Goal: Task Accomplishment & Management: Use online tool/utility

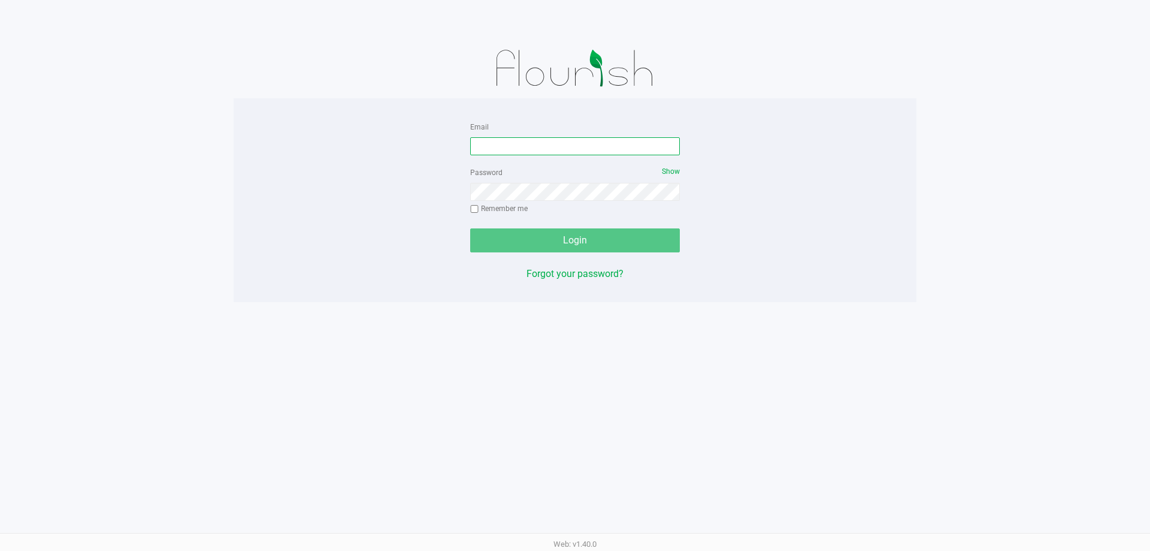
click at [517, 149] on input "Email" at bounding box center [575, 146] width 210 height 18
type input "v"
type input "[EMAIL_ADDRESS][DOMAIN_NAME]"
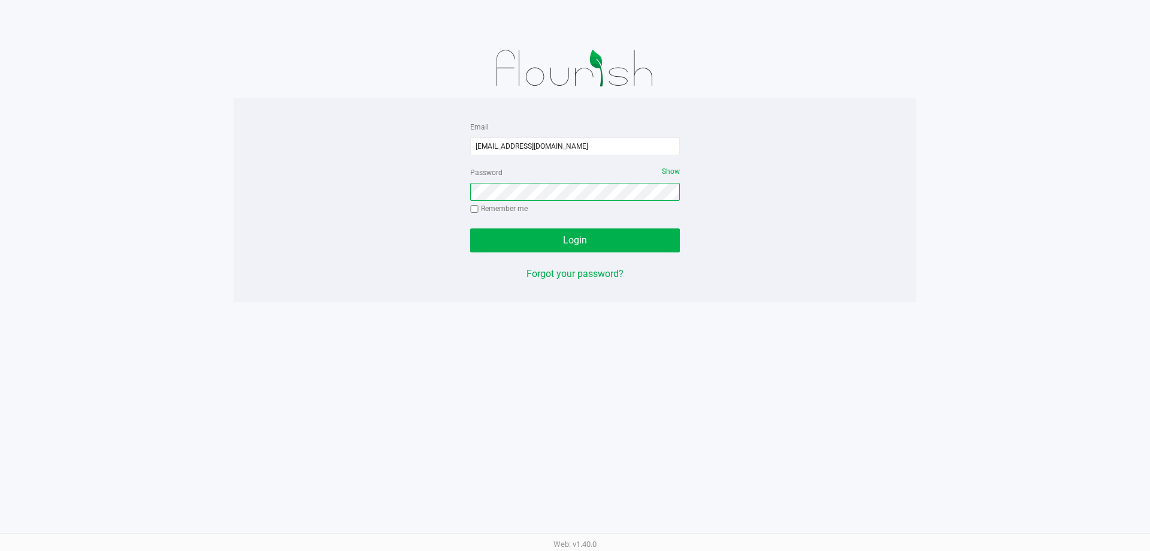
click at [413, 217] on div "Email [EMAIL_ADDRESS][DOMAIN_NAME] Password Show Remember me Login Forgot your …" at bounding box center [575, 200] width 683 height 162
click at [470, 228] on button "Login" at bounding box center [575, 240] width 210 height 24
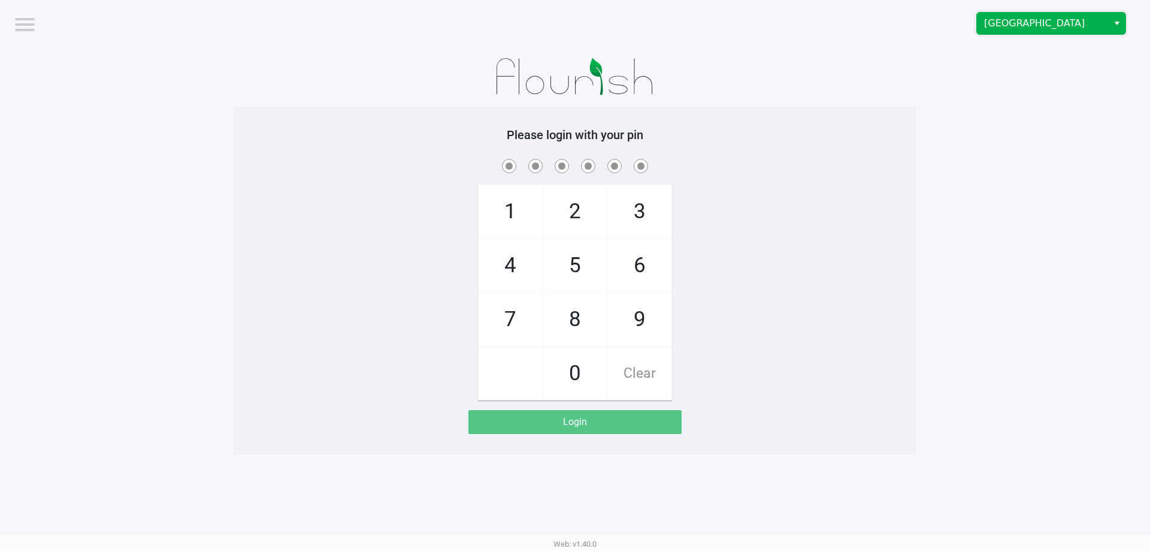
click at [1025, 29] on span "[GEOGRAPHIC_DATA]" at bounding box center [1042, 23] width 117 height 14
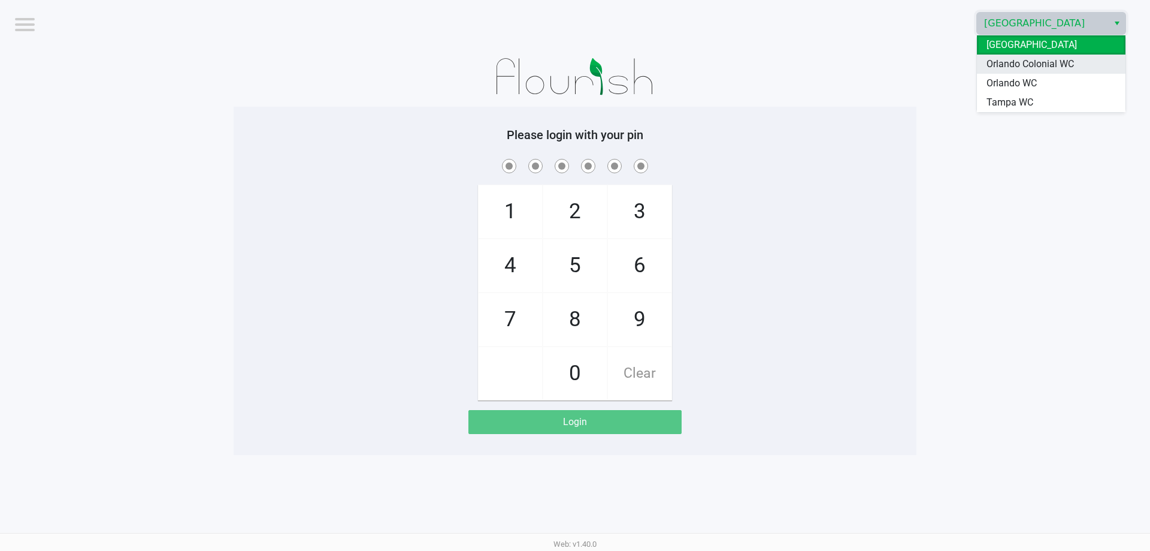
click at [1043, 68] on span "Orlando Colonial WC" at bounding box center [1030, 64] width 87 height 14
click at [511, 325] on span "7" at bounding box center [510, 319] width 63 height 53
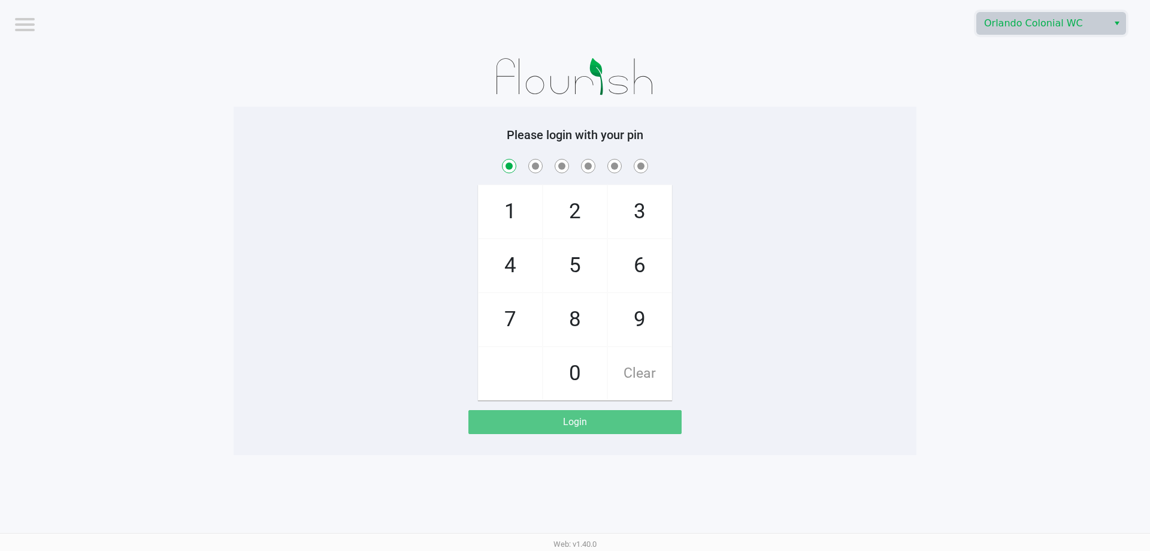
checkbox input "true"
click at [506, 203] on span "1" at bounding box center [510, 211] width 63 height 53
checkbox input "true"
click at [634, 332] on span "9" at bounding box center [639, 319] width 63 height 53
checkbox input "true"
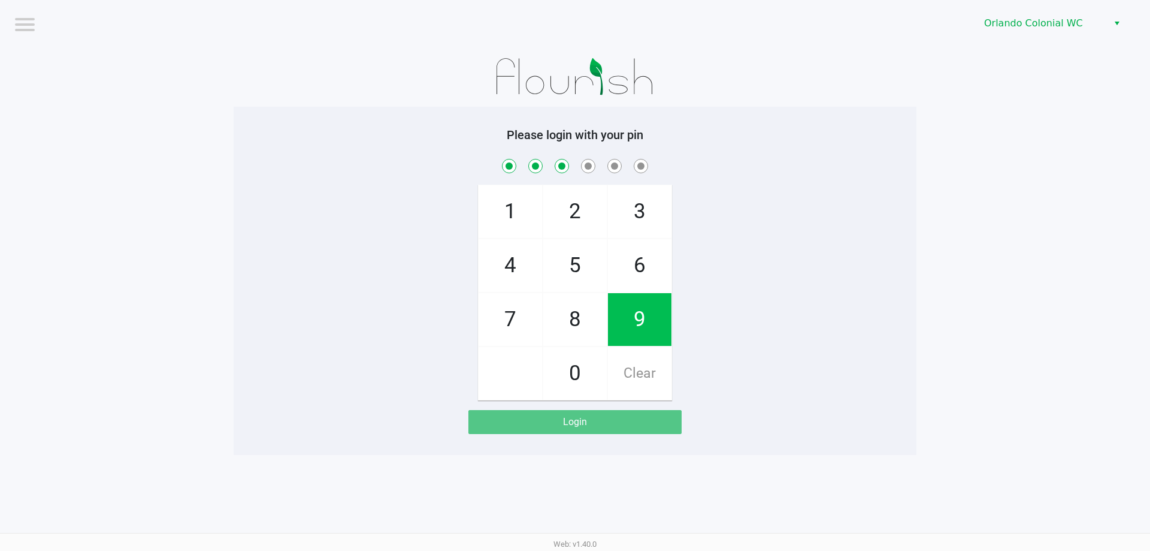
click at [515, 312] on span "7" at bounding box center [510, 319] width 63 height 53
checkbox input "true"
click at [572, 263] on span "5" at bounding box center [574, 265] width 63 height 53
checkbox input "true"
click at [573, 212] on span "2" at bounding box center [574, 211] width 63 height 53
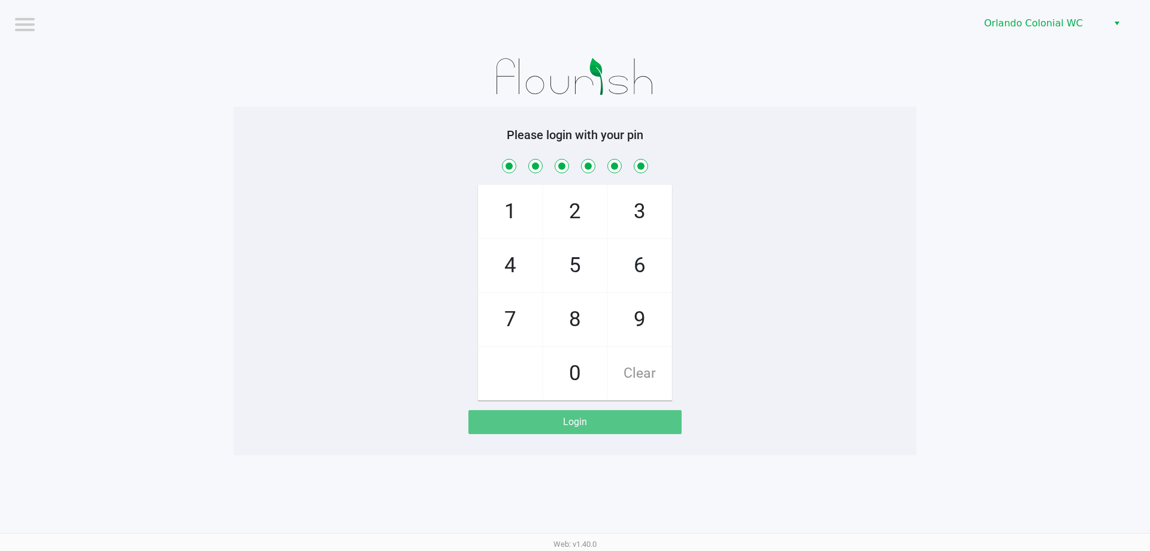
checkbox input "true"
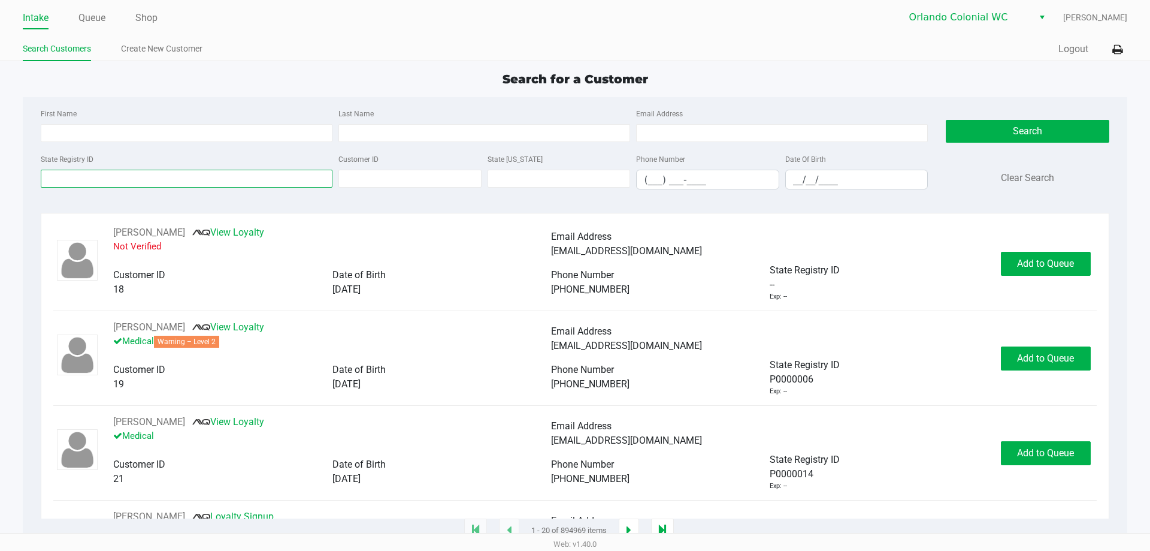
click at [180, 176] on input "State Registry ID" at bounding box center [187, 179] width 292 height 18
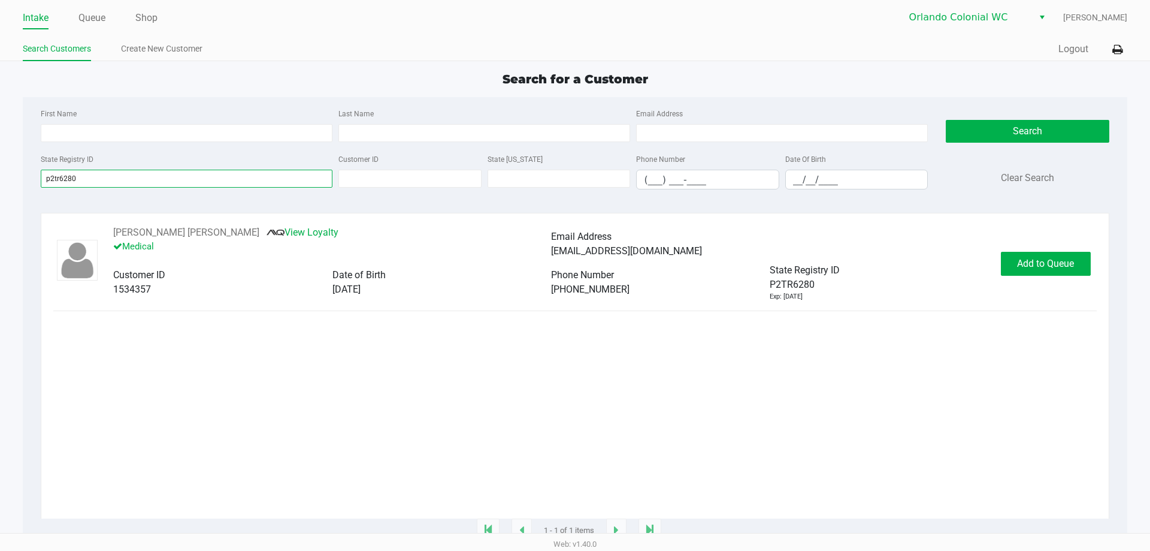
type input "p2tr6280"
click at [1063, 252] on button "Add to Queue" at bounding box center [1046, 264] width 90 height 24
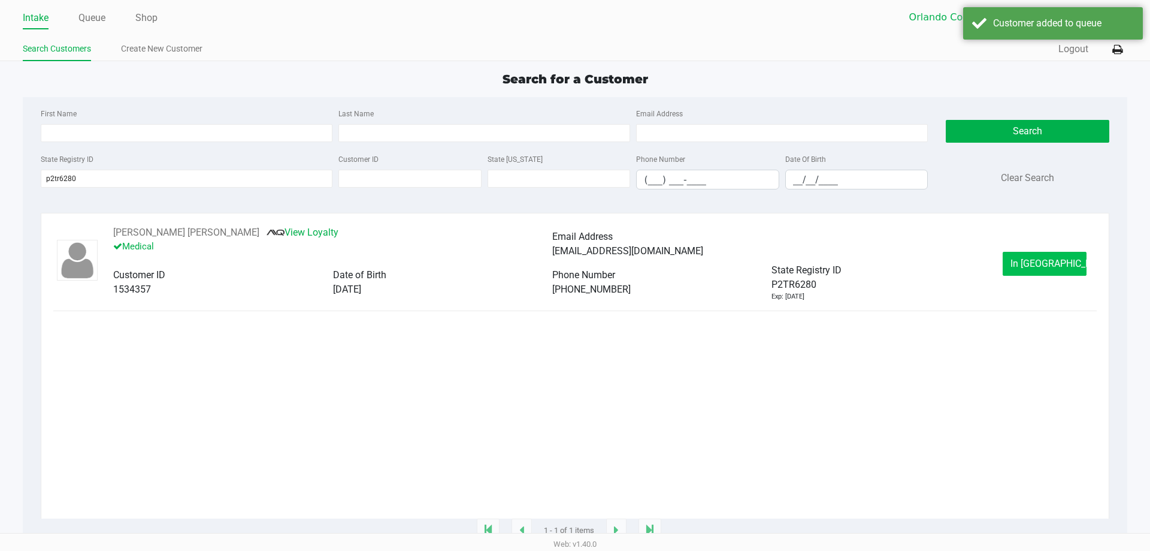
click at [1055, 262] on span "In [GEOGRAPHIC_DATA]" at bounding box center [1061, 263] width 101 height 11
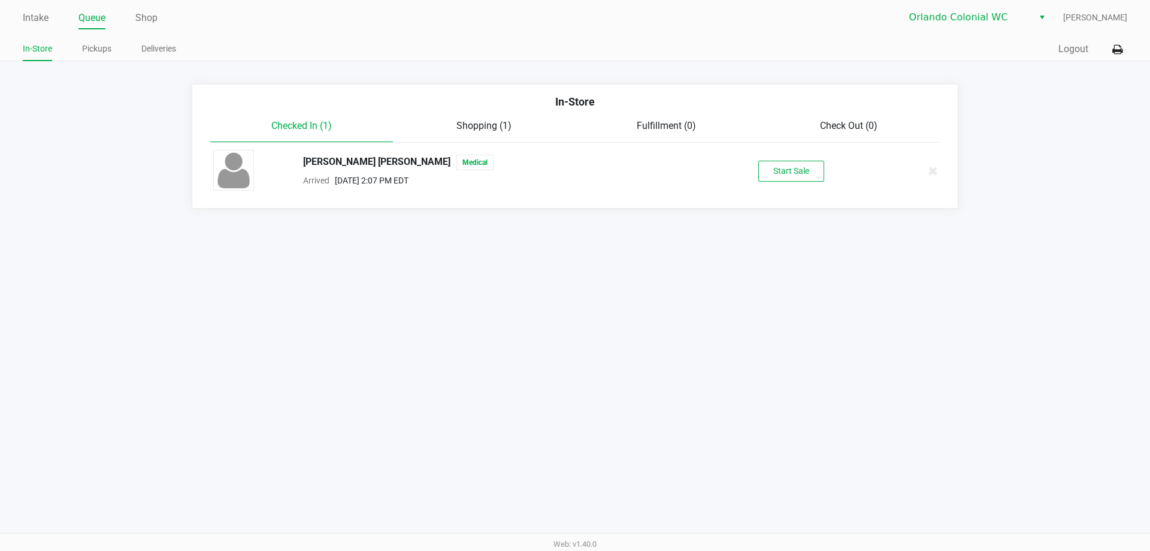
click at [802, 172] on button "Start Sale" at bounding box center [791, 171] width 66 height 21
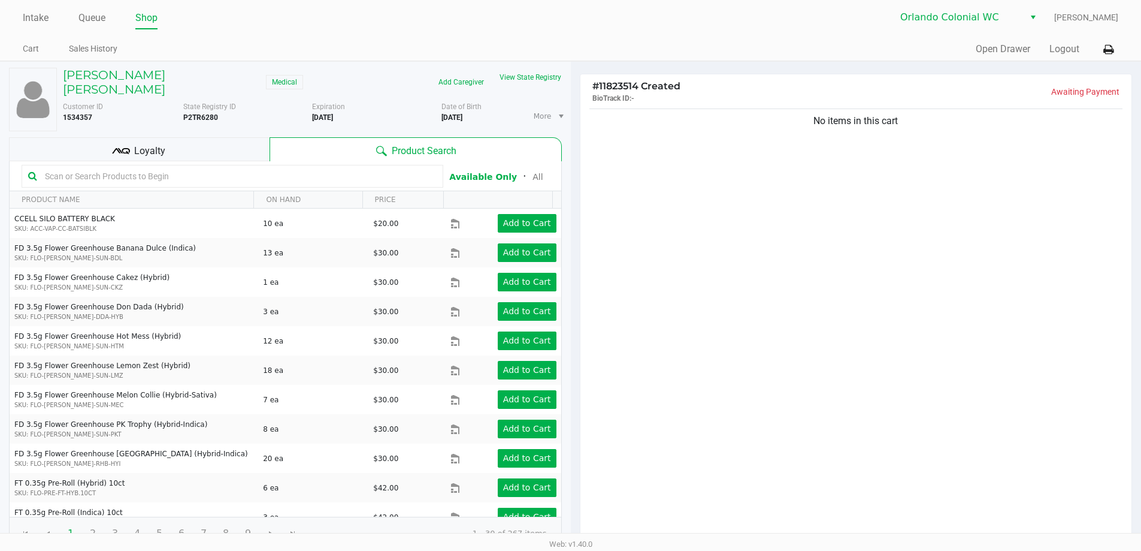
click at [193, 137] on div "Loyalty" at bounding box center [139, 149] width 261 height 24
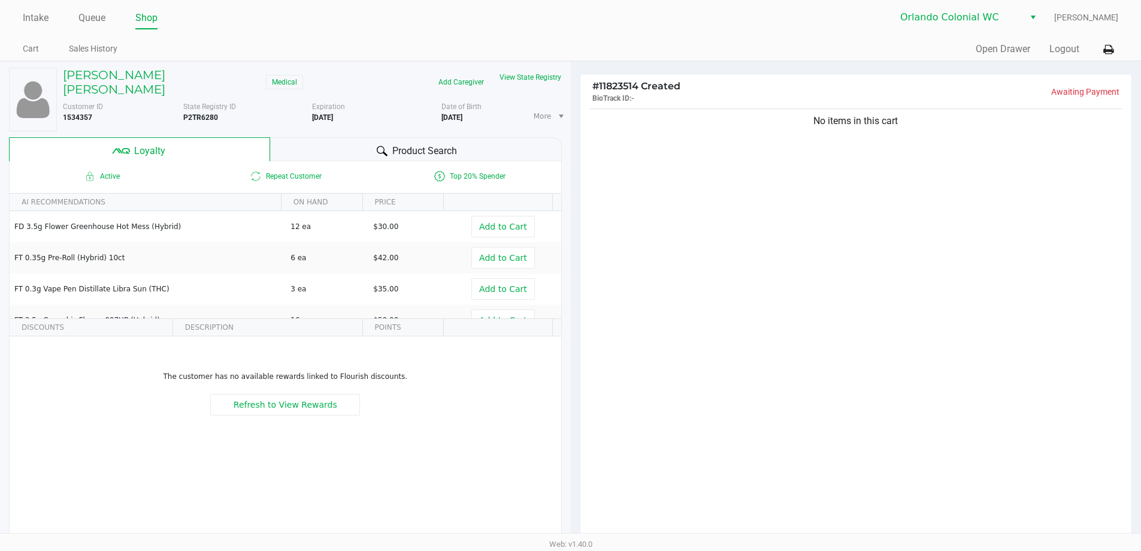
click at [364, 137] on div "Product Search" at bounding box center [416, 149] width 292 height 24
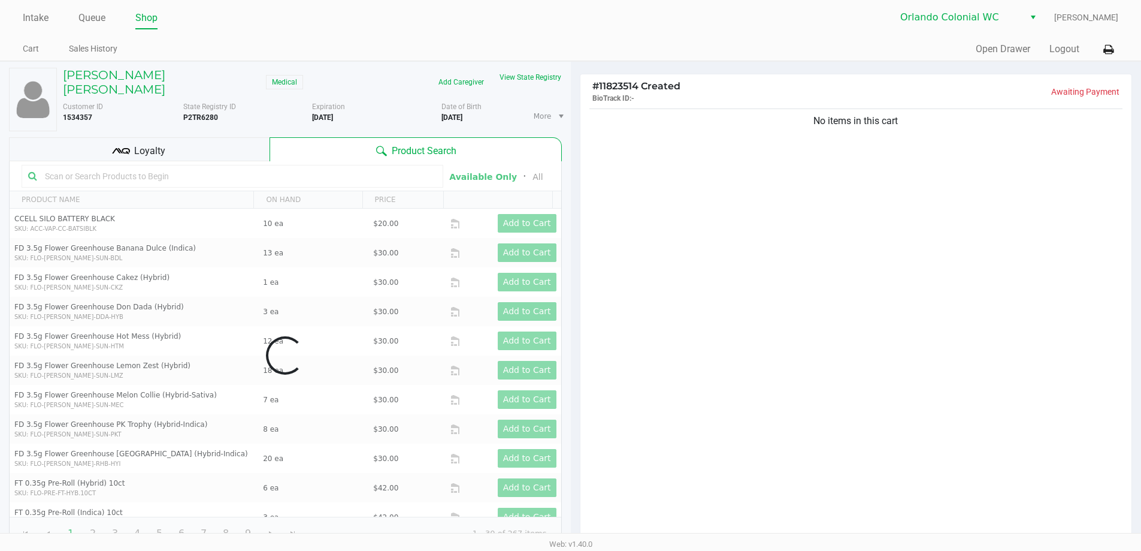
click at [799, 223] on div "No items in this cart" at bounding box center [856, 323] width 552 height 435
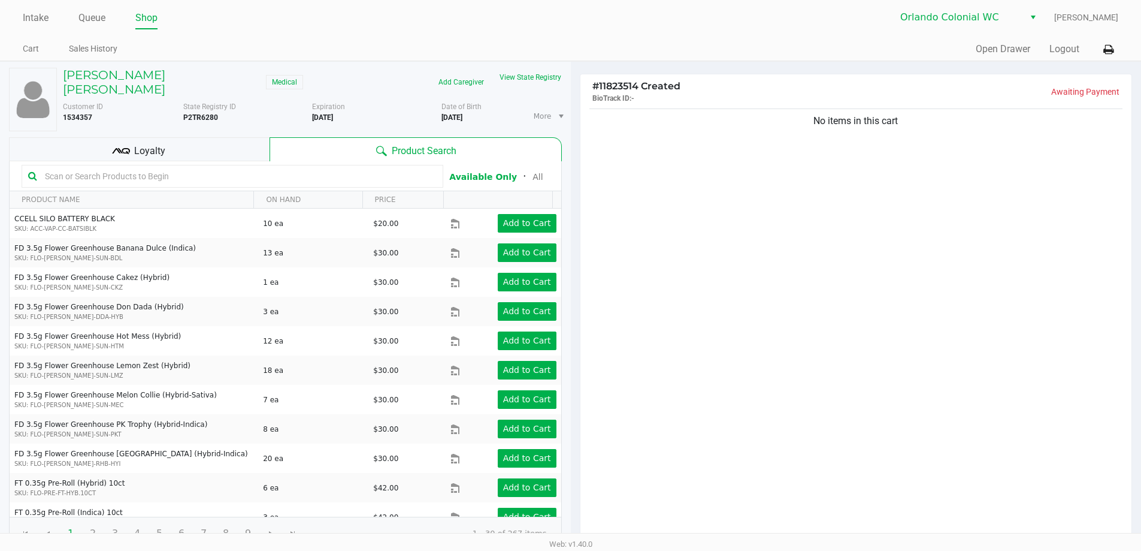
click at [731, 222] on div "No items in this cart" at bounding box center [856, 323] width 552 height 435
click at [207, 137] on div "Loyalty" at bounding box center [139, 149] width 261 height 24
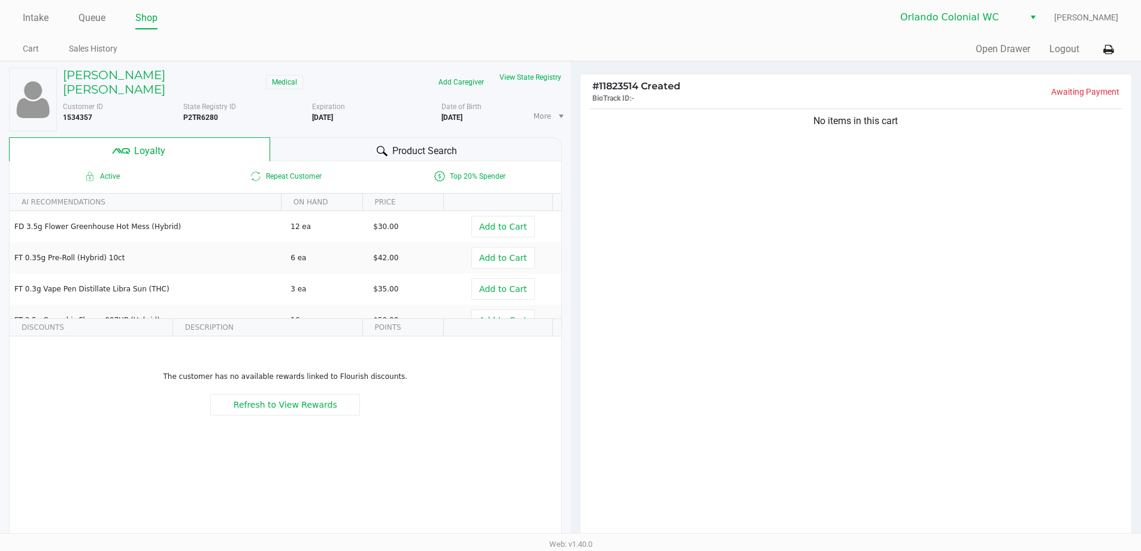
click at [340, 137] on div "Product Search" at bounding box center [416, 149] width 292 height 24
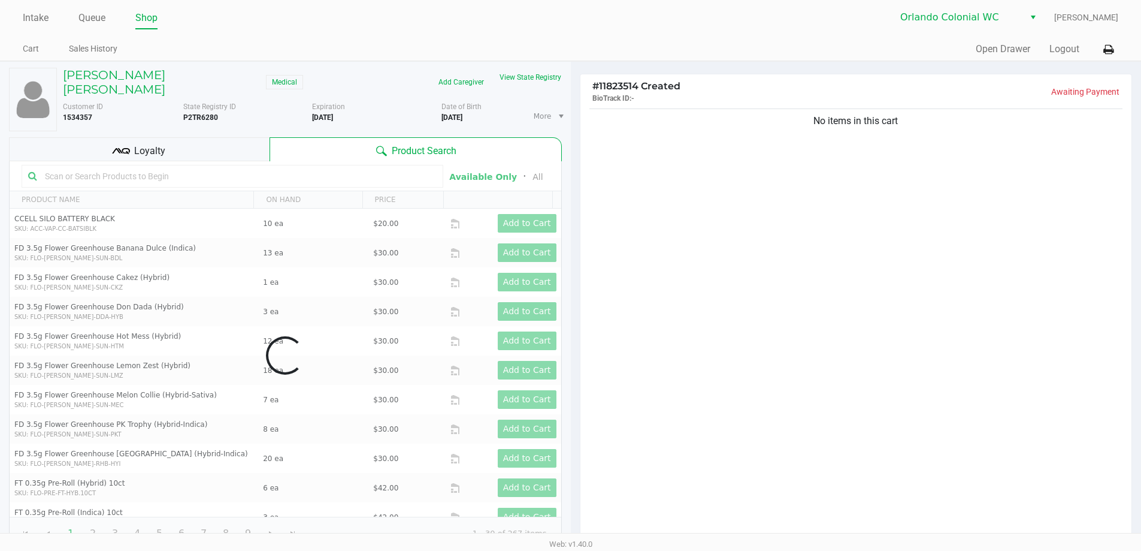
click at [830, 261] on div "No items in this cart" at bounding box center [856, 323] width 552 height 435
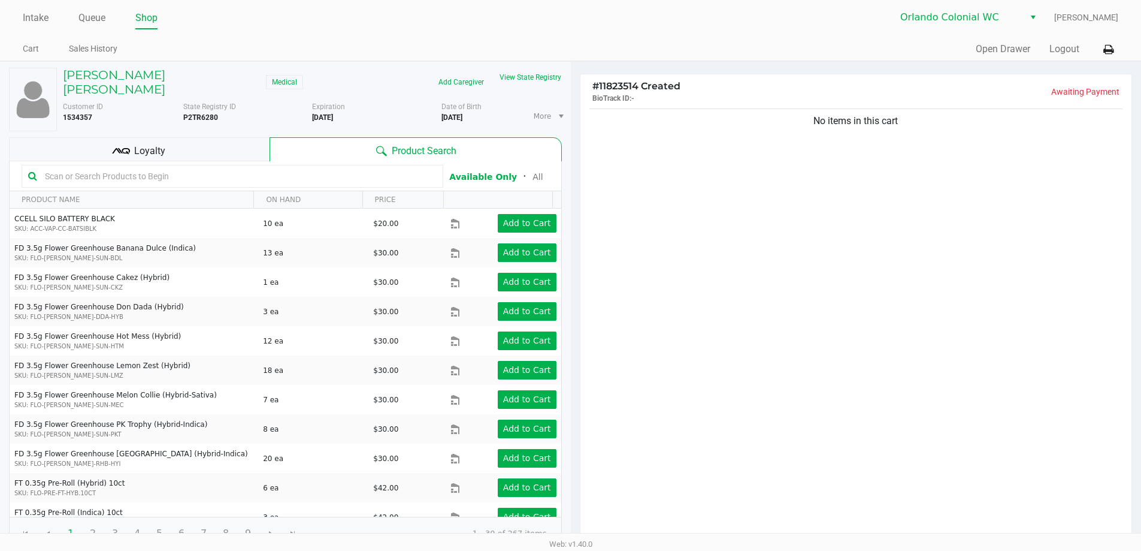
click at [827, 352] on div "No items in this cart" at bounding box center [856, 323] width 552 height 435
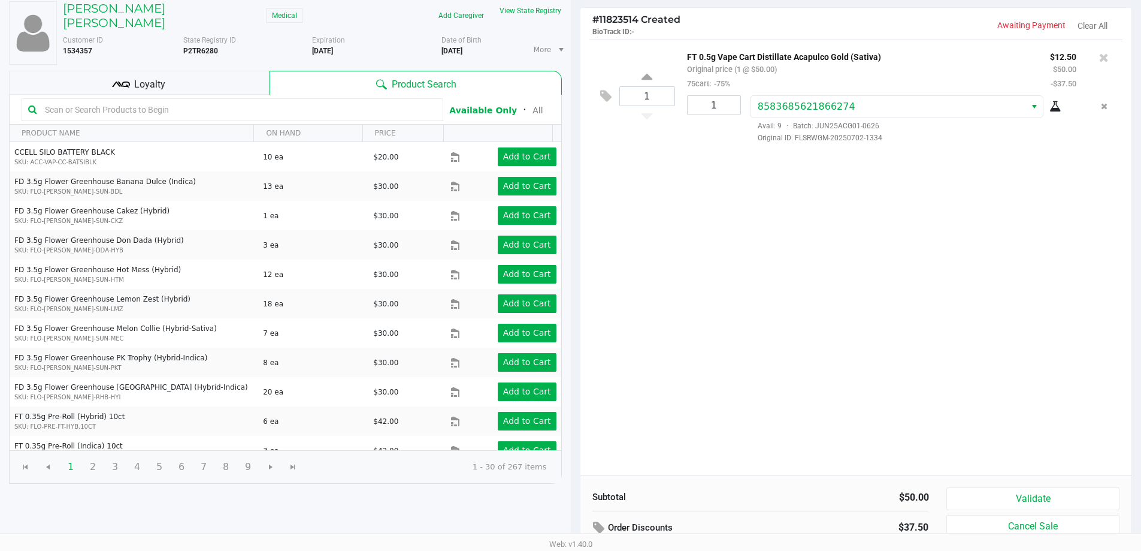
scroll to position [137, 0]
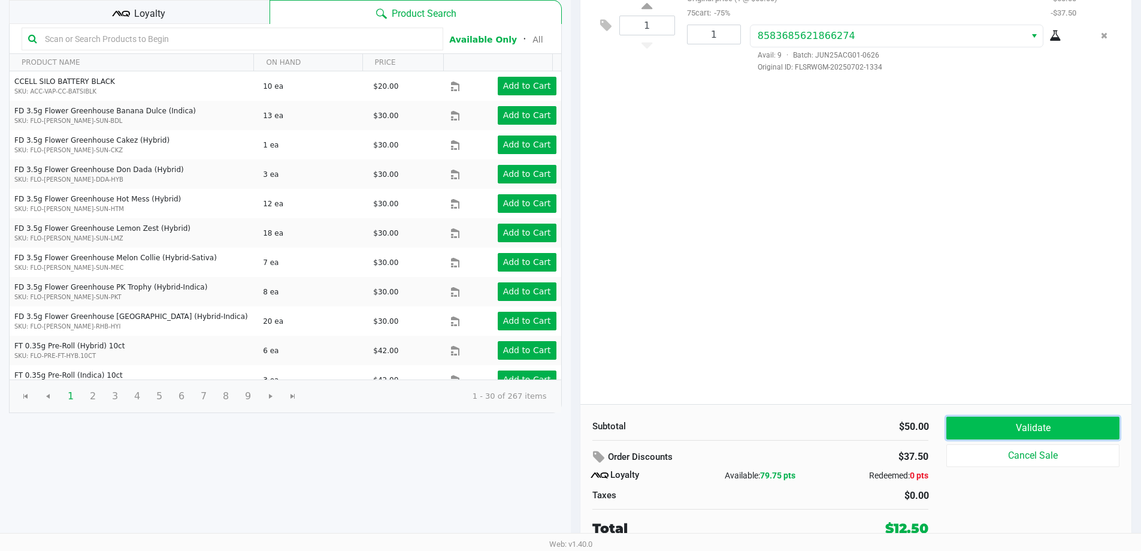
click at [1036, 425] on button "Validate" at bounding box center [1032, 427] width 173 height 23
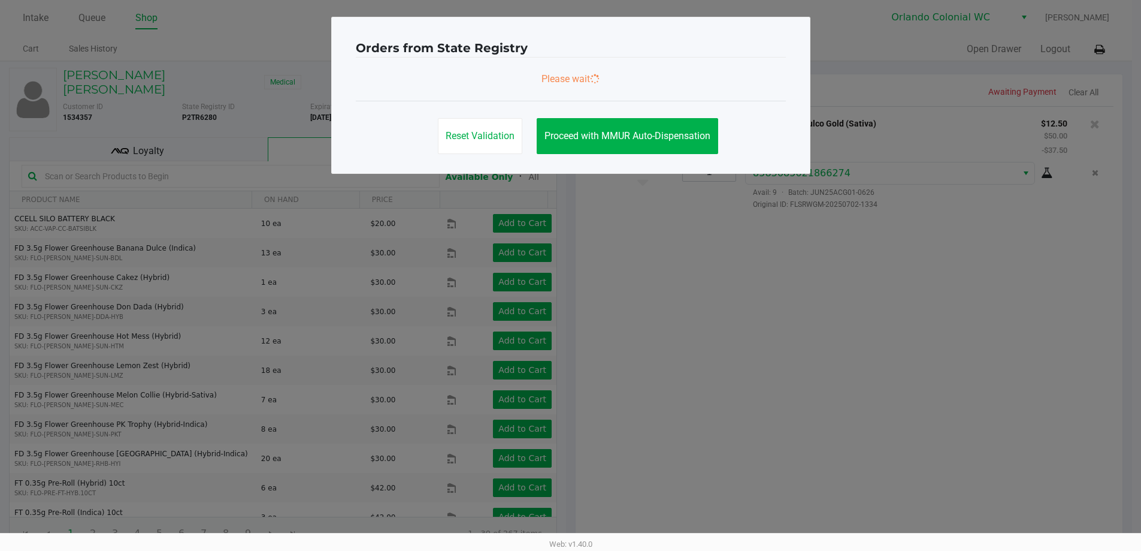
scroll to position [0, 0]
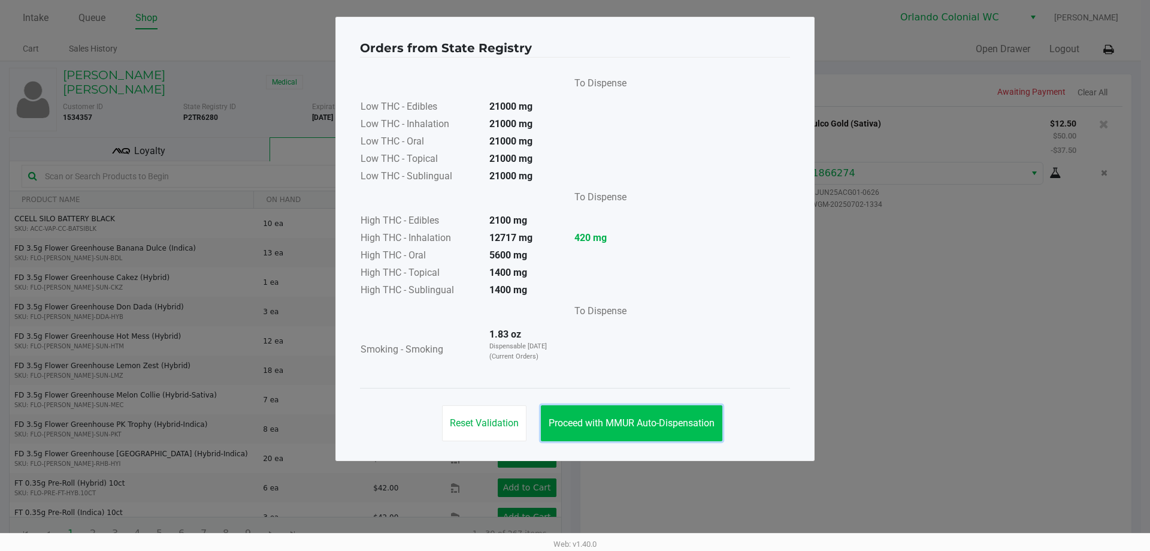
click at [658, 416] on button "Proceed with MMUR Auto-Dispensation" at bounding box center [632, 423] width 182 height 36
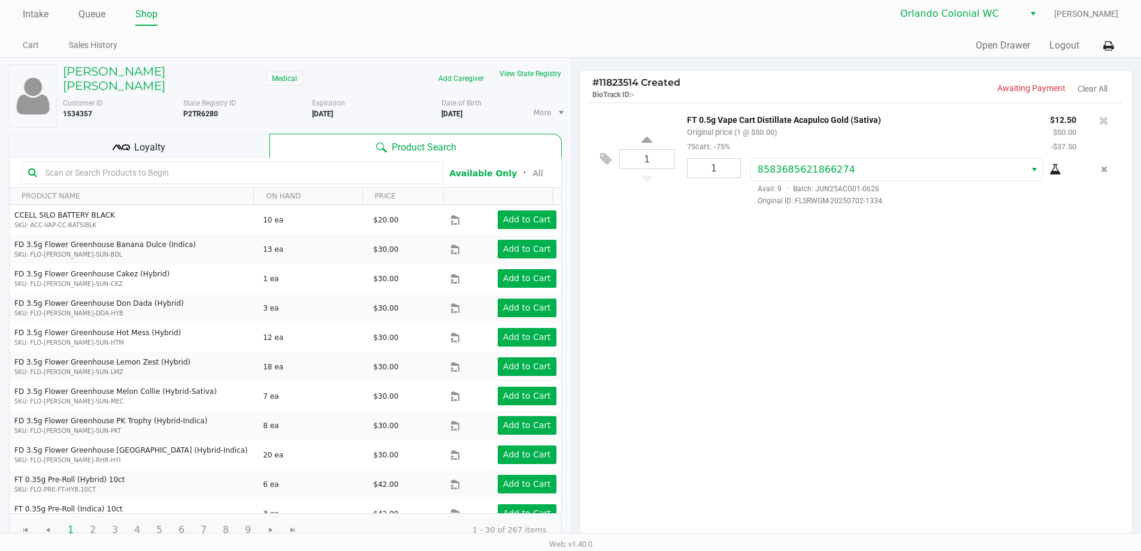
scroll to position [137, 0]
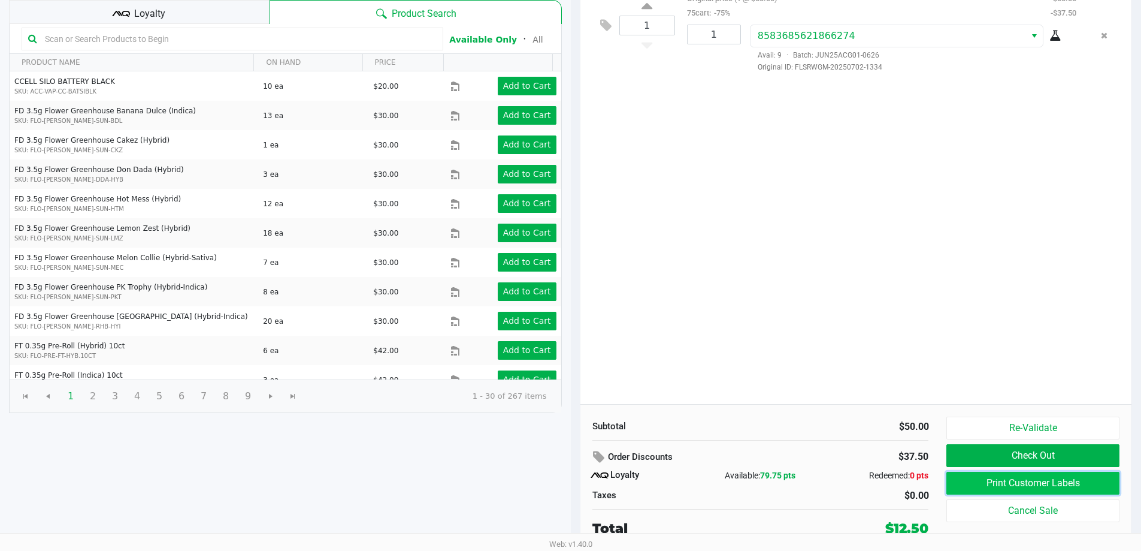
click at [988, 476] on button "Print Customer Labels" at bounding box center [1032, 482] width 173 height 23
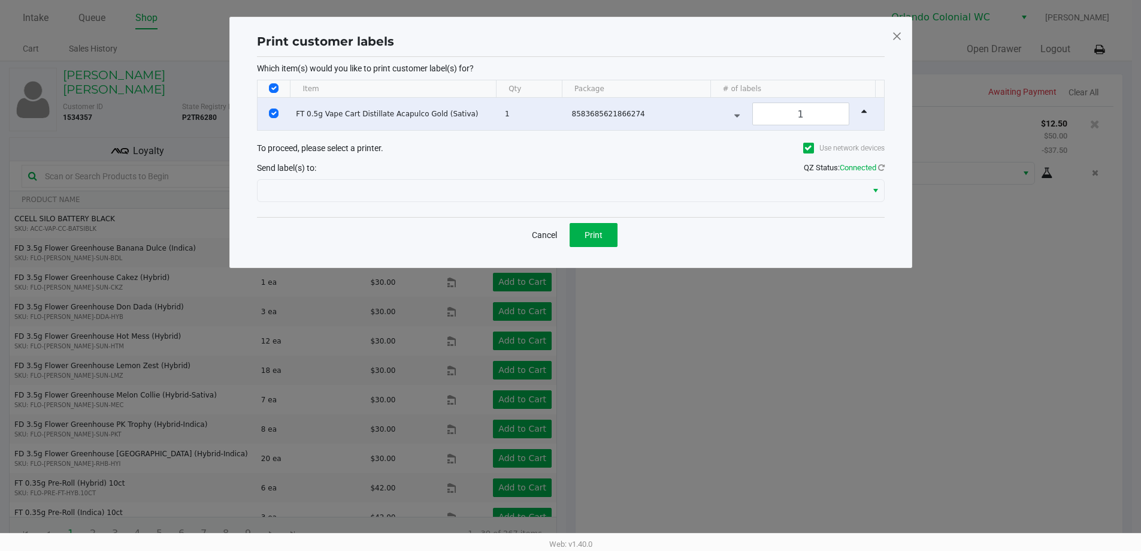
scroll to position [0, 0]
click at [606, 237] on span "Print" at bounding box center [598, 235] width 18 height 10
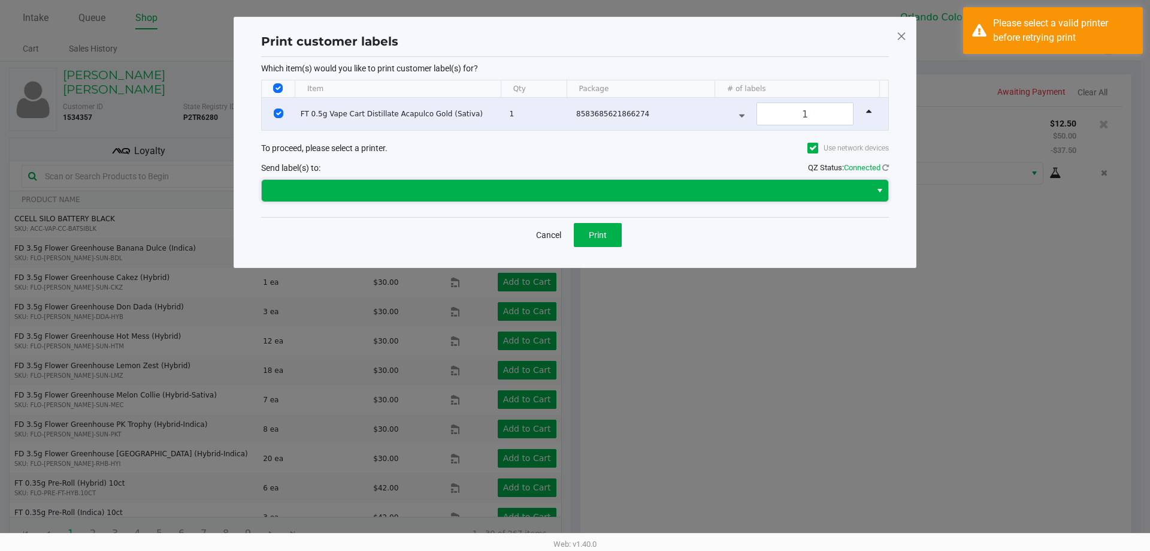
click at [479, 182] on span at bounding box center [566, 191] width 609 height 22
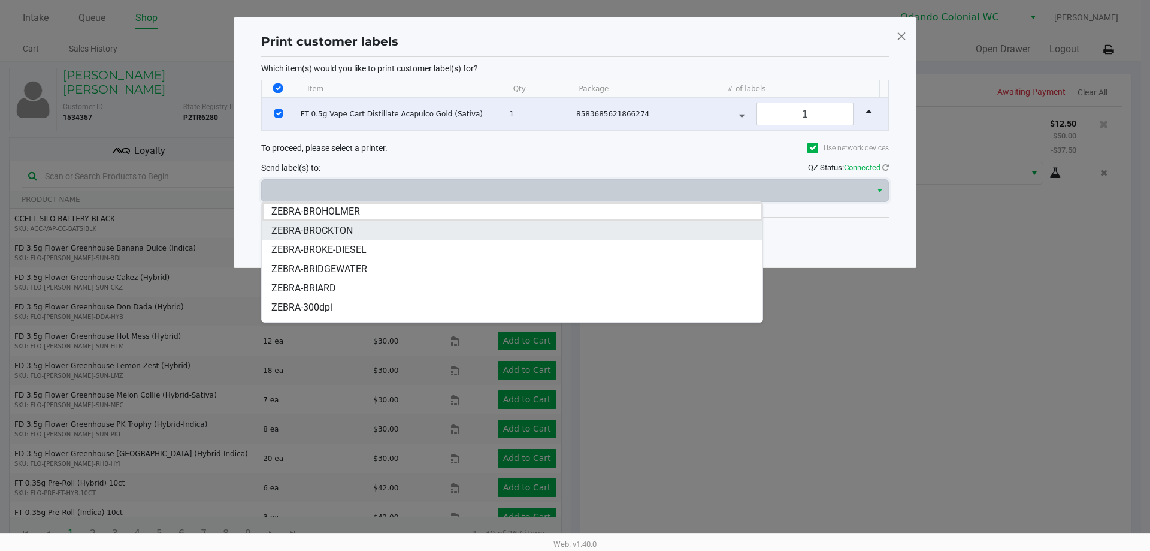
click at [336, 226] on span "ZEBRA-BROCKTON" at bounding box center [311, 230] width 81 height 14
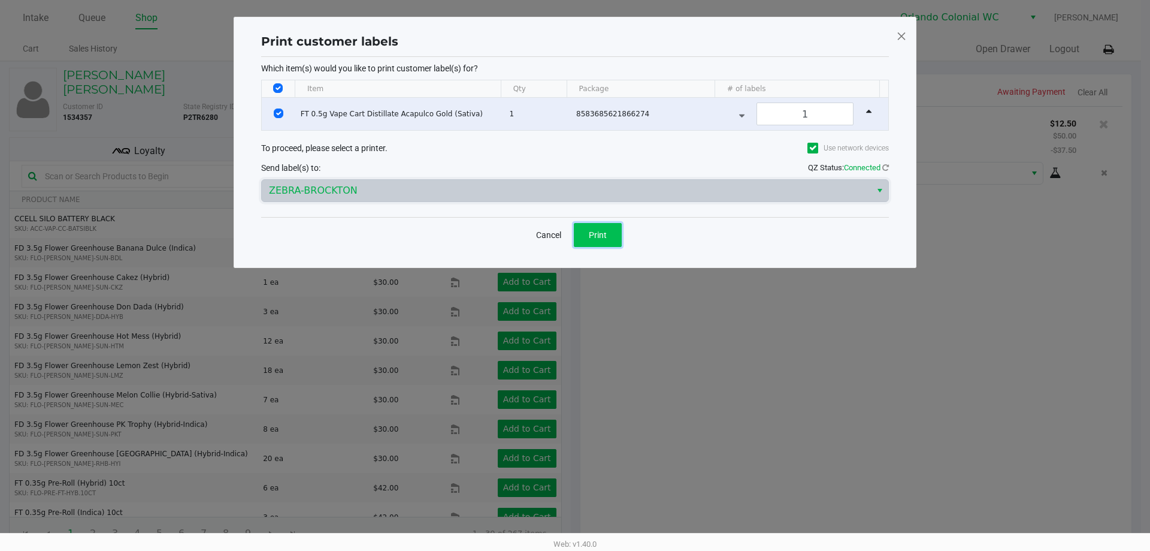
click at [593, 230] on span "Print" at bounding box center [598, 235] width 18 height 10
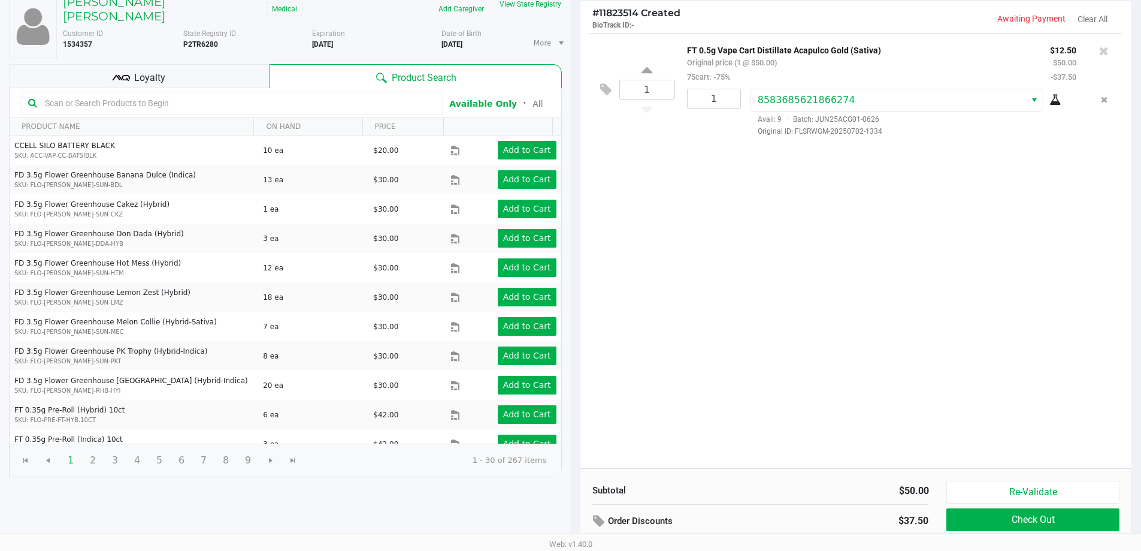
scroll to position [137, 0]
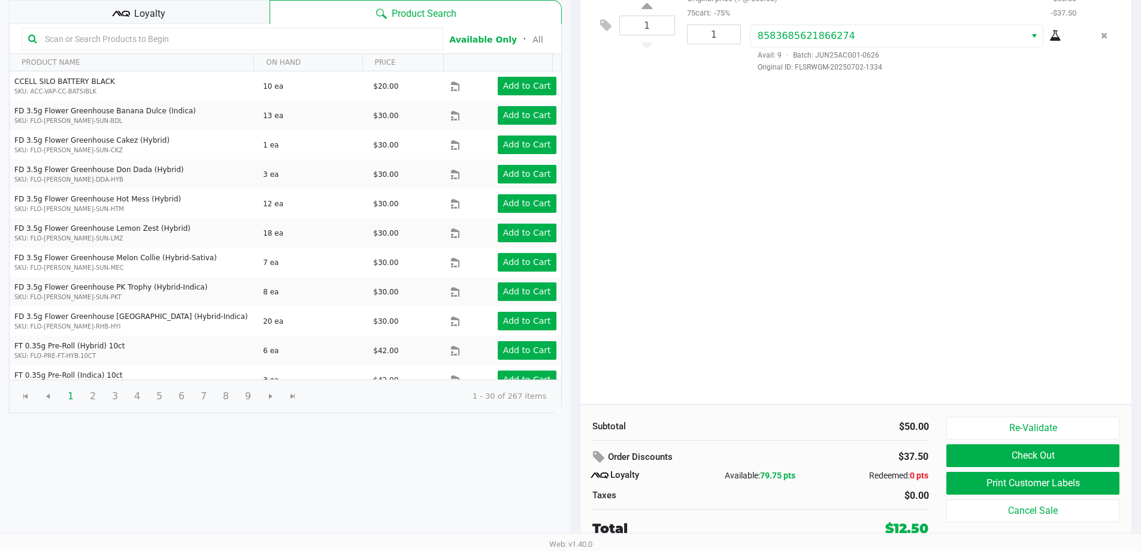
click at [1053, 450] on button "Check Out" at bounding box center [1032, 455] width 173 height 23
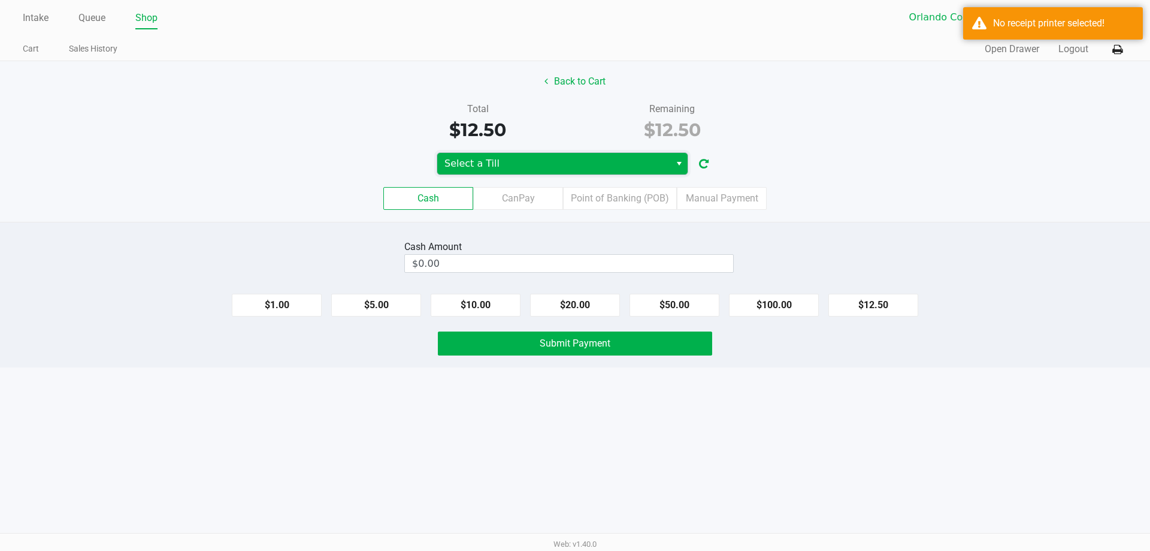
click at [579, 152] on kendo-dropdownlist "Select a Till" at bounding box center [563, 163] width 252 height 23
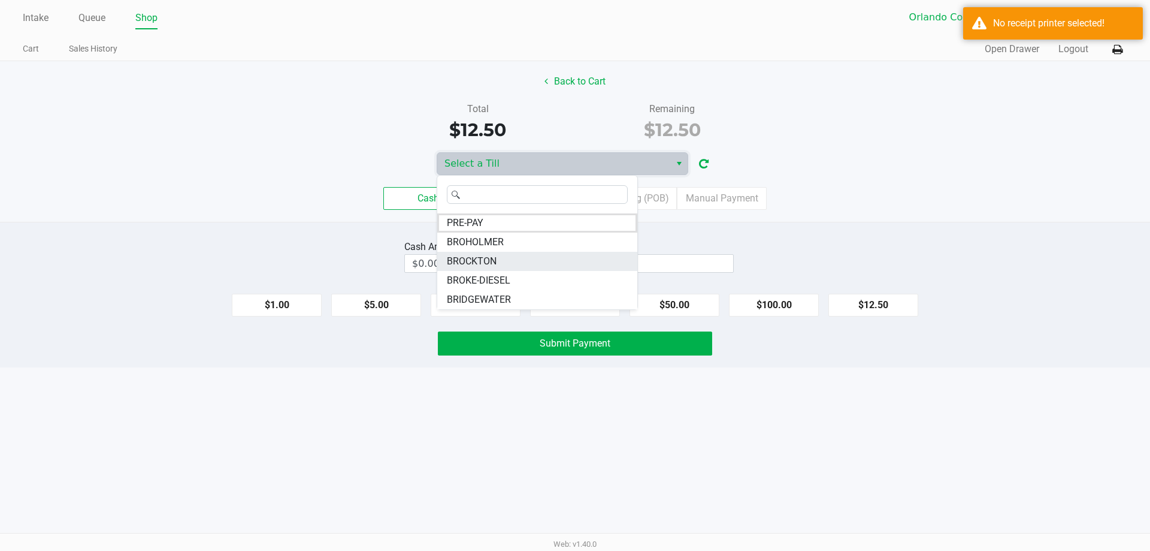
click at [485, 261] on span "BROCKTON" at bounding box center [472, 261] width 50 height 14
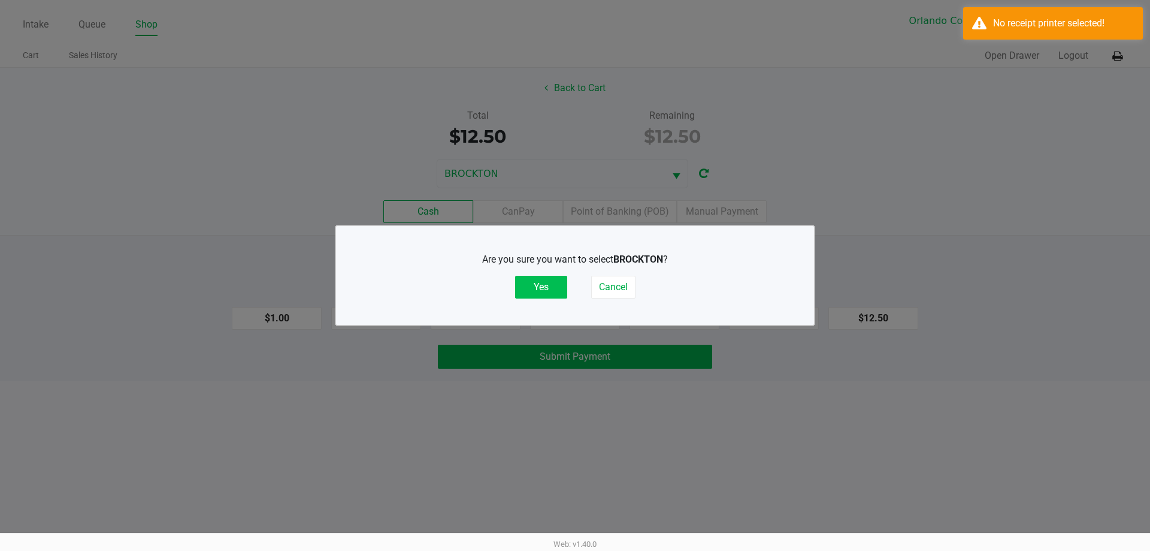
click at [549, 286] on button "Yes" at bounding box center [541, 287] width 52 height 23
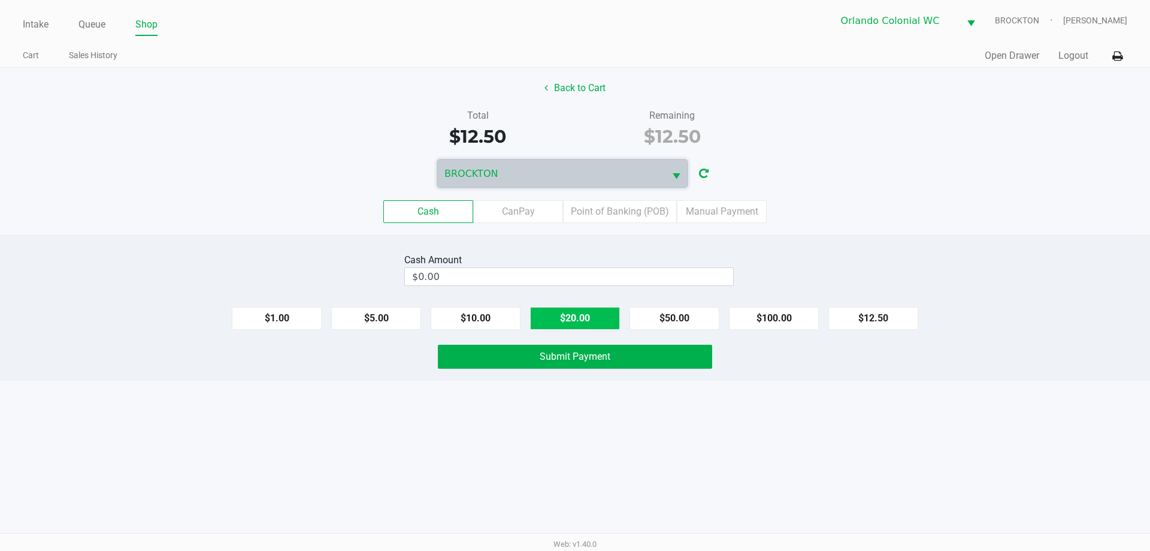
click at [577, 312] on button "$20.00" at bounding box center [575, 318] width 90 height 23
type input "$20.00"
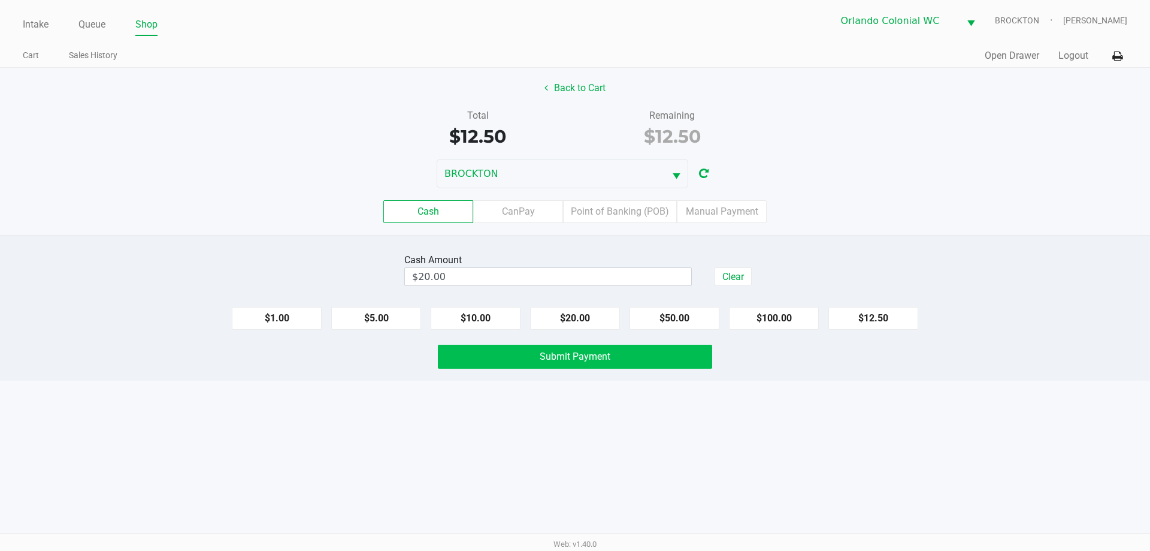
click at [625, 347] on button "Submit Payment" at bounding box center [575, 356] width 274 height 24
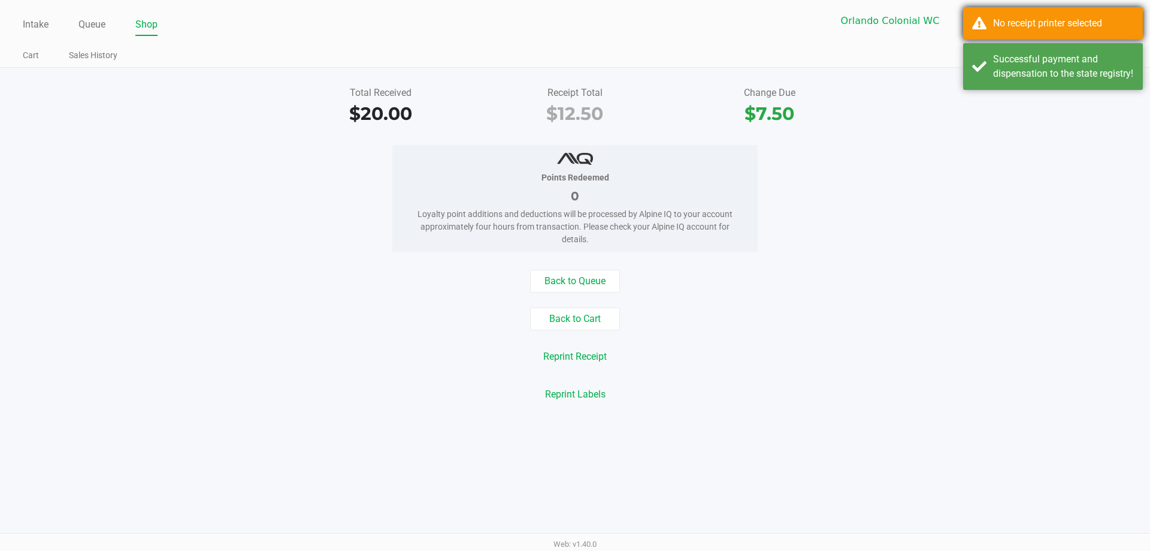
click at [985, 19] on div "No receipt printer selected" at bounding box center [1053, 23] width 180 height 32
click at [994, 81] on div "Successful payment and dispensation to the state registry!" at bounding box center [1063, 66] width 141 height 29
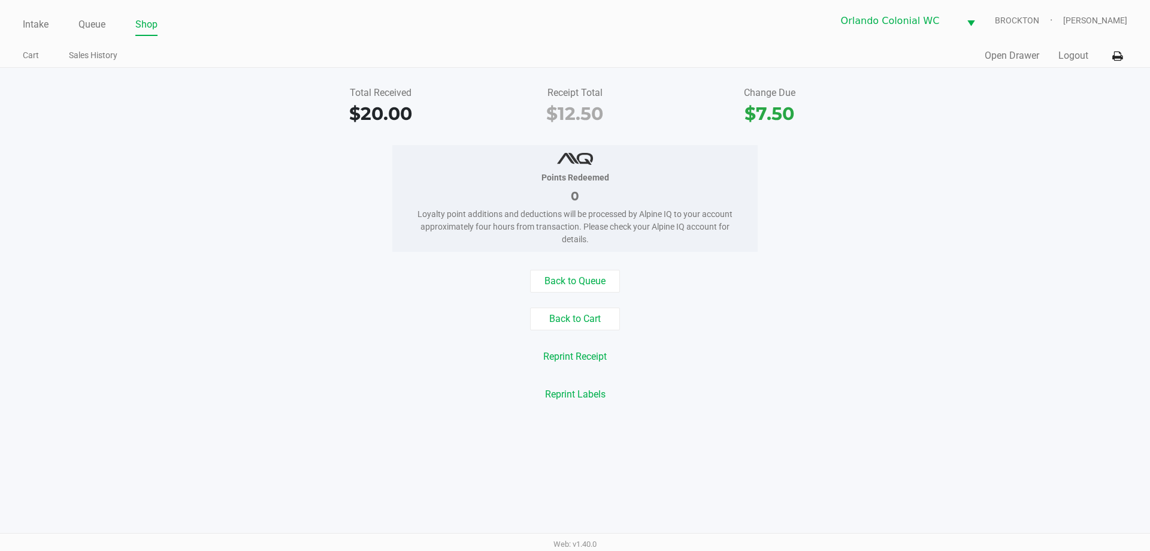
click at [1118, 54] on icon at bounding box center [1117, 56] width 10 height 8
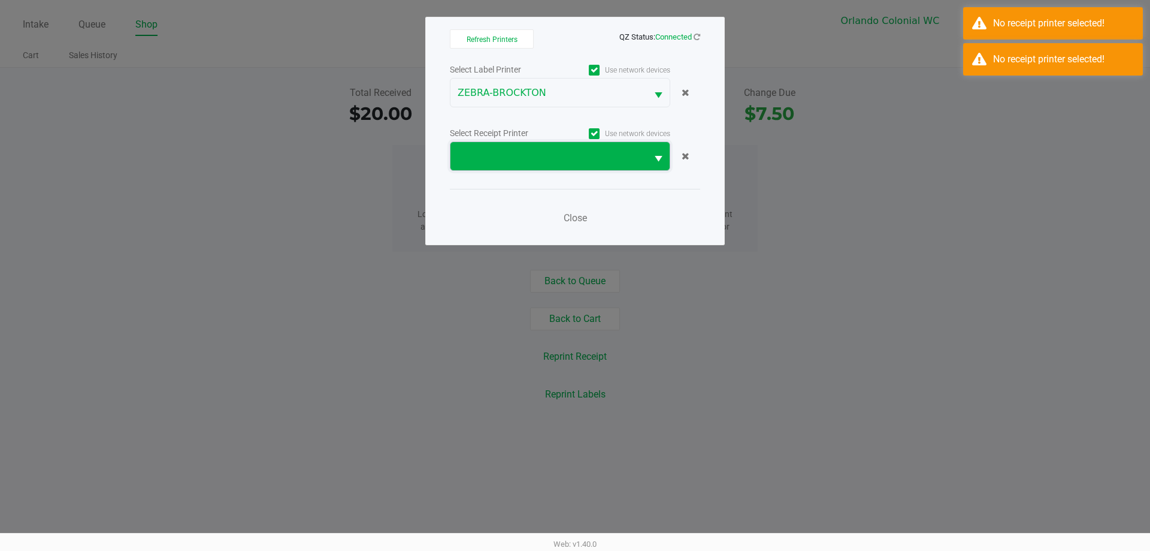
click at [578, 154] on span at bounding box center [549, 156] width 182 height 14
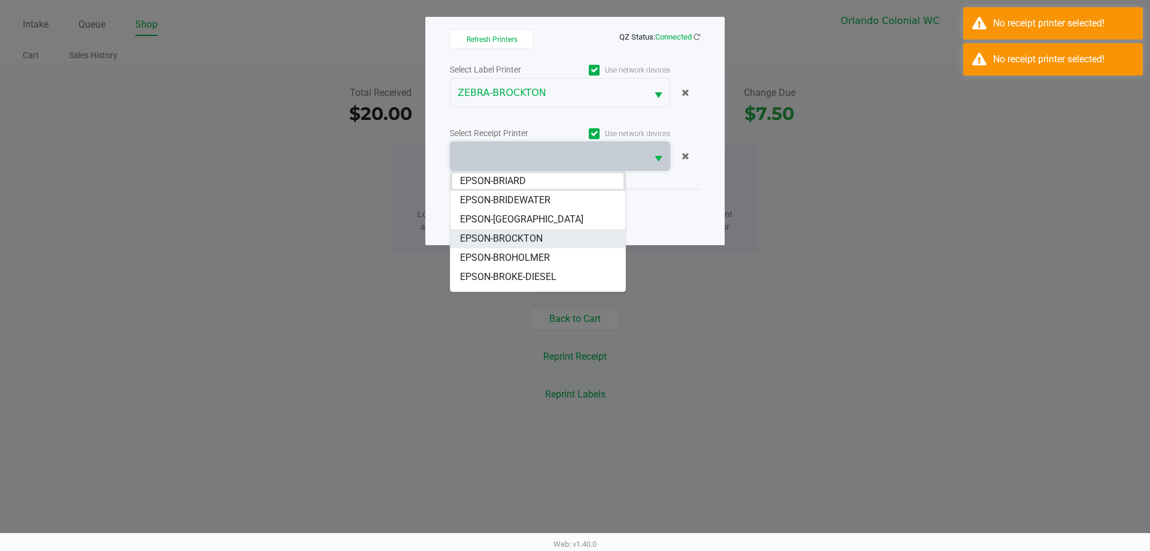
click at [531, 240] on span "EPSON-BROCKTON" at bounding box center [501, 238] width 83 height 14
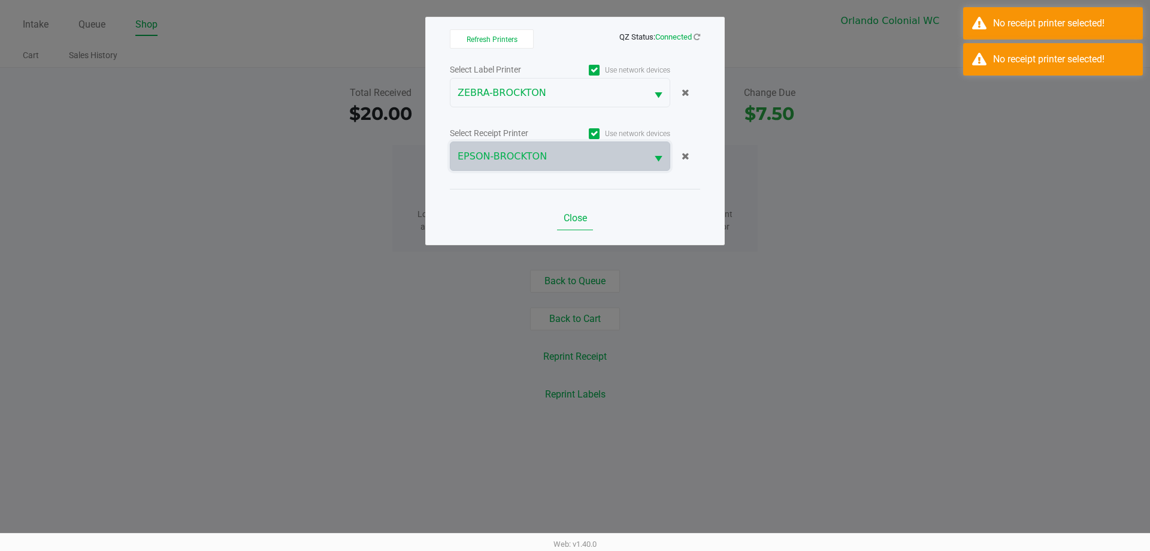
click at [570, 214] on span "Close" at bounding box center [575, 217] width 23 height 11
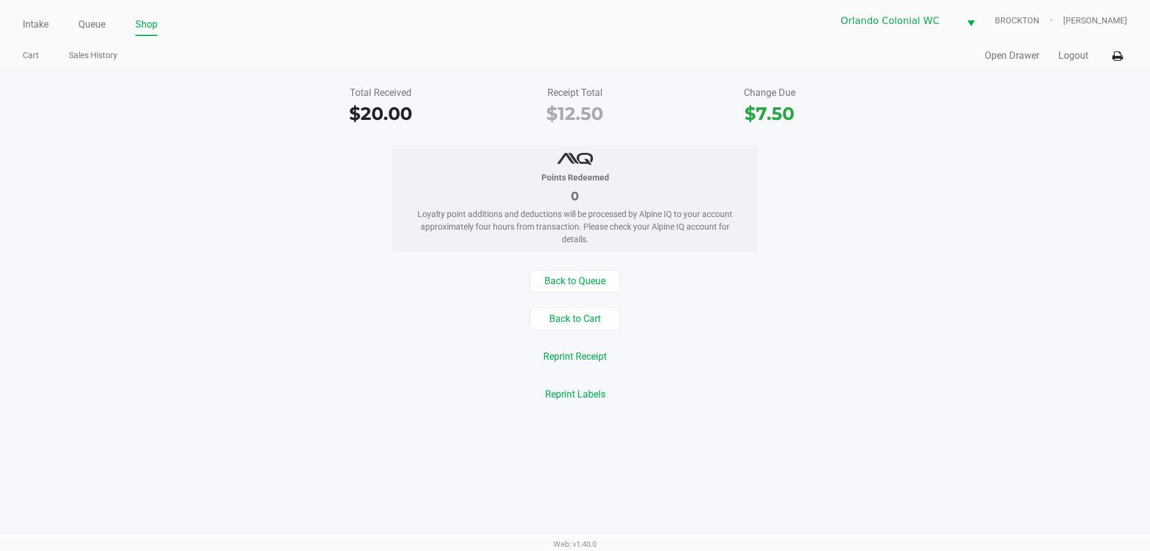
click at [1041, 102] on div "Total Received $20.00 Receipt Total $12.50 Change Due $7.50" at bounding box center [575, 106] width 1168 height 41
click at [1126, 59] on button at bounding box center [1118, 56] width 20 height 22
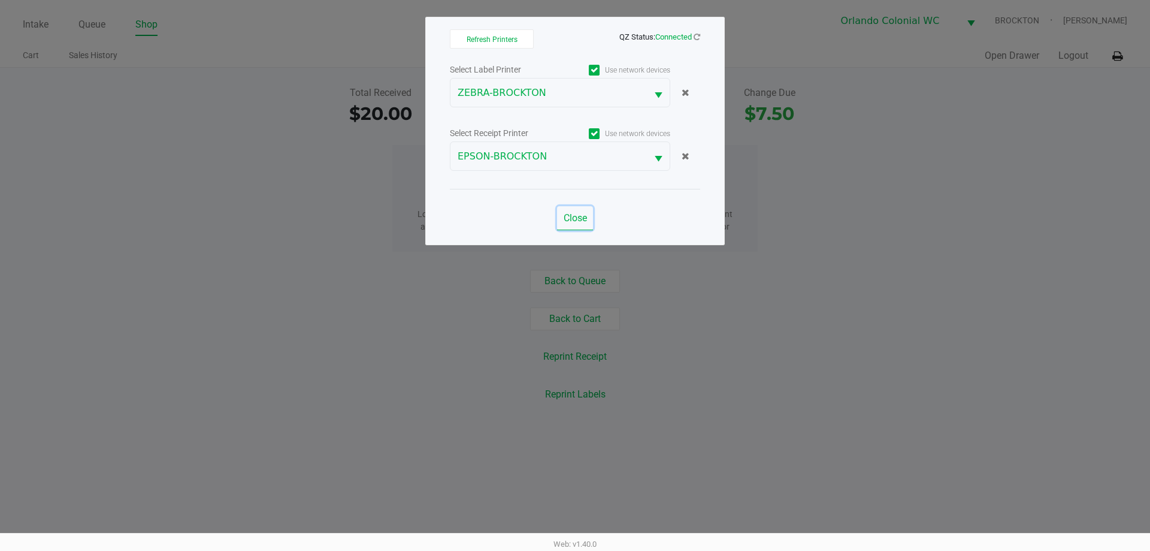
click at [583, 214] on span "Close" at bounding box center [575, 217] width 23 height 11
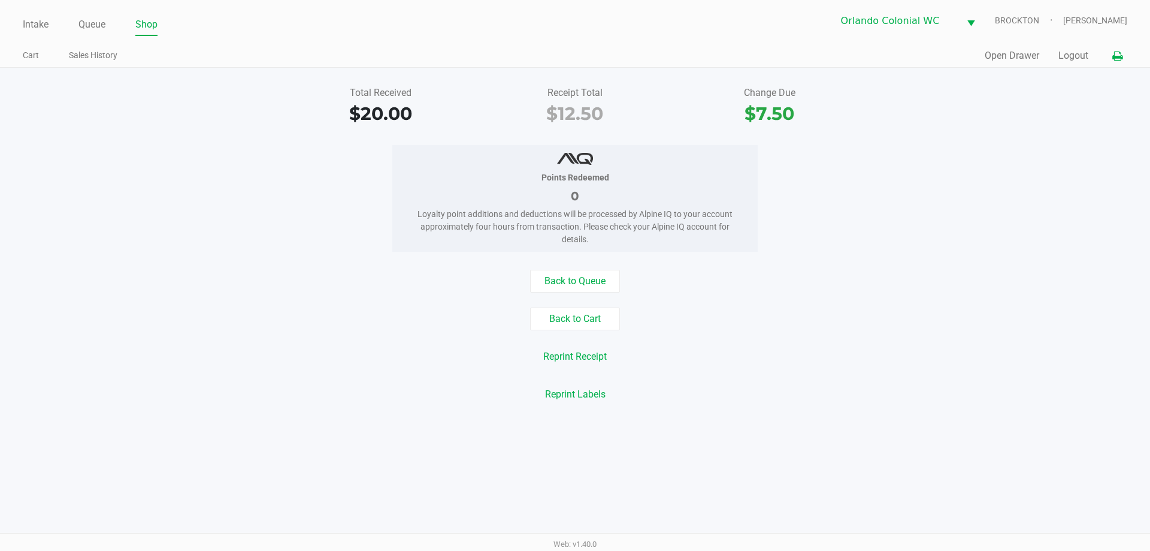
click at [1012, 55] on button "Open Drawer" at bounding box center [1012, 56] width 55 height 14
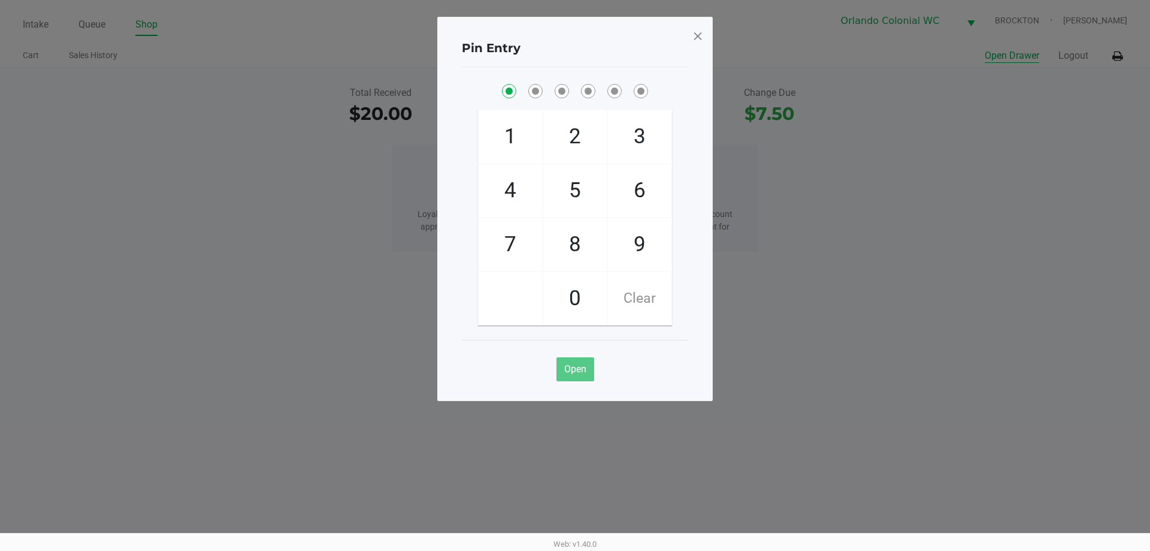
checkbox input "true"
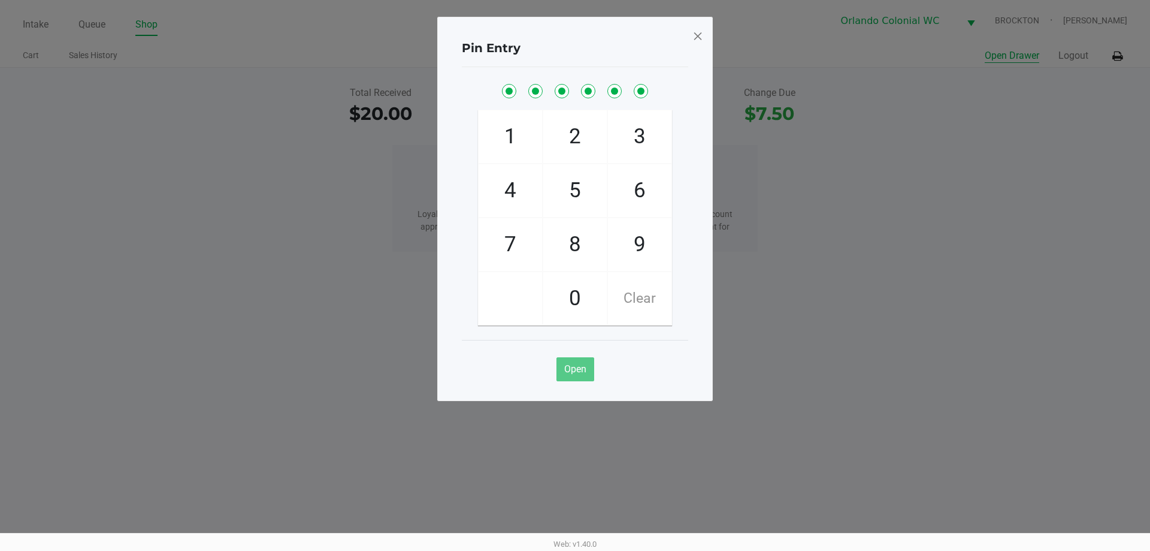
checkbox input "true"
click at [702, 37] on span at bounding box center [697, 35] width 11 height 19
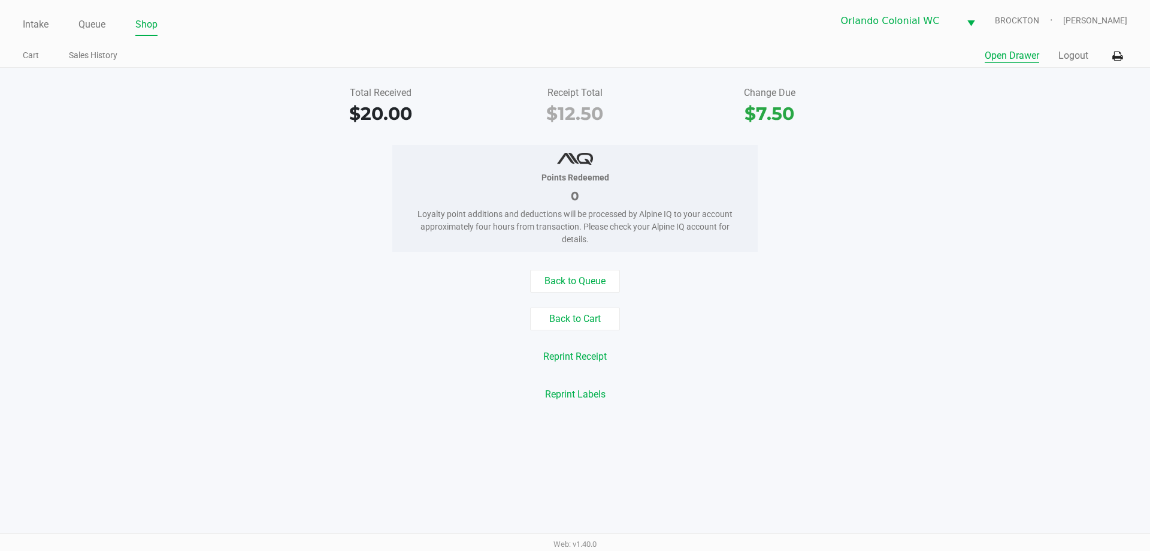
click at [576, 349] on button "Reprint Receipt" at bounding box center [575, 356] width 79 height 23
click at [571, 358] on button "Reprint Receipt" at bounding box center [575, 356] width 79 height 23
click at [94, 25] on link "Queue" at bounding box center [91, 24] width 27 height 17
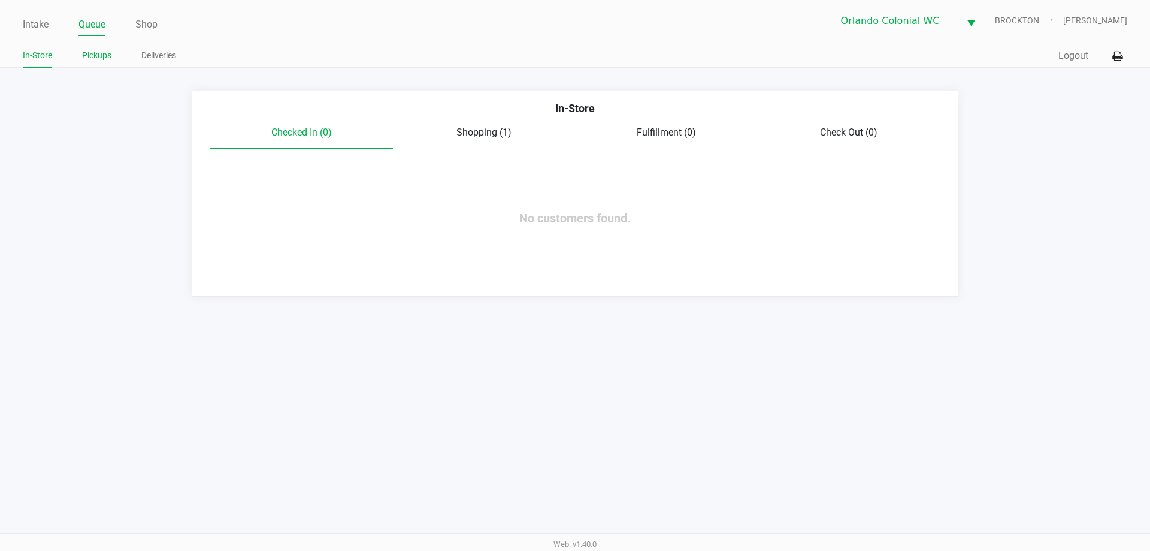
click at [96, 59] on link "Pickups" at bounding box center [96, 55] width 29 height 15
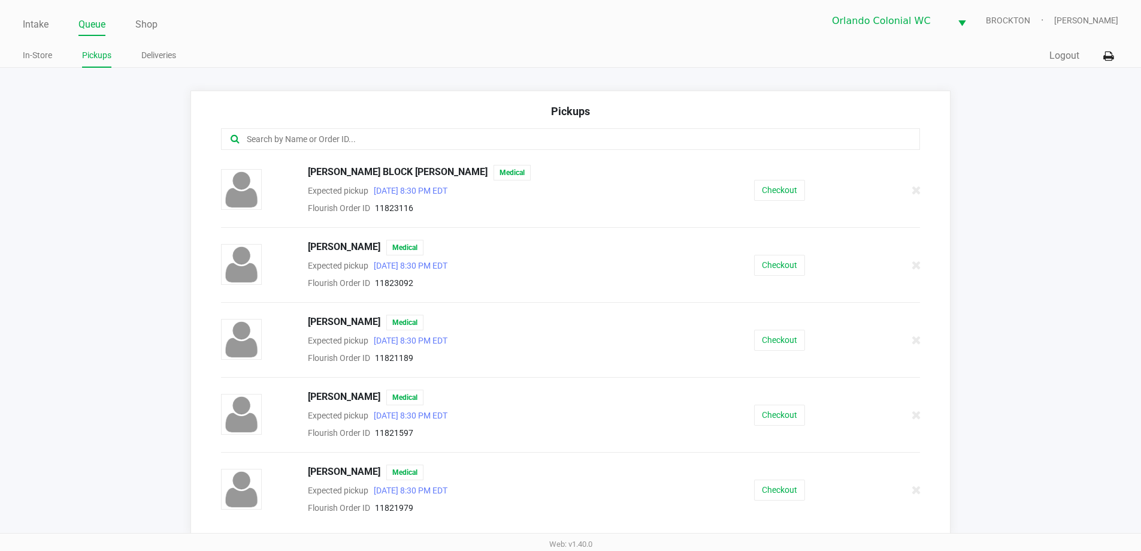
click at [304, 138] on input "text" at bounding box center [552, 139] width 612 height 14
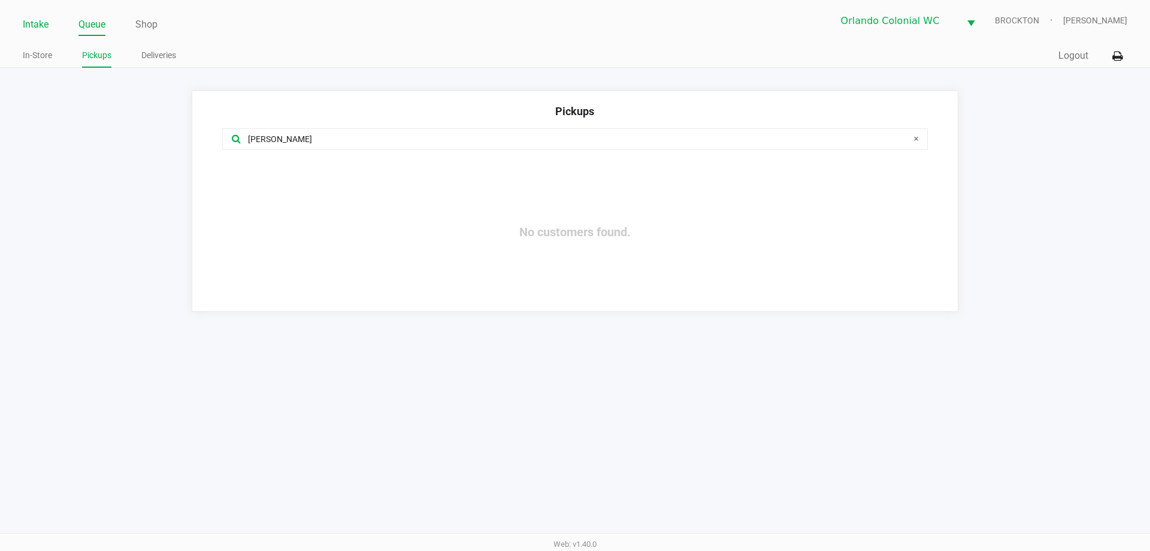
type input "[PERSON_NAME]"
click at [31, 21] on link "Intake" at bounding box center [36, 24] width 26 height 17
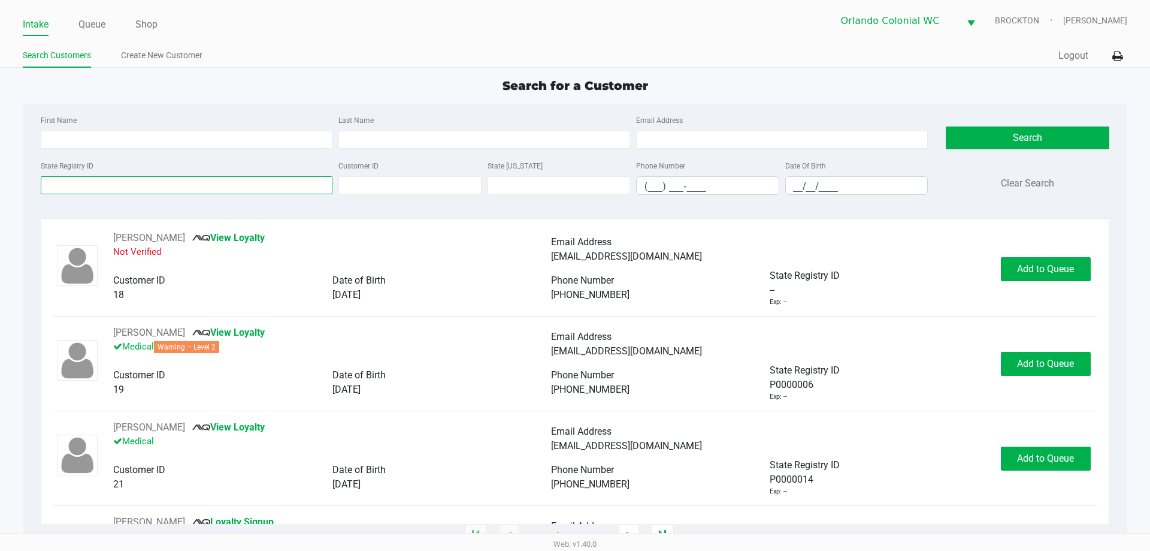
click at [128, 186] on input "State Registry ID" at bounding box center [187, 185] width 292 height 18
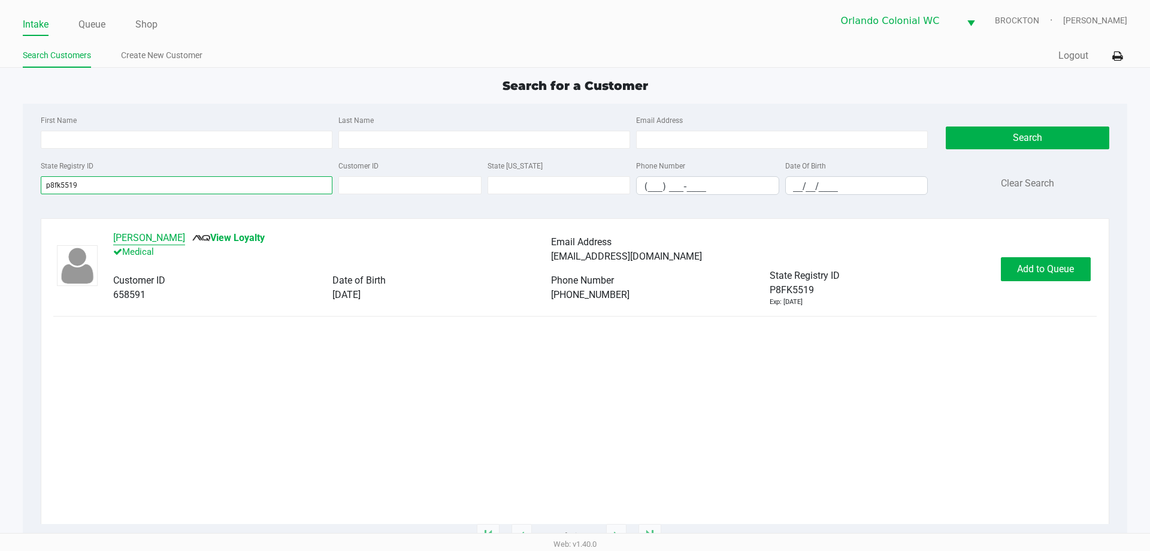
type input "p8fk5519"
click at [170, 235] on button "[PERSON_NAME]" at bounding box center [149, 238] width 72 height 14
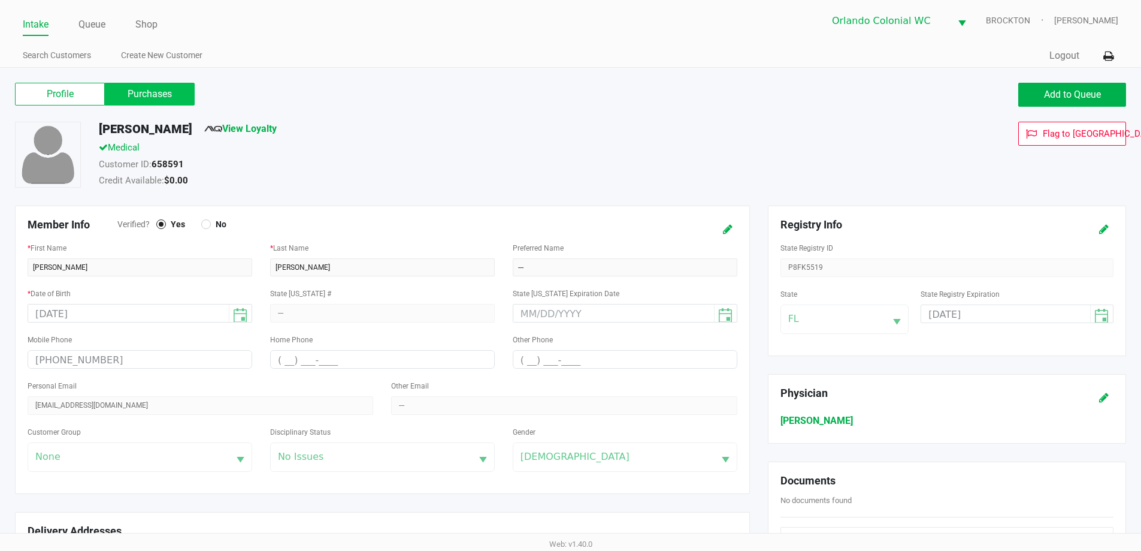
click at [177, 93] on label "Purchases" at bounding box center [150, 94] width 90 height 23
click at [0, 0] on 1 "Purchases" at bounding box center [0, 0] width 0 height 0
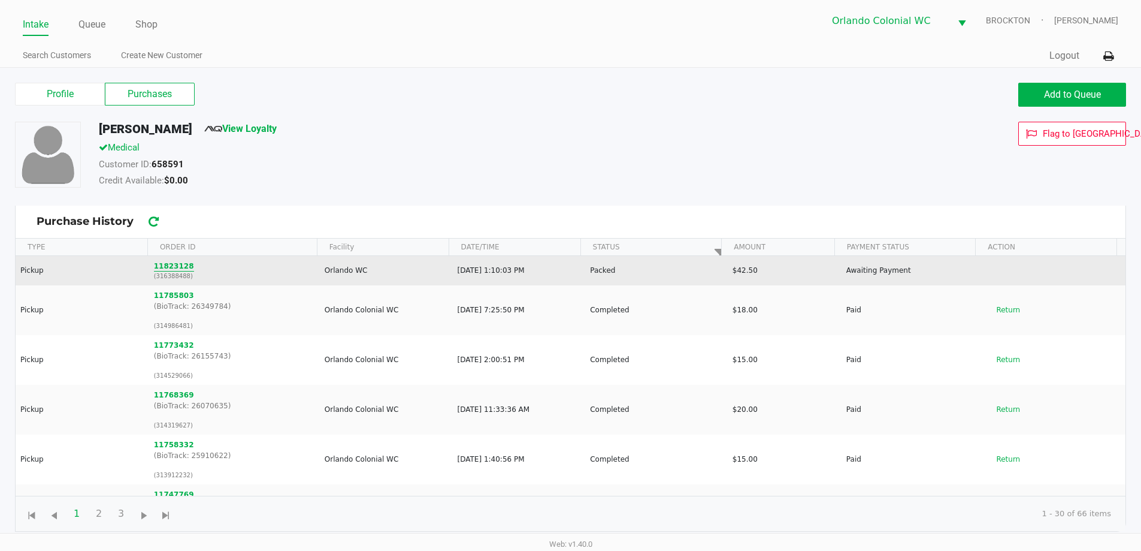
click at [162, 268] on button "11823128" at bounding box center [174, 266] width 40 height 11
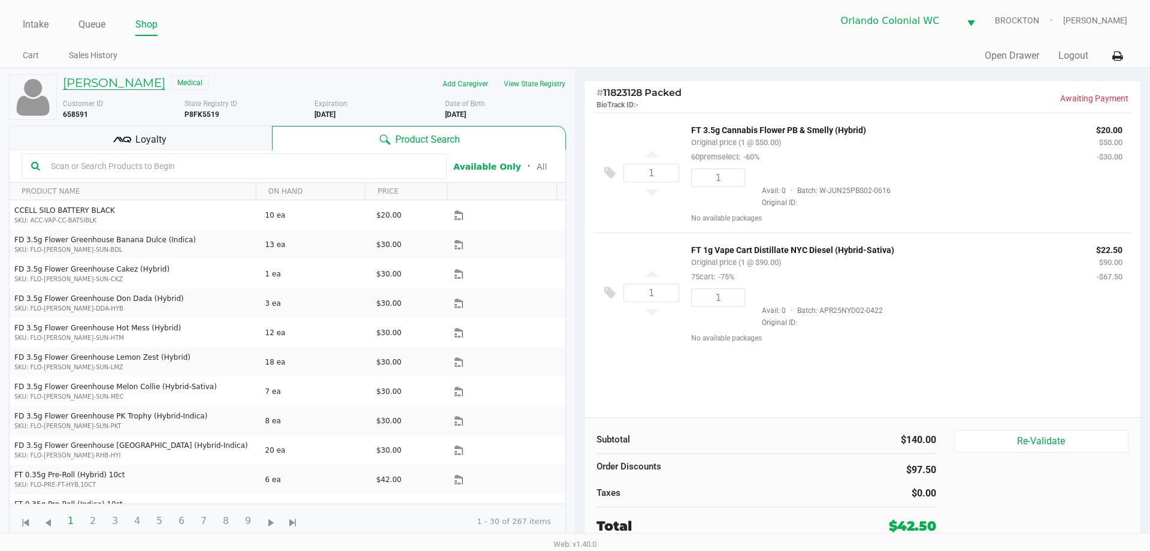
click at [131, 77] on h5 "[PERSON_NAME]" at bounding box center [114, 82] width 102 height 14
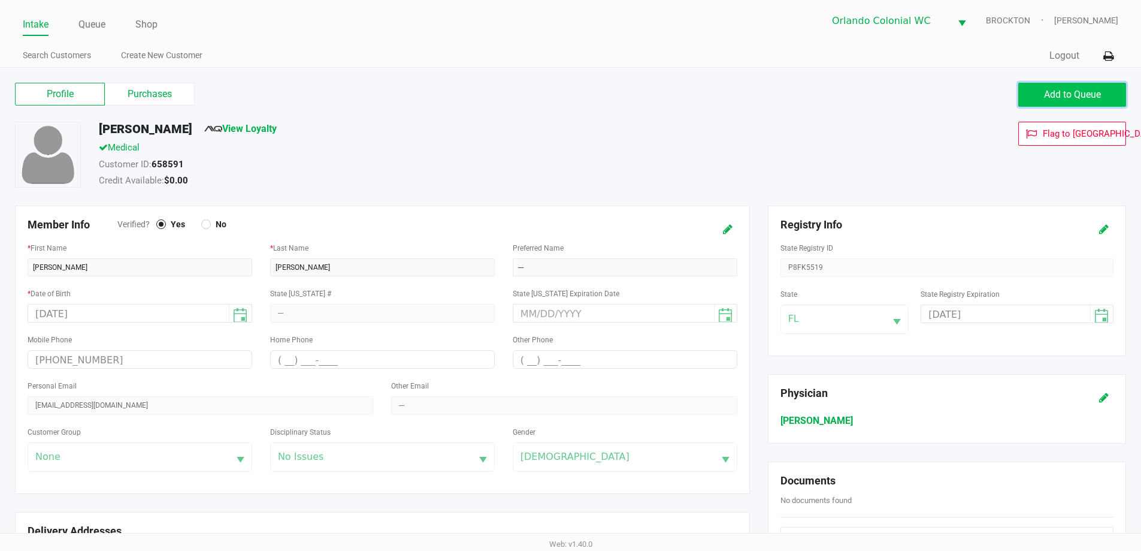
click at [1091, 92] on span "Add to Queue" at bounding box center [1072, 94] width 57 height 11
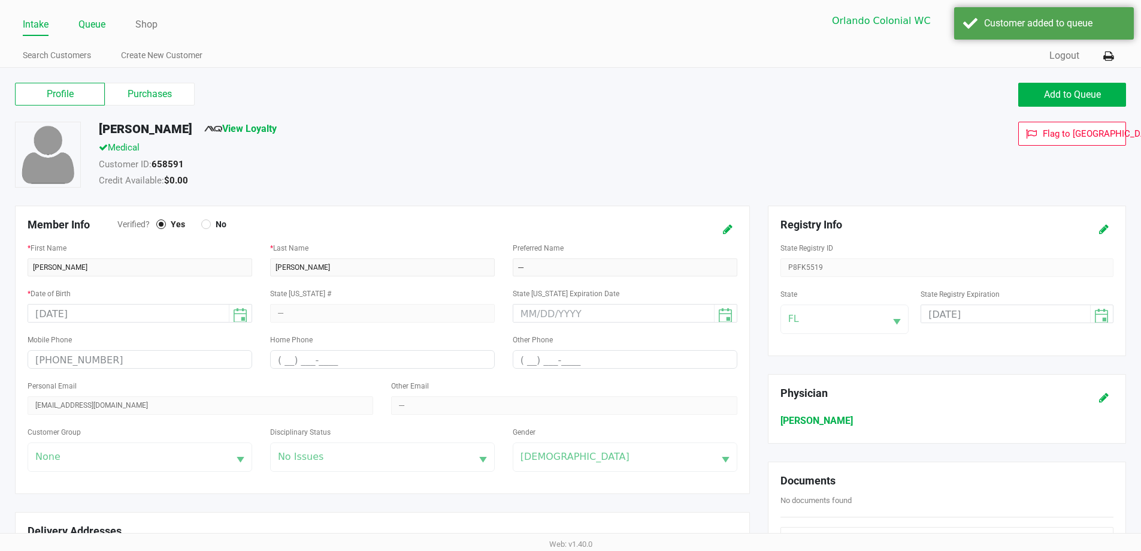
click at [96, 17] on link "Queue" at bounding box center [91, 24] width 27 height 17
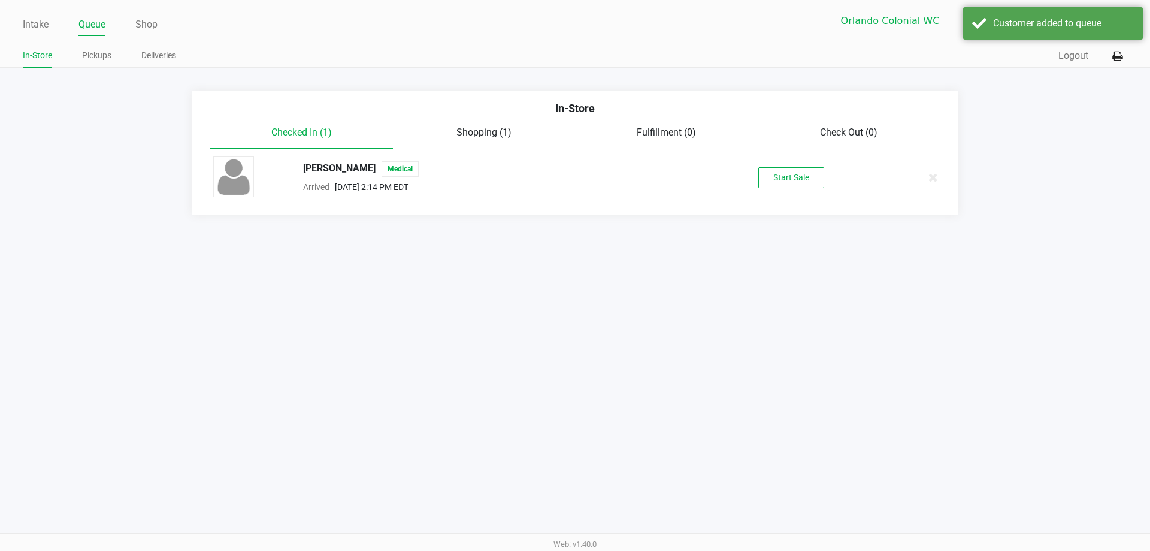
click at [783, 165] on div "[PERSON_NAME] Medical Arrived [DATE] 2:14 PM EDT Start Sale" at bounding box center [575, 177] width 742 height 42
click at [787, 178] on button "Start Sale" at bounding box center [791, 177] width 66 height 21
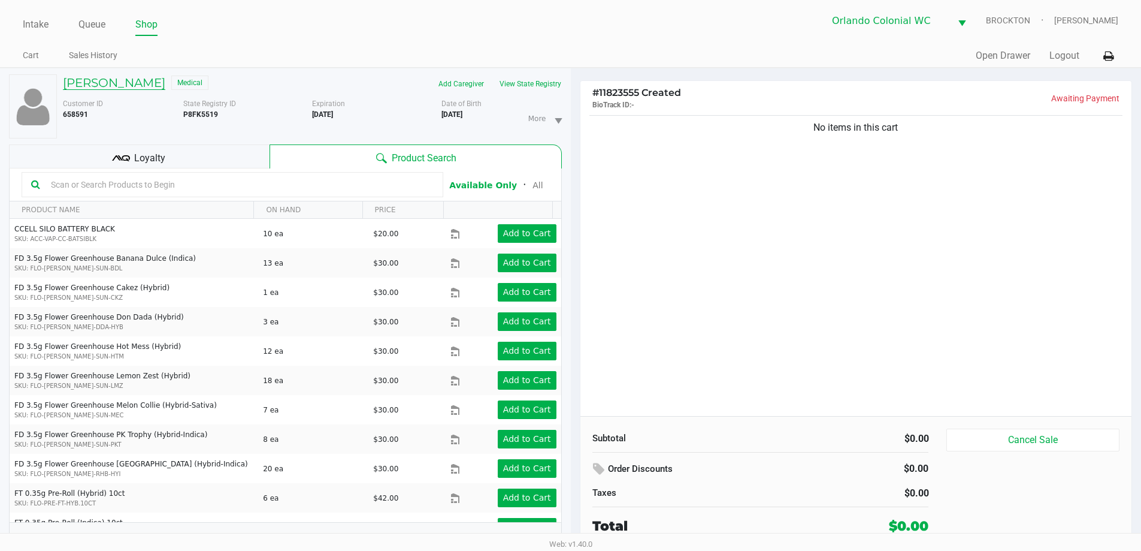
click at [99, 86] on h5 "[PERSON_NAME]" at bounding box center [114, 82] width 102 height 14
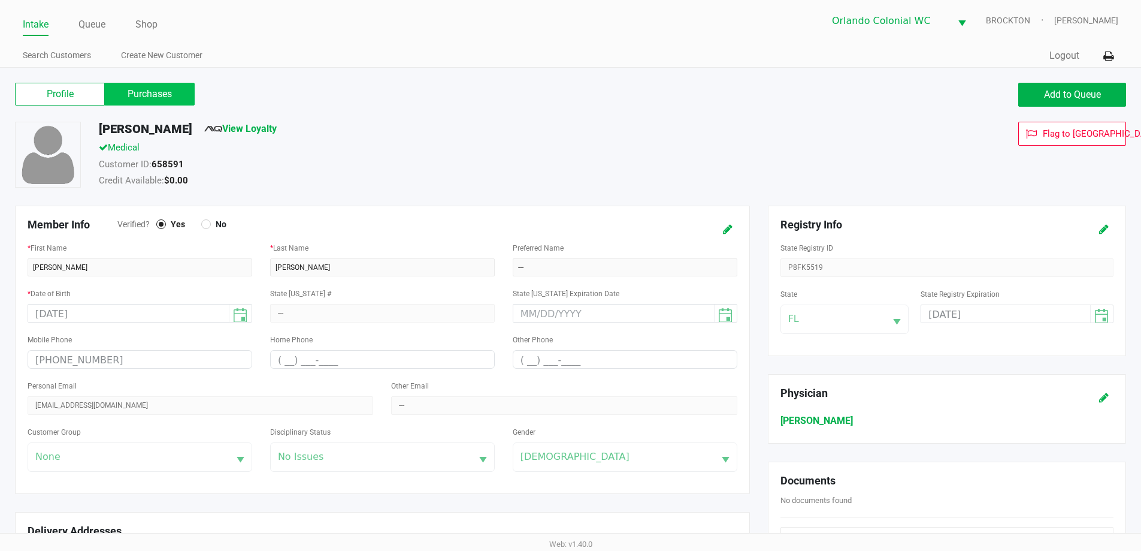
click at [146, 96] on label "Purchases" at bounding box center [150, 94] width 90 height 23
click at [0, 0] on 1 "Purchases" at bounding box center [0, 0] width 0 height 0
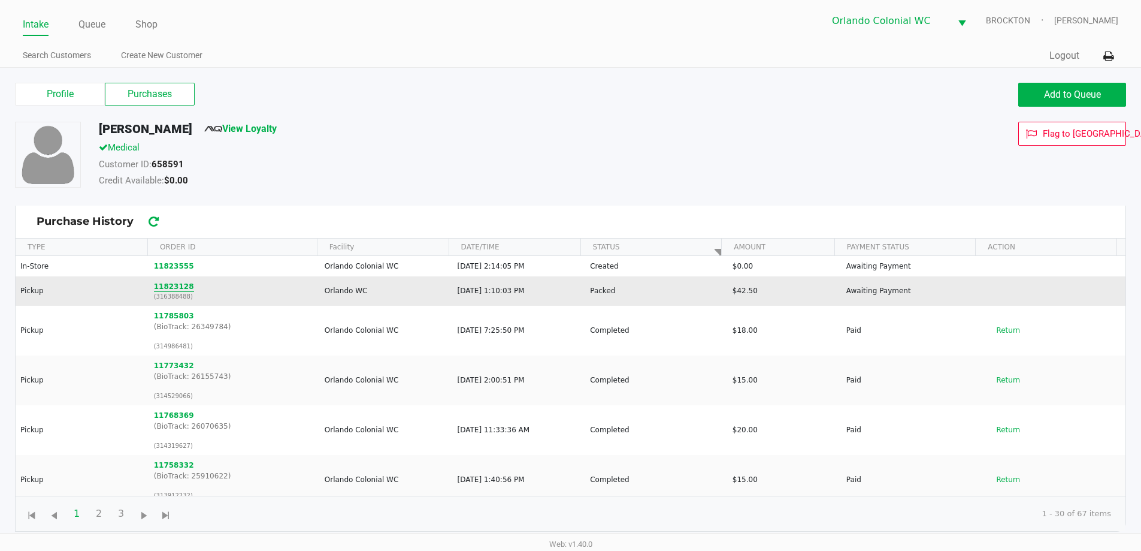
click at [175, 288] on button "11823128" at bounding box center [174, 286] width 40 height 11
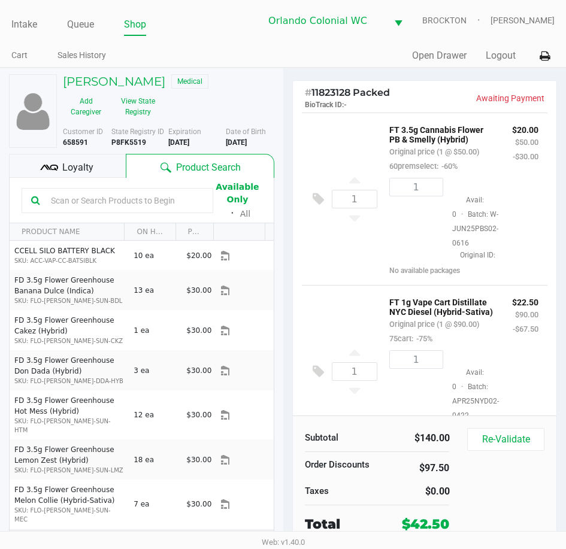
click at [541, 177] on div "1 FT 3.5g Cannabis Flower PB & Smelly (Hybrid) Original price (1 @ $50.00) 60pr…" at bounding box center [425, 264] width 264 height 303
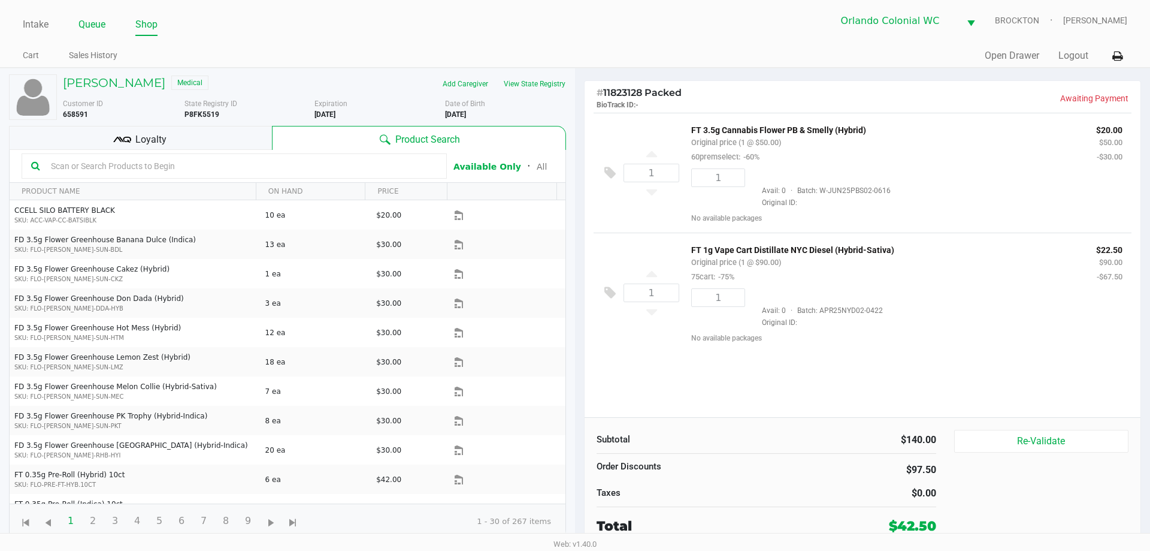
click at [96, 25] on link "Queue" at bounding box center [91, 24] width 27 height 17
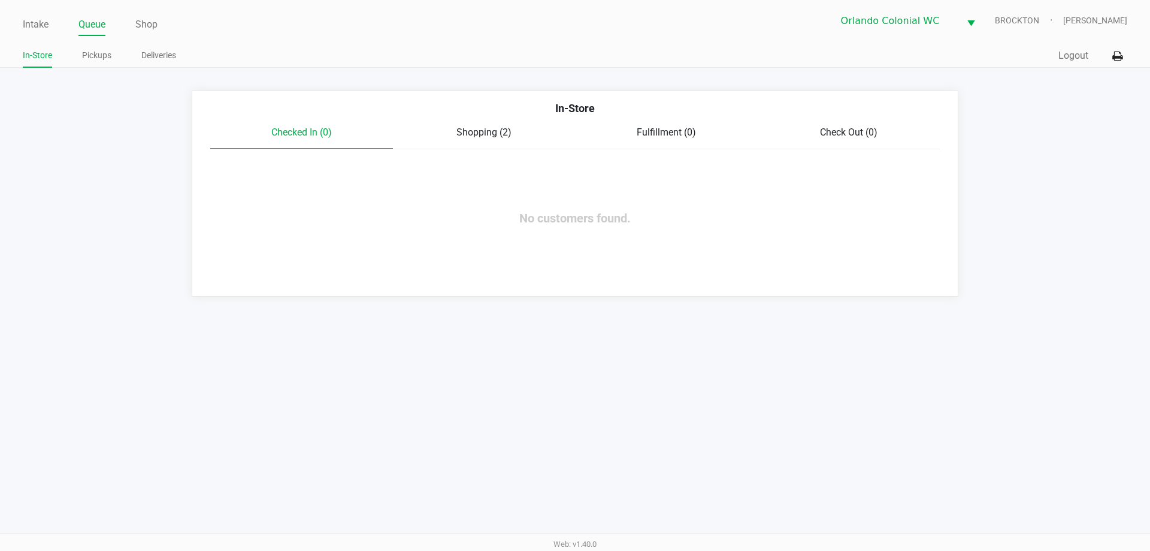
click at [503, 144] on div "Checked In (0) Shopping (2) Fulfillment (0) Check Out (0)" at bounding box center [575, 137] width 730 height 24
click at [488, 130] on span "Shopping (2)" at bounding box center [483, 131] width 55 height 11
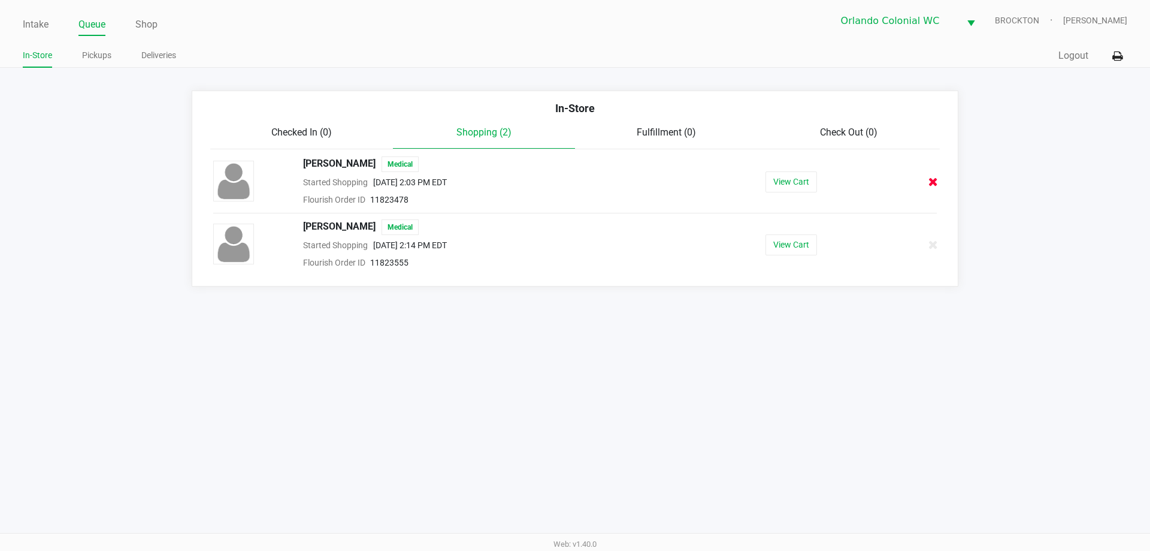
click at [930, 181] on icon at bounding box center [934, 181] width 10 height 9
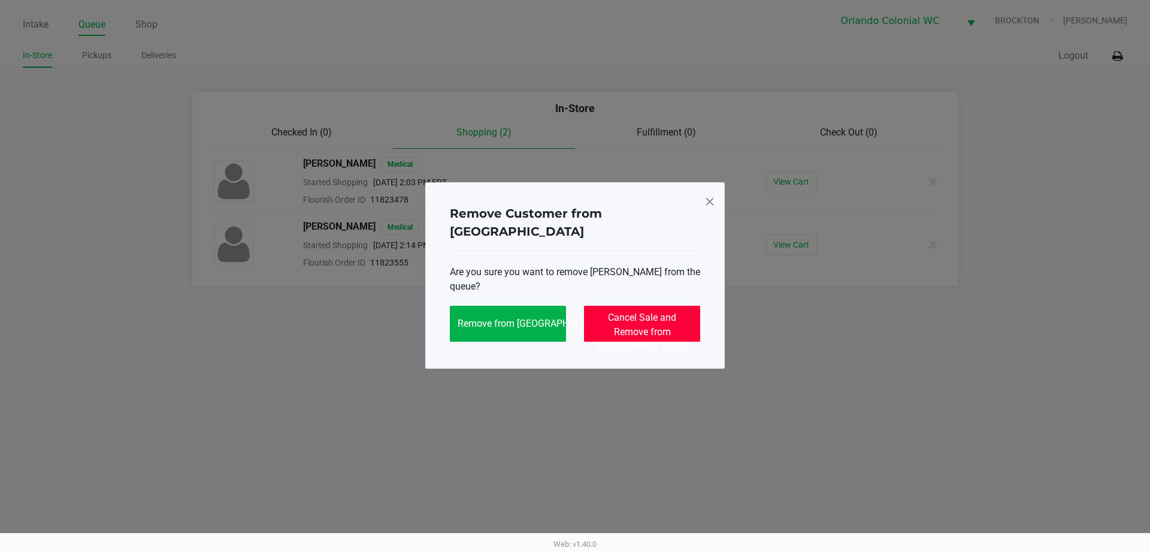
click at [664, 306] on button "Cancel Sale and Remove from [GEOGRAPHIC_DATA]" at bounding box center [642, 324] width 116 height 36
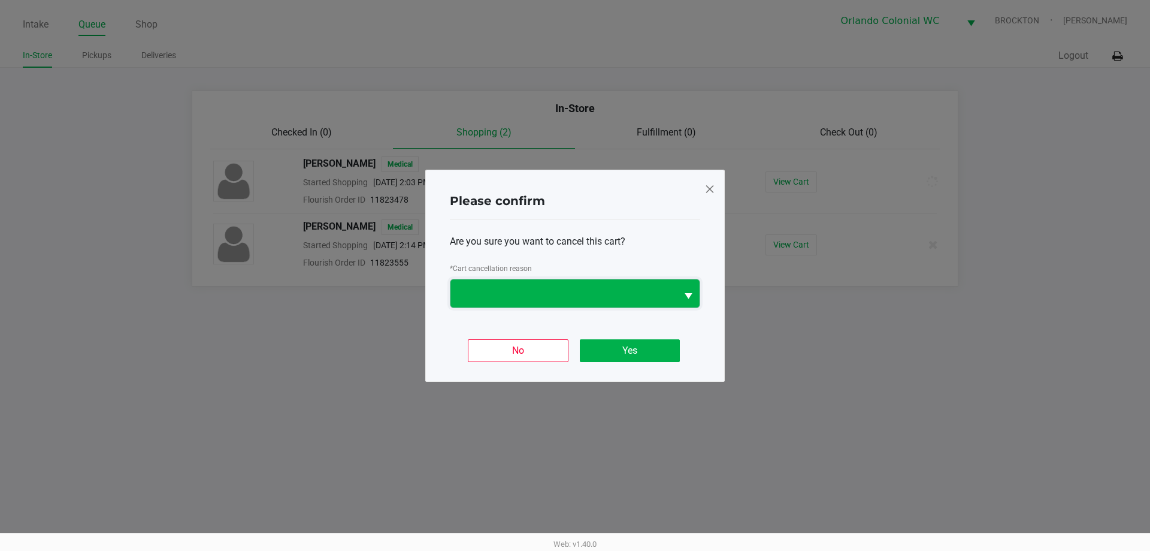
click at [621, 291] on span at bounding box center [564, 293] width 212 height 14
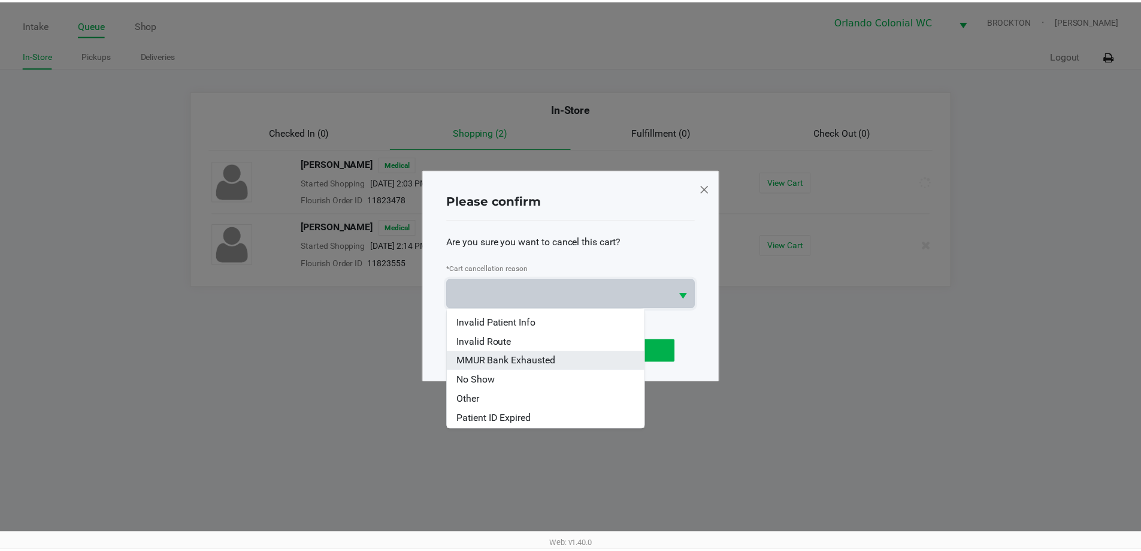
scroll to position [53, 0]
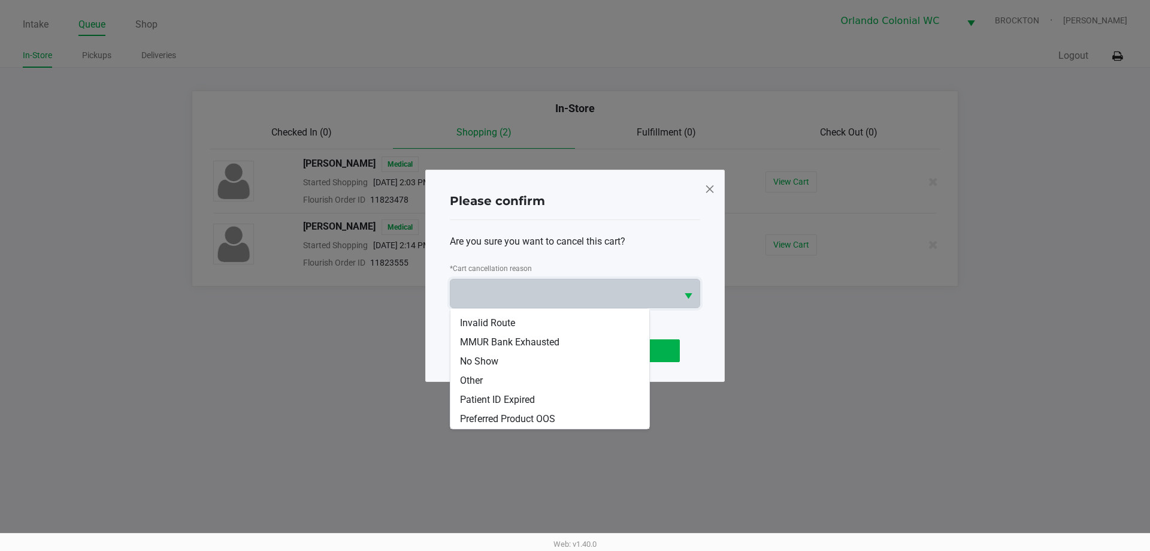
drag, startPoint x: 466, startPoint y: 377, endPoint x: 490, endPoint y: 365, distance: 27.1
click at [465, 377] on span "Other" at bounding box center [471, 380] width 23 height 14
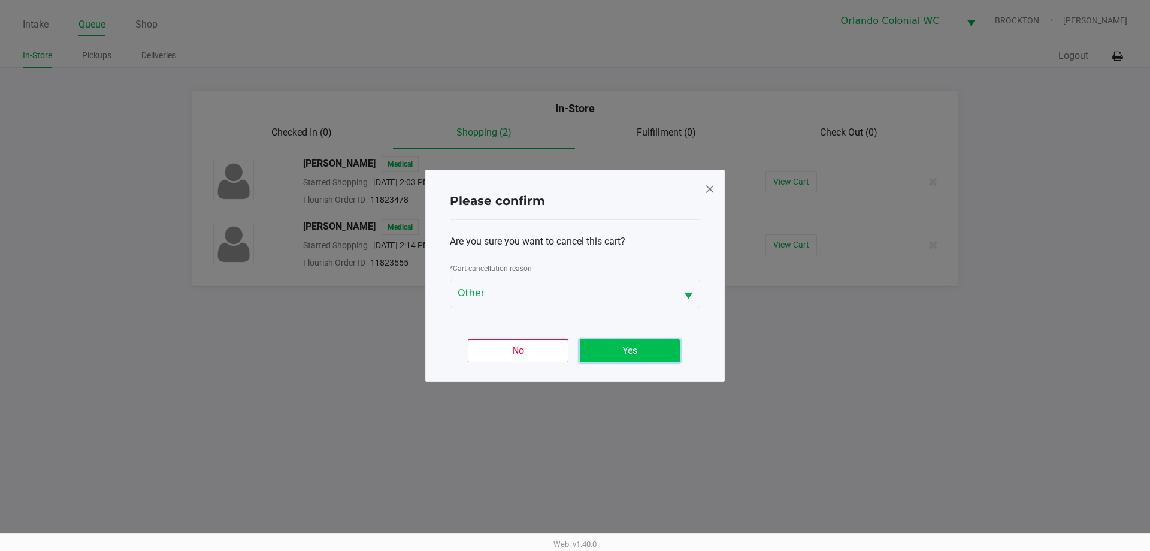
click at [610, 346] on button "Yes" at bounding box center [630, 350] width 100 height 23
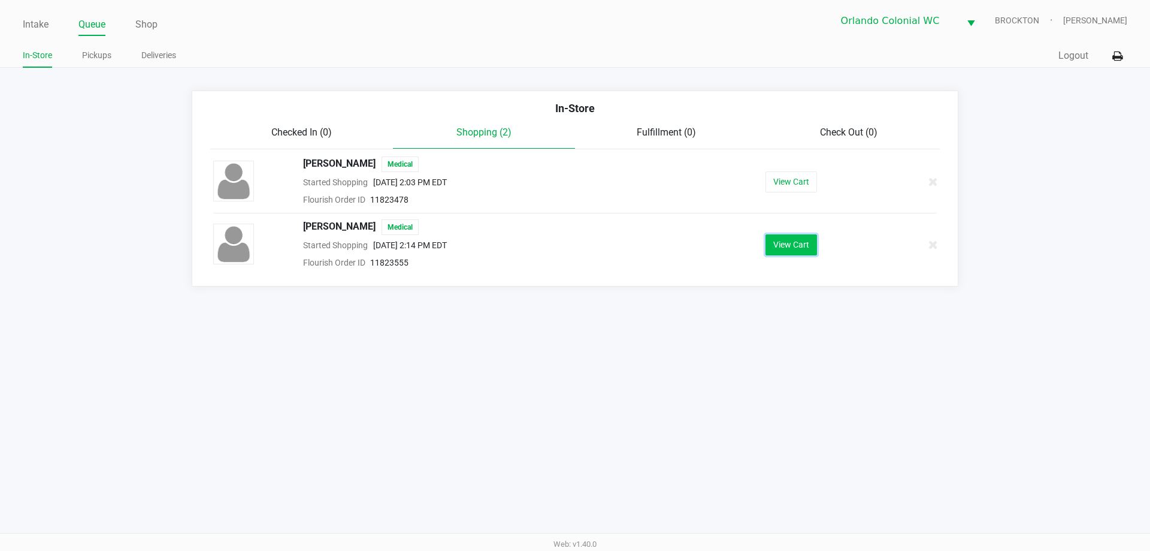
click at [781, 247] on button "View Cart" at bounding box center [792, 244] width 52 height 21
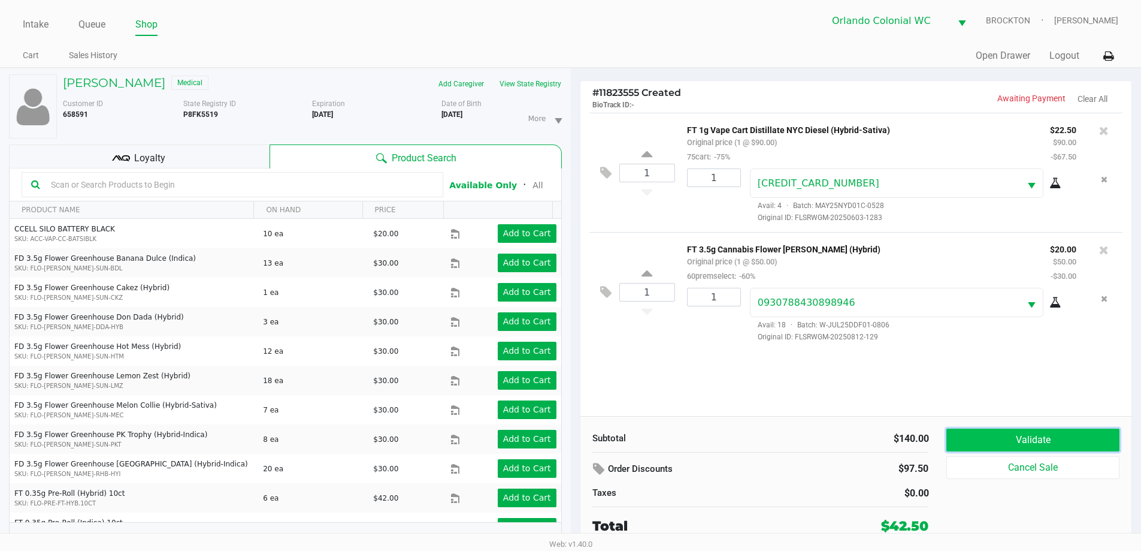
click at [1023, 433] on button "Validate" at bounding box center [1032, 439] width 173 height 23
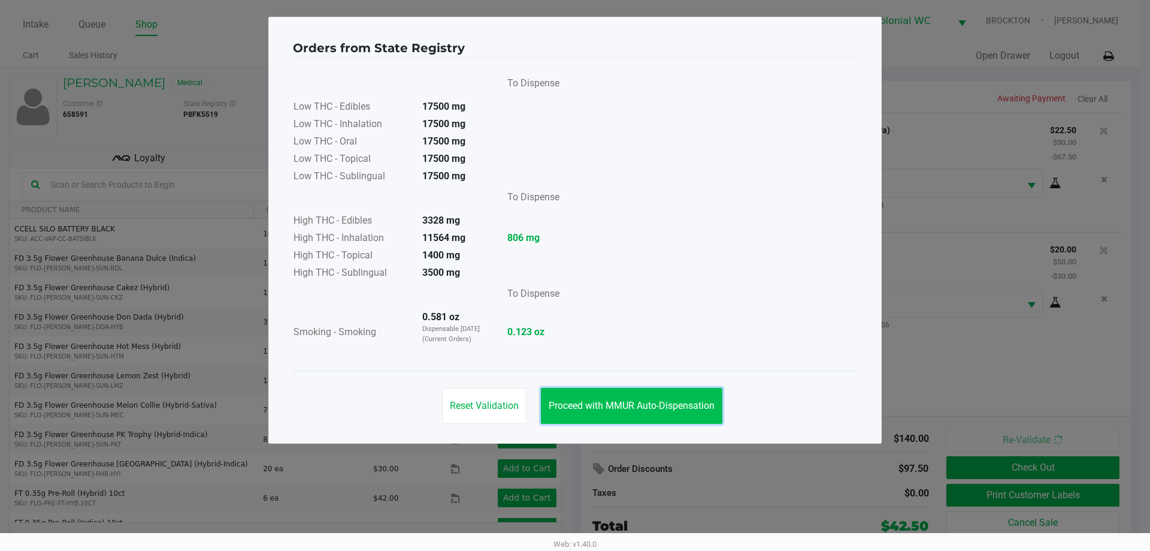
click at [645, 401] on span "Proceed with MMUR Auto-Dispensation" at bounding box center [632, 405] width 166 height 11
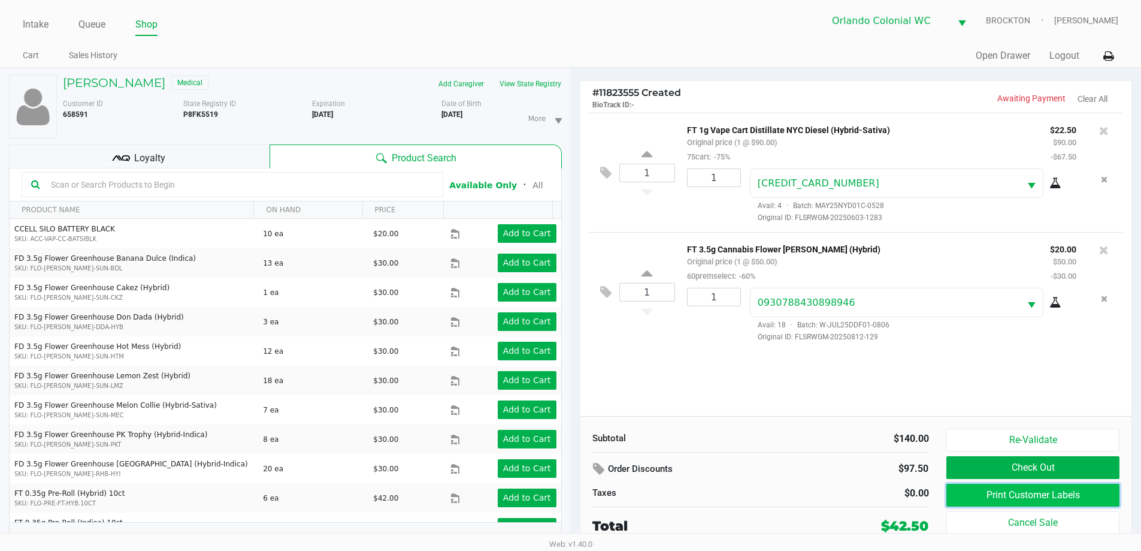
click at [989, 495] on button "Print Customer Labels" at bounding box center [1032, 494] width 173 height 23
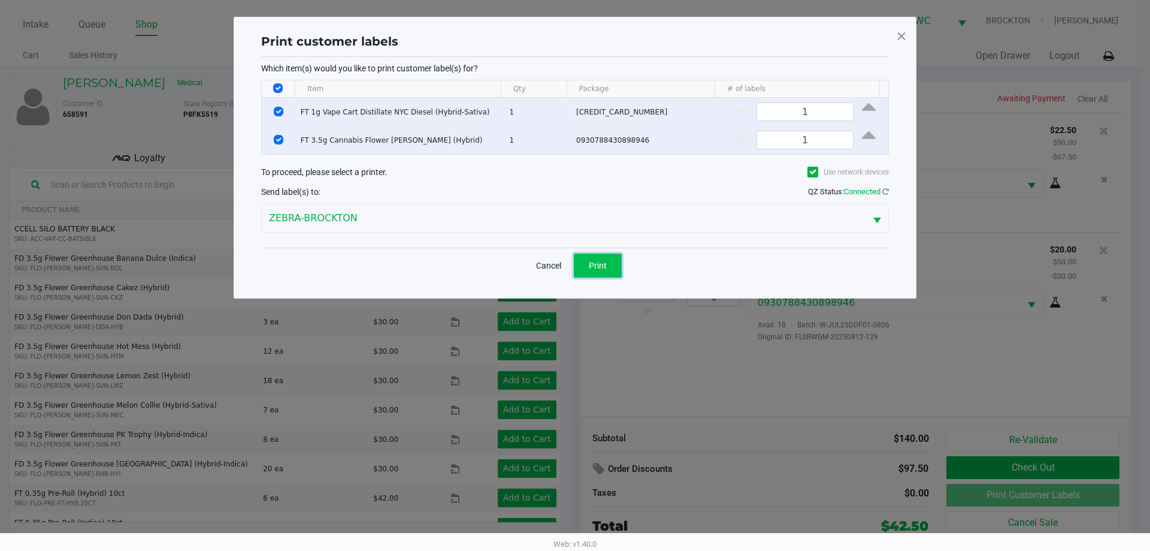
click at [599, 261] on span "Print" at bounding box center [598, 266] width 18 height 10
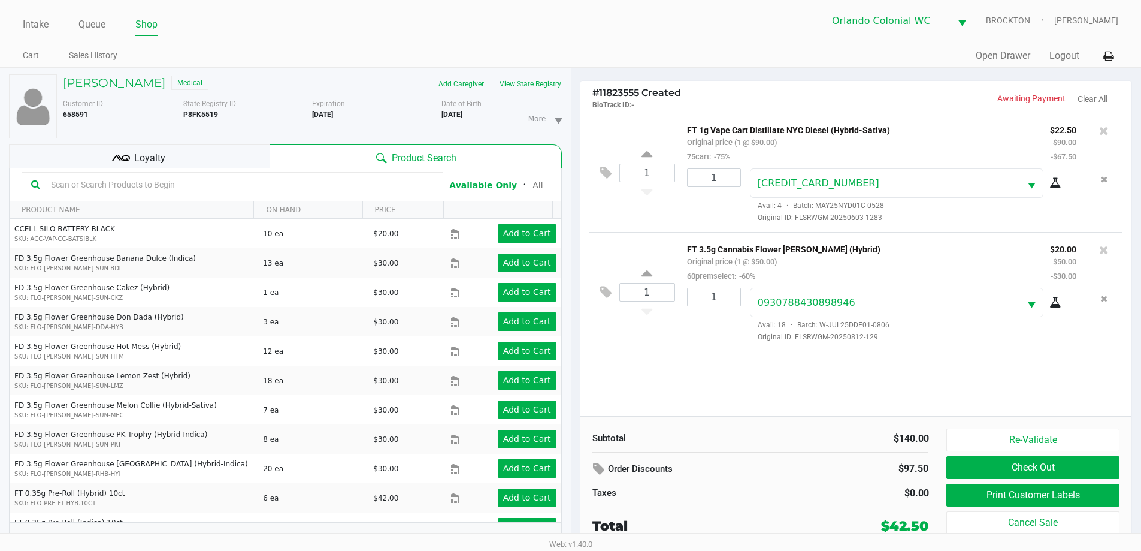
click at [173, 155] on div "Loyalty" at bounding box center [139, 156] width 261 height 24
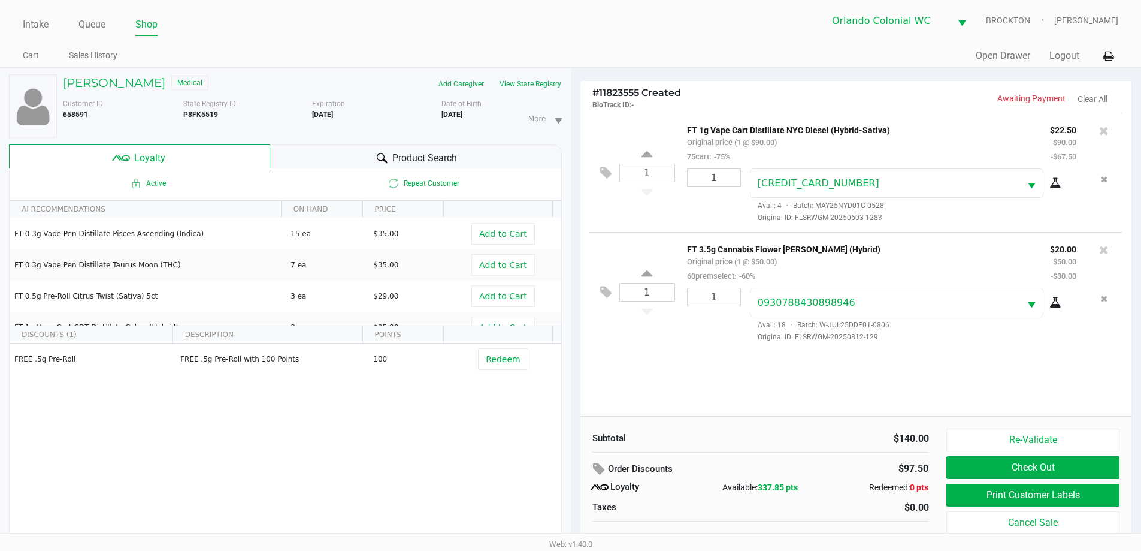
scroll to position [13, 0]
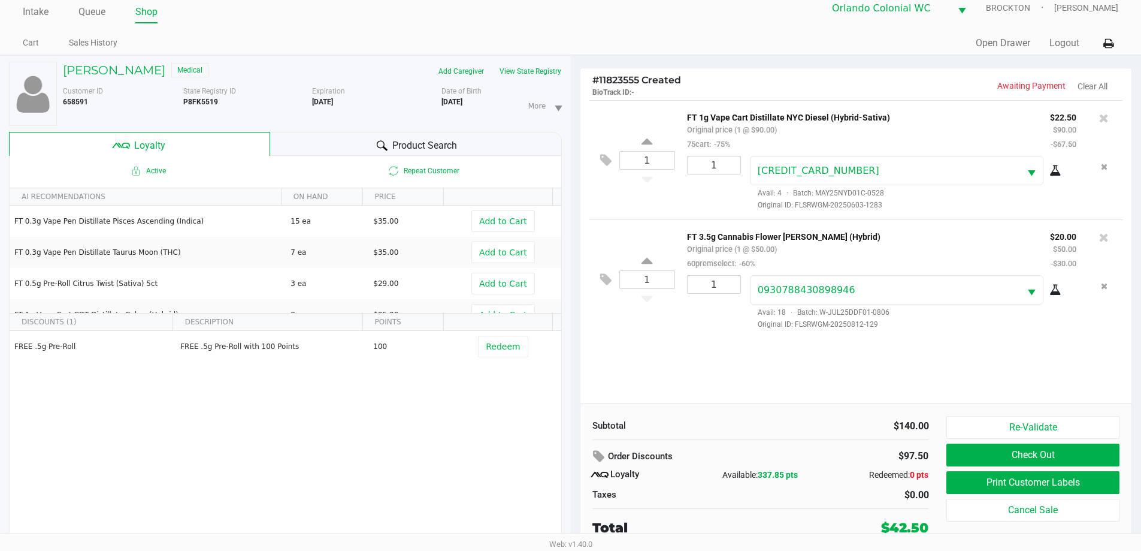
click at [1051, 453] on button "Check Out" at bounding box center [1032, 454] width 173 height 23
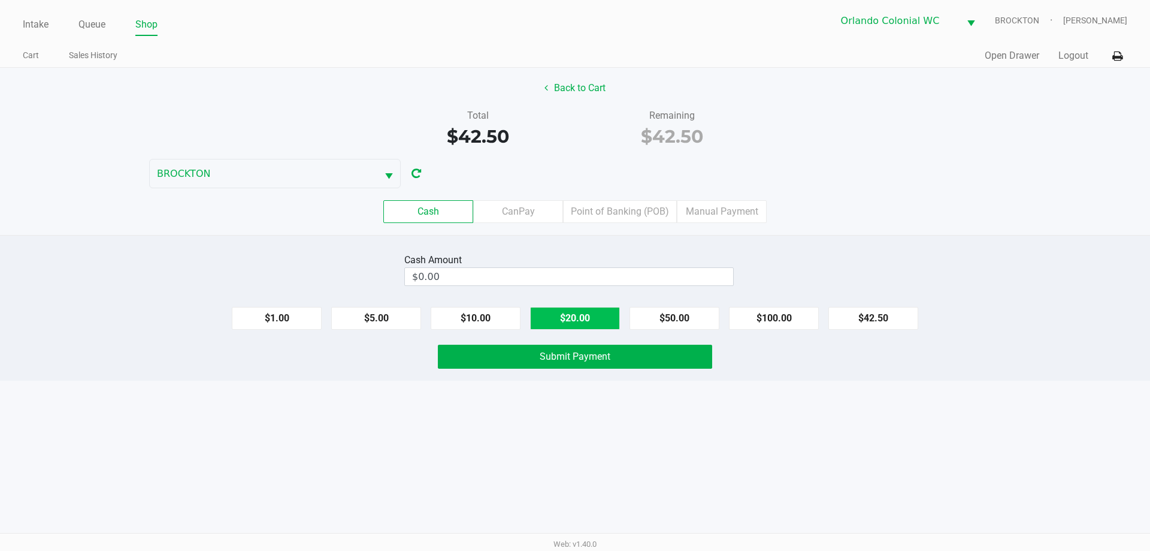
click at [586, 320] on button "$20.00" at bounding box center [575, 318] width 90 height 23
click at [588, 320] on button "$20.00" at bounding box center [575, 318] width 90 height 23
click at [373, 325] on button "$5.00" at bounding box center [376, 318] width 90 height 23
type input "$45.00"
click at [598, 364] on button "Submit Payment" at bounding box center [575, 356] width 274 height 24
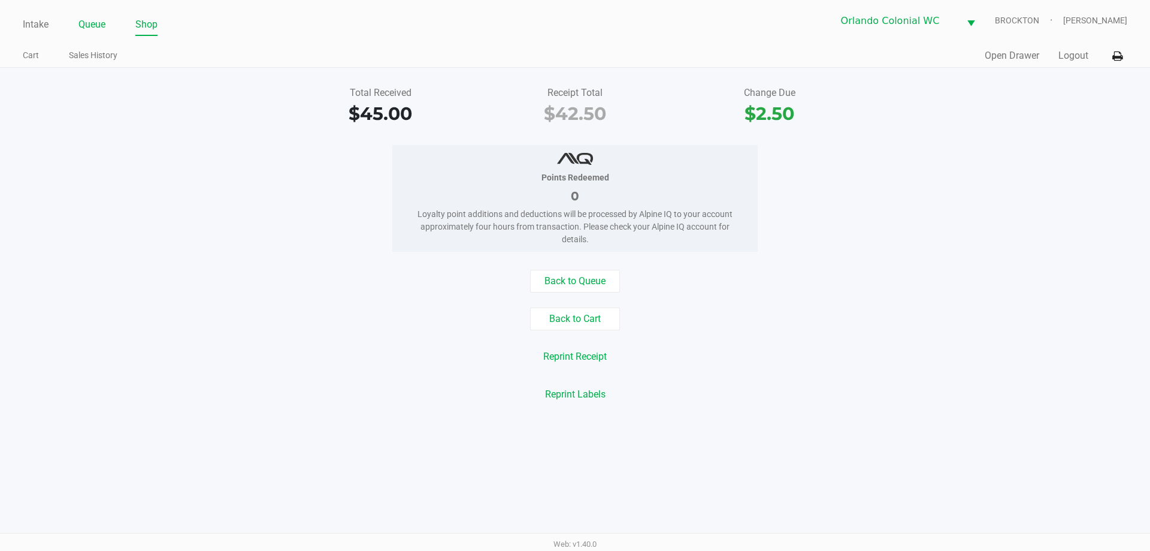
click at [91, 25] on link "Queue" at bounding box center [91, 24] width 27 height 17
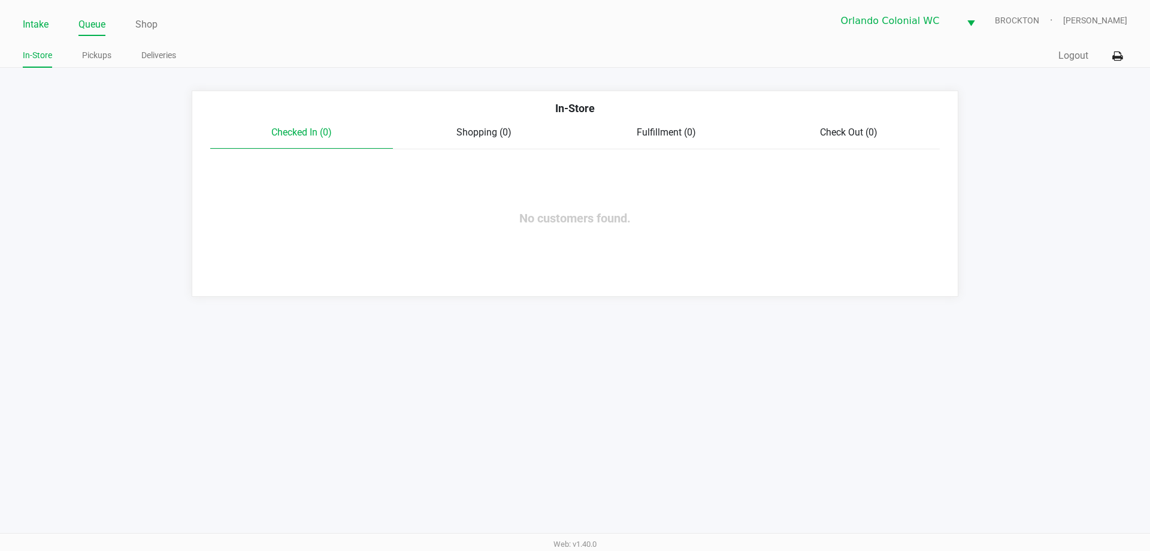
click at [32, 23] on link "Intake" at bounding box center [36, 24] width 26 height 17
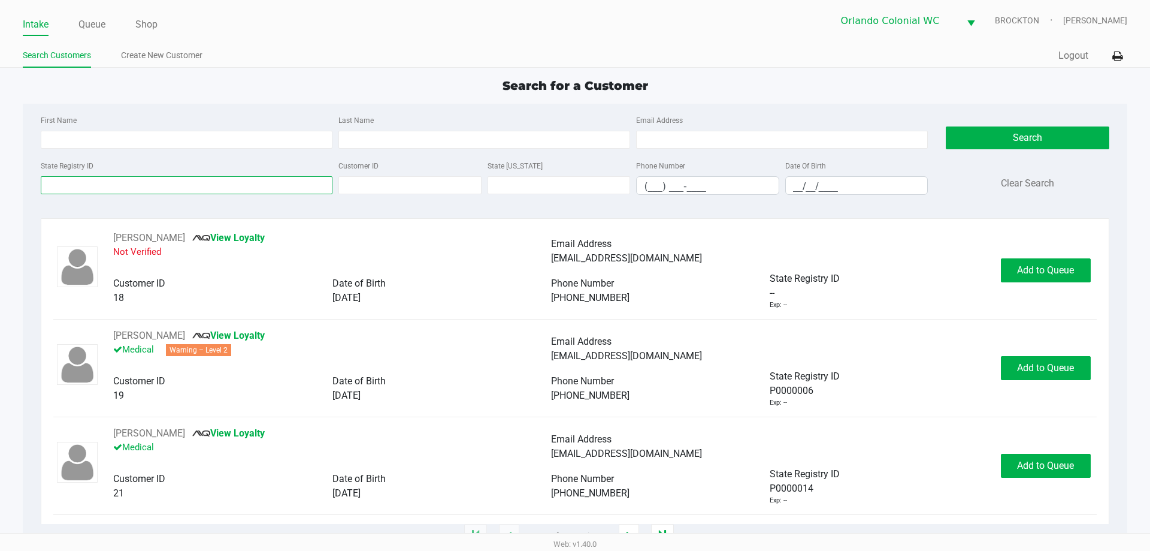
click at [173, 188] on input "State Registry ID" at bounding box center [187, 185] width 292 height 18
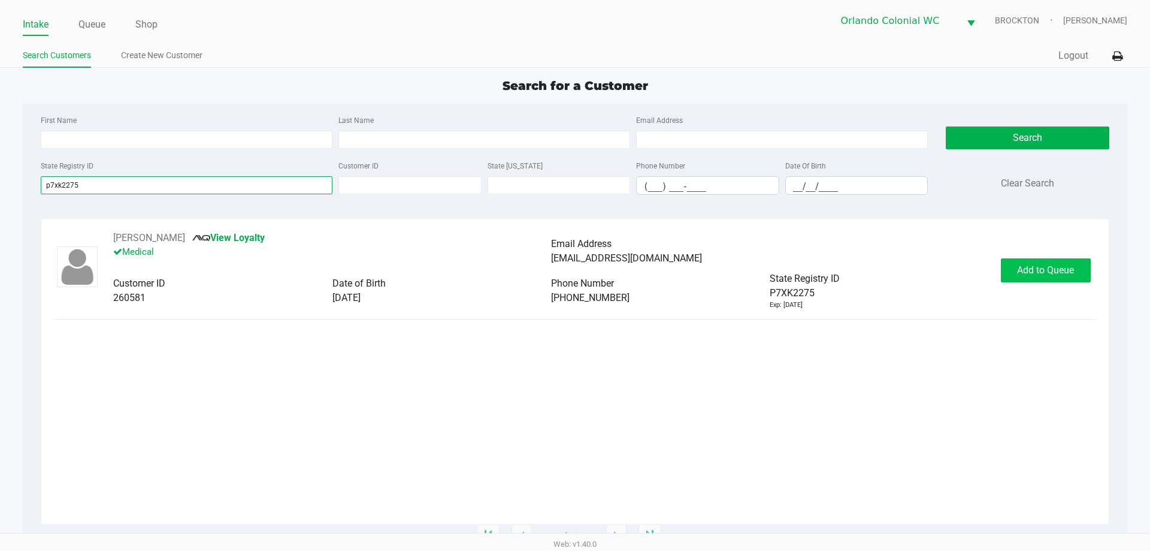
type input "p7xk2275"
click at [1030, 271] on span "Add to Queue" at bounding box center [1045, 269] width 57 height 11
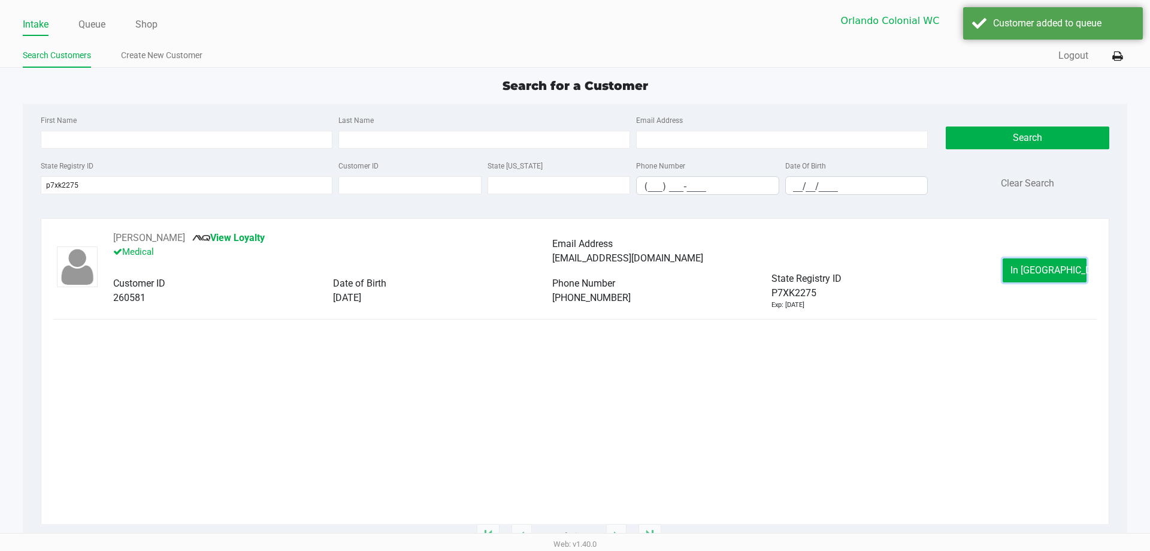
click at [1030, 271] on span "In [GEOGRAPHIC_DATA]" at bounding box center [1061, 269] width 101 height 11
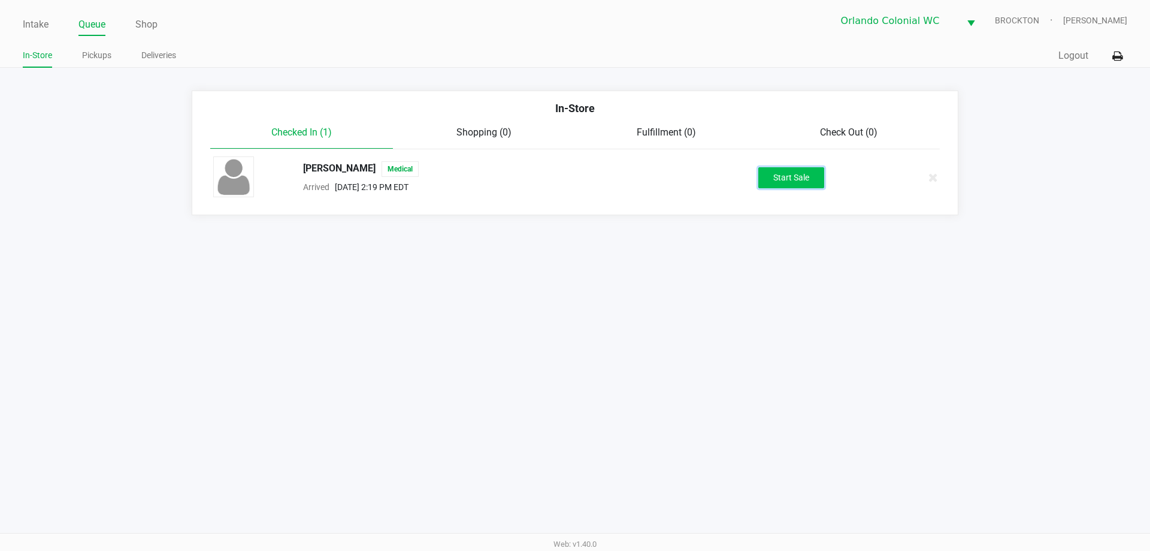
click at [803, 175] on button "Start Sale" at bounding box center [791, 177] width 66 height 21
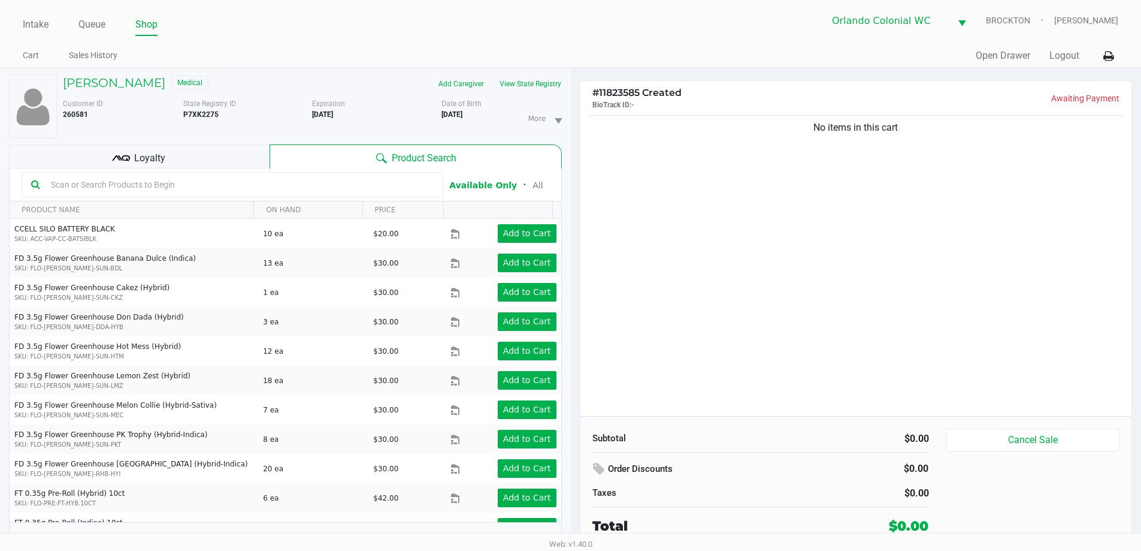
click at [164, 165] on div "Loyalty" at bounding box center [139, 156] width 261 height 24
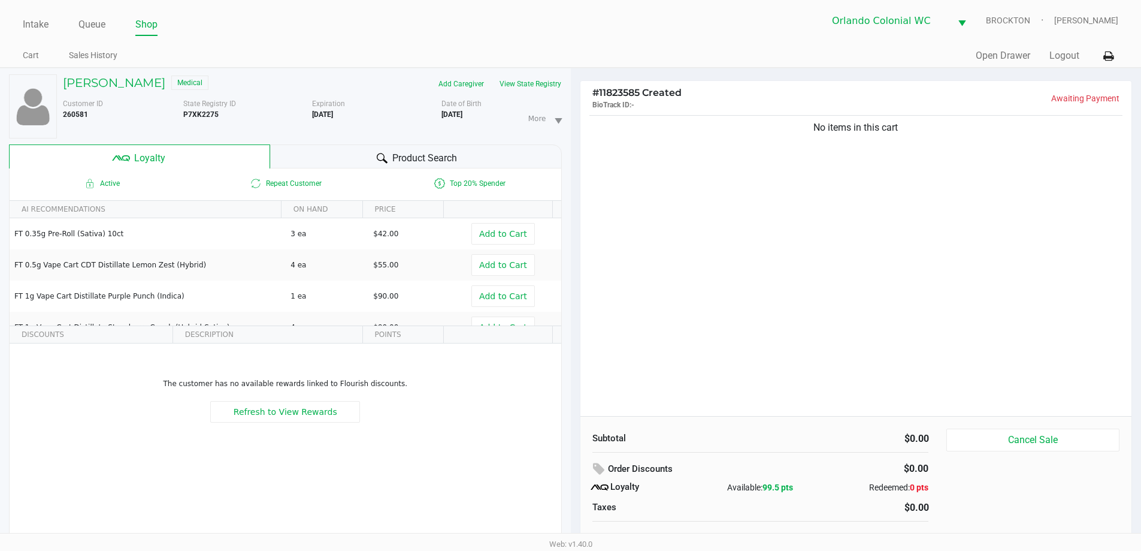
click at [439, 155] on span "Product Search" at bounding box center [424, 158] width 65 height 14
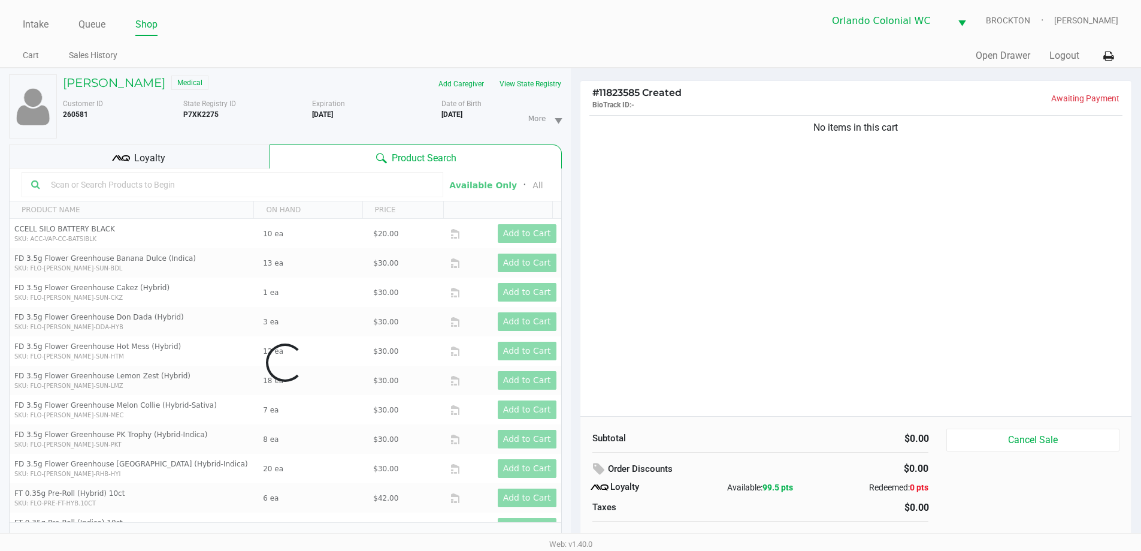
click at [733, 214] on div "No items in this cart" at bounding box center [856, 264] width 552 height 303
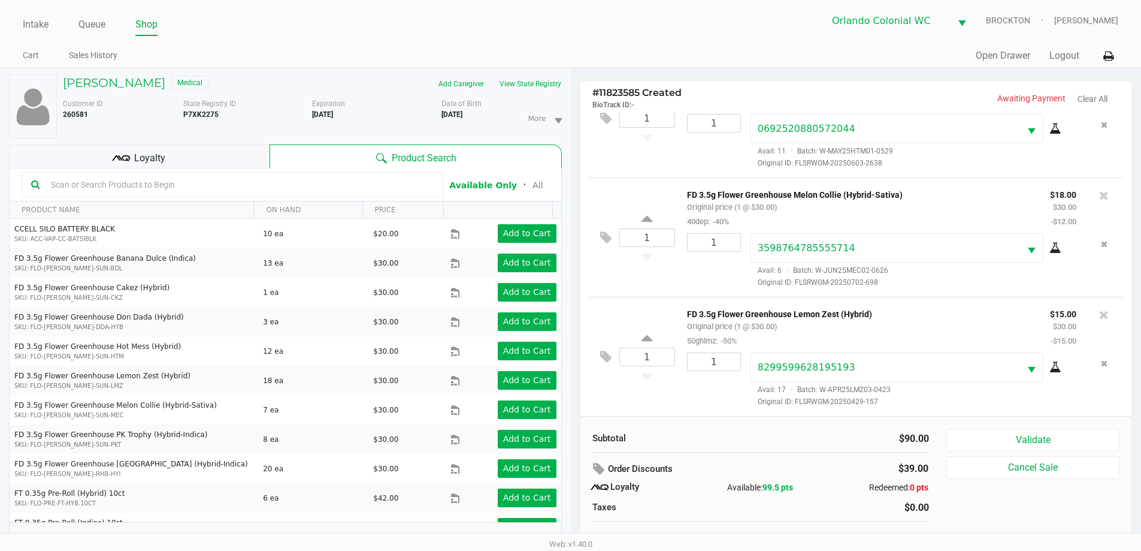
scroll to position [13, 0]
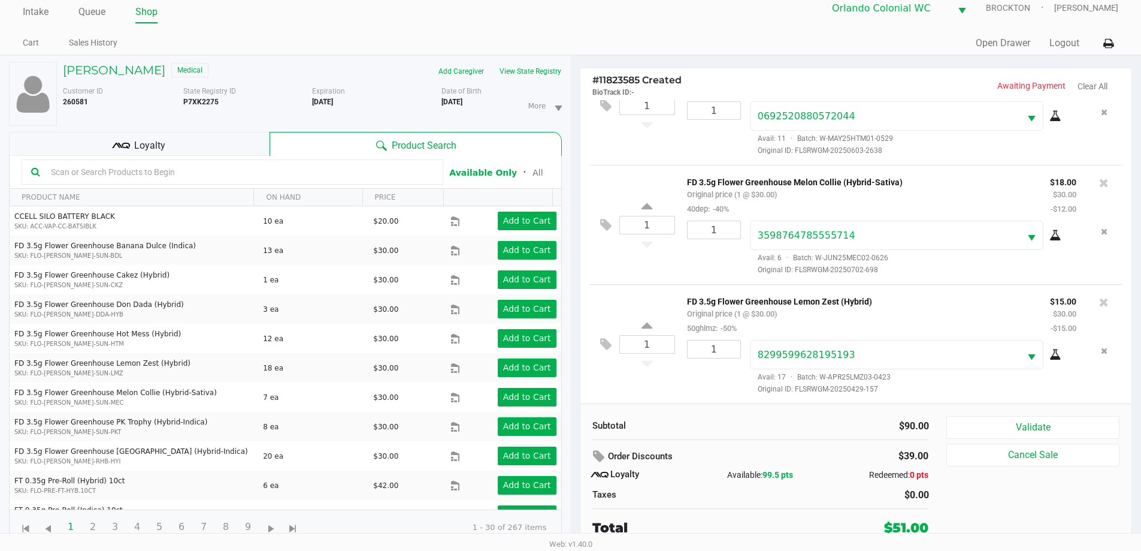
click at [1050, 422] on button "Validate" at bounding box center [1032, 427] width 173 height 23
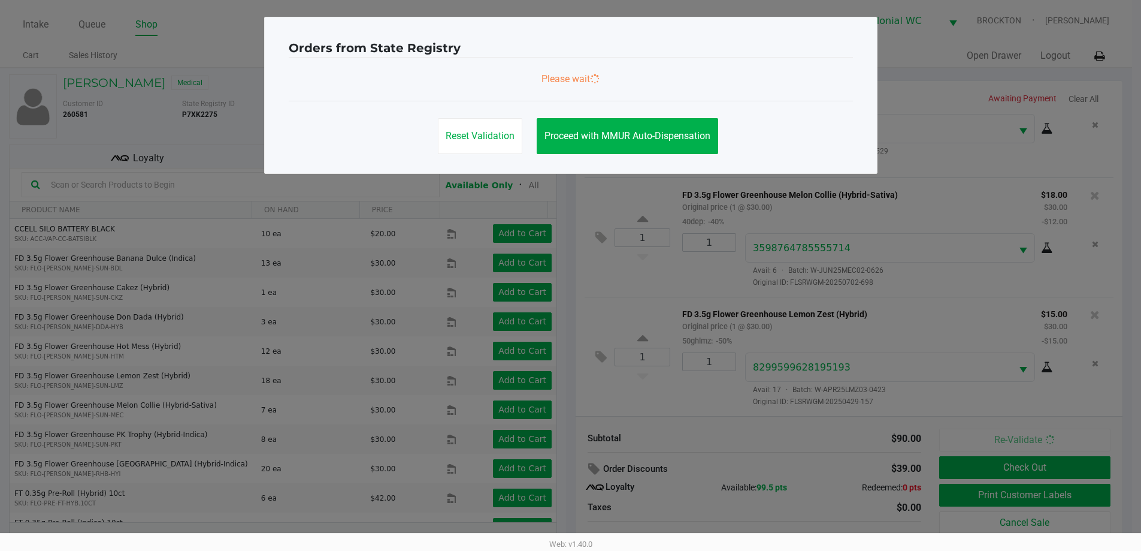
scroll to position [0, 0]
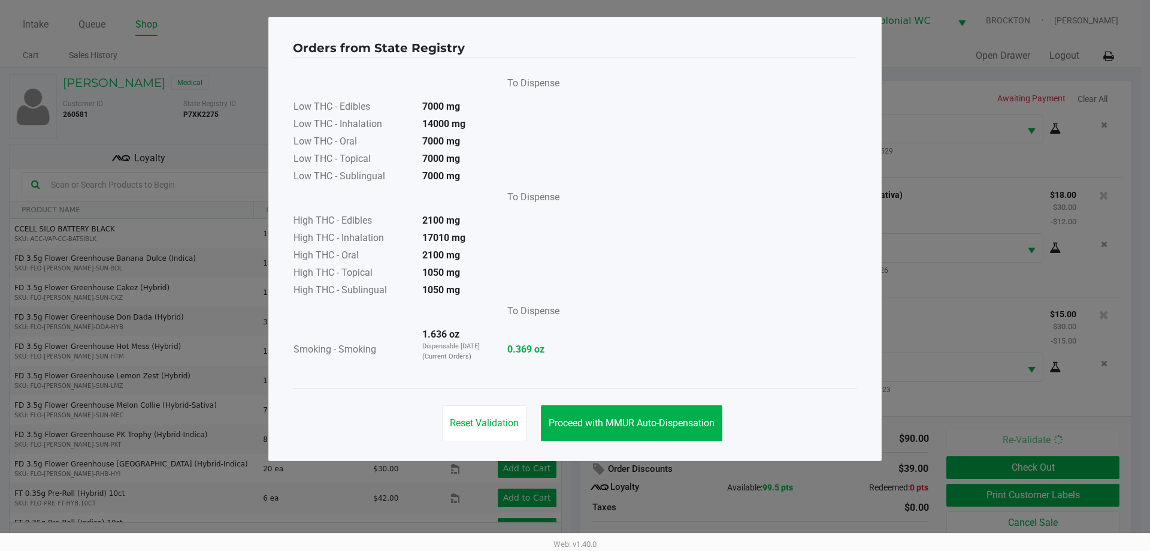
click at [612, 424] on span "Proceed with MMUR Auto-Dispensation" at bounding box center [632, 422] width 166 height 11
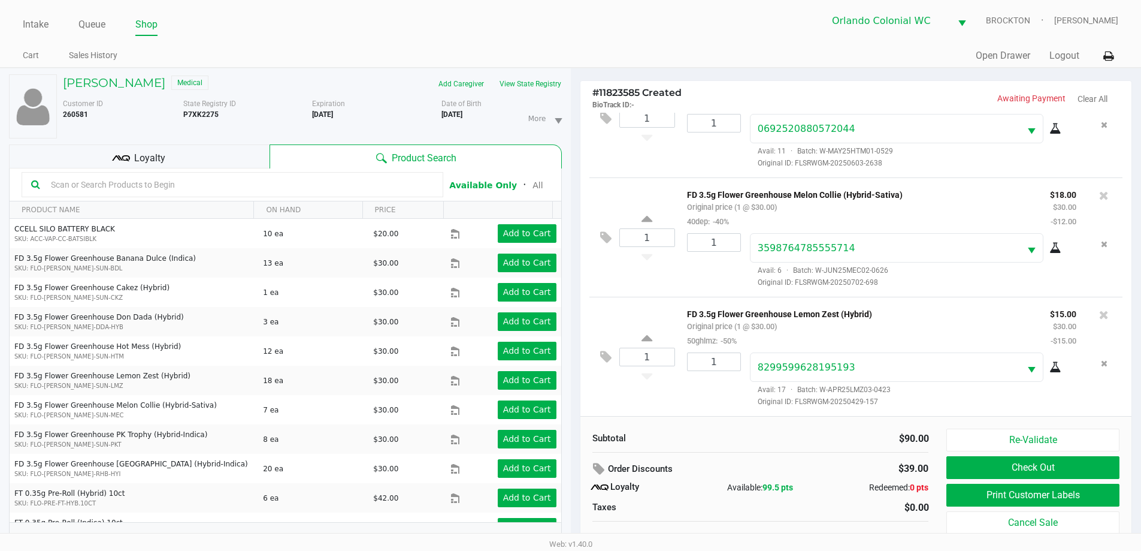
click at [1022, 496] on button "Print Customer Labels" at bounding box center [1032, 494] width 173 height 23
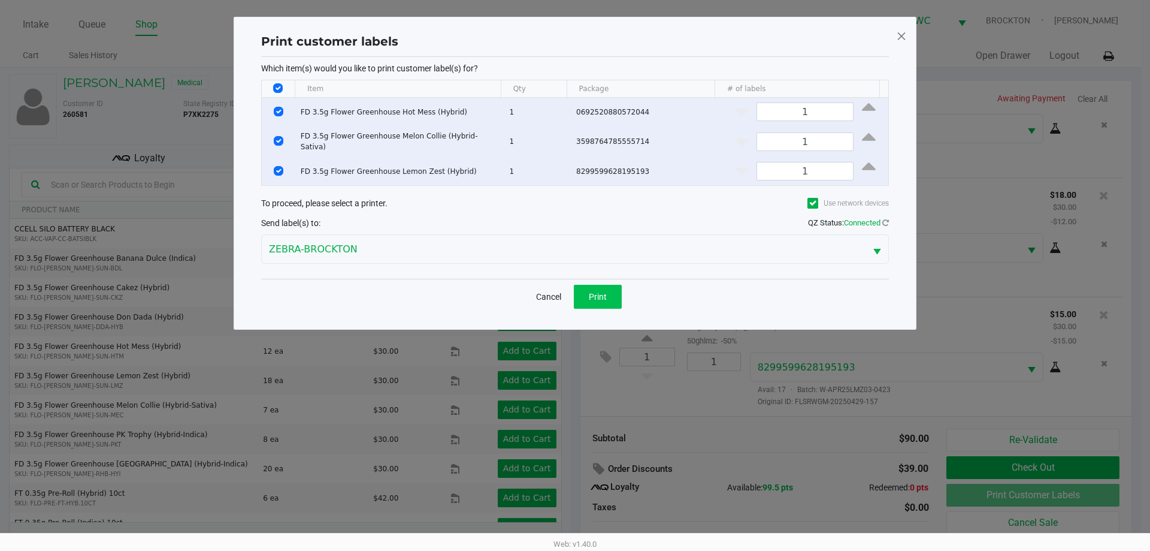
click at [599, 285] on button "Print" at bounding box center [598, 297] width 48 height 24
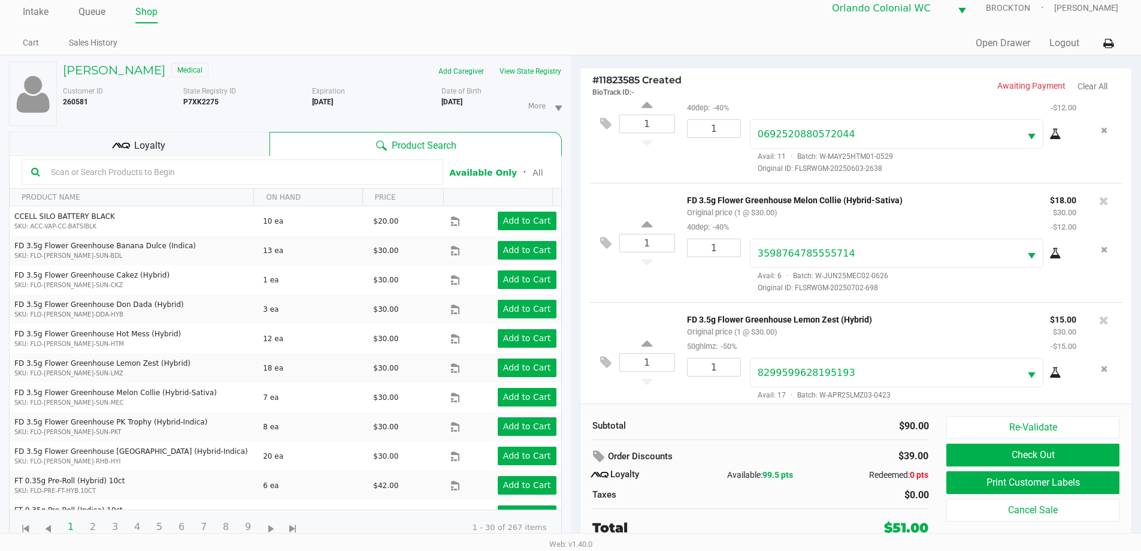
scroll to position [56, 0]
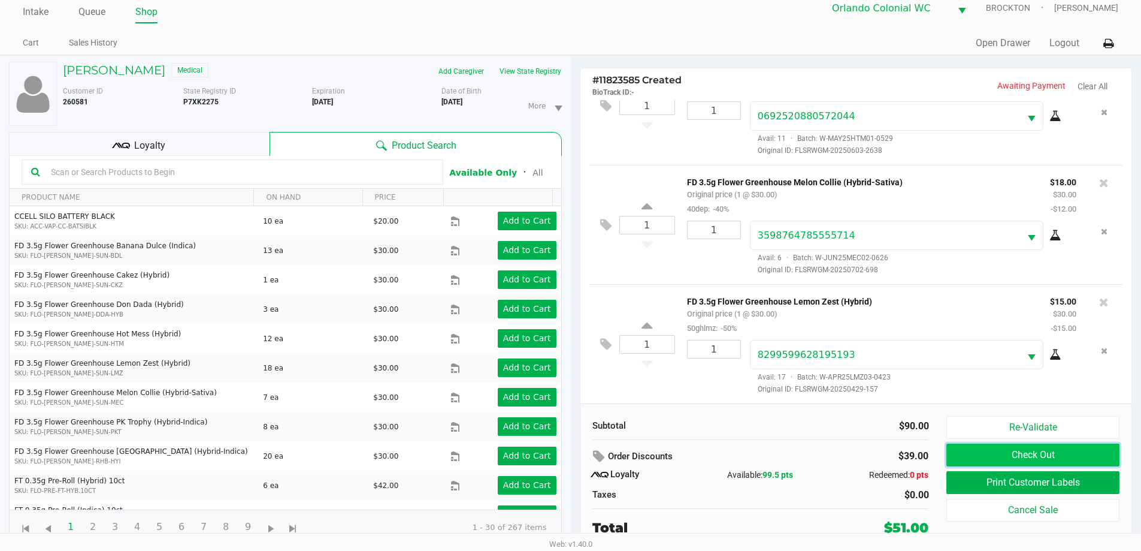
click at [1002, 448] on button "Check Out" at bounding box center [1032, 454] width 173 height 23
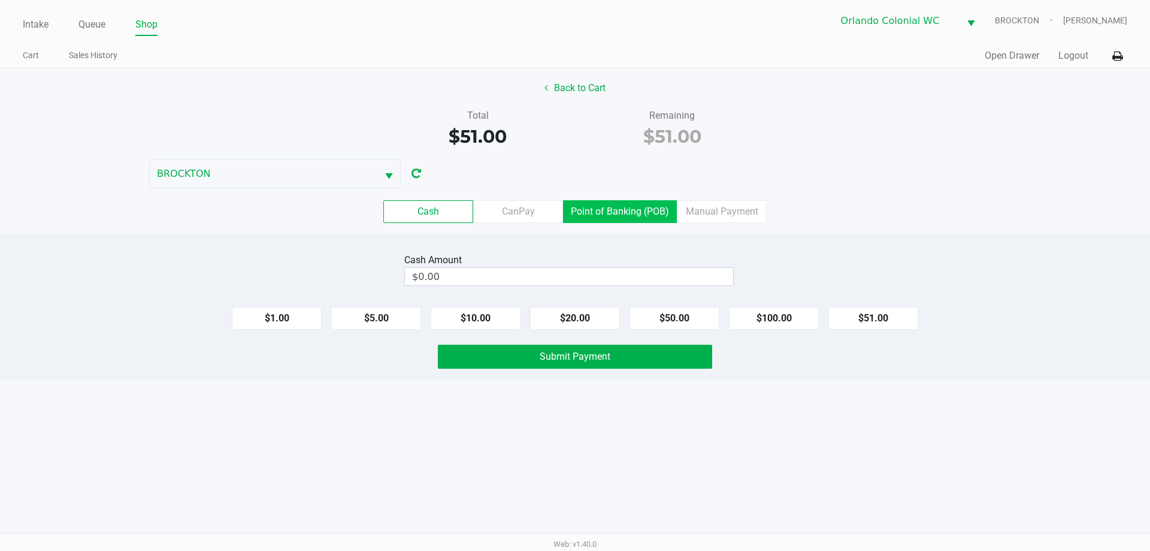
click at [613, 207] on label "Point of Banking (POB)" at bounding box center [620, 211] width 114 height 23
click at [0, 0] on 7 "Point of Banking (POB)" at bounding box center [0, 0] width 0 height 0
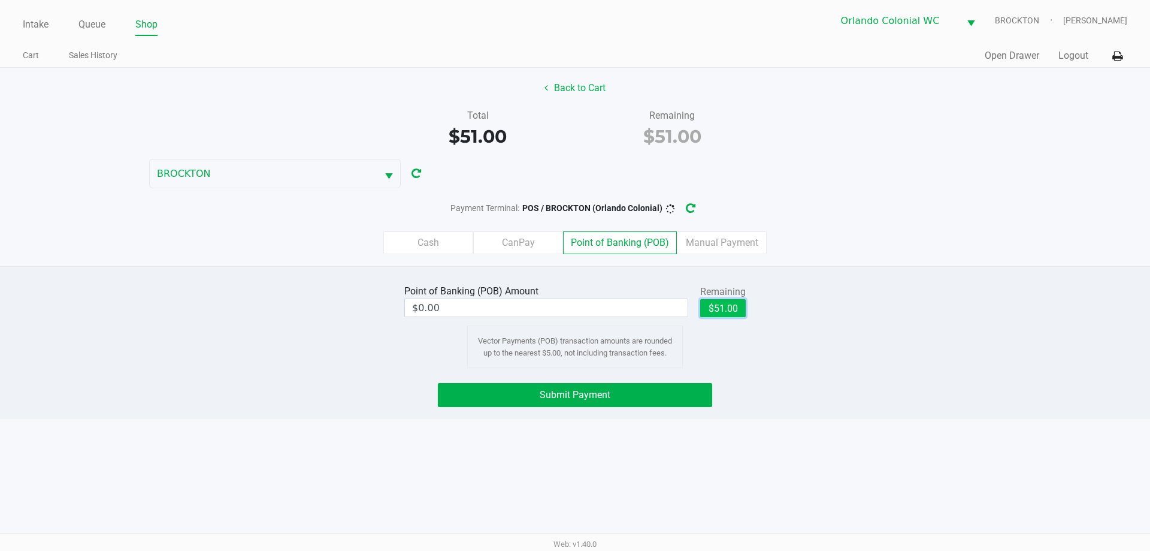
click at [745, 311] on button "$51.00" at bounding box center [723, 308] width 46 height 18
type input "$51.00"
click at [654, 392] on button "Submit Payment" at bounding box center [575, 395] width 274 height 24
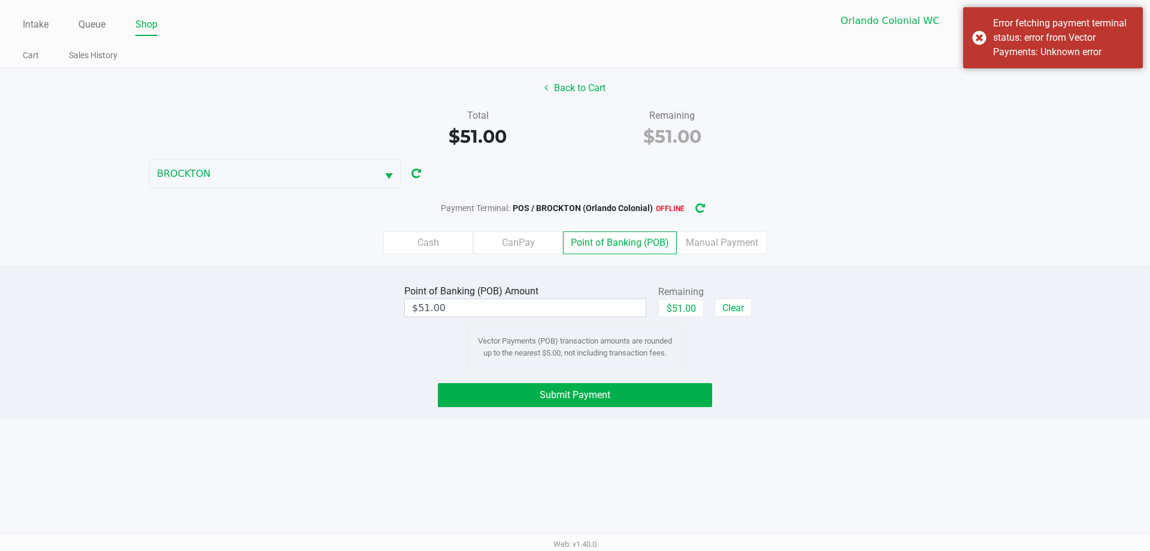
click at [696, 212] on icon "button" at bounding box center [700, 208] width 13 height 13
click at [978, 38] on div "Error fetching payment terminal status: error from Vector Payments: Unknown err…" at bounding box center [1053, 37] width 180 height 61
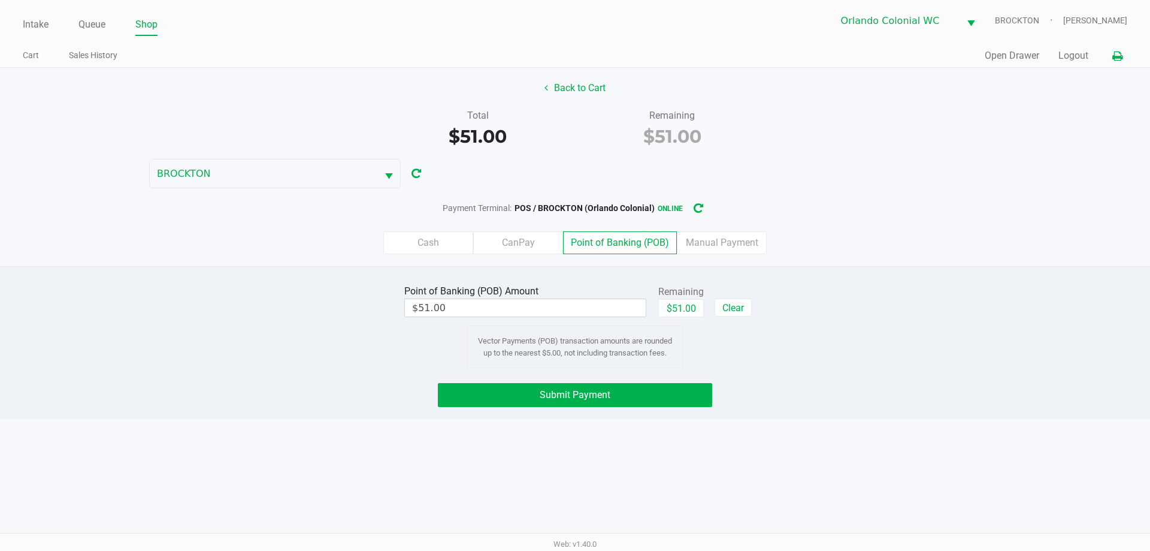
click at [1118, 59] on icon at bounding box center [1117, 56] width 10 height 8
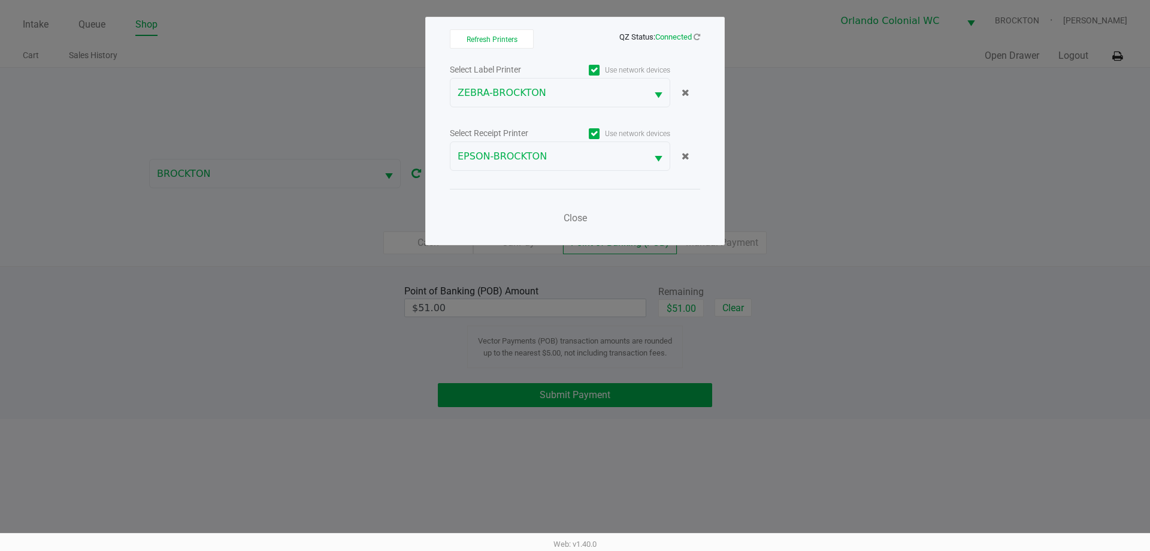
click at [953, 185] on ngb-modal-window "Refresh Printers QZ Status: Connected Select Label Printer Use network devices …" at bounding box center [575, 275] width 1150 height 551
click at [579, 218] on span "Close" at bounding box center [575, 217] width 23 height 11
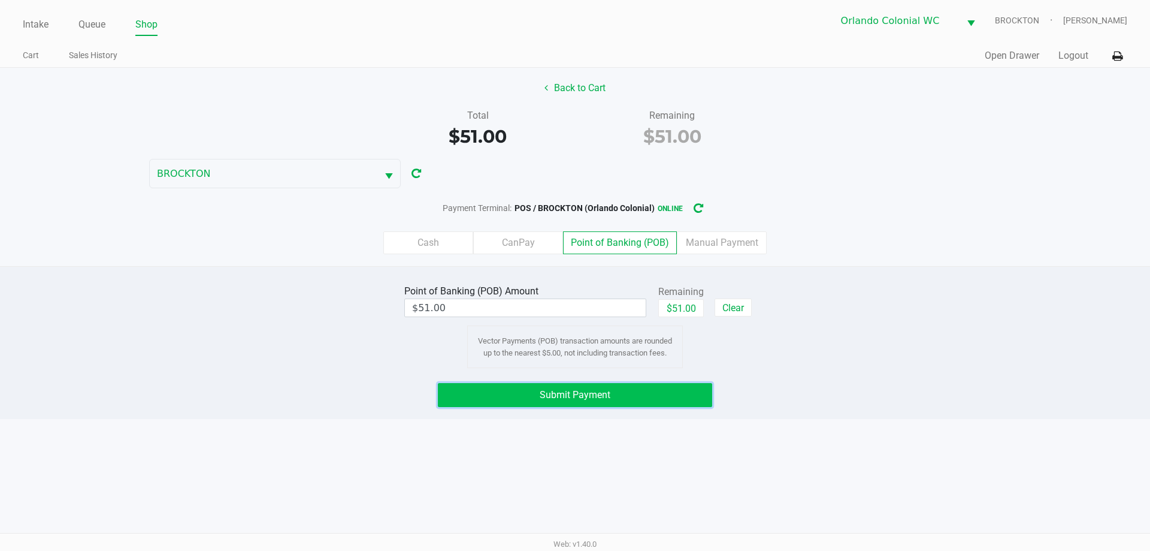
click at [582, 395] on span "Submit Payment" at bounding box center [575, 394] width 71 height 11
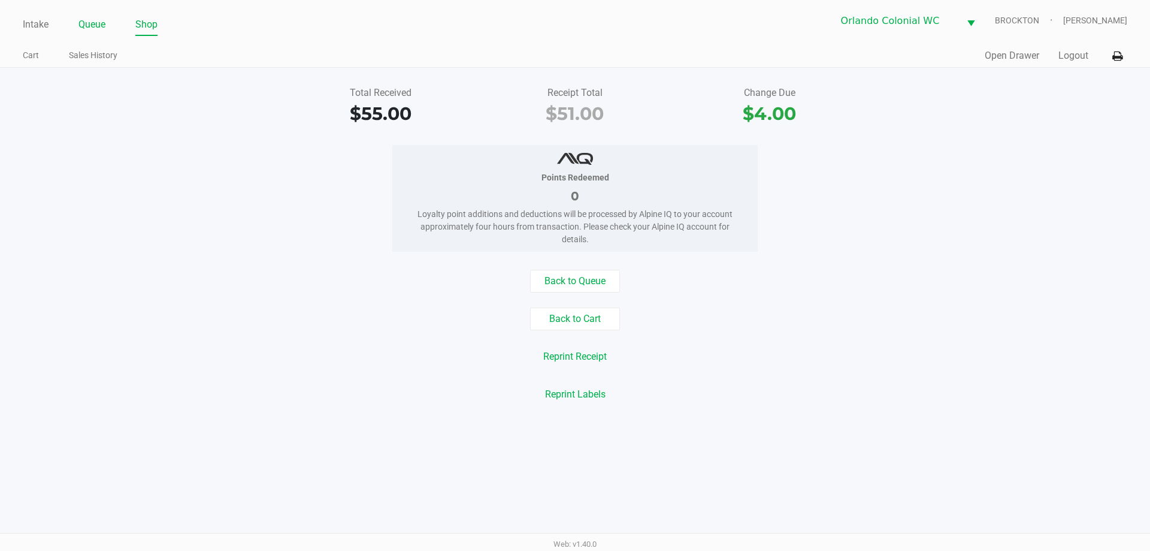
click at [86, 27] on link "Queue" at bounding box center [91, 24] width 27 height 17
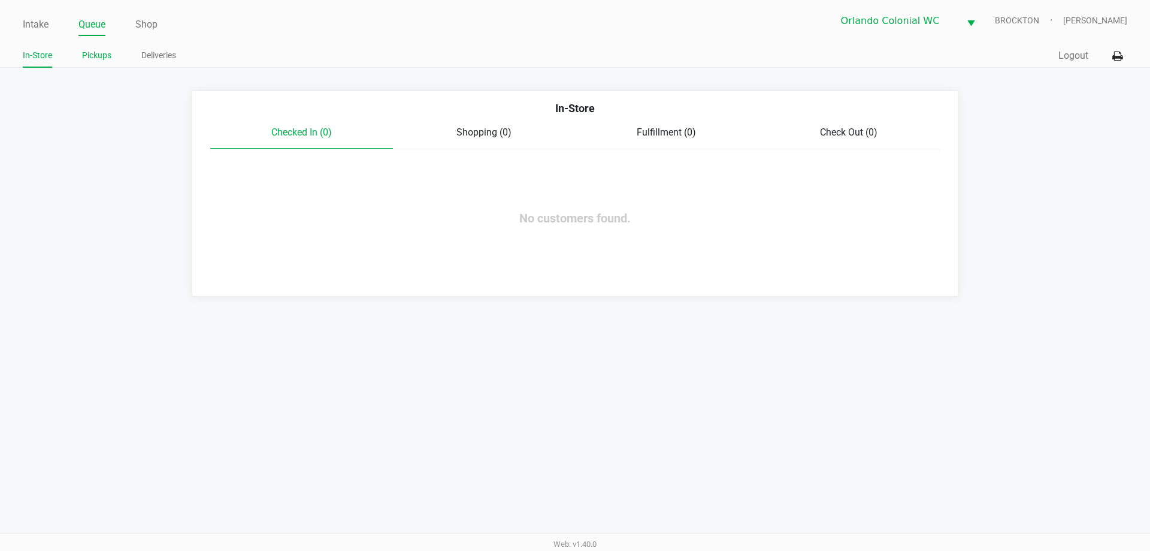
click at [93, 55] on link "Pickups" at bounding box center [96, 55] width 29 height 15
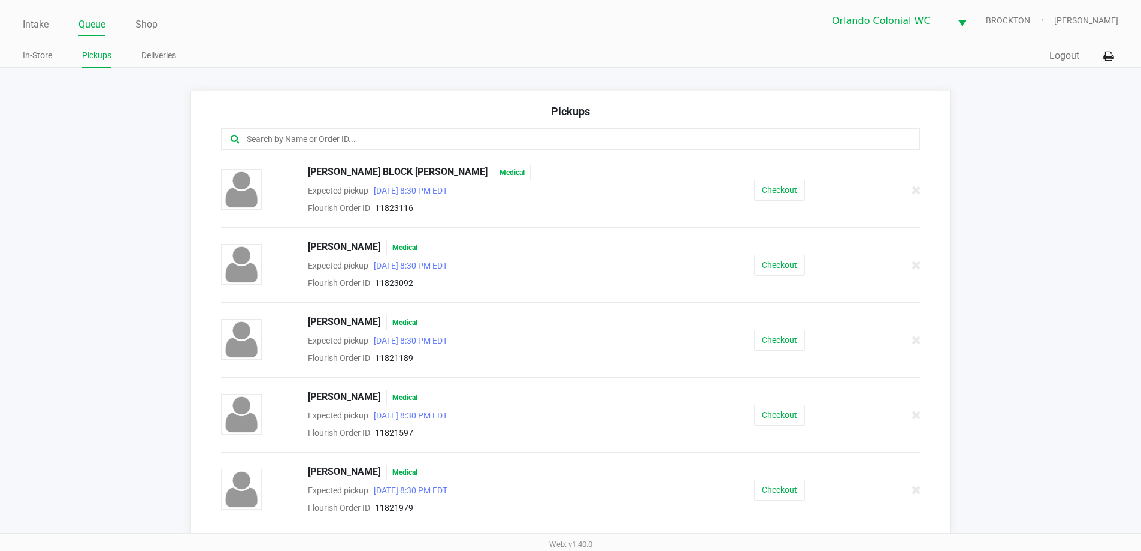
click at [373, 138] on input "text" at bounding box center [552, 139] width 612 height 14
type input "p"
click at [787, 193] on button "Checkout" at bounding box center [786, 190] width 51 height 21
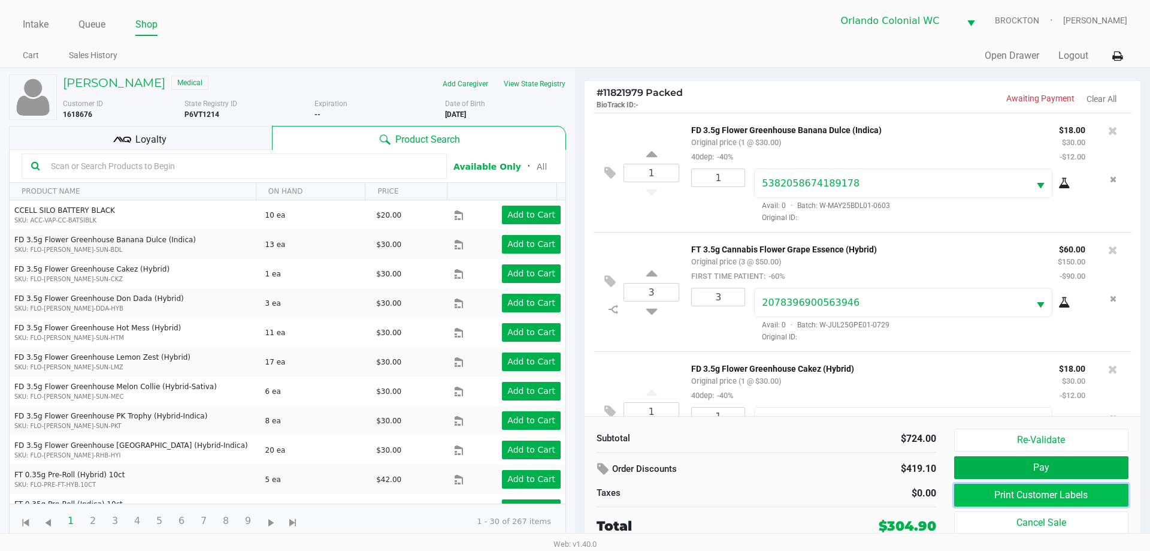
click at [1015, 499] on button "Print Customer Labels" at bounding box center [1041, 494] width 174 height 23
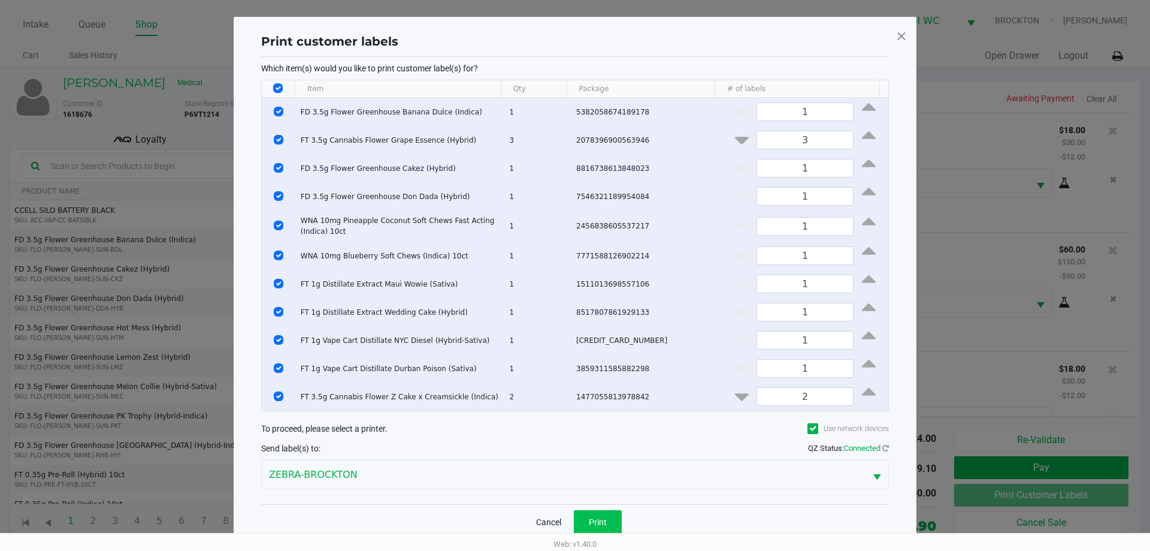
click at [607, 513] on button "Print" at bounding box center [598, 522] width 48 height 24
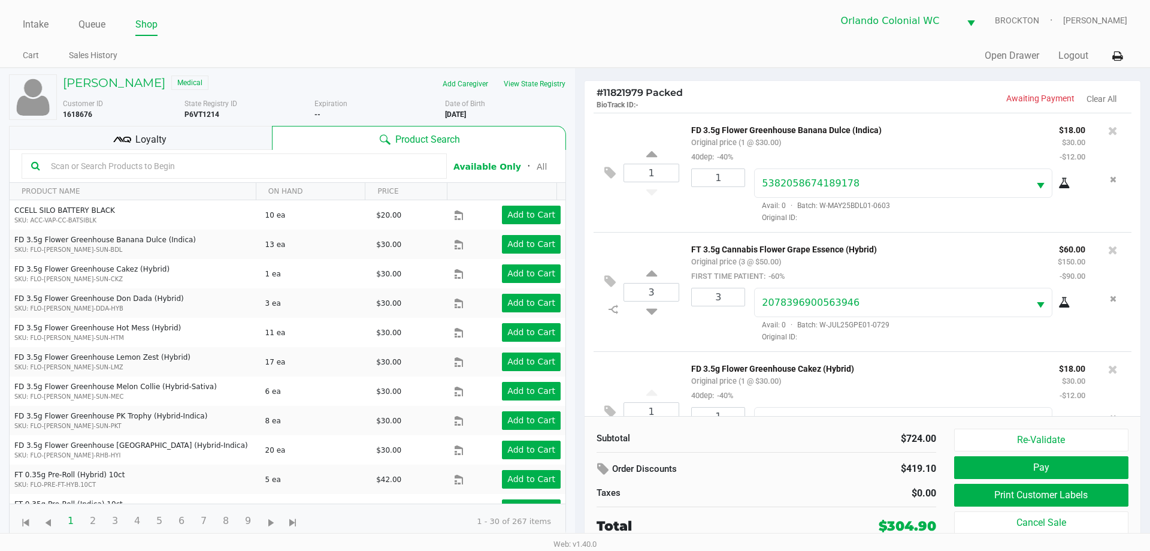
click at [183, 138] on div "Loyalty" at bounding box center [140, 138] width 263 height 24
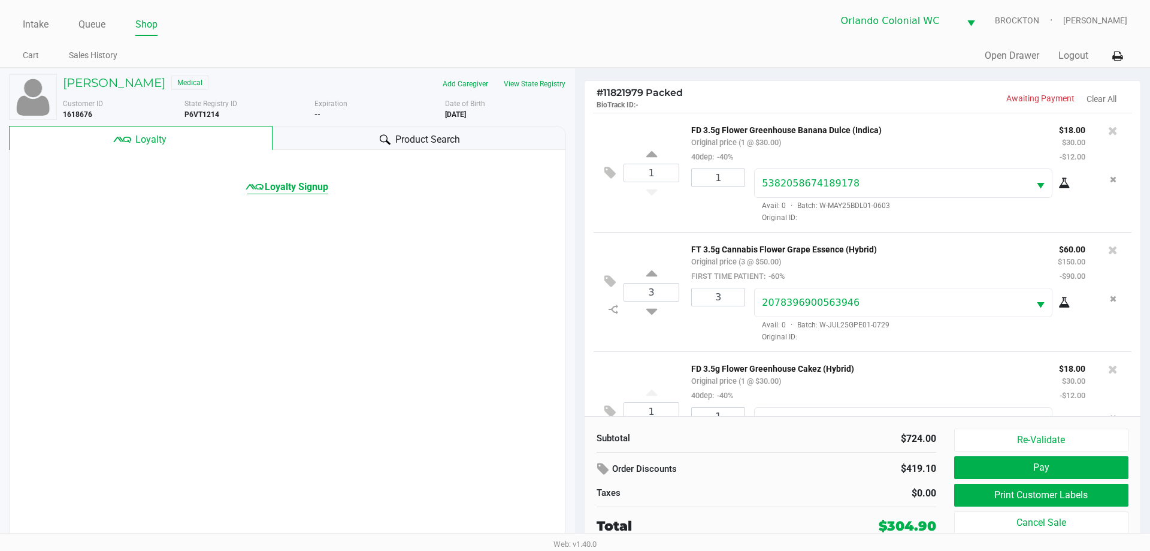
click at [314, 186] on span "Loyalty Signup" at bounding box center [296, 187] width 63 height 14
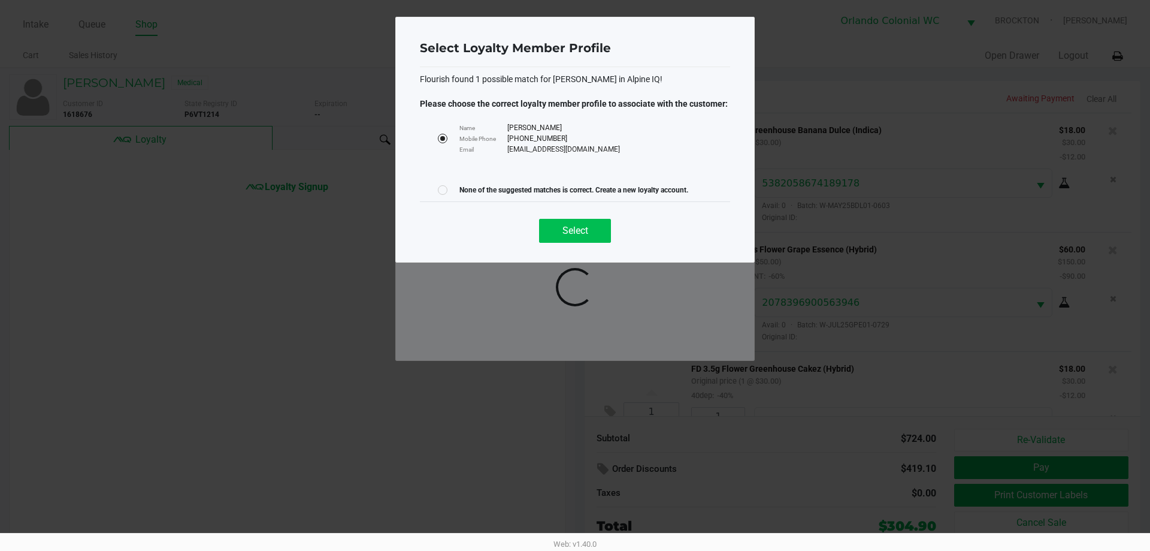
click at [588, 229] on button "Select" at bounding box center [575, 231] width 72 height 24
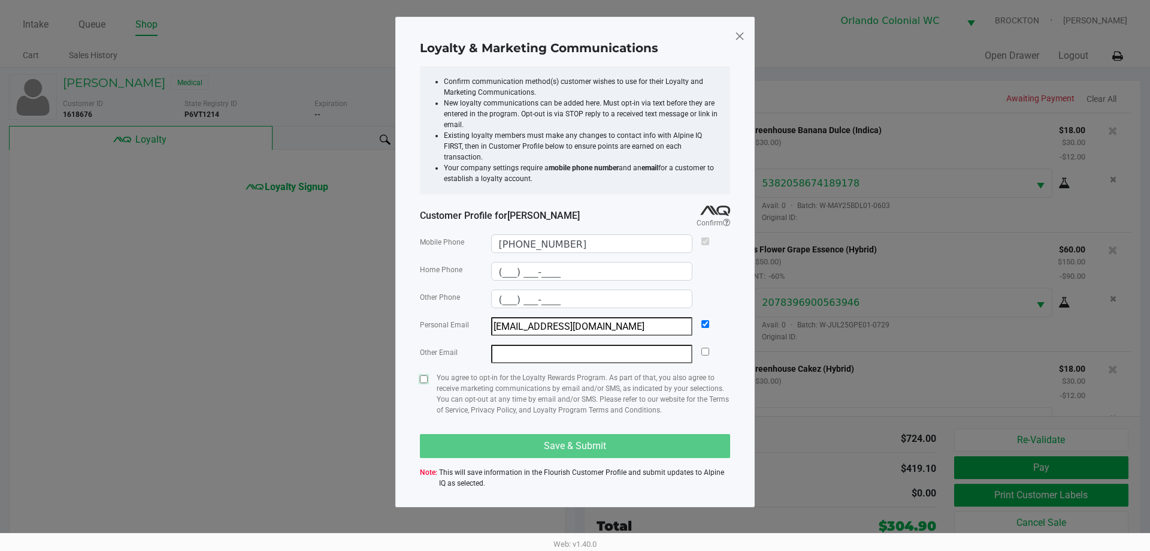
click at [427, 375] on input "checkbox" at bounding box center [424, 379] width 8 height 8
checkbox input "true"
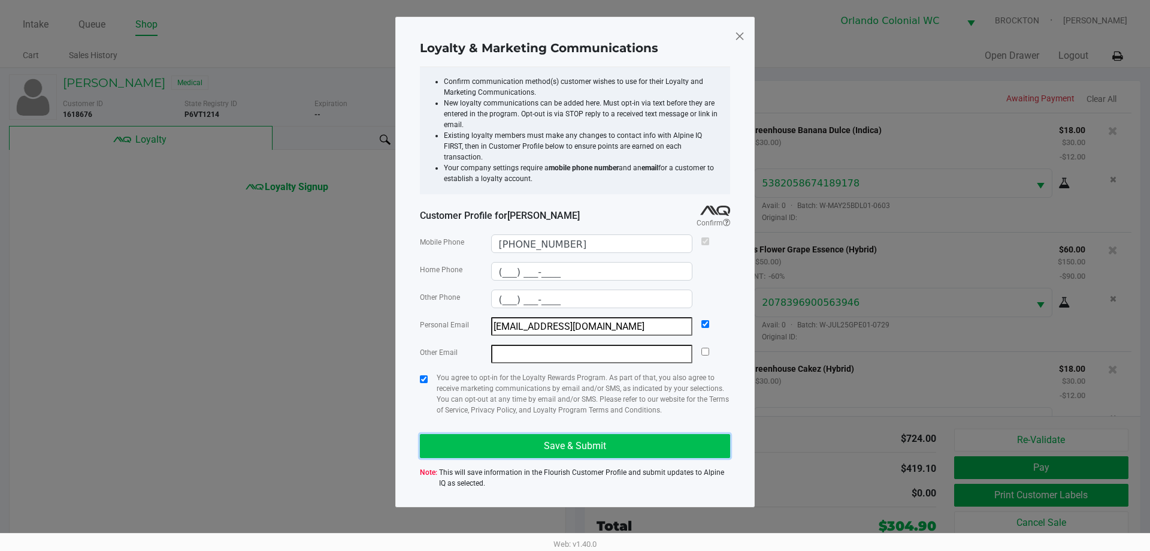
click at [619, 436] on button "Save & Submit" at bounding box center [575, 446] width 310 height 24
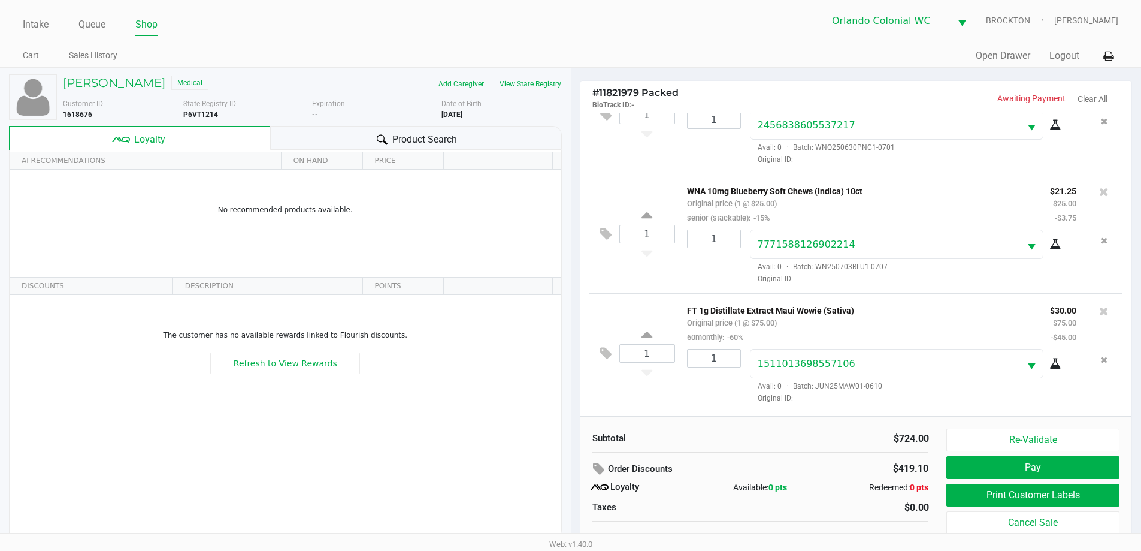
scroll to position [531, 0]
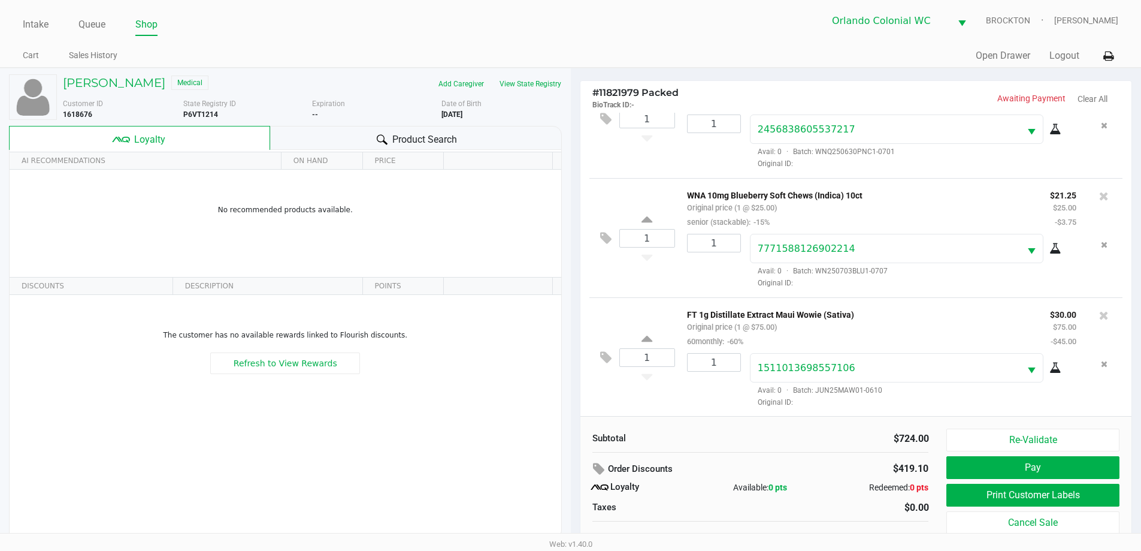
click at [106, 77] on h5 "[PERSON_NAME]" at bounding box center [114, 82] width 102 height 14
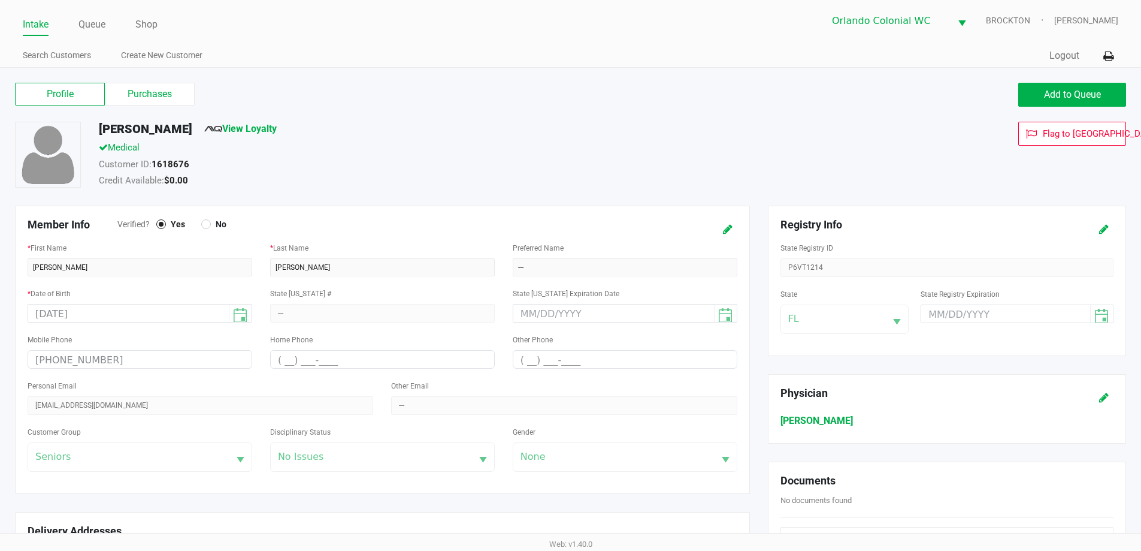
click at [155, 84] on label "Purchases" at bounding box center [150, 94] width 90 height 23
click at [0, 0] on 1 "Purchases" at bounding box center [0, 0] width 0 height 0
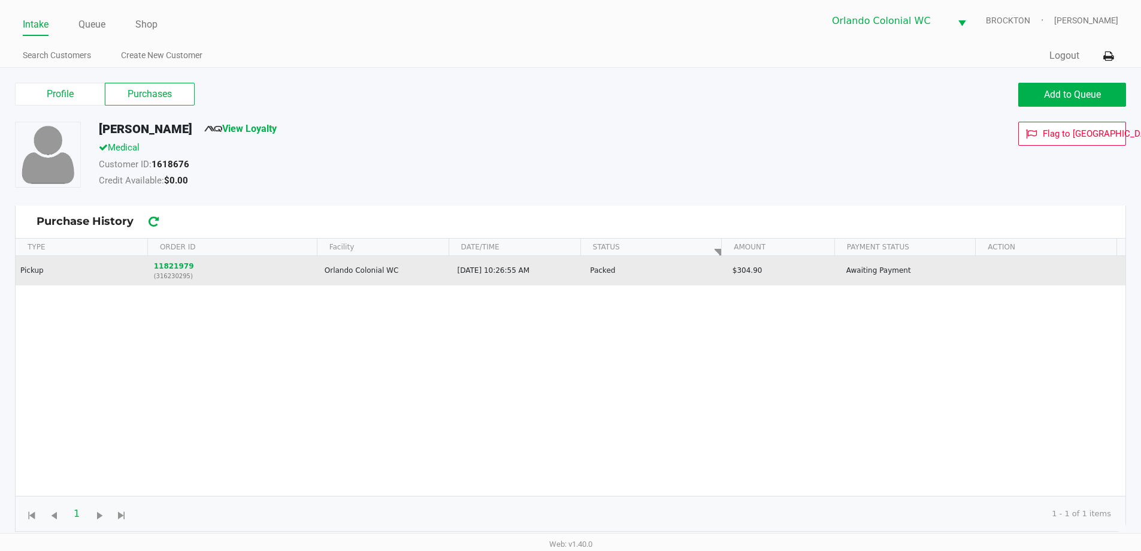
click at [369, 264] on td "Orlando Colonial WC" at bounding box center [385, 270] width 133 height 29
click at [94, 22] on link "Queue" at bounding box center [91, 24] width 27 height 17
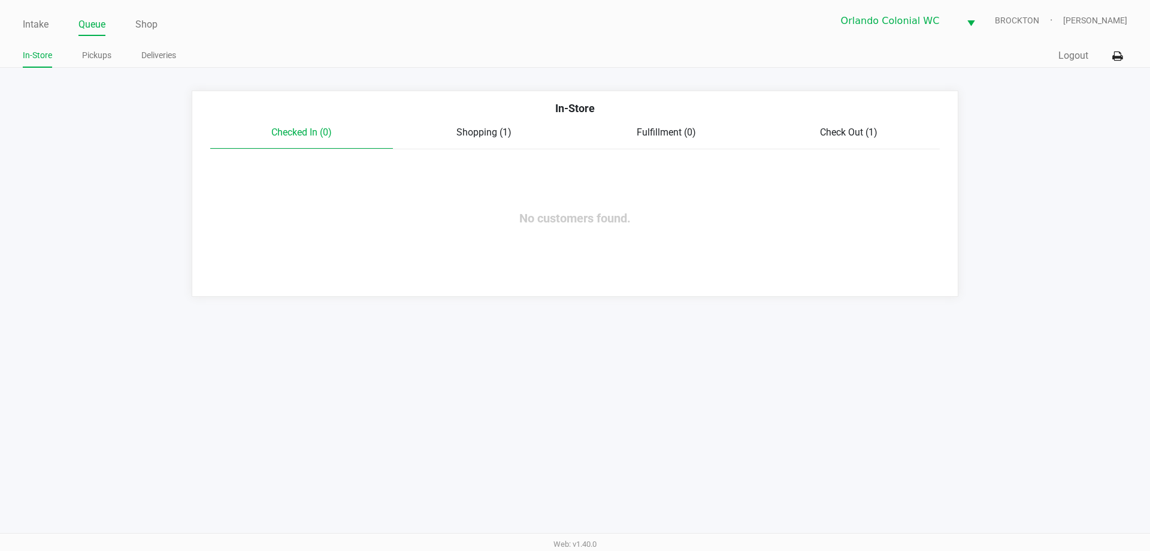
click at [490, 126] on span "Shopping (1)" at bounding box center [483, 131] width 55 height 11
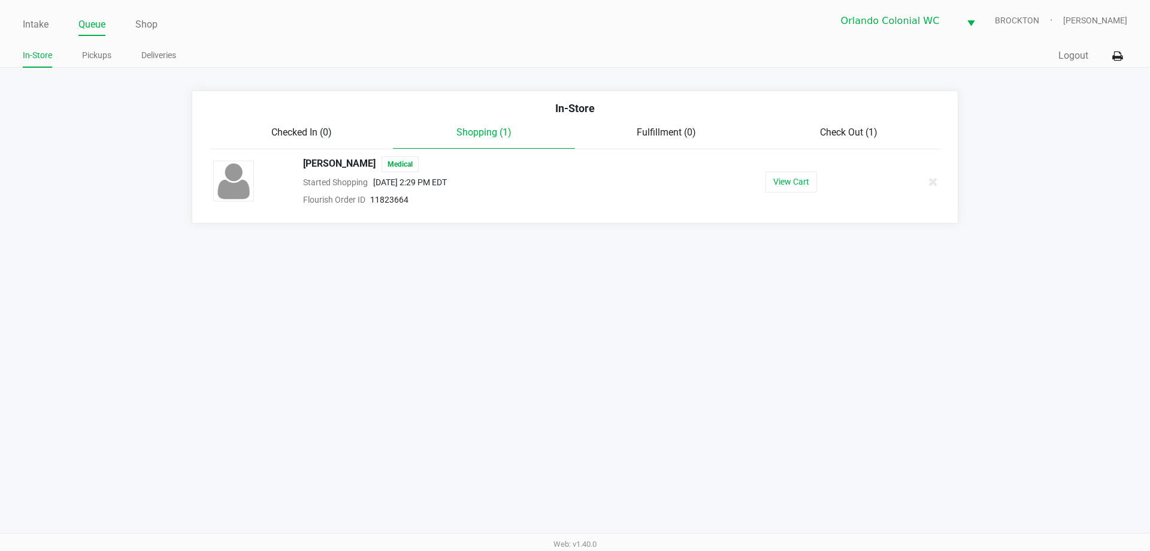
click at [92, 22] on link "Queue" at bounding box center [91, 24] width 27 height 17
click at [96, 56] on link "Pickups" at bounding box center [96, 55] width 29 height 15
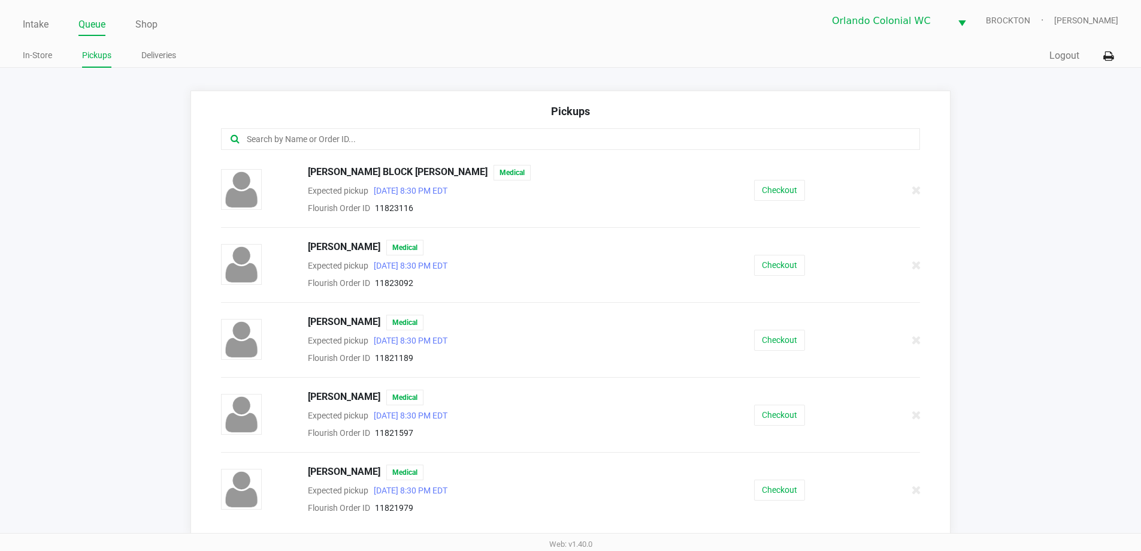
click at [307, 138] on input "text" at bounding box center [552, 139] width 612 height 14
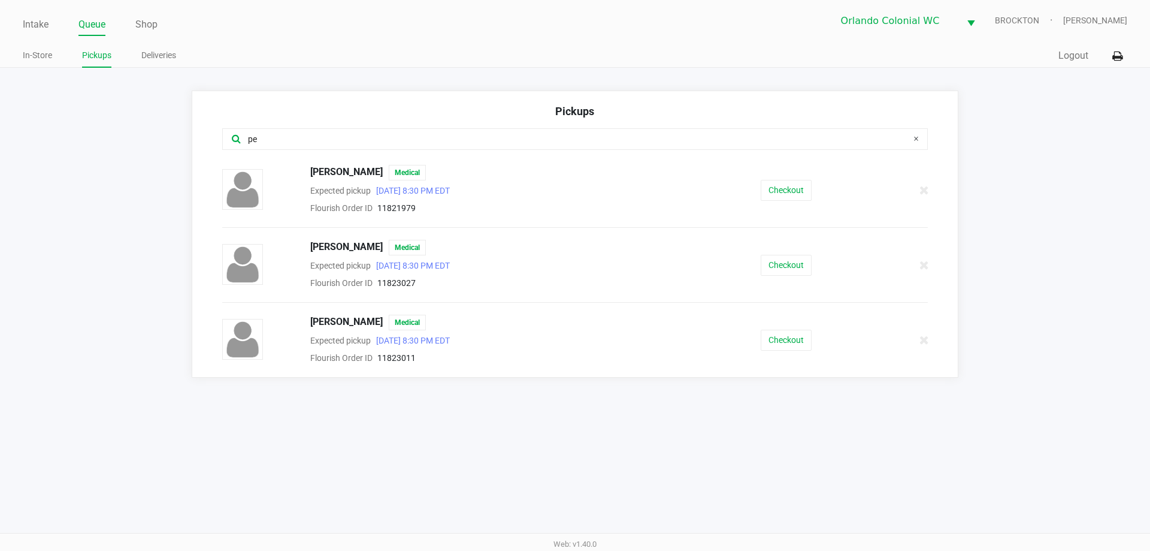
type input "pe"
click at [803, 188] on button "Checkout" at bounding box center [786, 190] width 51 height 21
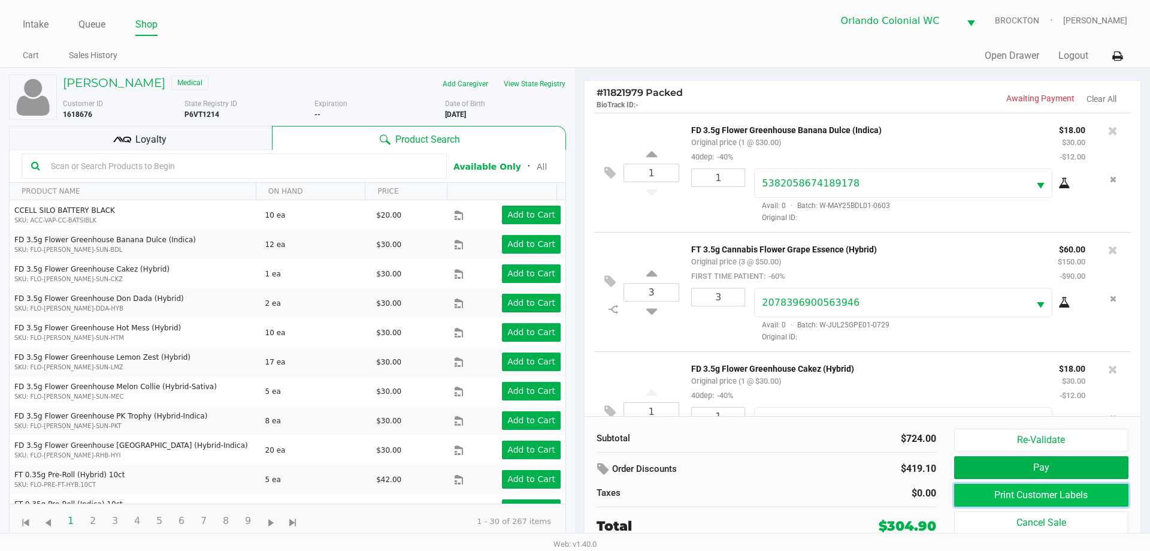
click at [1035, 502] on button "Print Customer Labels" at bounding box center [1041, 494] width 174 height 23
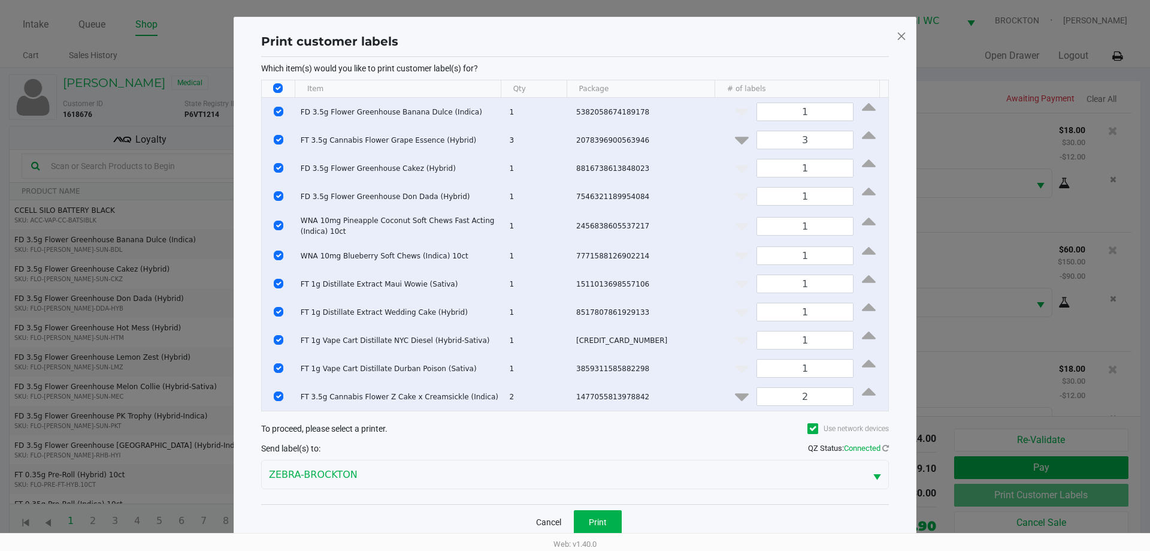
click at [899, 33] on span at bounding box center [901, 35] width 11 height 19
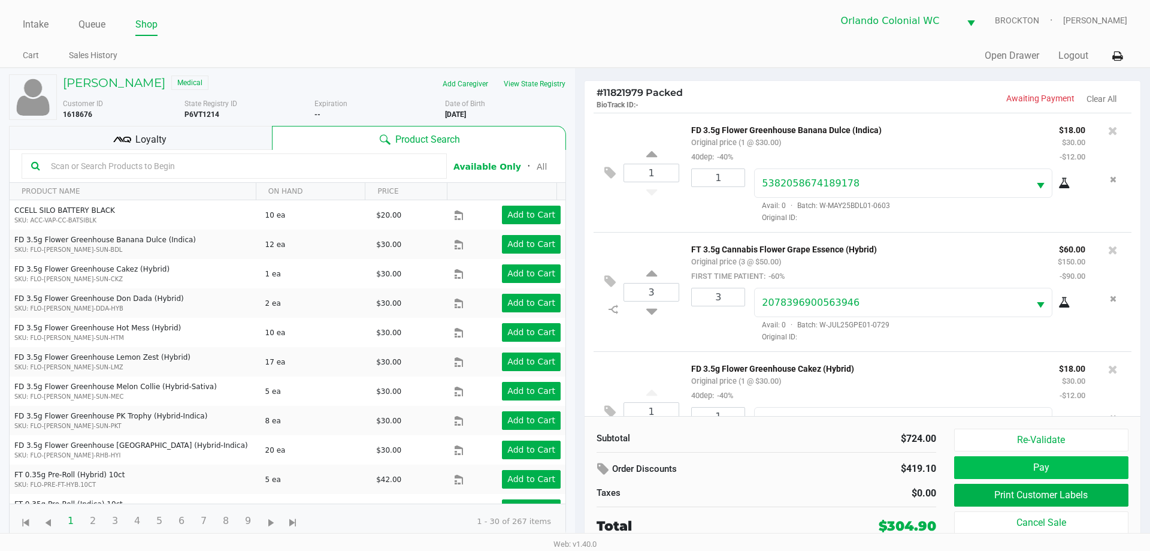
click at [1046, 470] on button "Pay" at bounding box center [1041, 467] width 174 height 23
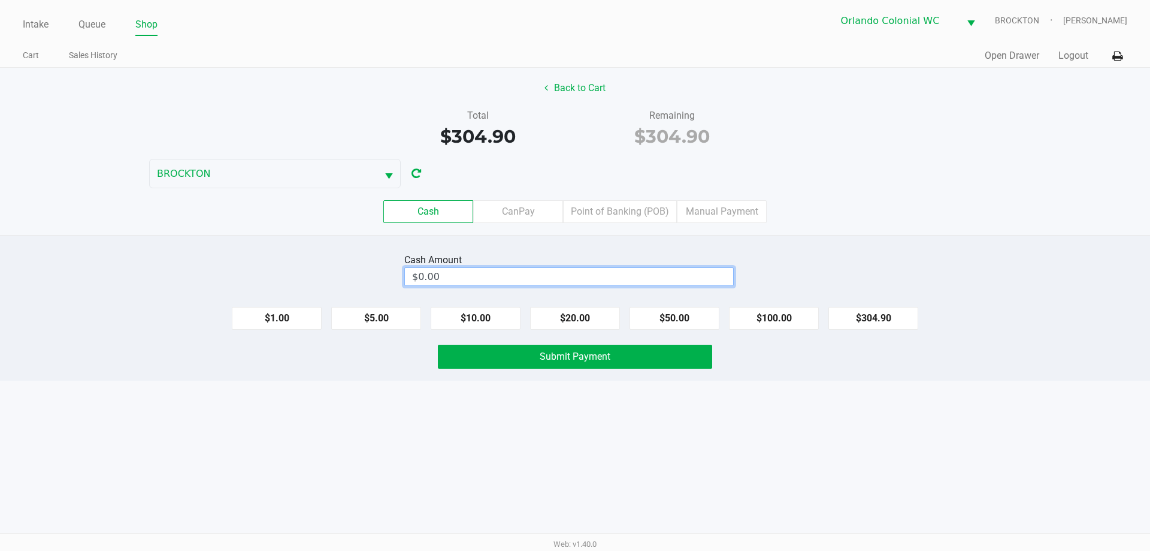
click at [515, 279] on input "$0.00" at bounding box center [569, 276] width 328 height 17
click at [601, 356] on span "Submit Payment" at bounding box center [575, 355] width 71 height 11
type input "$305.00"
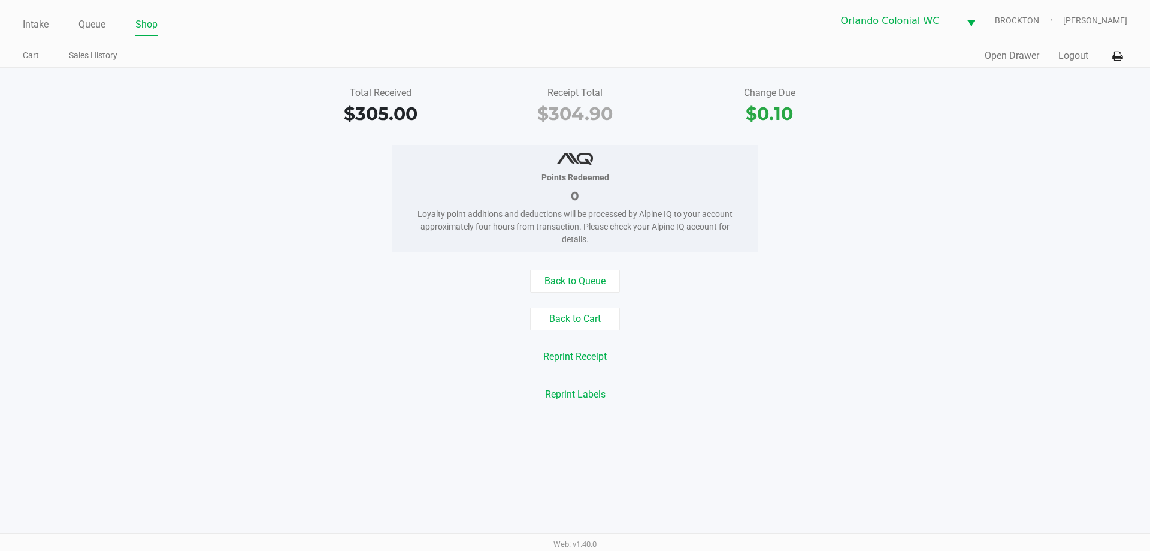
click at [96, 23] on link "Queue" at bounding box center [91, 24] width 27 height 17
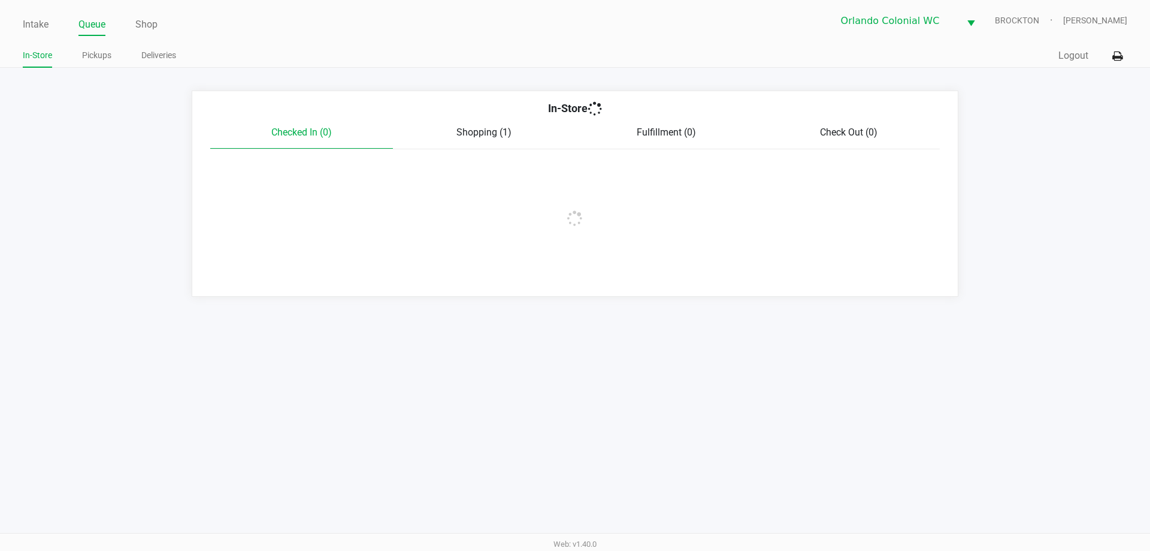
click at [32, 21] on link "Intake" at bounding box center [36, 24] width 26 height 17
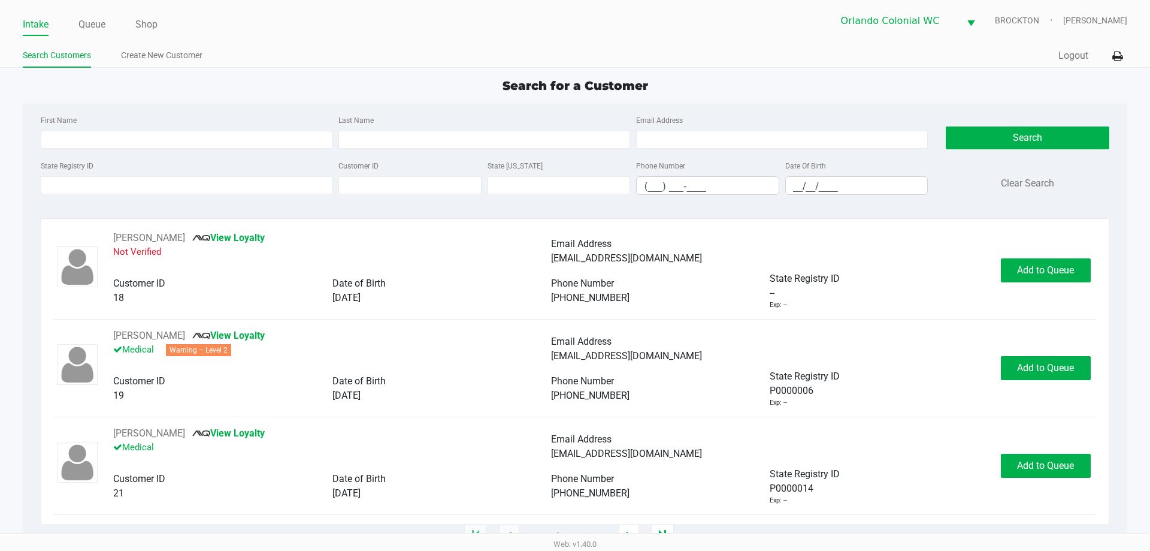
click at [171, 182] on input "State Registry ID" at bounding box center [187, 185] width 292 height 18
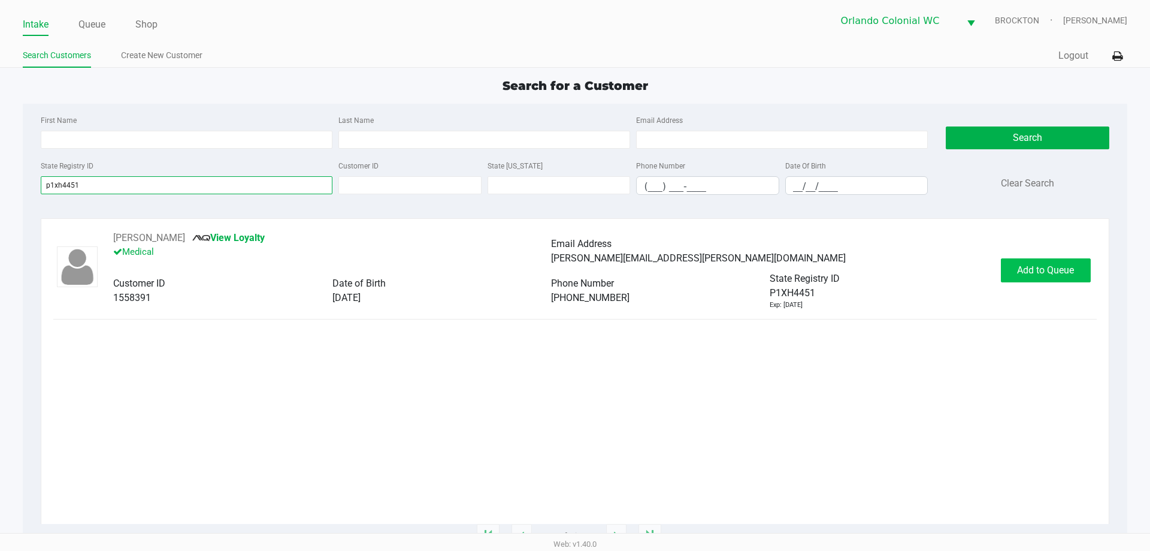
type input "p1xh4451"
click at [1041, 271] on span "Add to Queue" at bounding box center [1045, 269] width 57 height 11
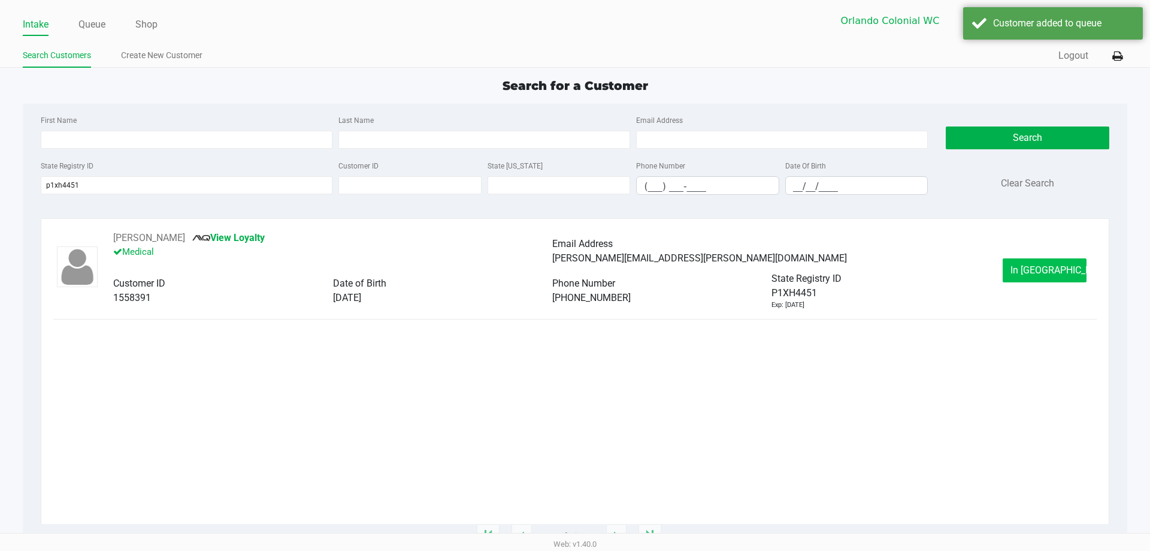
click at [1035, 272] on span "In [GEOGRAPHIC_DATA]" at bounding box center [1061, 269] width 101 height 11
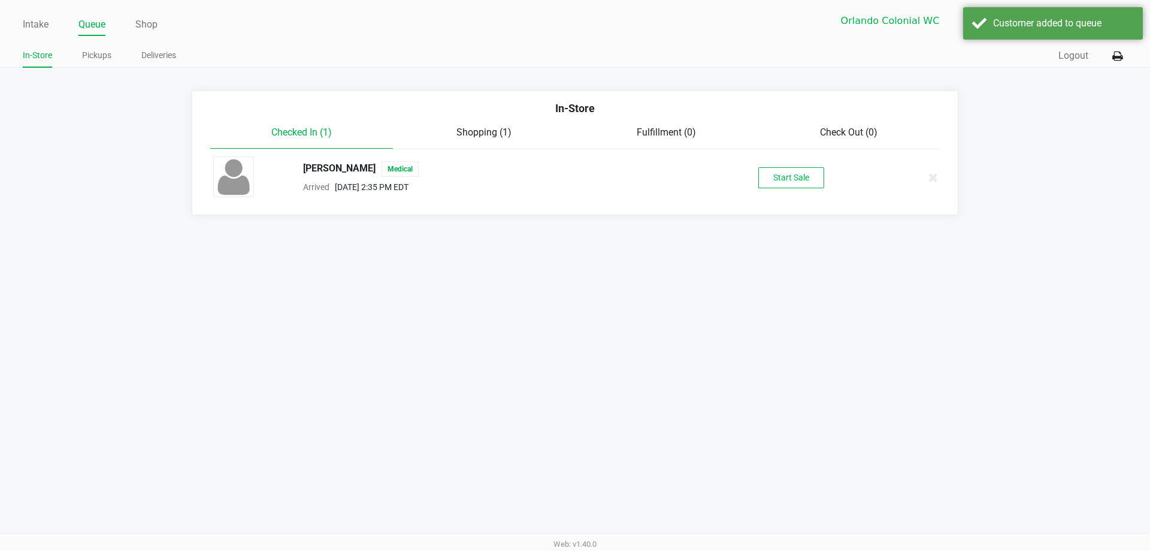
click at [796, 180] on button "Start Sale" at bounding box center [791, 177] width 66 height 21
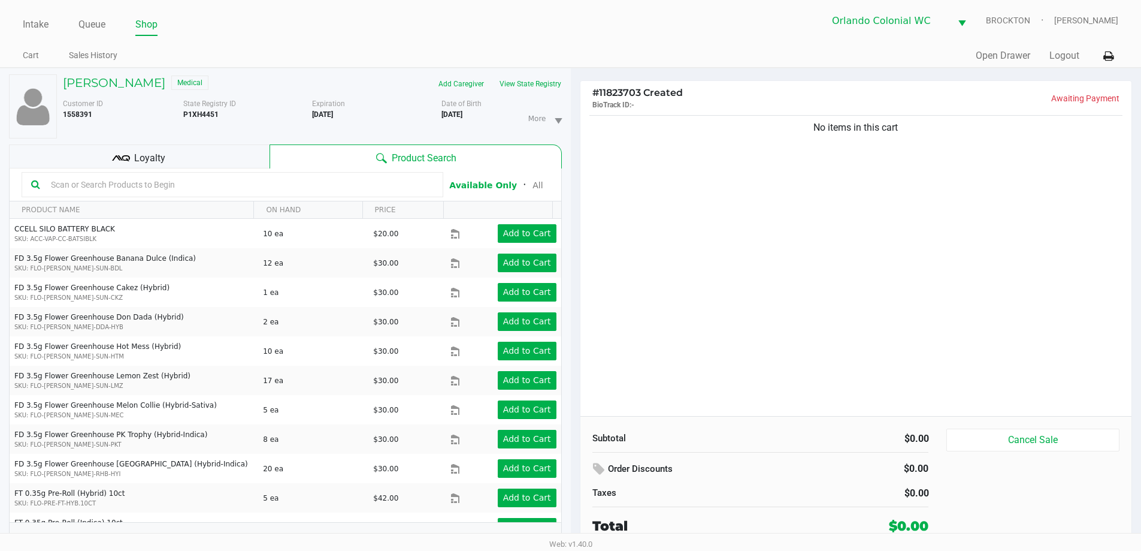
click at [813, 267] on div "No items in this cart" at bounding box center [856, 264] width 552 height 303
click at [194, 168] on div "Loyalty" at bounding box center [139, 156] width 261 height 24
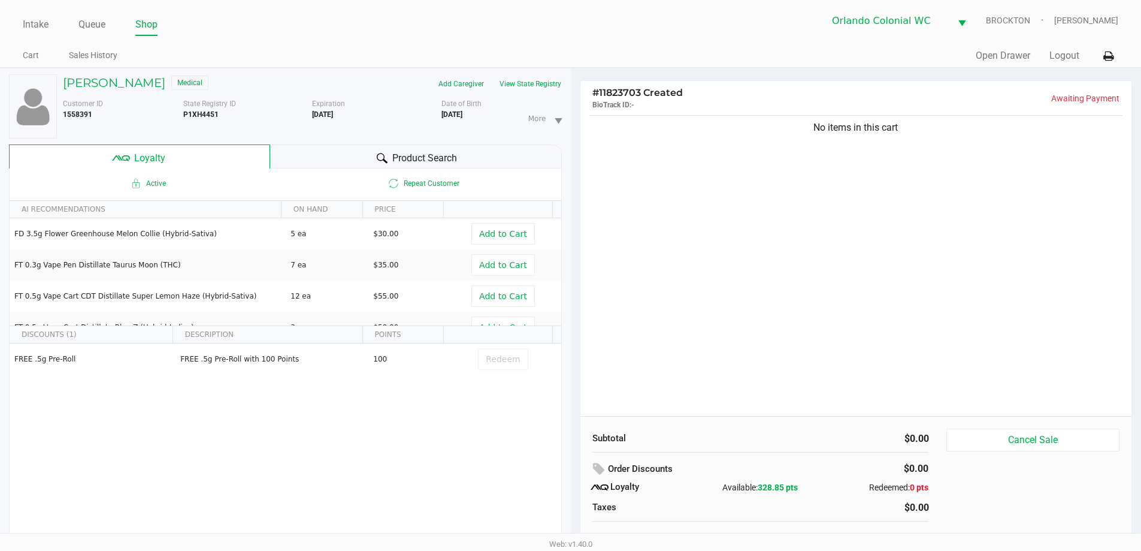
click at [837, 267] on div "No items in this cart" at bounding box center [856, 264] width 552 height 303
click at [361, 146] on div "Product Search" at bounding box center [416, 156] width 292 height 24
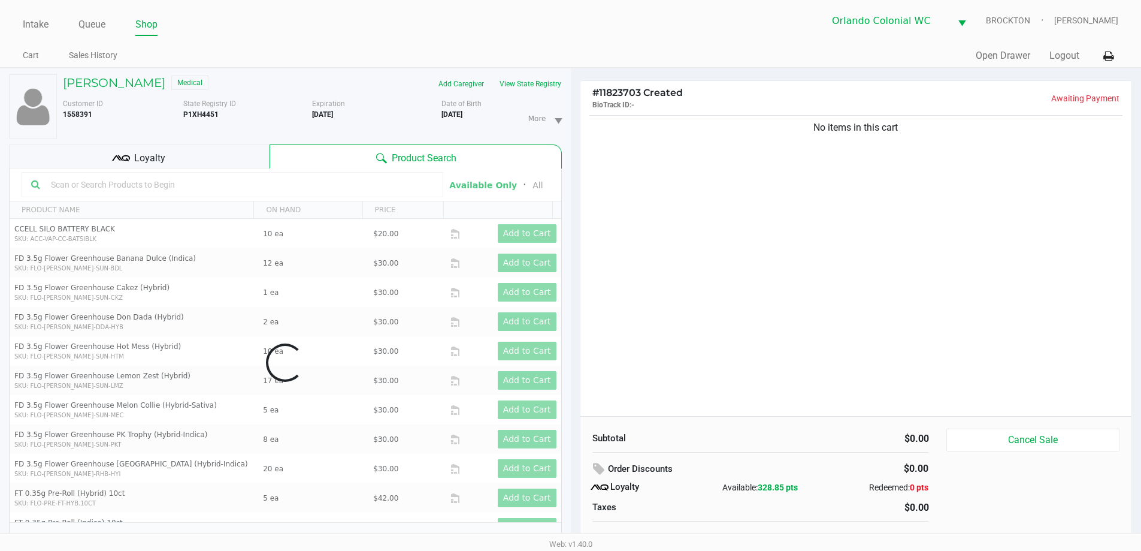
click at [780, 237] on div "No items in this cart" at bounding box center [856, 264] width 552 height 303
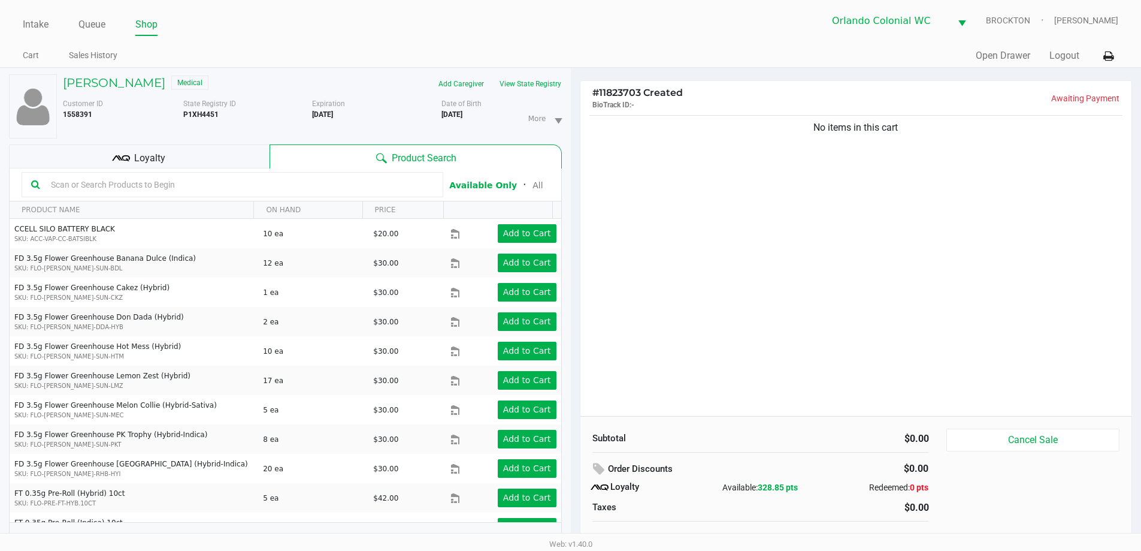
click at [778, 260] on div "No items in this cart" at bounding box center [856, 264] width 552 height 303
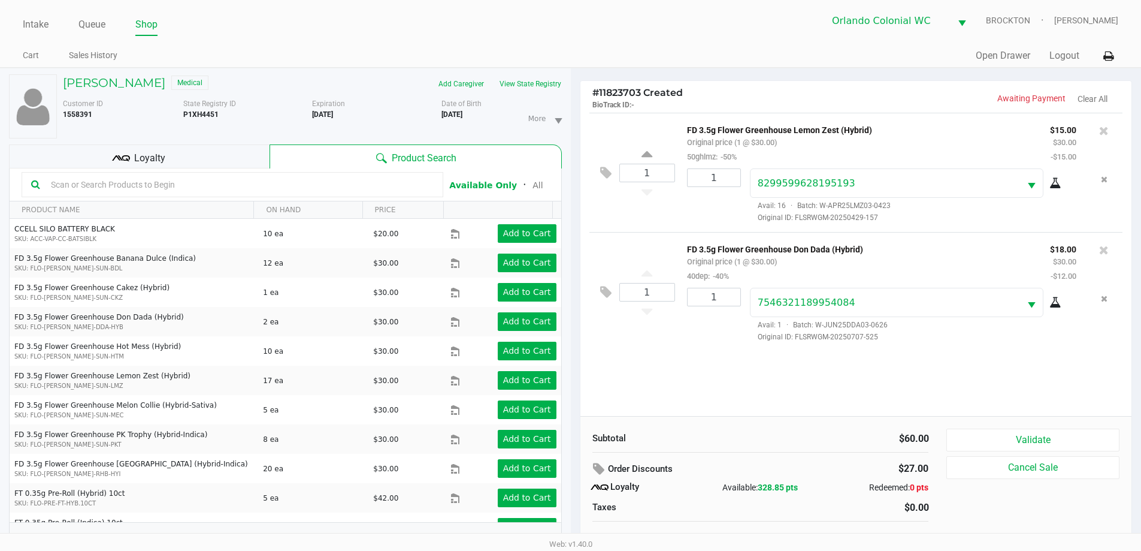
click at [748, 241] on div "1 FD 3.5g Flower Greenhouse Don Dada (Hybrid) Original price (1 @ $30.00) 40dep…" at bounding box center [856, 291] width 534 height 119
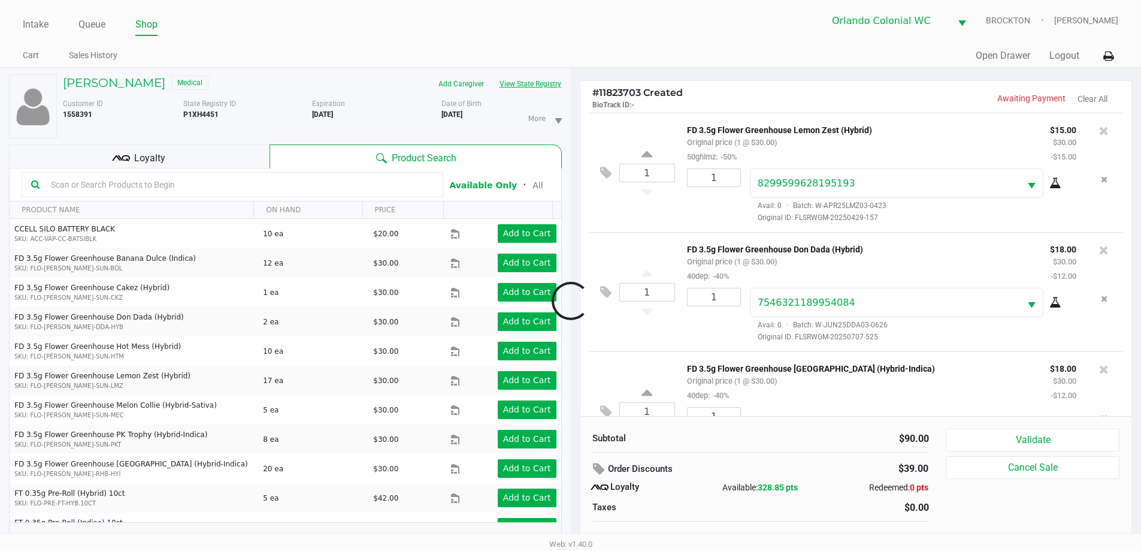
scroll to position [56, 0]
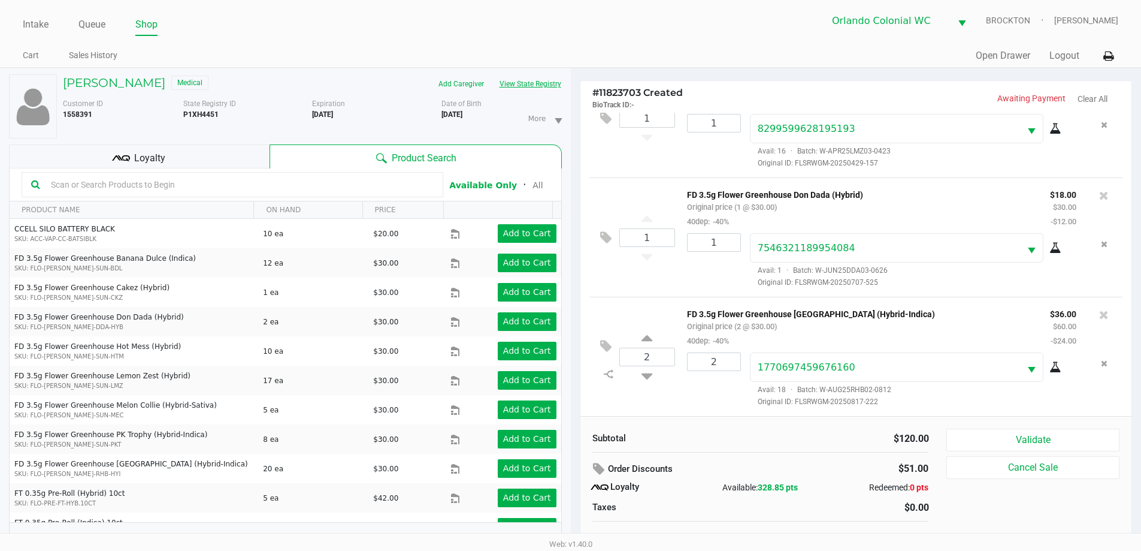
click at [534, 83] on button "View State Registry" at bounding box center [527, 83] width 70 height 19
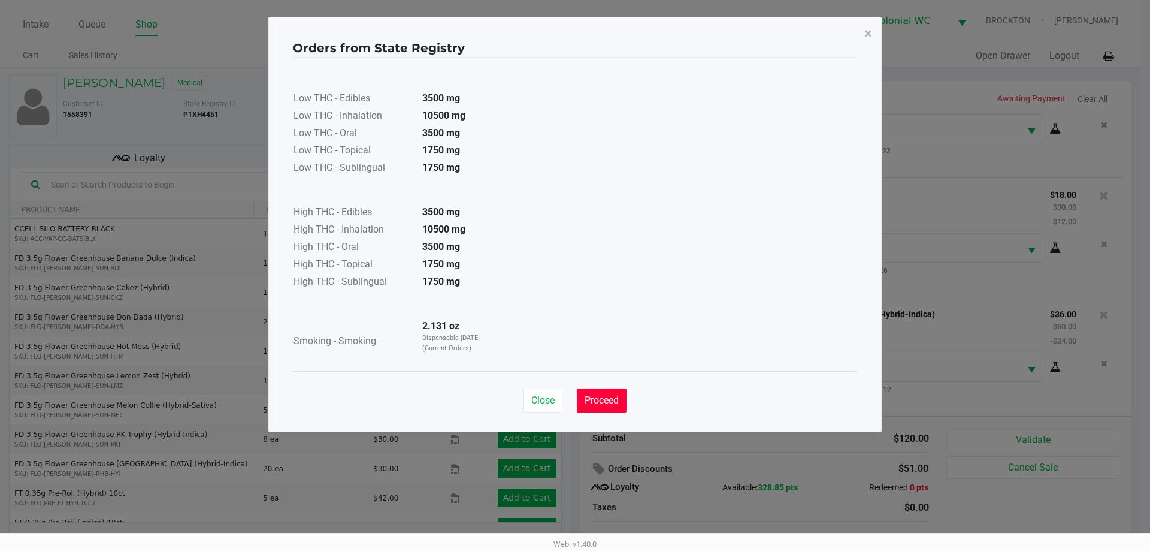
click at [606, 403] on span "Proceed" at bounding box center [602, 399] width 34 height 11
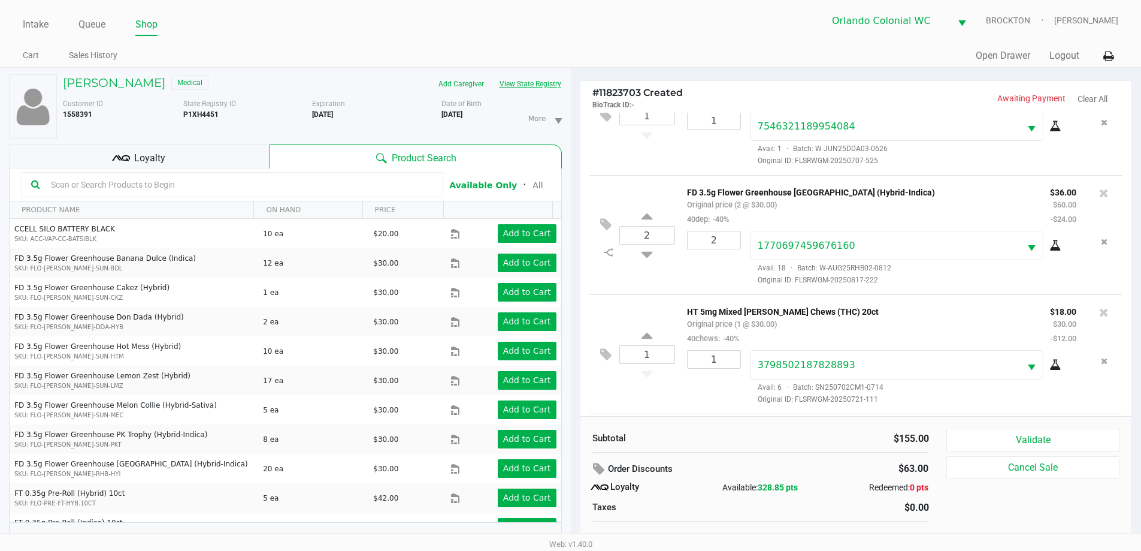
scroll to position [282, 0]
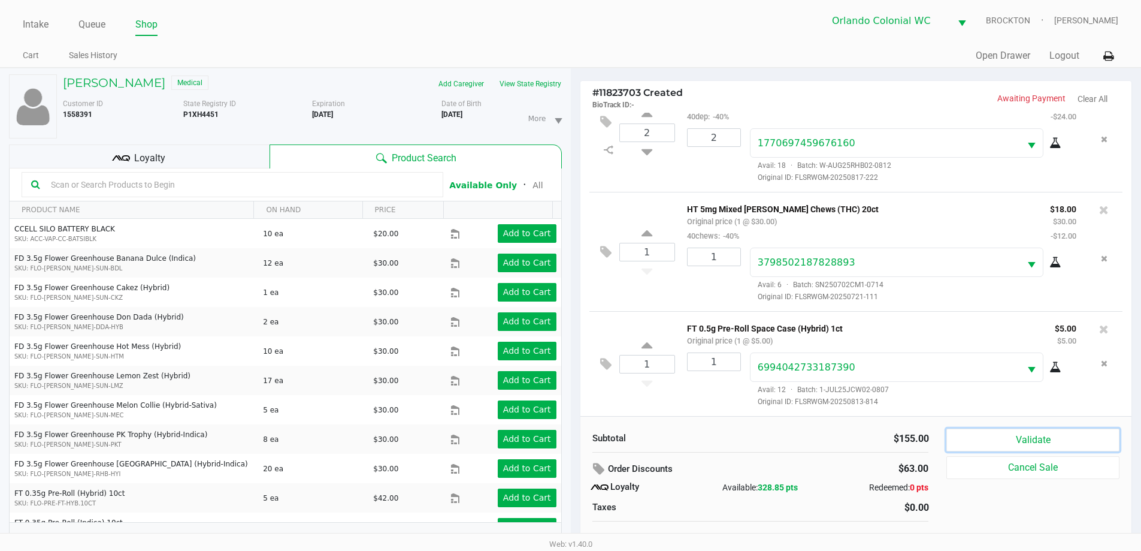
click at [1033, 433] on button "Validate" at bounding box center [1032, 439] width 173 height 23
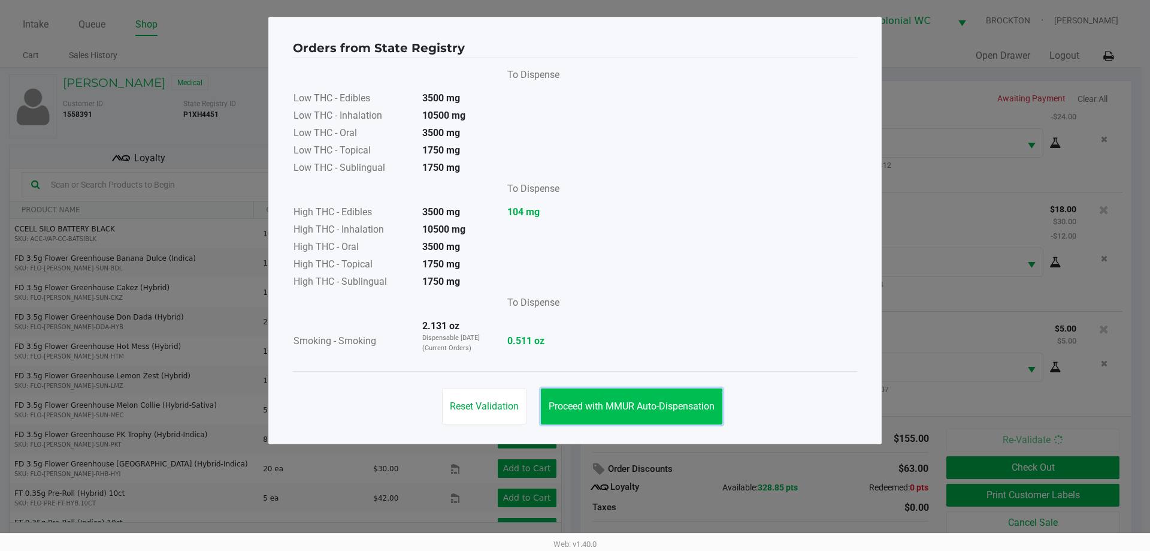
click at [649, 410] on span "Proceed with MMUR Auto-Dispensation" at bounding box center [632, 405] width 166 height 11
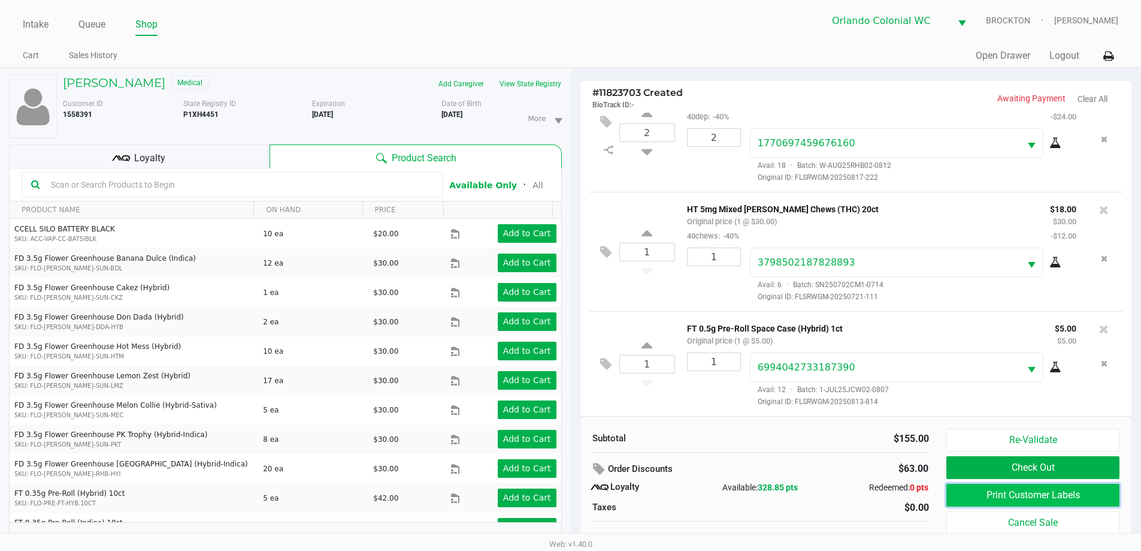
click at [985, 494] on button "Print Customer Labels" at bounding box center [1032, 494] width 173 height 23
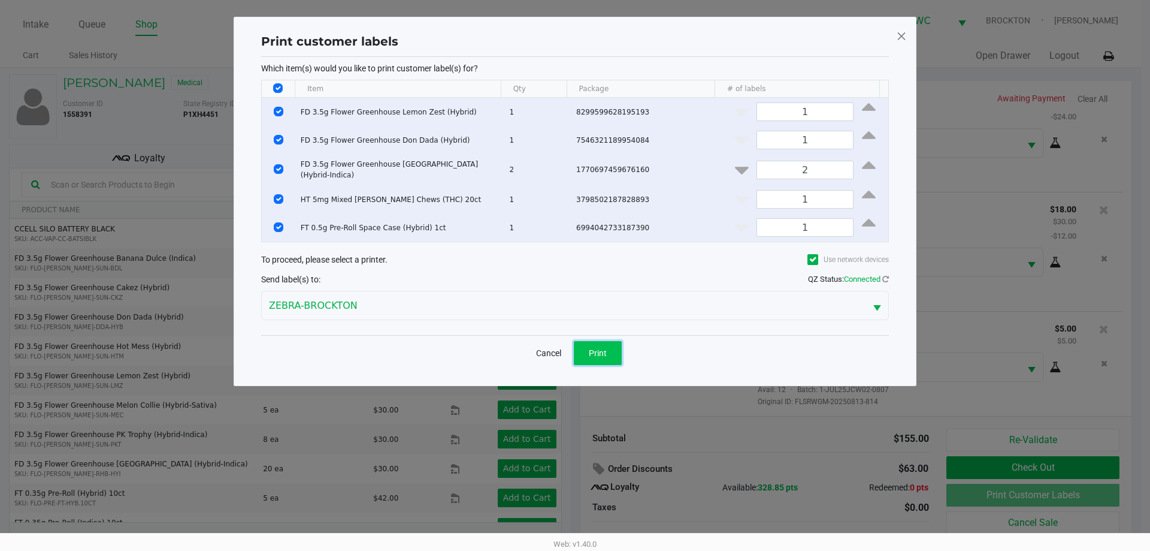
click at [601, 353] on span "Print" at bounding box center [598, 353] width 18 height 10
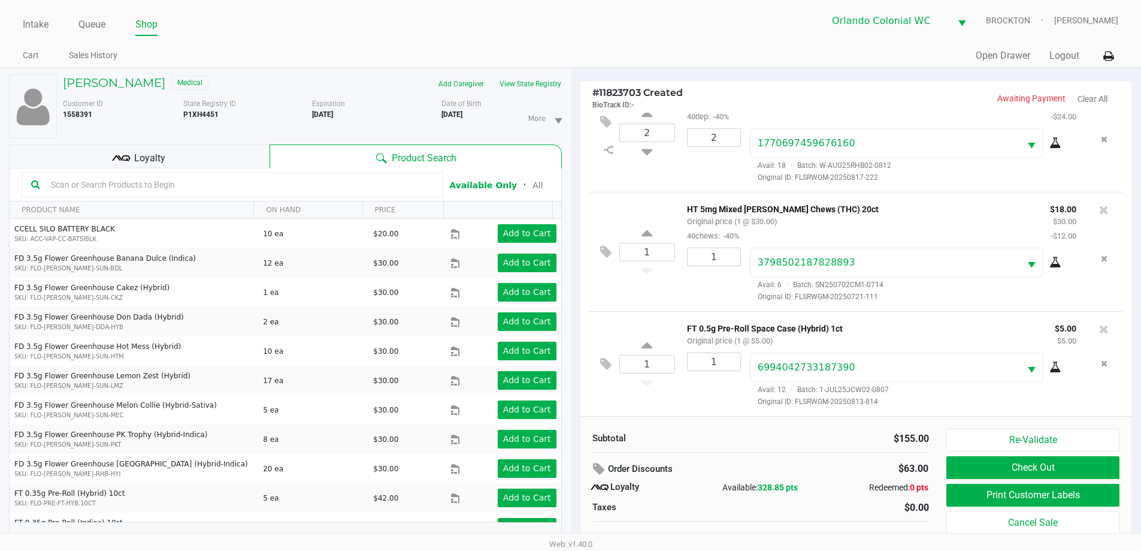
scroll to position [13, 0]
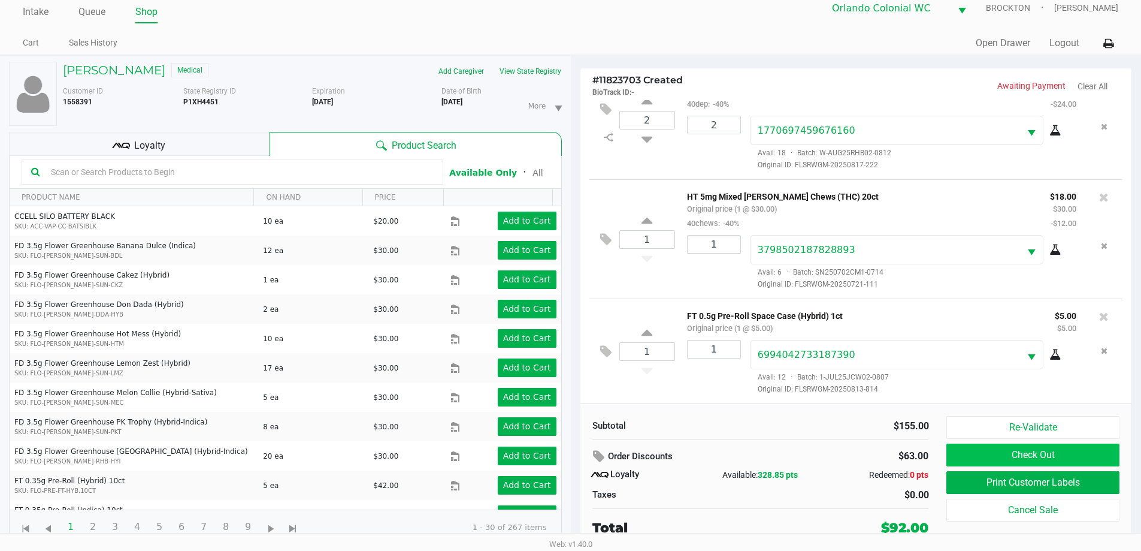
click at [1050, 462] on button "Check Out" at bounding box center [1032, 454] width 173 height 23
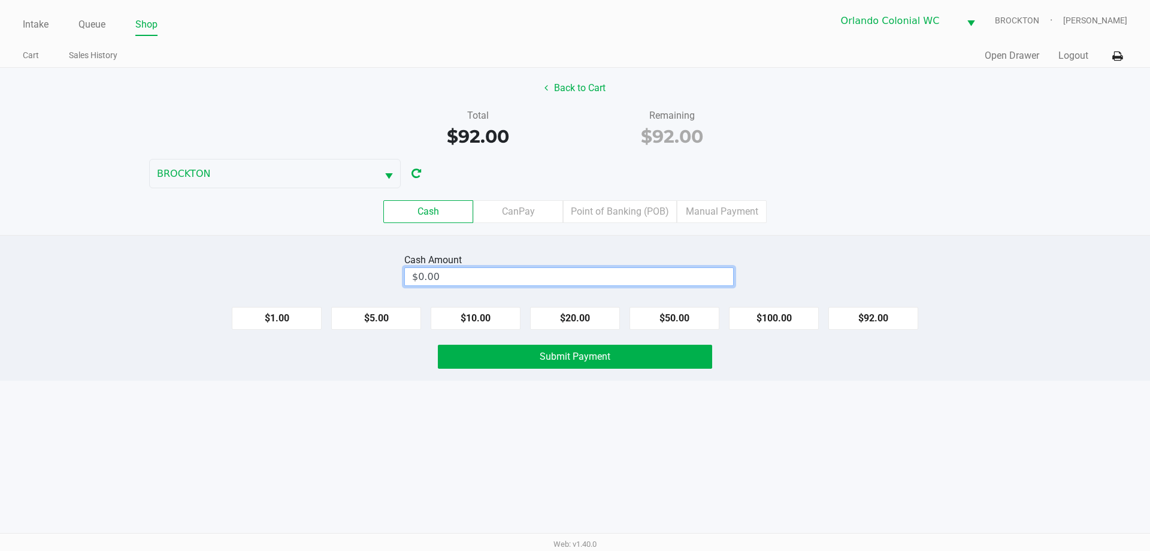
click at [489, 280] on input "$0.00" at bounding box center [569, 276] width 328 height 17
click at [785, 316] on button "$100.00" at bounding box center [774, 318] width 90 height 23
type input "$100.00"
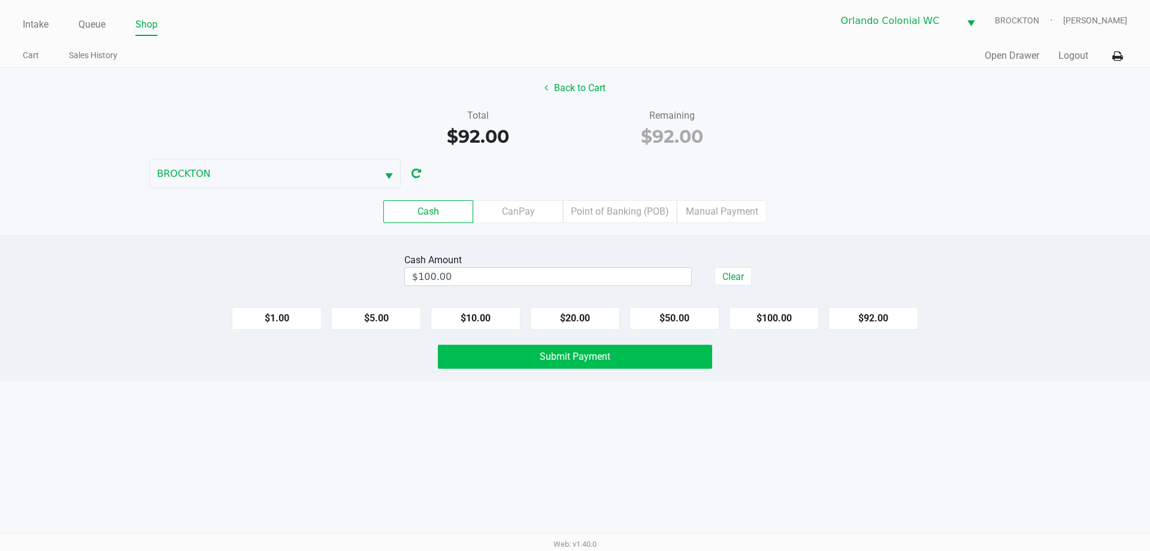
click at [628, 356] on button "Submit Payment" at bounding box center [575, 356] width 274 height 24
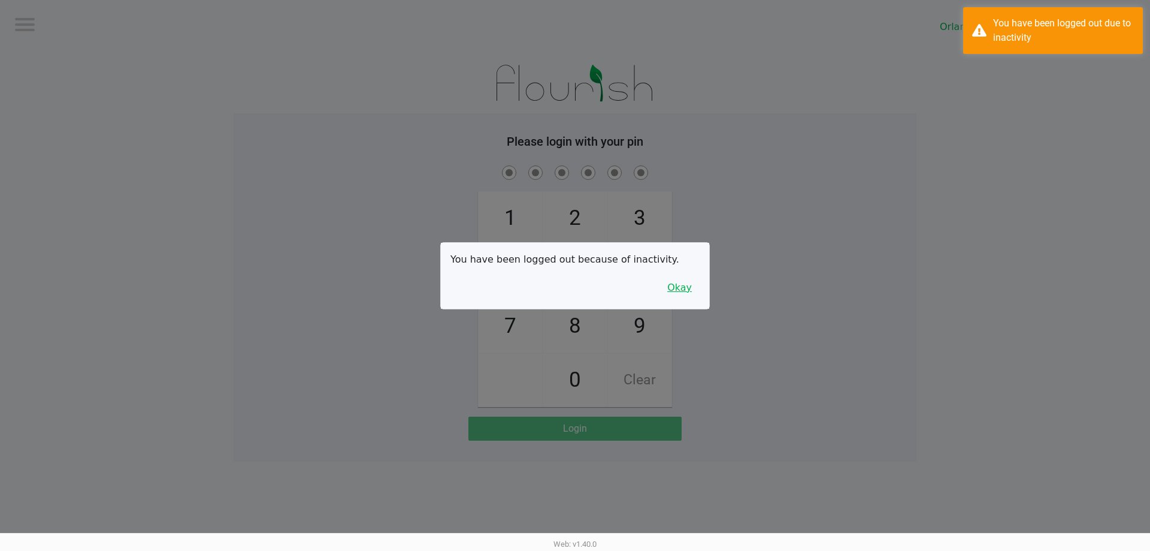
click at [677, 290] on button "Okay" at bounding box center [680, 287] width 40 height 23
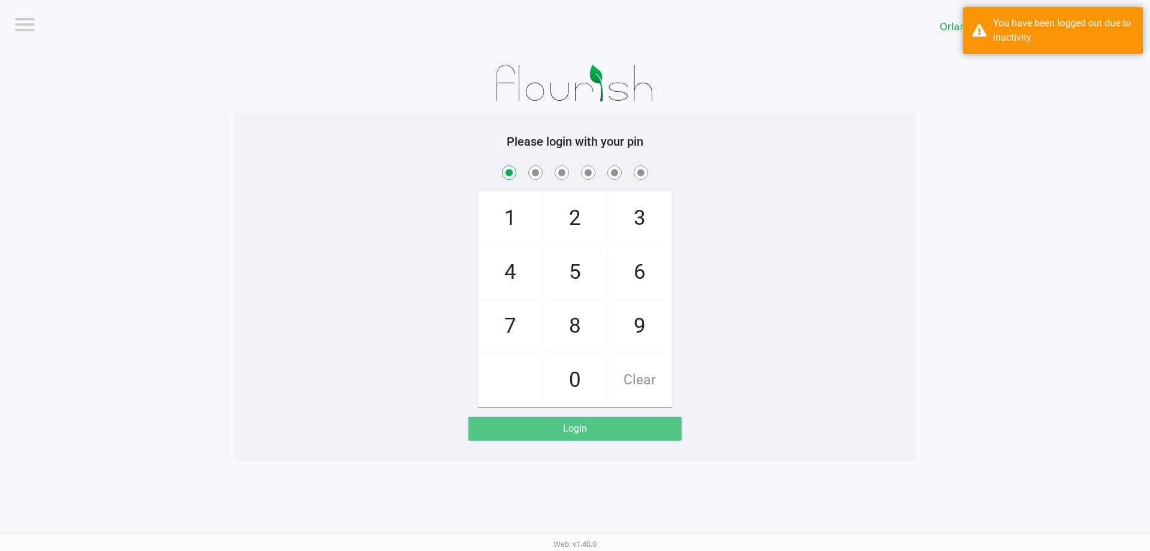
checkbox input "true"
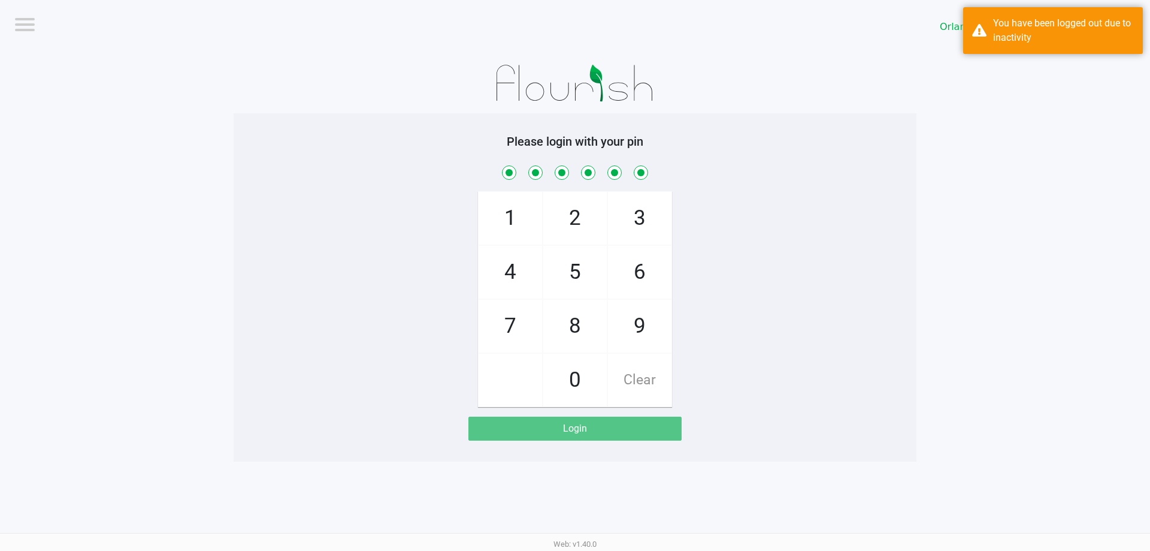
checkbox input "true"
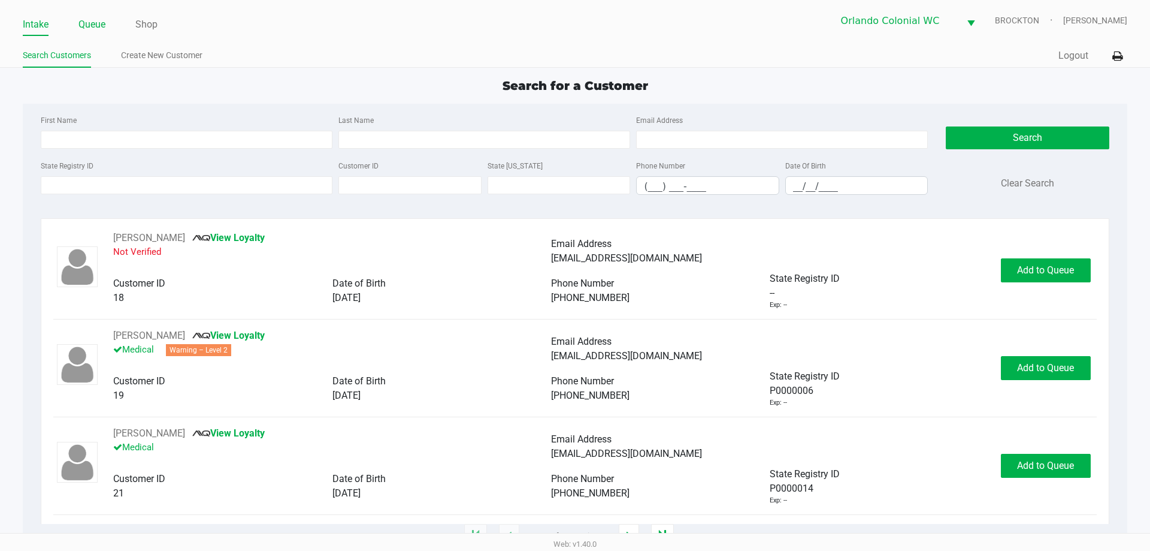
click at [92, 26] on link "Queue" at bounding box center [91, 24] width 27 height 17
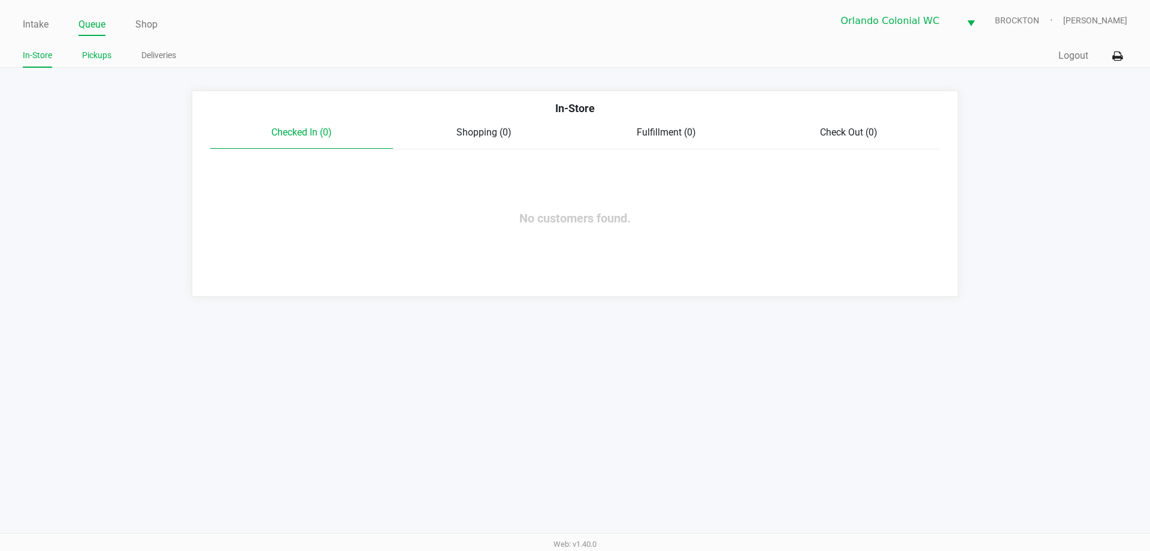
click at [103, 55] on link "Pickups" at bounding box center [96, 55] width 29 height 15
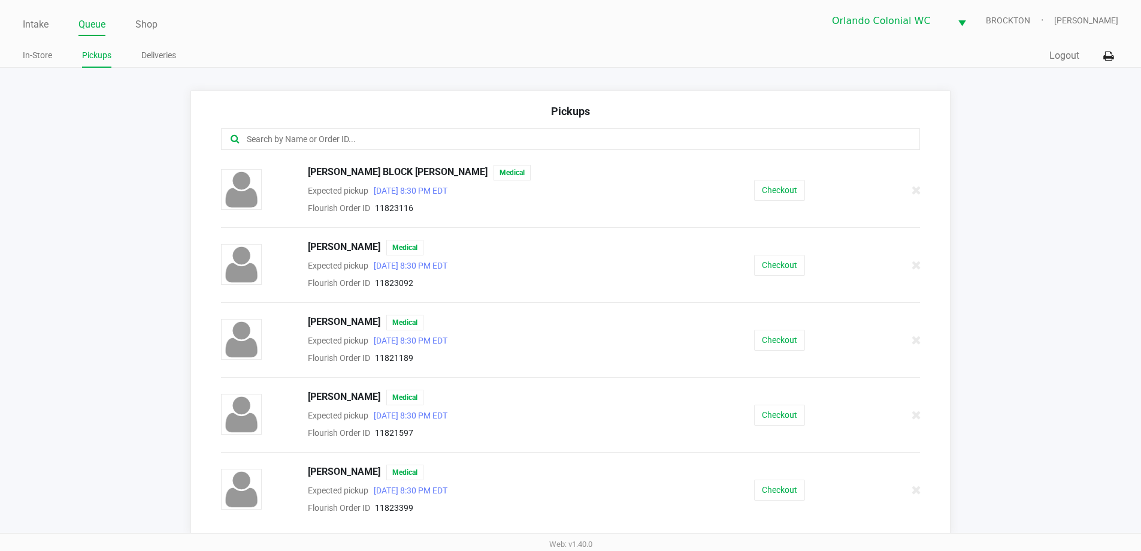
click at [273, 138] on input "text" at bounding box center [552, 139] width 612 height 14
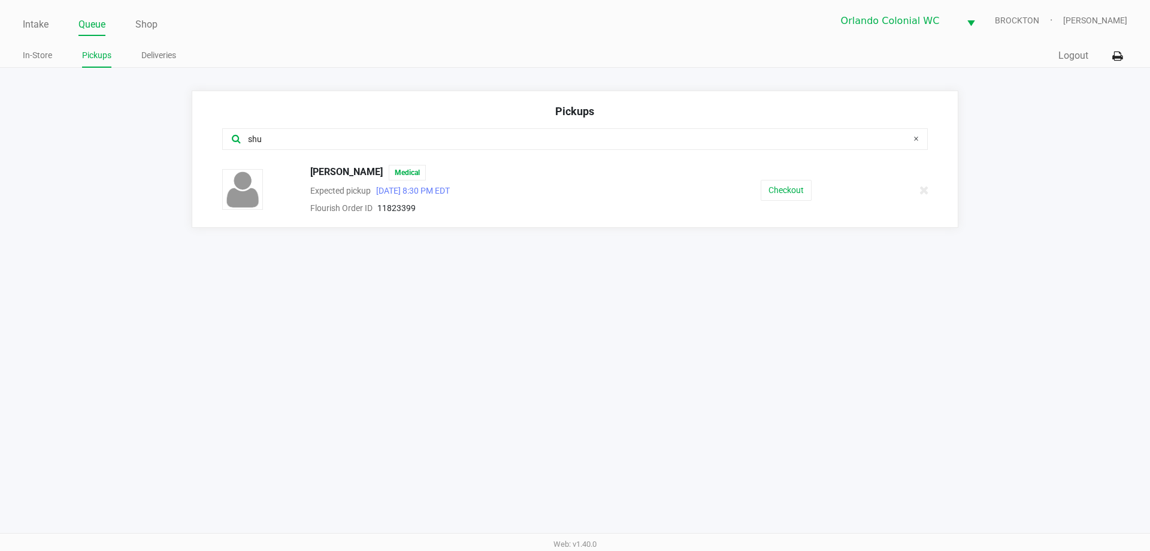
type input "shu"
click at [791, 186] on button "Checkout" at bounding box center [786, 190] width 51 height 21
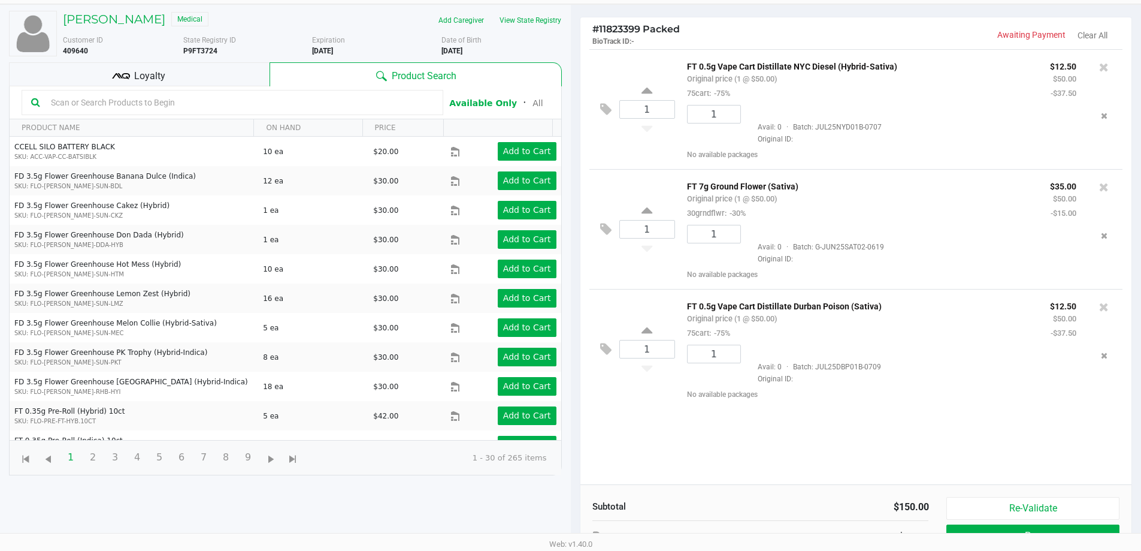
scroll to position [129, 0]
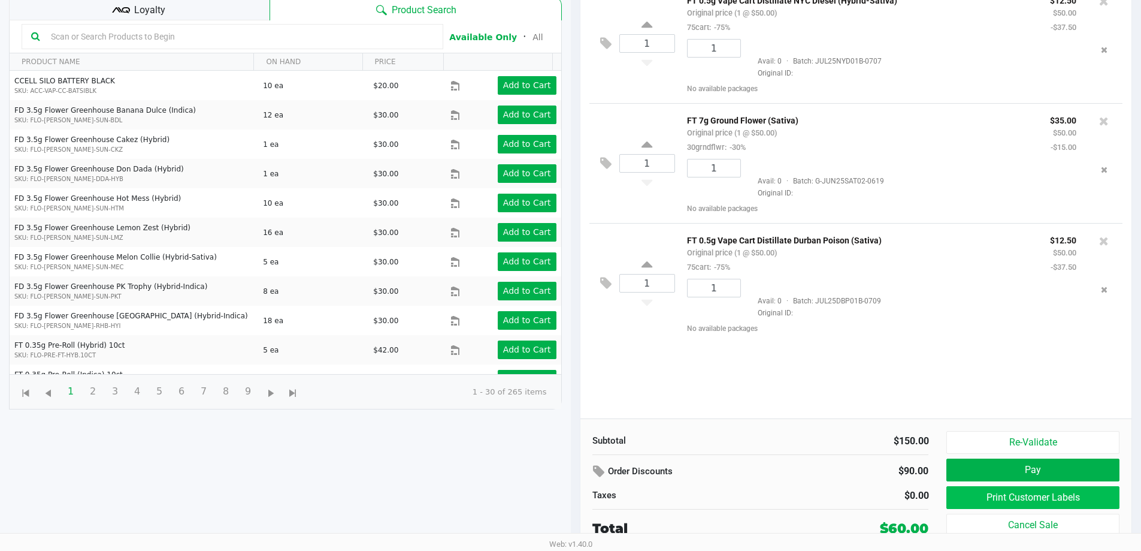
click at [997, 501] on button "Print Customer Labels" at bounding box center [1032, 497] width 173 height 23
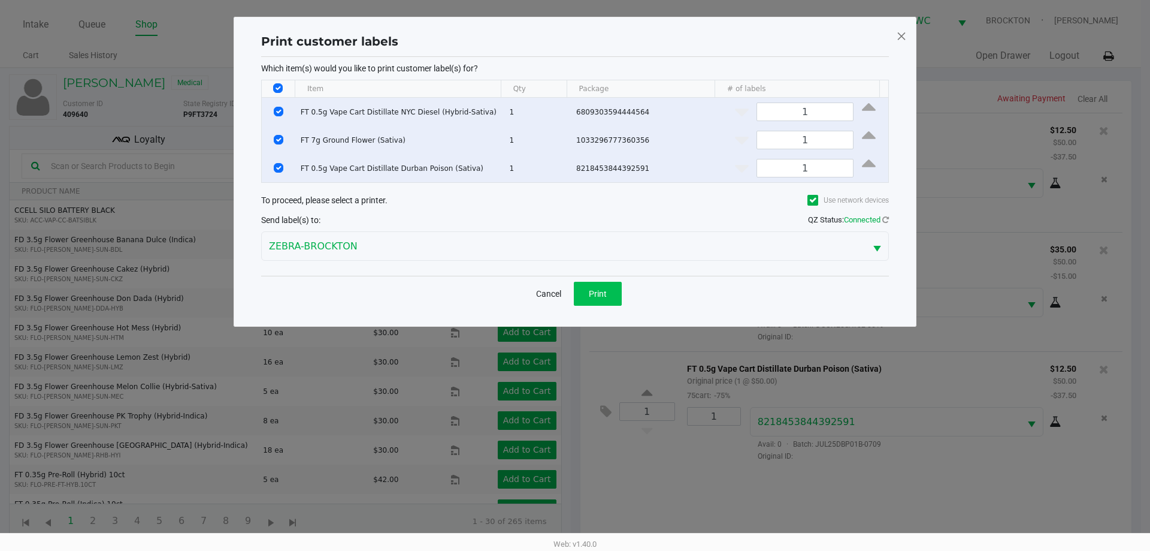
click at [604, 289] on span "Print" at bounding box center [598, 294] width 18 height 10
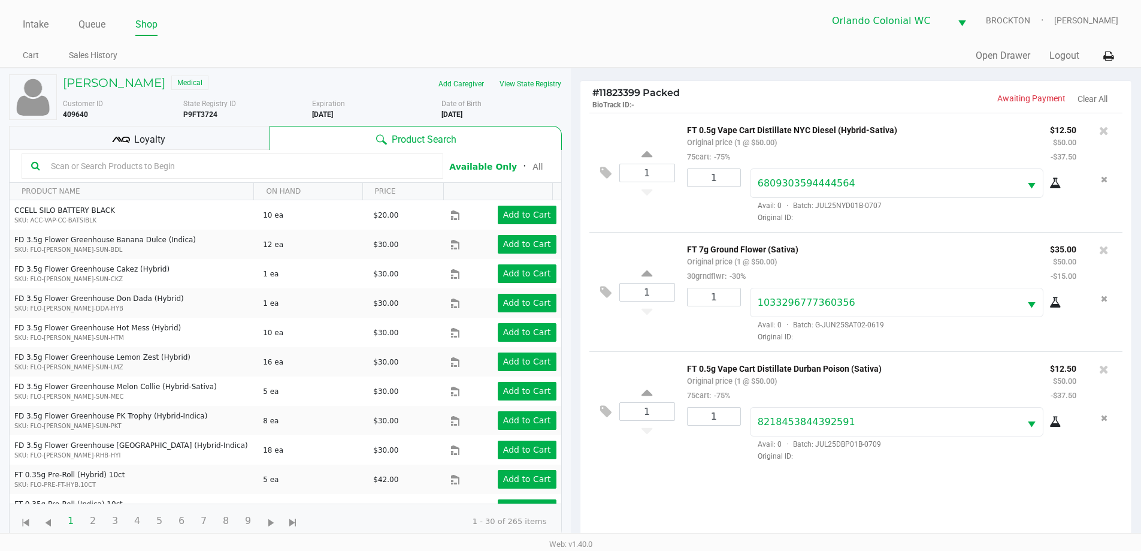
click at [188, 131] on div "Loyalty" at bounding box center [139, 138] width 261 height 24
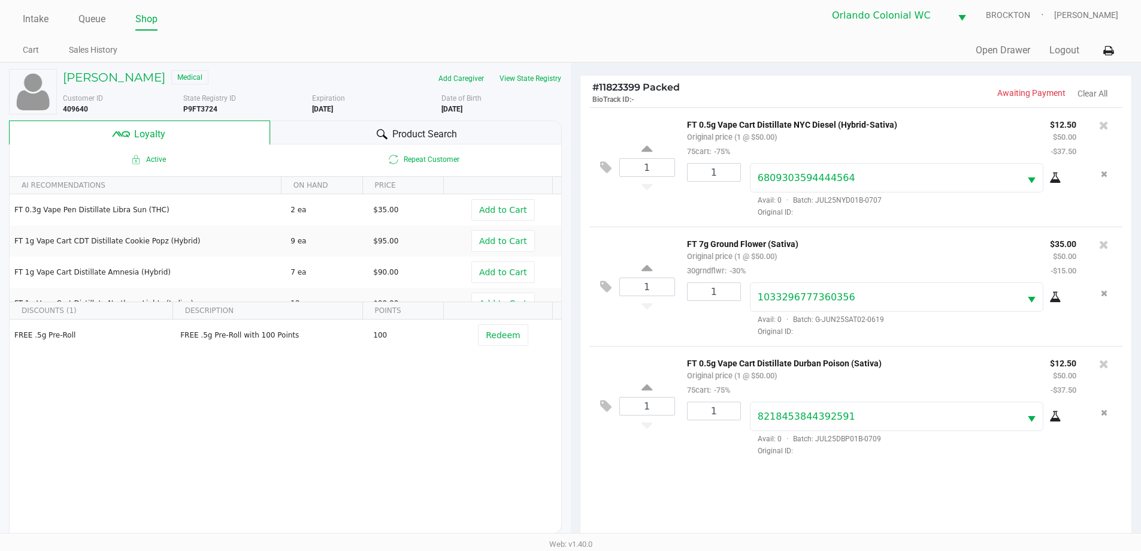
scroll to position [7, 0]
click at [645, 446] on div "1 FT 0.5g Vape Cart Distillate Durban Poison (Sativa) Original price (1 @ $50.0…" at bounding box center [856, 403] width 534 height 119
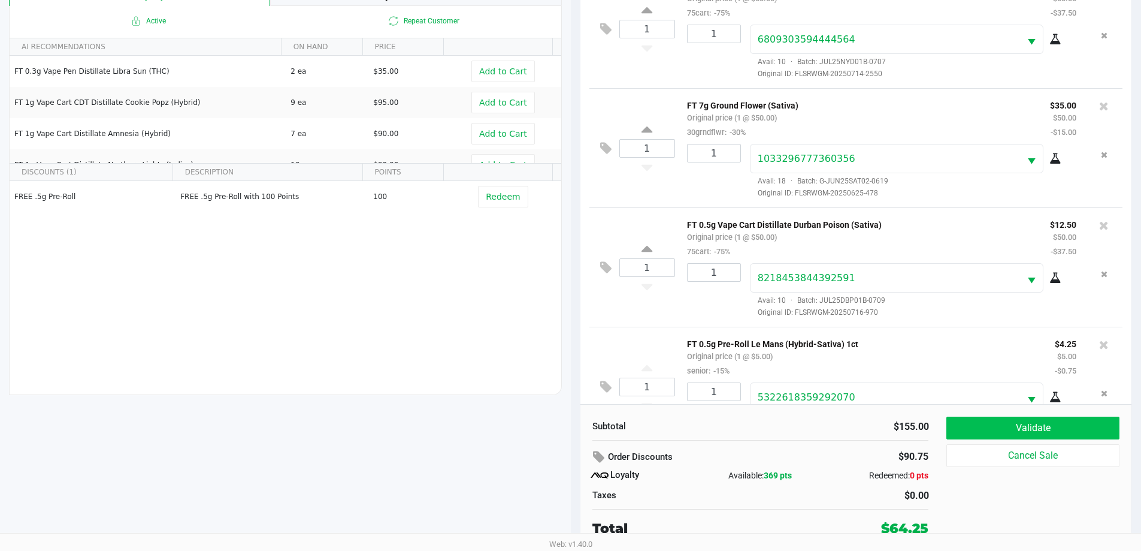
scroll to position [44, 0]
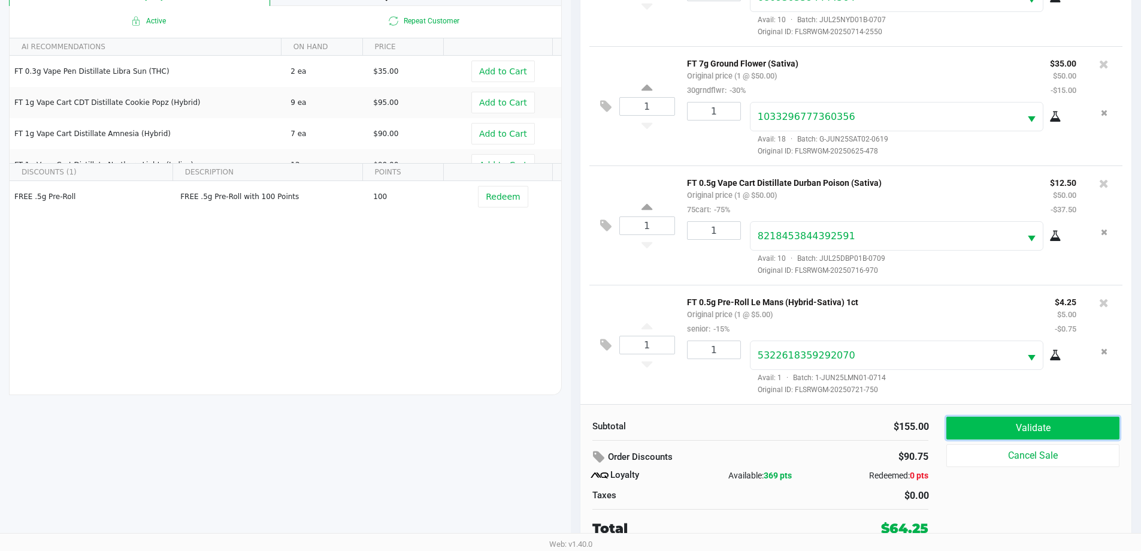
click at [1023, 422] on button "Validate" at bounding box center [1032, 427] width 173 height 23
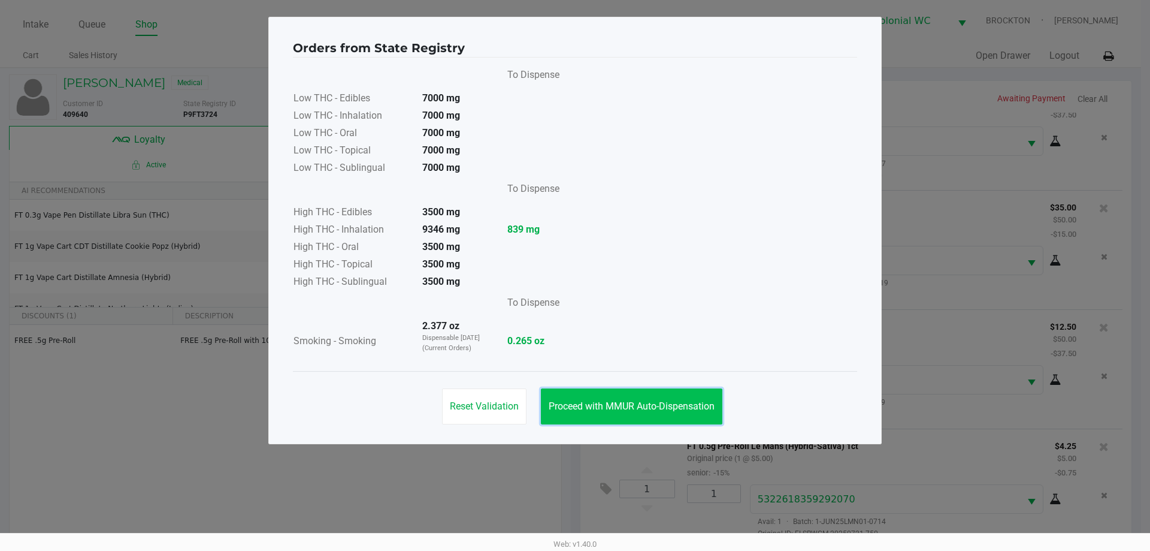
click at [650, 400] on button "Proceed with MMUR Auto-Dispensation" at bounding box center [632, 406] width 182 height 36
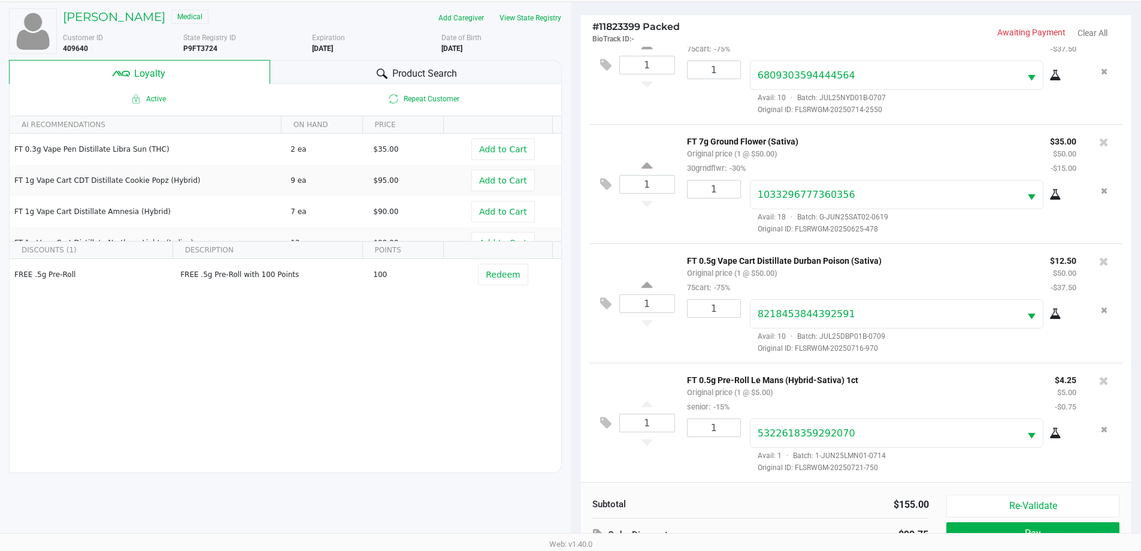
scroll to position [144, 0]
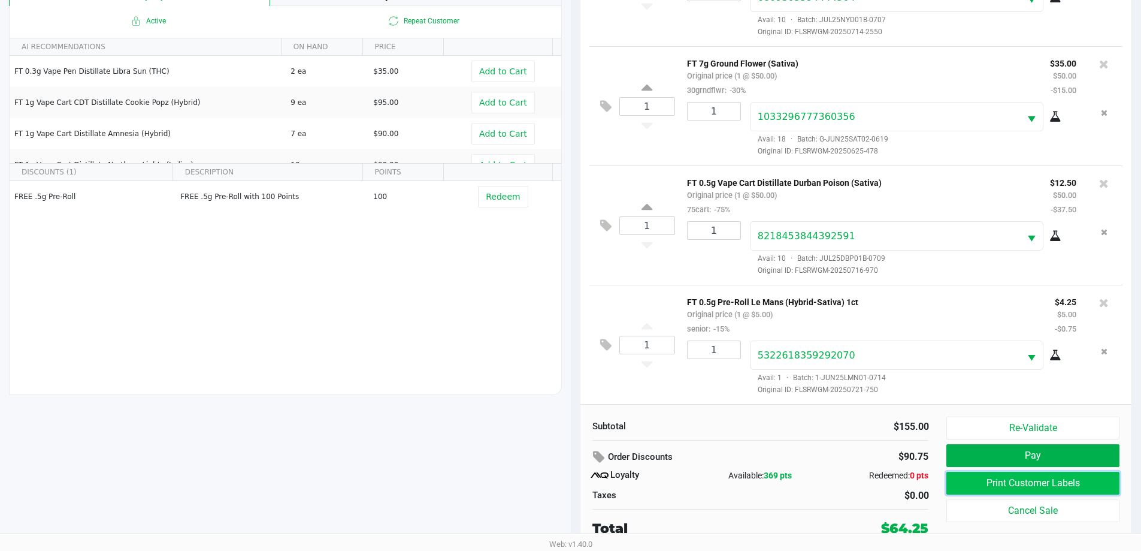
click at [994, 485] on button "Print Customer Labels" at bounding box center [1032, 482] width 173 height 23
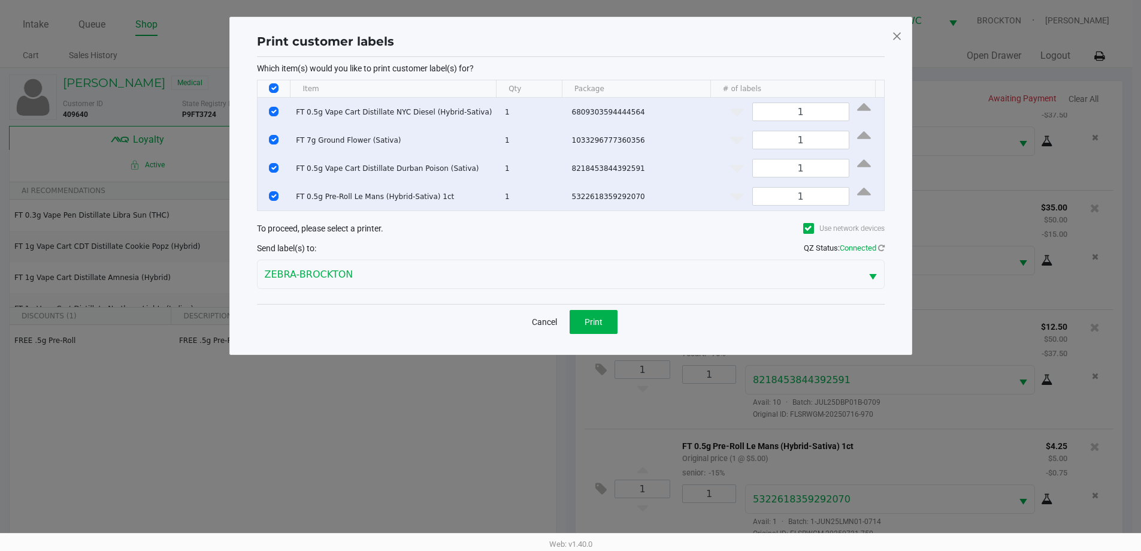
scroll to position [0, 0]
click at [274, 84] on input "Select All Rows" at bounding box center [278, 88] width 10 height 10
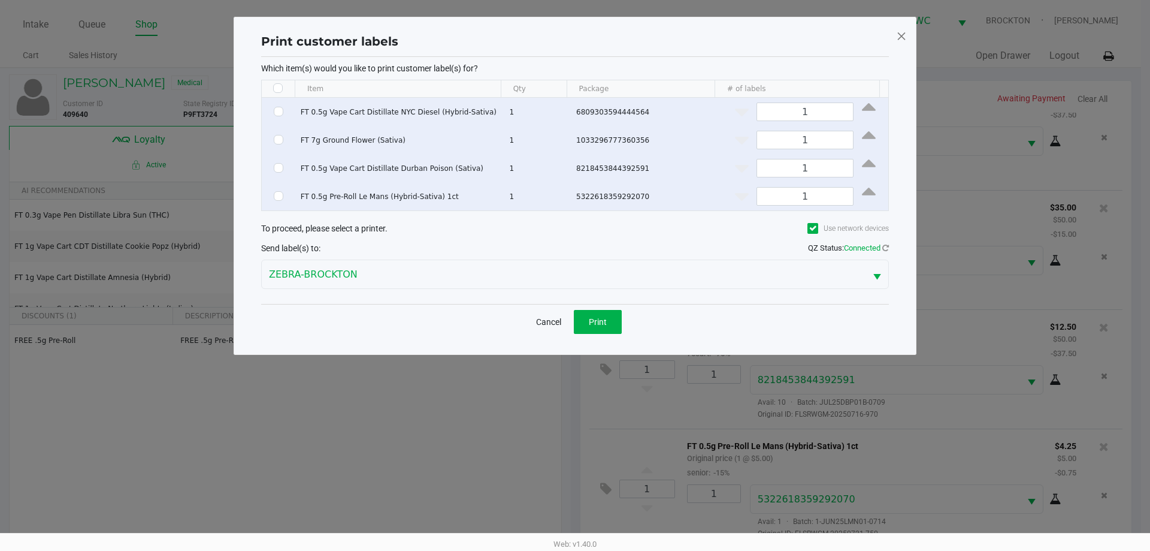
checkbox input "false"
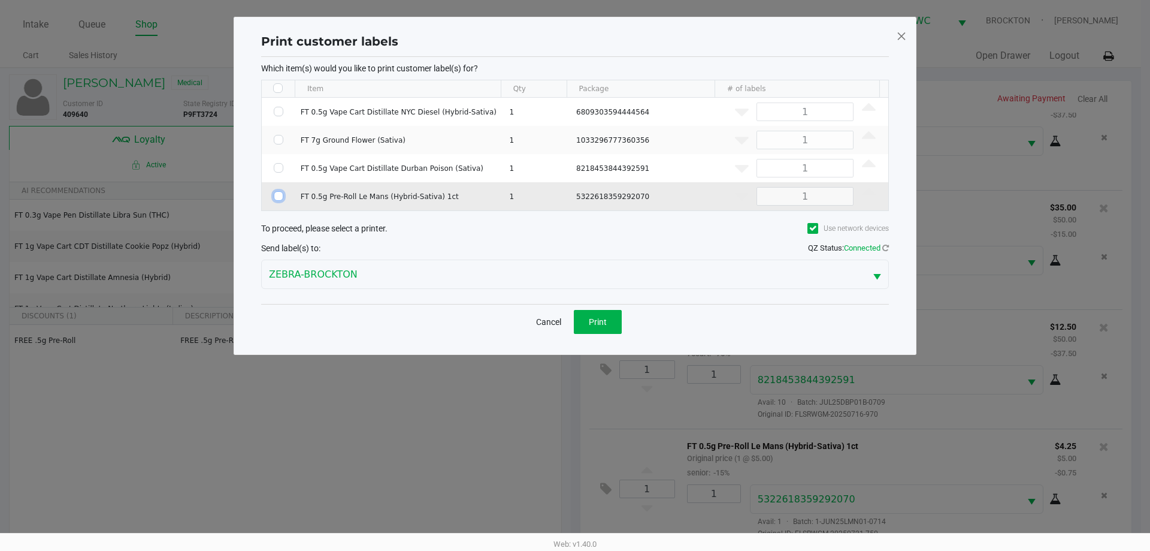
click at [279, 197] on input "Select Row" at bounding box center [279, 196] width 10 height 10
checkbox input "true"
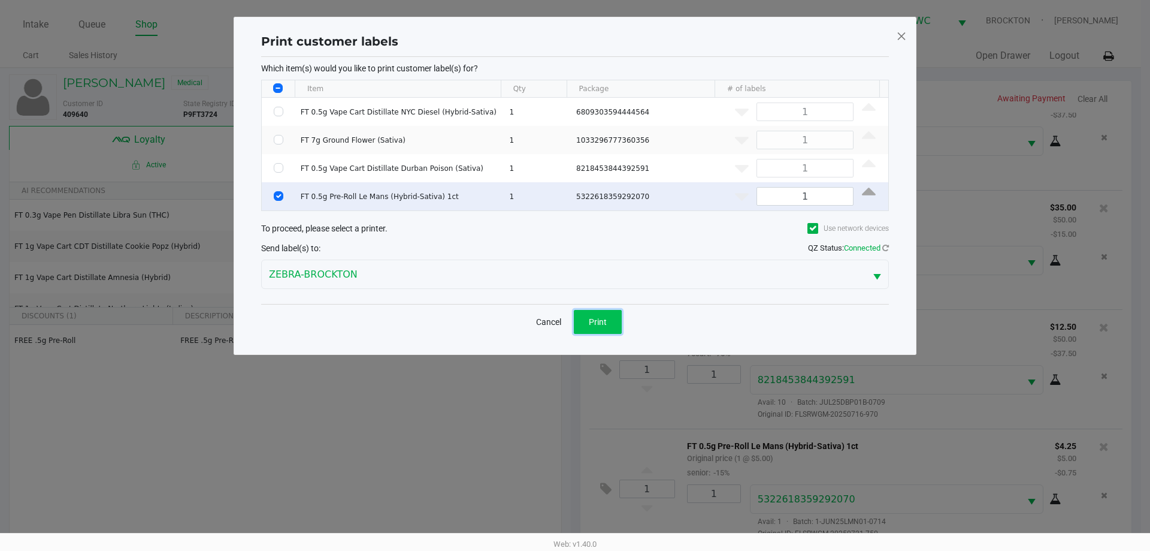
click at [616, 324] on button "Print" at bounding box center [598, 322] width 48 height 24
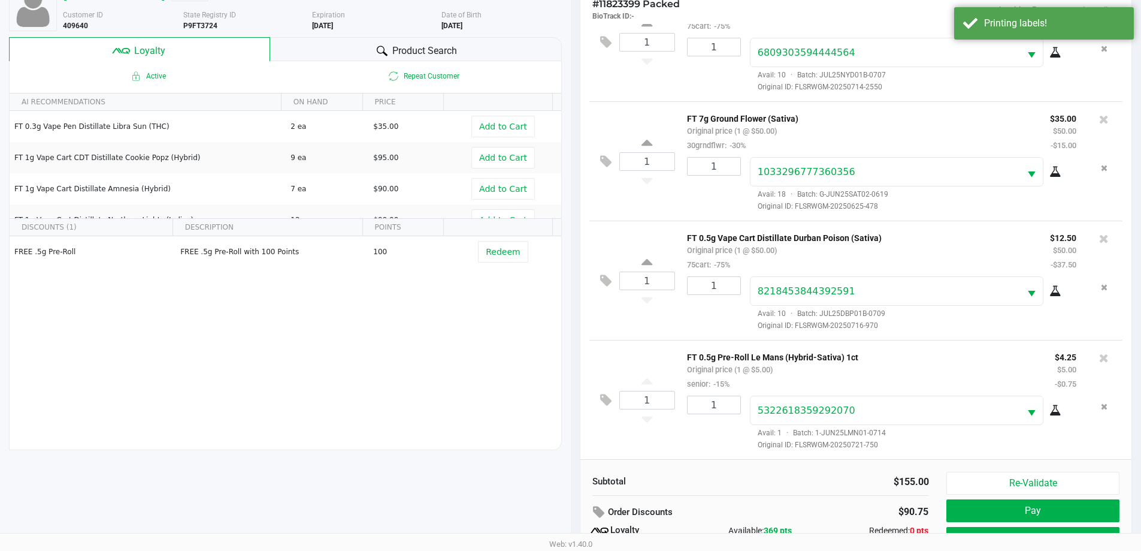
scroll to position [144, 0]
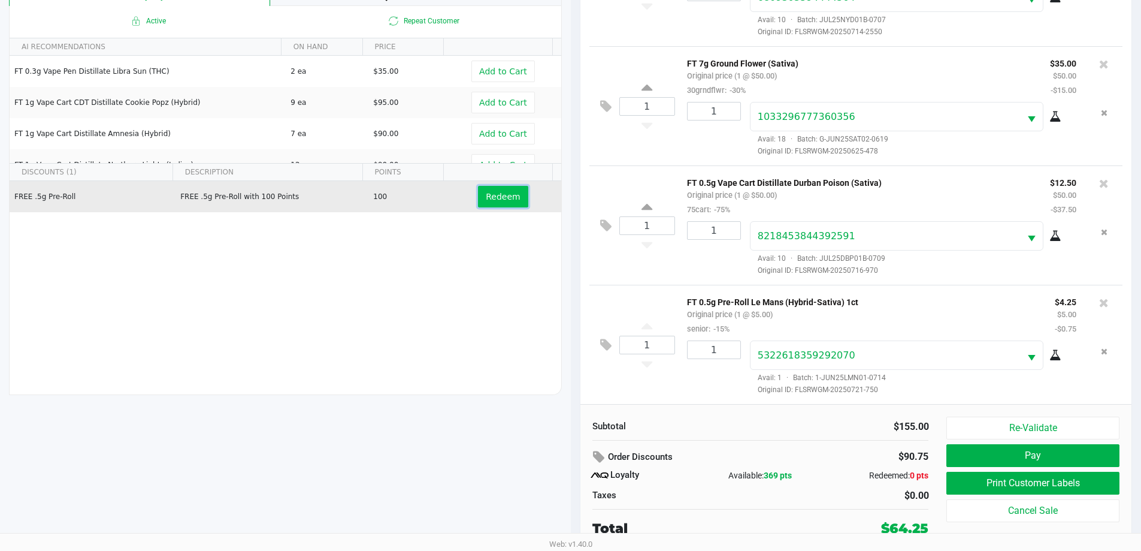
click at [489, 189] on button "Redeem" at bounding box center [503, 197] width 50 height 22
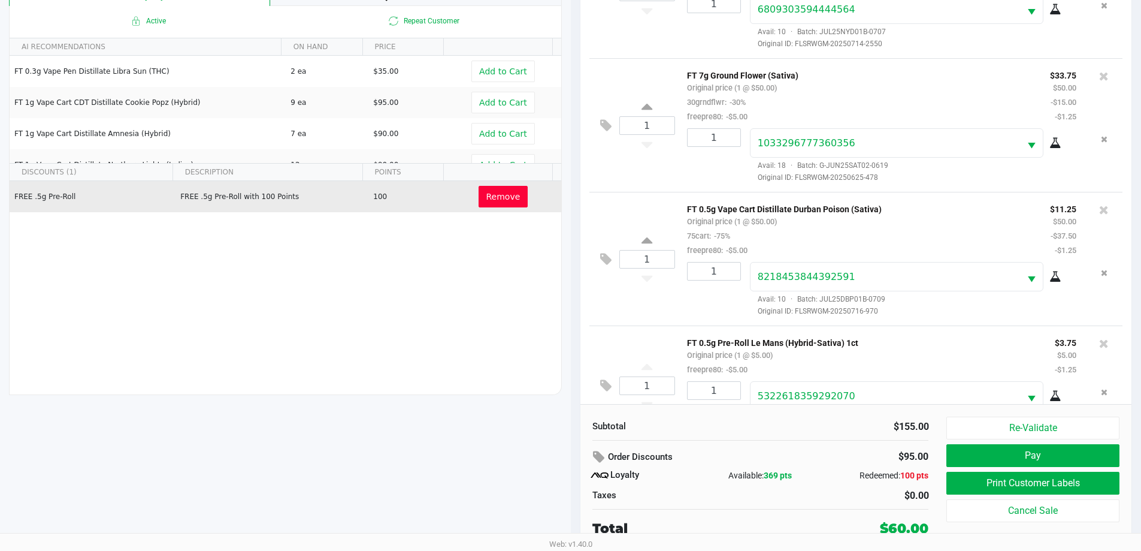
scroll to position [87, 0]
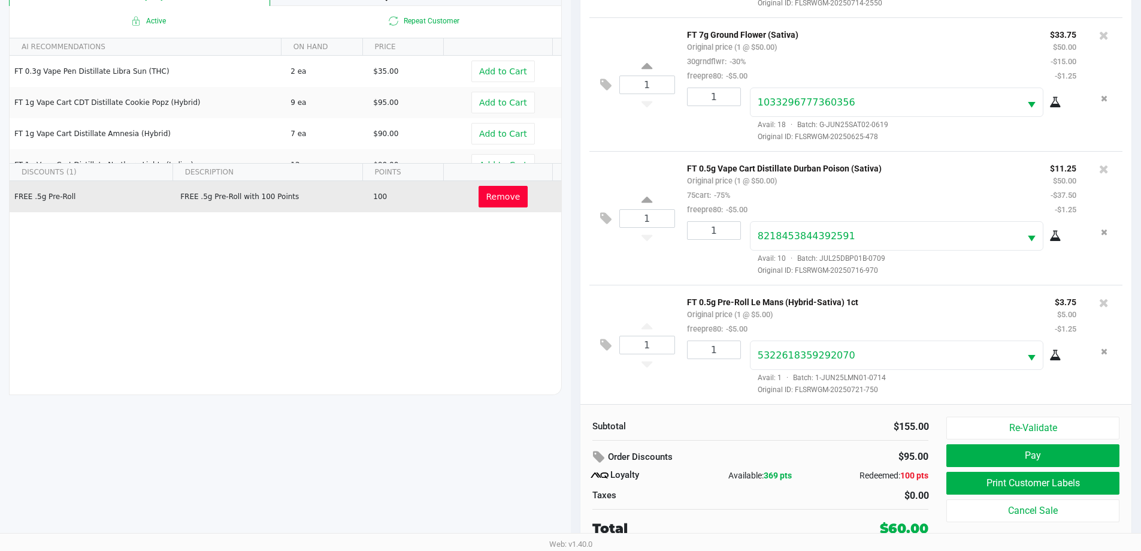
click at [1047, 446] on button "Pay" at bounding box center [1032, 455] width 173 height 23
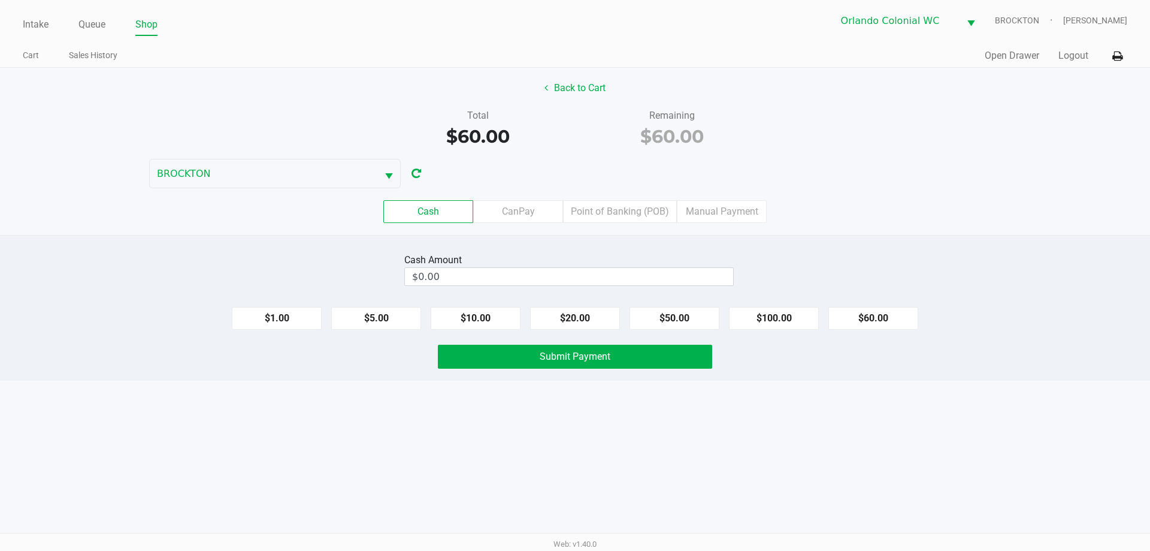
click at [882, 323] on button "$60.00" at bounding box center [873, 318] width 90 height 23
type input "$60.00"
click at [590, 355] on span "Submit Payment" at bounding box center [575, 355] width 71 height 11
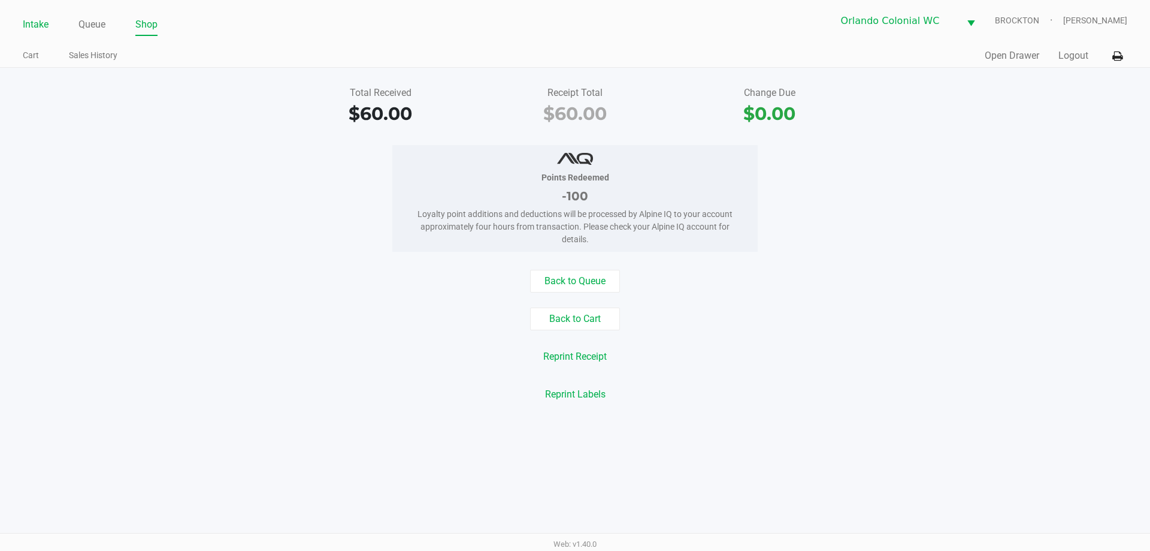
click at [32, 26] on link "Intake" at bounding box center [36, 24] width 26 height 17
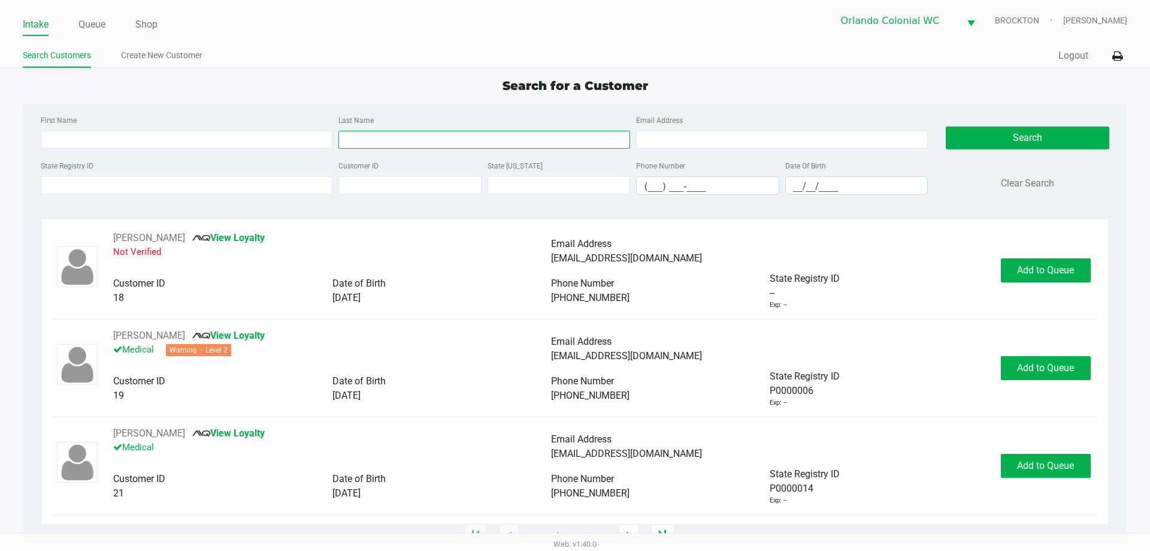
click at [369, 143] on input "Last Name" at bounding box center [484, 140] width 292 height 18
type input "[PERSON_NAME]"
click at [811, 182] on input "__/__/____" at bounding box center [857, 186] width 142 height 19
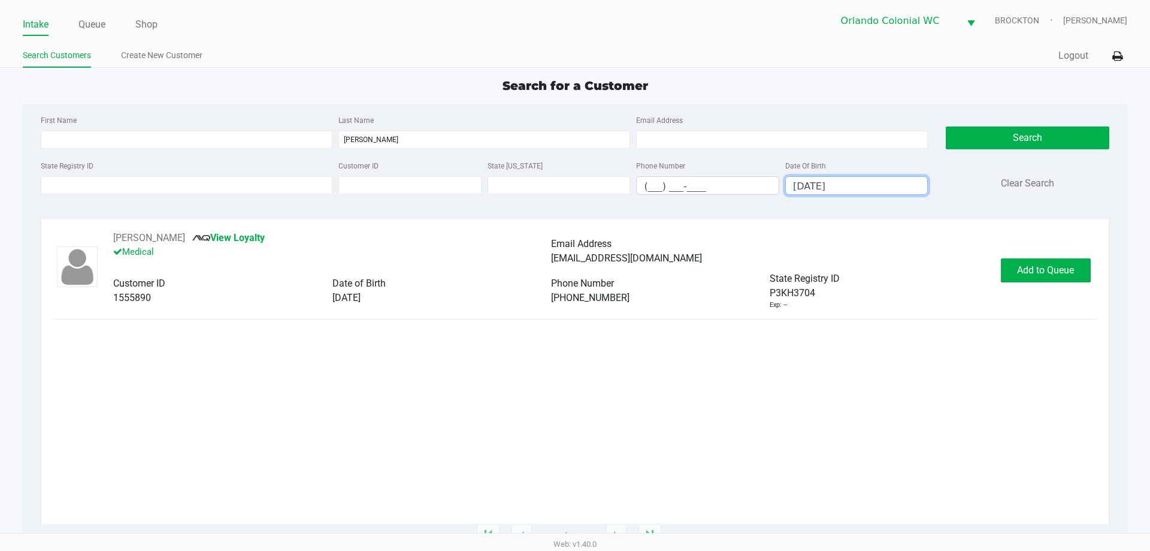
type input "[DATE]"
click at [1033, 140] on button "Search" at bounding box center [1027, 137] width 163 height 23
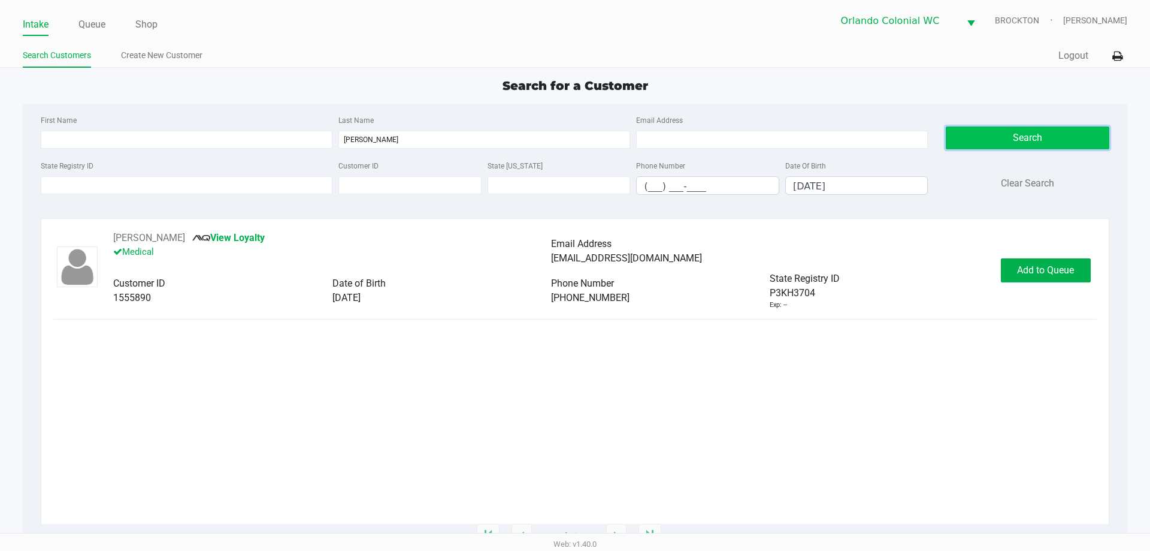
click at [1062, 268] on span "Add to Queue" at bounding box center [1045, 269] width 57 height 11
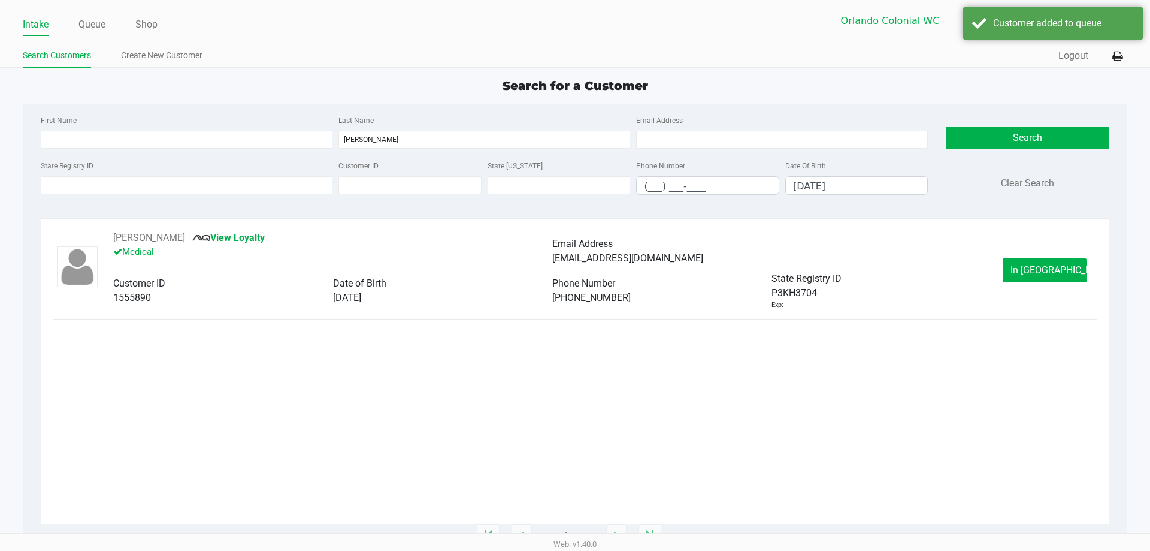
click at [1072, 269] on button "In [GEOGRAPHIC_DATA]" at bounding box center [1045, 270] width 84 height 24
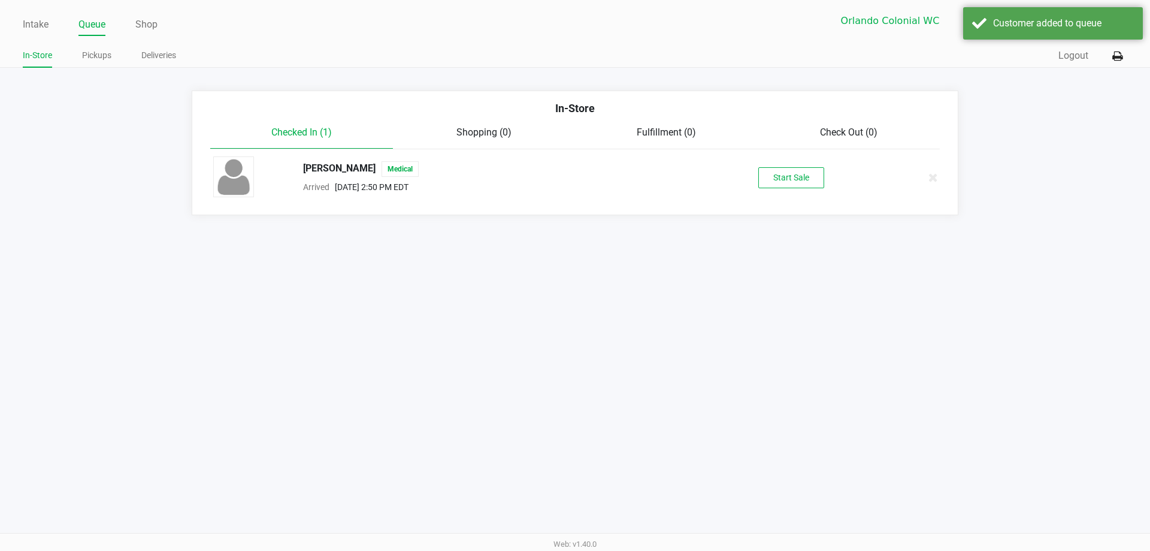
click at [805, 181] on button "Start Sale" at bounding box center [791, 177] width 66 height 21
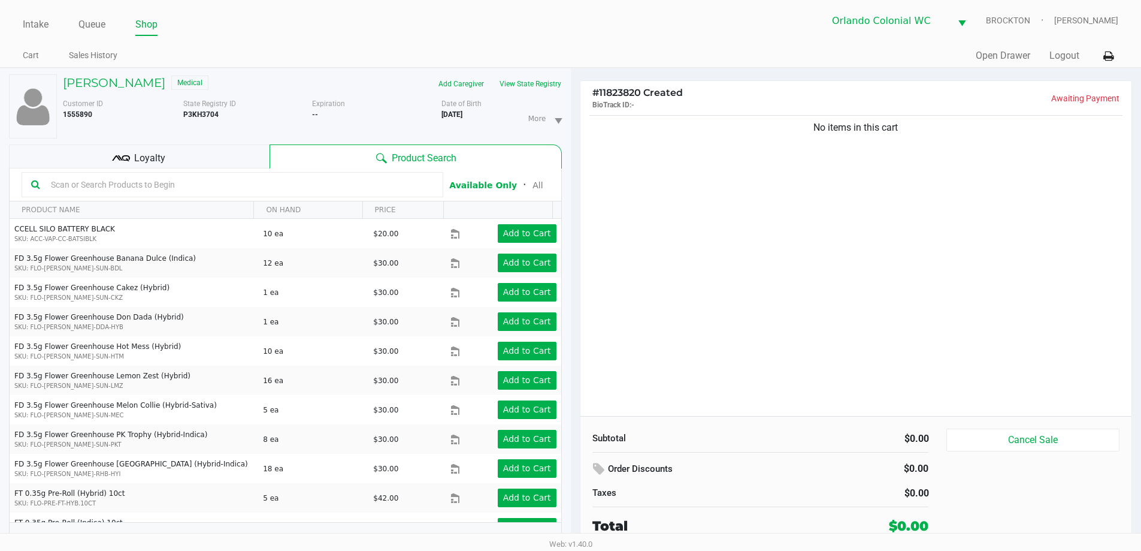
click at [173, 153] on div "Loyalty" at bounding box center [139, 156] width 261 height 24
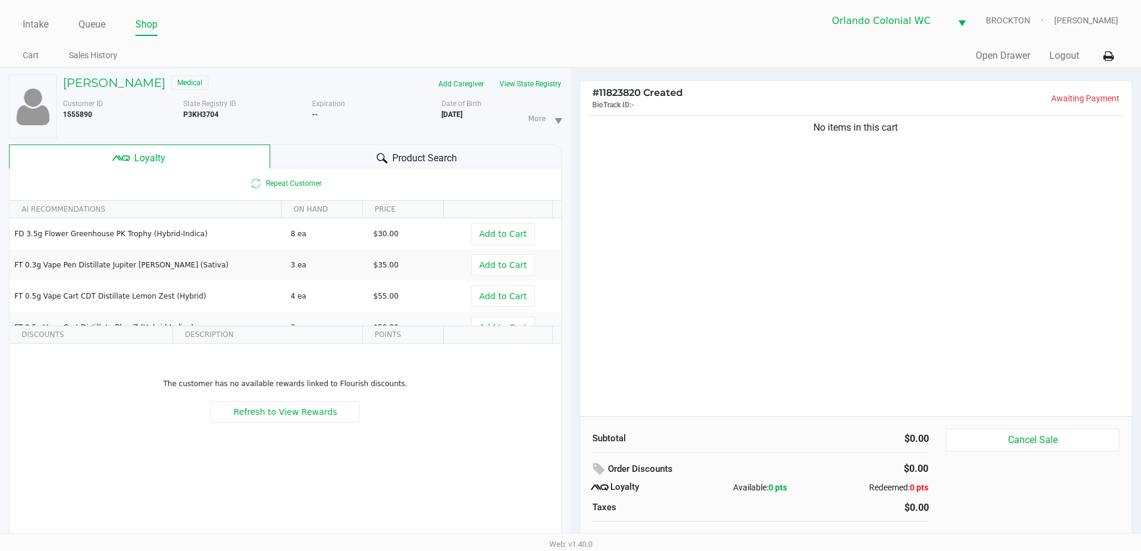
click at [355, 147] on div "Product Search" at bounding box center [416, 156] width 292 height 24
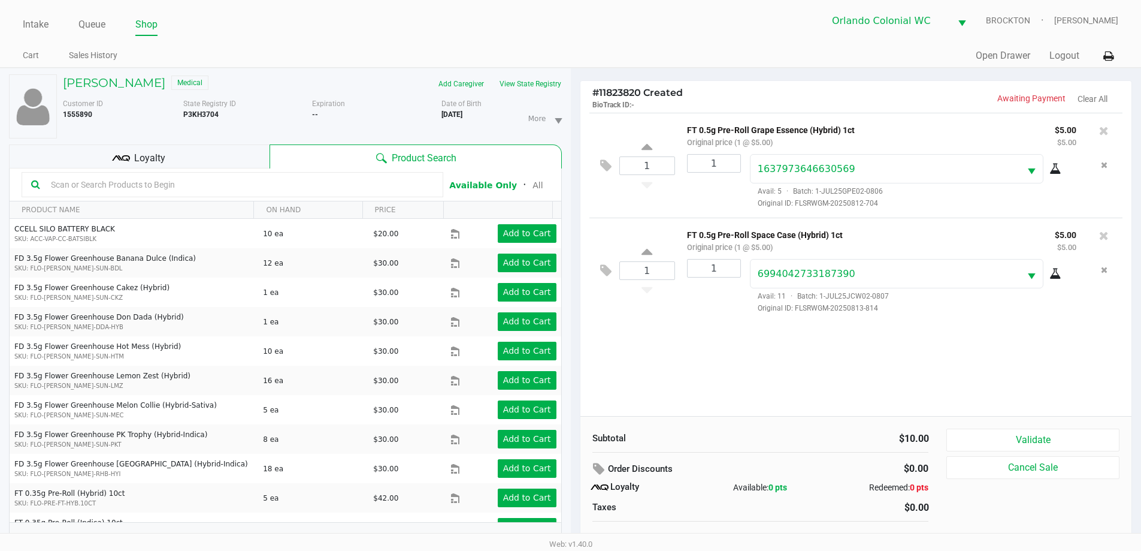
click at [842, 347] on div "1 FT 0.5g Pre-Roll Grape Essence (Hybrid) 1ct Original price (1 @ $5.00) $5.00 …" at bounding box center [856, 264] width 552 height 303
click at [1045, 433] on button "Validate" at bounding box center [1032, 439] width 173 height 23
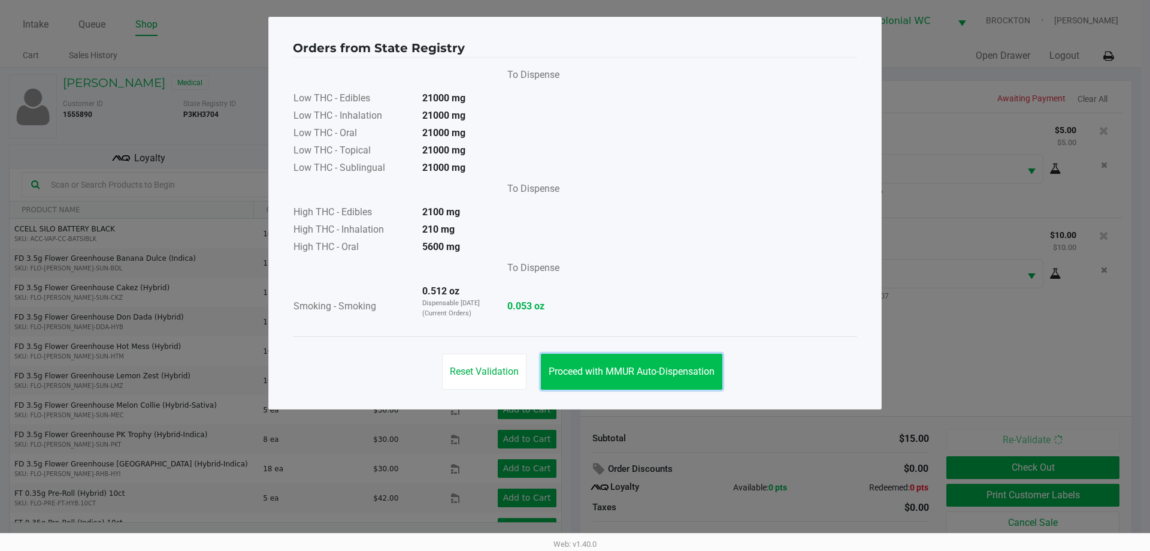
click at [626, 381] on button "Proceed with MMUR Auto-Dispensation" at bounding box center [632, 371] width 182 height 36
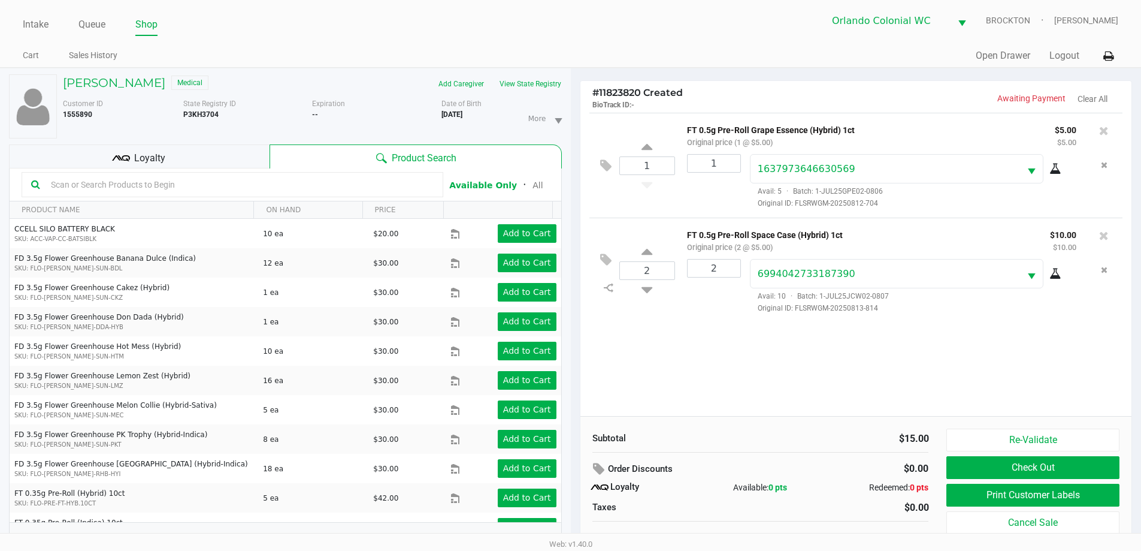
click at [1021, 498] on button "Print Customer Labels" at bounding box center [1032, 494] width 173 height 23
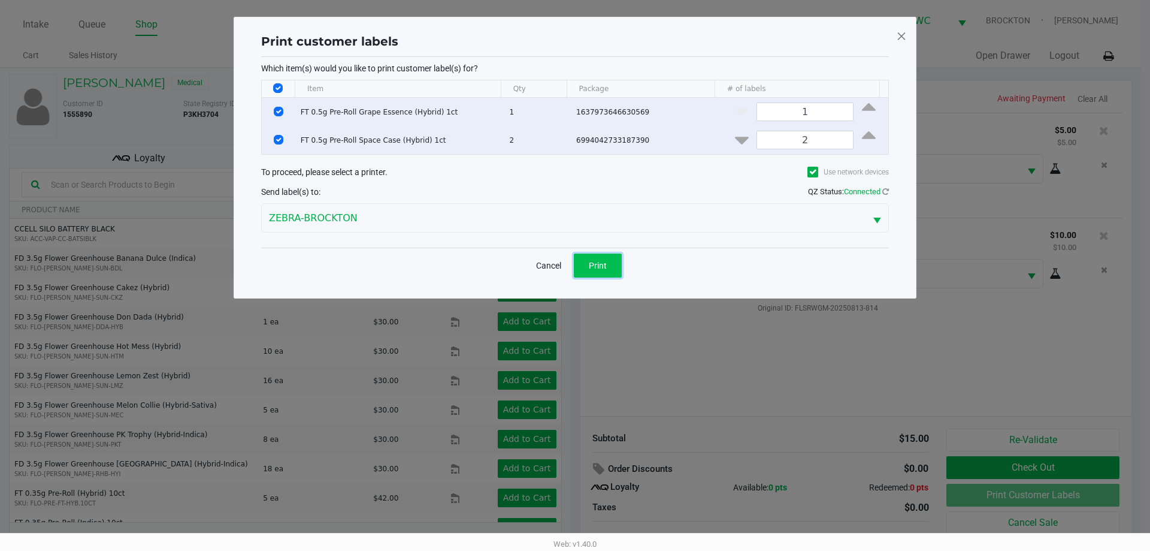
click at [594, 257] on button "Print" at bounding box center [598, 265] width 48 height 24
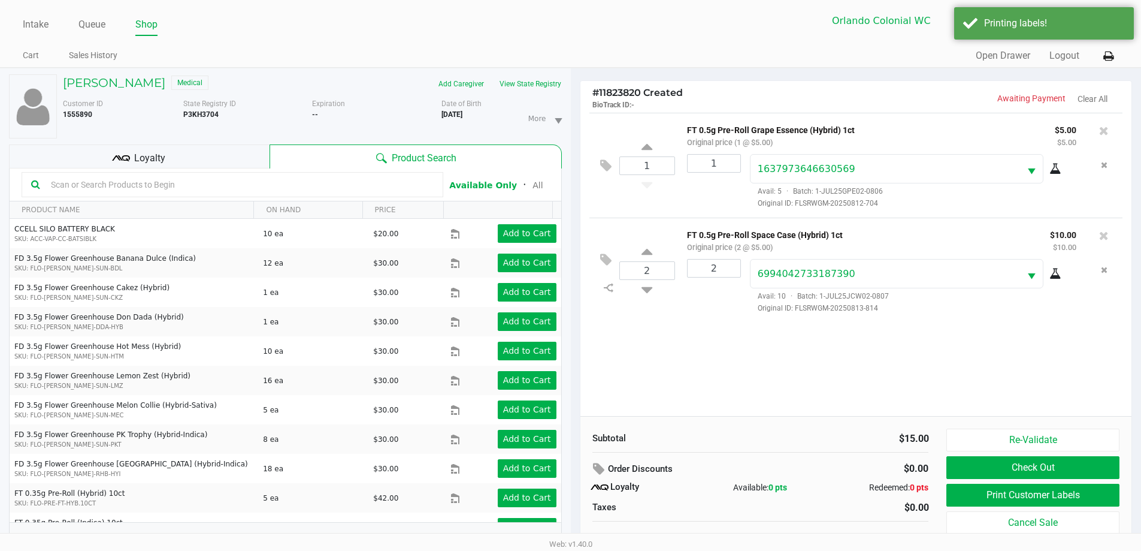
scroll to position [13, 0]
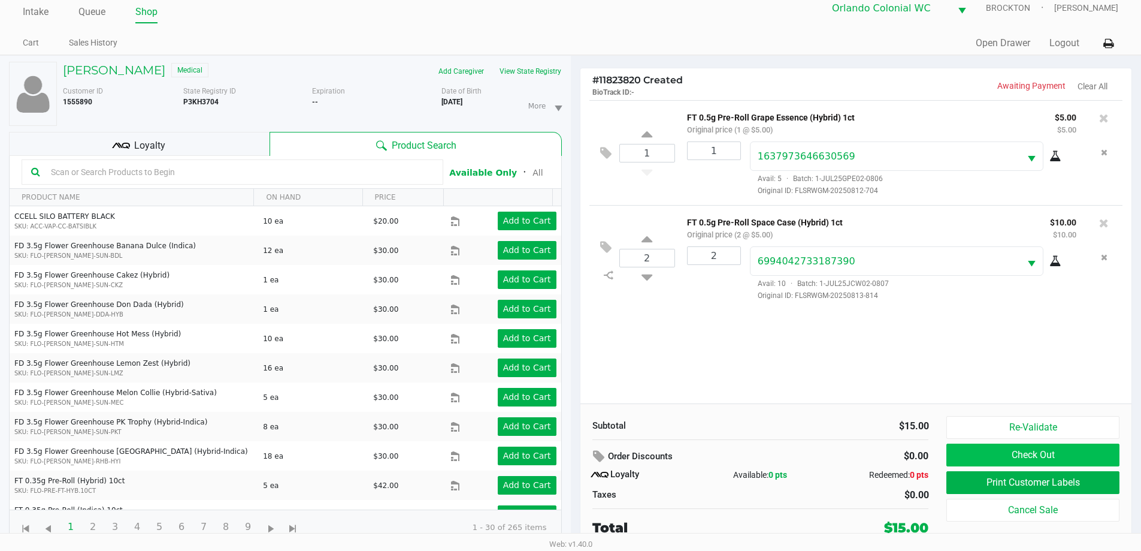
click at [1014, 449] on button "Check Out" at bounding box center [1032, 454] width 173 height 23
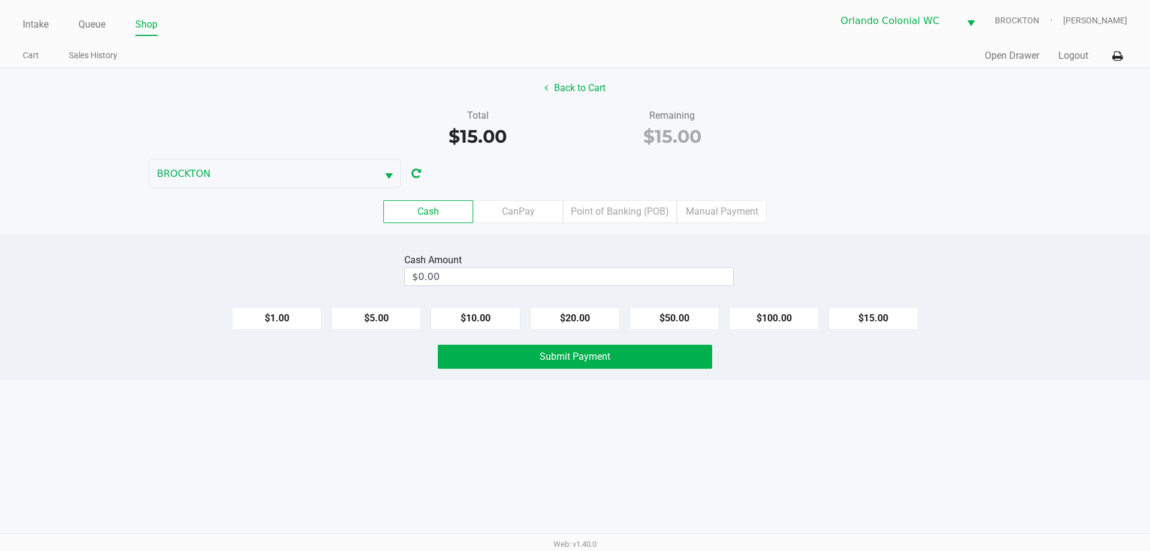
click at [615, 208] on label "Point of Banking (POB)" at bounding box center [620, 211] width 114 height 23
click at [0, 0] on 7 "Point of Banking (POB)" at bounding box center [0, 0] width 0 height 0
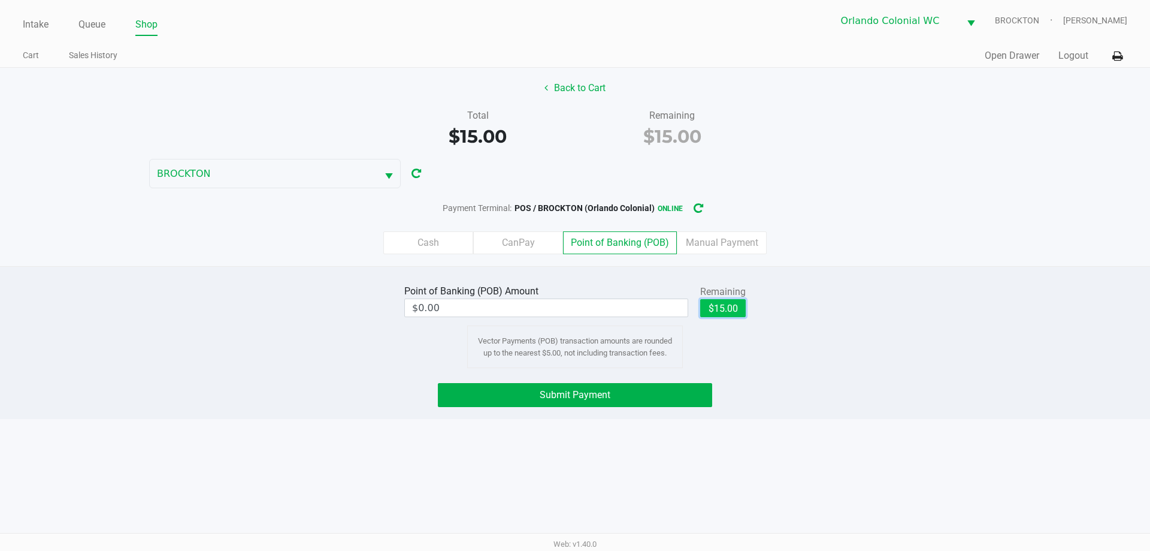
click at [721, 303] on button "$15.00" at bounding box center [723, 308] width 46 height 18
type input "$15.00"
click at [616, 398] on button "Submit Payment" at bounding box center [575, 395] width 274 height 24
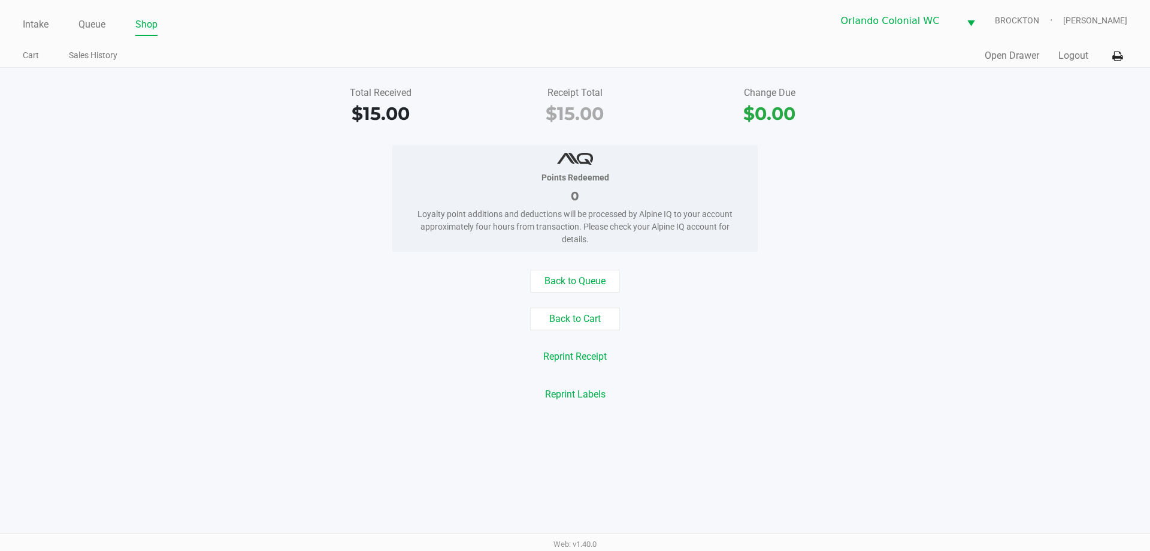
click at [277, 446] on div "Intake Queue Shop Orlando Colonial WC BROCKTON [PERSON_NAME] Cart Sales History…" at bounding box center [575, 275] width 1150 height 551
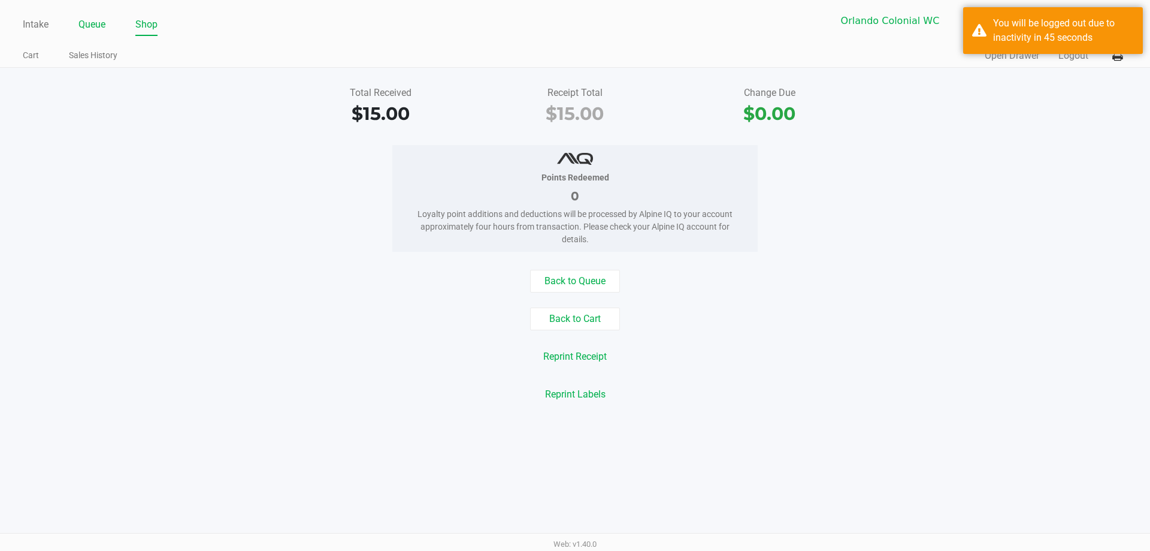
click at [96, 20] on link "Queue" at bounding box center [91, 24] width 27 height 17
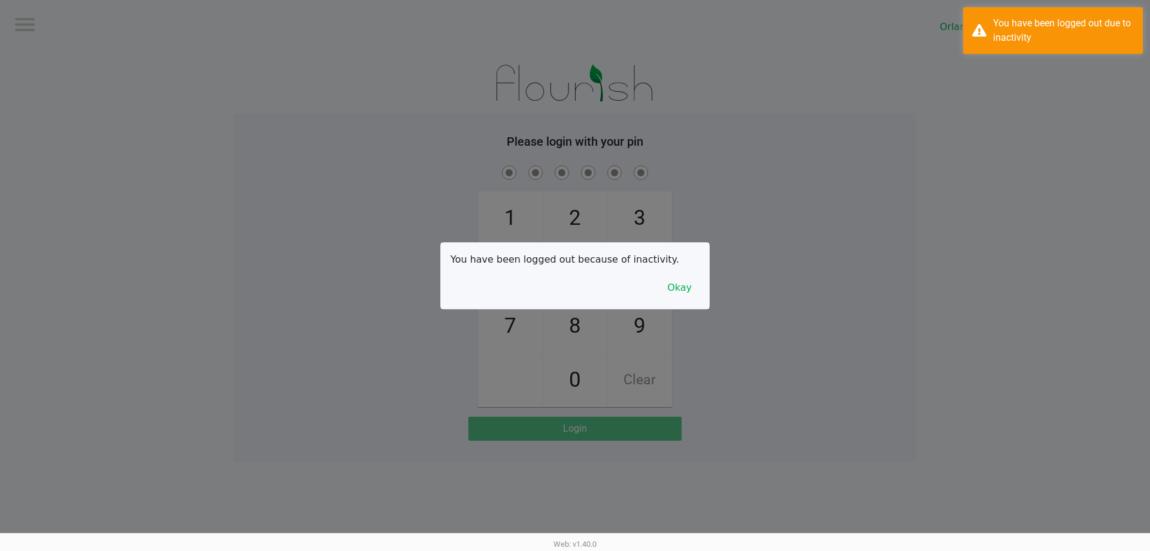
click at [682, 294] on button "Okay" at bounding box center [680, 287] width 40 height 23
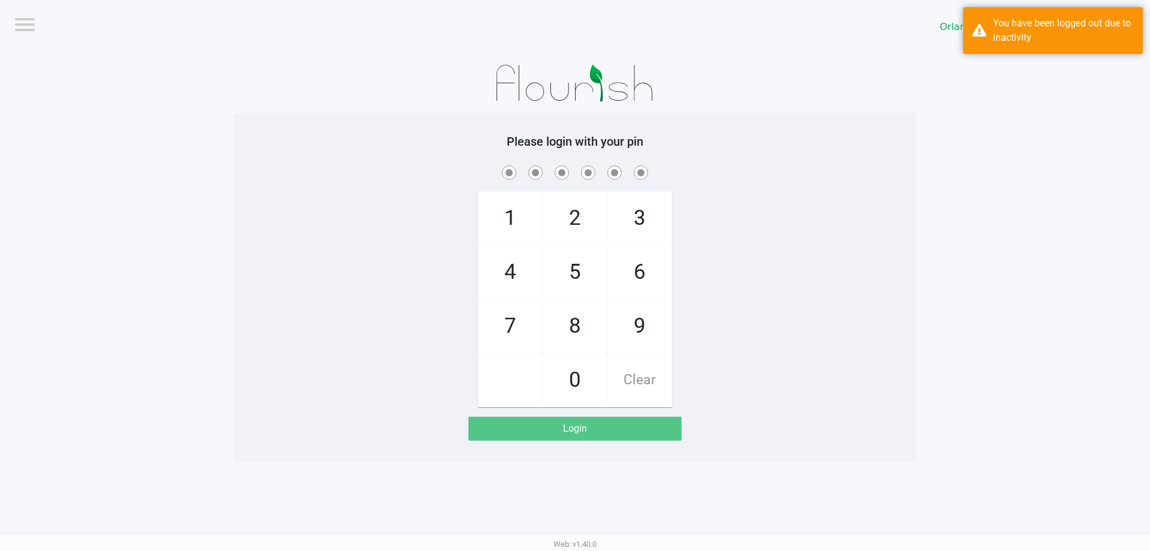
click at [504, 317] on span "7" at bounding box center [510, 326] width 63 height 53
checkbox input "true"
click at [508, 210] on span "1" at bounding box center [510, 218] width 63 height 53
checkbox input "true"
click at [636, 330] on span "9" at bounding box center [639, 326] width 63 height 53
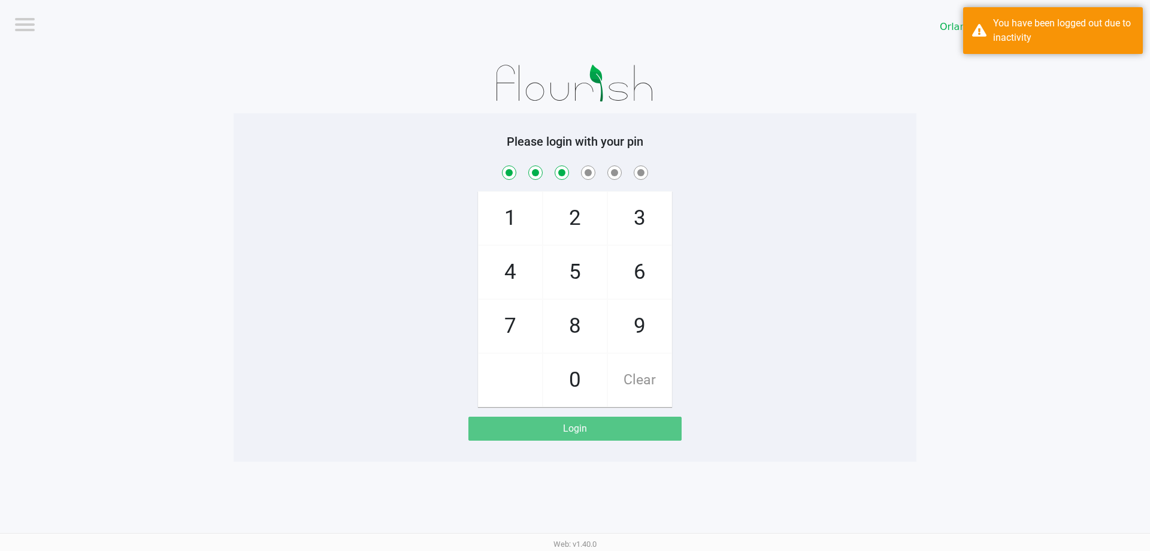
checkbox input "true"
click at [509, 330] on span "7" at bounding box center [510, 326] width 63 height 53
checkbox input "true"
click at [566, 279] on span "5" at bounding box center [574, 272] width 63 height 53
checkbox input "true"
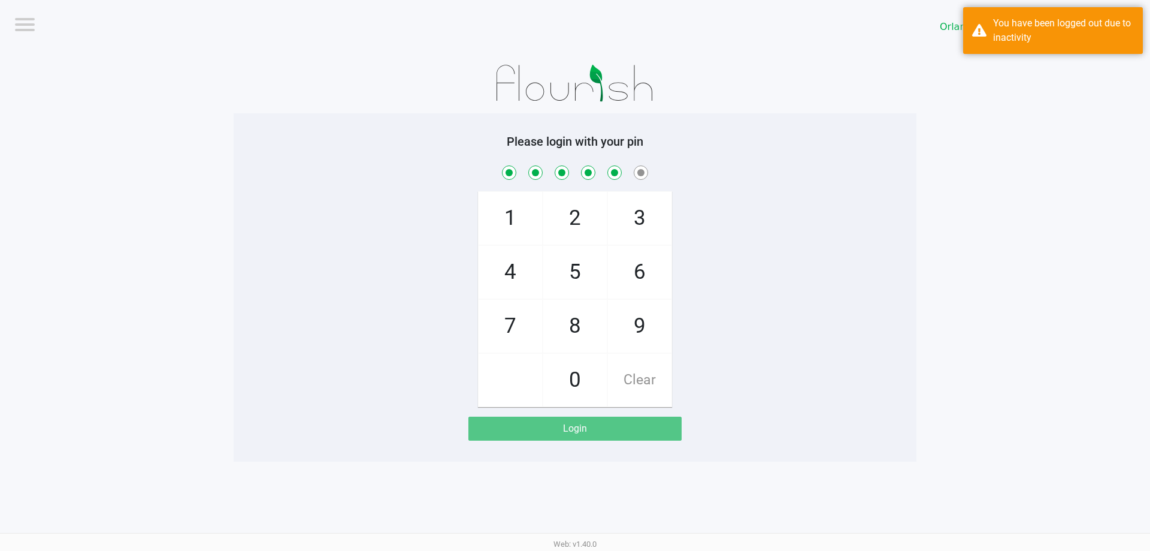
click at [562, 225] on span "2" at bounding box center [574, 218] width 63 height 53
checkbox input "true"
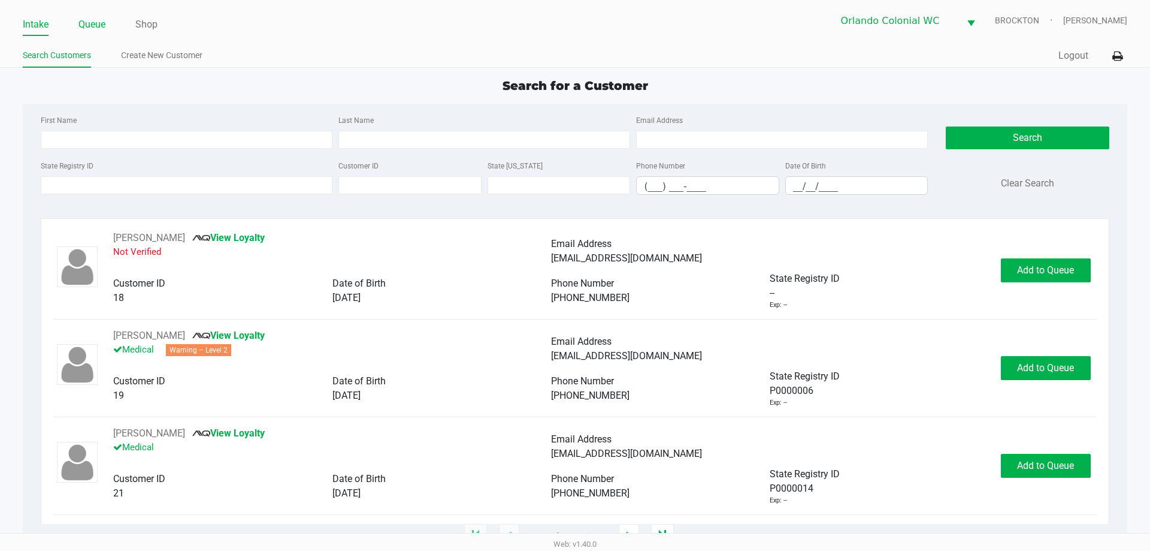
click at [98, 19] on link "Queue" at bounding box center [91, 24] width 27 height 17
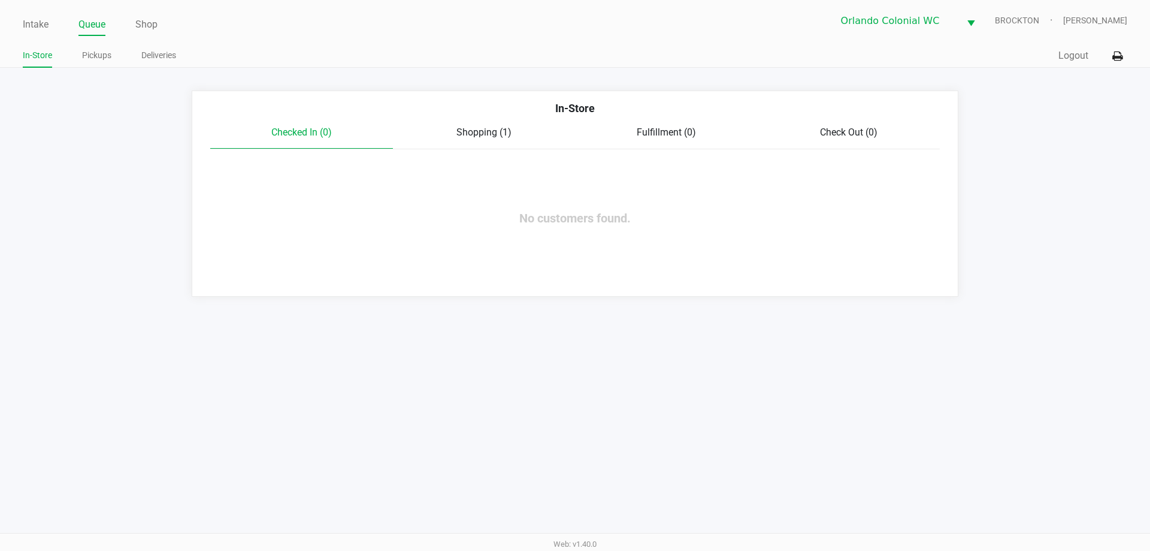
click at [104, 50] on link "Pickups" at bounding box center [96, 55] width 29 height 15
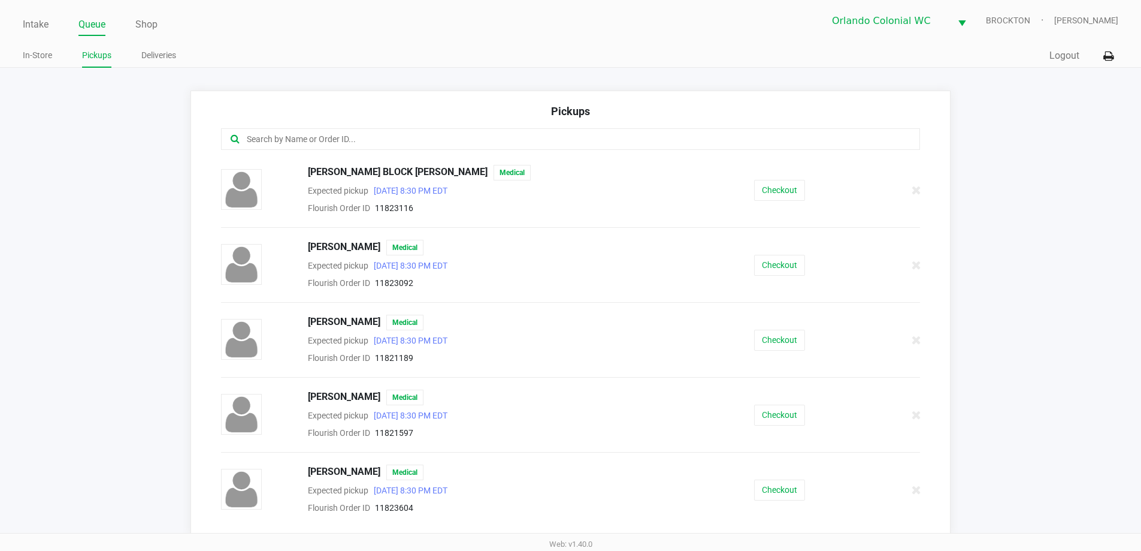
click at [355, 140] on input "text" at bounding box center [552, 139] width 612 height 14
click at [777, 191] on button "Checkout" at bounding box center [779, 190] width 51 height 21
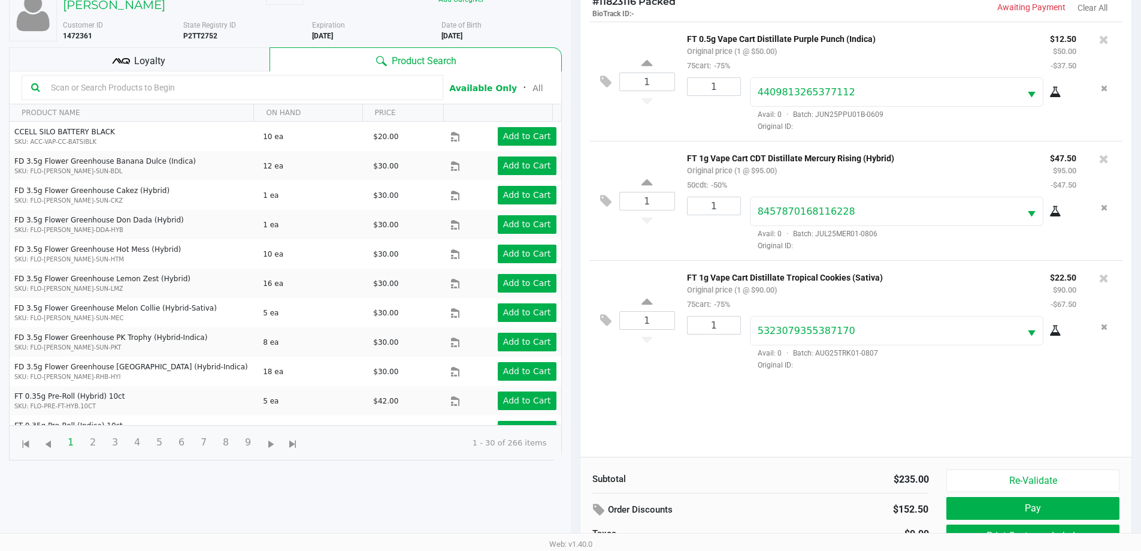
scroll to position [129, 0]
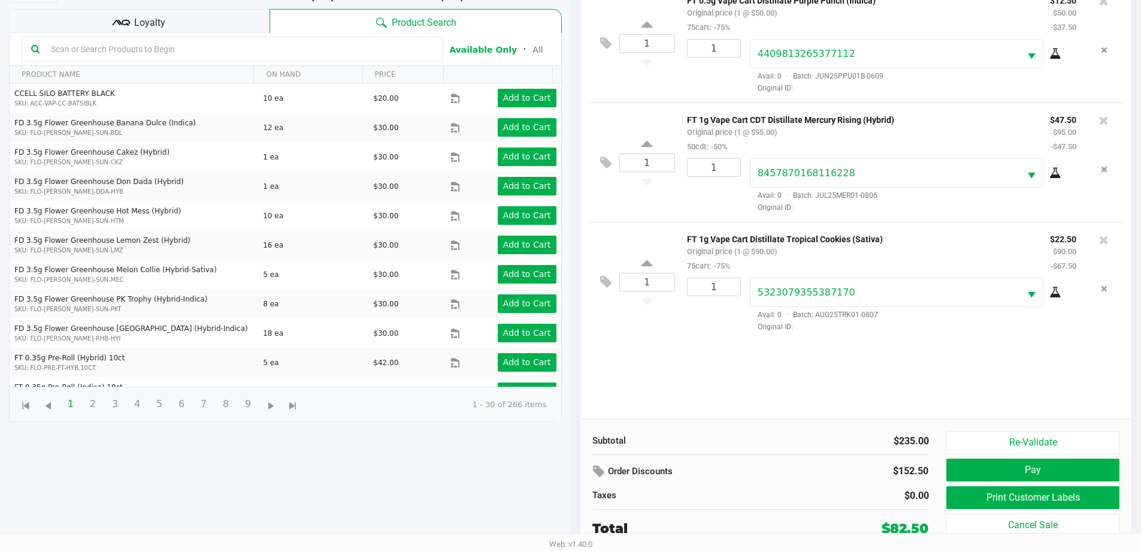
click at [1054, 503] on button "Print Customer Labels" at bounding box center [1032, 497] width 173 height 23
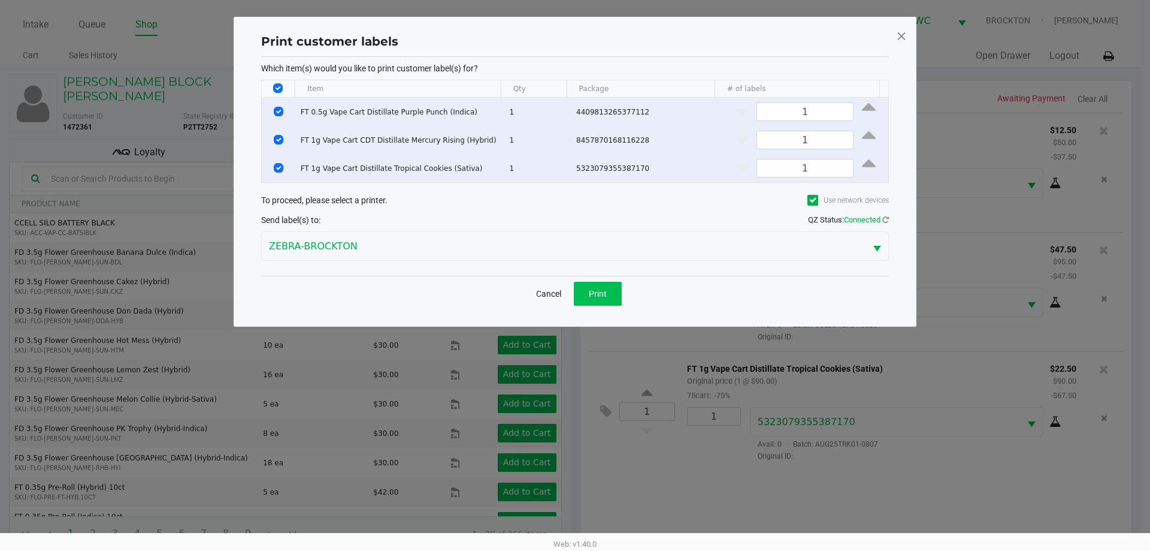
click at [603, 285] on button "Print" at bounding box center [598, 294] width 48 height 24
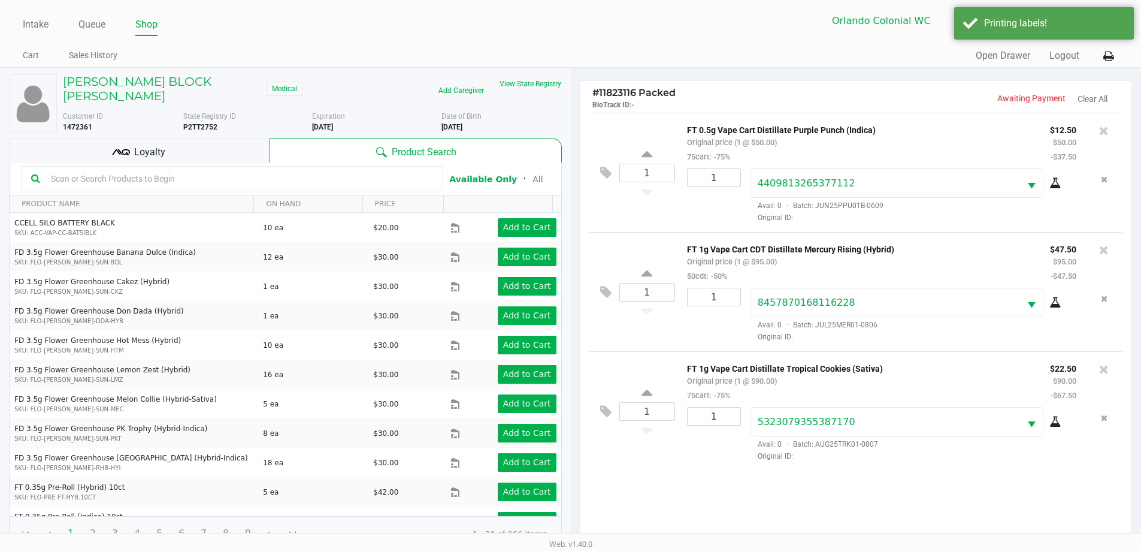
click at [175, 140] on div "Loyalty" at bounding box center [139, 150] width 261 height 24
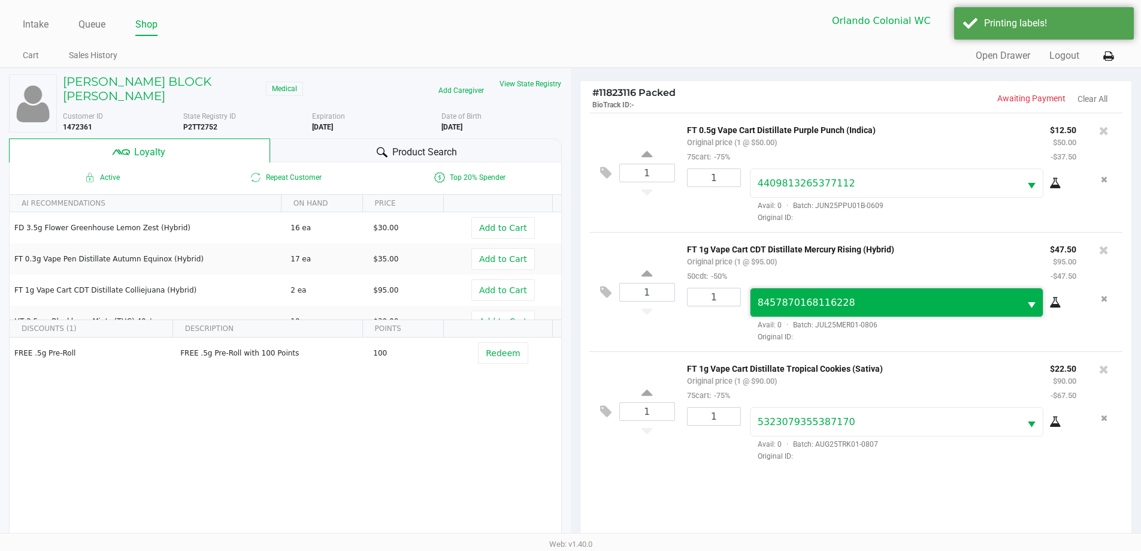
click at [892, 316] on span "8457870168116228" at bounding box center [886, 302] width 270 height 28
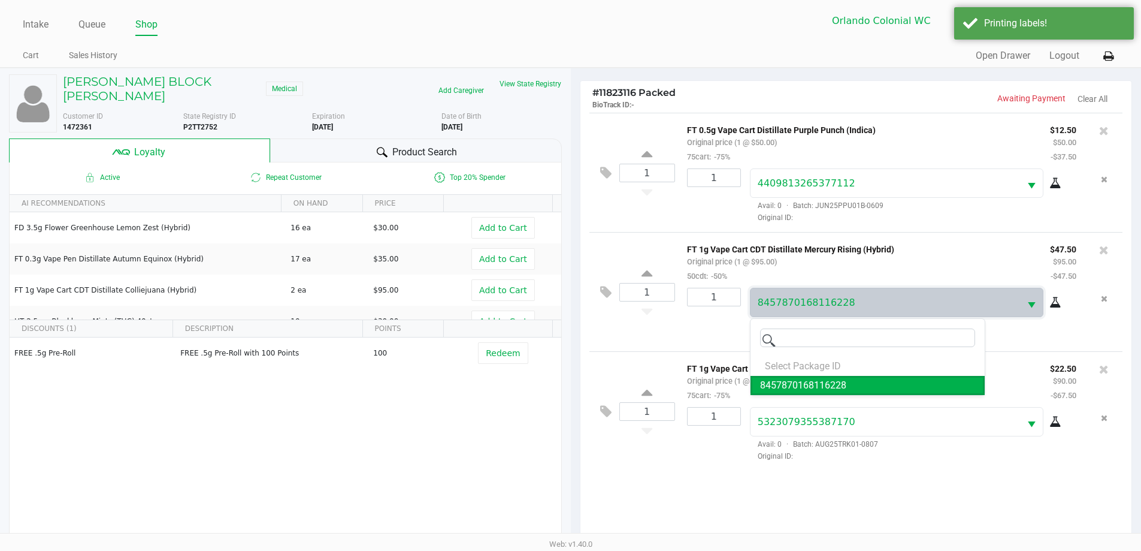
click at [816, 488] on div "1 FT 0.5g Vape Cart Distillate Purple Punch (Indica) Original price (1 @ $50.00…" at bounding box center [856, 330] width 552 height 435
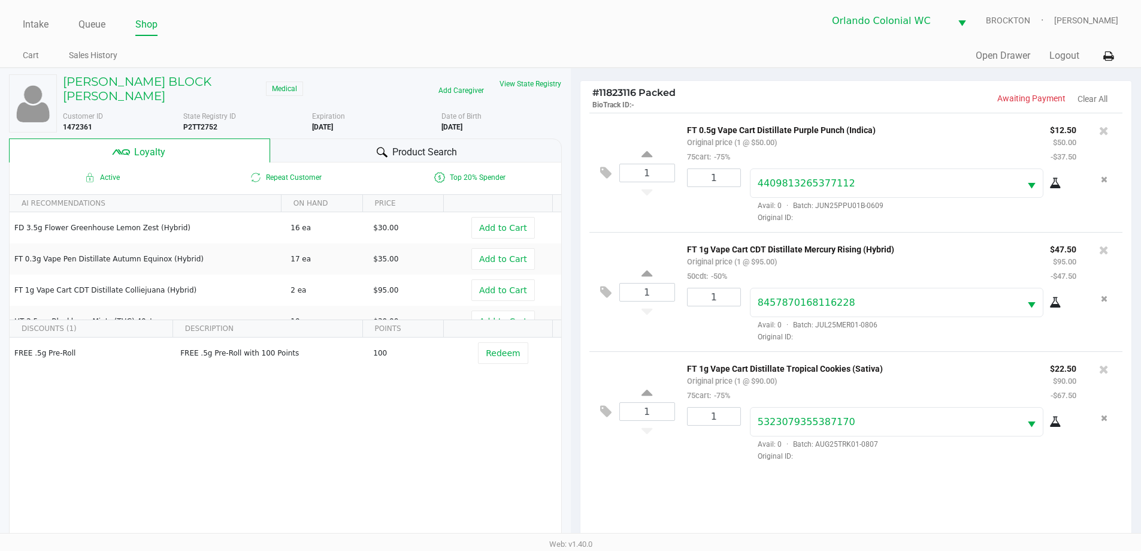
scroll to position [144, 0]
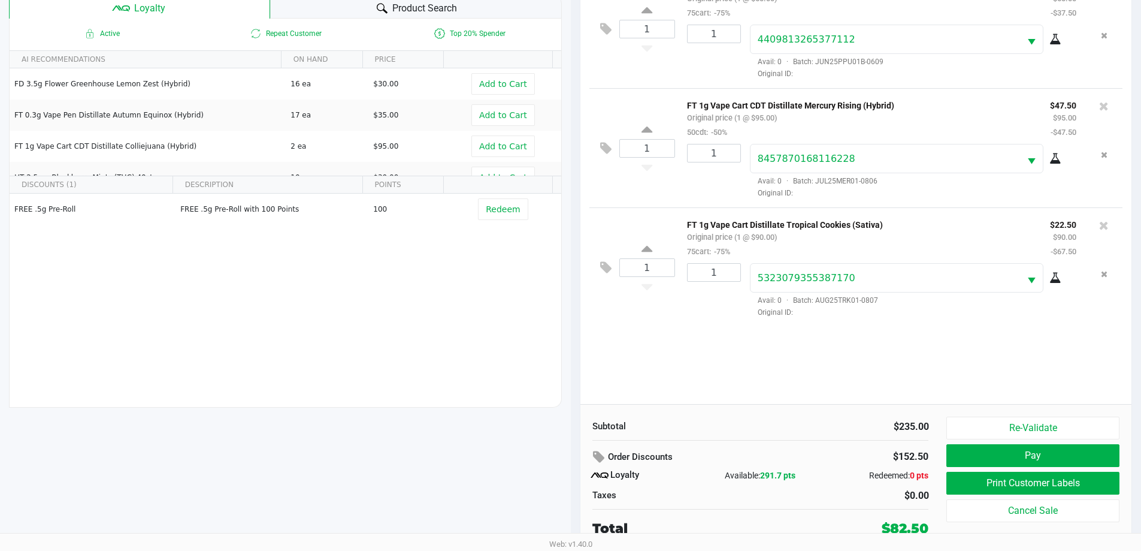
click at [1034, 455] on button "Pay" at bounding box center [1032, 455] width 173 height 23
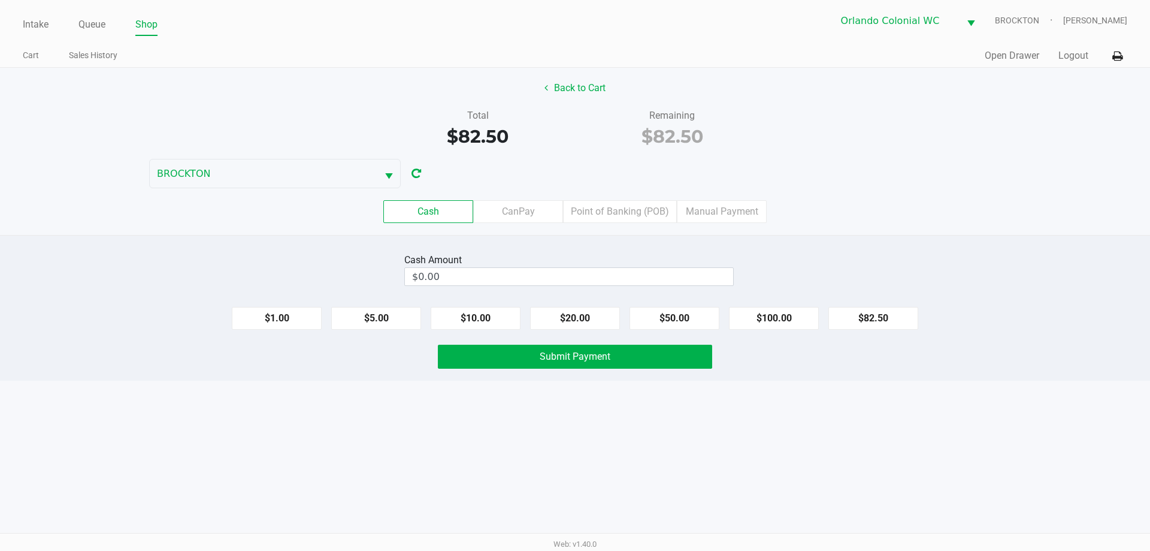
click at [882, 315] on button "$82.50" at bounding box center [873, 318] width 90 height 23
type input "$82.50"
click at [588, 367] on button "Submit Payment" at bounding box center [575, 356] width 274 height 24
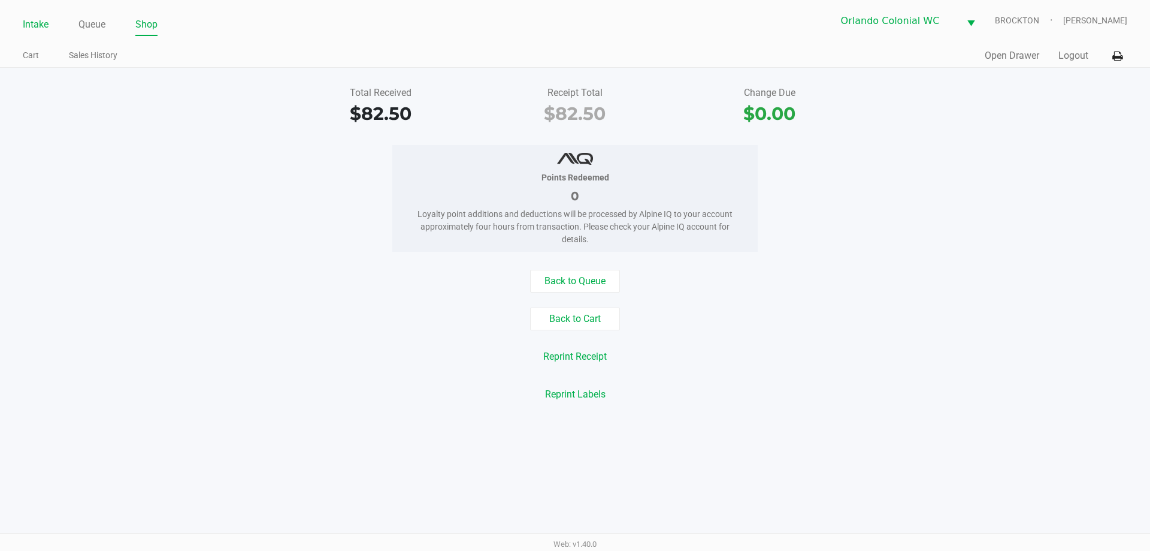
click at [31, 20] on link "Intake" at bounding box center [36, 24] width 26 height 17
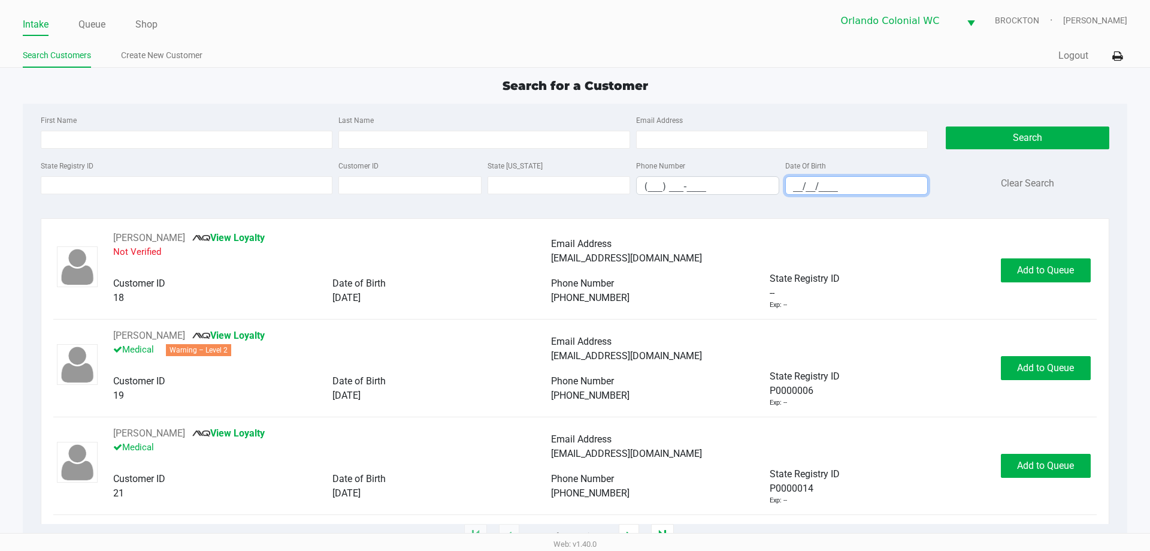
click at [791, 188] on input "__/__/____" at bounding box center [857, 186] width 142 height 19
type input "[DATE]"
click at [383, 138] on input "Last Name" at bounding box center [484, 140] width 292 height 18
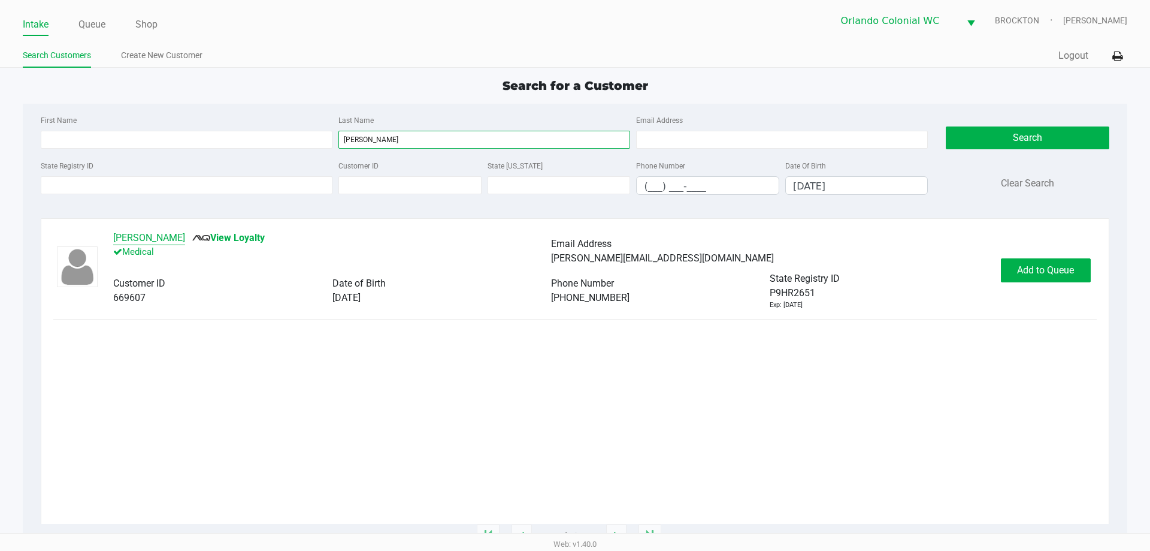
type input "[PERSON_NAME]"
click at [134, 238] on button "[PERSON_NAME]" at bounding box center [149, 238] width 72 height 14
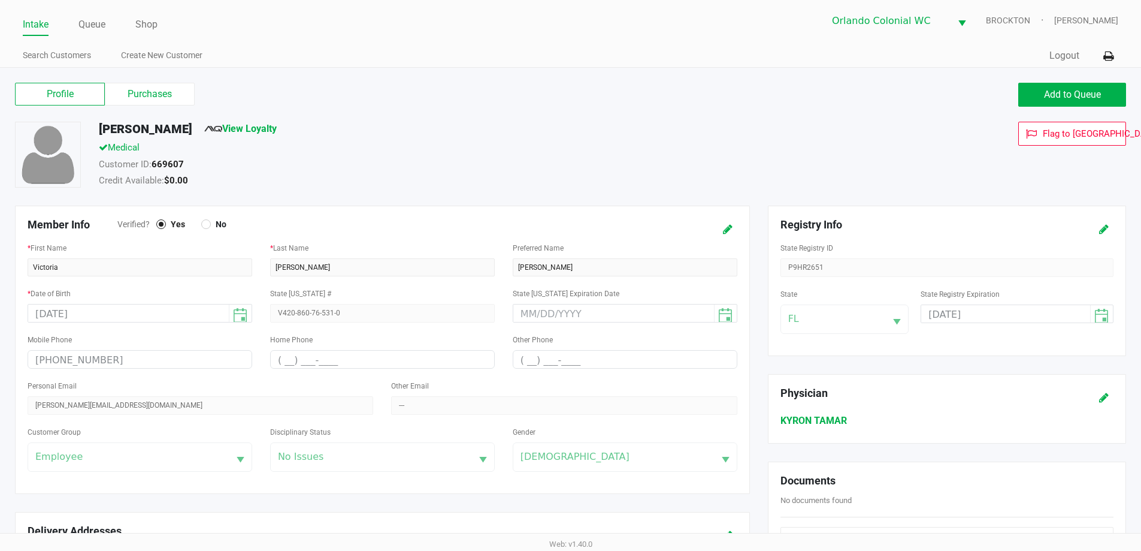
click at [156, 91] on label "Purchases" at bounding box center [150, 94] width 90 height 23
click at [0, 0] on 1 "Purchases" at bounding box center [0, 0] width 0 height 0
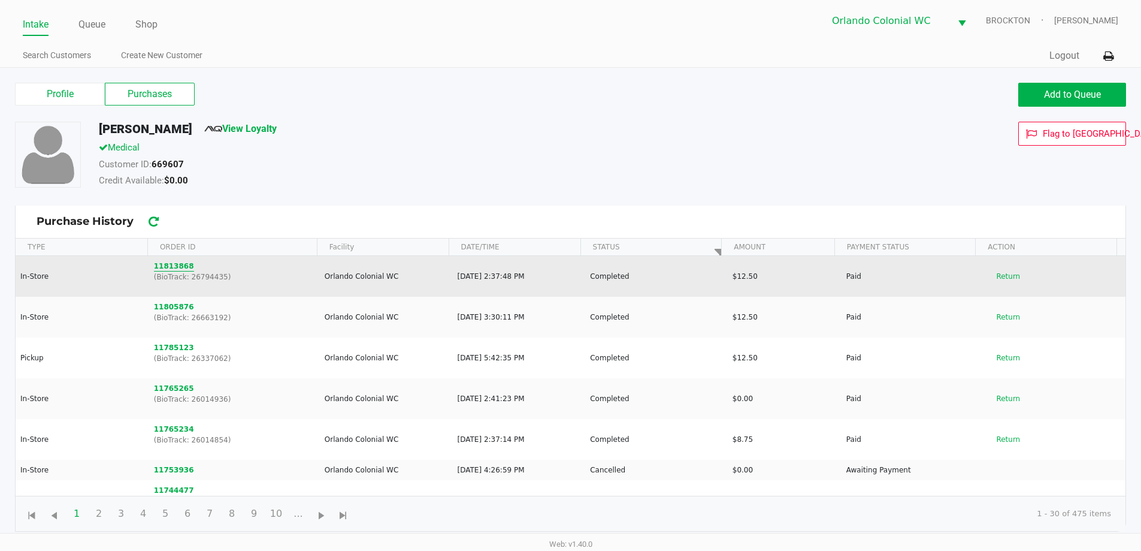
click at [171, 270] on button "11813868" at bounding box center [174, 266] width 40 height 11
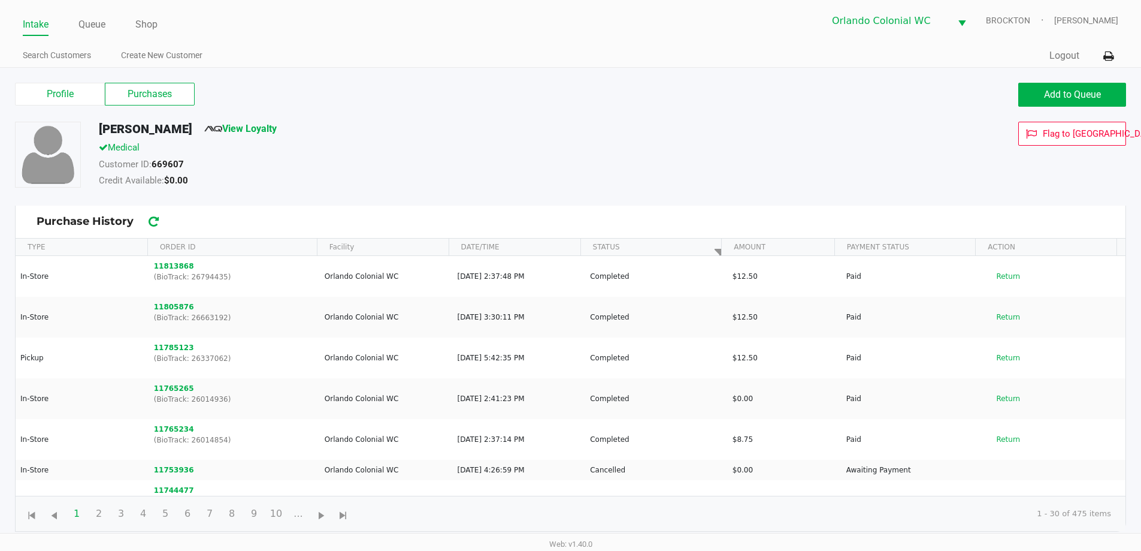
click at [167, 308] on button "11805876" at bounding box center [174, 306] width 40 height 11
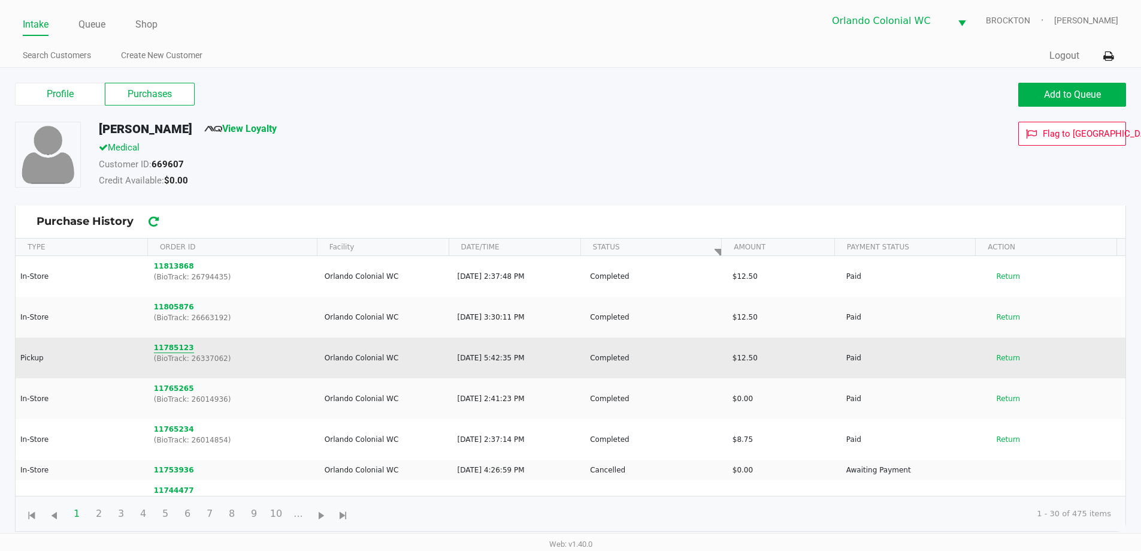
click at [177, 349] on button "11785123" at bounding box center [174, 347] width 40 height 11
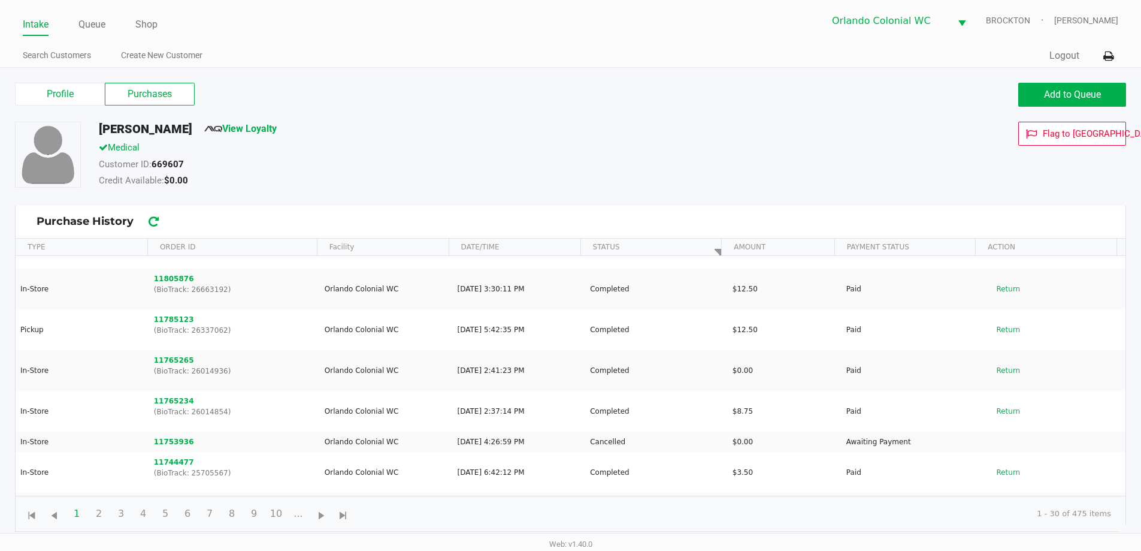
scroll to position [61, 0]
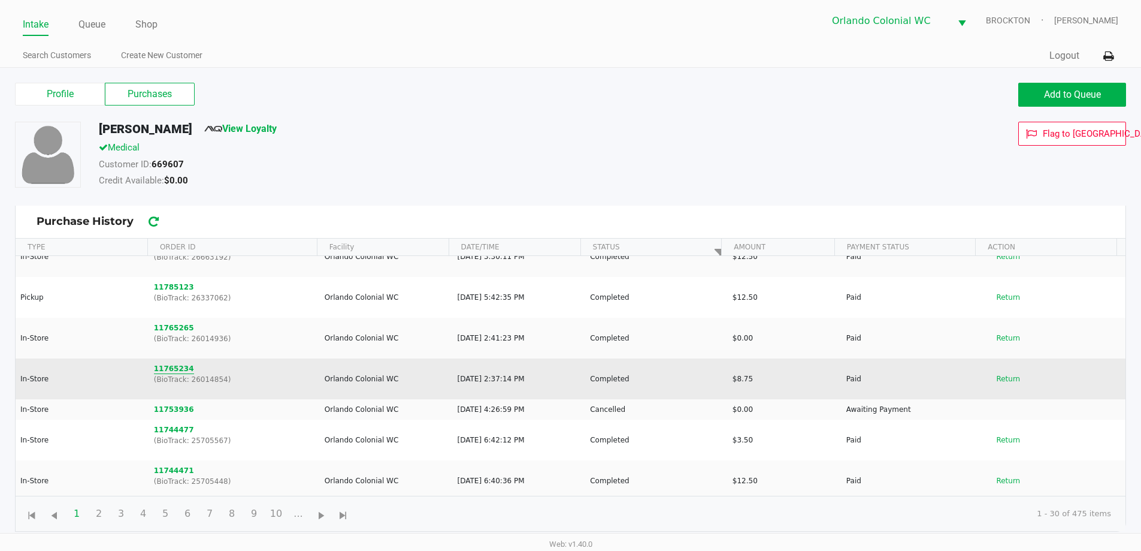
click at [177, 369] on button "11765234" at bounding box center [174, 368] width 40 height 11
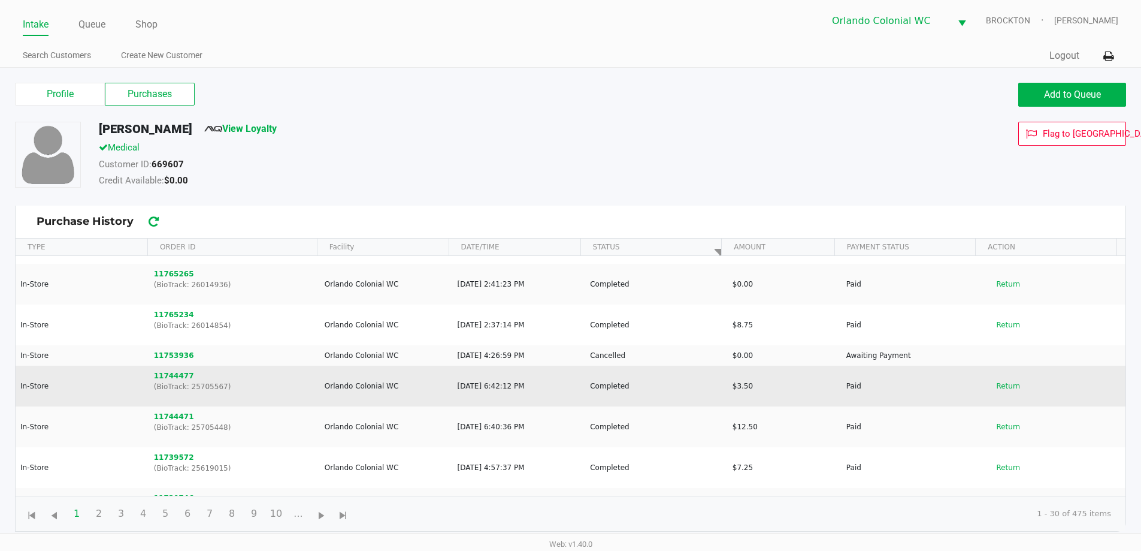
scroll to position [120, 0]
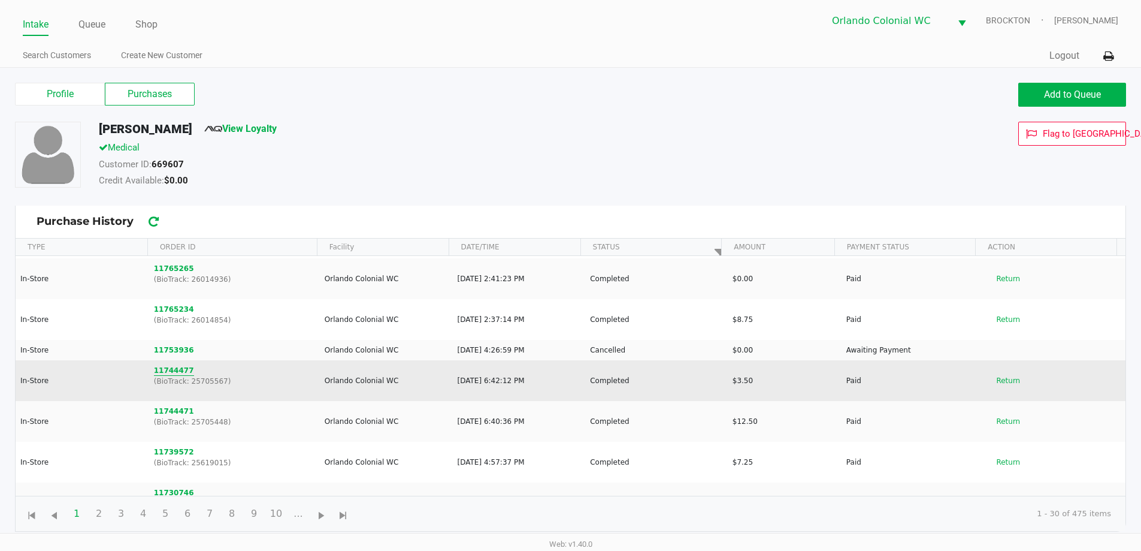
click at [180, 367] on button "11744477" at bounding box center [174, 370] width 40 height 11
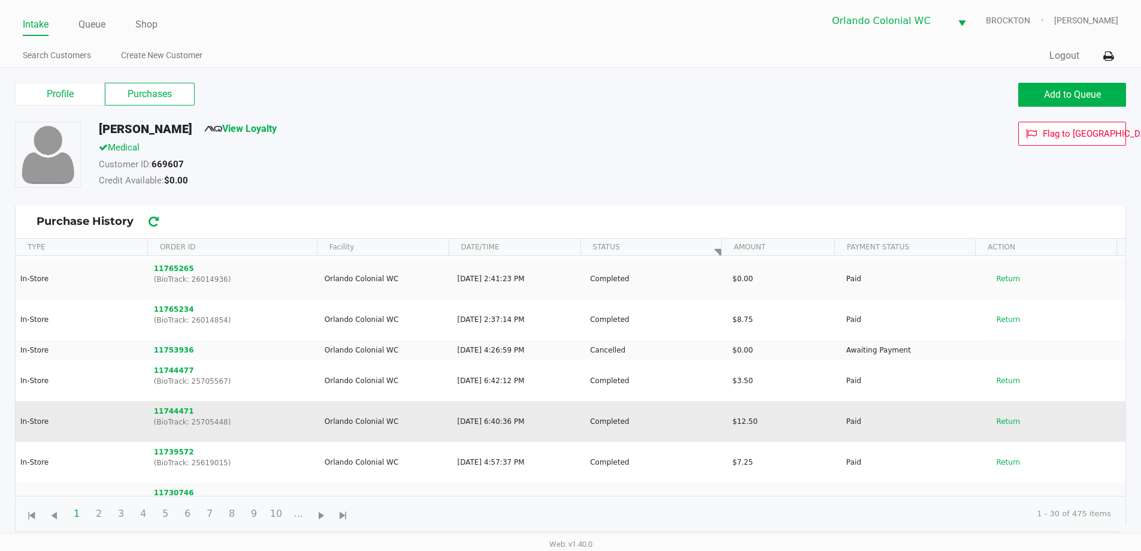
scroll to position [180, 0]
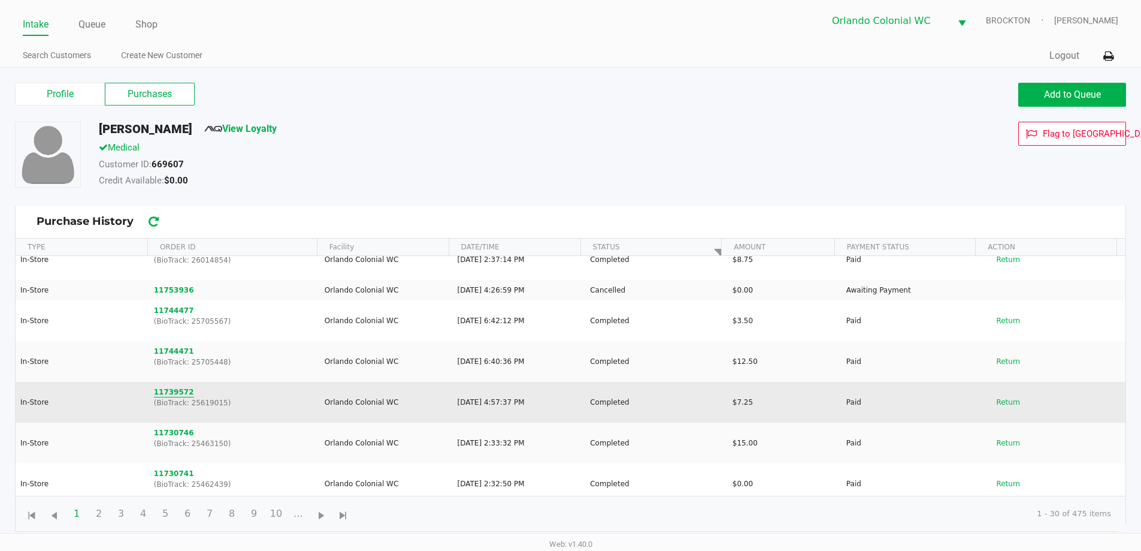
click at [167, 391] on button "11739572" at bounding box center [174, 391] width 40 height 11
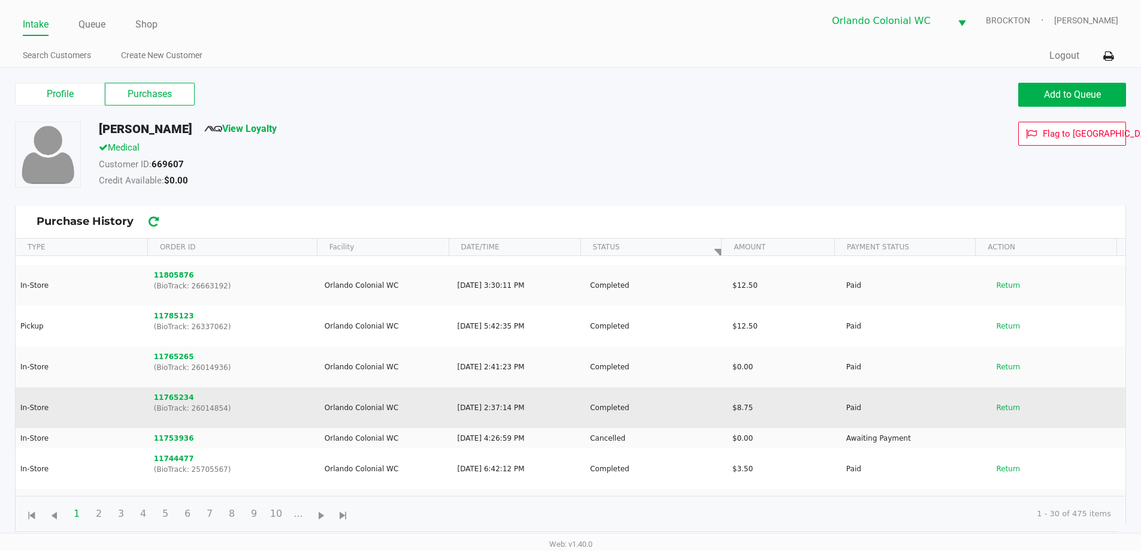
scroll to position [60, 0]
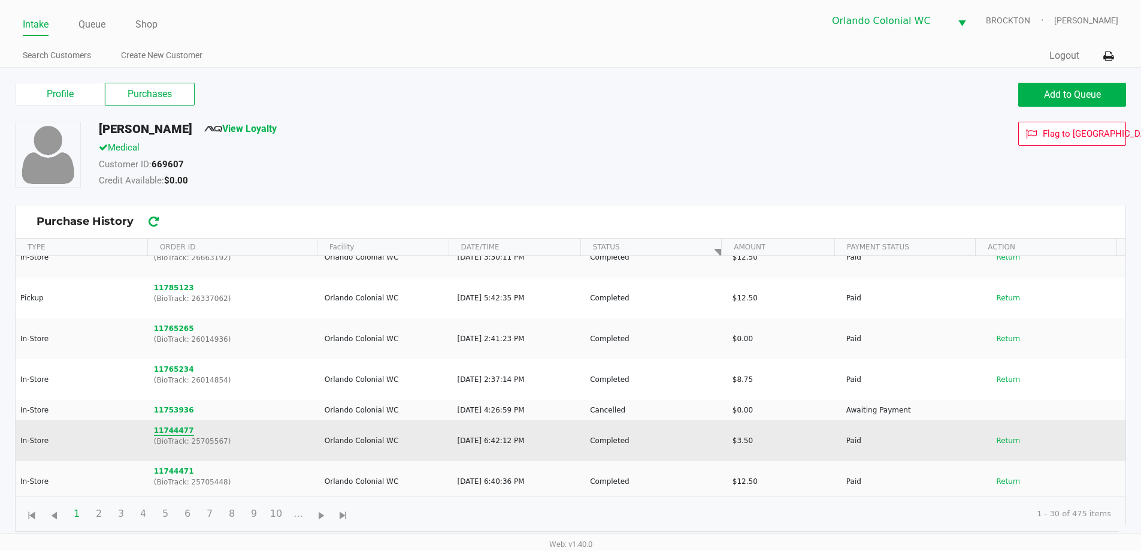
click at [174, 431] on button "11744477" at bounding box center [174, 430] width 40 height 11
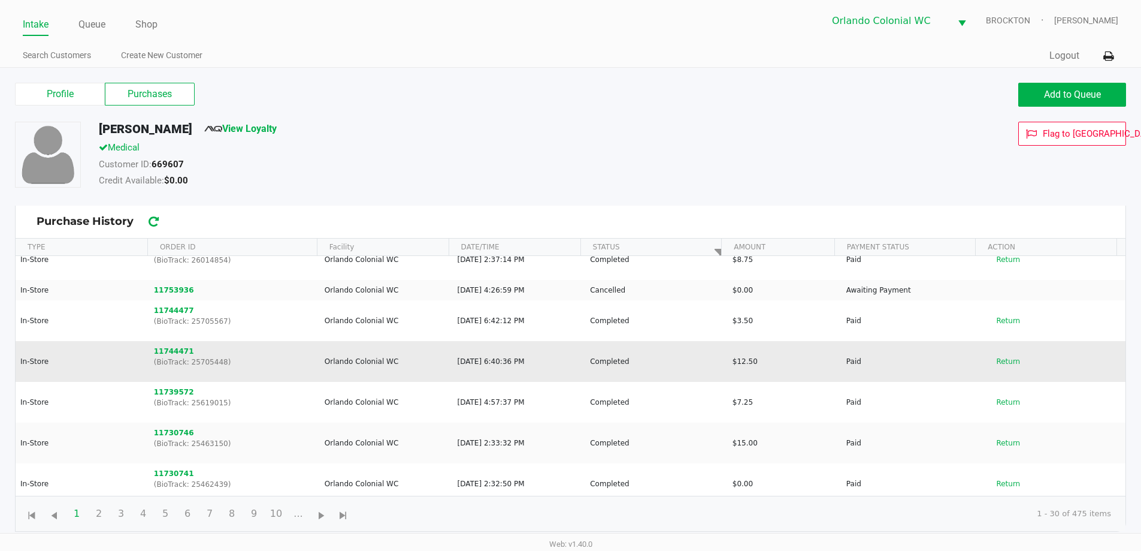
scroll to position [240, 0]
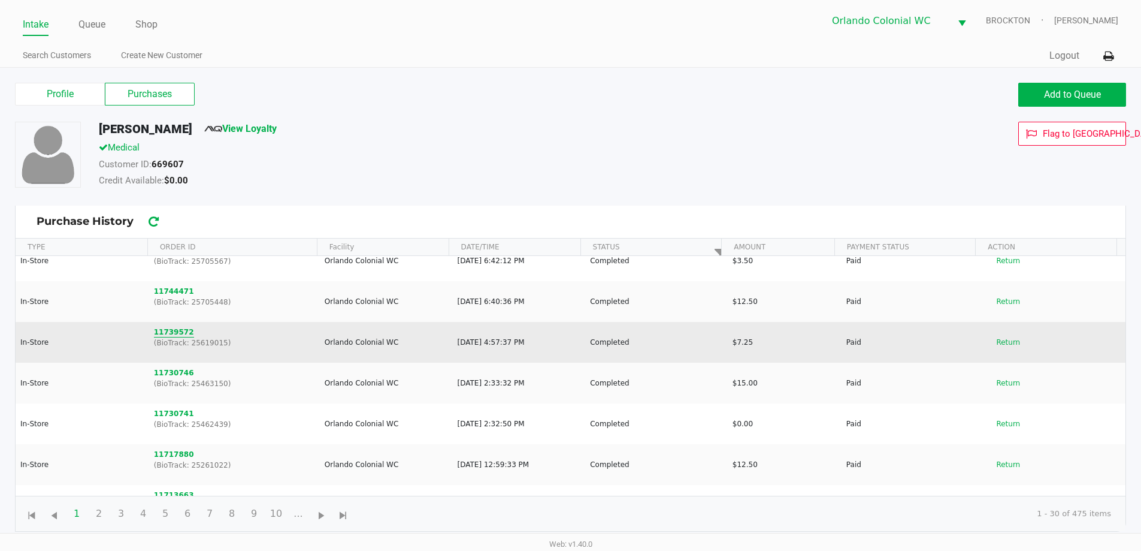
click at [170, 332] on button "11739572" at bounding box center [174, 331] width 40 height 11
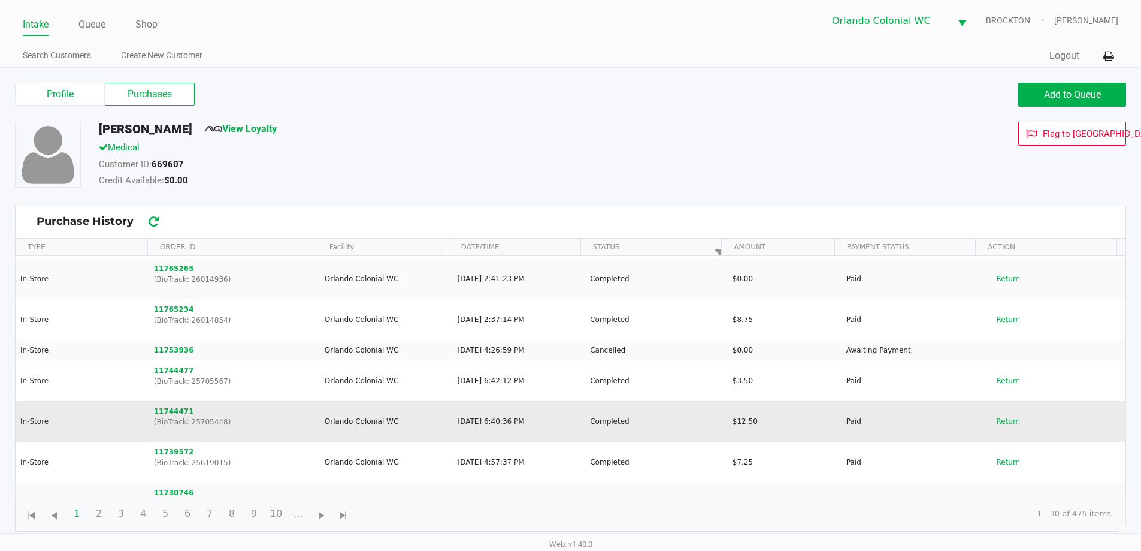
scroll to position [180, 0]
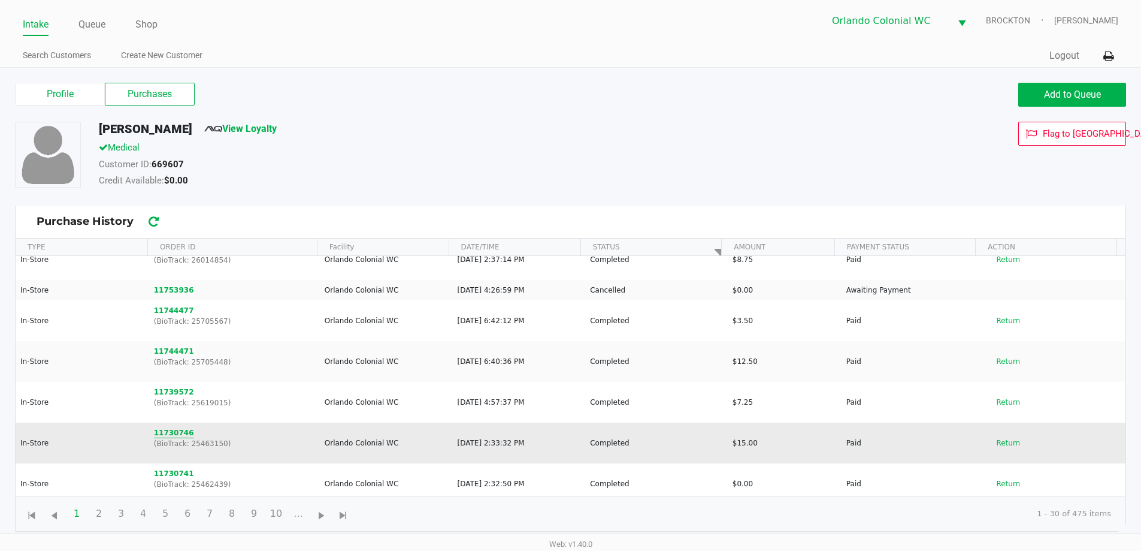
click at [182, 433] on button "11730746" at bounding box center [174, 432] width 40 height 11
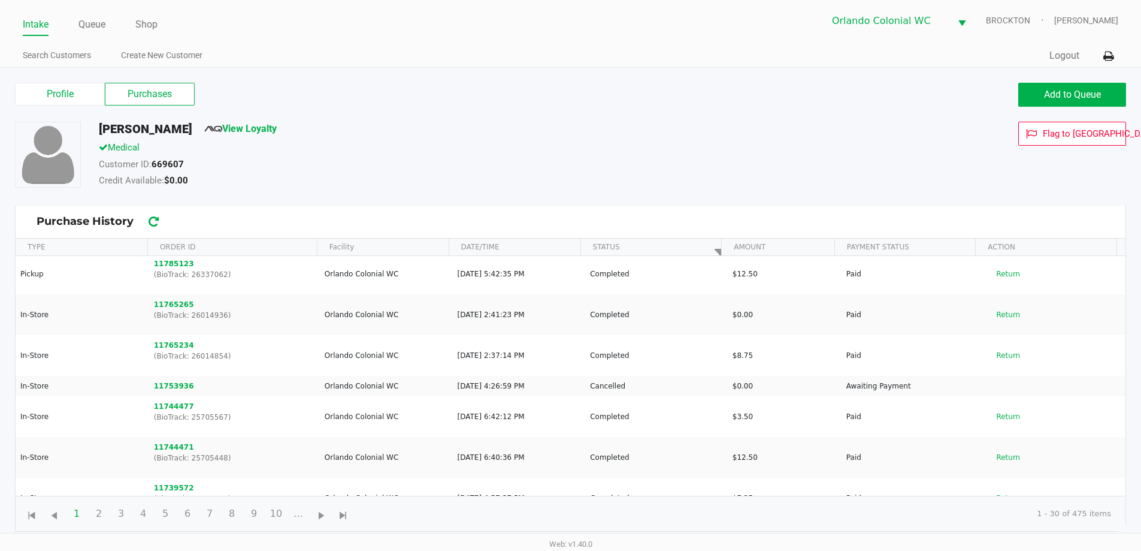
scroll to position [84, 0]
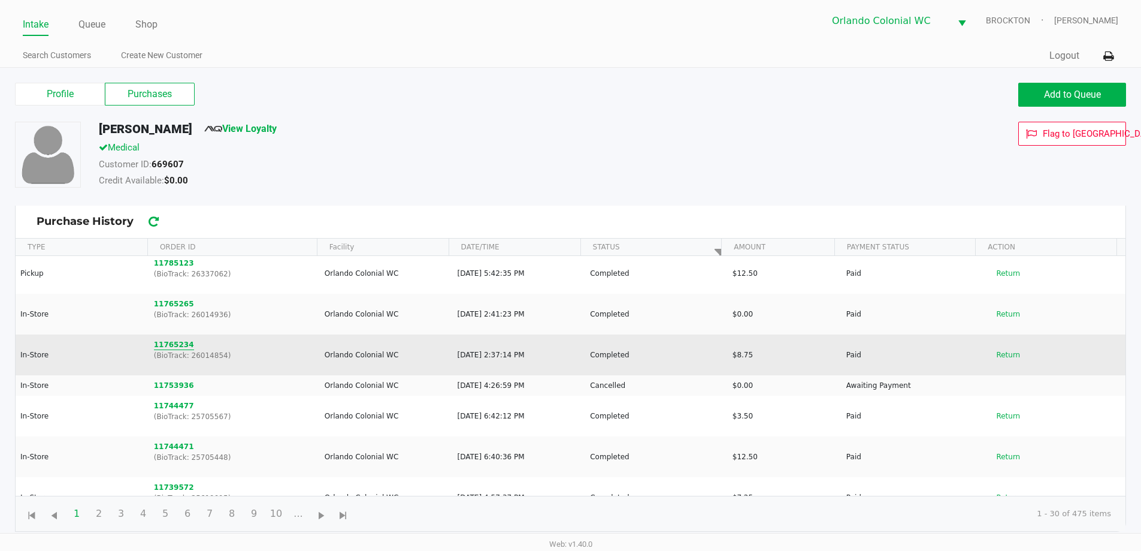
click at [176, 343] on button "11765234" at bounding box center [174, 344] width 40 height 11
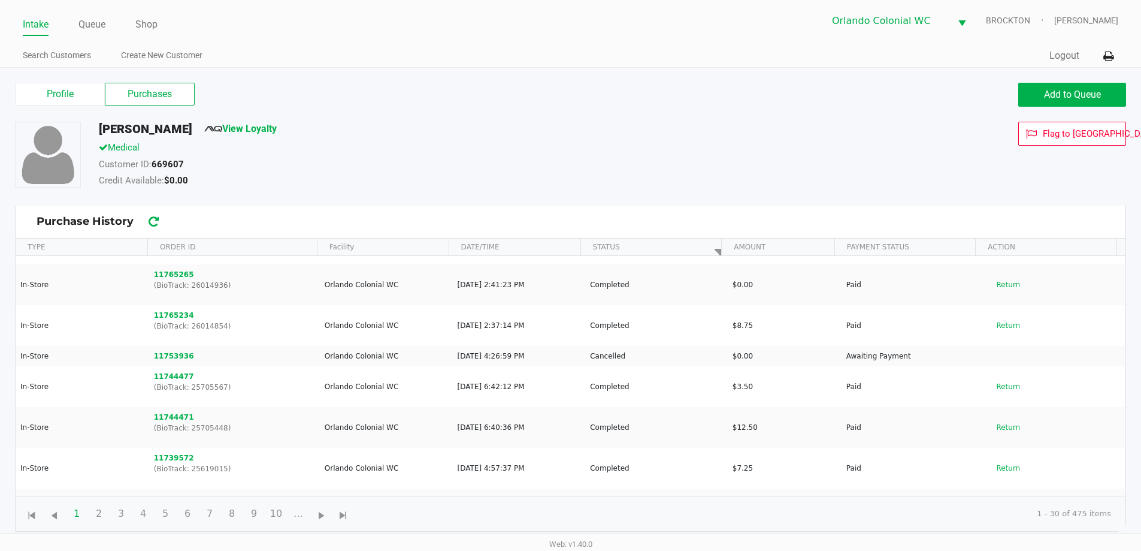
scroll to position [114, 0]
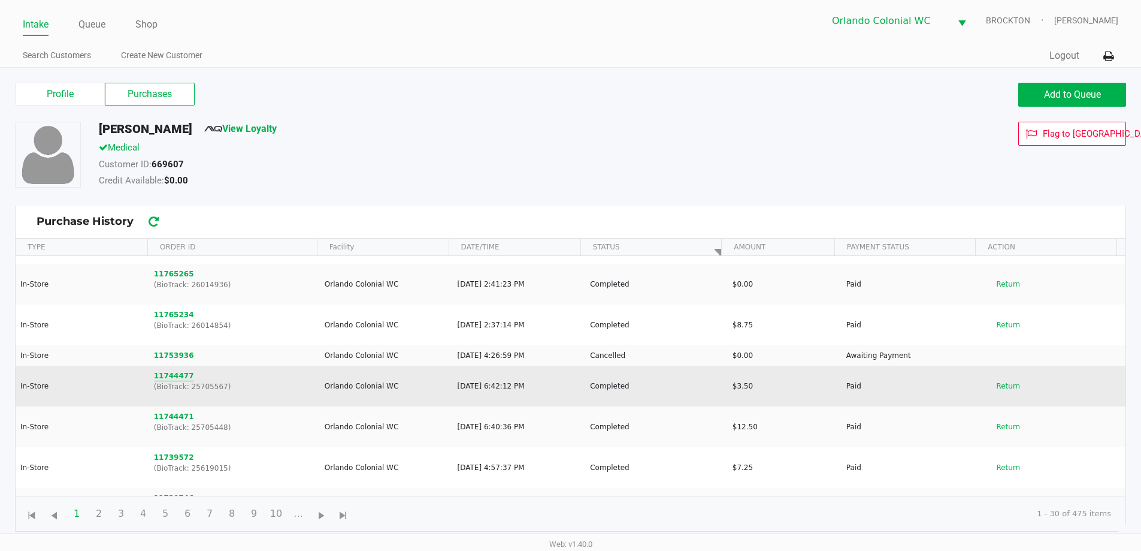
click at [173, 376] on button "11744477" at bounding box center [174, 375] width 40 height 11
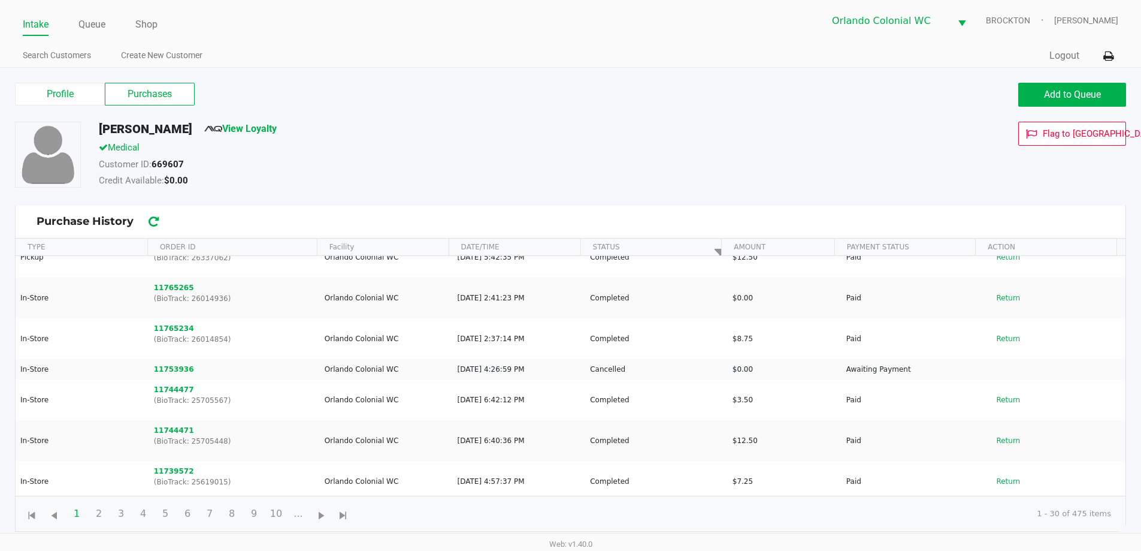
scroll to position [99, 0]
click at [98, 22] on link "Queue" at bounding box center [91, 24] width 27 height 17
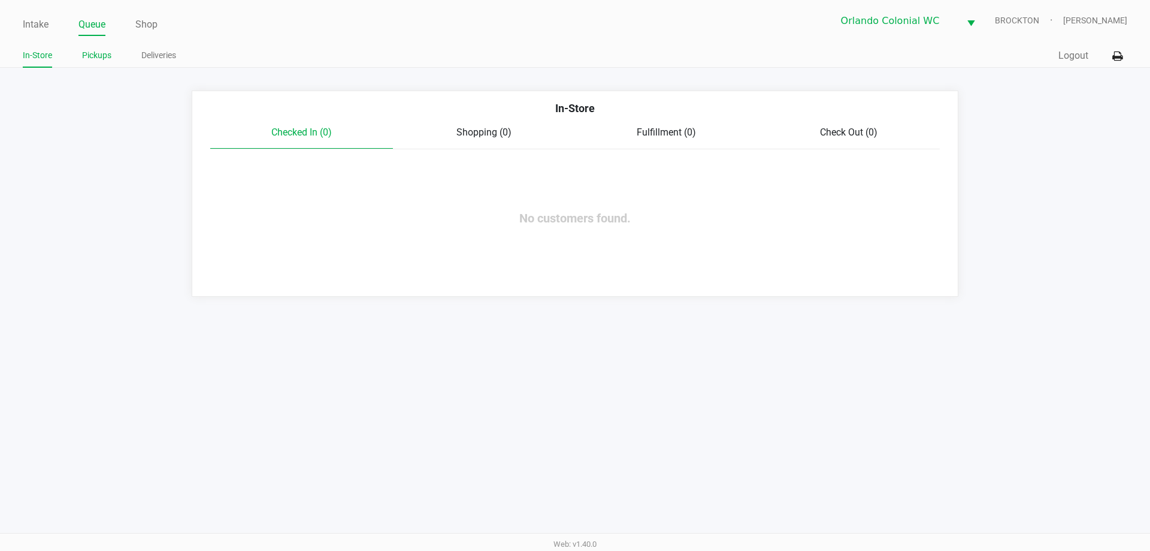
click at [101, 55] on link "Pickups" at bounding box center [96, 55] width 29 height 15
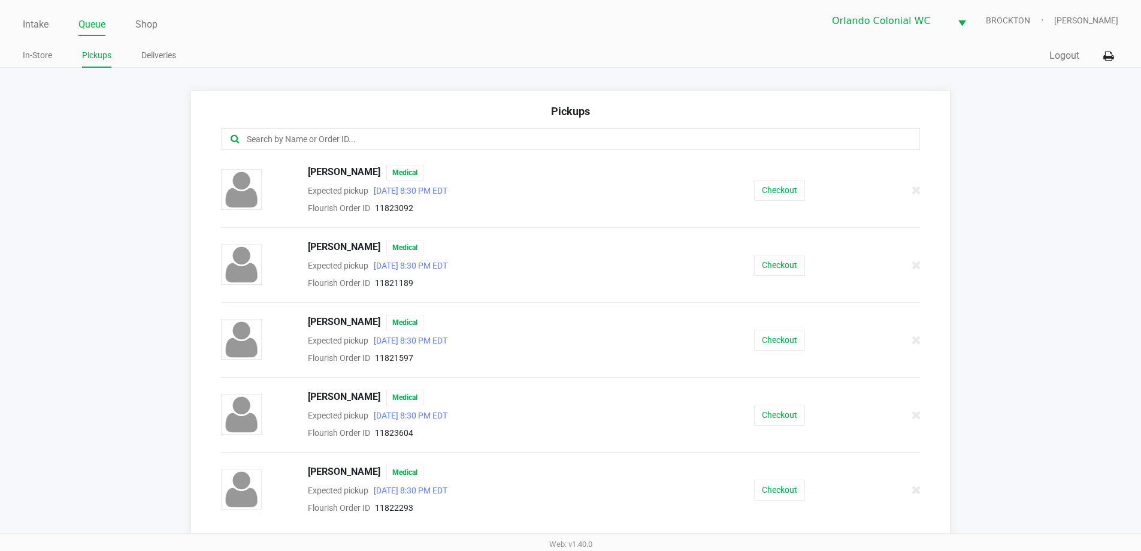
click at [325, 137] on input "text" at bounding box center [552, 139] width 612 height 14
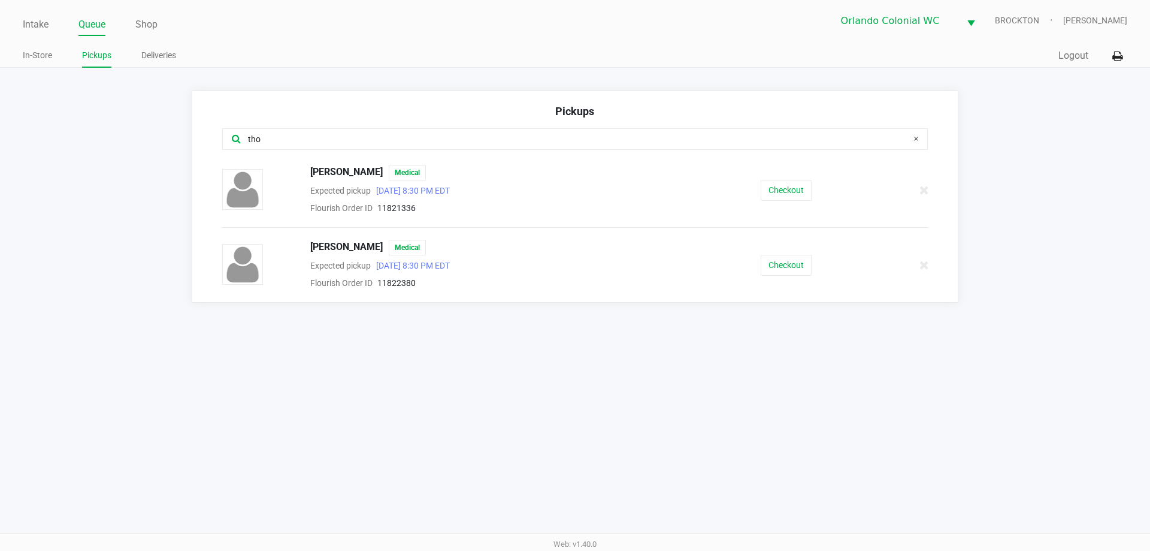
type input "tho"
click at [791, 193] on button "Checkout" at bounding box center [786, 190] width 51 height 21
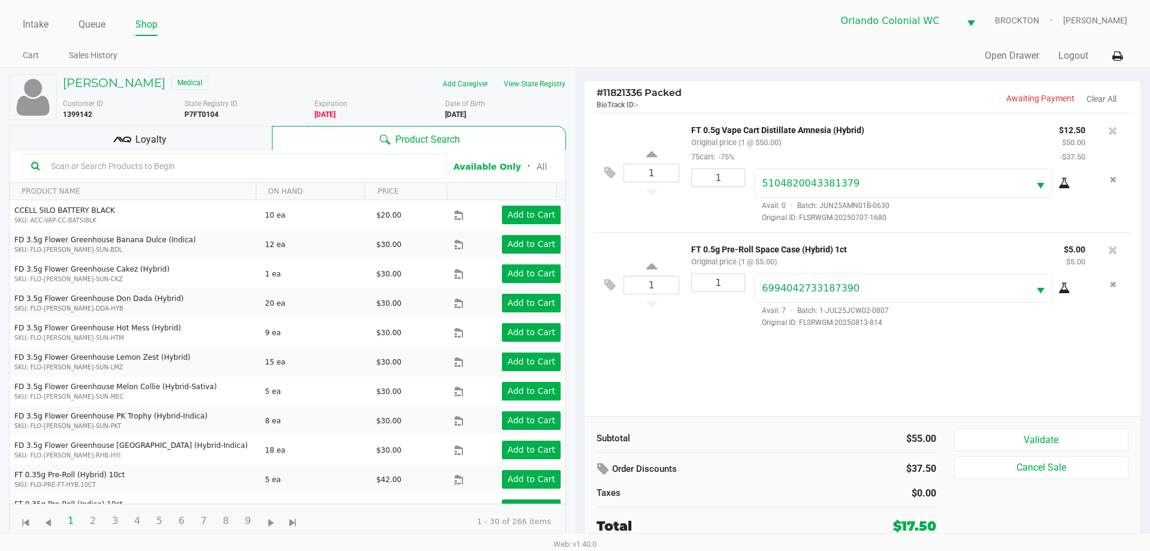
click at [168, 135] on div "Loyalty" at bounding box center [140, 138] width 263 height 24
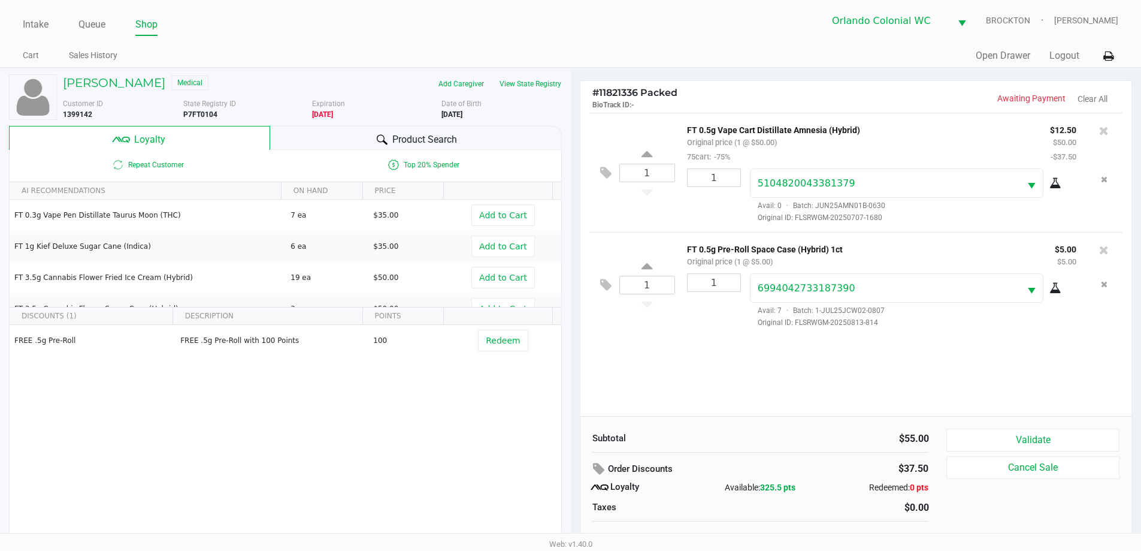
scroll to position [12, 0]
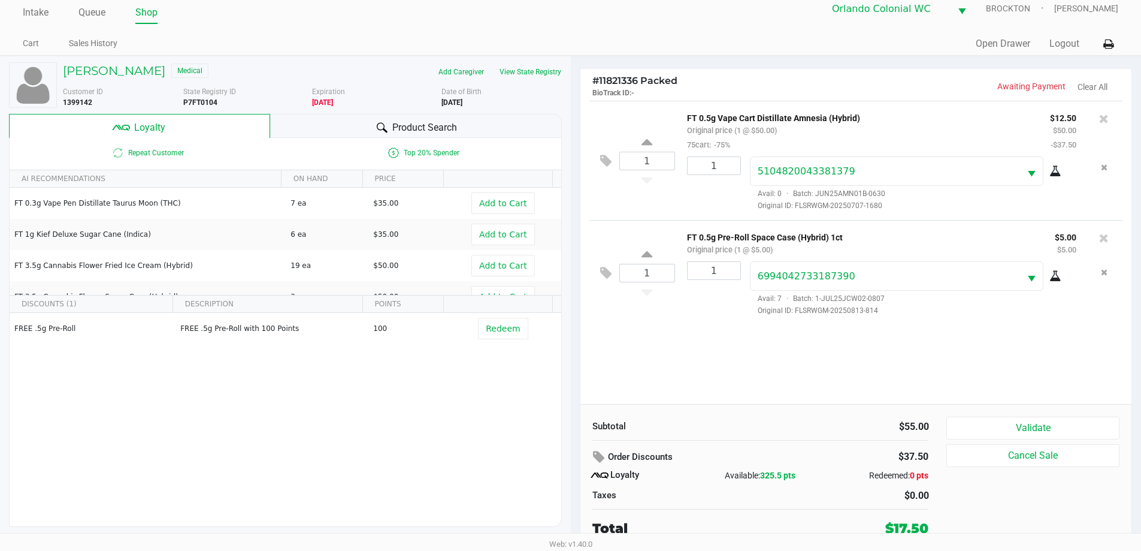
click at [501, 325] on span "Redeem" at bounding box center [503, 328] width 34 height 10
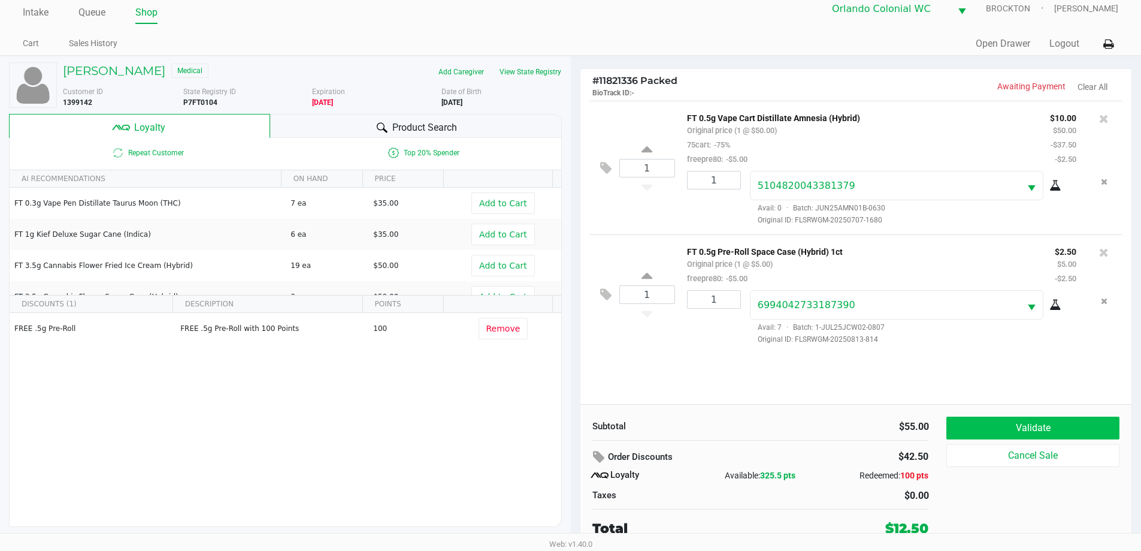
click at [1048, 425] on button "Validate" at bounding box center [1032, 427] width 173 height 23
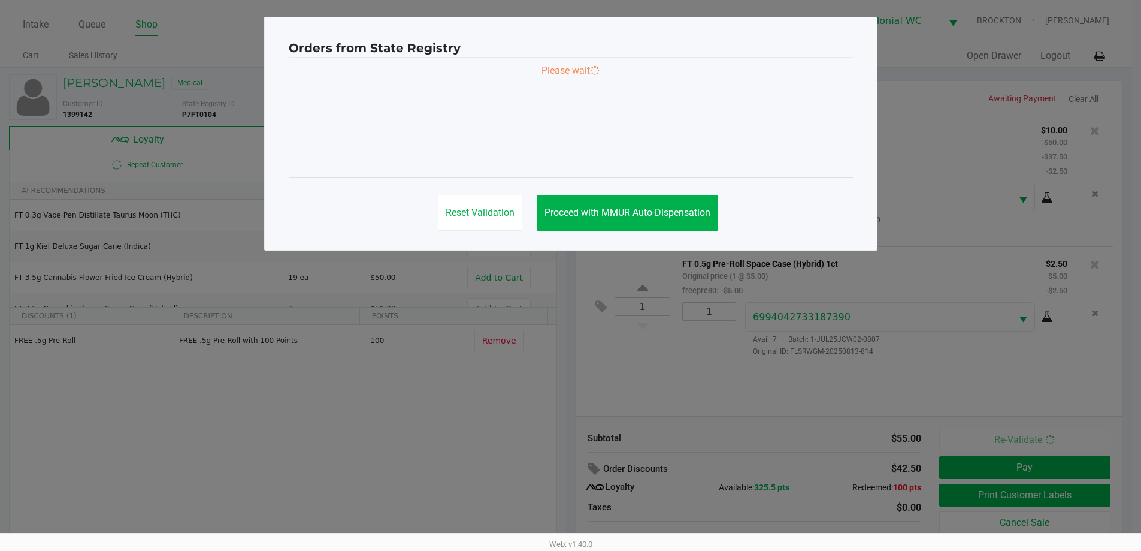
scroll to position [0, 0]
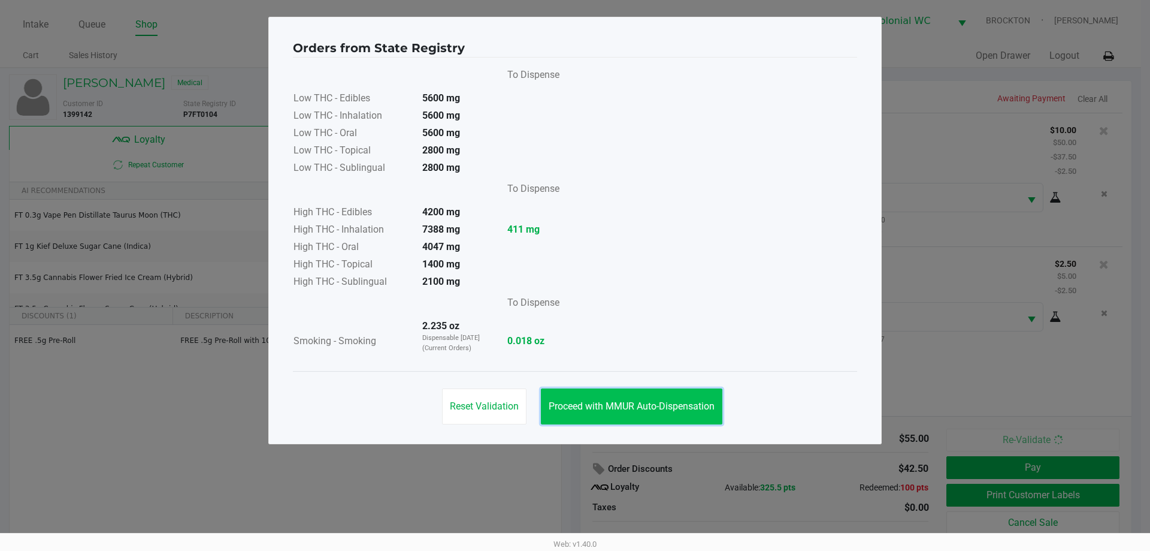
click at [625, 404] on span "Proceed with MMUR Auto-Dispensation" at bounding box center [632, 405] width 166 height 11
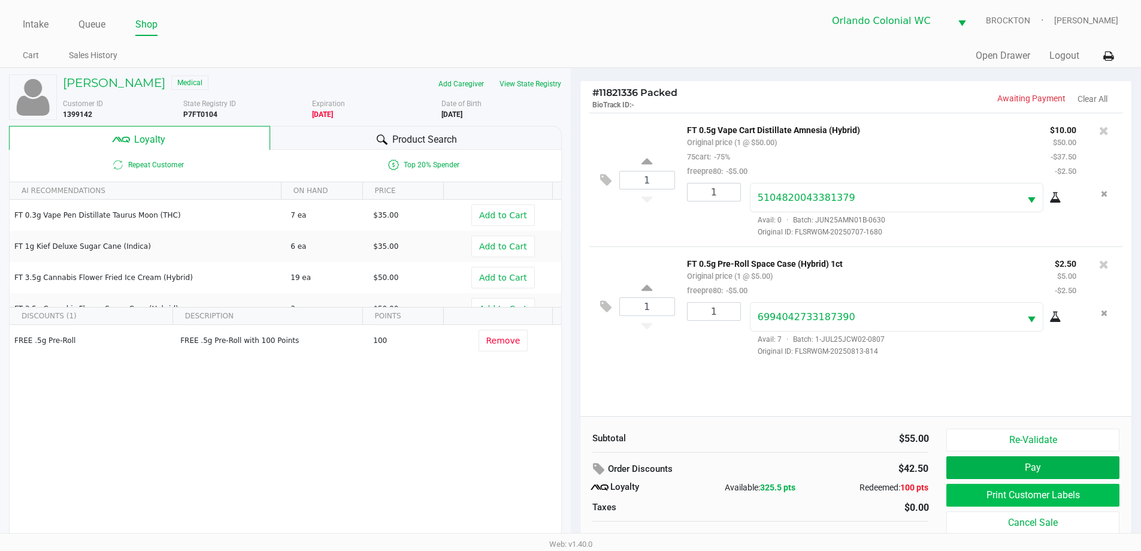
click at [1035, 498] on button "Print Customer Labels" at bounding box center [1032, 494] width 173 height 23
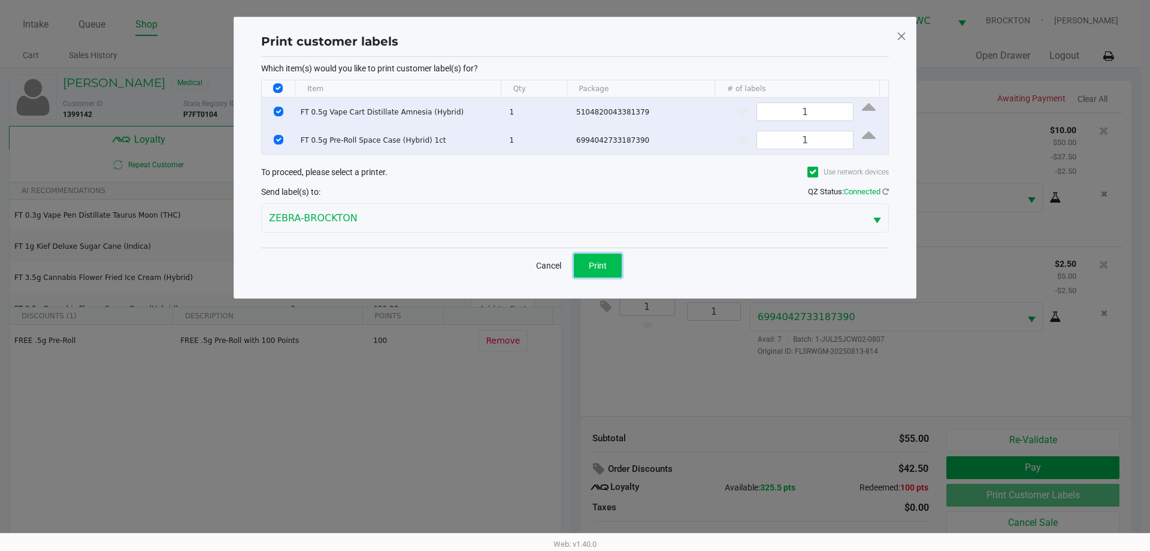
click at [620, 255] on button "Print" at bounding box center [598, 265] width 48 height 24
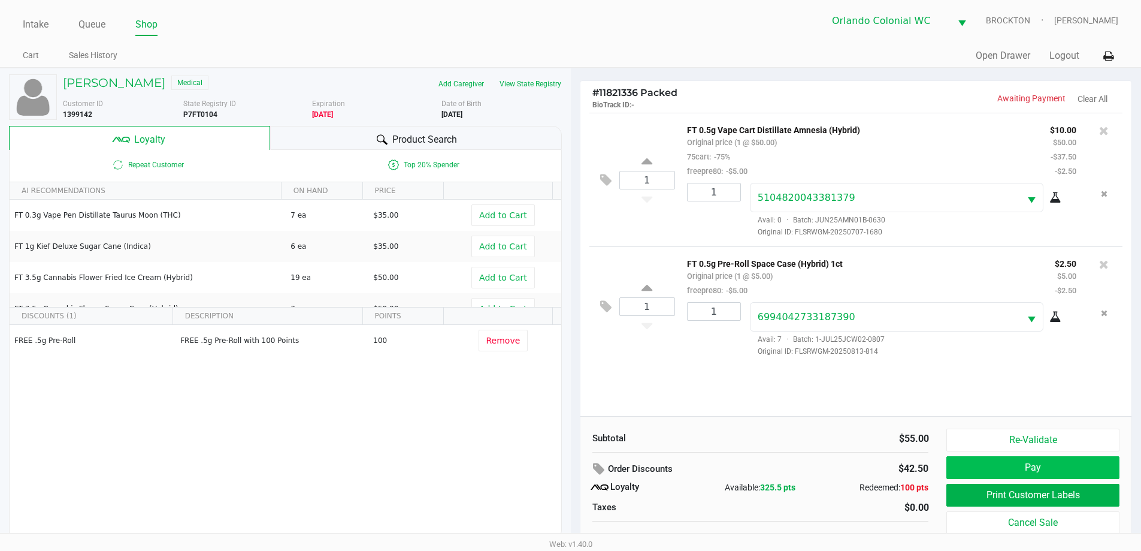
click at [1044, 466] on button "Pay" at bounding box center [1032, 467] width 173 height 23
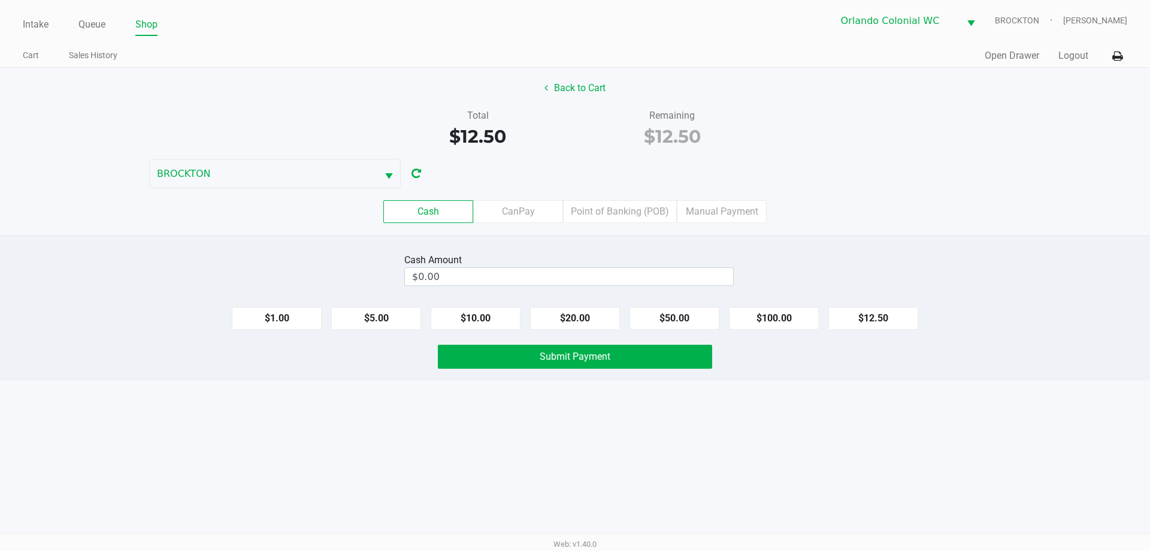
click at [602, 205] on label "Point of Banking (POB)" at bounding box center [620, 211] width 114 height 23
click at [0, 0] on 7 "Point of Banking (POB)" at bounding box center [0, 0] width 0 height 0
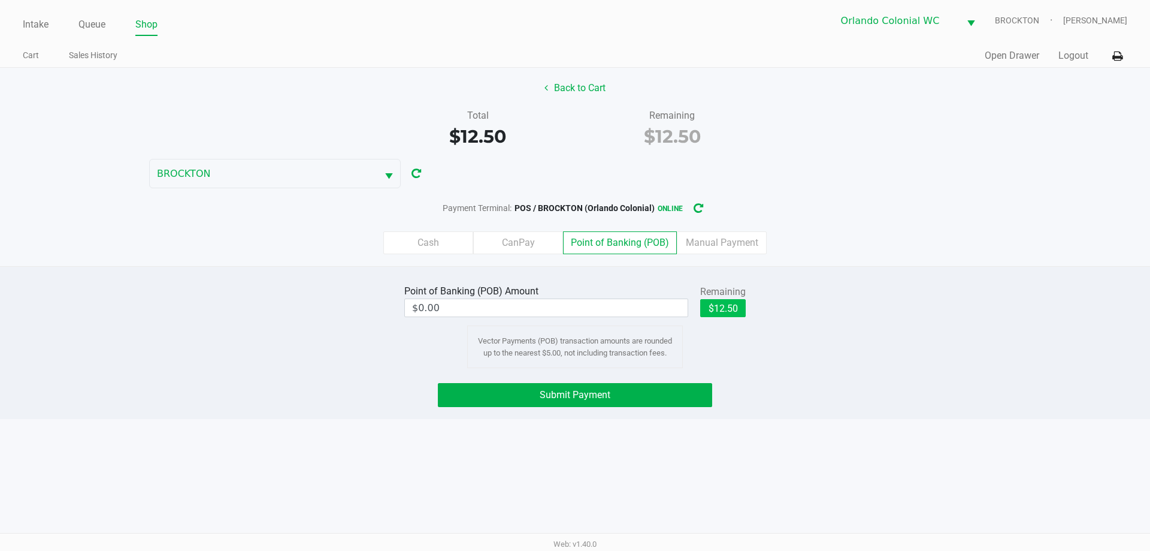
click at [718, 311] on button "$12.50" at bounding box center [723, 308] width 46 height 18
type input "$12.50"
click at [675, 406] on button "Submit Payment" at bounding box center [575, 395] width 274 height 24
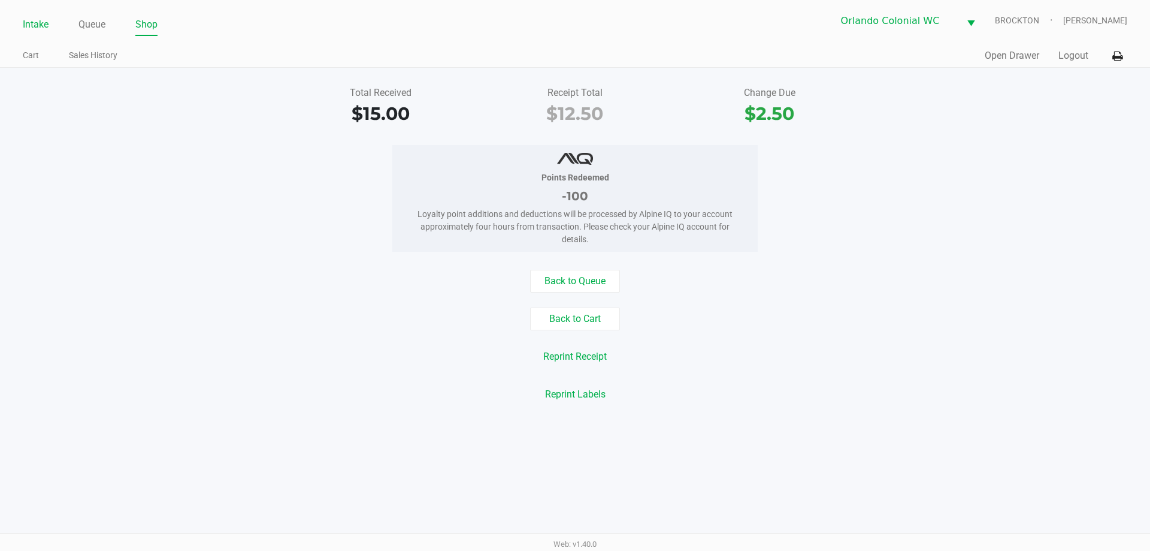
click at [26, 22] on link "Intake" at bounding box center [36, 24] width 26 height 17
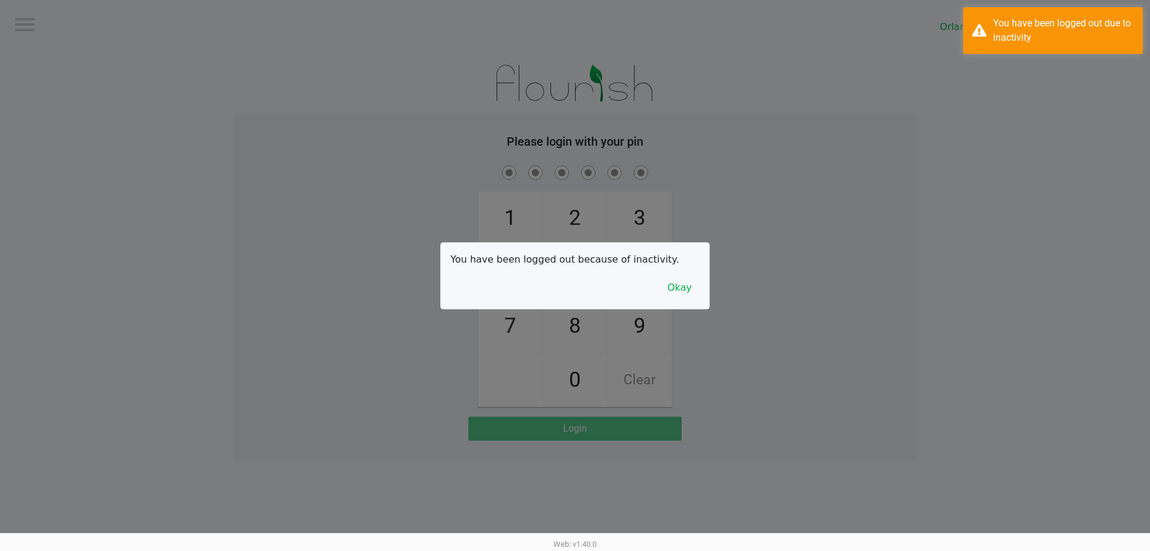
click at [675, 259] on p "You have been logged out because of inactivity." at bounding box center [574, 259] width 249 height 14
click at [680, 293] on button "Okay" at bounding box center [680, 287] width 40 height 23
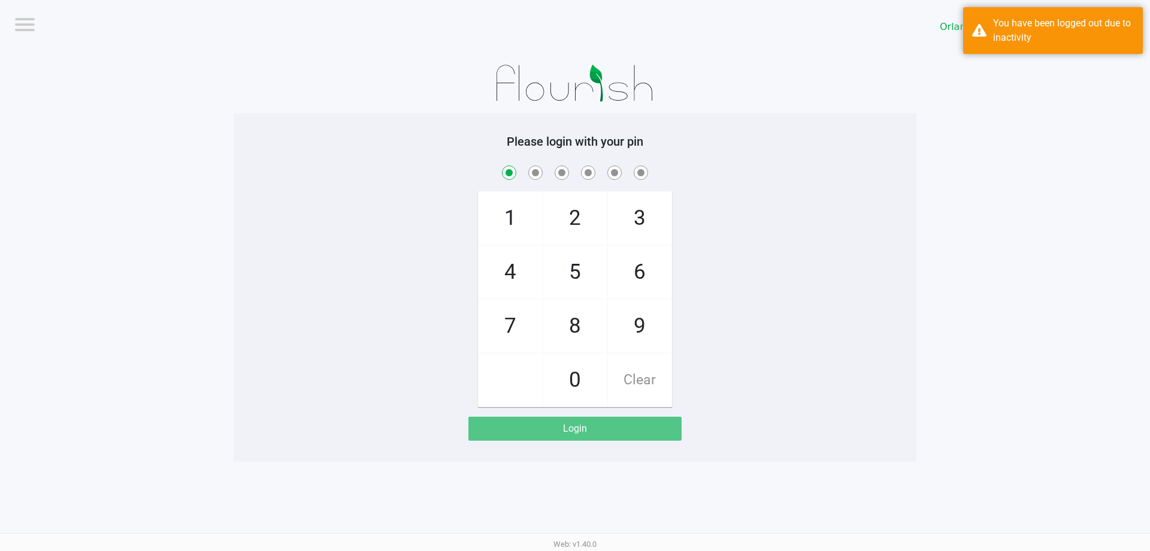
checkbox input "true"
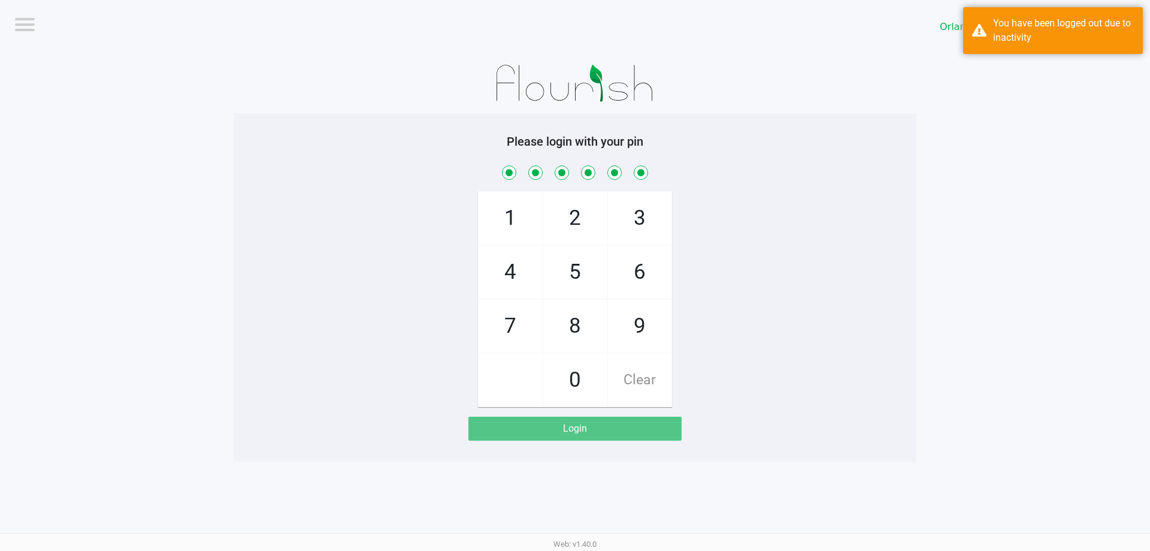
checkbox input "true"
checkbox input "false"
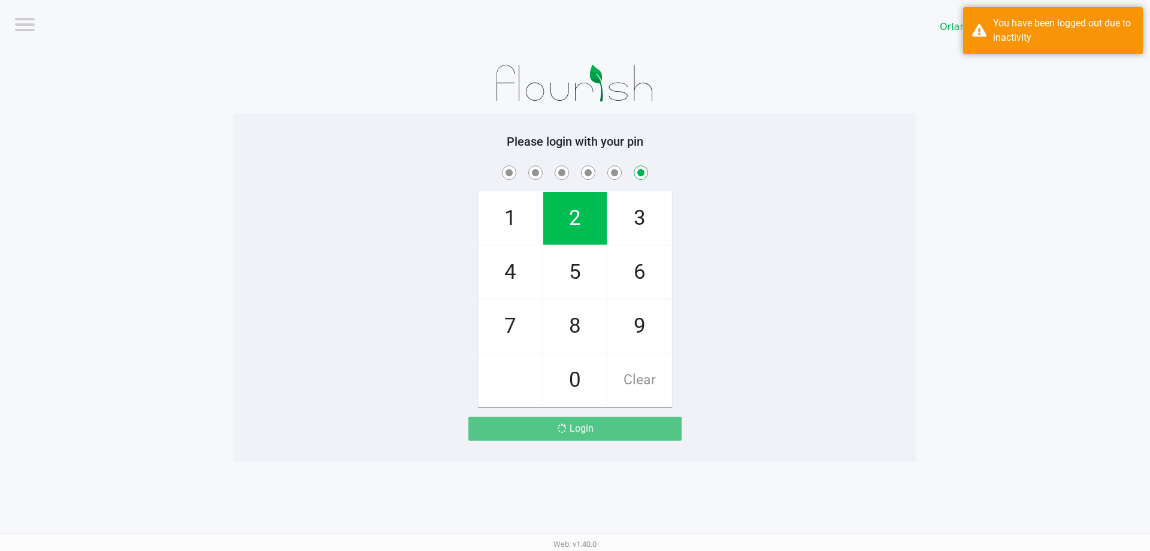
checkbox input "false"
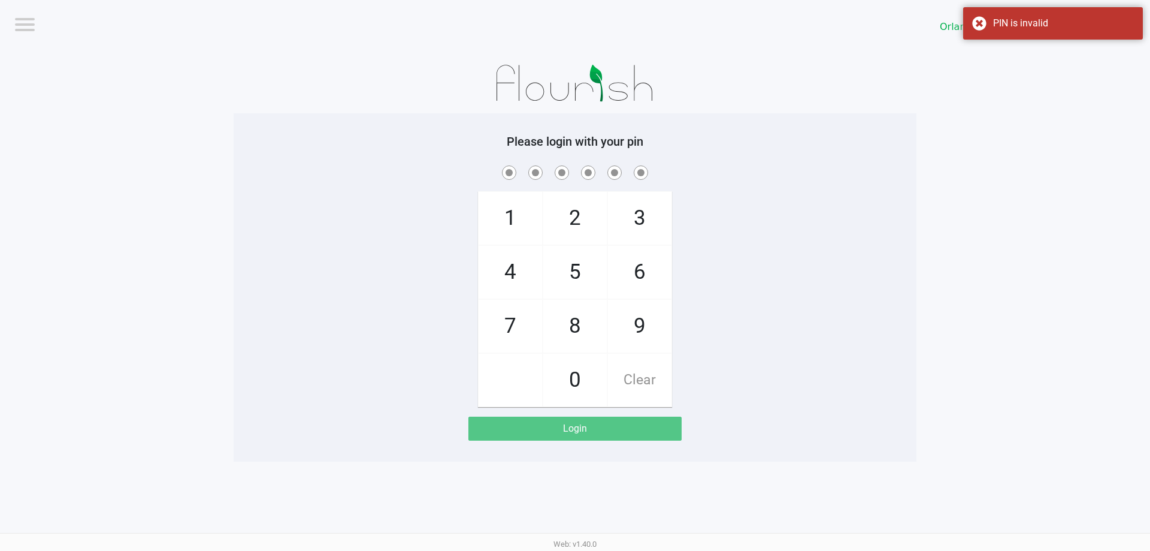
click at [952, 60] on app-pos-login-wrapper "Logout Orlando Colonial WC BROCKTON Please login with your pin 1 4 7 2 5 8 0 3 …" at bounding box center [575, 230] width 1150 height 461
click at [506, 327] on span "7" at bounding box center [510, 326] width 63 height 53
checkbox input "true"
click at [510, 223] on span "1" at bounding box center [510, 218] width 63 height 53
checkbox input "true"
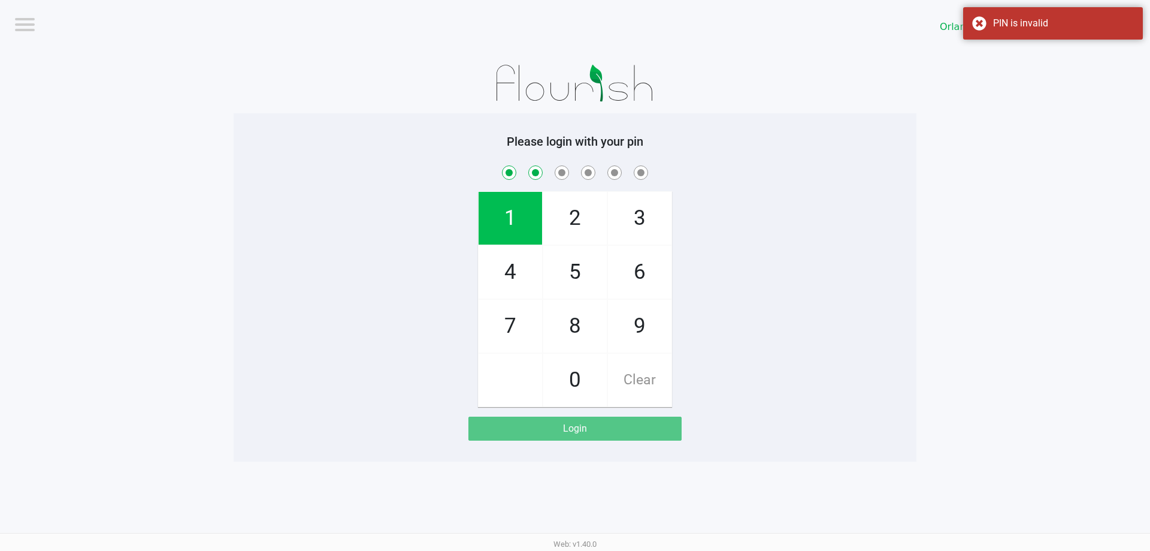
click at [629, 327] on span "9" at bounding box center [639, 326] width 63 height 53
checkbox input "true"
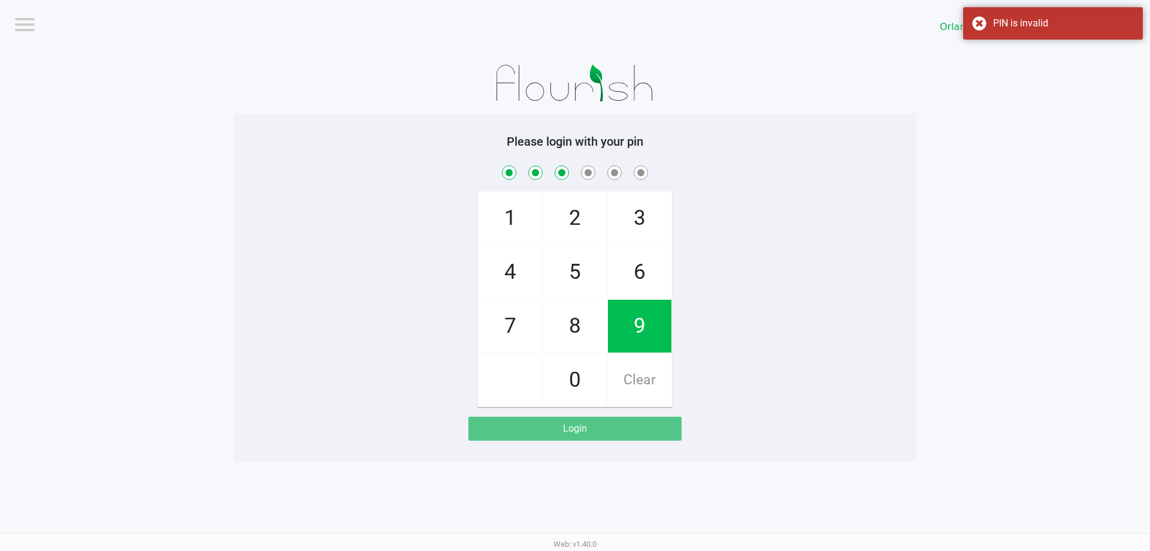
click at [525, 336] on span "7" at bounding box center [510, 326] width 63 height 53
checkbox input "true"
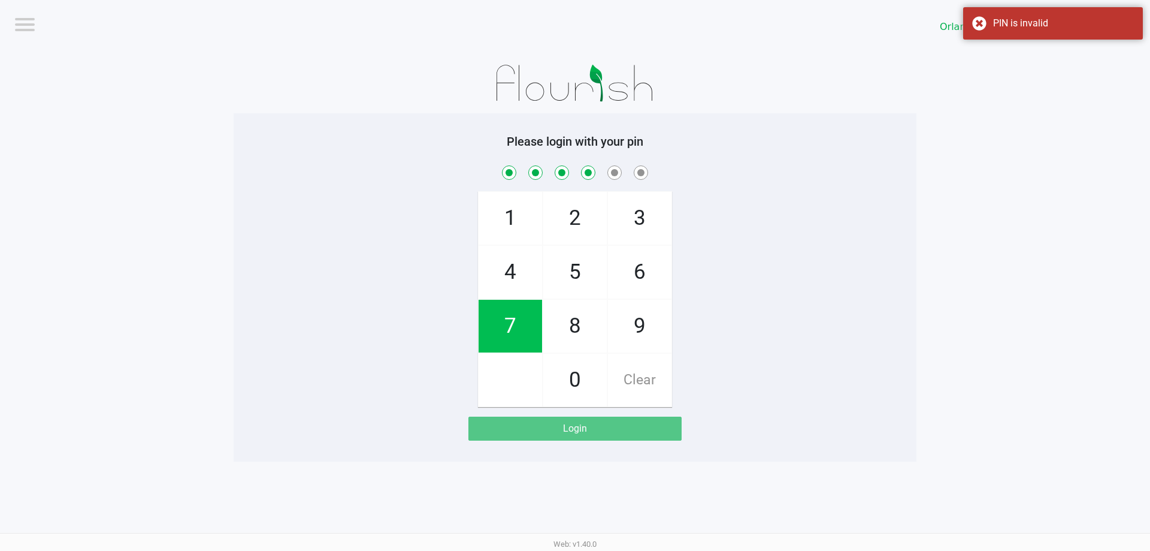
click at [565, 279] on span "5" at bounding box center [574, 272] width 63 height 53
checkbox input "true"
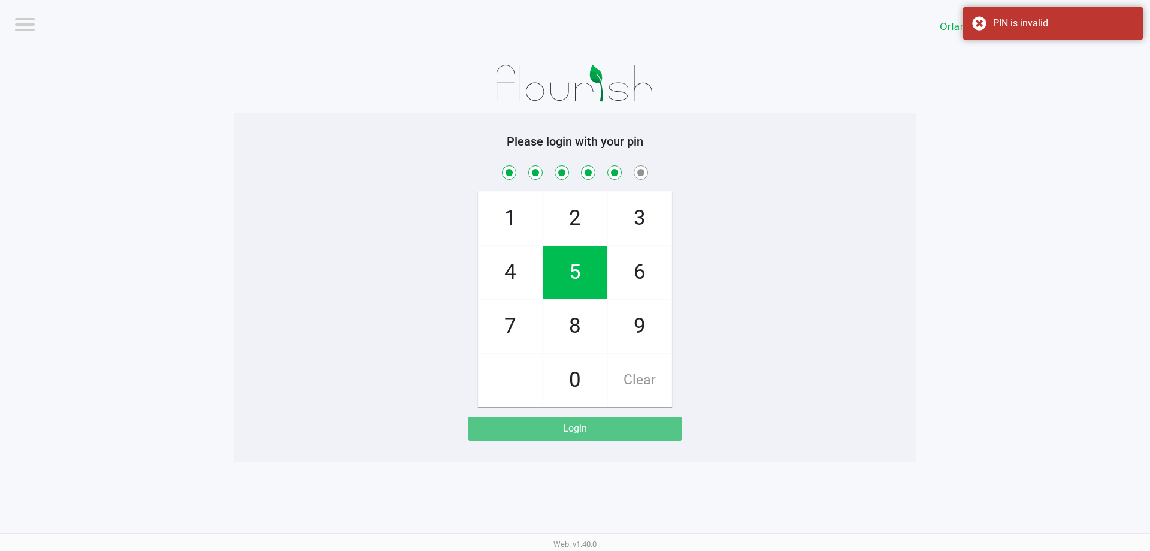
click at [583, 226] on span "2" at bounding box center [574, 218] width 63 height 53
checkbox input "true"
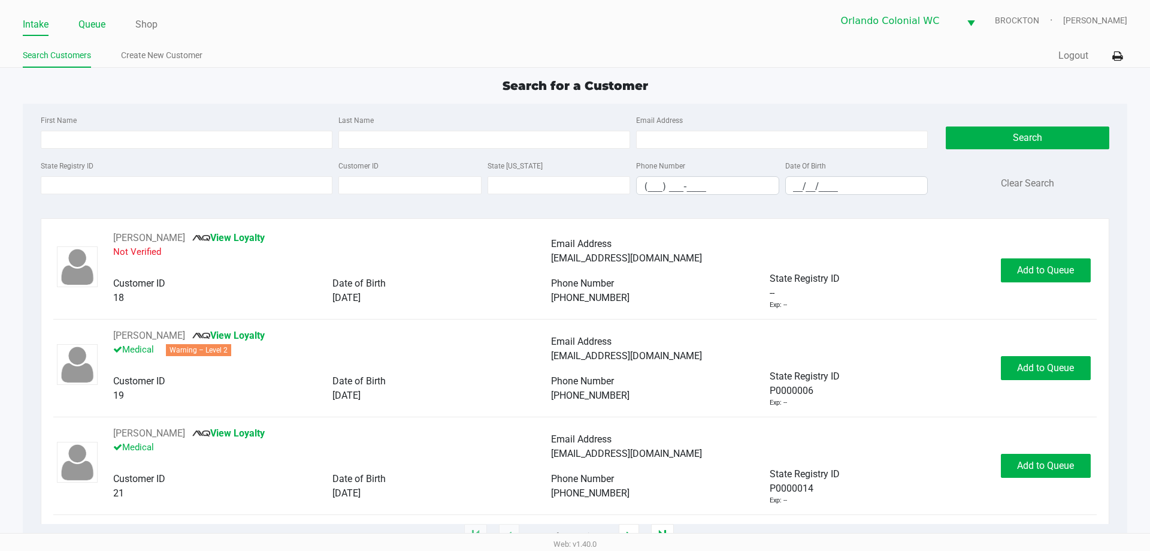
click at [90, 22] on link "Queue" at bounding box center [91, 24] width 27 height 17
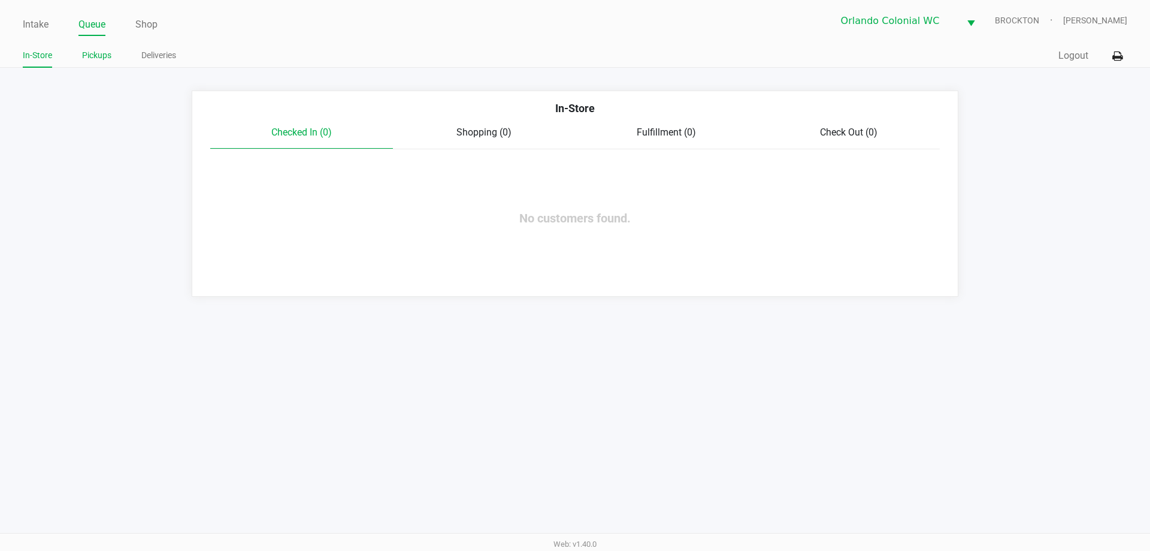
click at [103, 53] on link "Pickups" at bounding box center [96, 55] width 29 height 15
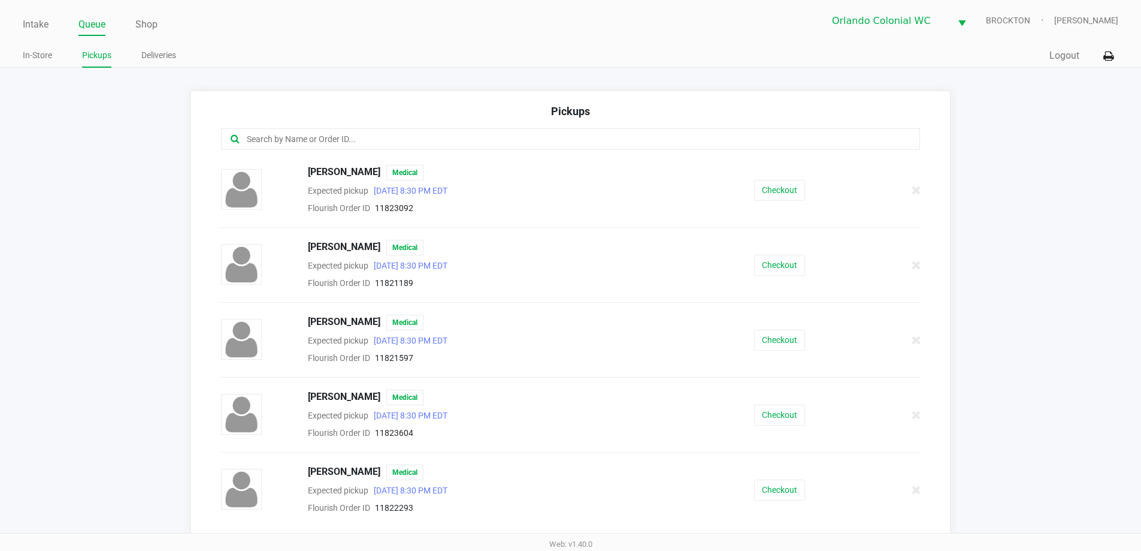
click at [388, 142] on input "text" at bounding box center [552, 139] width 612 height 14
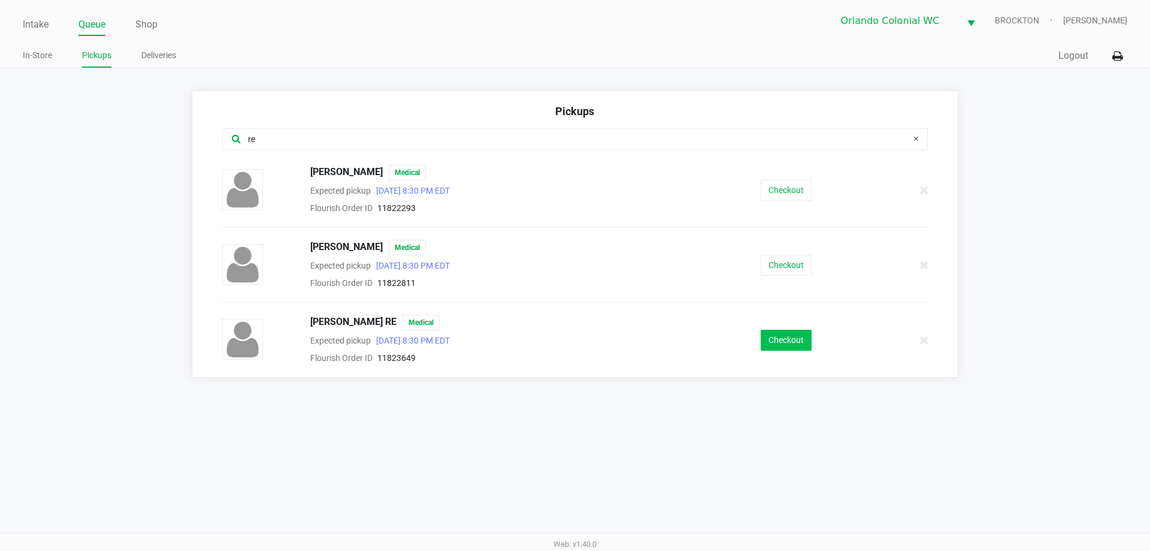
type input "re"
click at [804, 334] on button "Checkout" at bounding box center [786, 339] width 51 height 21
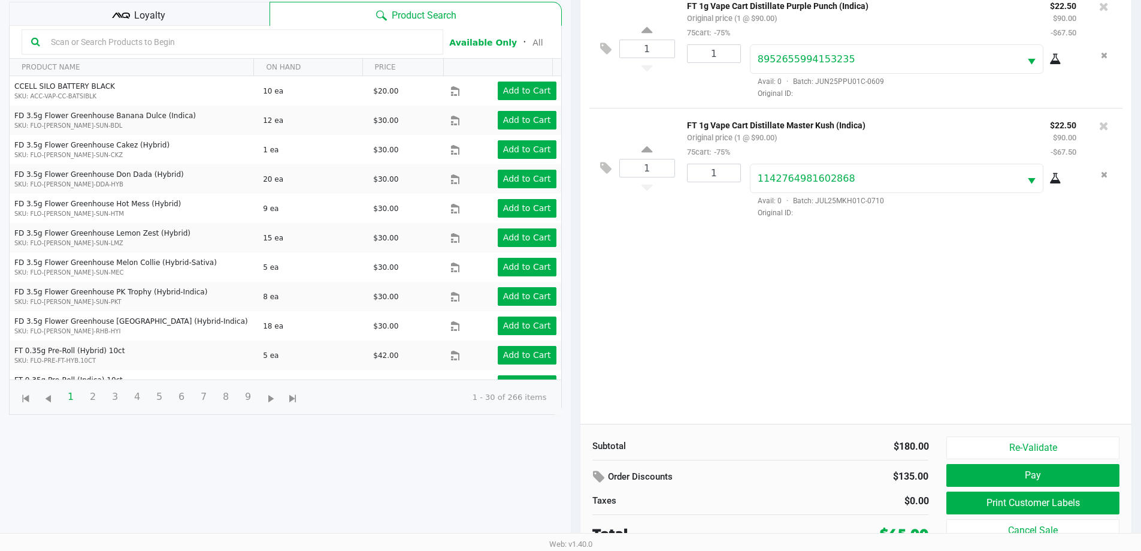
scroll to position [129, 0]
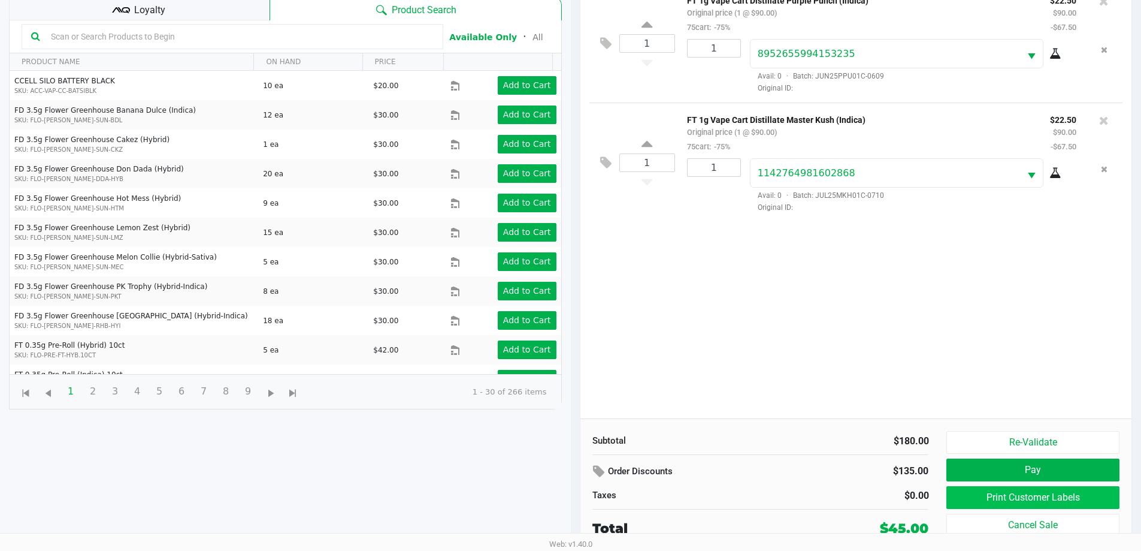
click at [1052, 501] on button "Print Customer Labels" at bounding box center [1032, 497] width 173 height 23
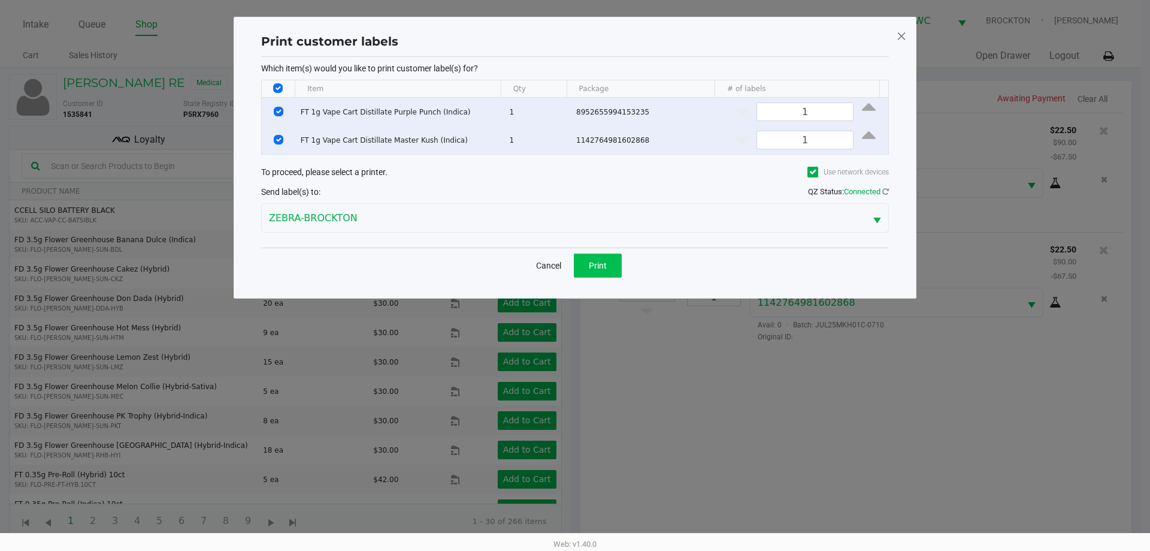
click at [611, 261] on button "Print" at bounding box center [598, 265] width 48 height 24
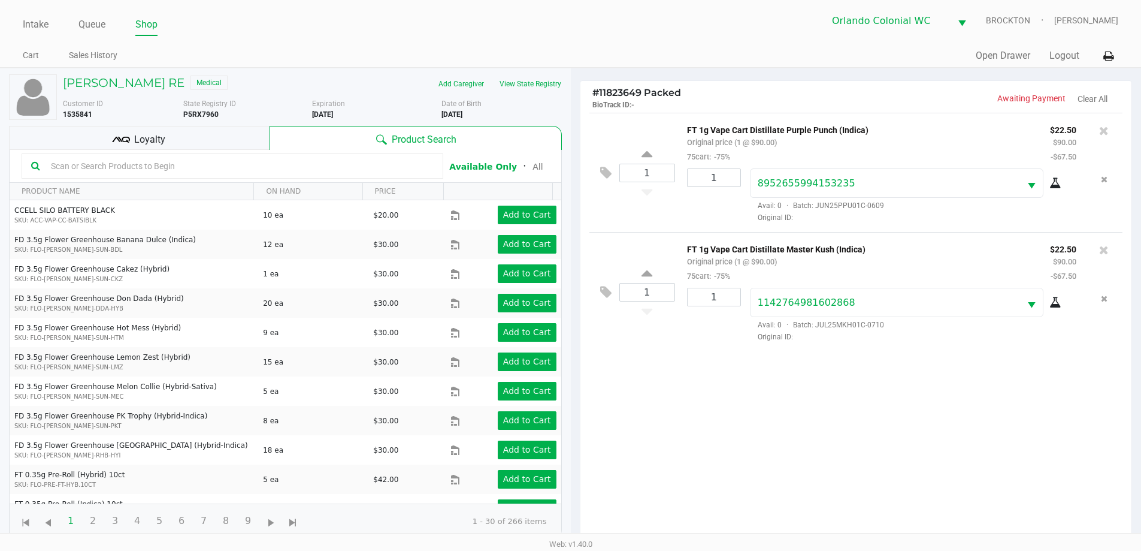
click at [847, 388] on div "1 FT 1g Vape Cart Distillate Purple Punch (Indica) Original price (1 @ $90.00) …" at bounding box center [856, 330] width 552 height 435
click at [164, 132] on span "Loyalty" at bounding box center [149, 139] width 31 height 14
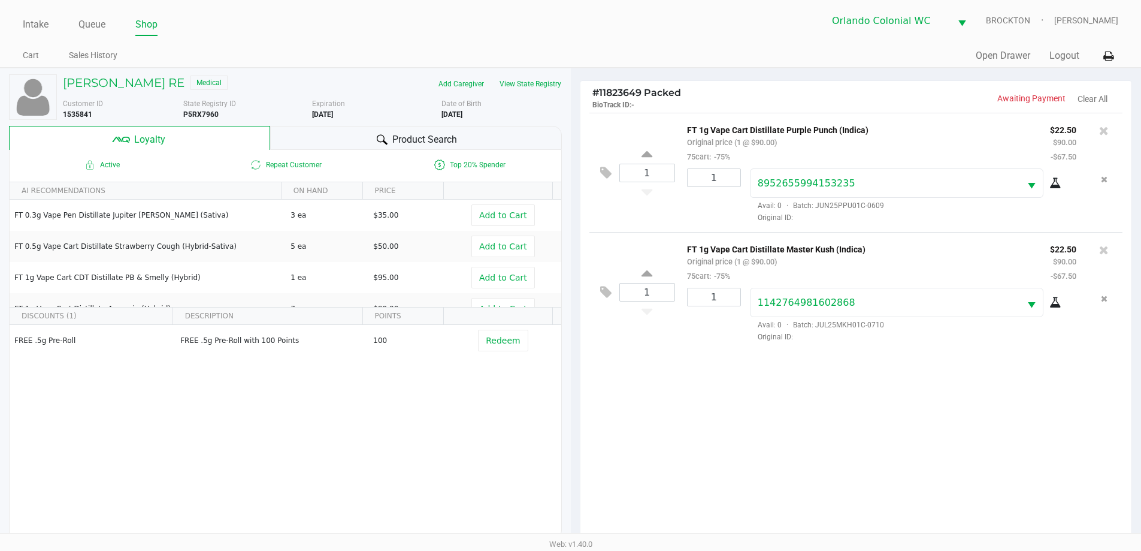
scroll to position [144, 0]
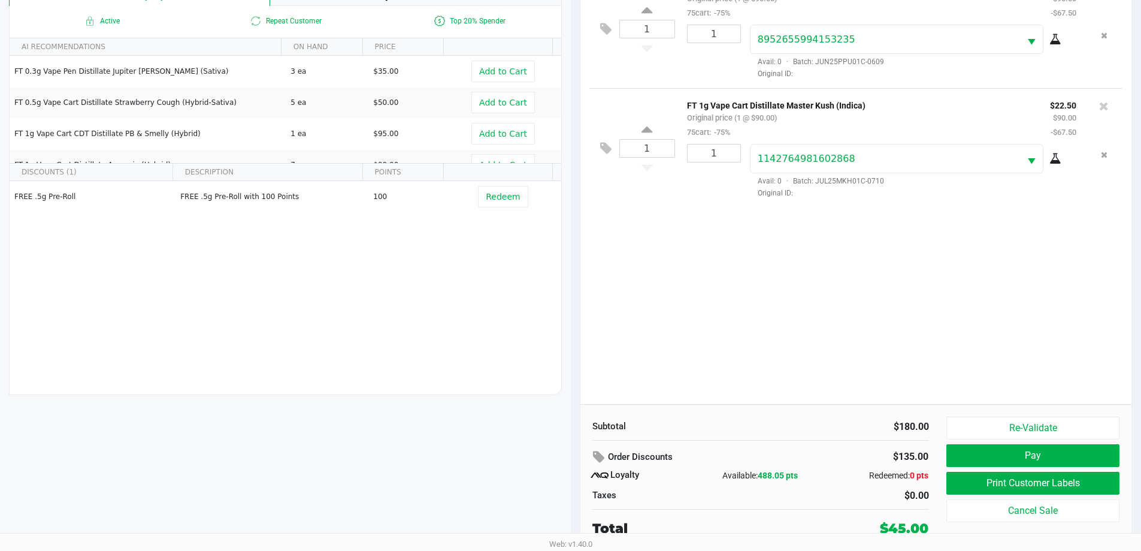
click at [1051, 461] on button "Pay" at bounding box center [1032, 455] width 173 height 23
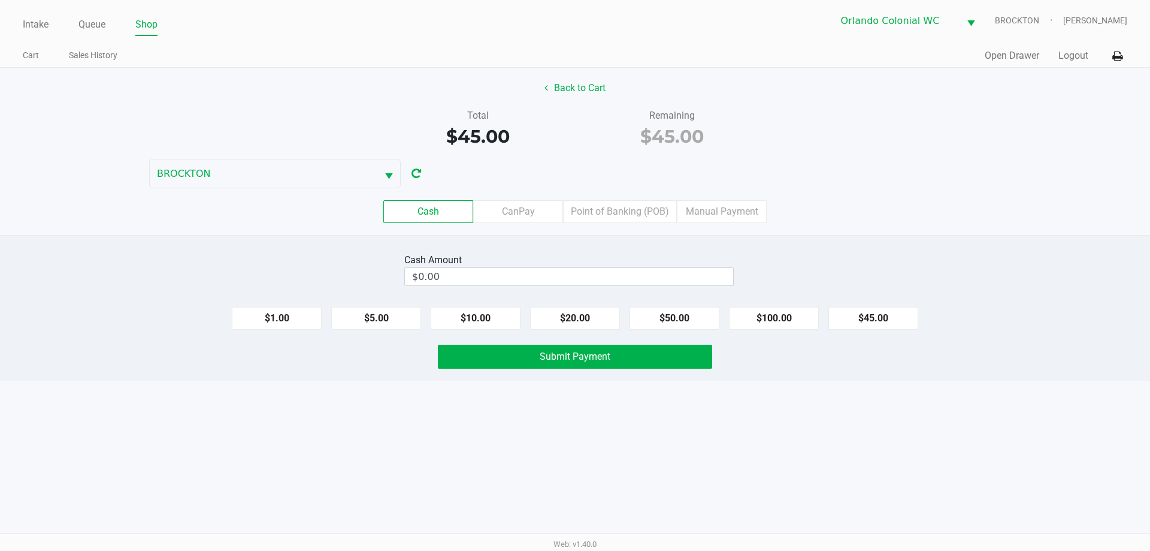
click at [605, 210] on label "Point of Banking (POB)" at bounding box center [620, 211] width 114 height 23
click at [0, 0] on 7 "Point of Banking (POB)" at bounding box center [0, 0] width 0 height 0
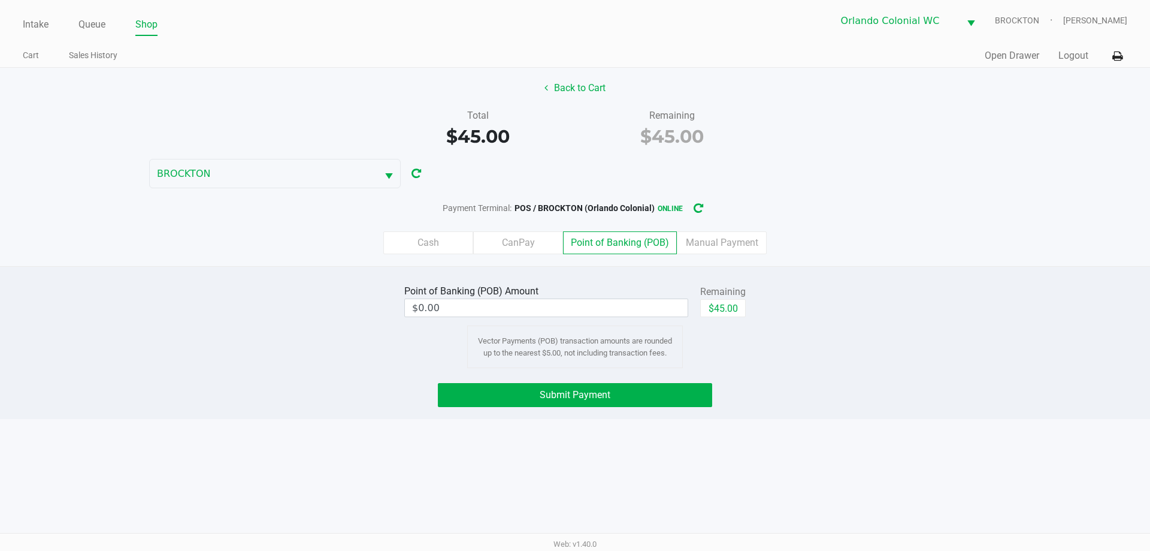
click at [731, 304] on button "$45.00" at bounding box center [723, 308] width 46 height 18
type input "$45.00"
click at [679, 383] on button "Submit Payment" at bounding box center [575, 395] width 274 height 24
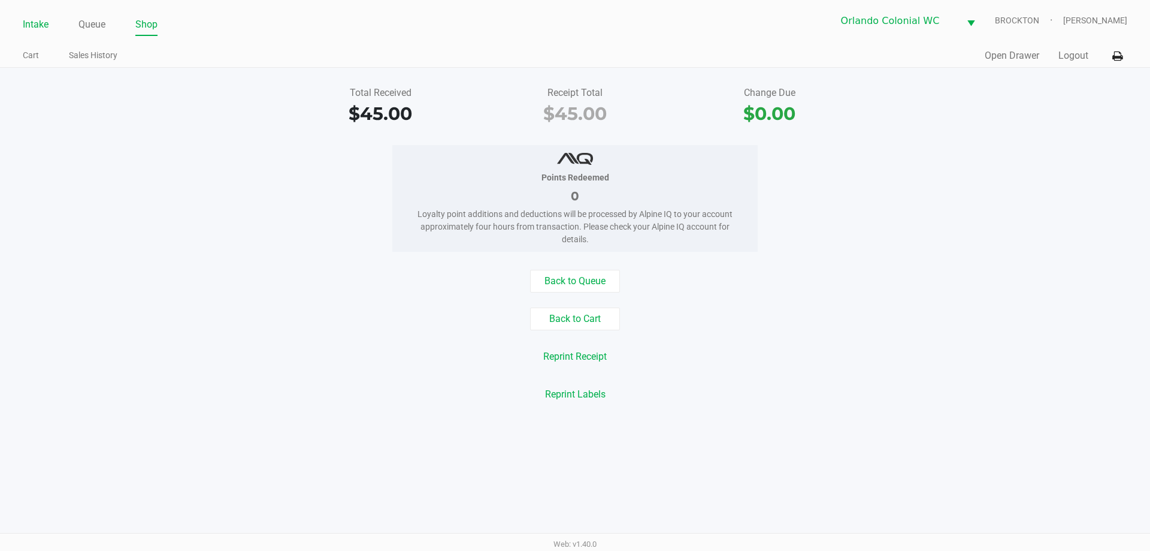
click at [31, 27] on link "Intake" at bounding box center [36, 24] width 26 height 17
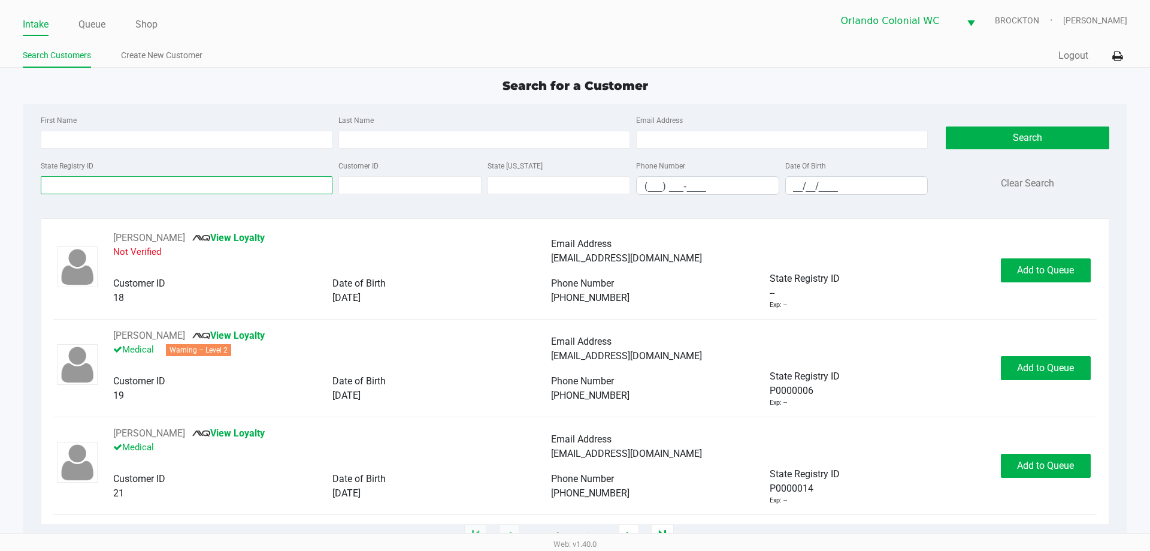
click at [230, 186] on input "State Registry ID" at bounding box center [187, 185] width 292 height 18
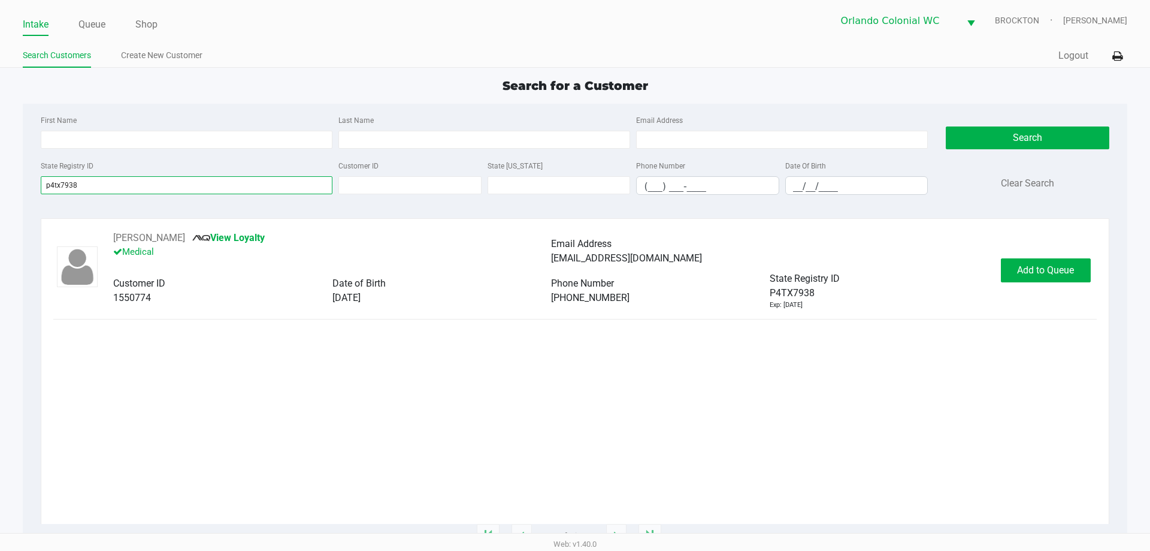
type input "p4tx7938"
click at [1059, 265] on span "Add to Queue" at bounding box center [1045, 269] width 57 height 11
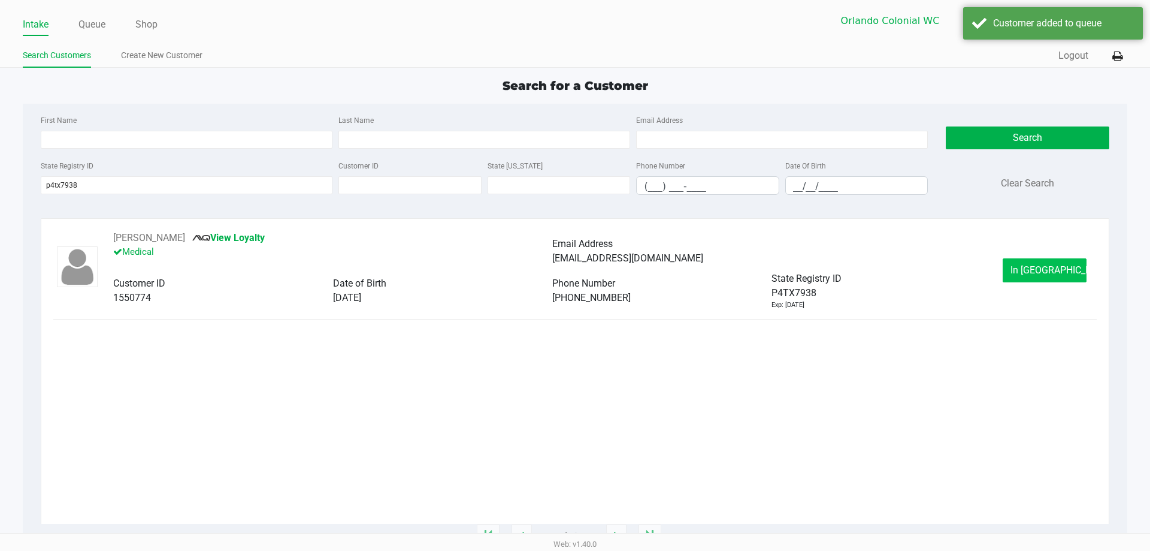
click at [1051, 281] on button "In [GEOGRAPHIC_DATA]" at bounding box center [1045, 270] width 84 height 24
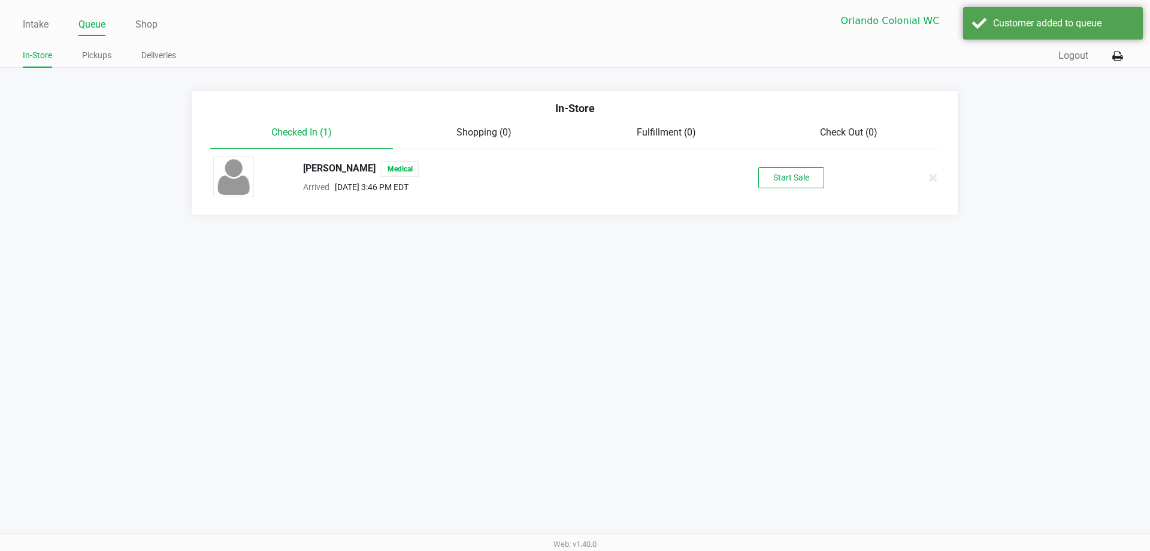
click at [806, 170] on button "Start Sale" at bounding box center [791, 177] width 66 height 21
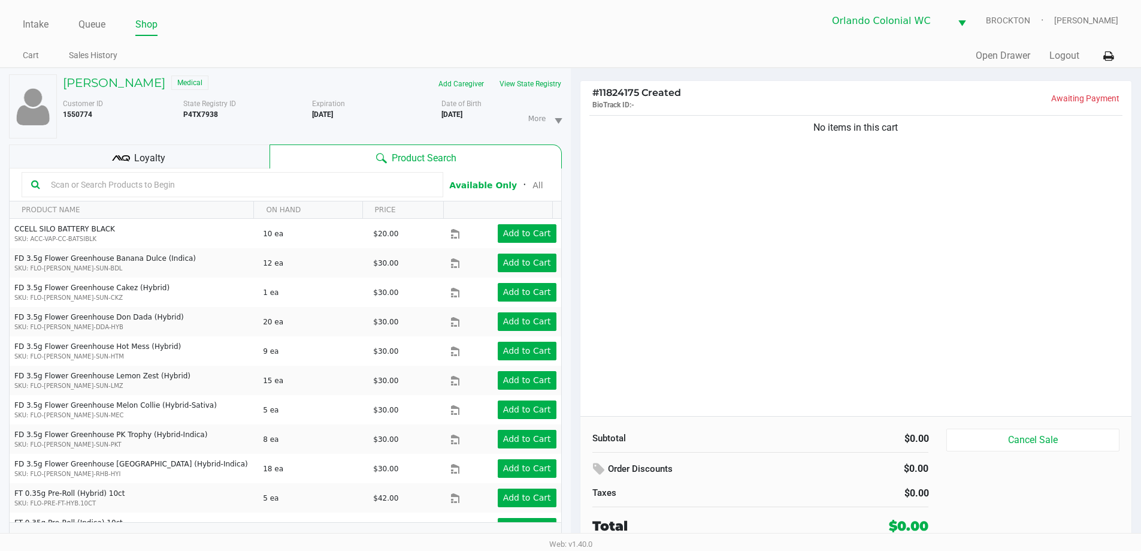
click at [777, 265] on div "No items in this cart" at bounding box center [856, 264] width 552 height 303
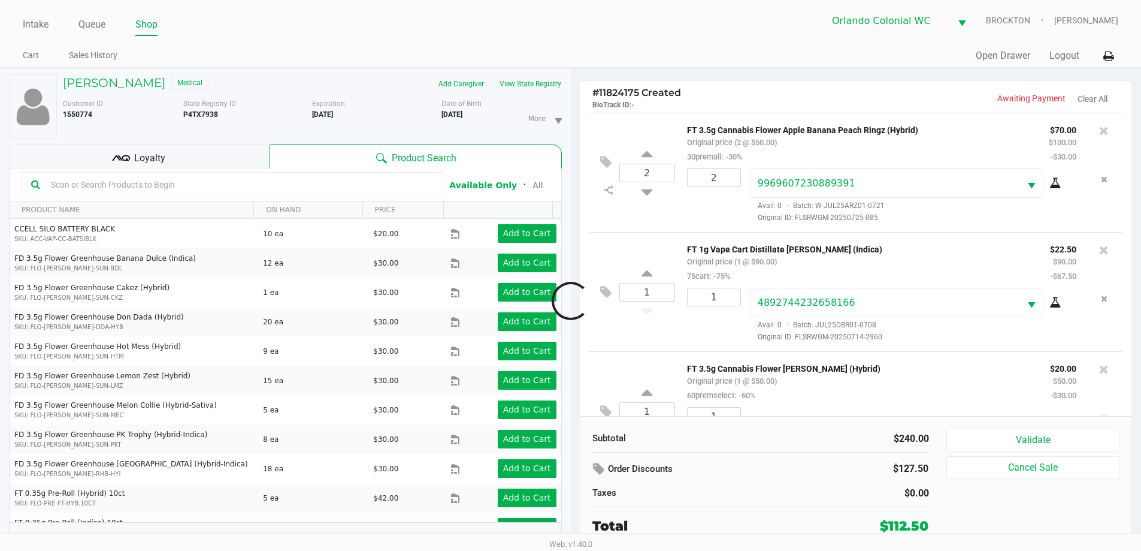
scroll to position [56, 0]
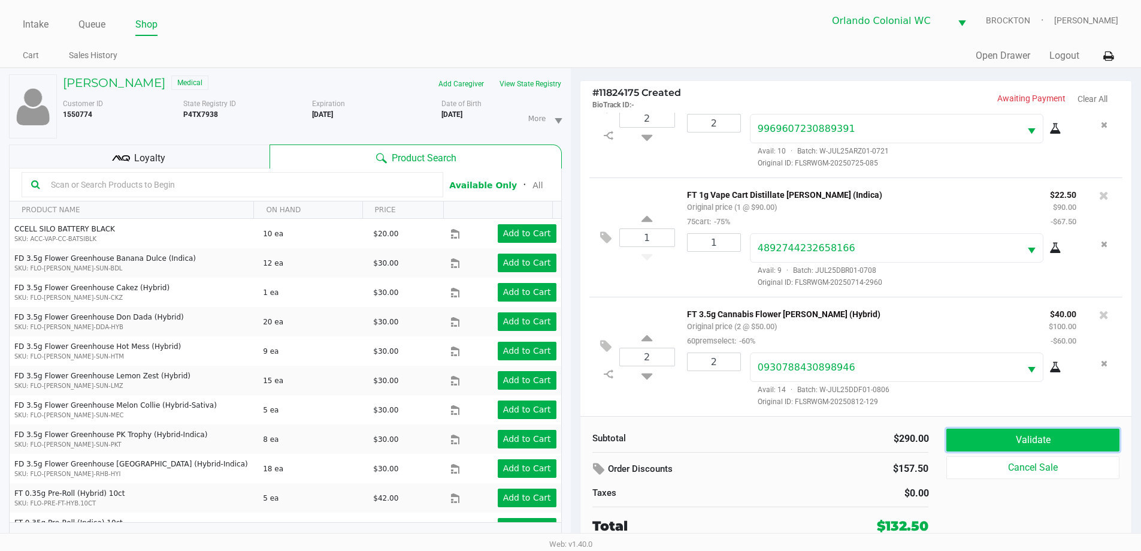
click at [1011, 441] on button "Validate" at bounding box center [1032, 439] width 173 height 23
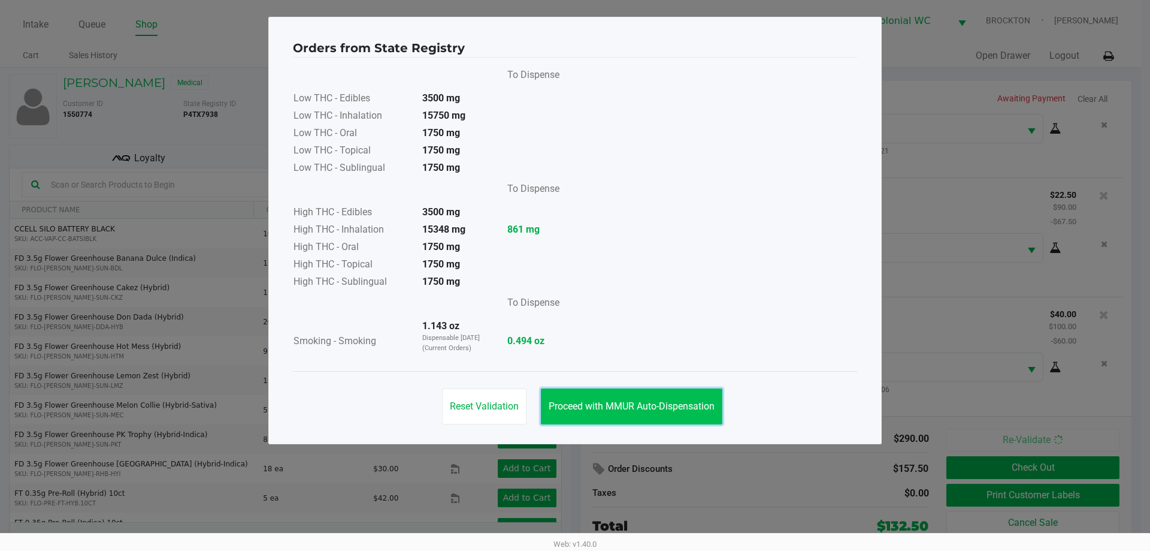
click at [640, 406] on span "Proceed with MMUR Auto-Dispensation" at bounding box center [632, 405] width 166 height 11
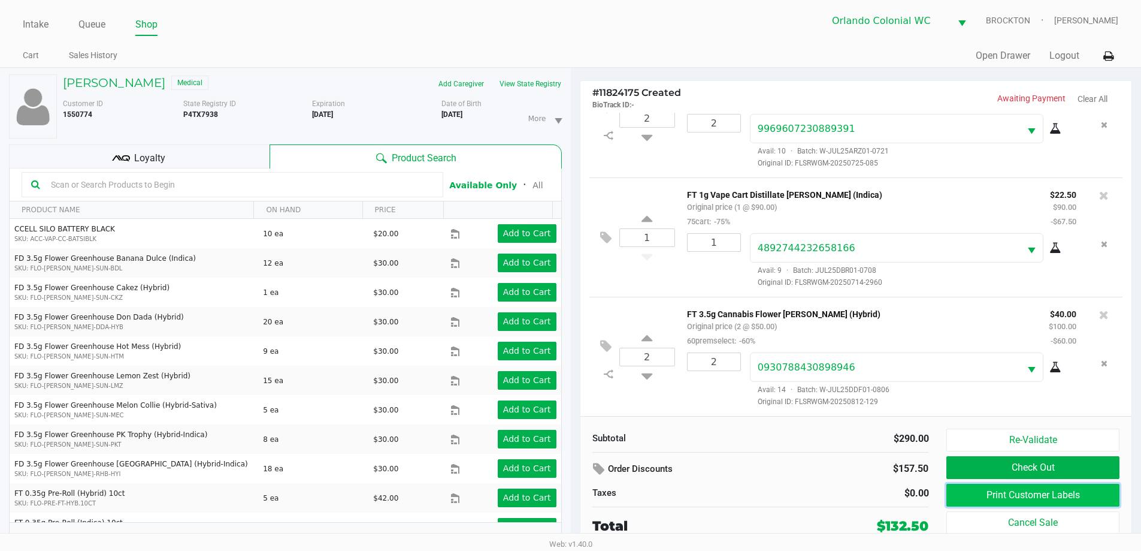
click at [1033, 495] on button "Print Customer Labels" at bounding box center [1032, 494] width 173 height 23
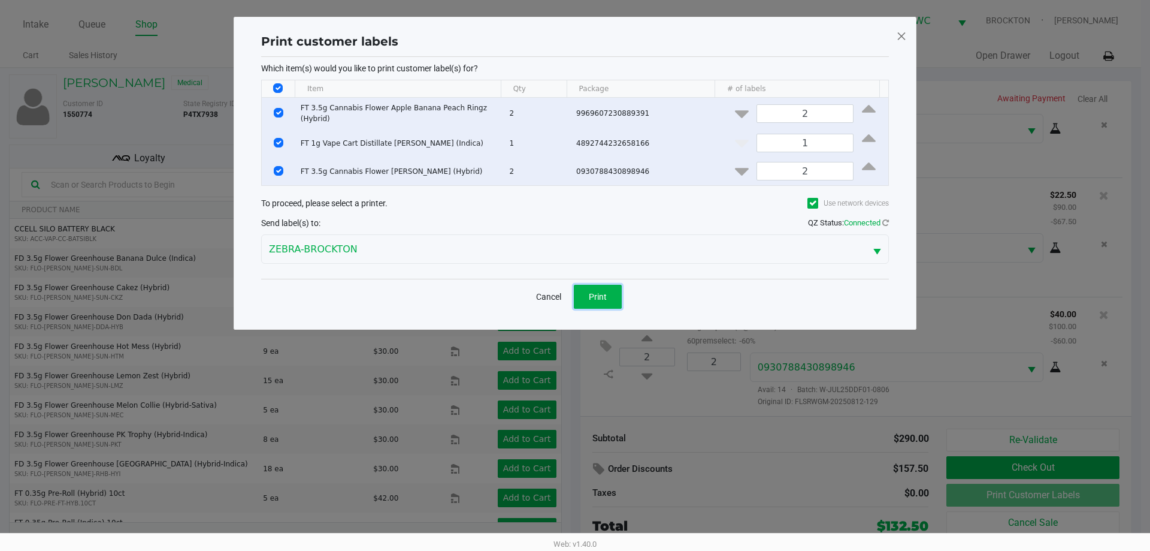
click at [597, 293] on span "Print" at bounding box center [598, 297] width 18 height 10
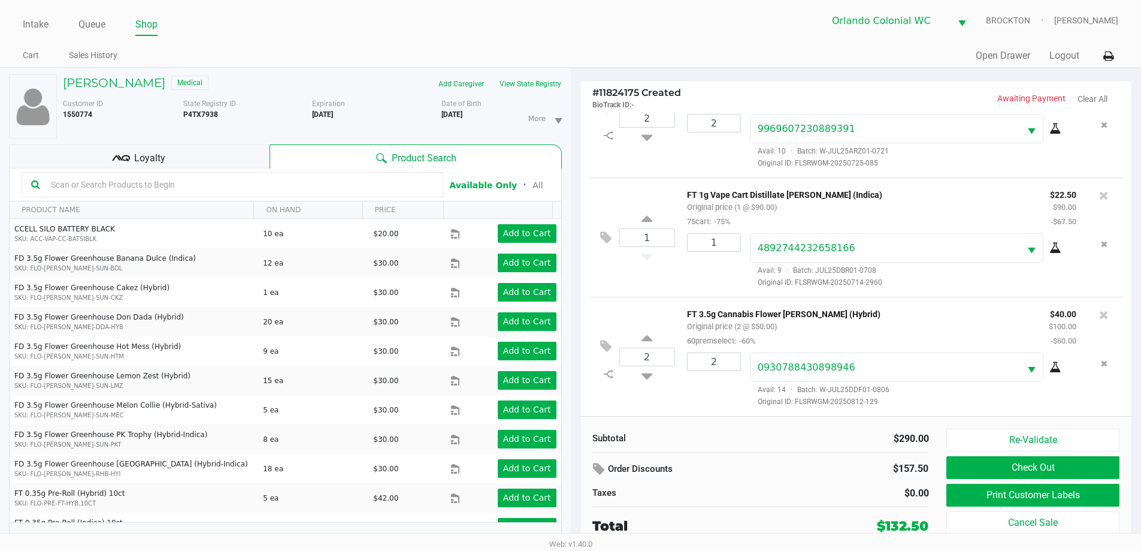
scroll to position [0, 0]
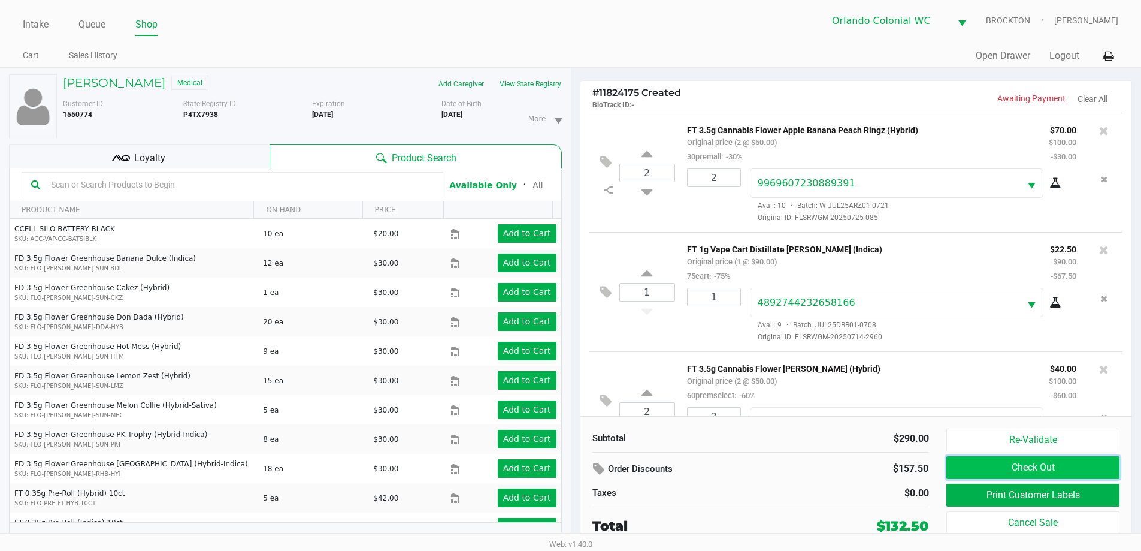
click at [1042, 474] on button "Check Out" at bounding box center [1032, 467] width 173 height 23
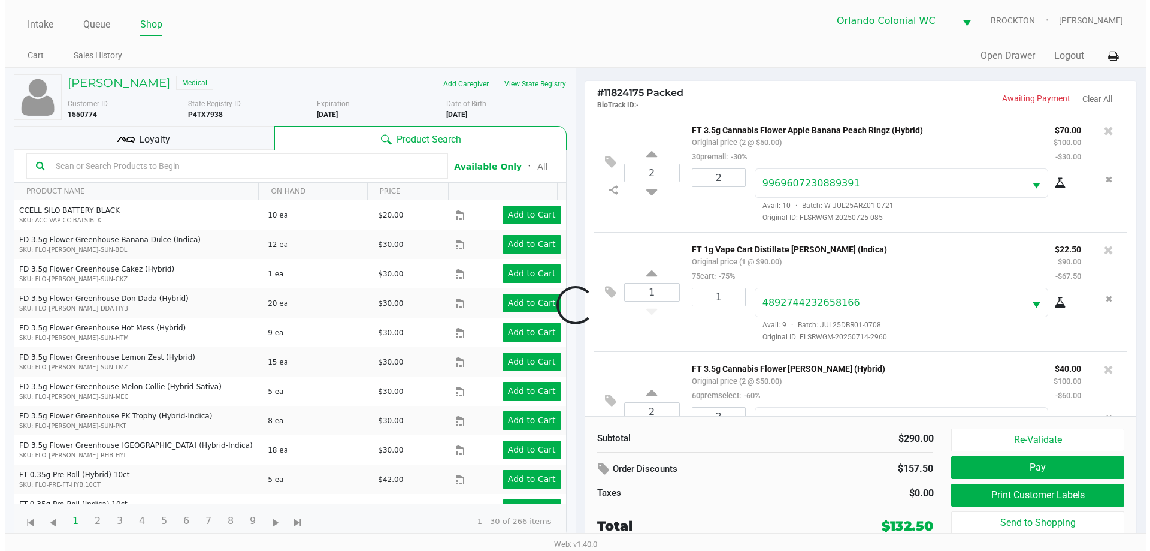
scroll to position [56, 0]
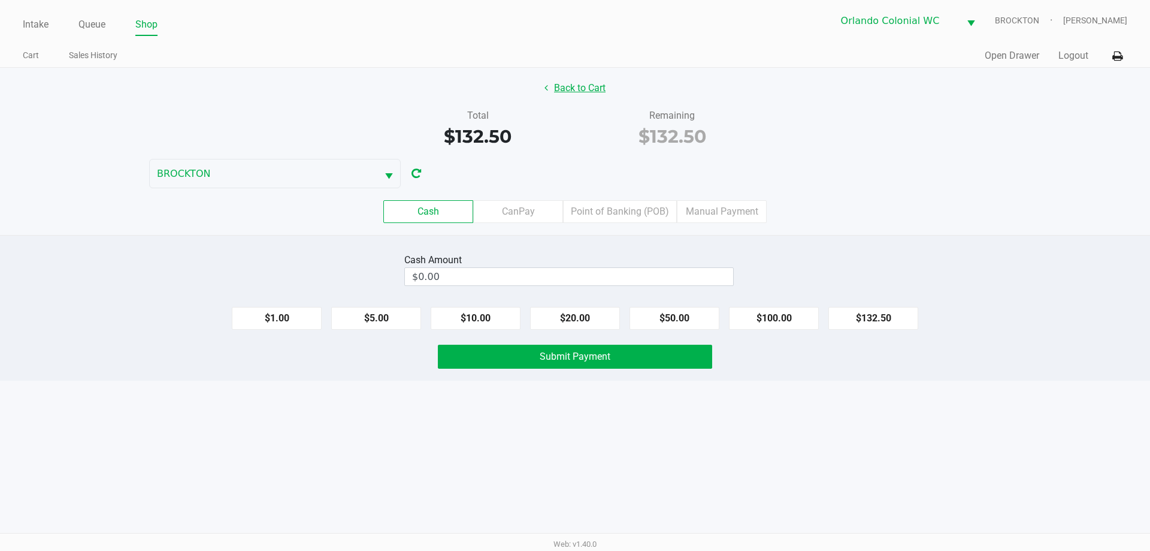
click at [586, 84] on button "Back to Cart" at bounding box center [575, 88] width 77 height 23
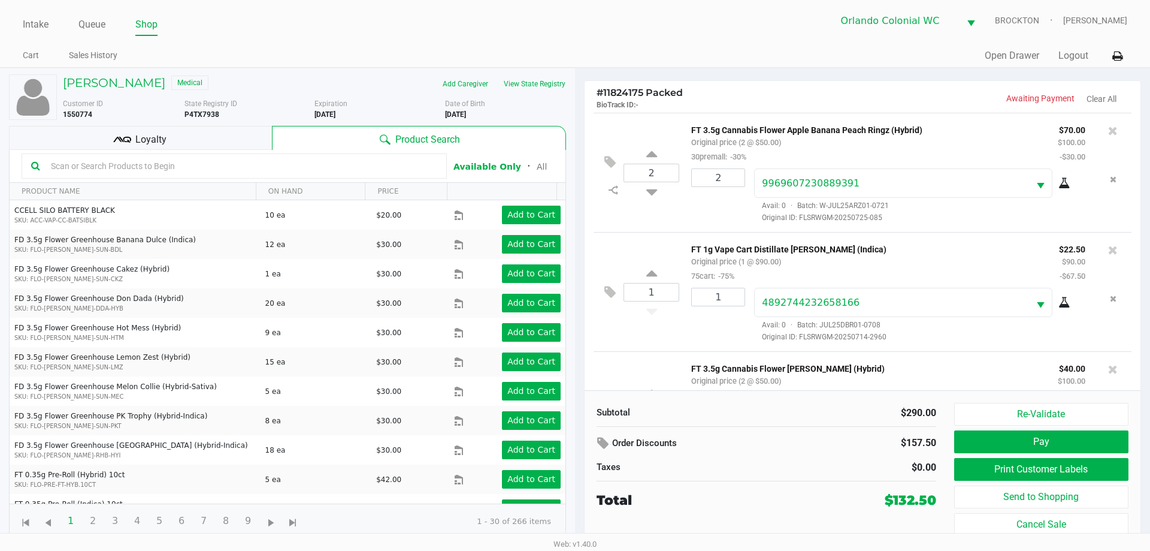
click at [182, 137] on div "Loyalty" at bounding box center [140, 138] width 263 height 24
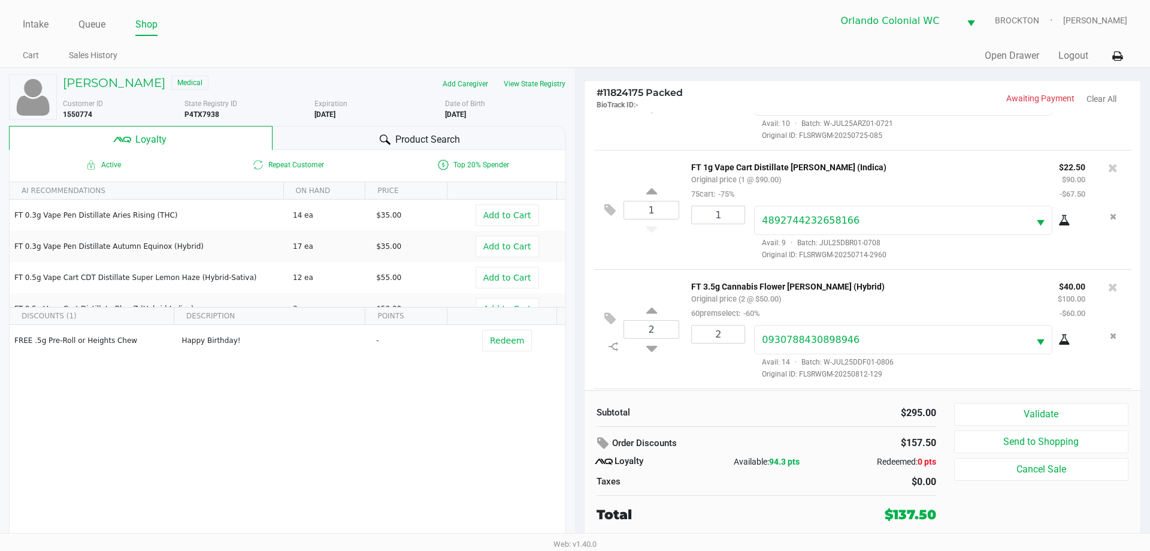
scroll to position [188, 0]
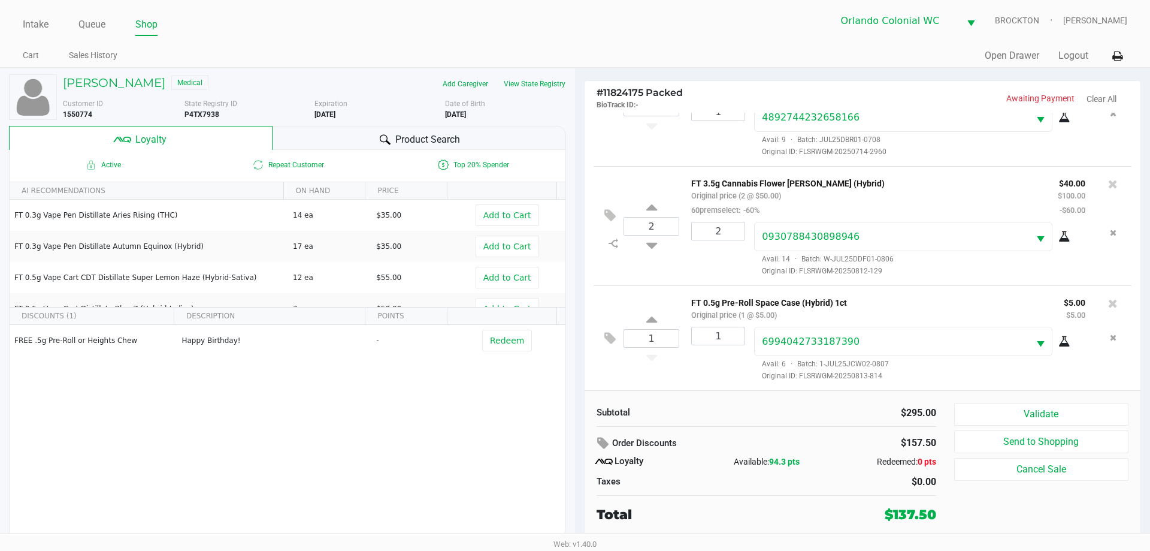
click at [1057, 407] on button "Validate" at bounding box center [1041, 414] width 174 height 23
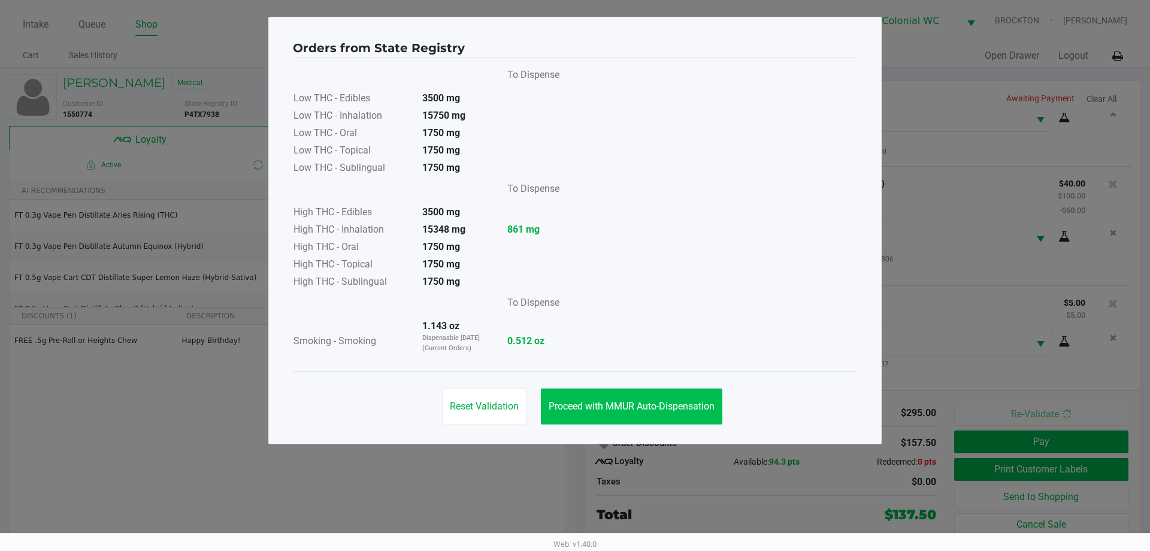
click at [630, 402] on span "Proceed with MMUR Auto-Dispensation" at bounding box center [632, 405] width 166 height 11
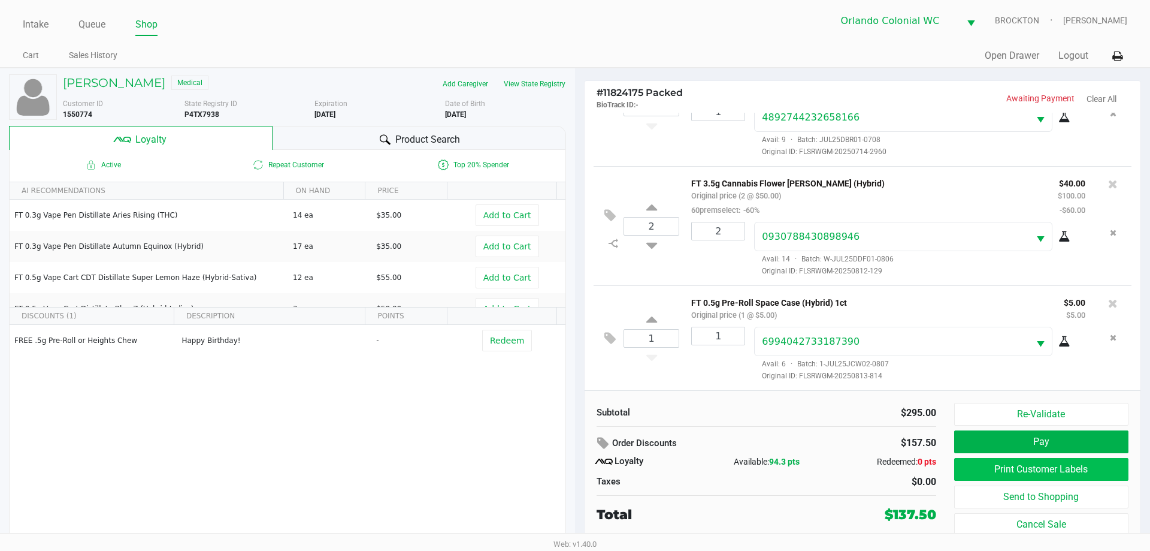
click at [1041, 476] on button "Print Customer Labels" at bounding box center [1041, 469] width 174 height 23
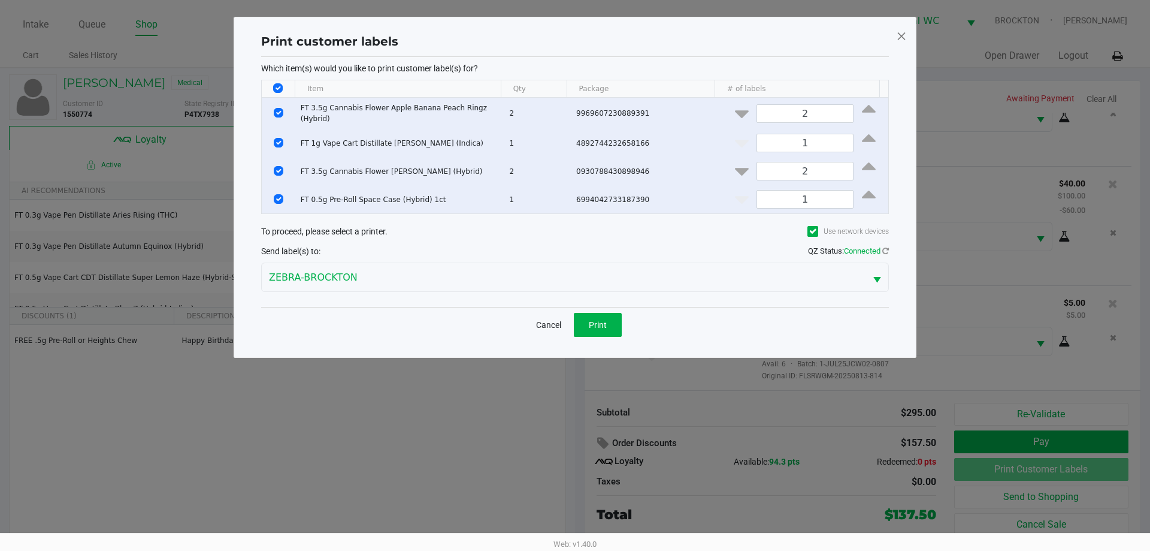
click at [277, 87] on input "Select All Rows" at bounding box center [278, 88] width 10 height 10
checkbox input "false"
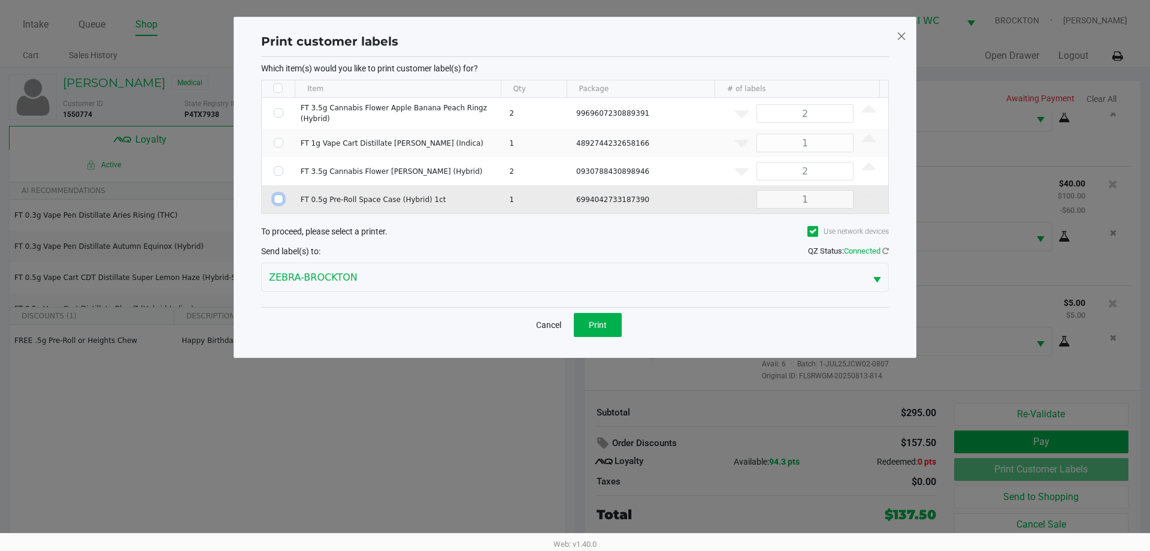
click at [278, 196] on input "Select Row" at bounding box center [279, 199] width 10 height 10
checkbox input "true"
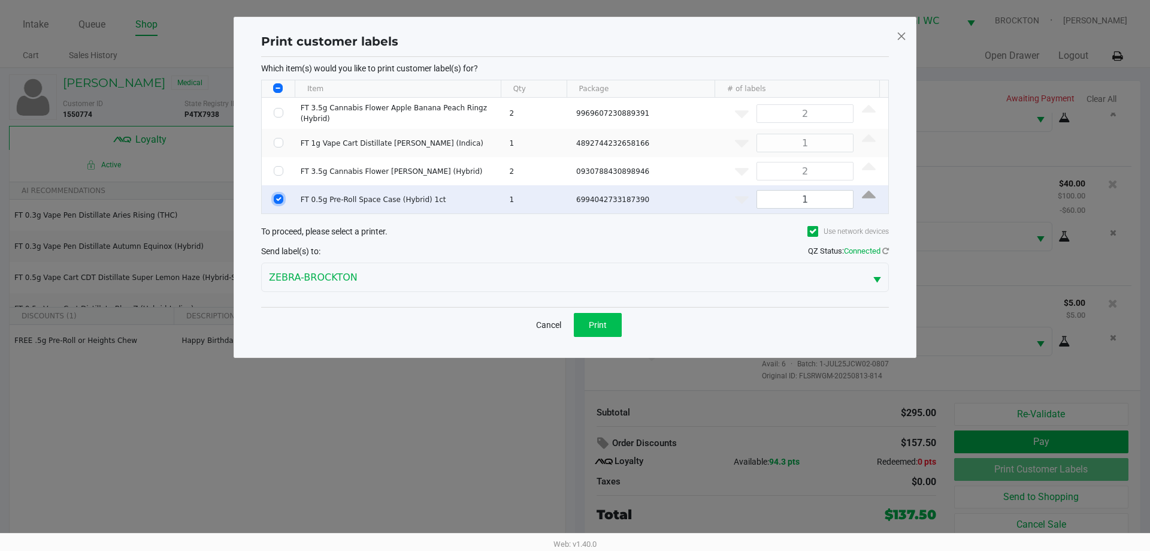
click at [591, 320] on span "Print" at bounding box center [598, 325] width 18 height 10
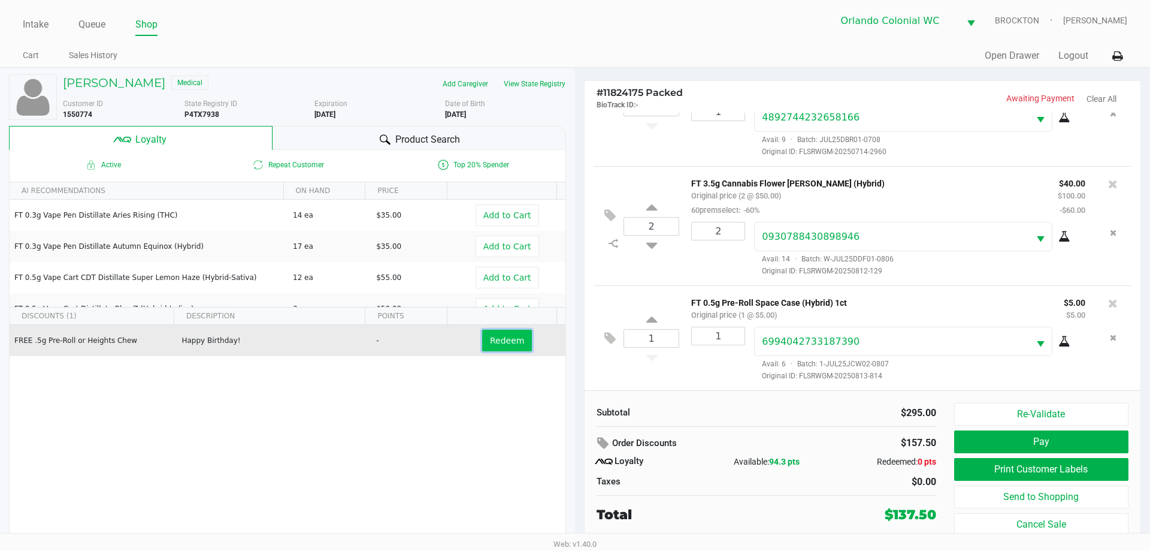
click at [505, 339] on span "Redeem" at bounding box center [507, 340] width 34 height 10
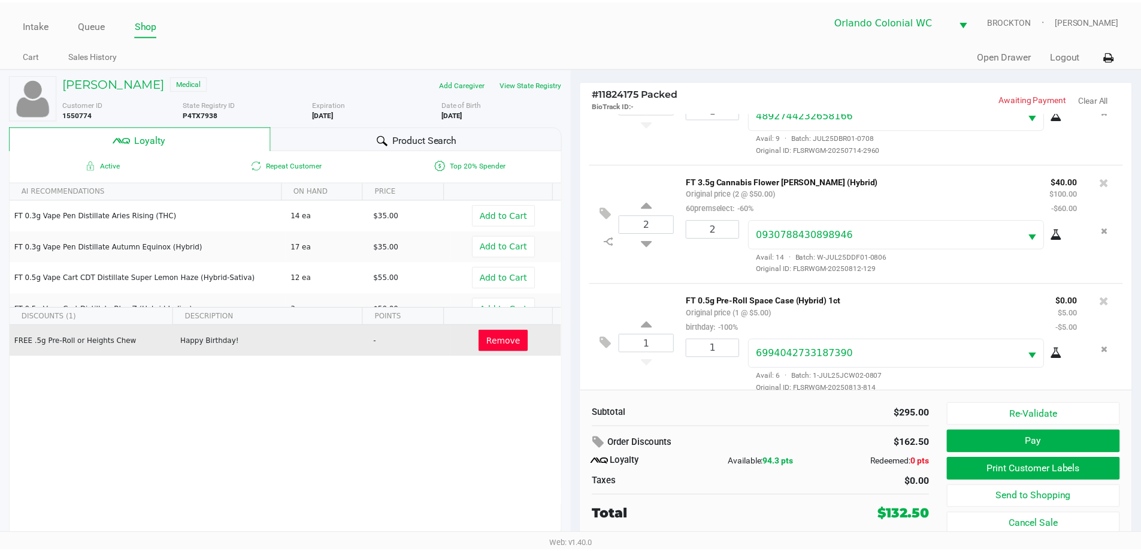
scroll to position [202, 0]
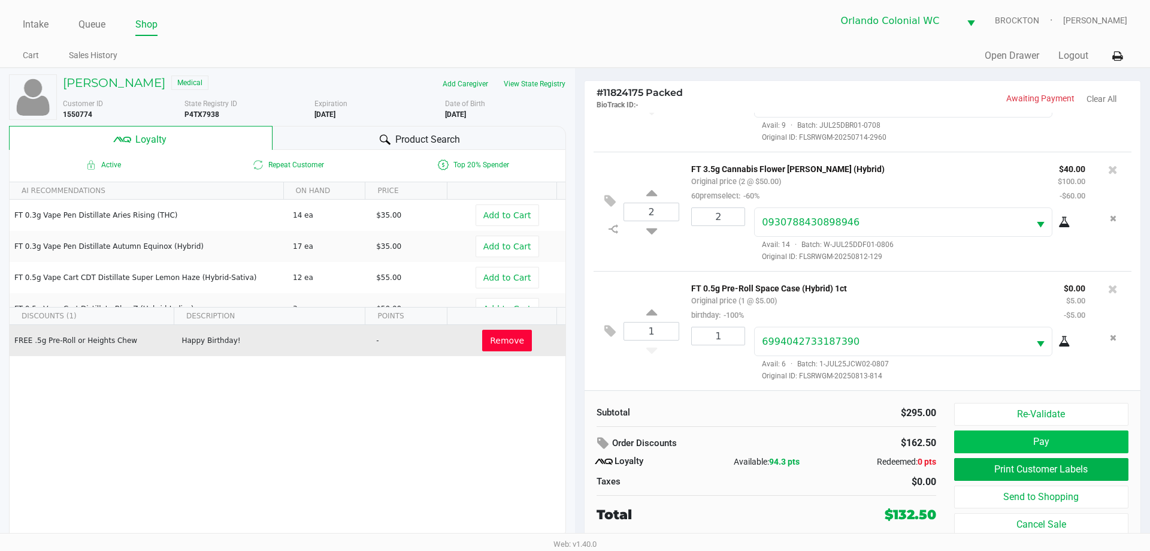
click at [1060, 448] on button "Pay" at bounding box center [1041, 441] width 174 height 23
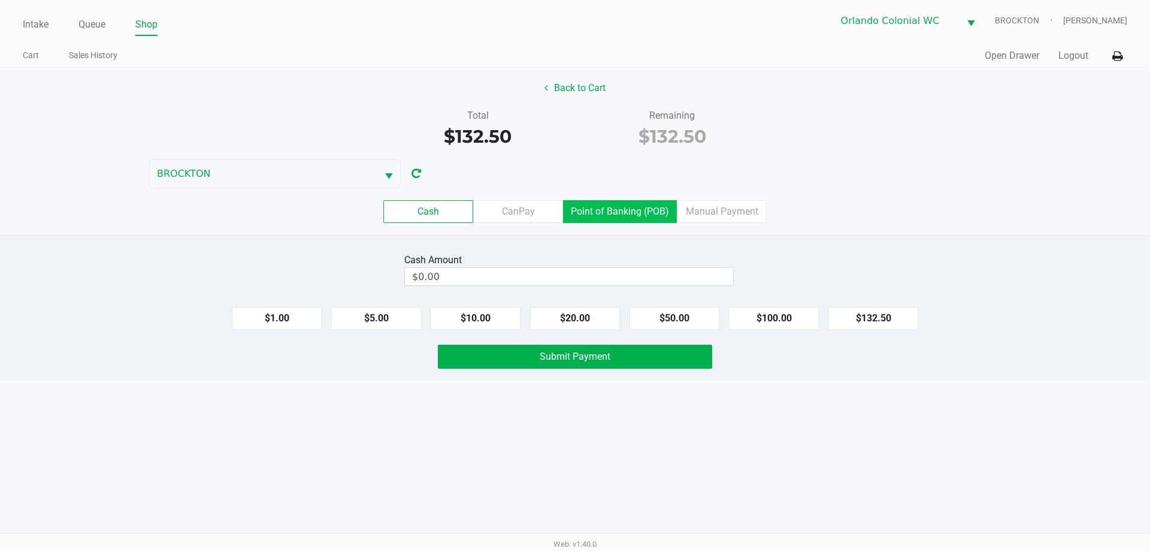
click at [601, 210] on label "Point of Banking (POB)" at bounding box center [620, 211] width 114 height 23
click at [0, 0] on 7 "Point of Banking (POB)" at bounding box center [0, 0] width 0 height 0
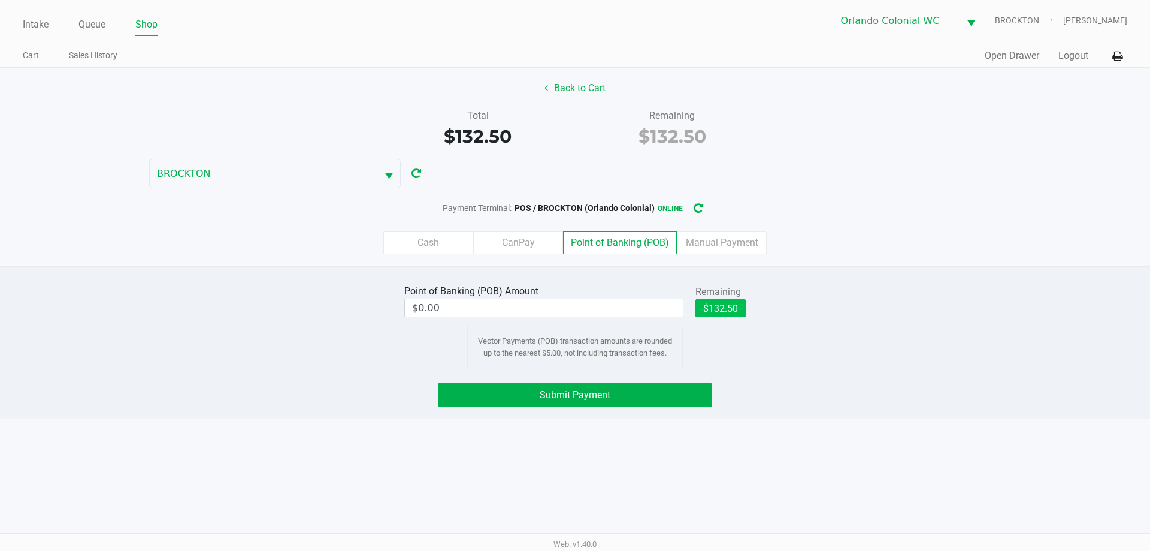
click at [728, 310] on button "$132.50" at bounding box center [720, 308] width 50 height 18
type input "$132.50"
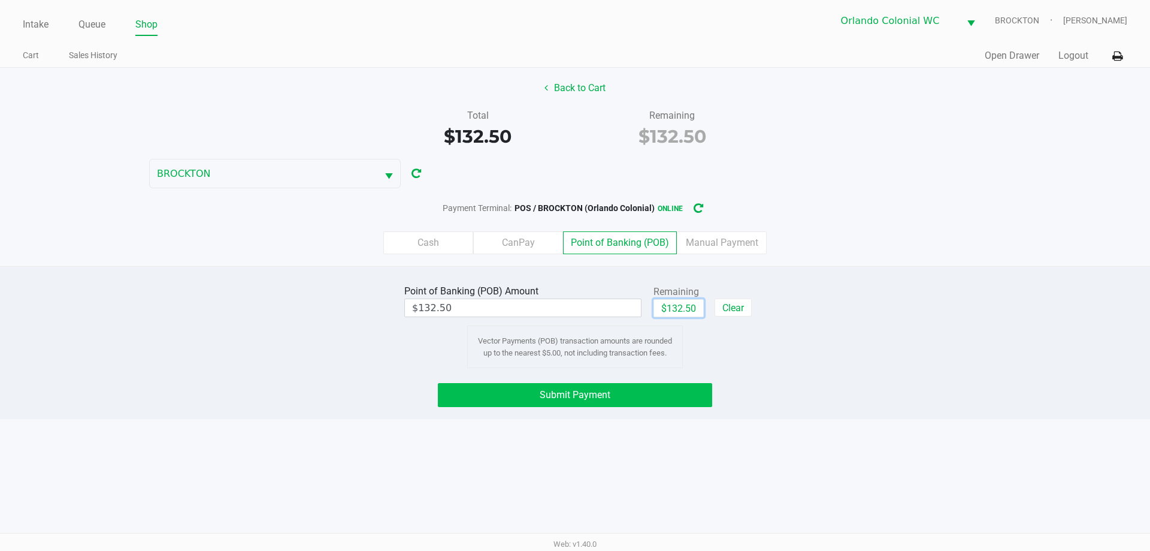
click at [654, 386] on button "Submit Payment" at bounding box center [575, 395] width 274 height 24
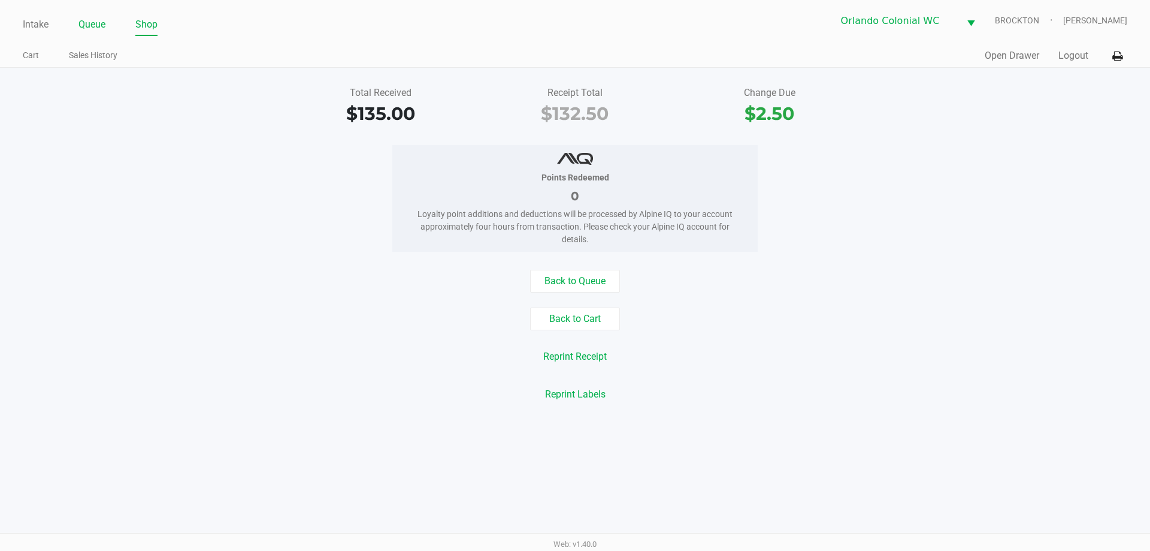
click at [86, 25] on link "Queue" at bounding box center [91, 24] width 27 height 17
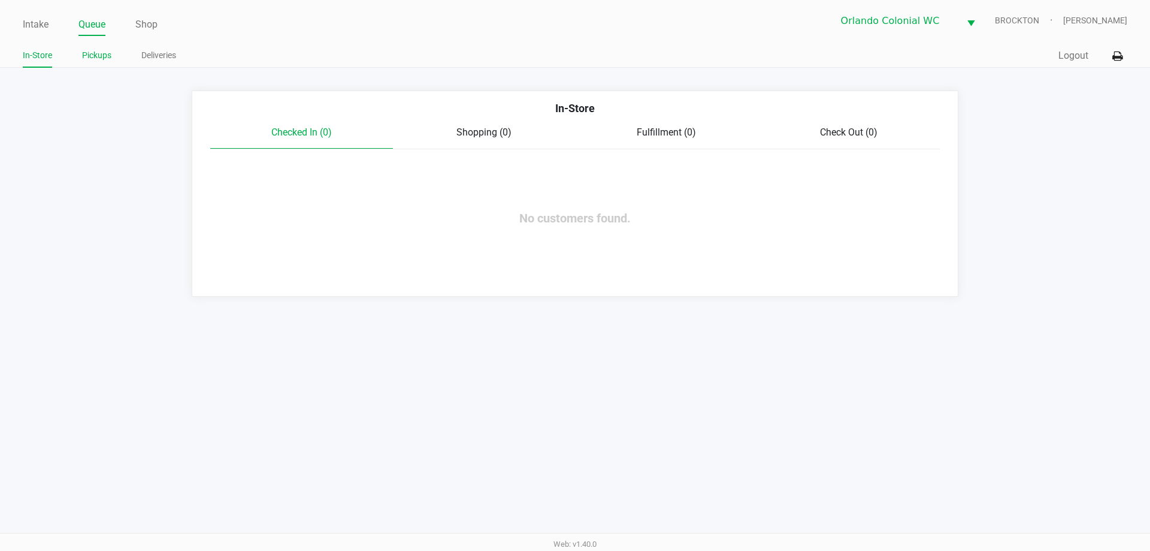
click at [95, 59] on link "Pickups" at bounding box center [96, 55] width 29 height 15
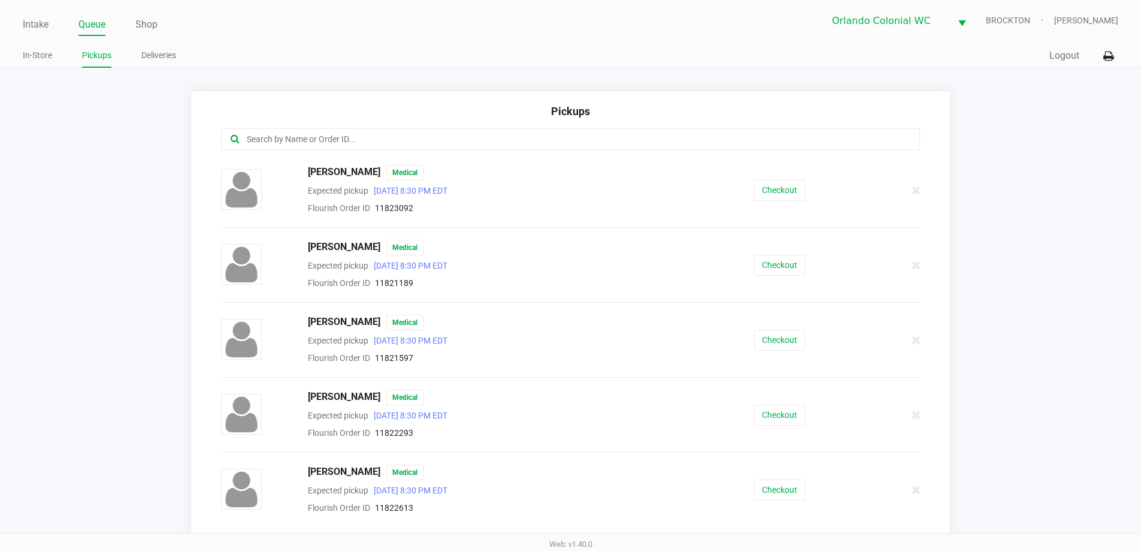
click at [461, 144] on input "text" at bounding box center [552, 139] width 612 height 14
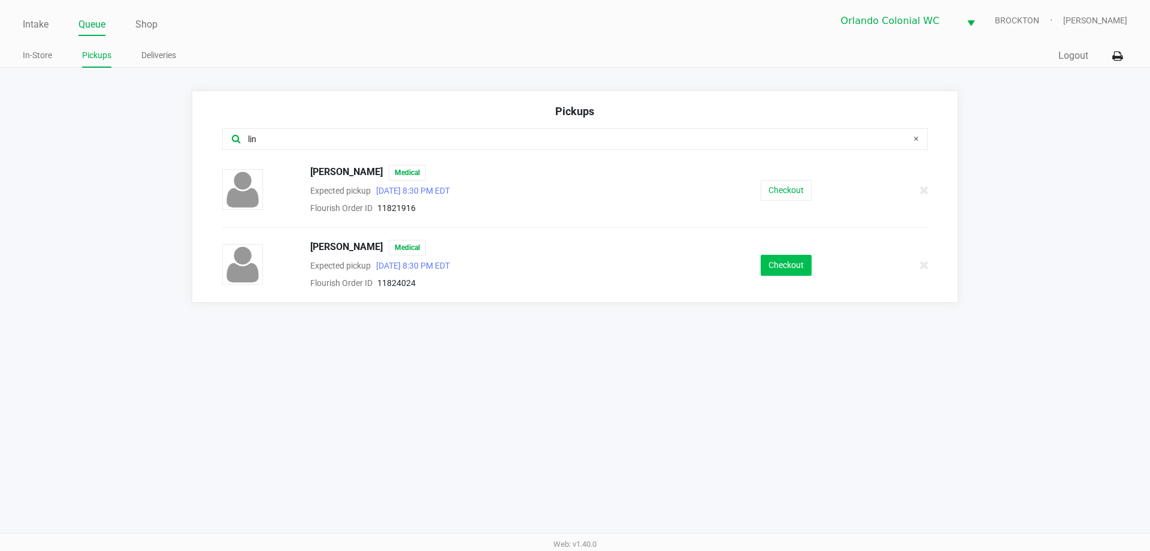
type input "lin"
click at [787, 268] on button "Checkout" at bounding box center [786, 265] width 51 height 21
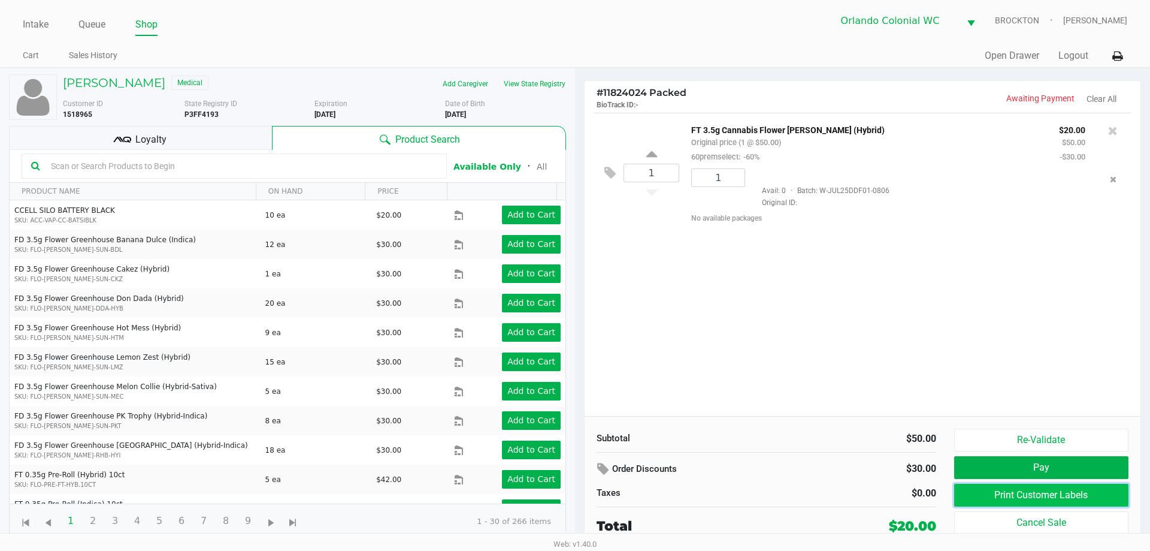
click at [1048, 497] on button "Print Customer Labels" at bounding box center [1041, 494] width 174 height 23
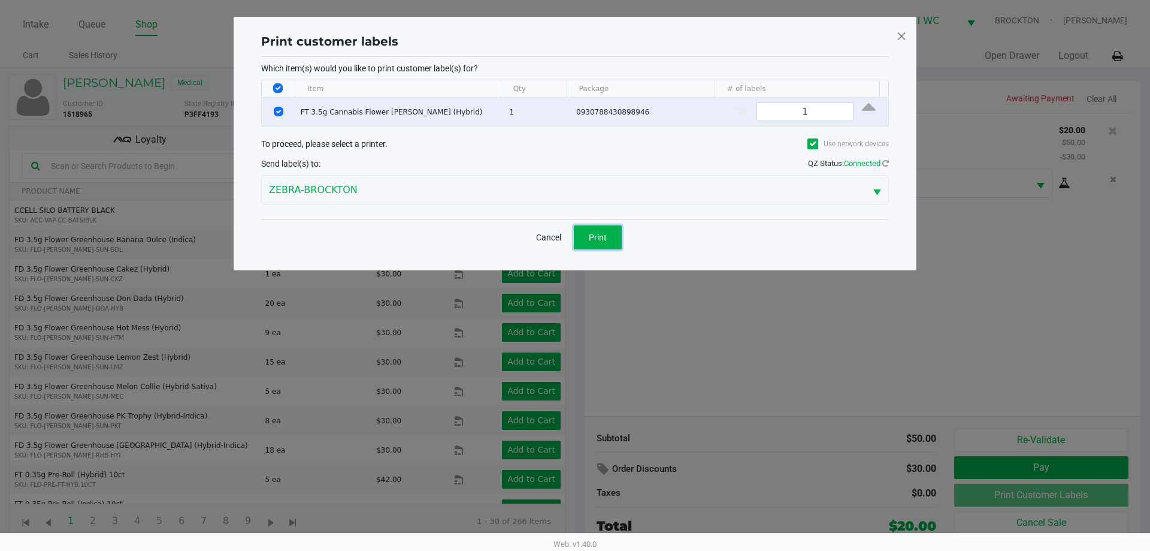
drag, startPoint x: 594, startPoint y: 234, endPoint x: 640, endPoint y: 241, distance: 46.7
click at [606, 241] on span "Print" at bounding box center [598, 237] width 18 height 10
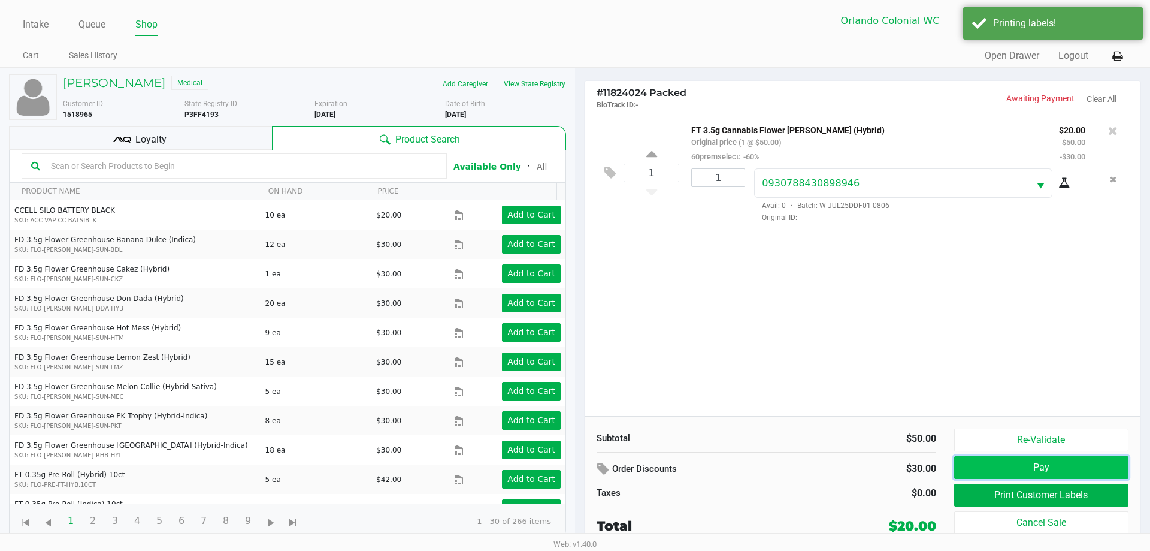
click at [1008, 467] on button "Pay" at bounding box center [1041, 467] width 174 height 23
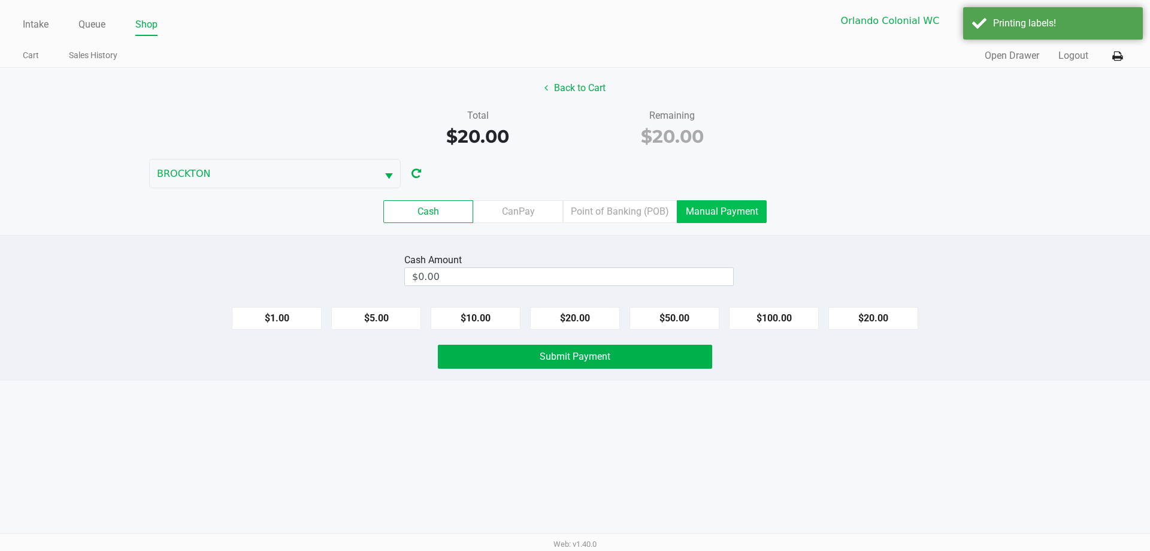
drag, startPoint x: 637, startPoint y: 206, endPoint x: 725, endPoint y: 244, distance: 95.8
click at [640, 206] on label "Point of Banking (POB)" at bounding box center [620, 211] width 114 height 23
click at [0, 0] on 7 "Point of Banking (POB)" at bounding box center [0, 0] width 0 height 0
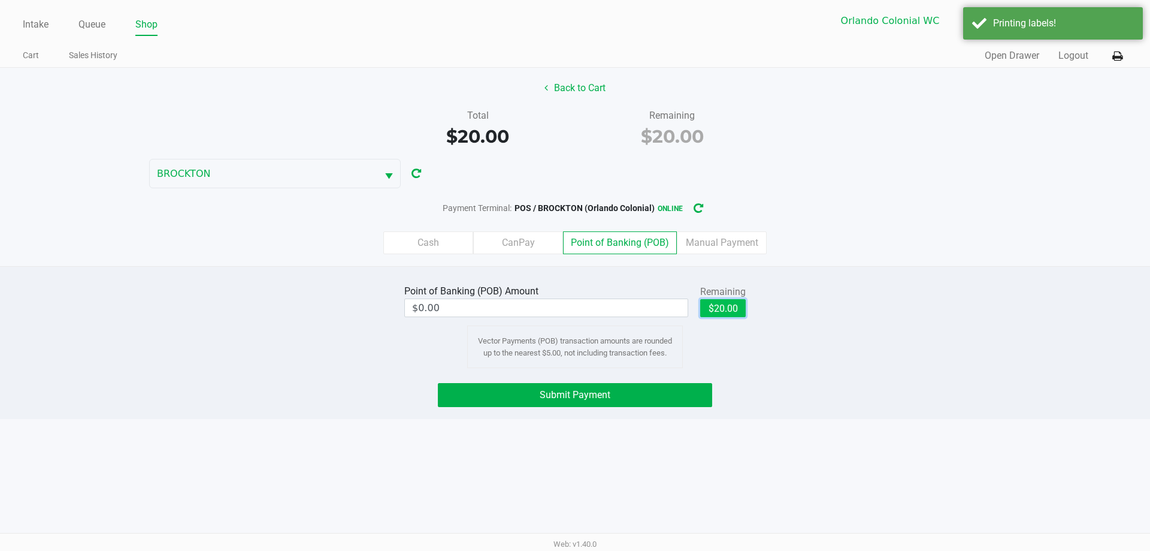
click at [737, 304] on button "$20.00" at bounding box center [723, 308] width 46 height 18
type input "$20.00"
click at [622, 395] on button "Submit Payment" at bounding box center [575, 395] width 274 height 24
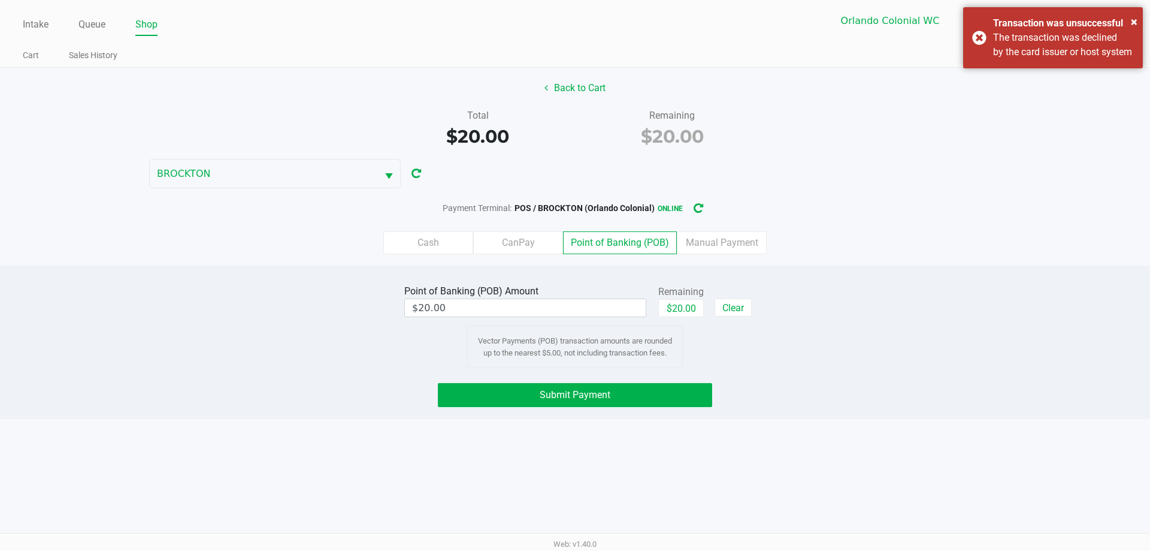
click at [987, 43] on div "× Transaction was unsuccessful The transaction was declined by the card issuer …" at bounding box center [1053, 37] width 180 height 61
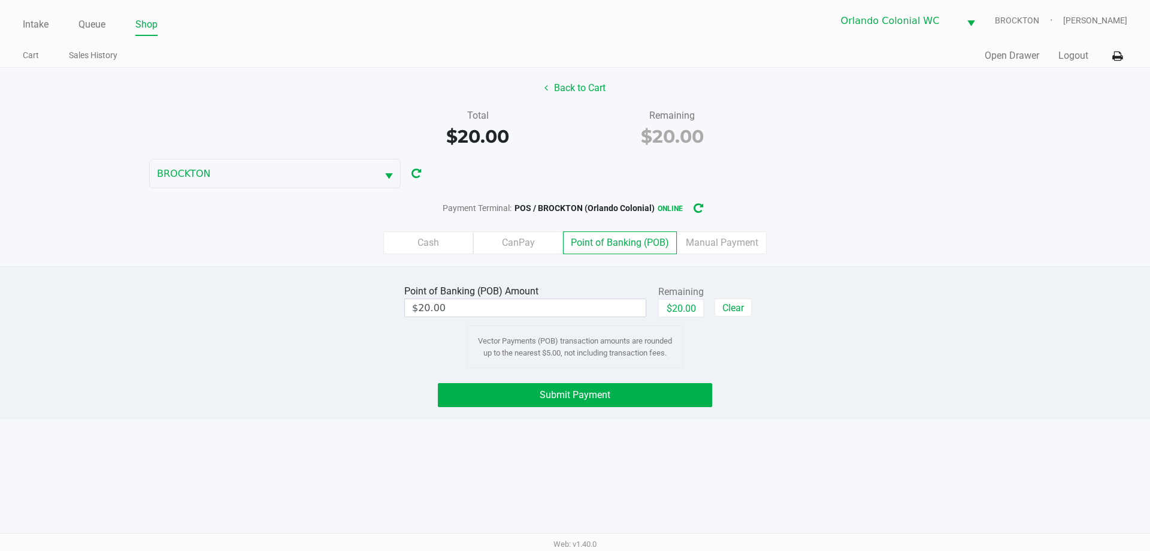
click at [642, 397] on button "Submit Payment" at bounding box center [575, 395] width 274 height 24
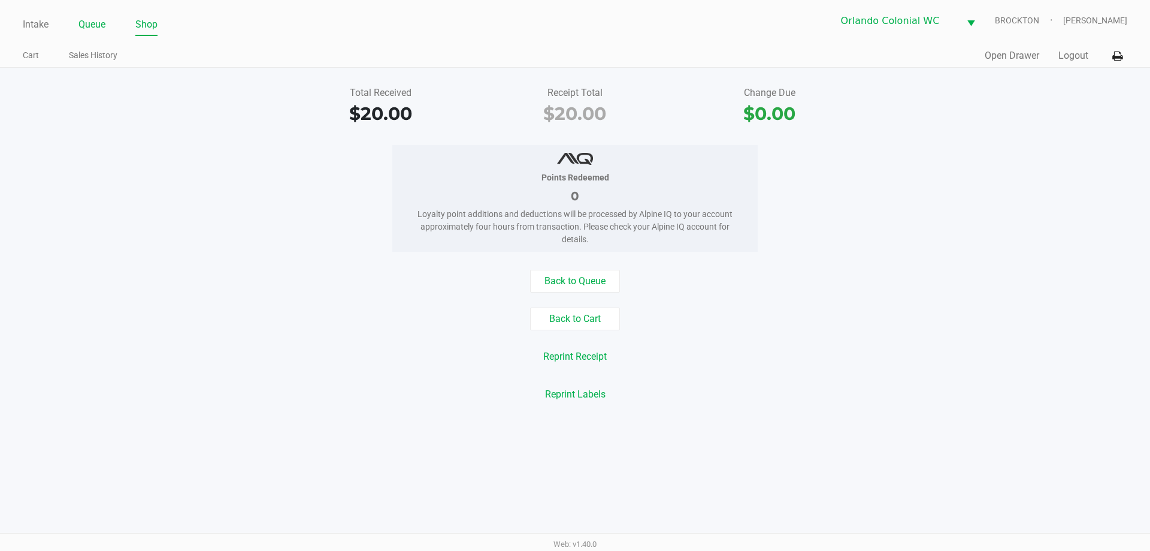
drag, startPoint x: 99, startPoint y: 32, endPoint x: 96, endPoint y: 17, distance: 14.6
click at [99, 28] on link "Queue" at bounding box center [91, 24] width 27 height 17
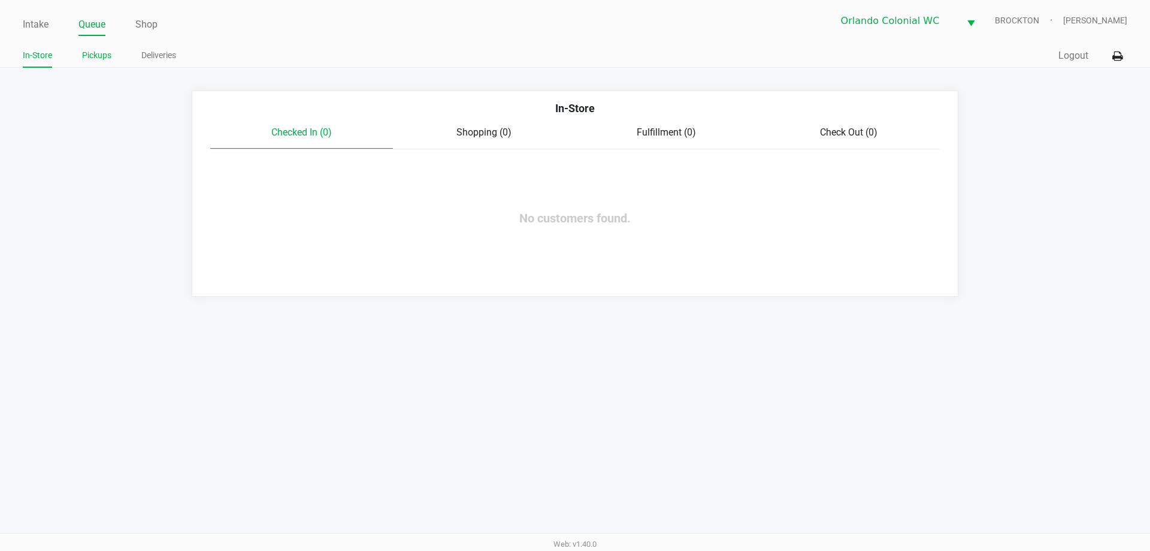
click at [92, 55] on link "Pickups" at bounding box center [96, 55] width 29 height 15
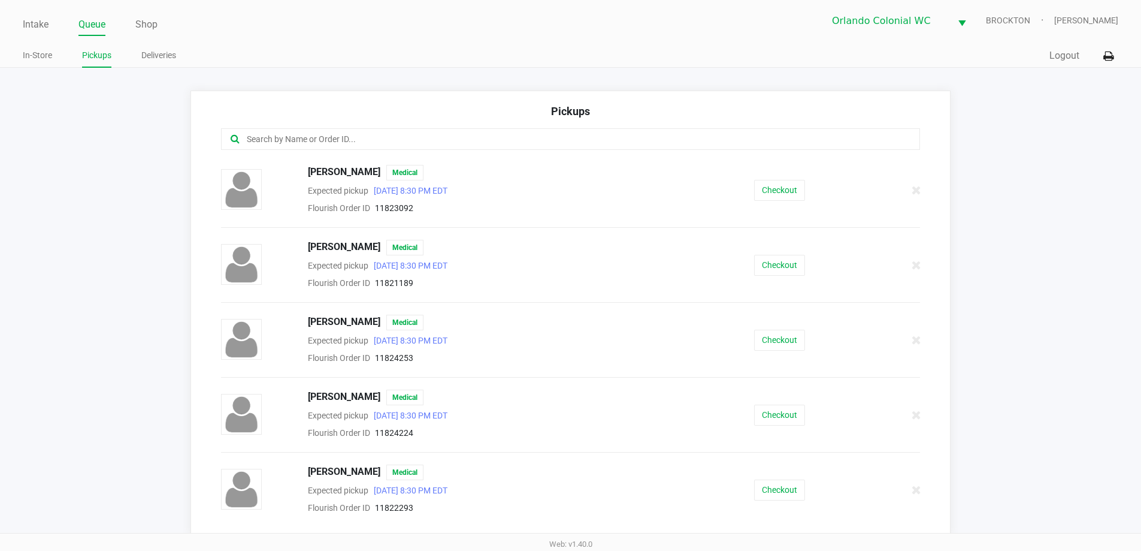
drag, startPoint x: 328, startPoint y: 140, endPoint x: 298, endPoint y: 129, distance: 31.8
click at [332, 140] on input "text" at bounding box center [552, 139] width 612 height 14
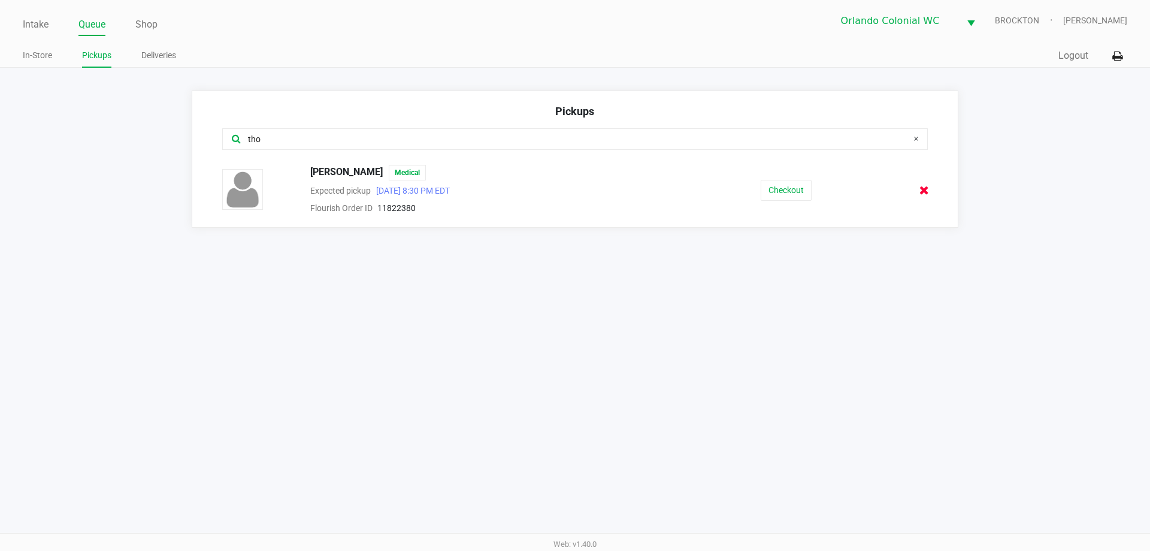
type input "tho"
click at [926, 188] on icon at bounding box center [925, 190] width 10 height 9
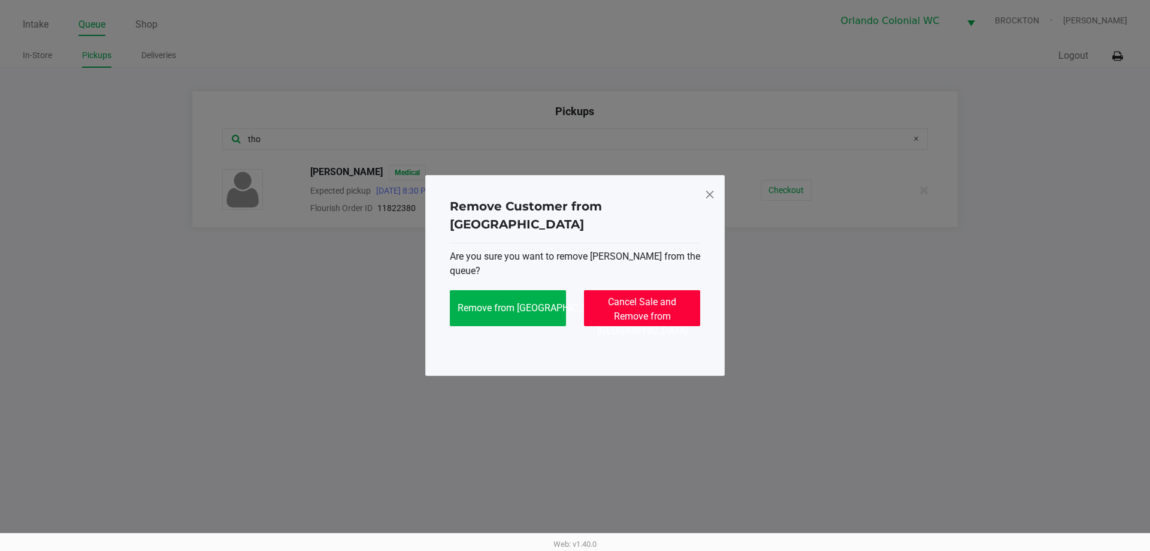
click at [652, 307] on span "Cancel Sale and Remove from [GEOGRAPHIC_DATA]" at bounding box center [642, 316] width 90 height 40
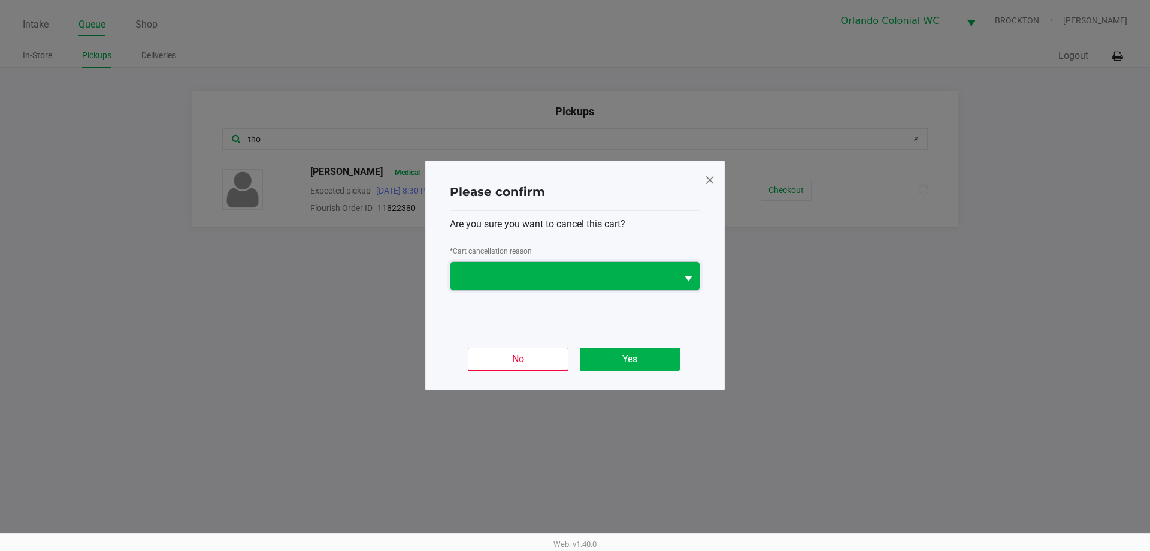
click at [635, 274] on span at bounding box center [564, 276] width 212 height 14
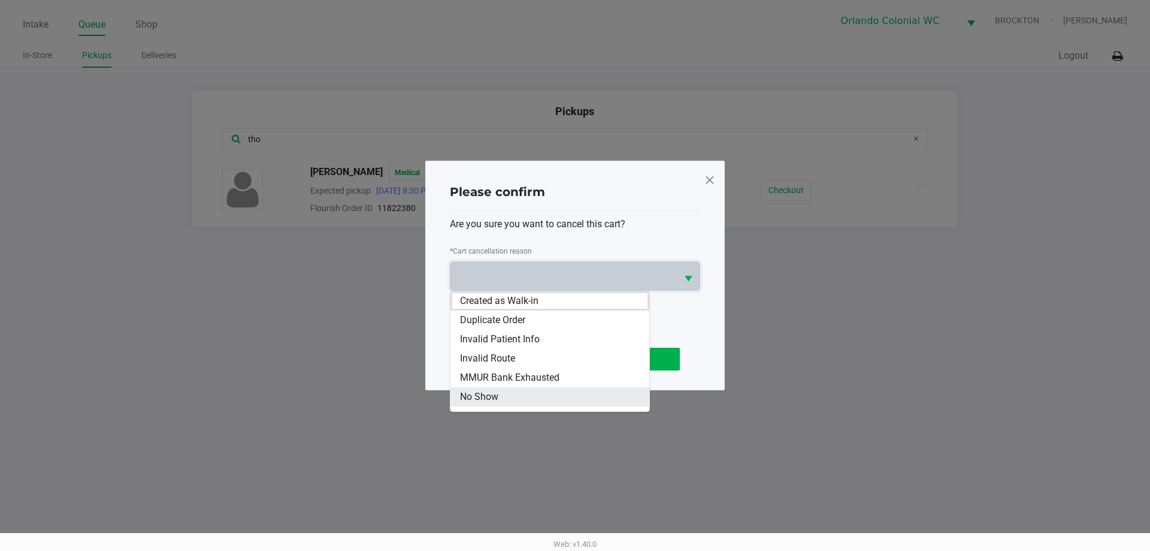
click at [495, 400] on span "No Show" at bounding box center [479, 396] width 38 height 14
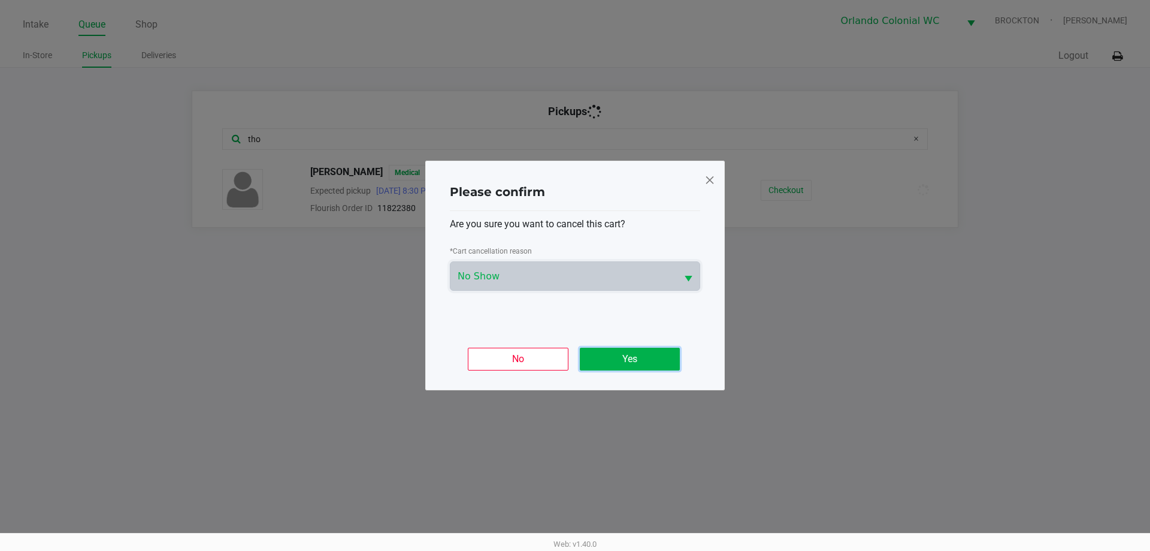
click at [631, 361] on button "Yes" at bounding box center [630, 358] width 100 height 23
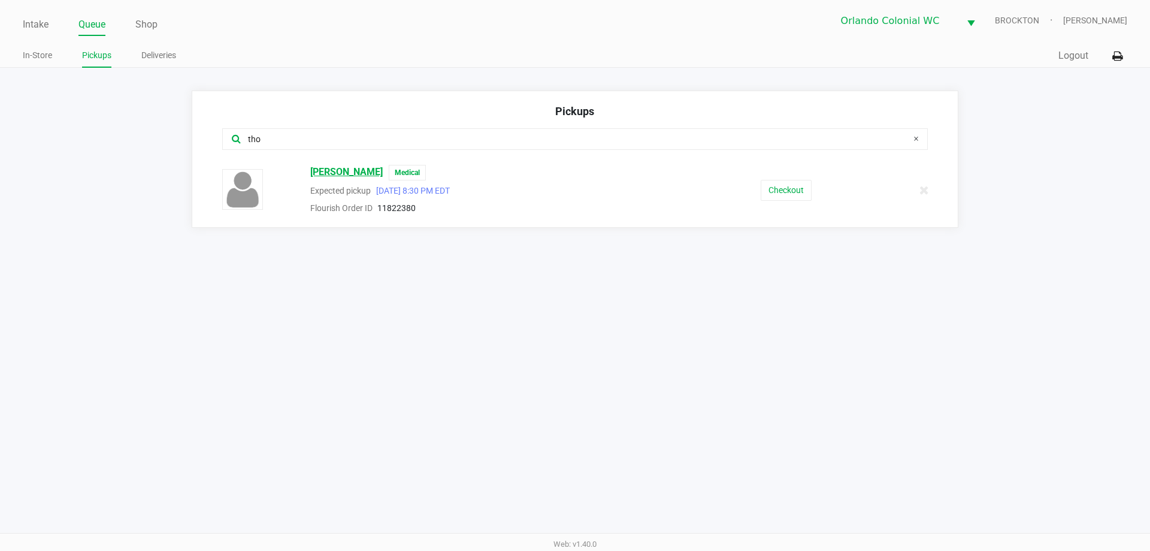
click at [361, 173] on span "[PERSON_NAME]" at bounding box center [346, 173] width 72 height 16
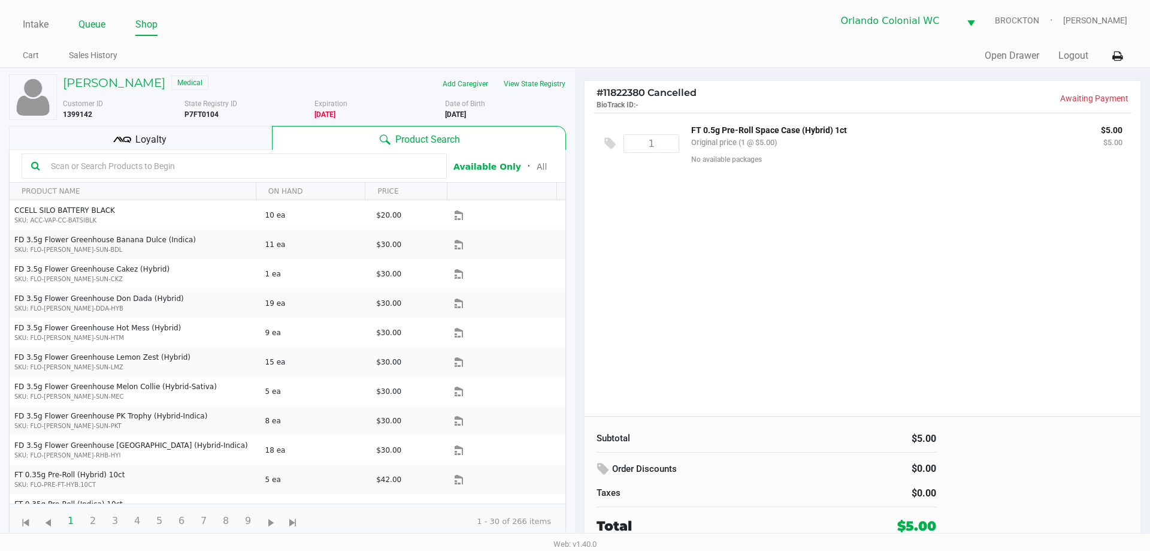
click at [102, 19] on link "Queue" at bounding box center [91, 24] width 27 height 17
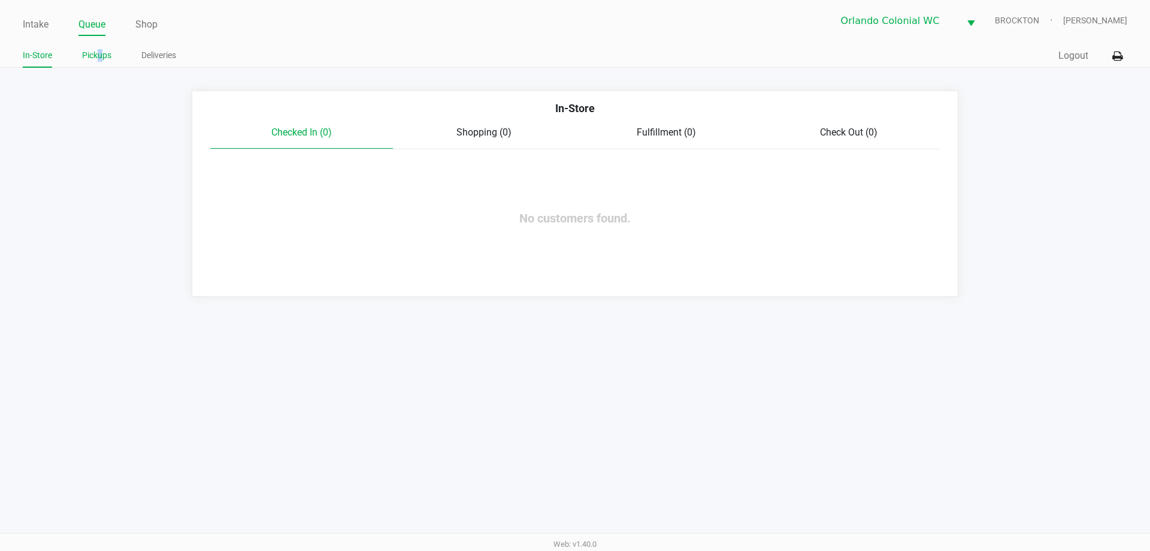
click at [101, 56] on link "Pickups" at bounding box center [96, 55] width 29 height 15
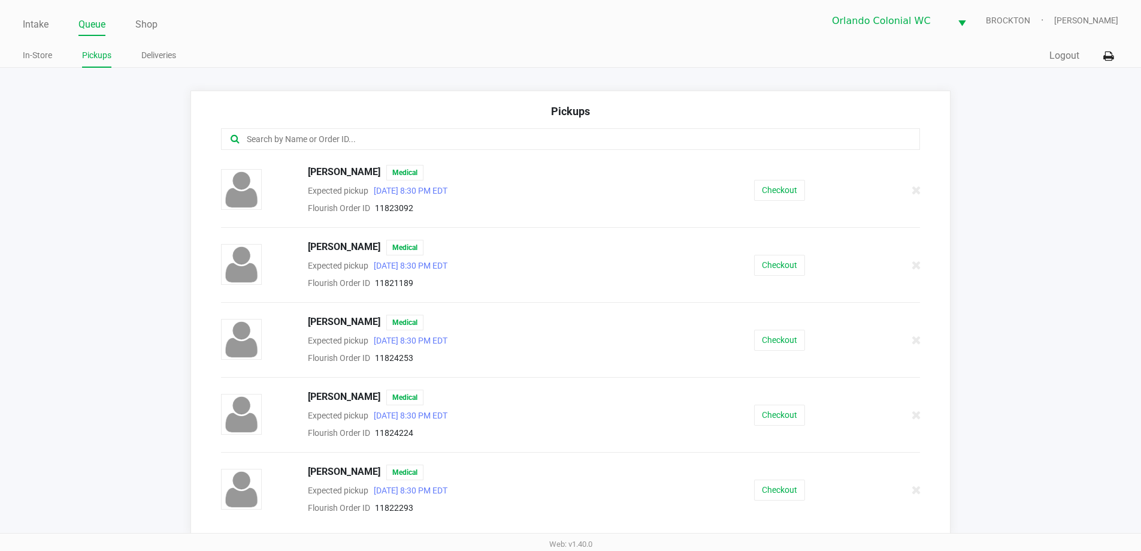
click at [340, 132] on div at bounding box center [571, 139] width 700 height 22
click at [349, 144] on input "text" at bounding box center [552, 139] width 612 height 14
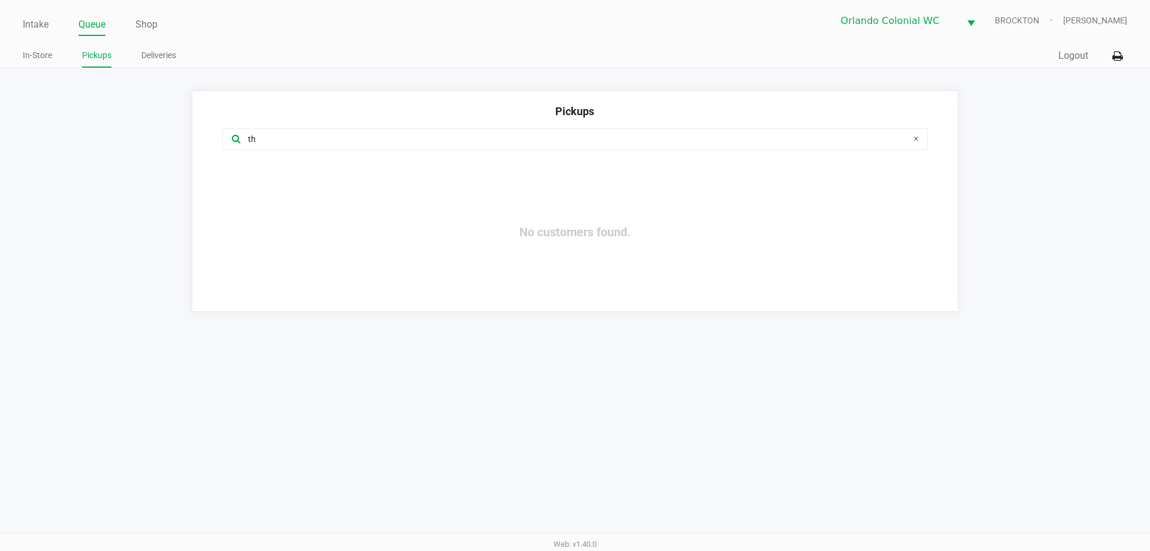
type input "t"
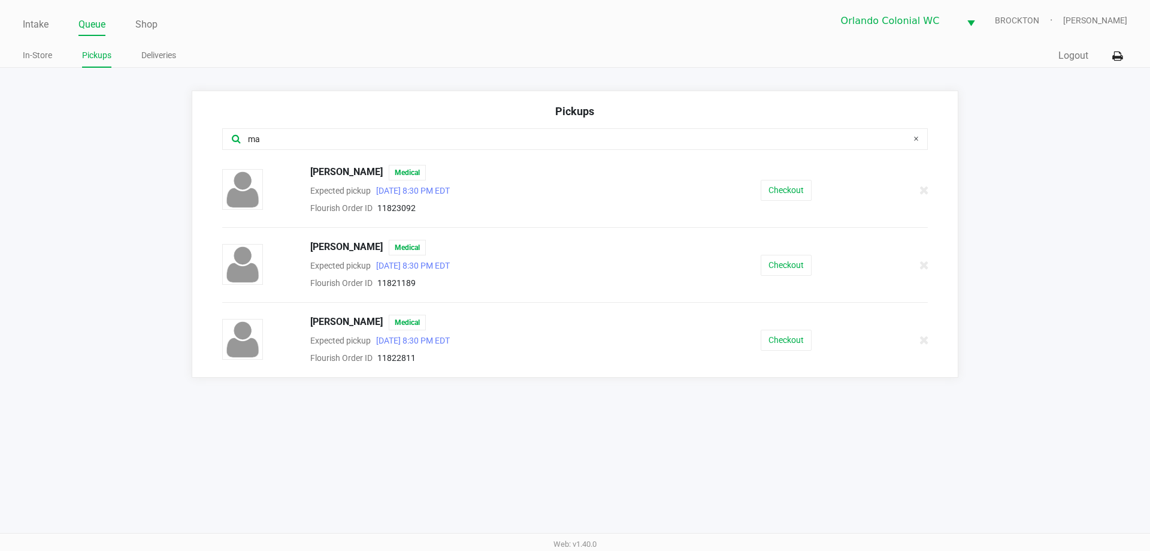
type input "m"
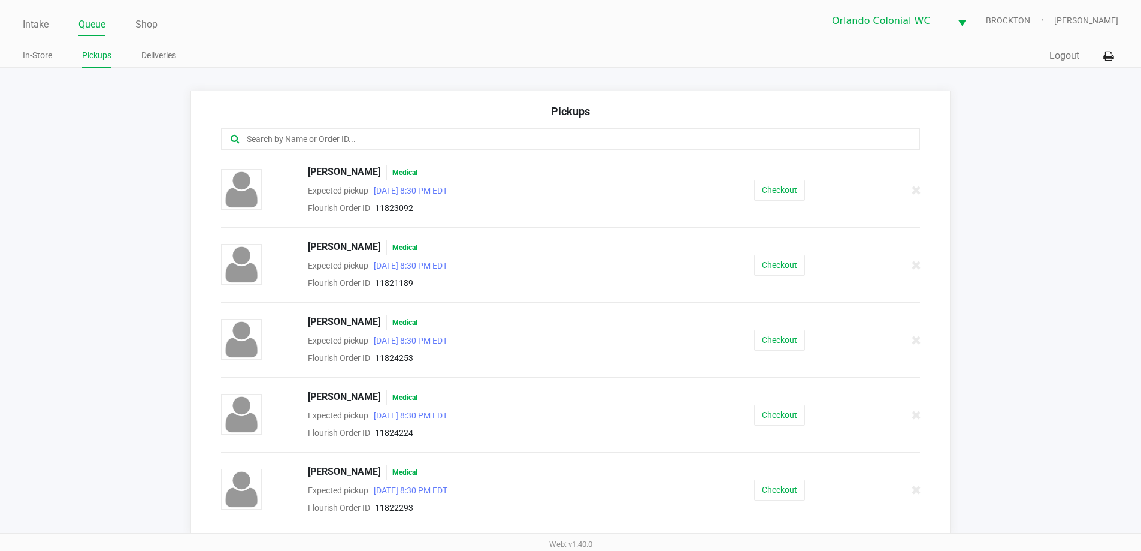
click at [334, 135] on input "text" at bounding box center [552, 139] width 612 height 14
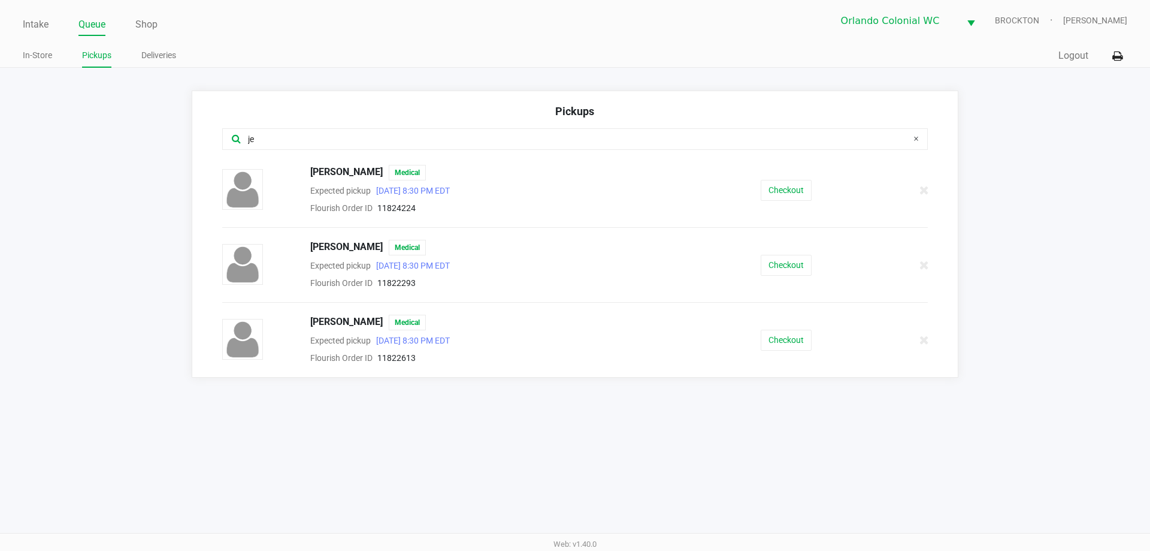
type input "je"
click at [792, 256] on button "Checkout" at bounding box center [786, 265] width 51 height 21
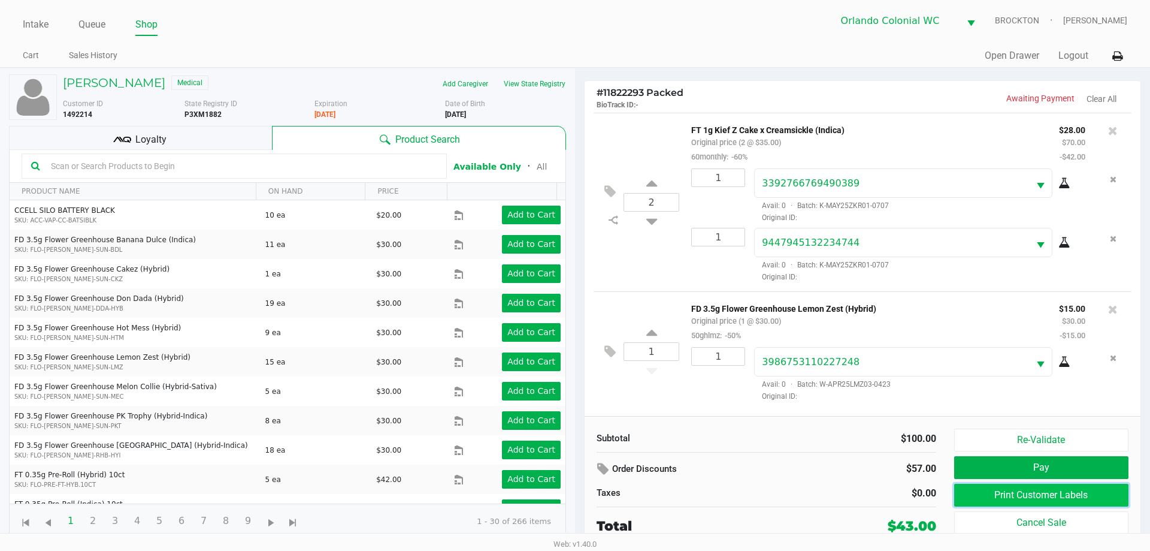
click at [1025, 503] on button "Print Customer Labels" at bounding box center [1041, 494] width 174 height 23
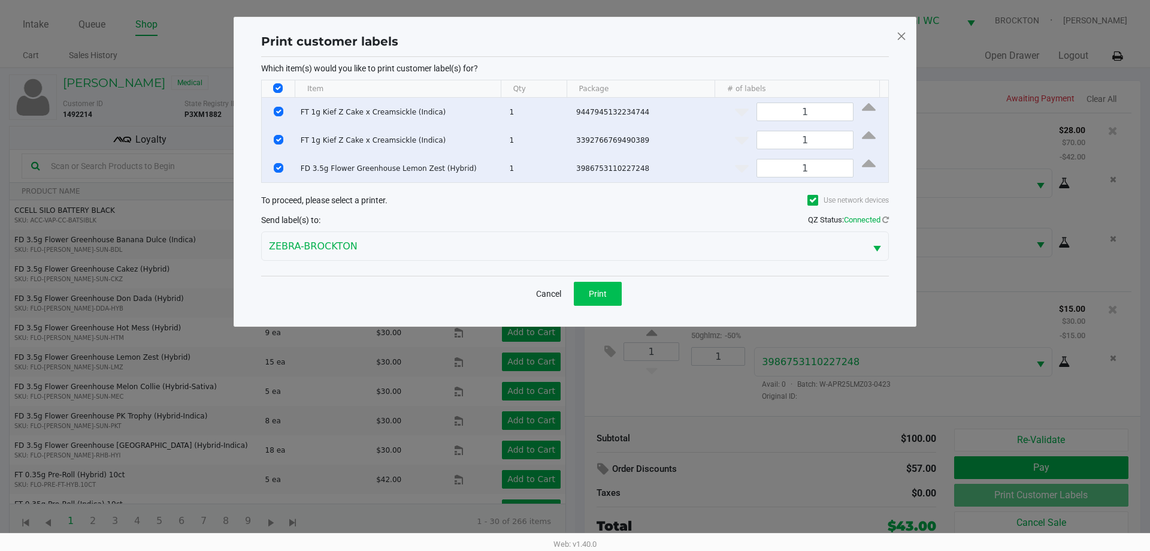
click at [604, 295] on span "Print" at bounding box center [598, 294] width 18 height 10
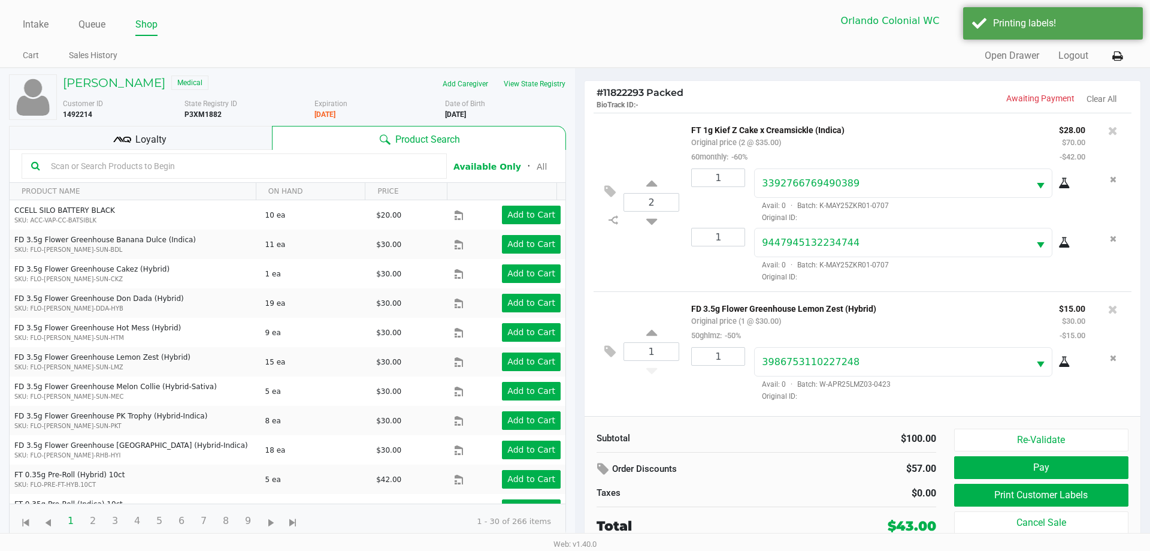
click at [1062, 471] on button "Pay" at bounding box center [1041, 467] width 174 height 23
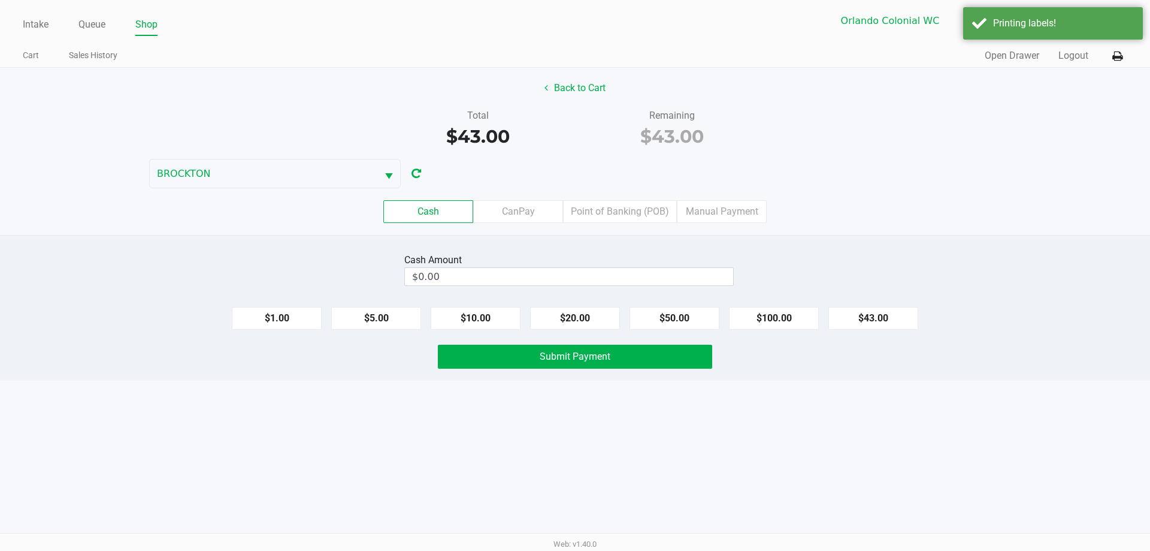
click at [892, 313] on button "$43.00" at bounding box center [873, 318] width 90 height 23
type input "$43.00"
click at [594, 353] on span "Submit Payment" at bounding box center [575, 355] width 71 height 11
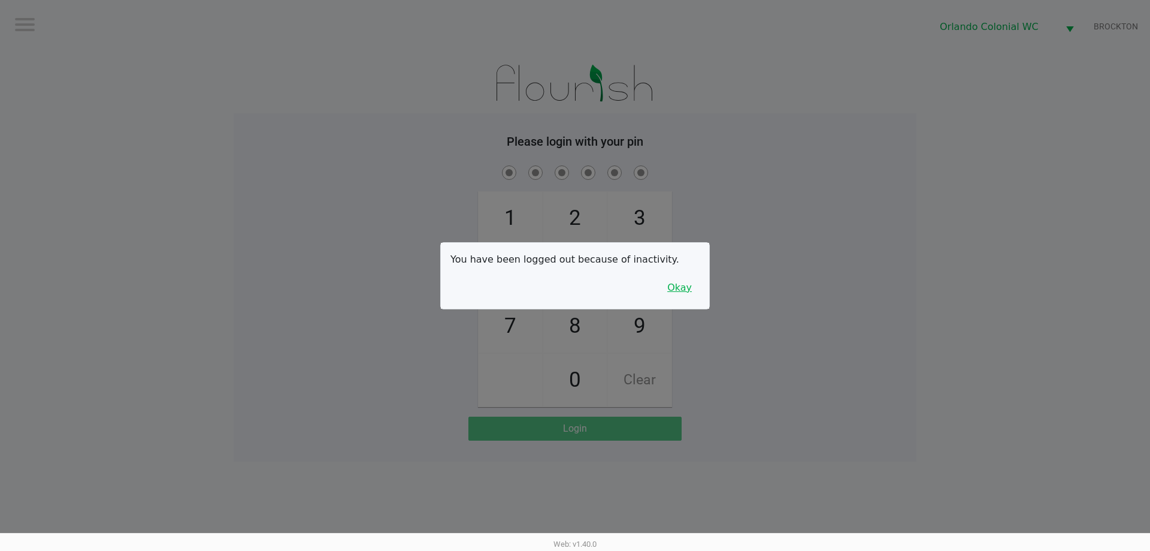
click at [692, 288] on button "Okay" at bounding box center [680, 287] width 40 height 23
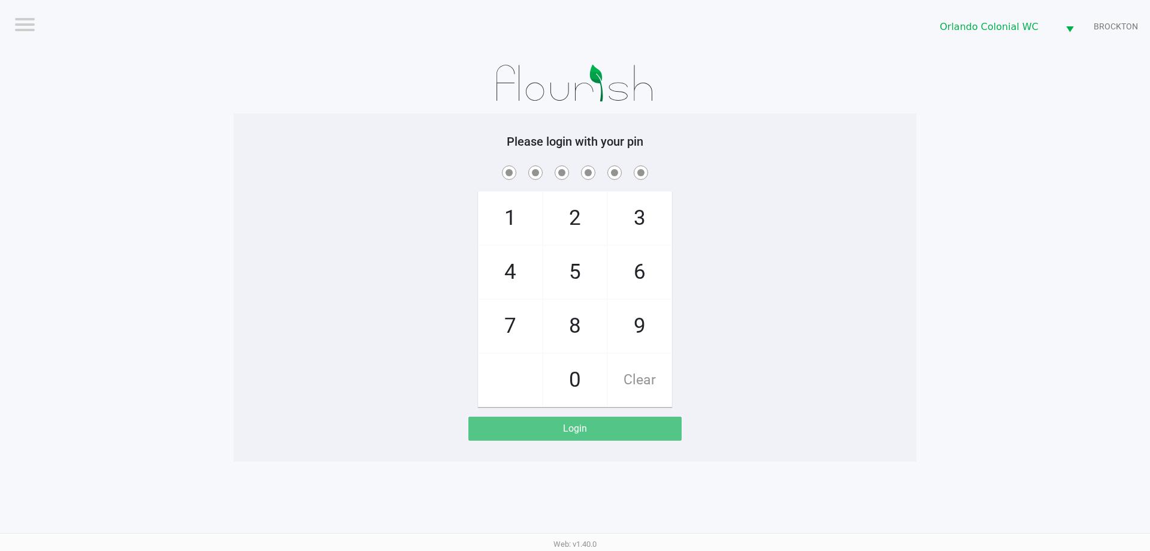
click at [503, 332] on span "7" at bounding box center [510, 326] width 63 height 53
checkbox input "true"
click at [512, 204] on span "1" at bounding box center [510, 218] width 63 height 53
checkbox input "true"
click at [646, 322] on span "9" at bounding box center [639, 326] width 63 height 53
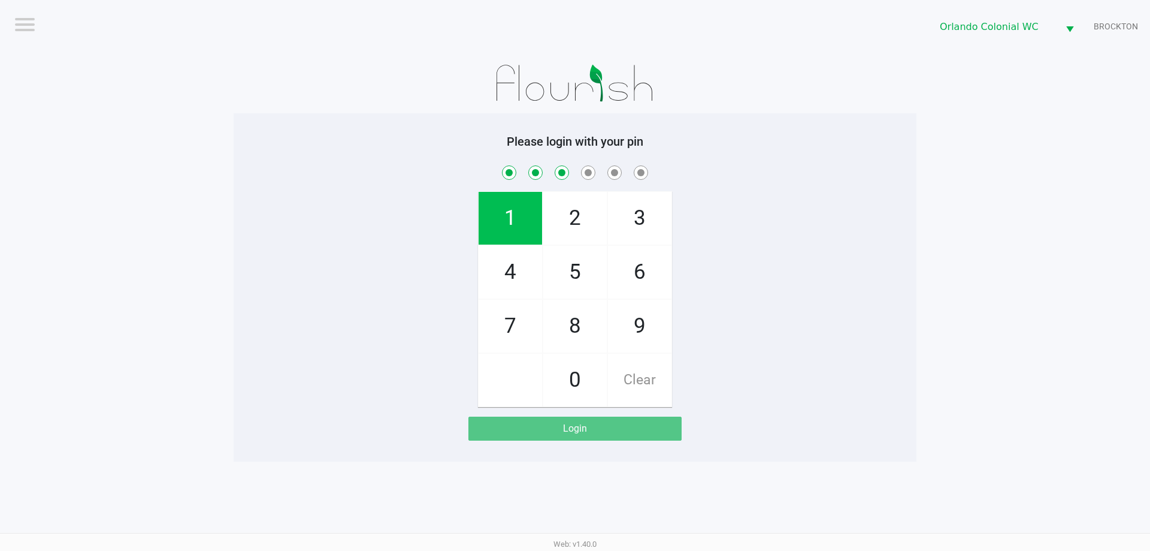
checkbox input "true"
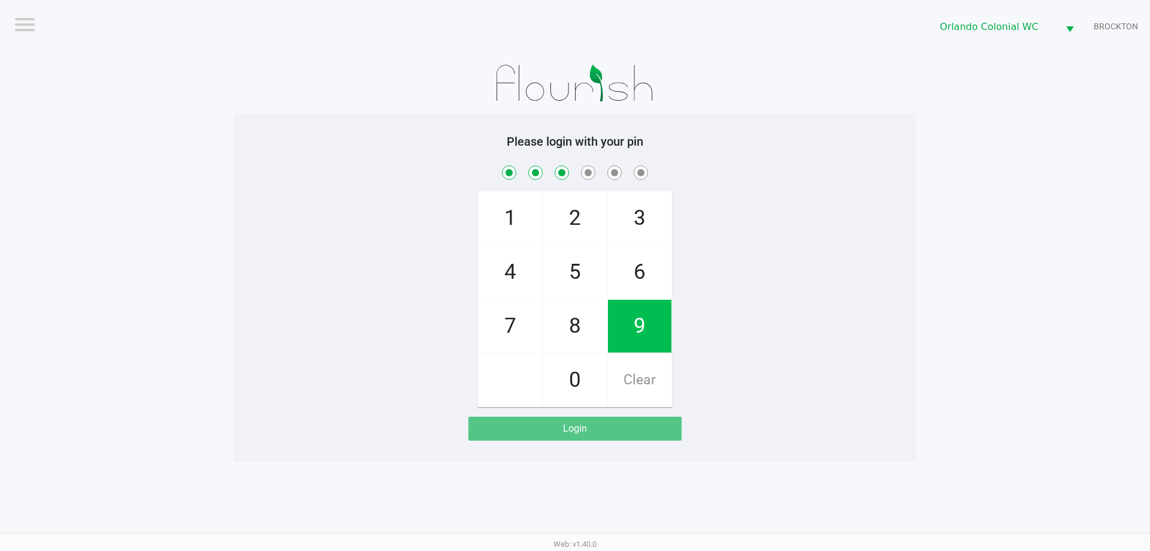
click at [516, 313] on span "7" at bounding box center [510, 326] width 63 height 53
checkbox input "true"
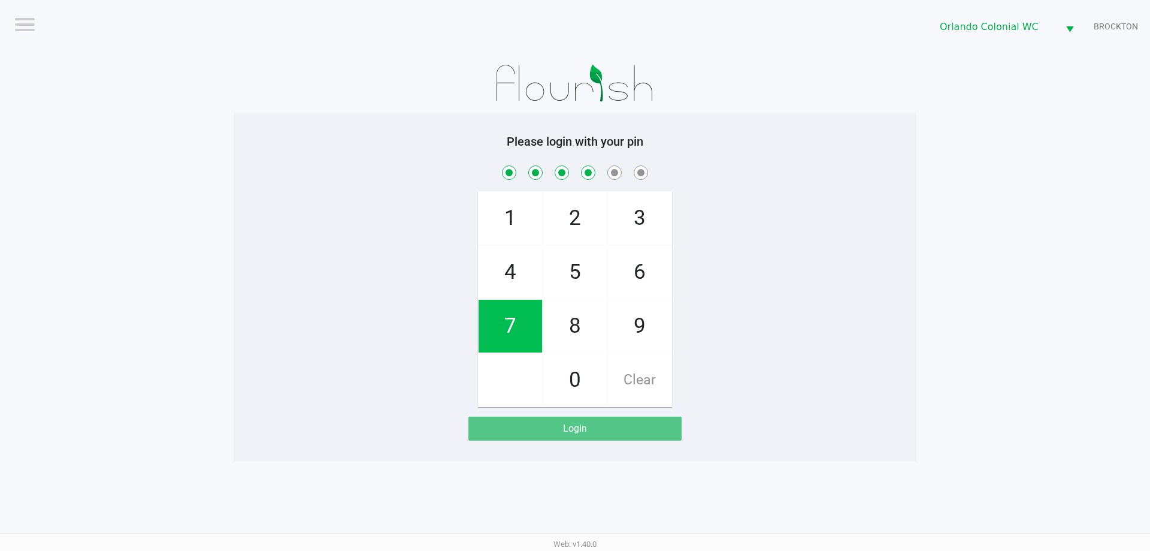
click at [567, 279] on span "5" at bounding box center [574, 272] width 63 height 53
checkbox input "true"
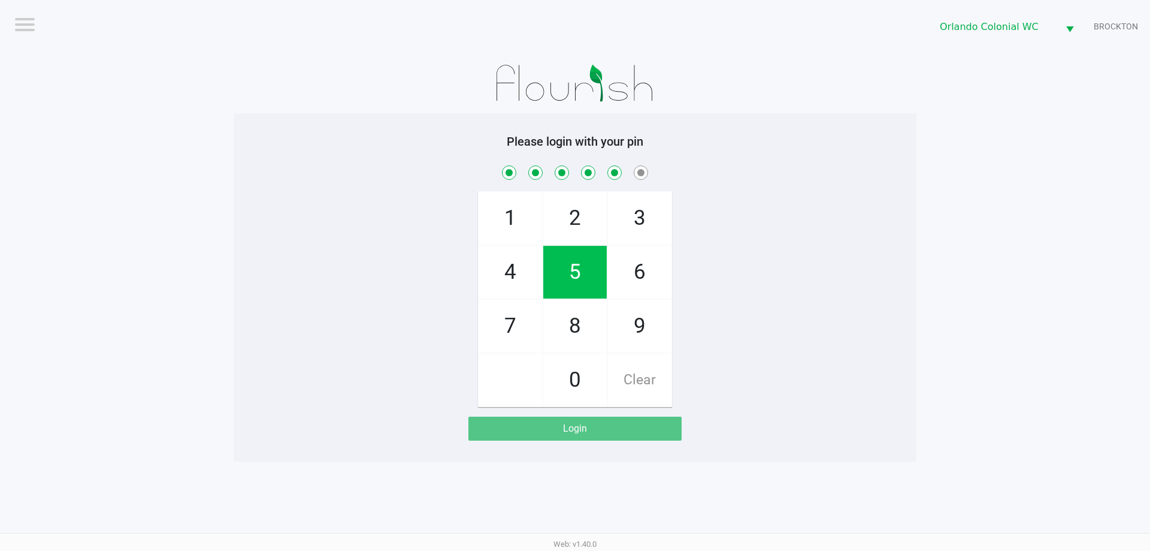
click at [568, 223] on span "2" at bounding box center [574, 218] width 63 height 53
checkbox input "true"
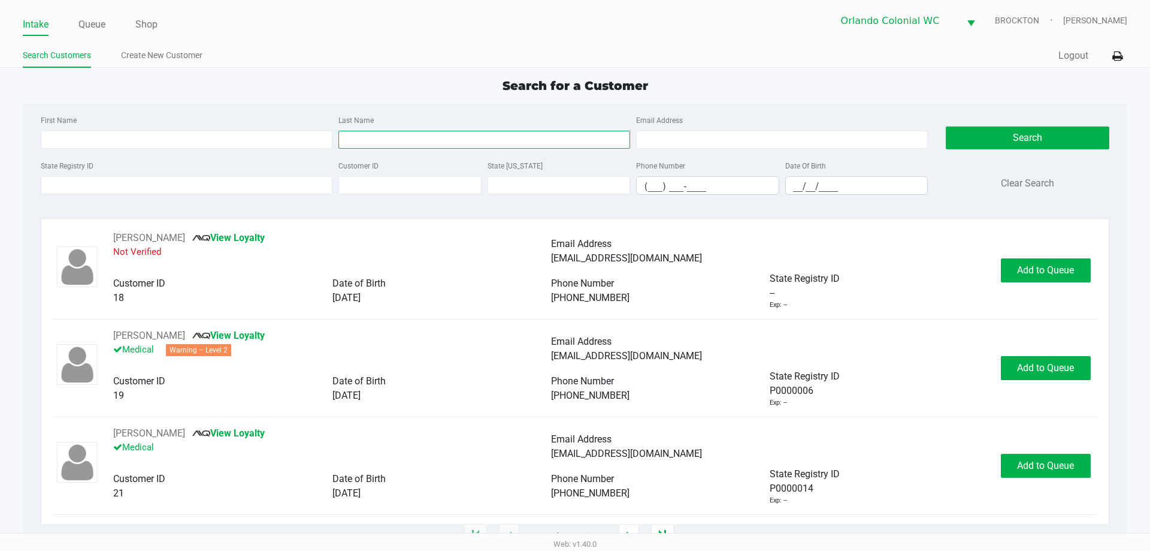
click at [375, 140] on input "Last Name" at bounding box center [484, 140] width 292 height 18
click at [374, 138] on input "Last Name" at bounding box center [484, 140] width 292 height 18
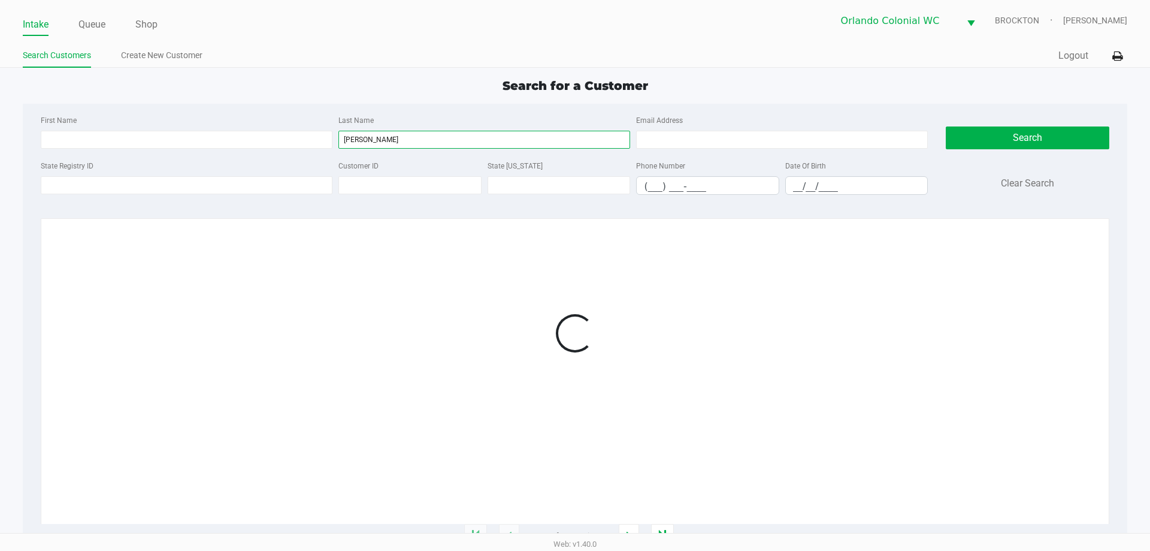
type input "[PERSON_NAME]"
click at [800, 185] on input "__/__/____" at bounding box center [857, 186] width 142 height 19
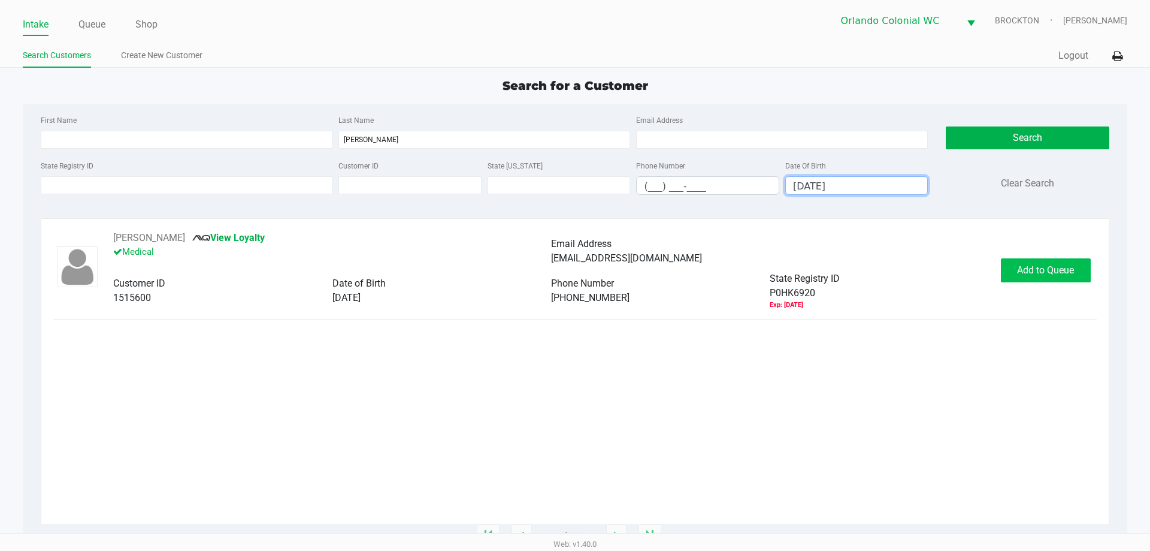
type input "[DATE]"
click at [1044, 277] on button "Add to Queue" at bounding box center [1046, 270] width 90 height 24
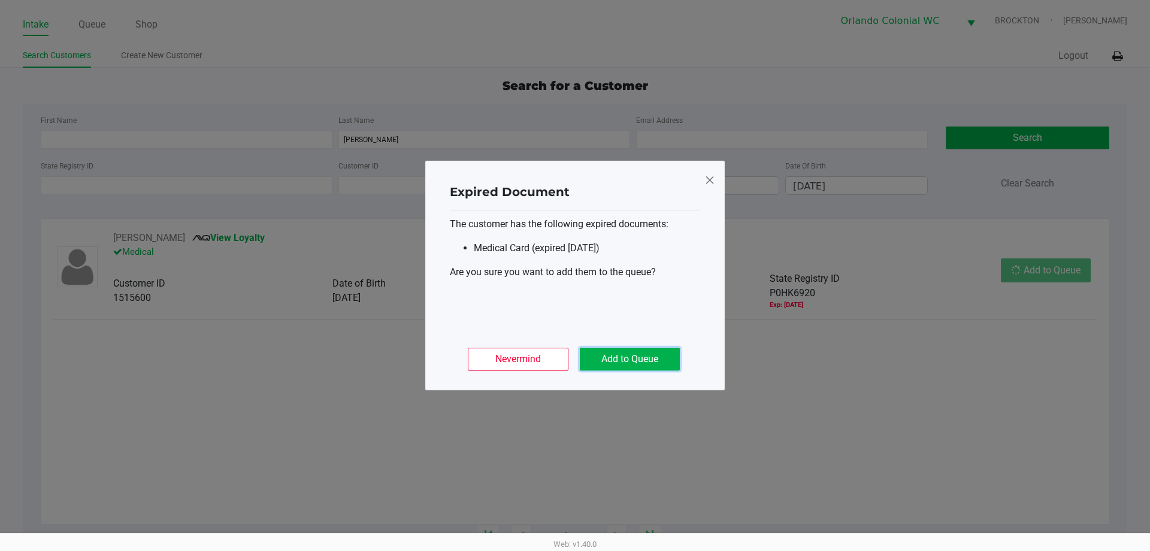
click at [624, 349] on button "Add to Queue" at bounding box center [630, 358] width 100 height 23
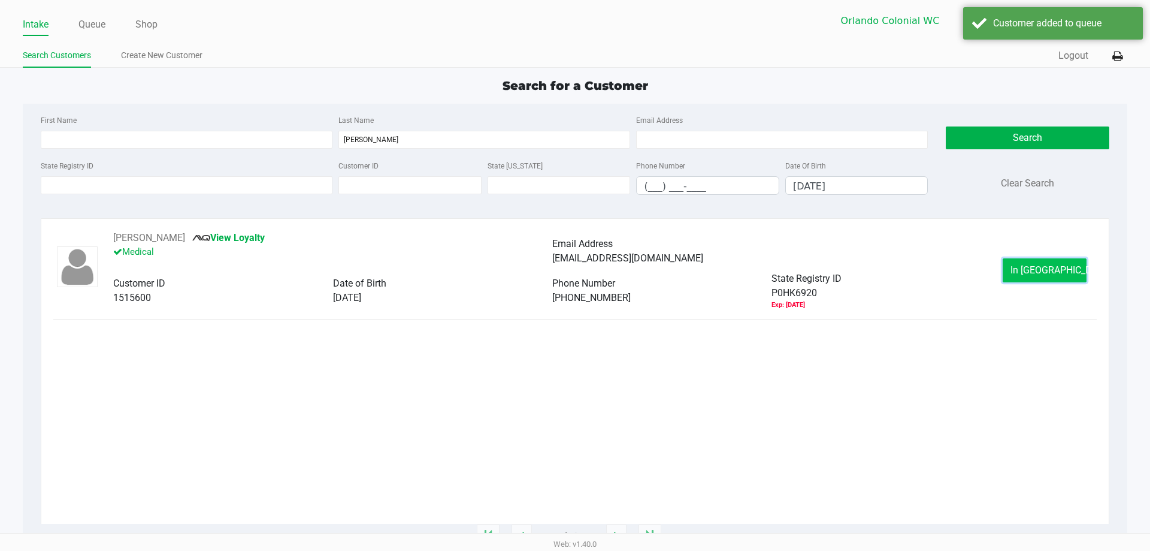
click at [1043, 273] on span "In [GEOGRAPHIC_DATA]" at bounding box center [1061, 269] width 101 height 11
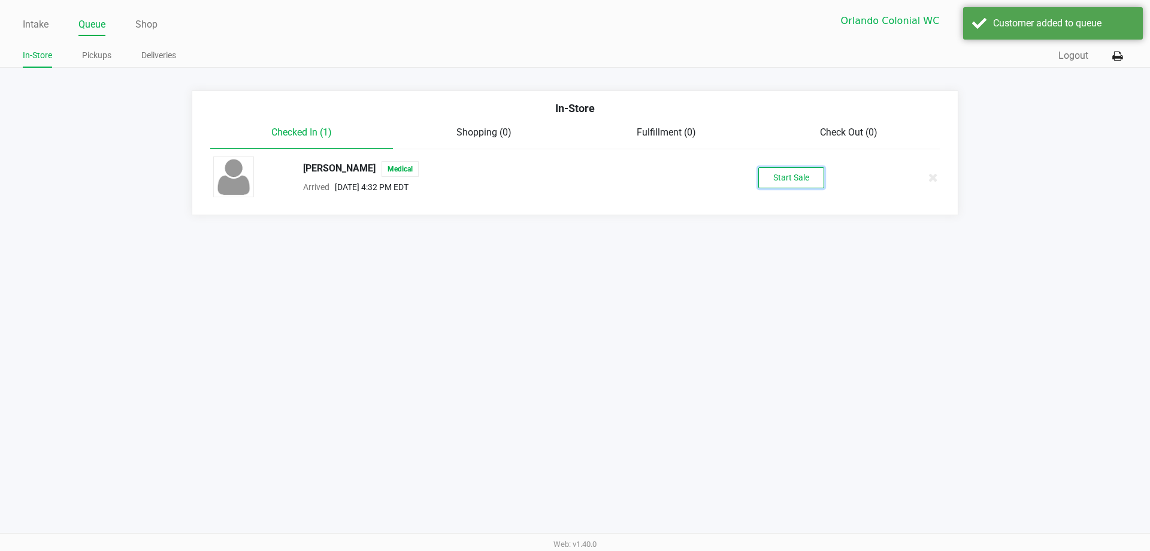
click at [775, 180] on button "Start Sale" at bounding box center [791, 177] width 66 height 21
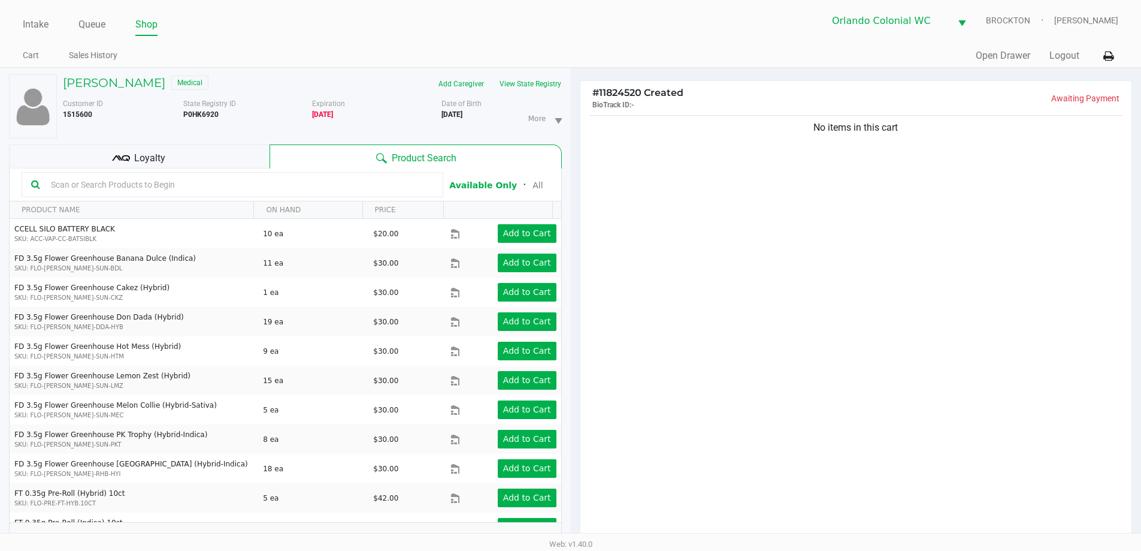
click at [196, 188] on input "text" at bounding box center [240, 185] width 388 height 18
click at [637, 235] on div "No items in this cart" at bounding box center [856, 330] width 552 height 435
click at [858, 293] on div "No items in this cart" at bounding box center [856, 330] width 552 height 435
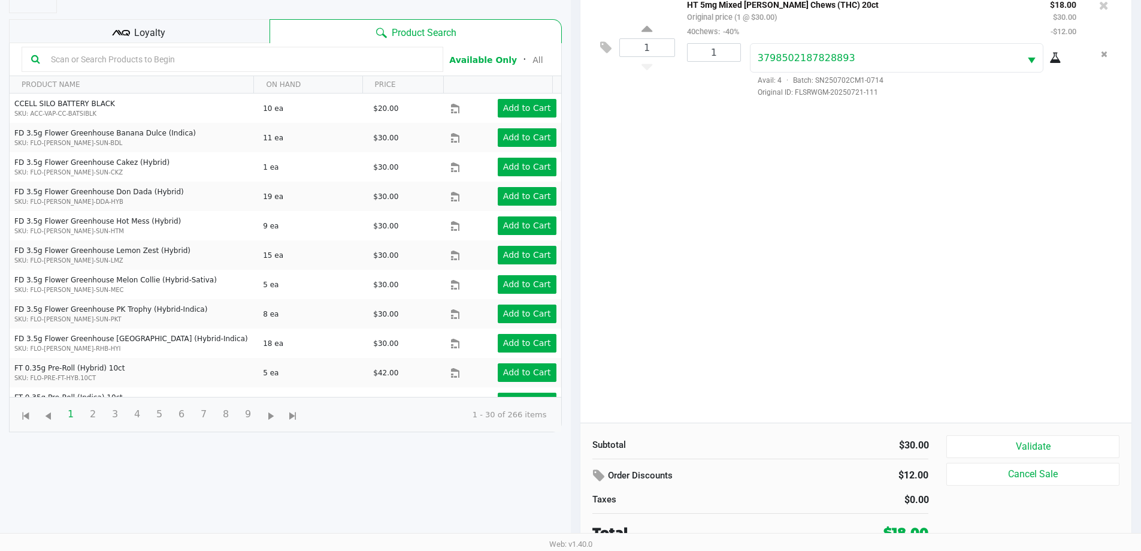
scroll to position [129, 0]
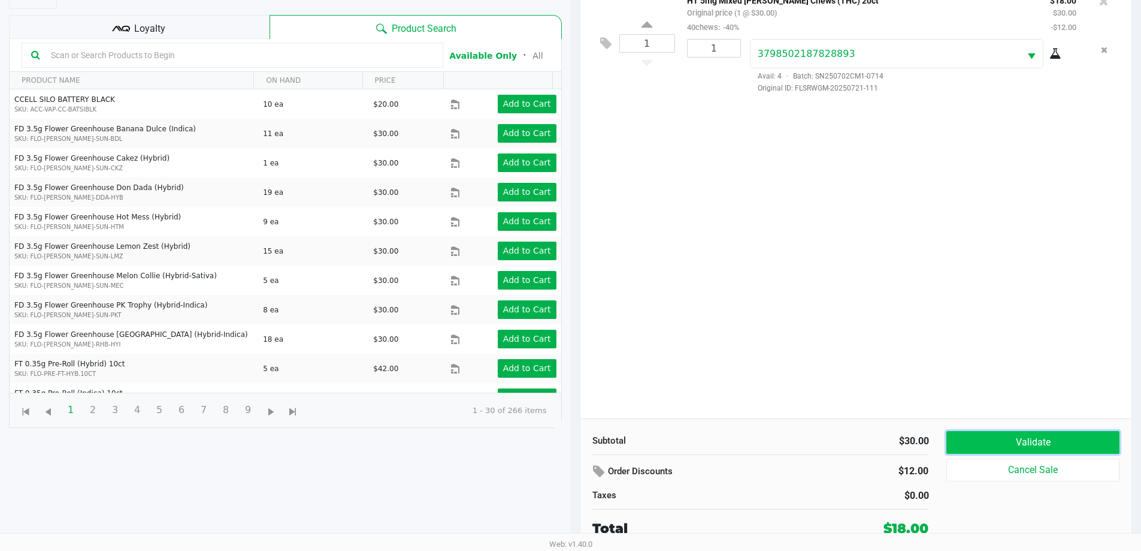
click at [991, 441] on button "Validate" at bounding box center [1032, 442] width 173 height 23
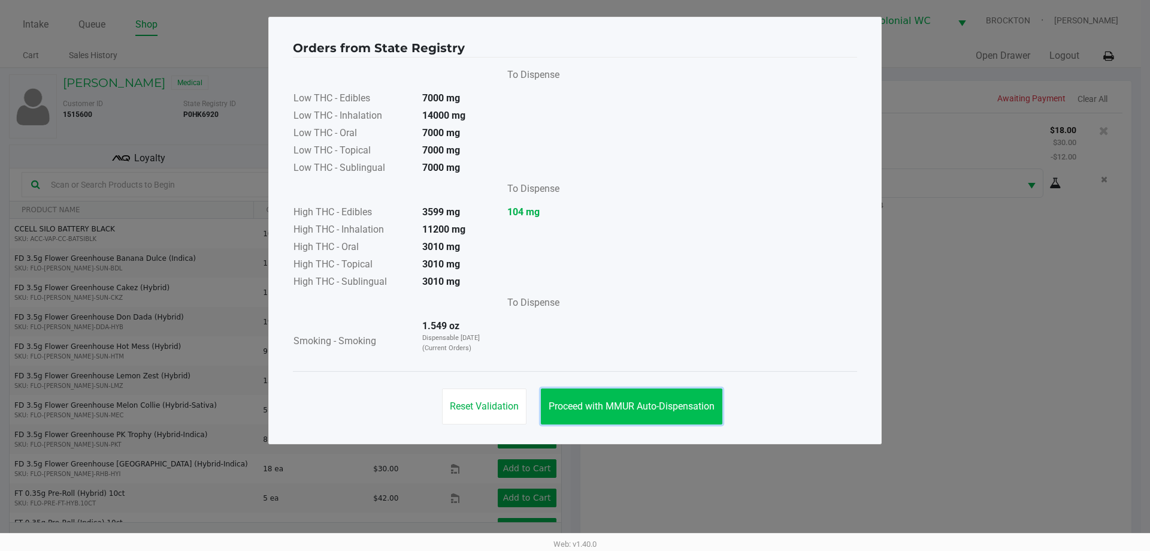
click at [627, 410] on span "Proceed with MMUR Auto-Dispensation" at bounding box center [632, 405] width 166 height 11
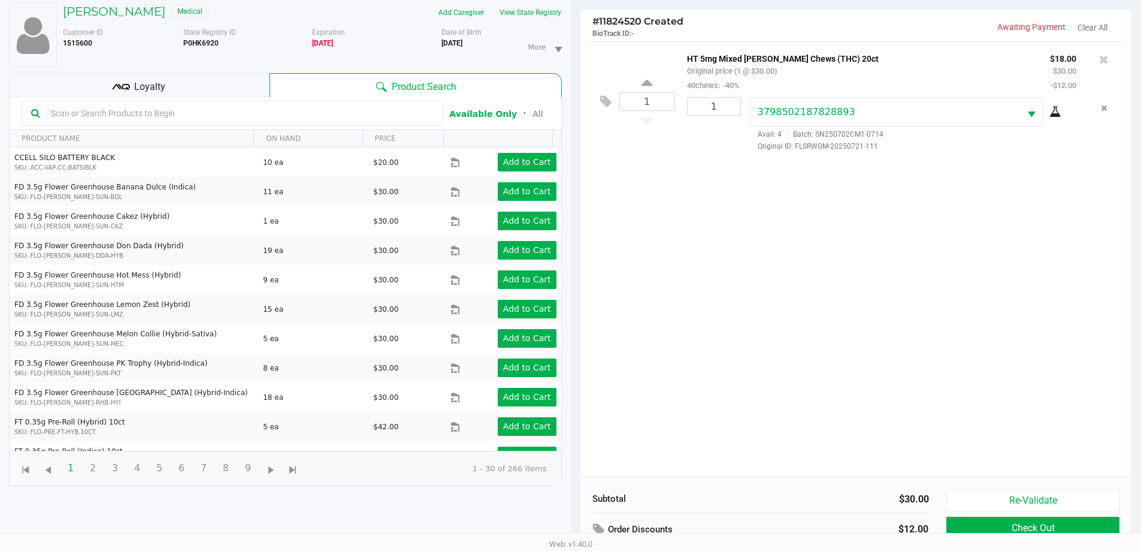
scroll to position [129, 0]
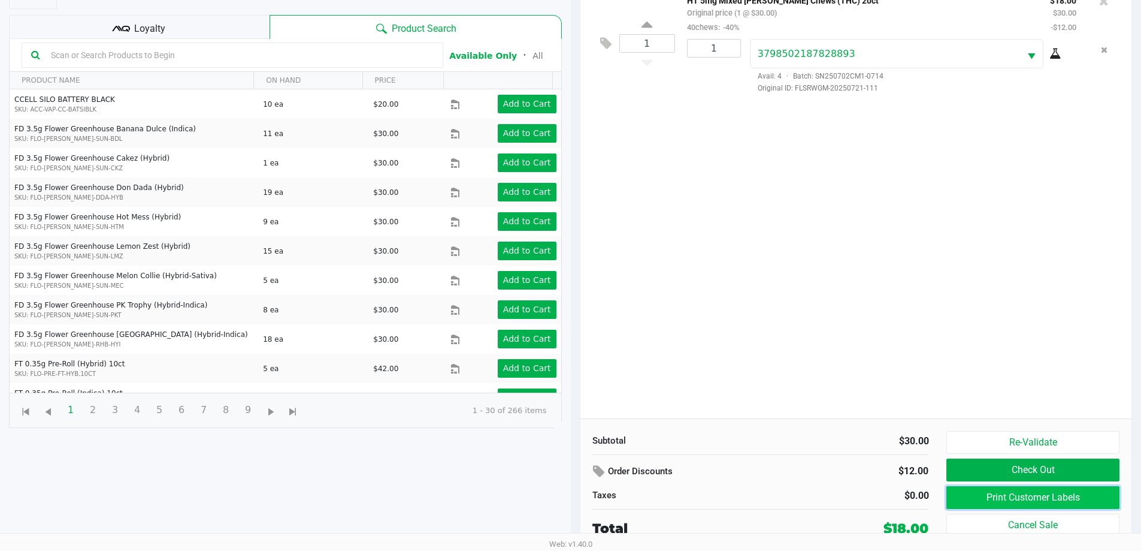
click at [976, 506] on button "Print Customer Labels" at bounding box center [1032, 497] width 173 height 23
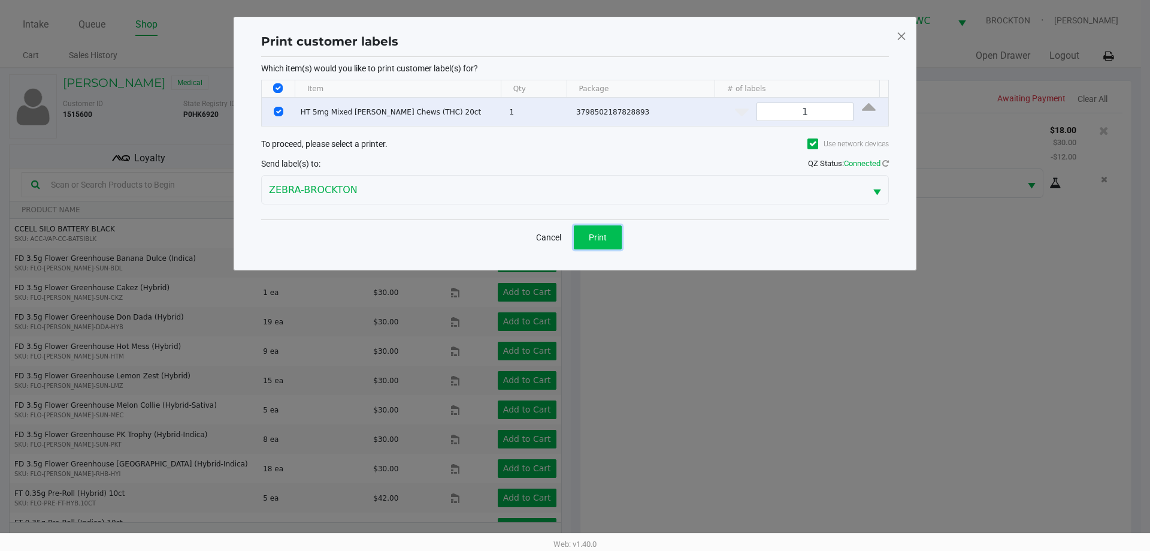
click at [597, 237] on span "Print" at bounding box center [598, 237] width 18 height 10
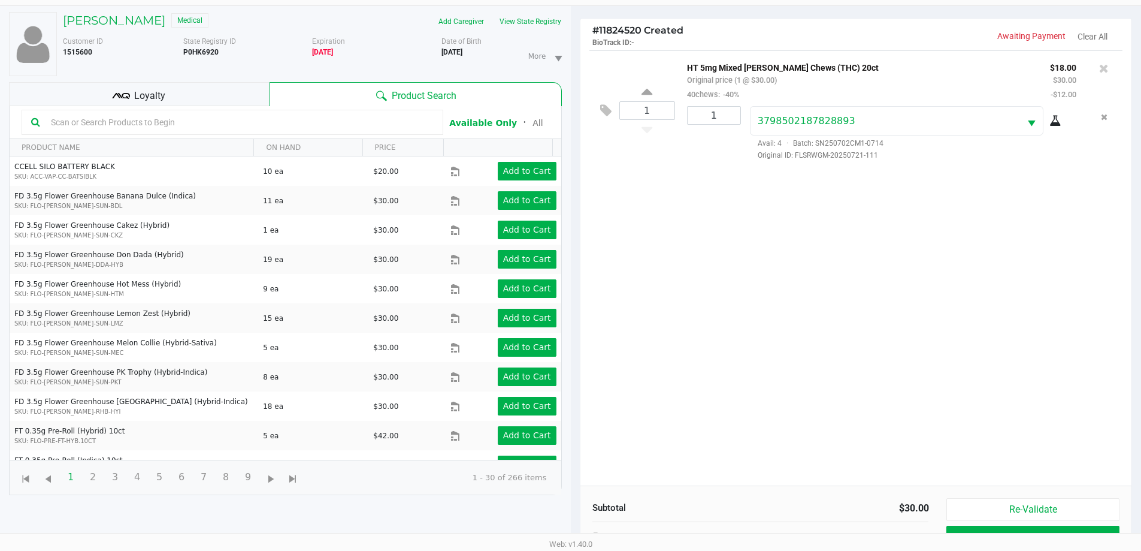
scroll to position [129, 0]
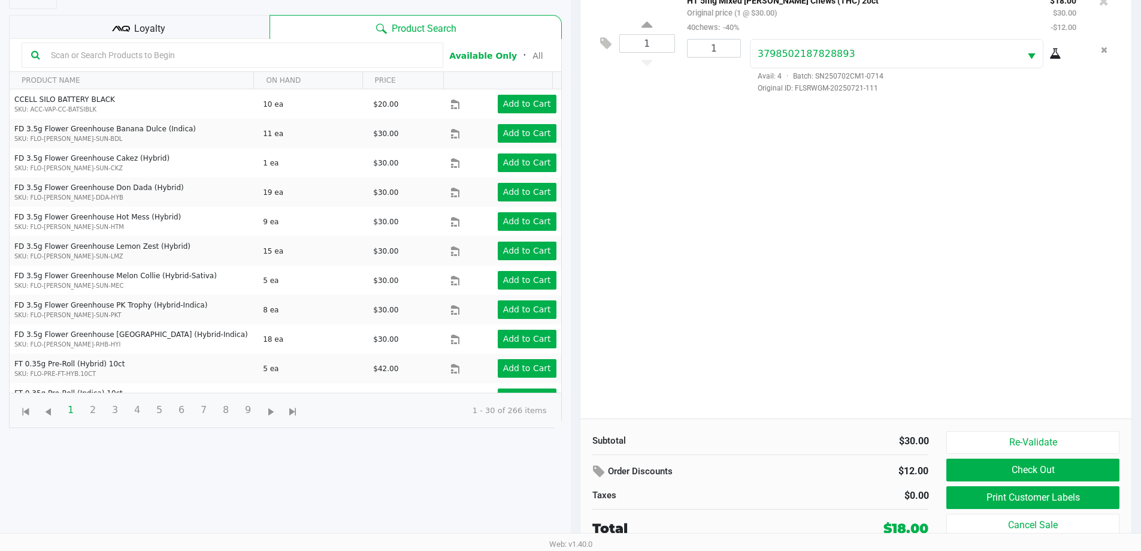
click at [141, 28] on span "Loyalty" at bounding box center [149, 29] width 31 height 14
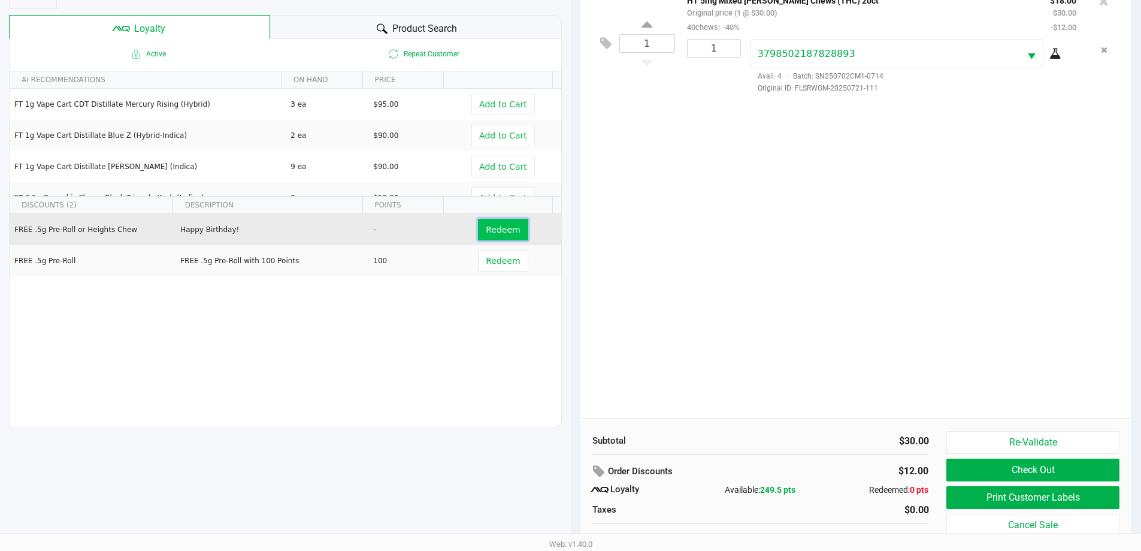
click at [491, 229] on span "Redeem" at bounding box center [503, 230] width 34 height 10
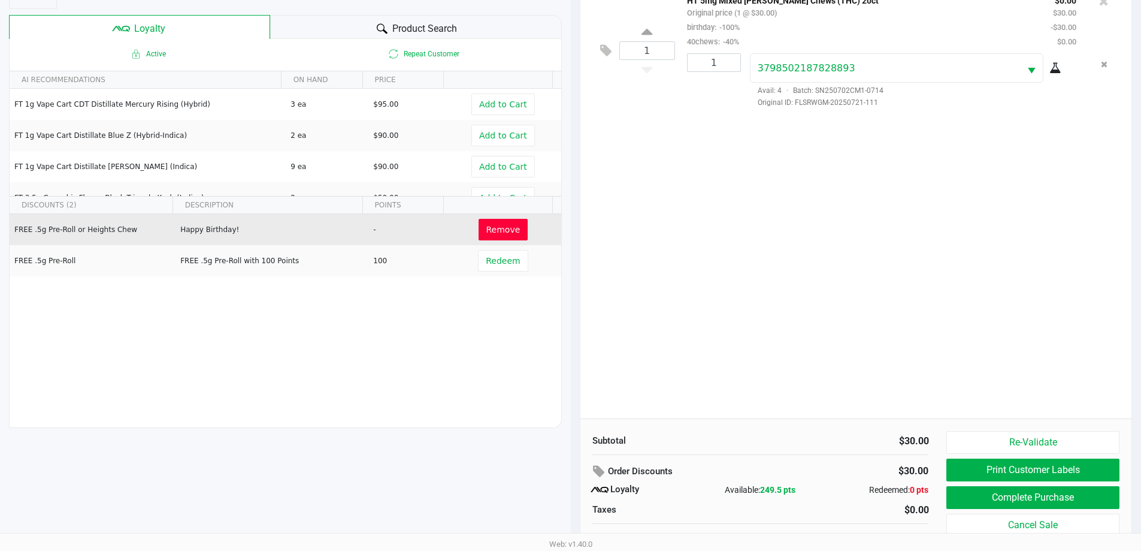
click at [347, 21] on div "Product Search" at bounding box center [416, 27] width 292 height 24
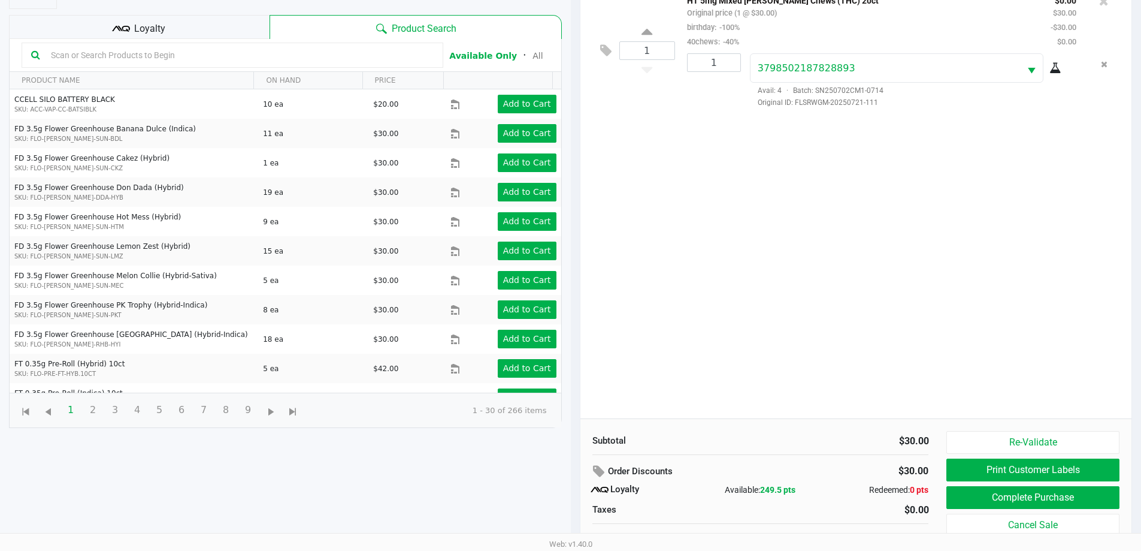
click at [220, 22] on div "Loyalty" at bounding box center [139, 27] width 261 height 24
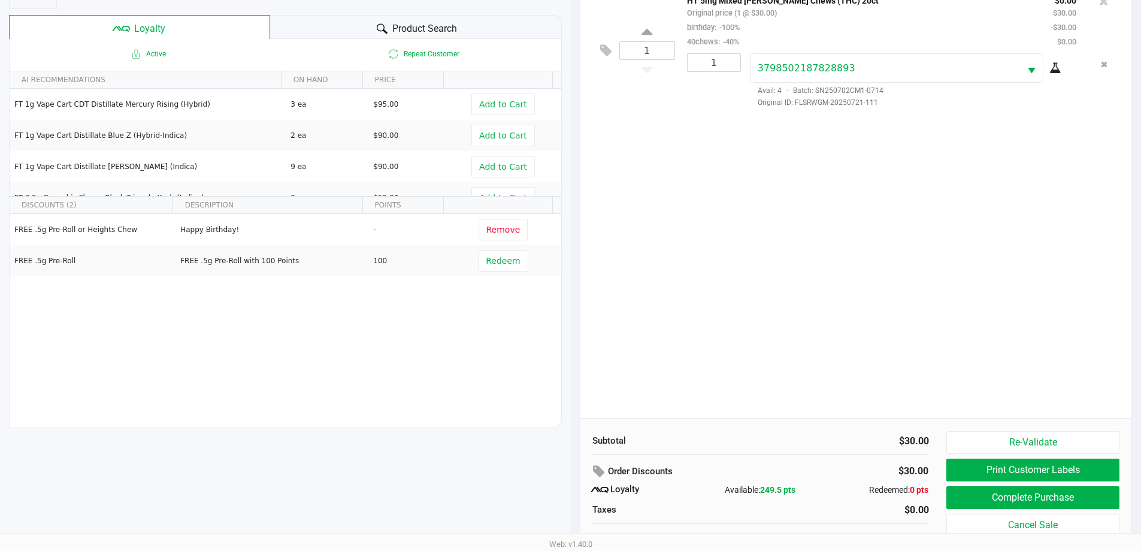
click at [854, 239] on div "1 HT 5mg Mixed [PERSON_NAME] Chews (THC) 20ct Original price (1 @ $30.00) birth…" at bounding box center [856, 200] width 552 height 435
click at [358, 30] on div "Product Search" at bounding box center [416, 27] width 292 height 24
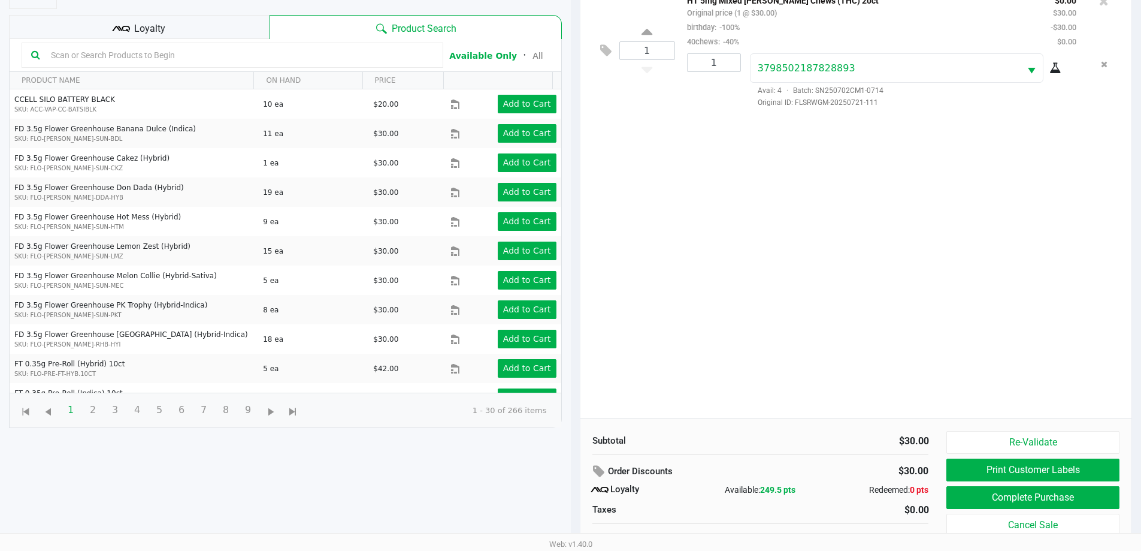
click at [216, 46] on input "text" at bounding box center [240, 55] width 388 height 18
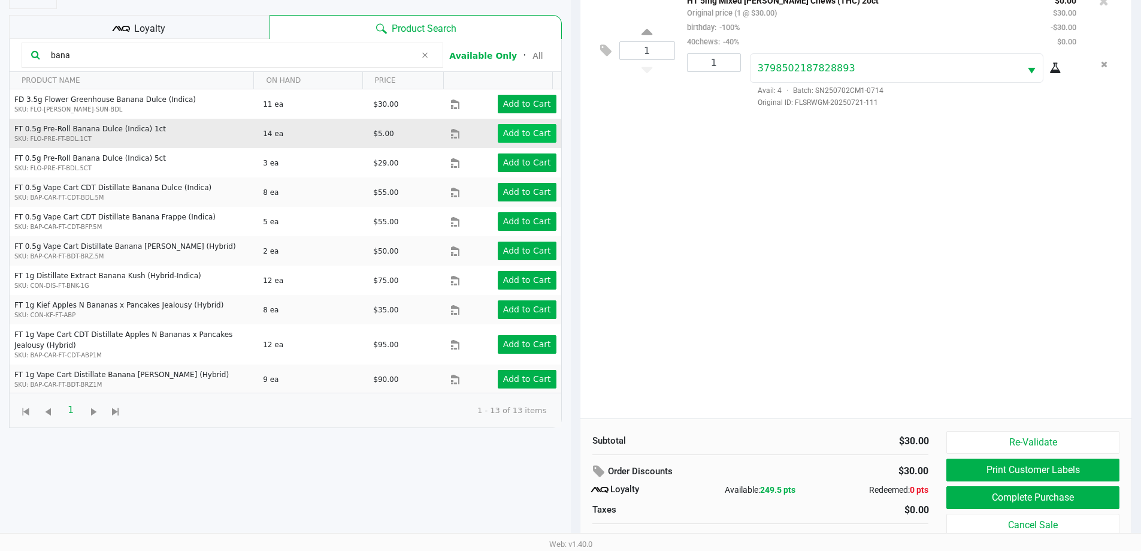
type input "bana"
click at [540, 133] on app-button-loader "Add to Cart" at bounding box center [527, 133] width 48 height 10
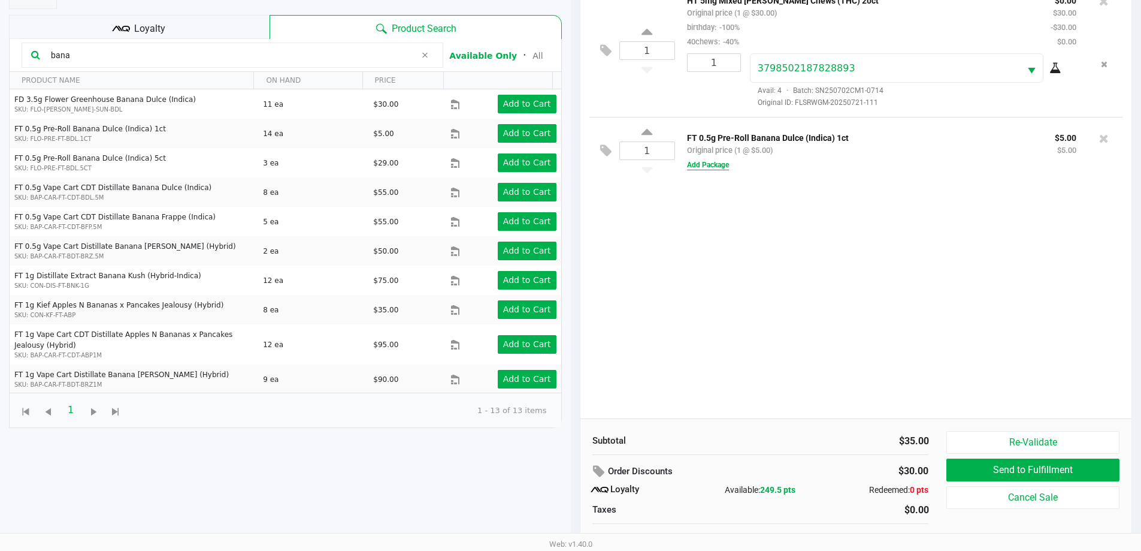
click at [716, 170] on button "Add Package" at bounding box center [708, 164] width 42 height 11
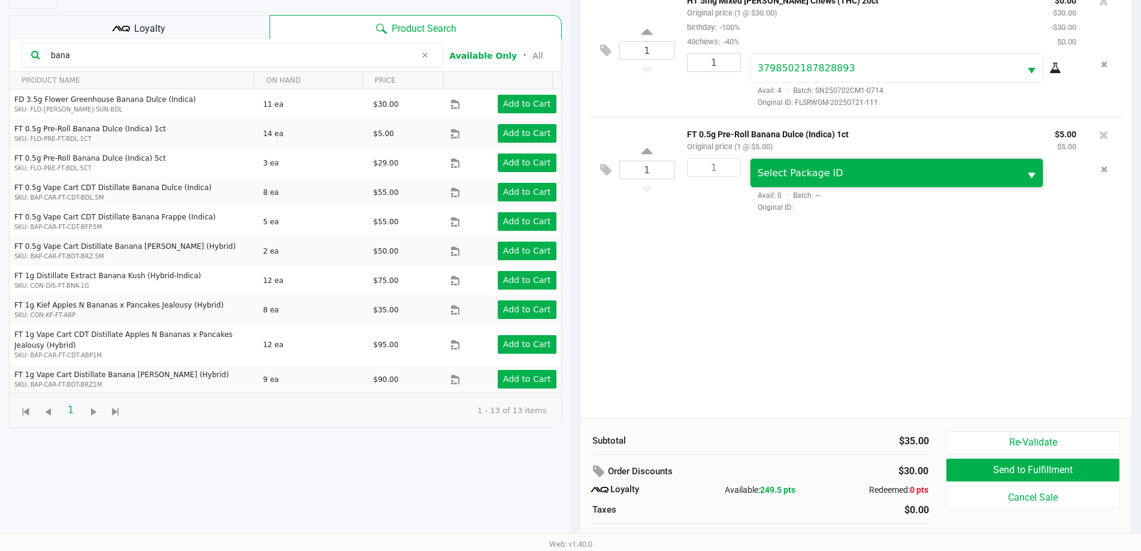
click at [827, 169] on span "Select Package ID" at bounding box center [801, 172] width 86 height 11
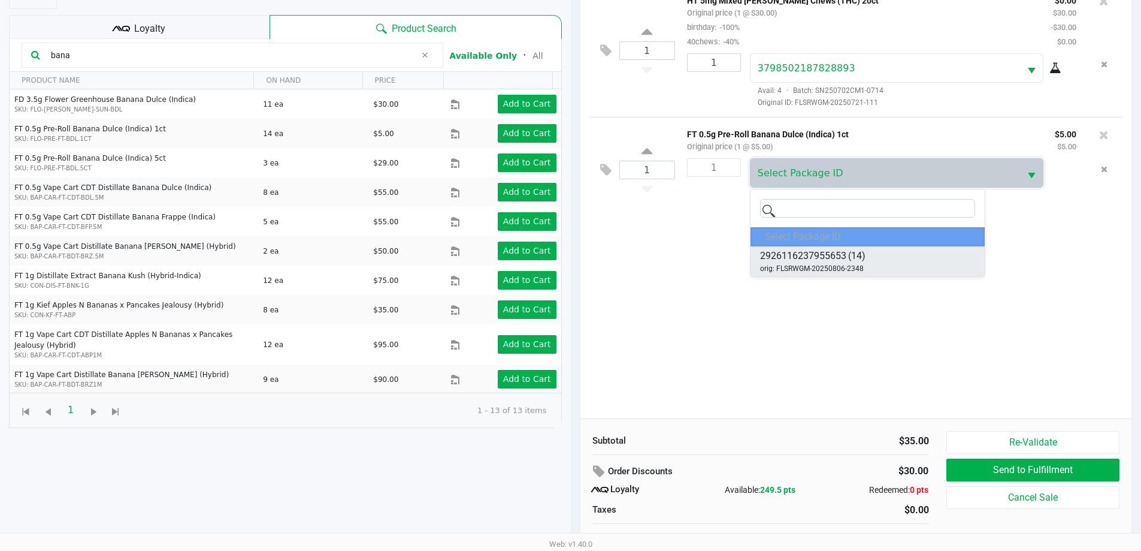
click at [830, 262] on span "2926116237955653" at bounding box center [803, 256] width 86 height 14
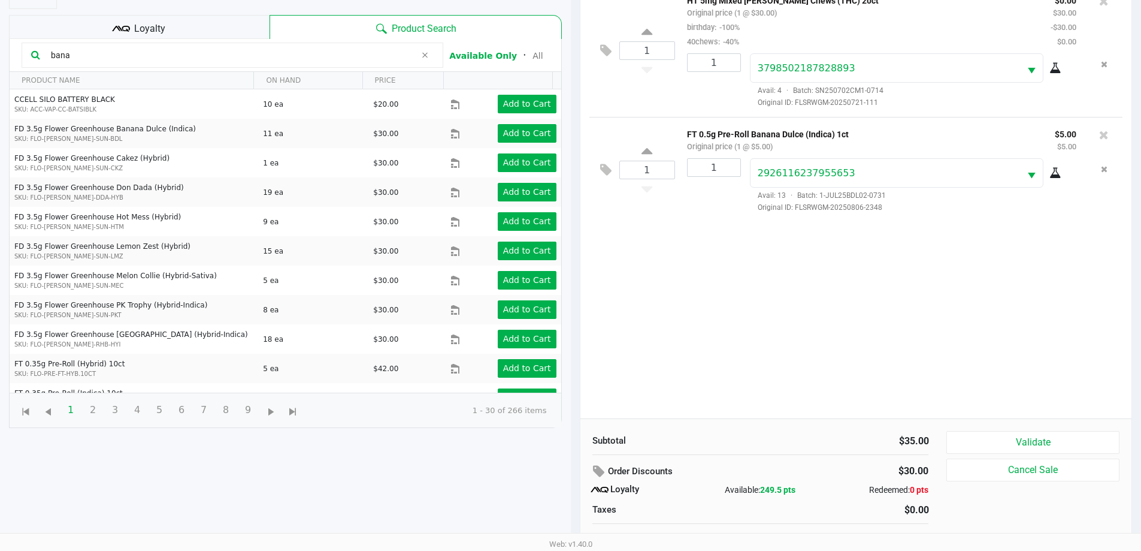
click at [1056, 175] on icon at bounding box center [1056, 173] width 12 height 10
drag, startPoint x: 808, startPoint y: 334, endPoint x: 807, endPoint y: 316, distance: 18.6
click at [808, 331] on div "1 HT 5mg Mixed [PERSON_NAME] Chews (THC) 20ct Original price (1 @ $30.00) birth…" at bounding box center [856, 200] width 552 height 435
click at [880, 347] on div "1 HT 5mg Mixed [PERSON_NAME] Chews (THC) 20ct Original price (1 @ $30.00) birth…" at bounding box center [856, 200] width 552 height 435
click at [1107, 135] on icon at bounding box center [1104, 135] width 10 height 12
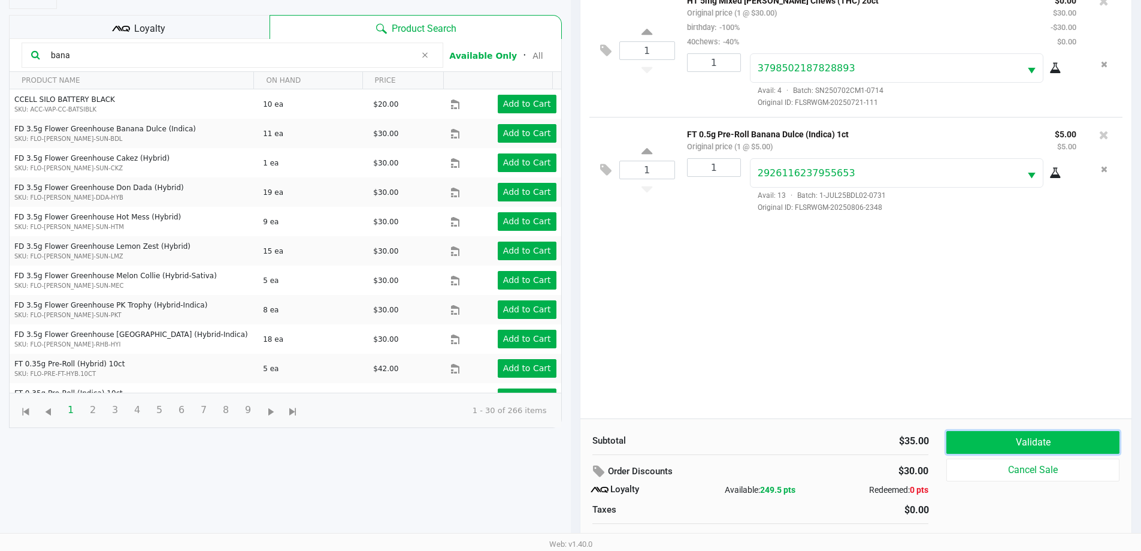
click at [1020, 444] on button "Validate" at bounding box center [1032, 442] width 173 height 23
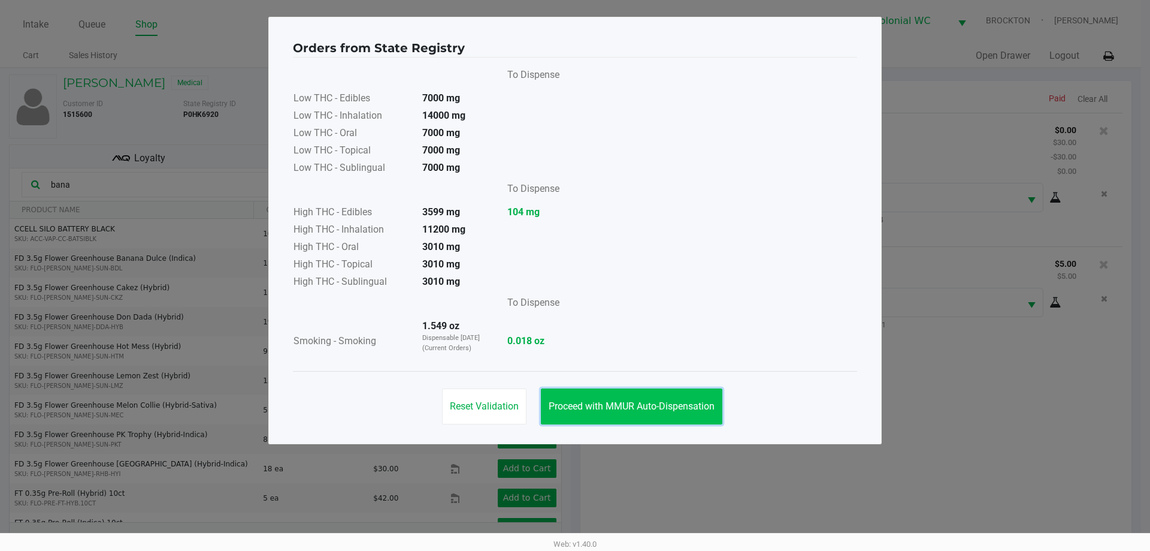
click at [652, 403] on span "Proceed with MMUR Auto-Dispensation" at bounding box center [632, 405] width 166 height 11
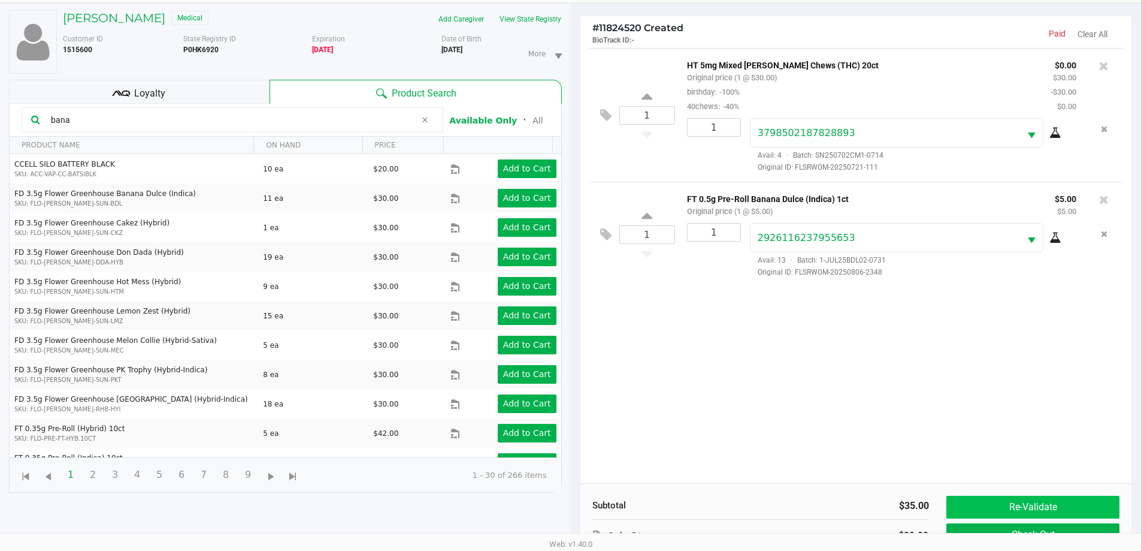
scroll to position [144, 0]
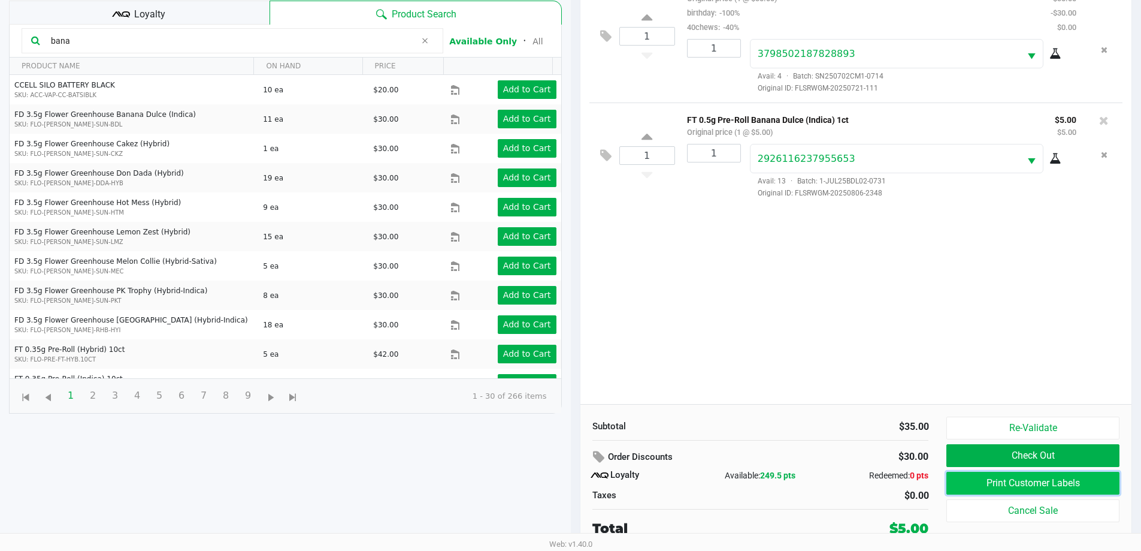
click at [1014, 481] on button "Print Customer Labels" at bounding box center [1032, 482] width 173 height 23
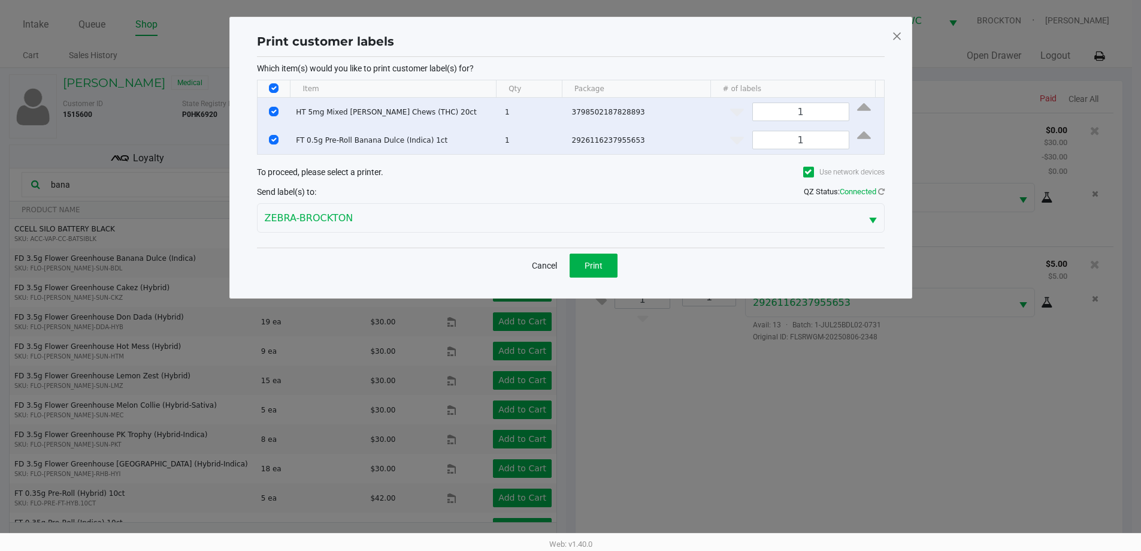
scroll to position [0, 0]
click at [602, 267] on span "Print" at bounding box center [598, 266] width 18 height 10
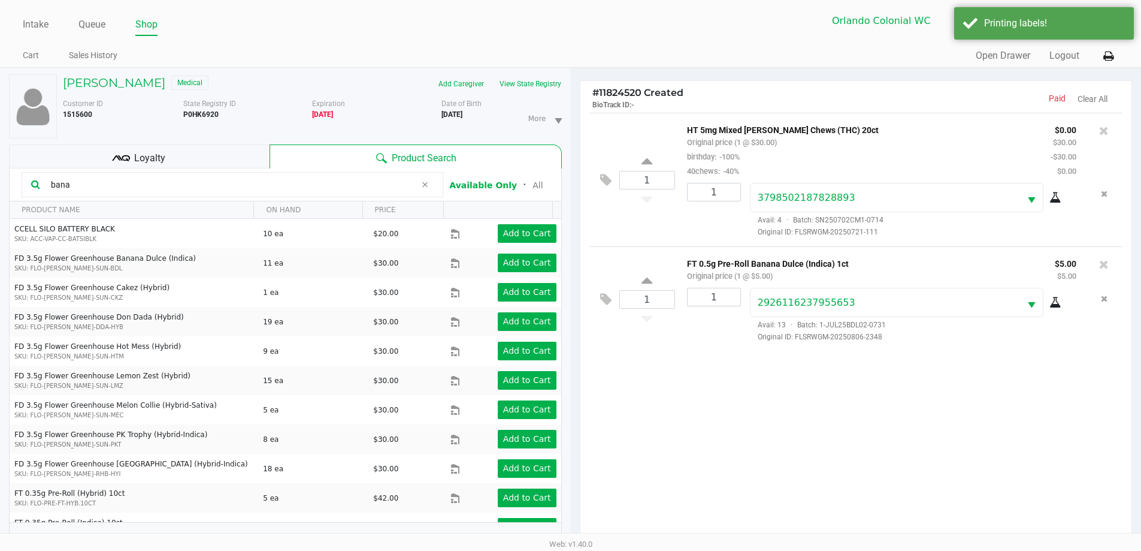
click at [190, 159] on div "Loyalty" at bounding box center [139, 156] width 261 height 24
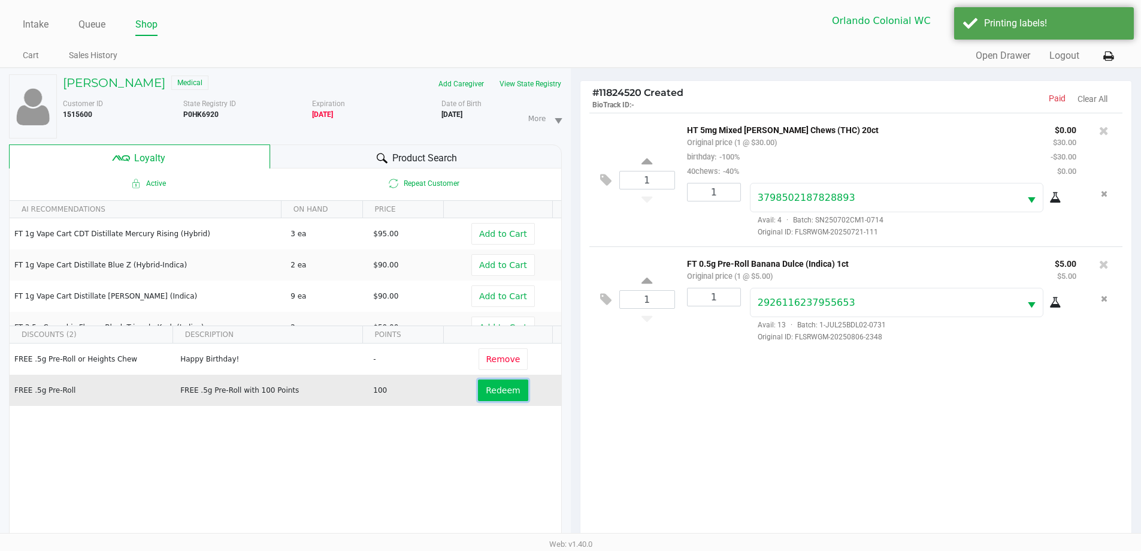
click at [506, 394] on span "Redeem" at bounding box center [503, 390] width 34 height 10
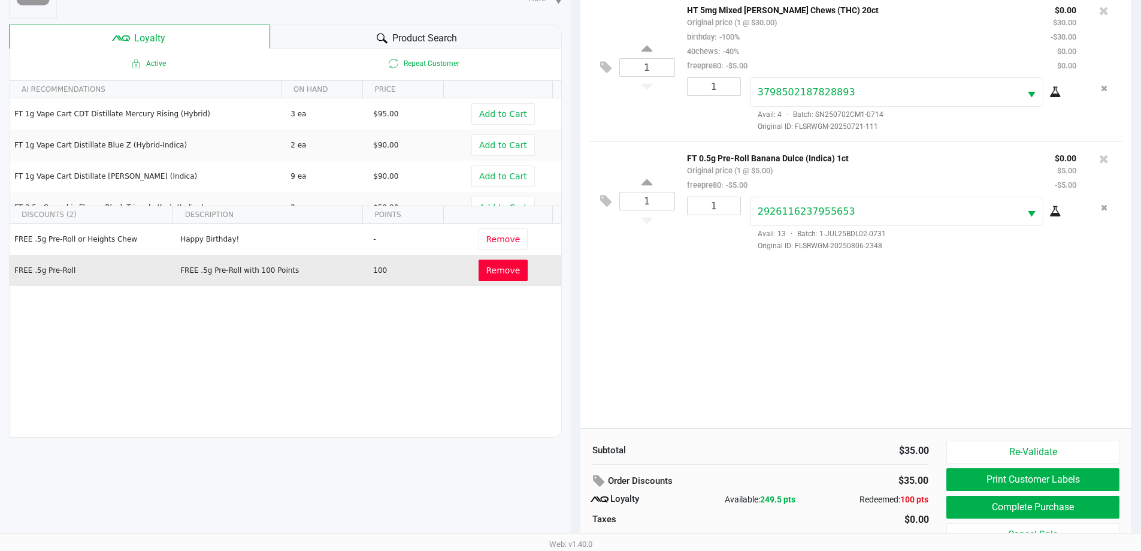
scroll to position [174, 0]
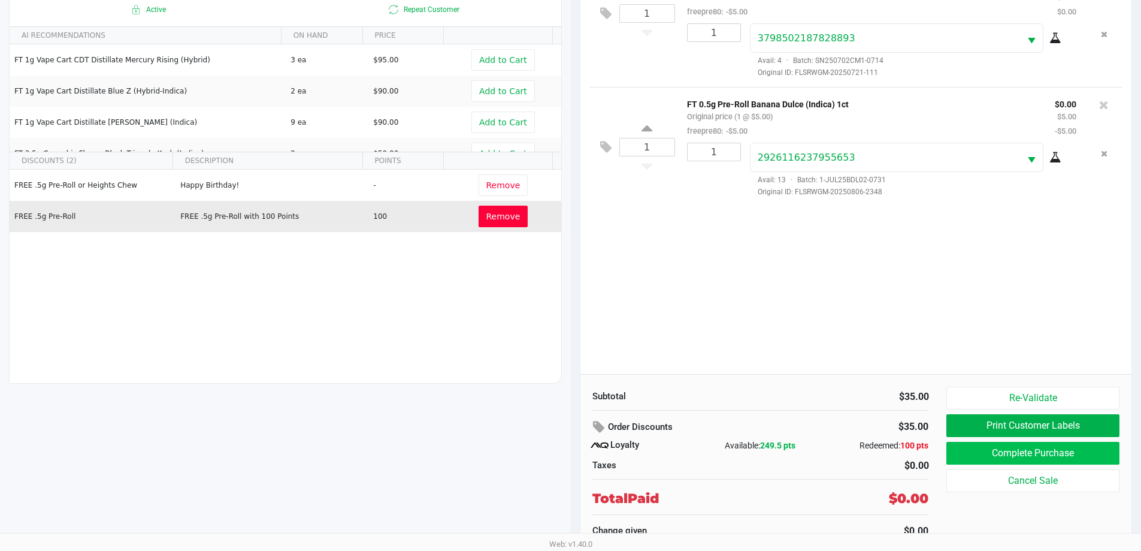
click at [1041, 457] on button "Complete Purchase" at bounding box center [1032, 452] width 173 height 23
click at [50, 545] on div "Web: v1.40.0" at bounding box center [570, 544] width 1141 height 22
click at [1006, 459] on button "Complete Purchase" at bounding box center [1032, 452] width 173 height 23
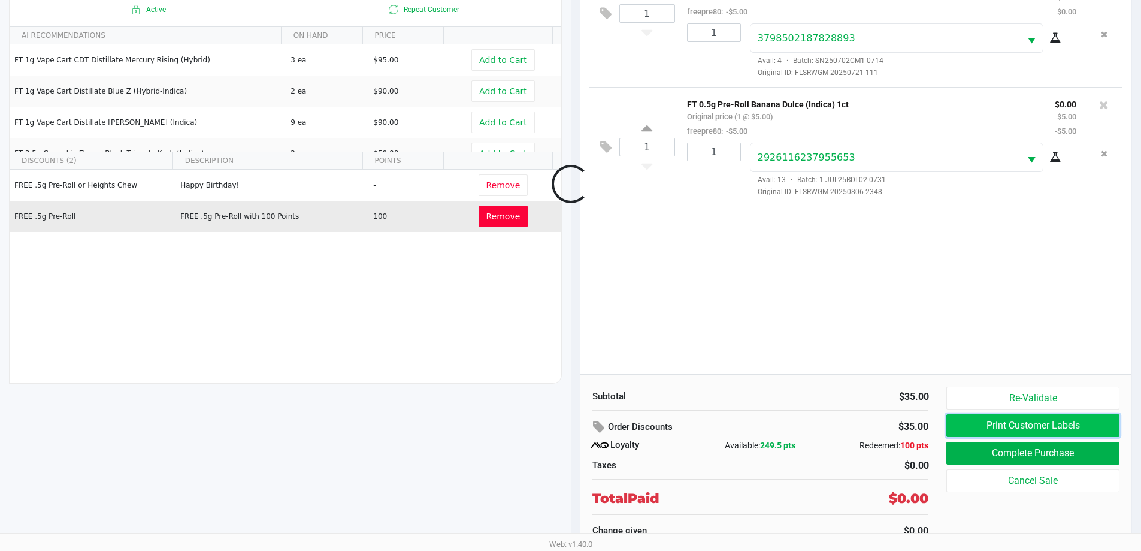
click at [1015, 425] on button "Print Customer Labels" at bounding box center [1032, 425] width 173 height 23
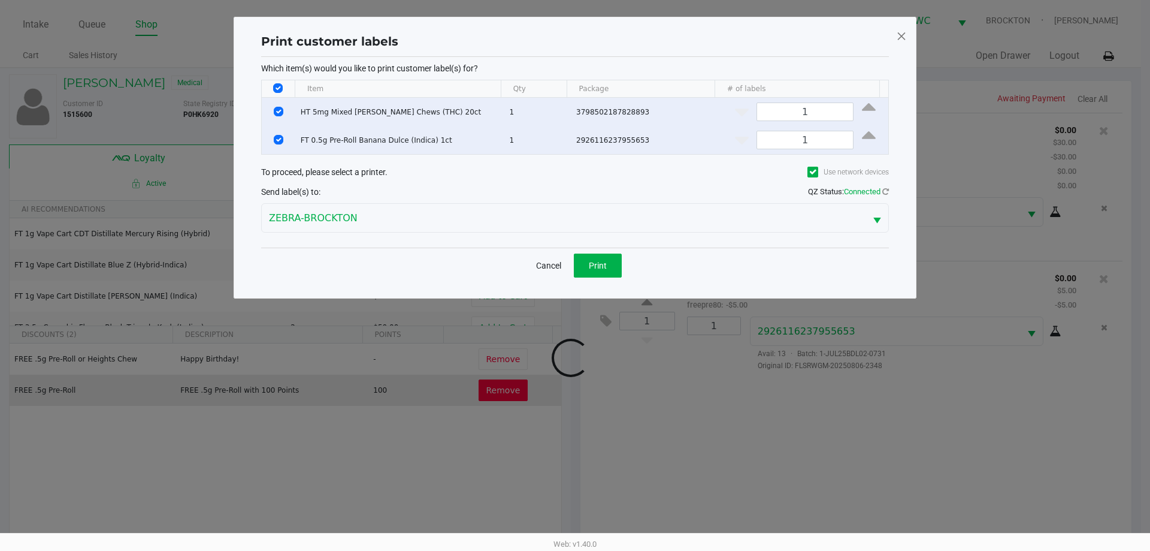
click at [900, 35] on span at bounding box center [901, 35] width 11 height 19
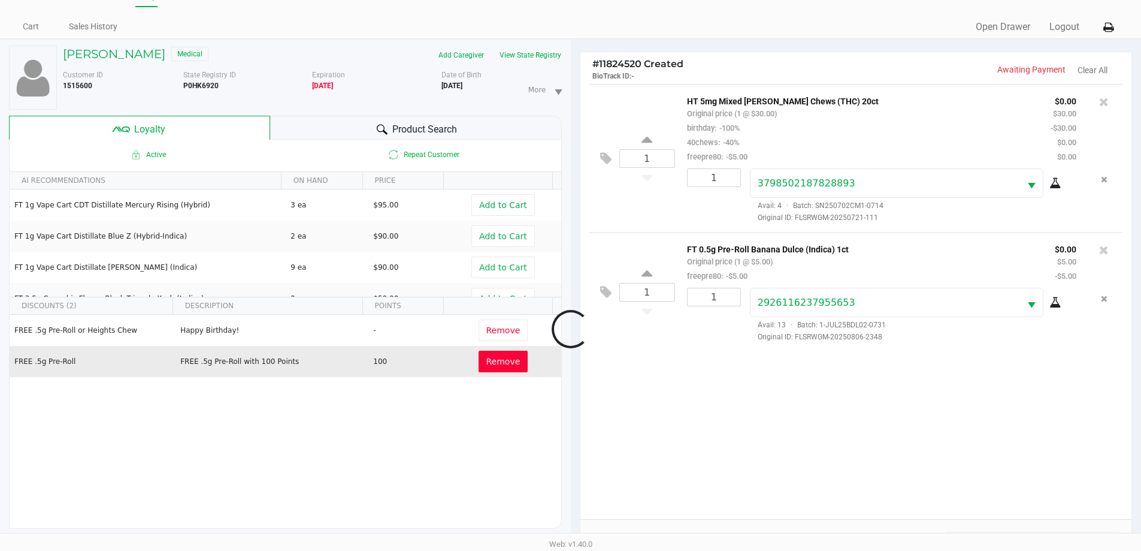
scroll to position [174, 0]
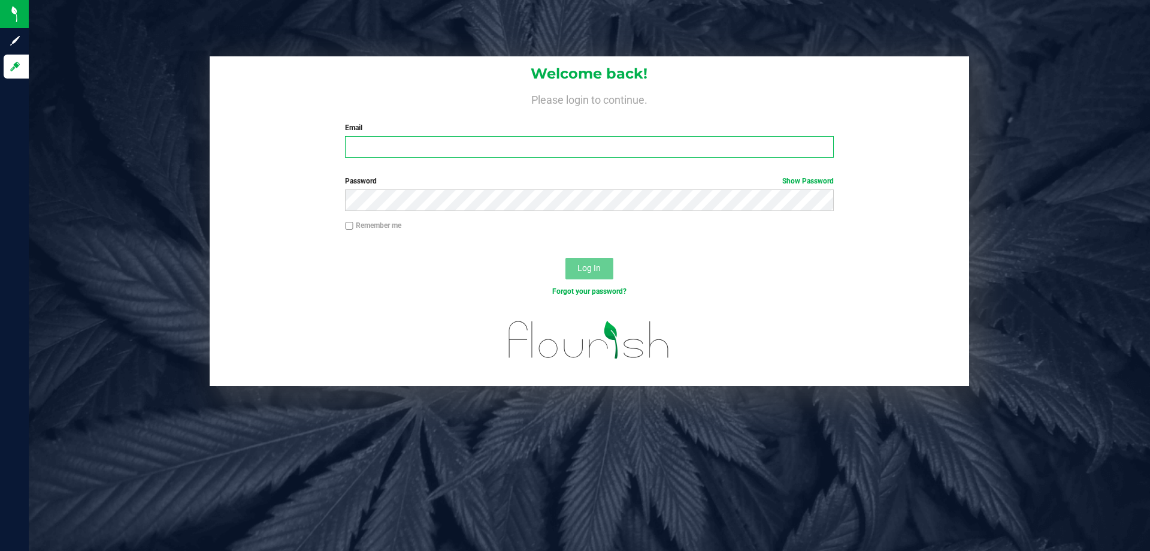
click at [385, 151] on input "Email" at bounding box center [589, 147] width 488 height 22
click at [409, 183] on label "Password Show Password" at bounding box center [589, 181] width 488 height 11
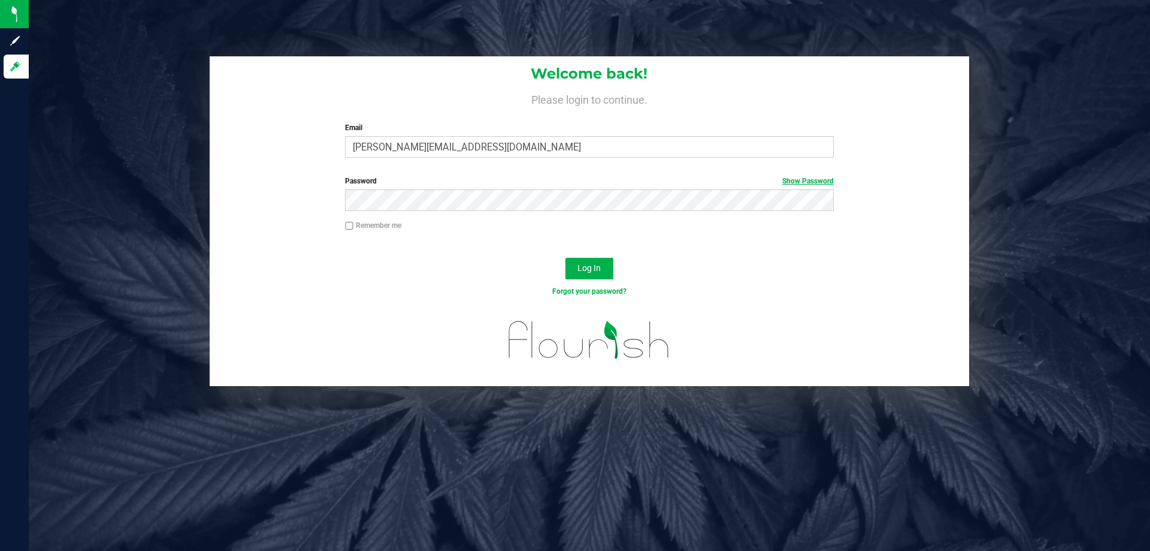
click at [819, 180] on link "Show Password" at bounding box center [808, 181] width 52 height 8
click at [590, 267] on span "Log In" at bounding box center [588, 268] width 23 height 10
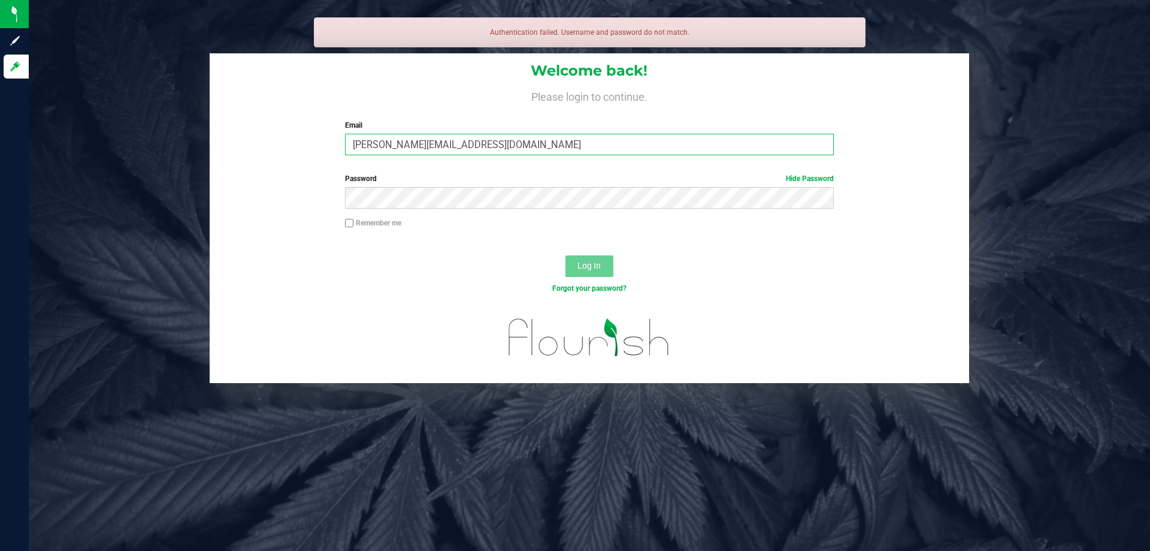
click at [477, 139] on input "velez@liveparallel.com" at bounding box center [589, 145] width 488 height 22
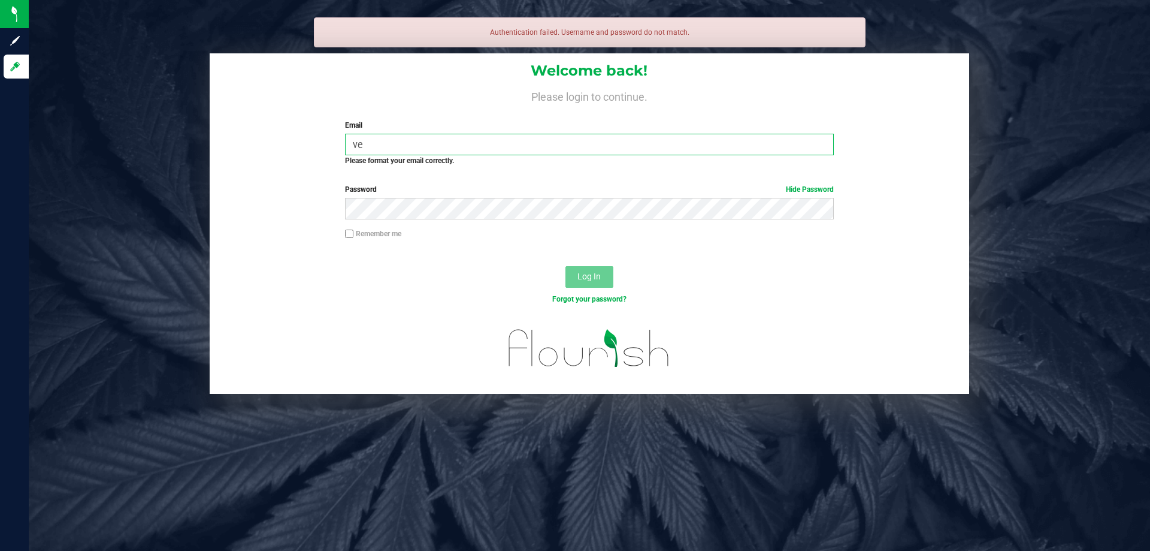
type input "v"
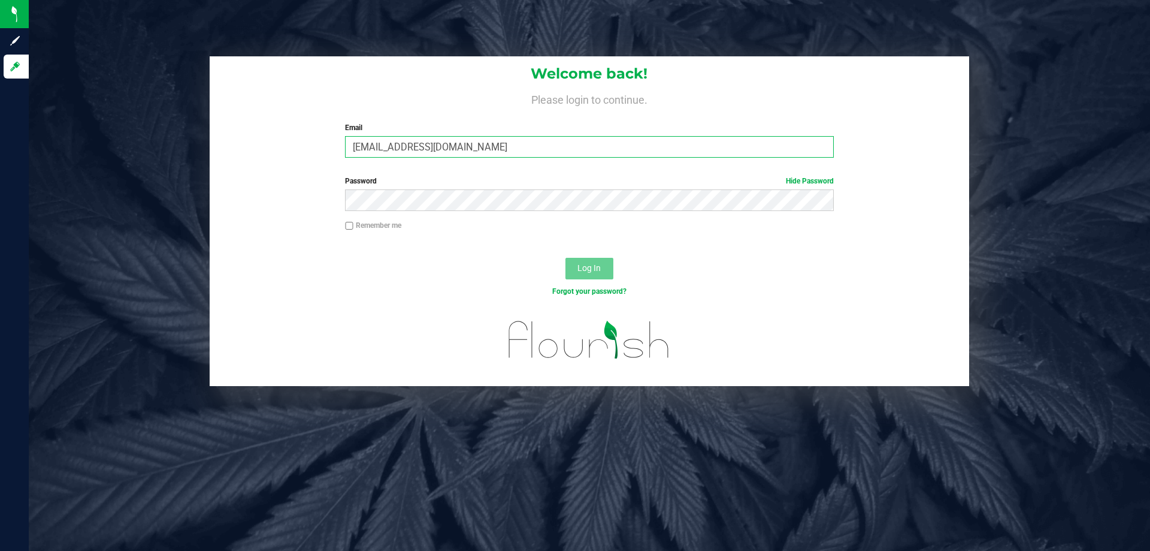
type input "[EMAIL_ADDRESS][DOMAIN_NAME]"
click at [594, 261] on button "Log In" at bounding box center [589, 269] width 48 height 22
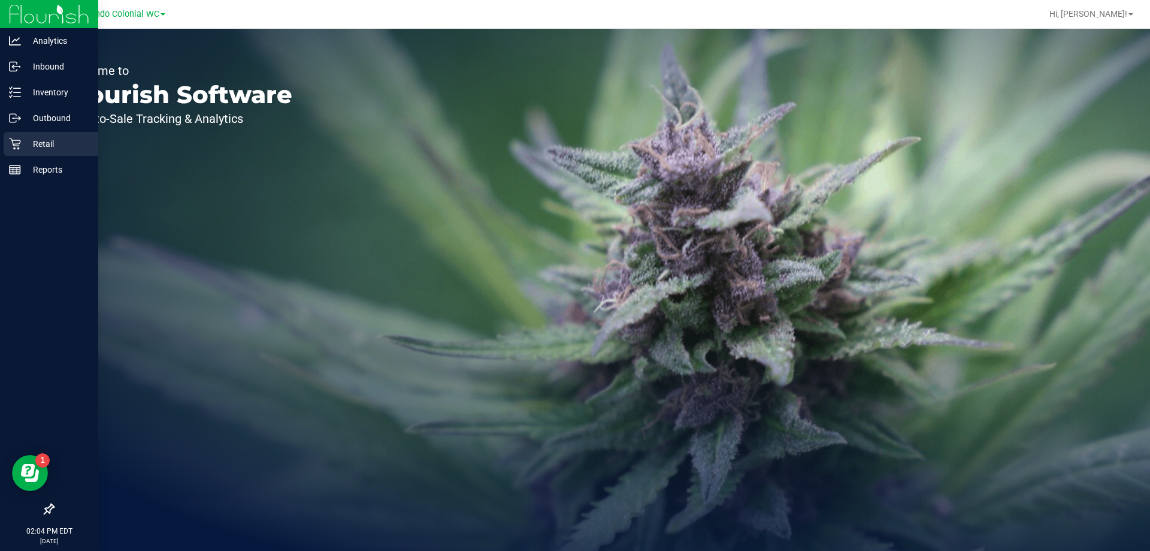
click at [30, 143] on p "Retail" at bounding box center [57, 144] width 72 height 14
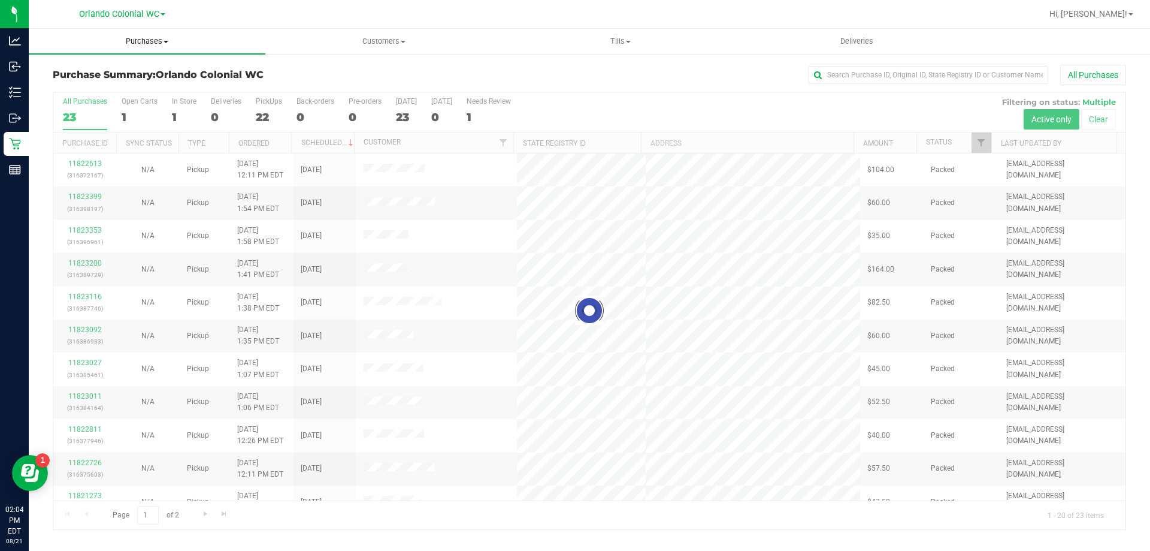
click at [145, 43] on span "Purchases" at bounding box center [147, 41] width 237 height 11
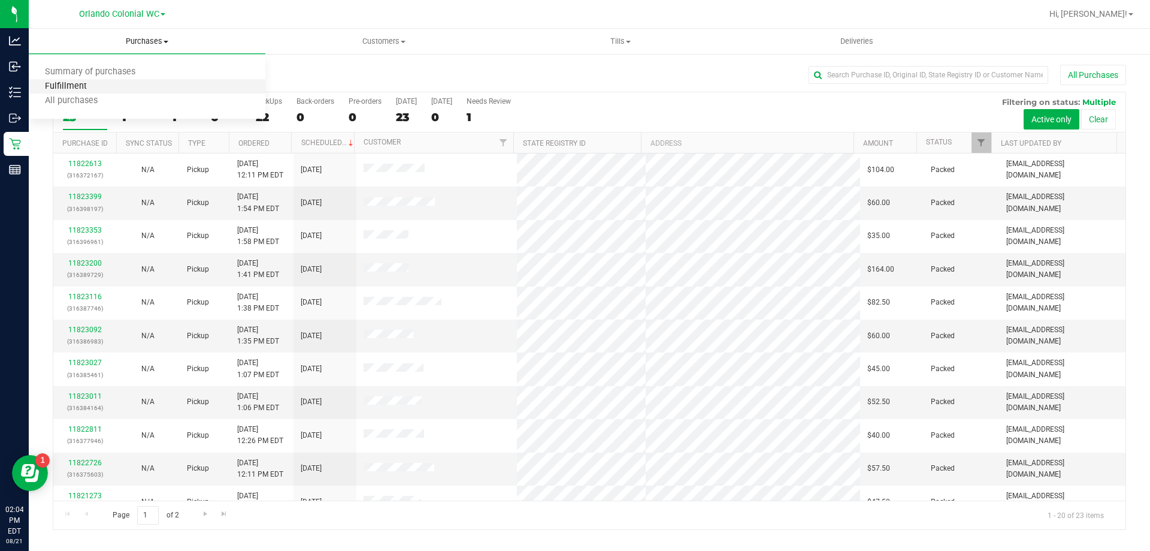
click at [83, 87] on span "Fulfillment" at bounding box center [66, 86] width 74 height 10
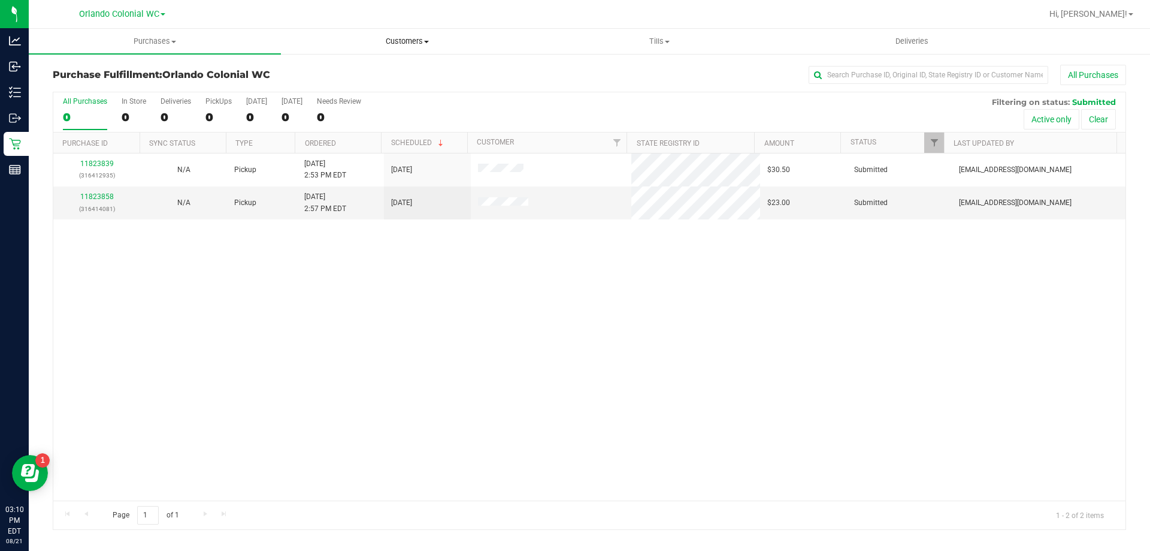
click at [395, 38] on span "Customers" at bounding box center [407, 41] width 251 height 11
click at [315, 69] on span "All customers" at bounding box center [324, 72] width 86 height 10
click at [314, 83] on span "Add a new customer" at bounding box center [337, 86] width 113 height 10
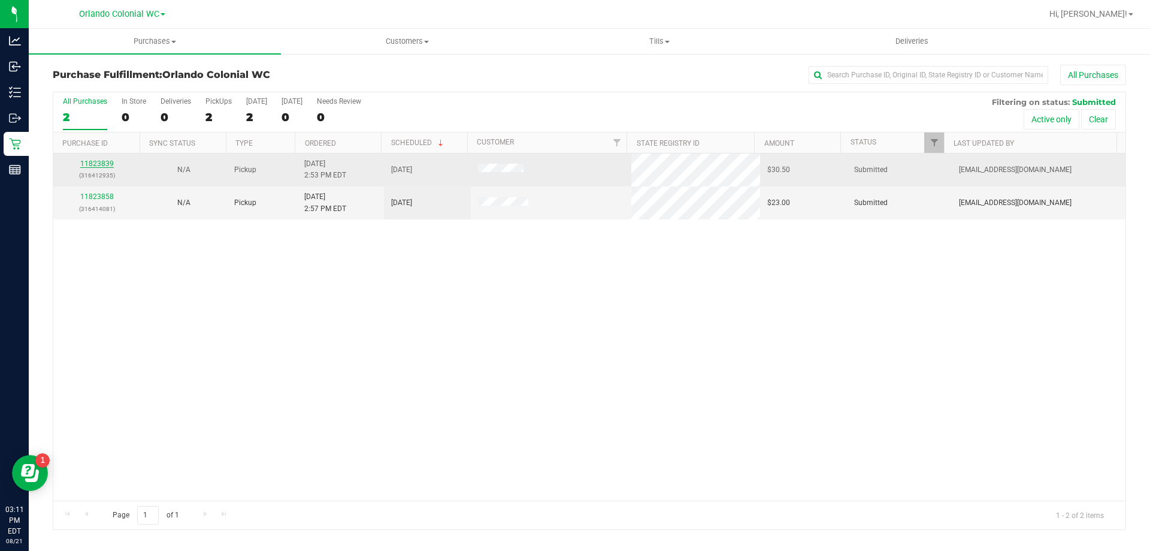
click at [105, 162] on link "11823839" at bounding box center [97, 163] width 34 height 8
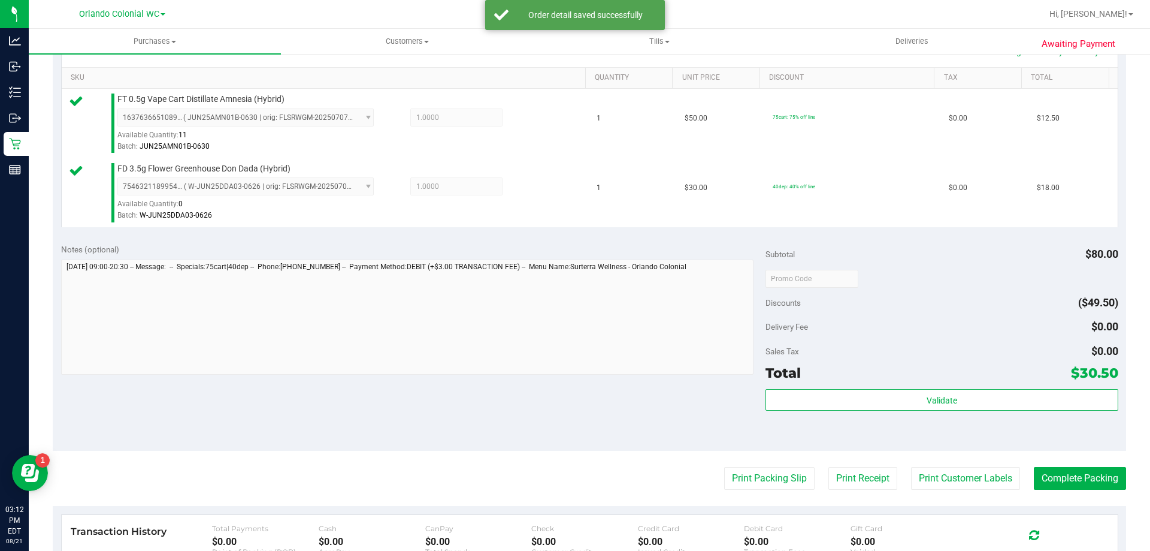
scroll to position [426, 0]
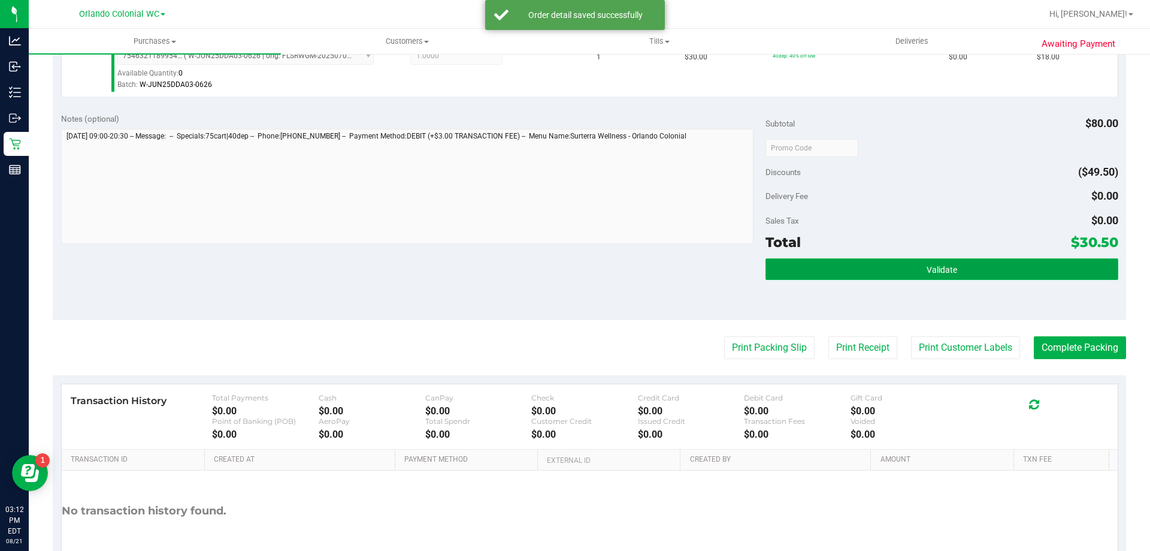
click at [929, 260] on button "Validate" at bounding box center [942, 269] width 352 height 22
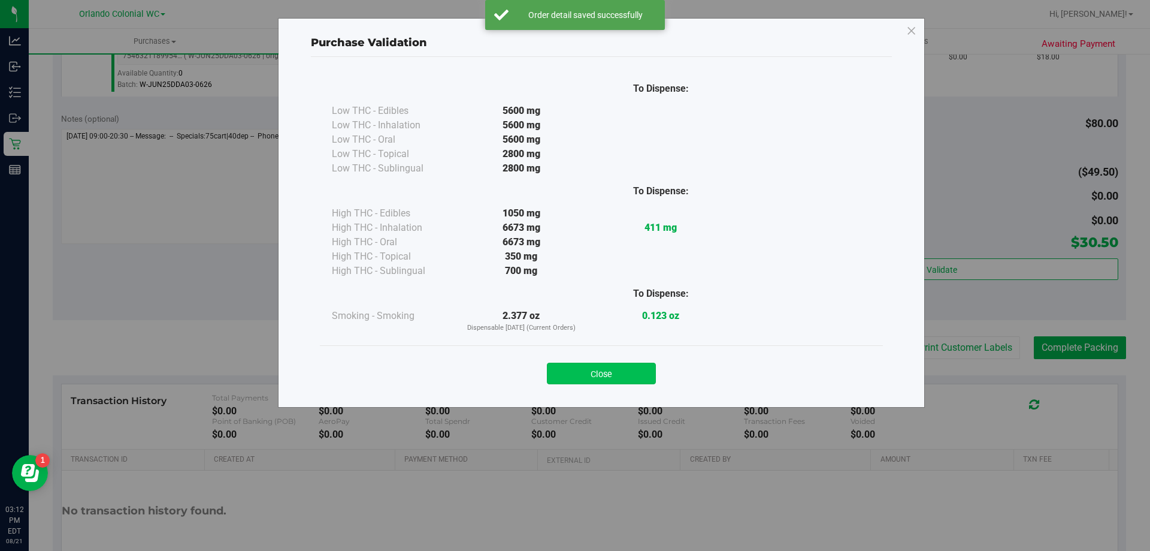
click at [593, 368] on button "Close" at bounding box center [601, 373] width 109 height 22
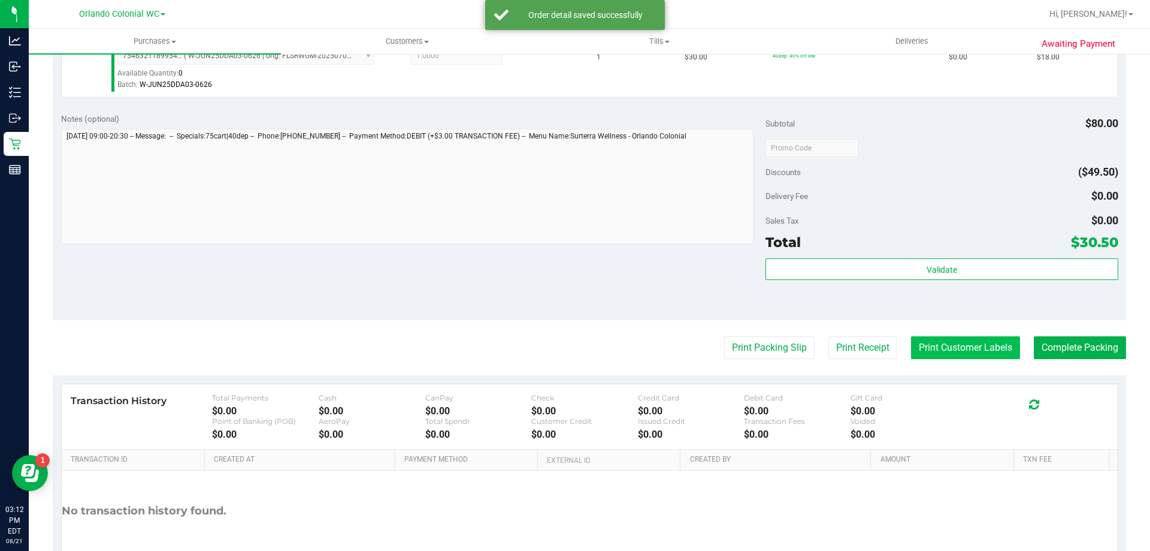
click at [972, 340] on button "Print Customer Labels" at bounding box center [965, 347] width 109 height 23
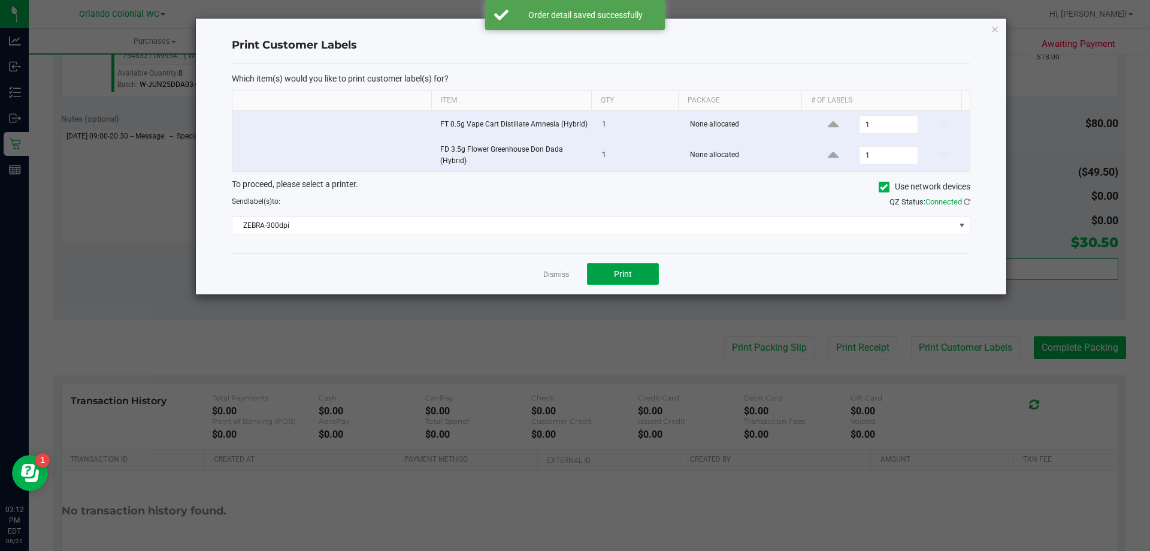
click at [628, 267] on button "Print" at bounding box center [623, 274] width 72 height 22
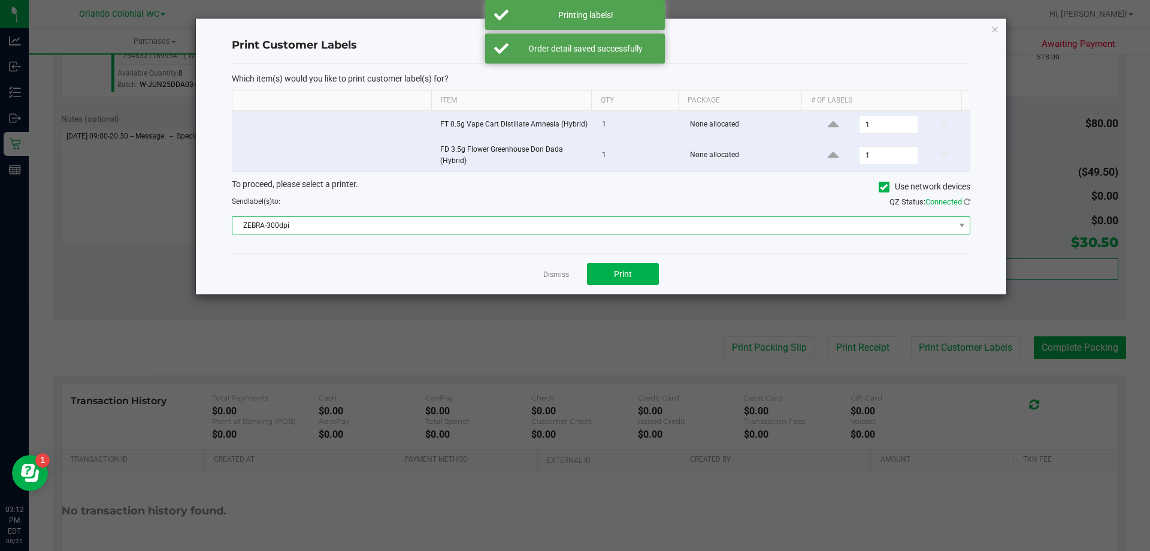
click at [402, 220] on span "ZEBRA-300dpi" at bounding box center [593, 225] width 722 height 17
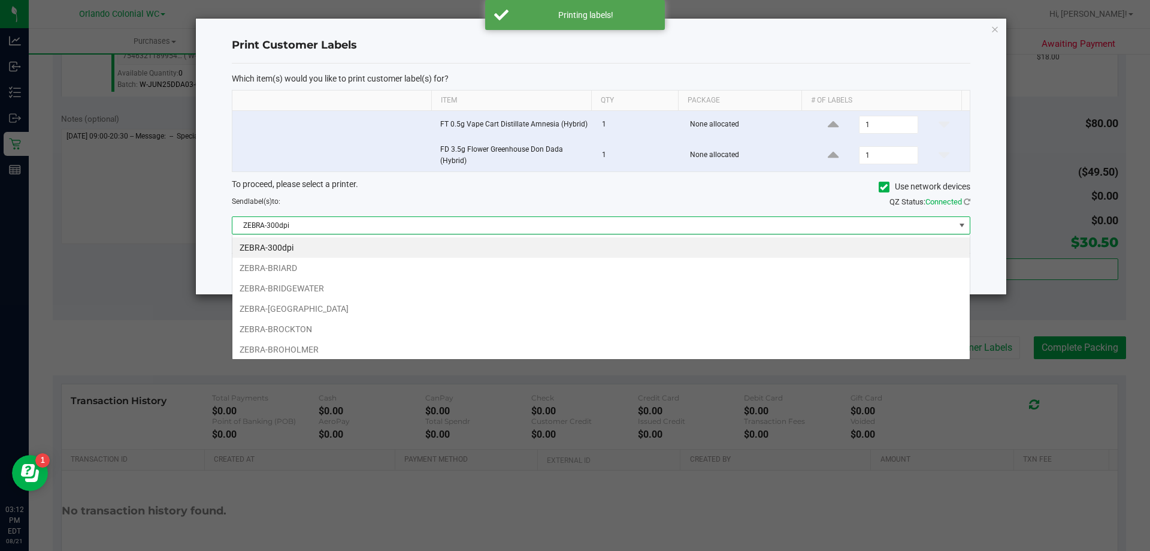
scroll to position [18, 738]
click at [306, 329] on li "ZEBRA-BROCKTON" at bounding box center [600, 329] width 737 height 20
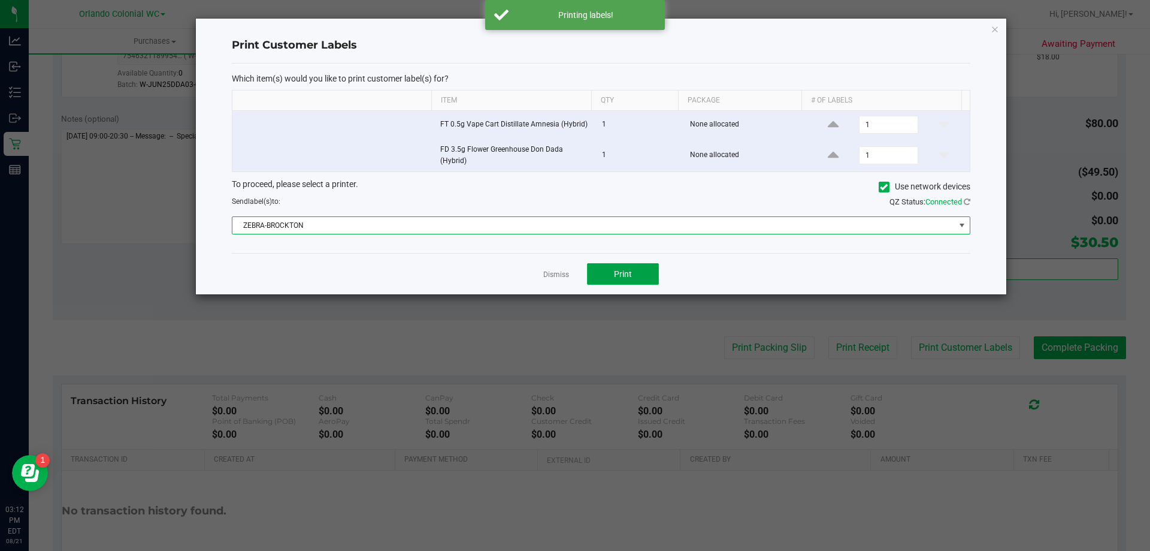
click at [653, 274] on button "Print" at bounding box center [623, 274] width 72 height 22
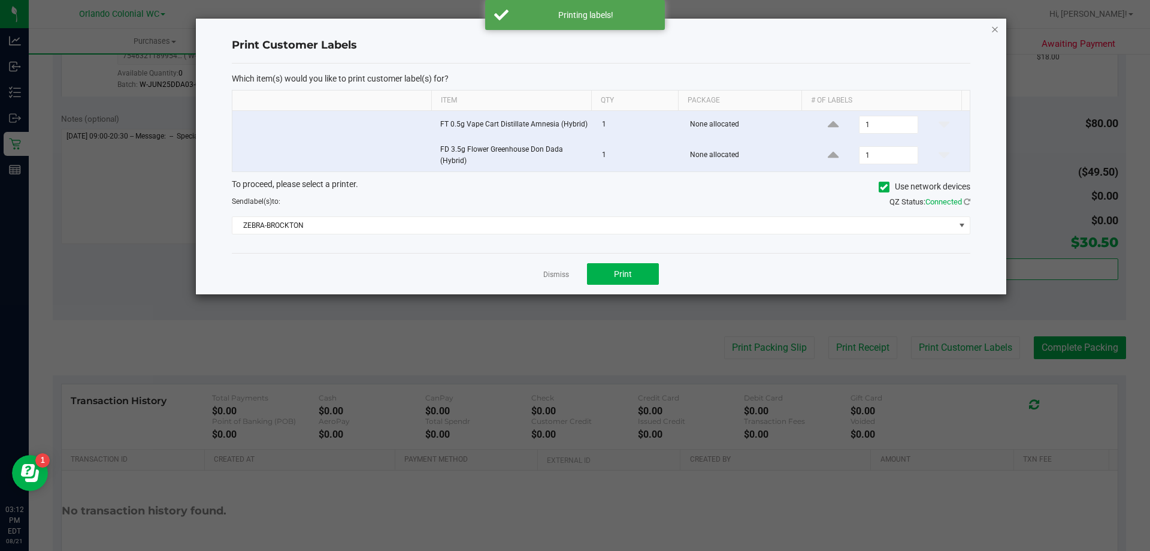
click at [995, 25] on icon "button" at bounding box center [995, 29] width 8 height 14
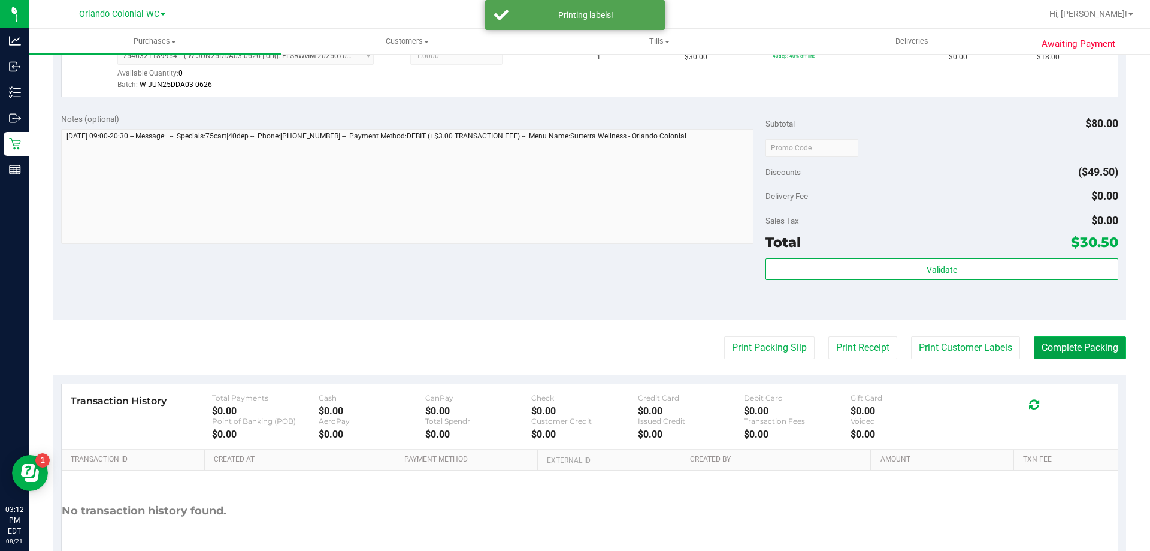
click at [1076, 347] on button "Complete Packing" at bounding box center [1080, 347] width 92 height 23
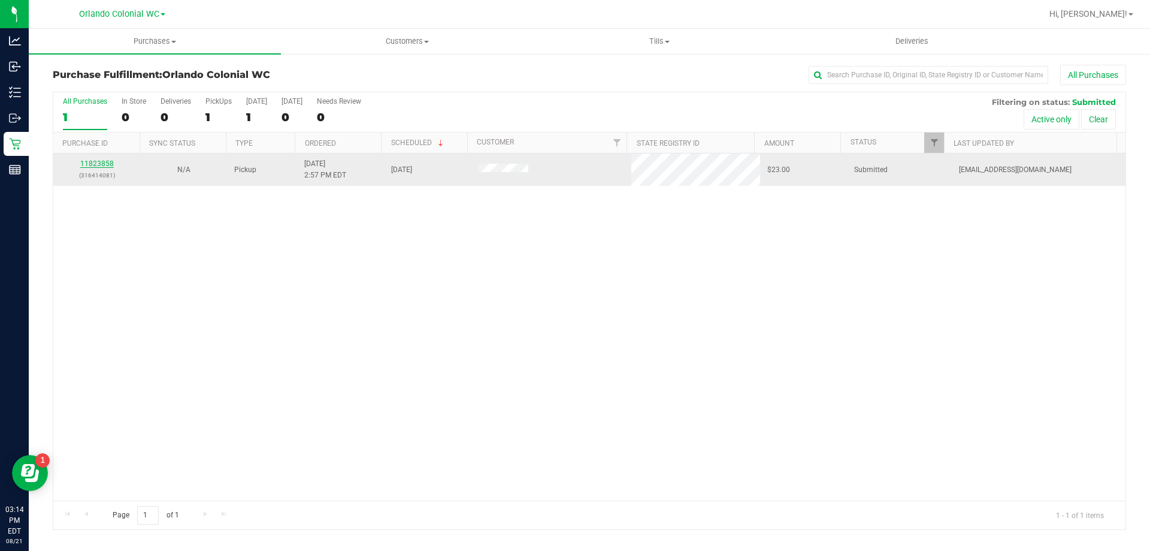
click at [89, 166] on link "11823858" at bounding box center [97, 163] width 34 height 8
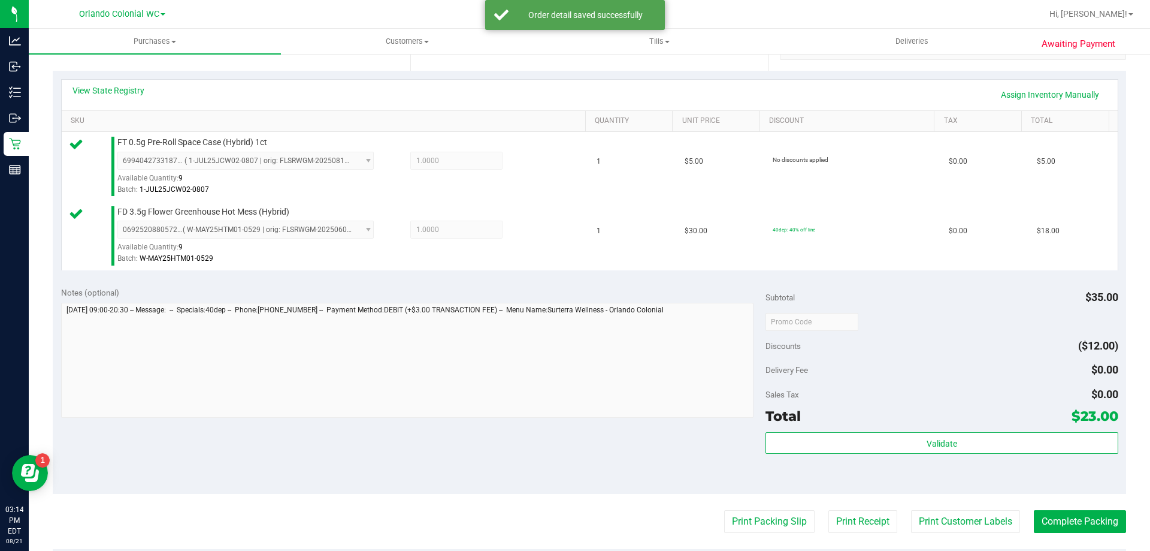
scroll to position [335, 0]
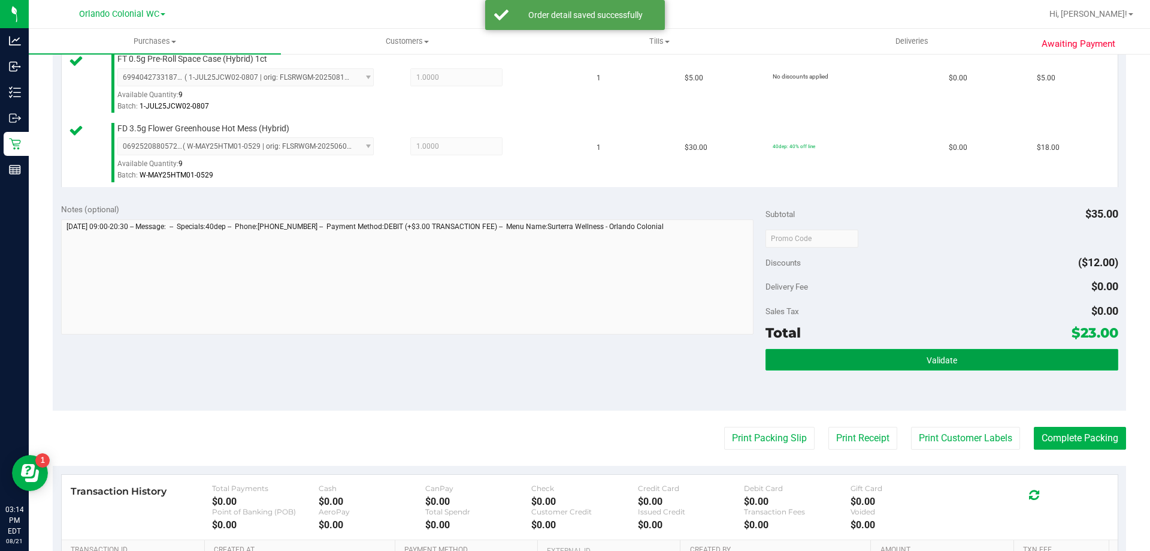
click at [935, 358] on span "Validate" at bounding box center [942, 360] width 31 height 10
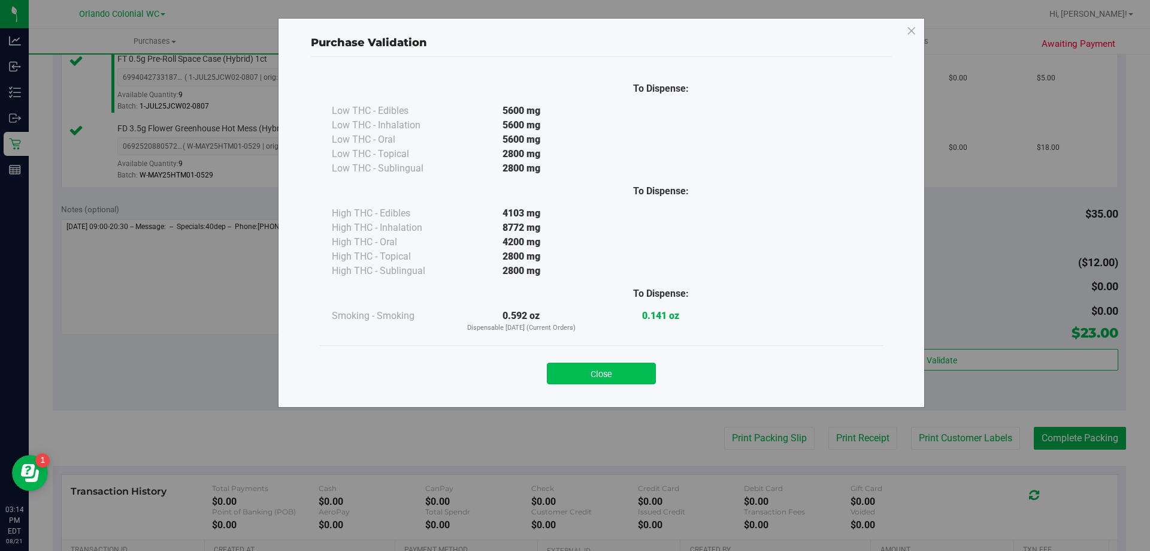
click at [606, 364] on button "Close" at bounding box center [601, 373] width 109 height 22
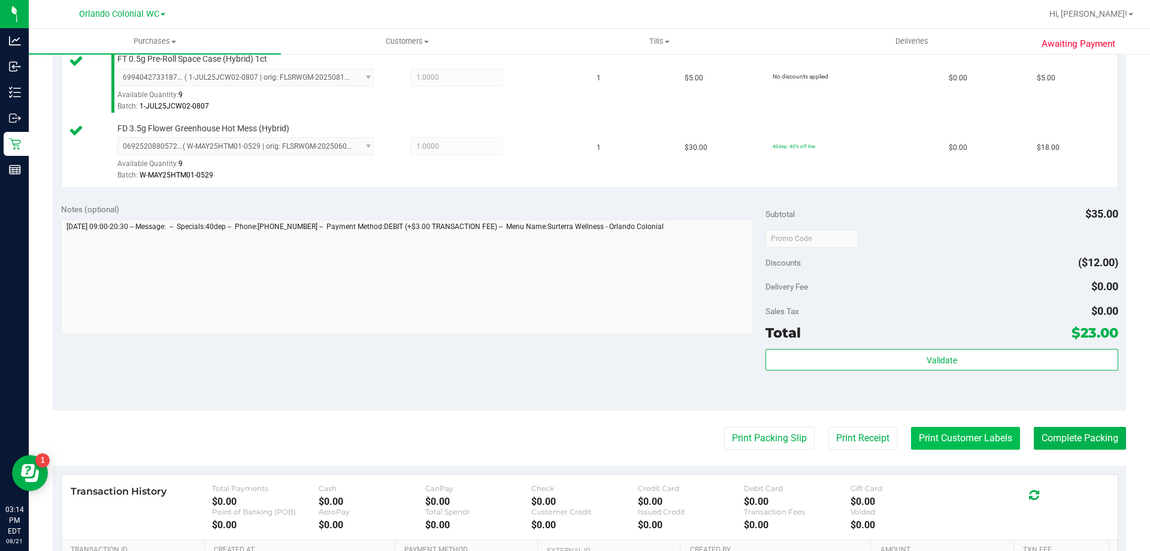
click at [969, 437] on button "Print Customer Labels" at bounding box center [965, 438] width 109 height 23
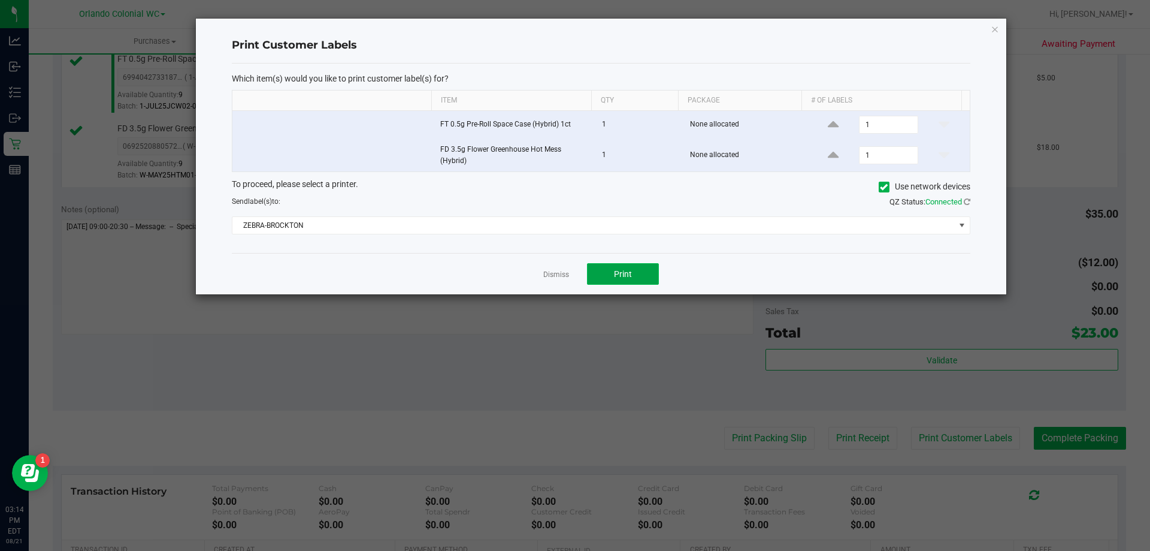
click at [638, 267] on button "Print" at bounding box center [623, 274] width 72 height 22
click at [995, 22] on icon "button" at bounding box center [995, 29] width 8 height 14
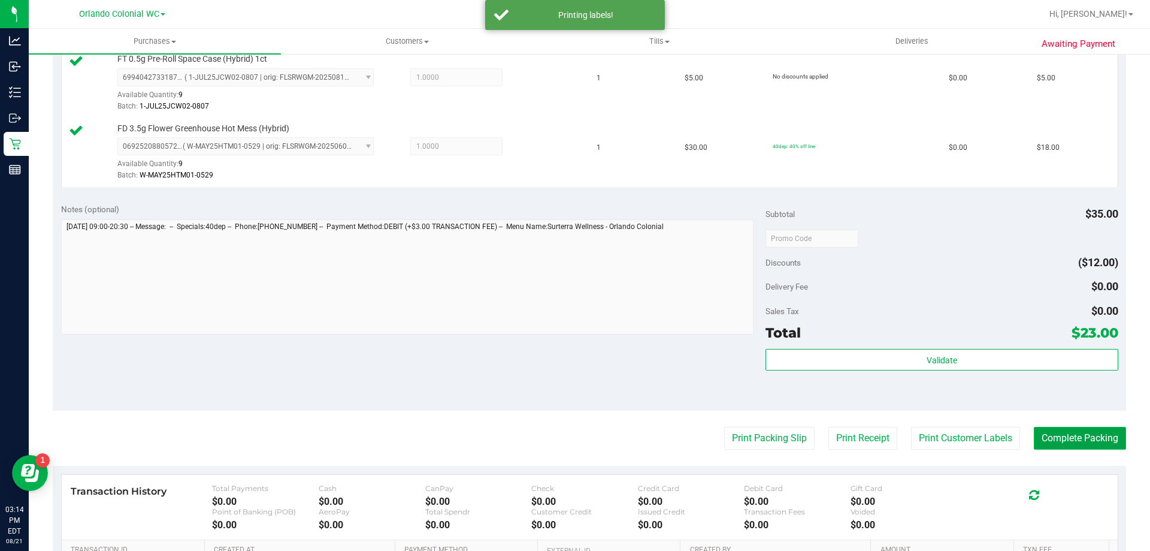
click at [1097, 438] on button "Complete Packing" at bounding box center [1080, 438] width 92 height 23
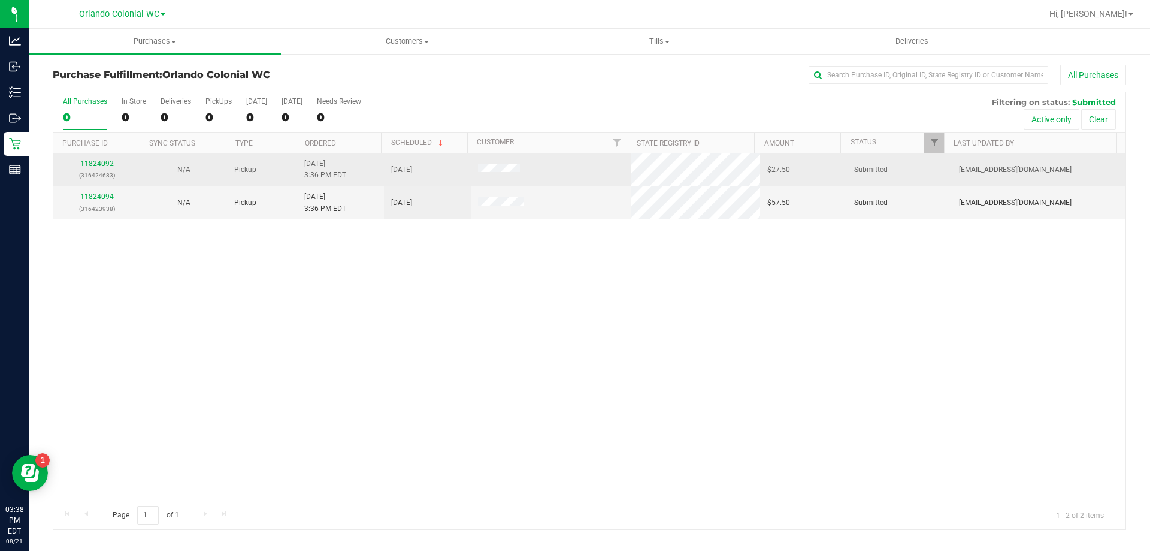
click at [96, 155] on td "11824092 (316424683)" at bounding box center [96, 169] width 87 height 33
click at [99, 165] on link "11824092" at bounding box center [97, 163] width 34 height 8
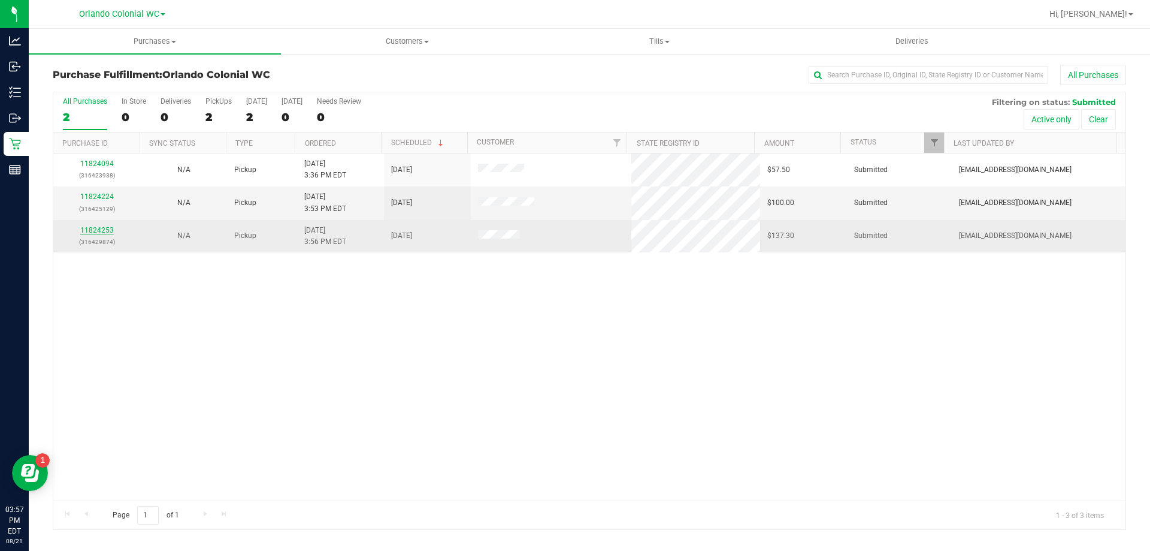
click at [86, 232] on link "11824253" at bounding box center [97, 230] width 34 height 8
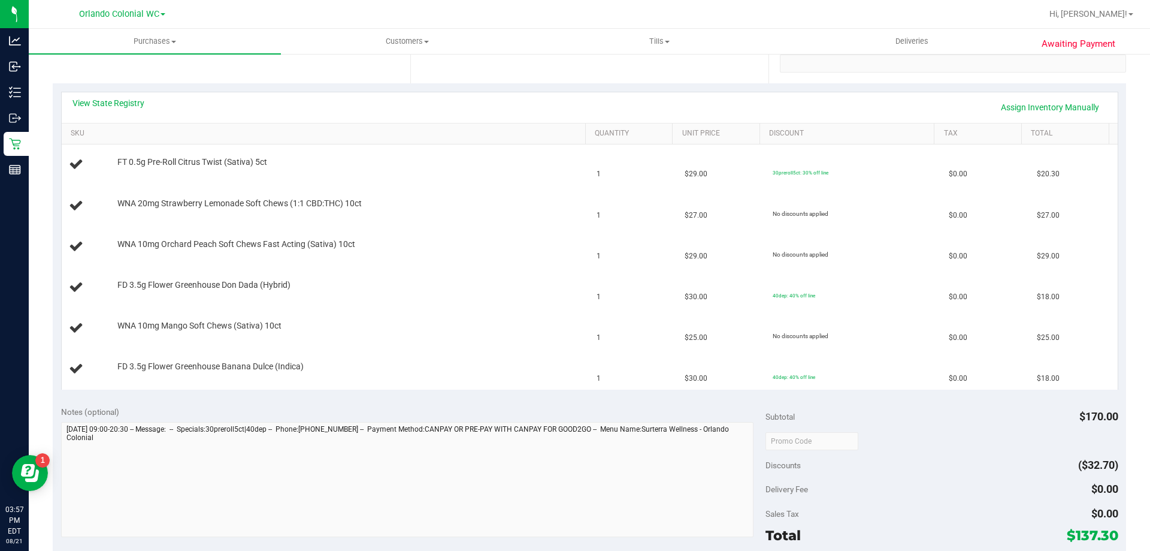
scroll to position [359, 0]
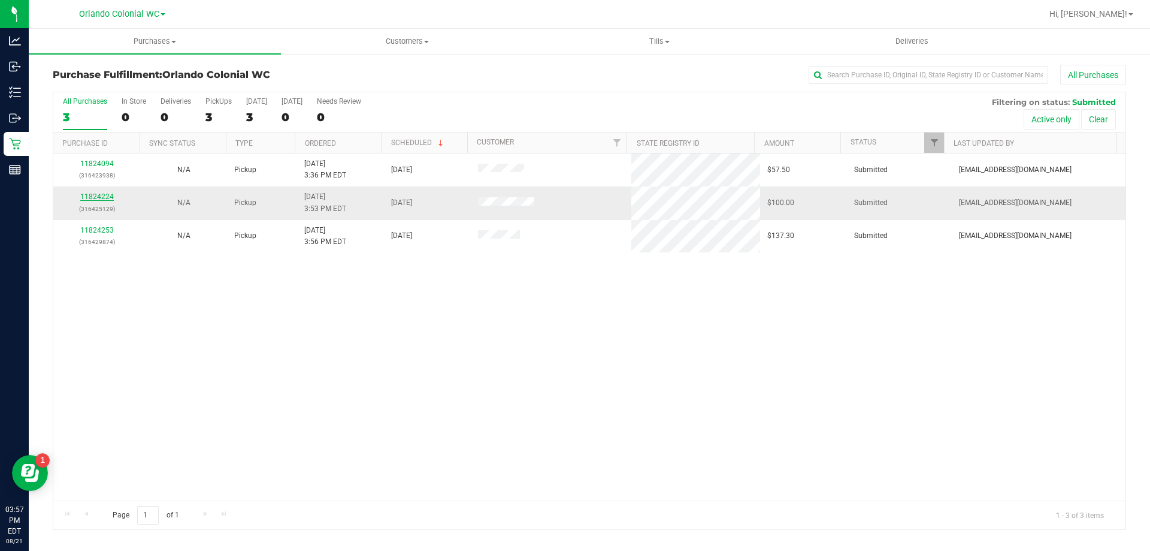
click at [99, 195] on link "11824224" at bounding box center [97, 196] width 34 height 8
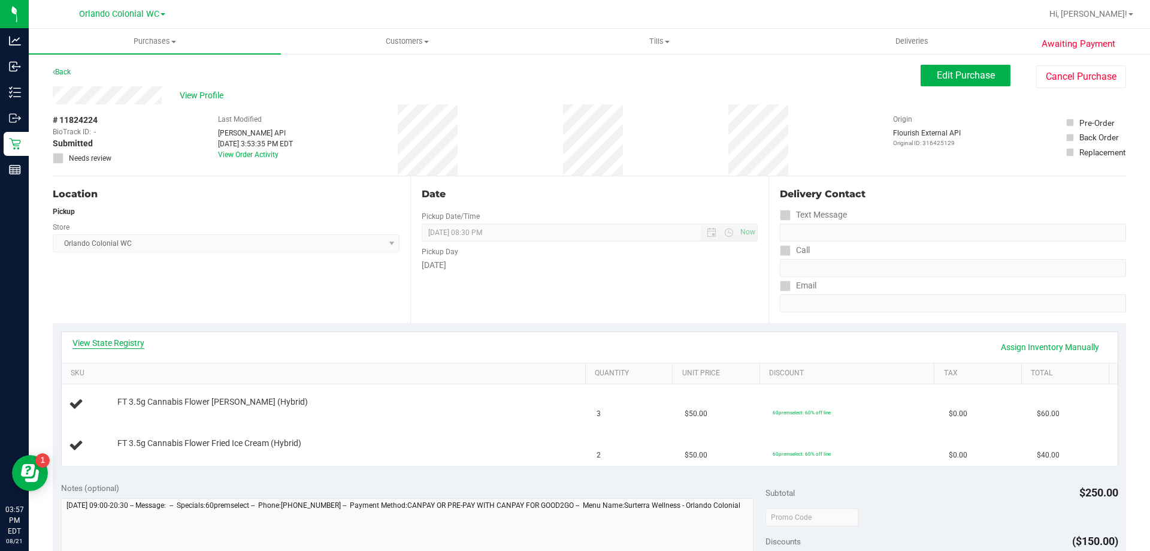
click at [101, 341] on link "View State Registry" at bounding box center [108, 343] width 72 height 12
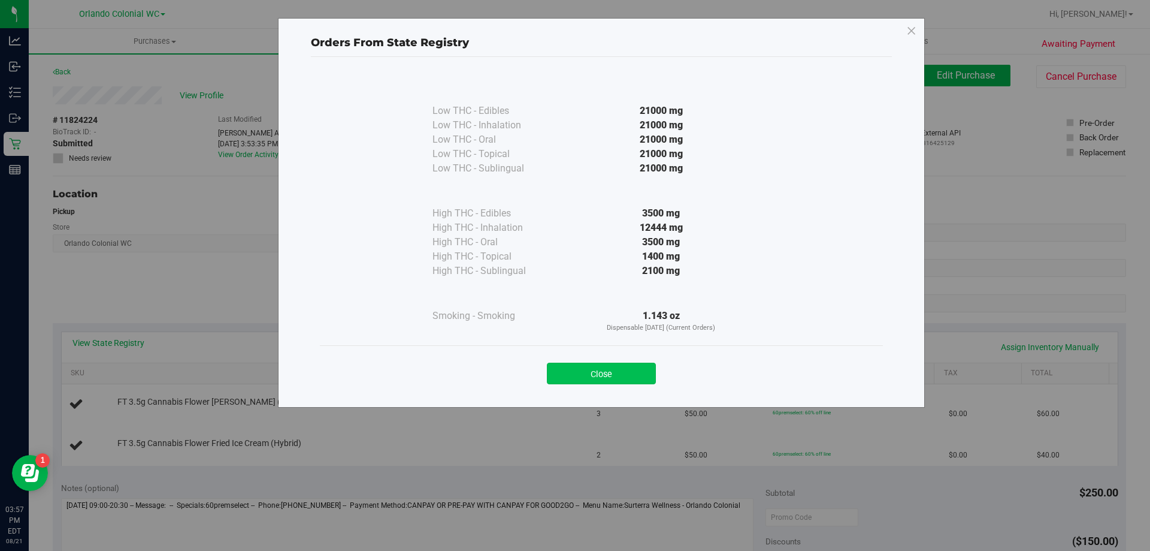
click at [615, 382] on button "Close" at bounding box center [601, 373] width 109 height 22
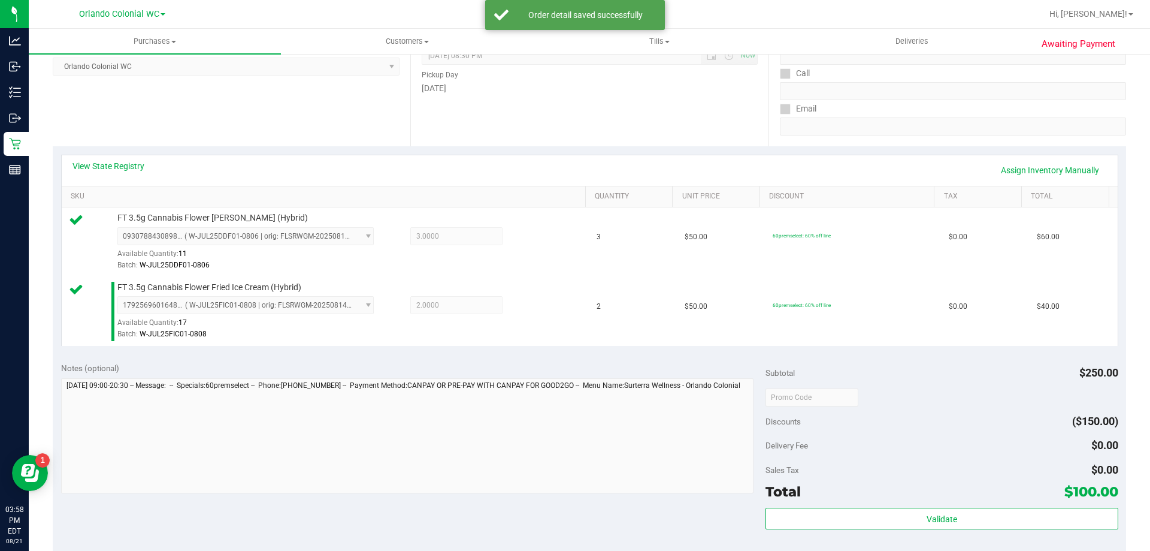
scroll to position [208, 0]
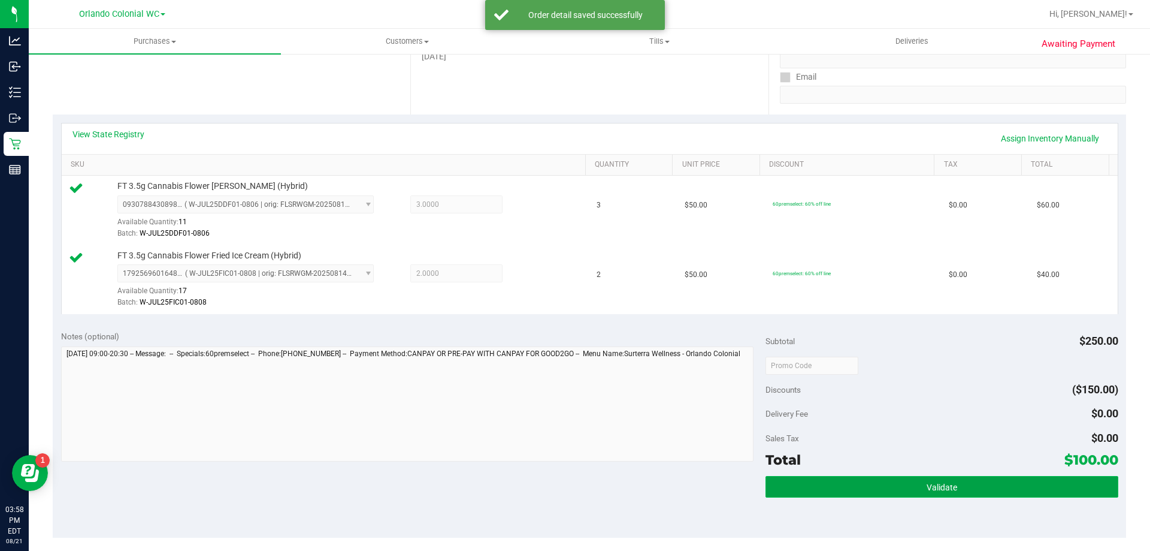
click at [949, 477] on button "Validate" at bounding box center [942, 487] width 352 height 22
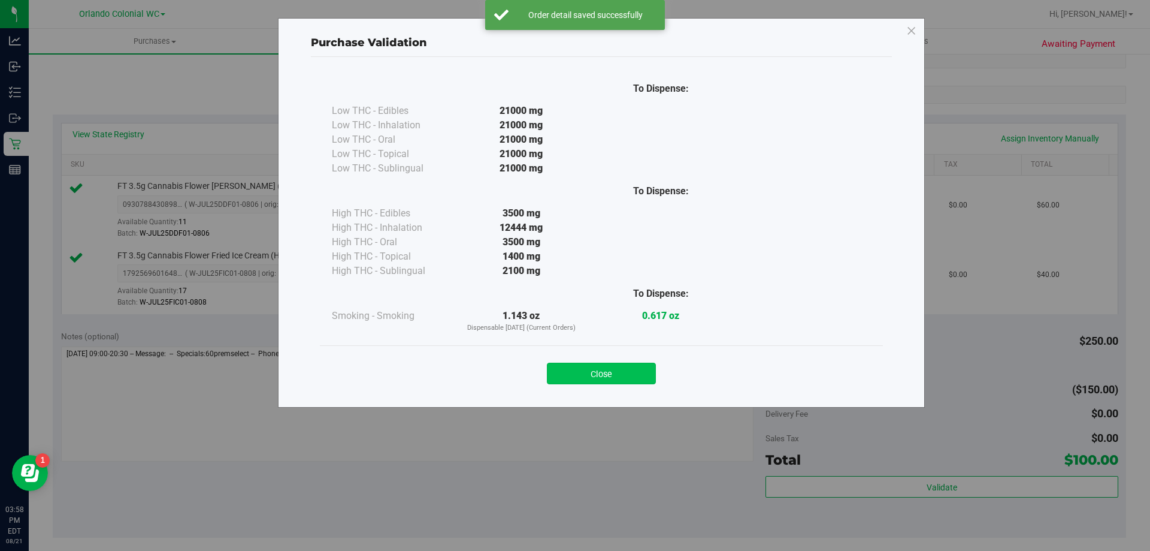
click at [619, 368] on button "Close" at bounding box center [601, 373] width 109 height 22
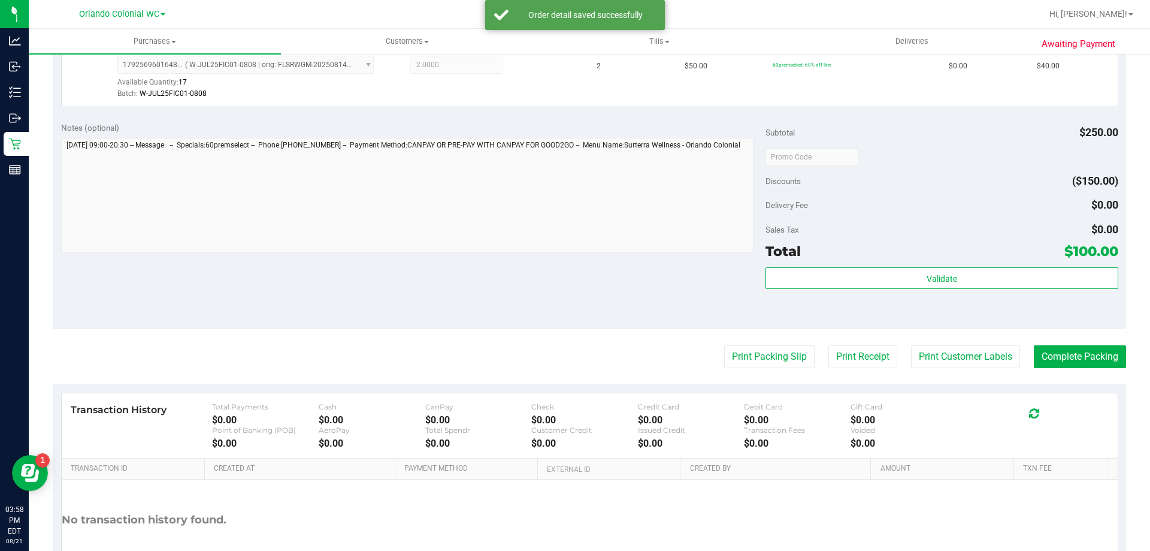
scroll to position [423, 0]
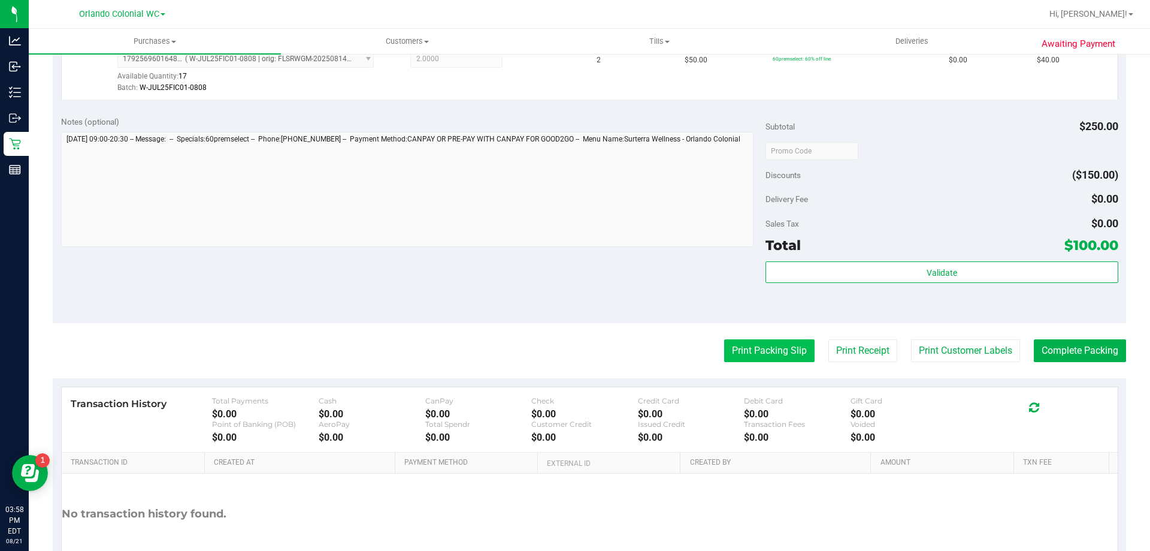
click at [775, 350] on button "Print Packing Slip" at bounding box center [769, 350] width 90 height 23
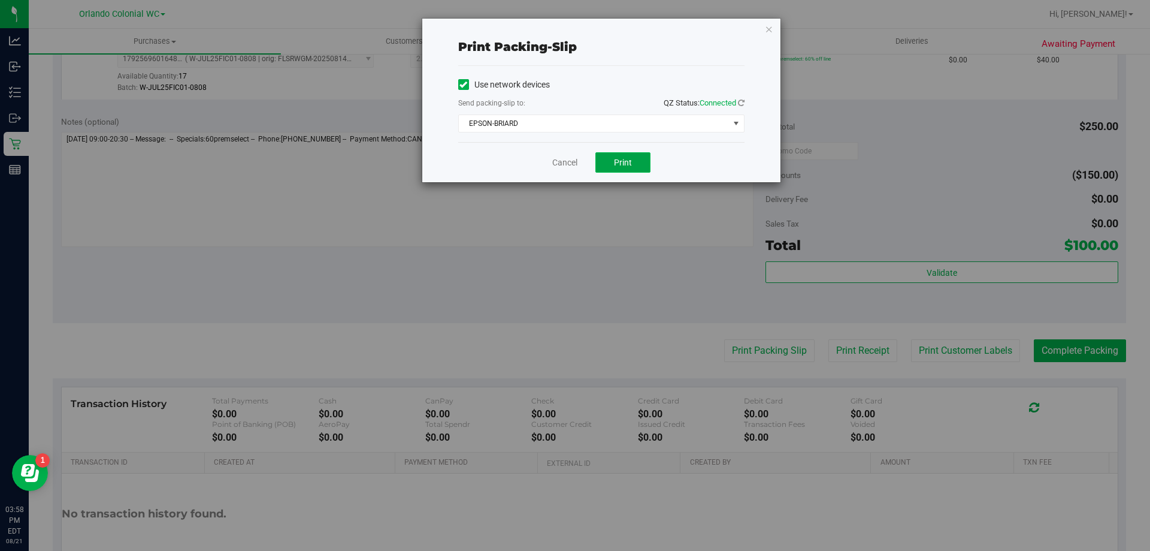
click at [627, 155] on button "Print" at bounding box center [622, 162] width 55 height 20
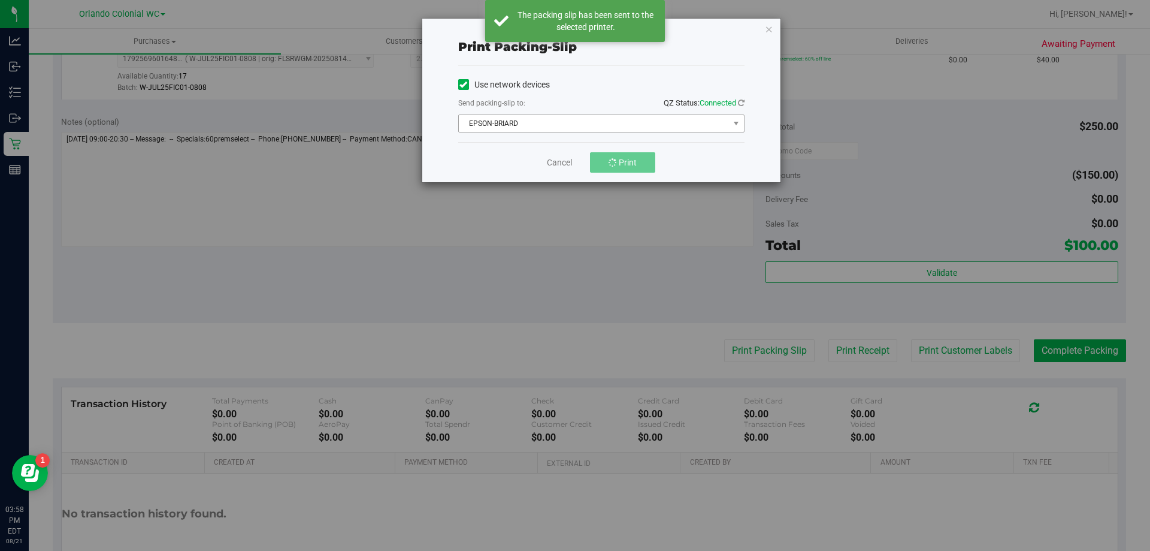
click at [563, 117] on span "EPSON-BRIARD" at bounding box center [594, 123] width 270 height 17
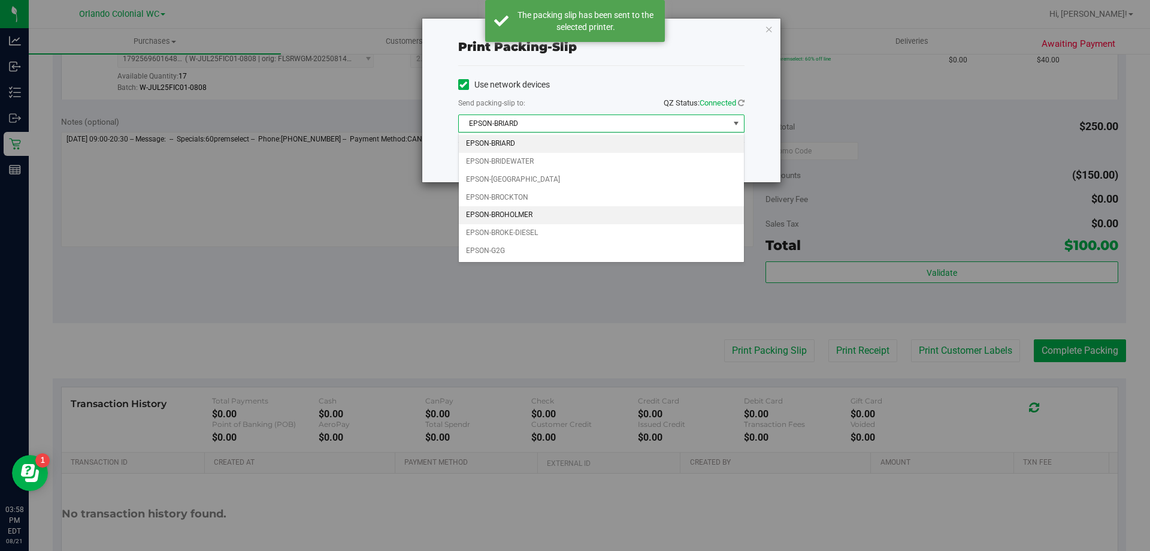
click at [527, 213] on li "EPSON-BROHOLMER" at bounding box center [601, 215] width 285 height 18
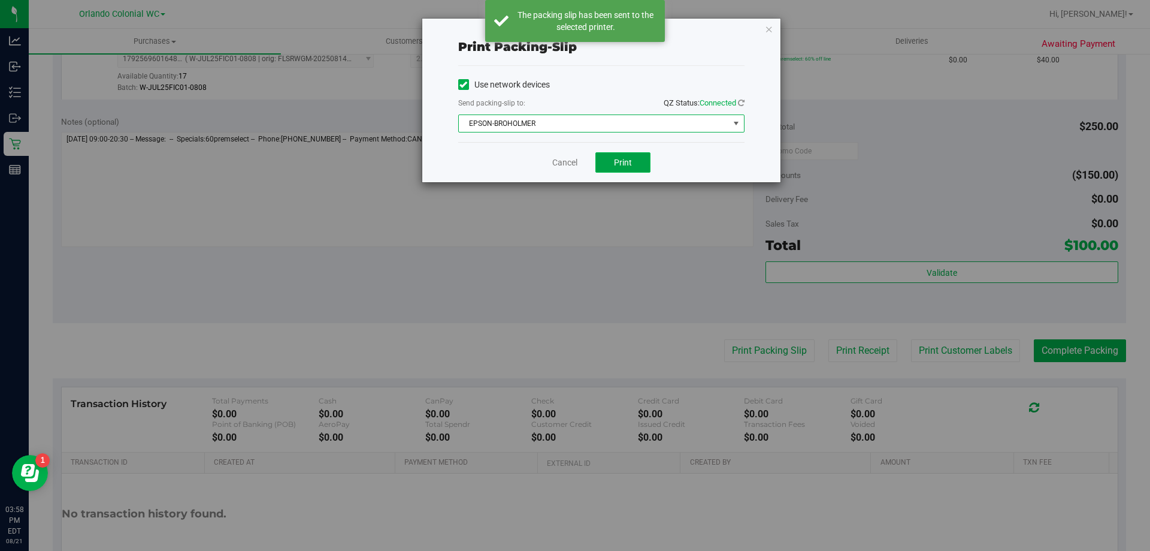
click at [624, 162] on span "Print" at bounding box center [623, 163] width 18 height 10
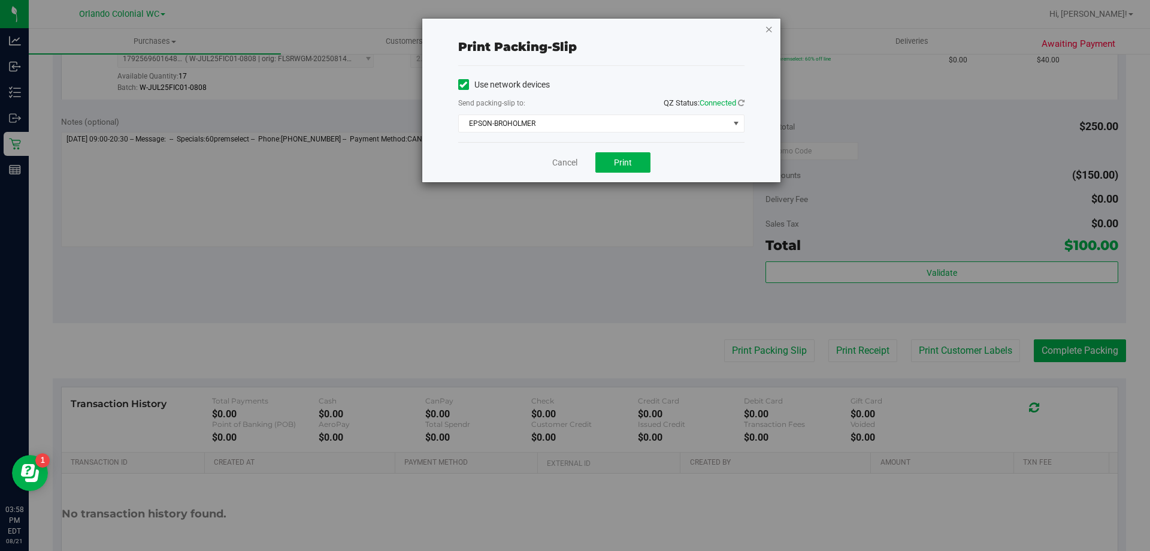
click at [768, 28] on icon "button" at bounding box center [769, 29] width 8 height 14
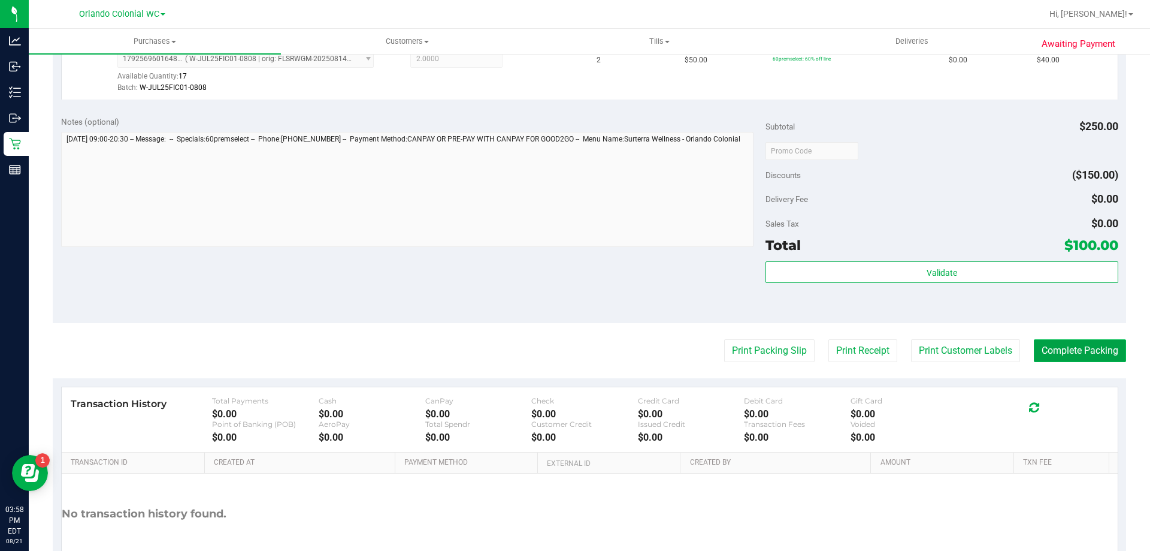
click at [1078, 352] on button "Complete Packing" at bounding box center [1080, 350] width 92 height 23
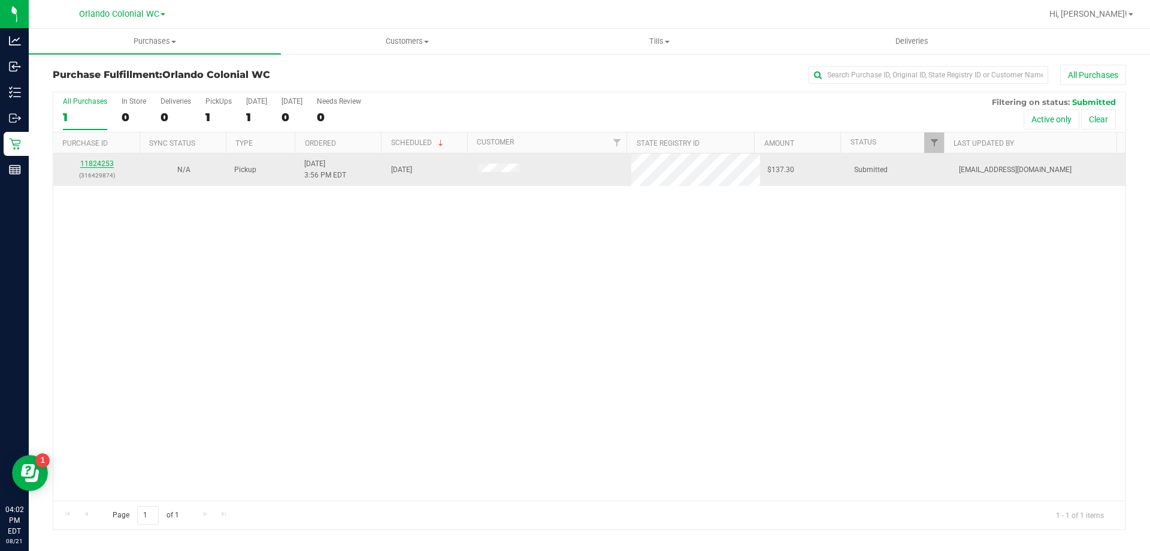
click at [95, 164] on link "11824253" at bounding box center [97, 163] width 34 height 8
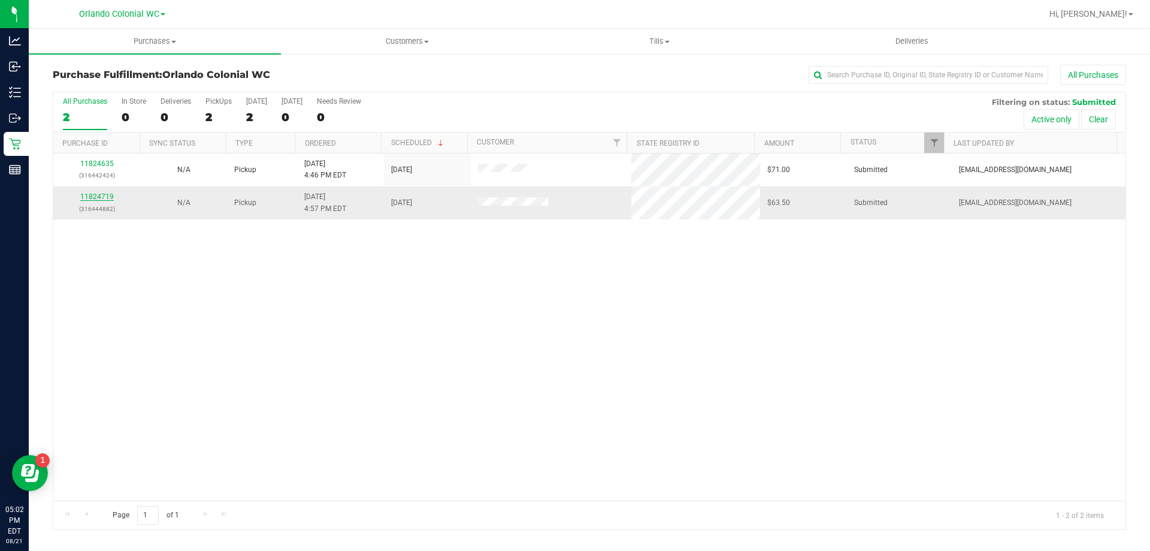
drag, startPoint x: 102, startPoint y: 197, endPoint x: 110, endPoint y: 197, distance: 7.8
click at [104, 197] on link "11824719" at bounding box center [97, 196] width 34 height 8
click at [89, 204] on p "(316444882)" at bounding box center [97, 208] width 72 height 11
click at [92, 200] on link "11824719" at bounding box center [97, 196] width 34 height 8
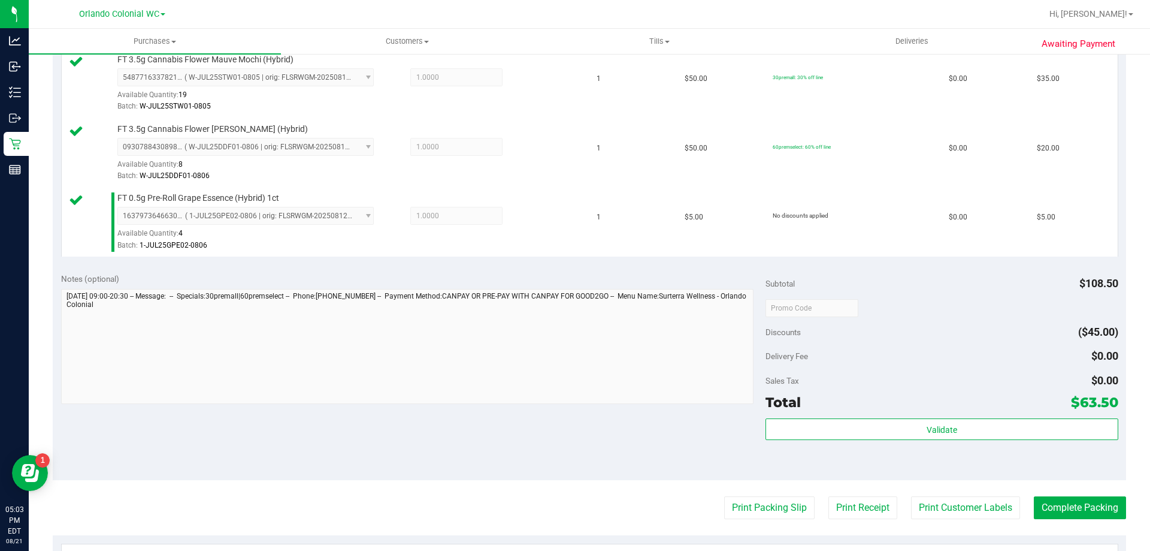
scroll to position [426, 0]
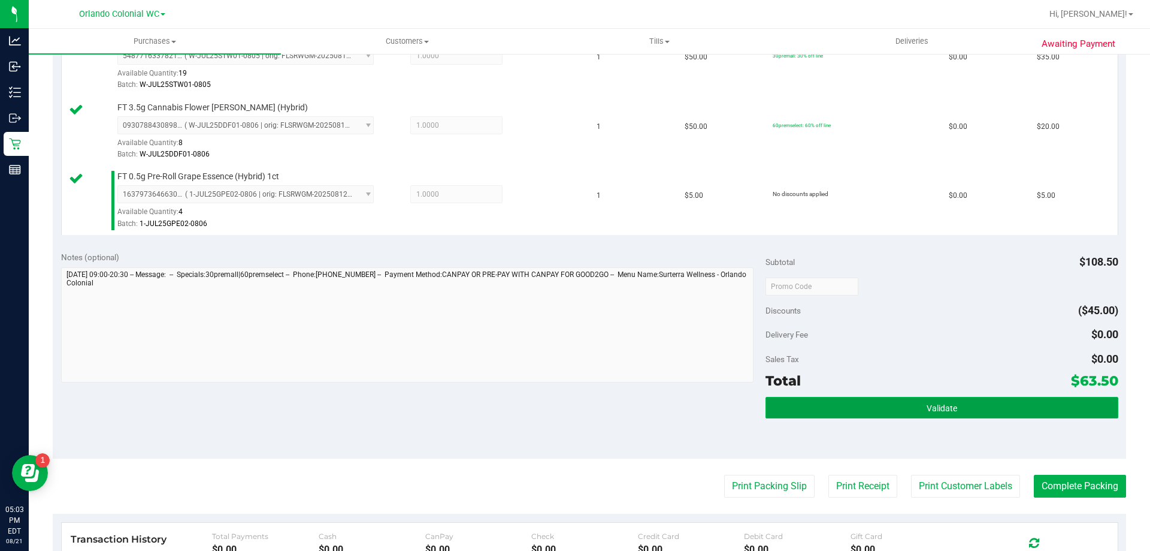
click at [874, 414] on button "Validate" at bounding box center [942, 408] width 352 height 22
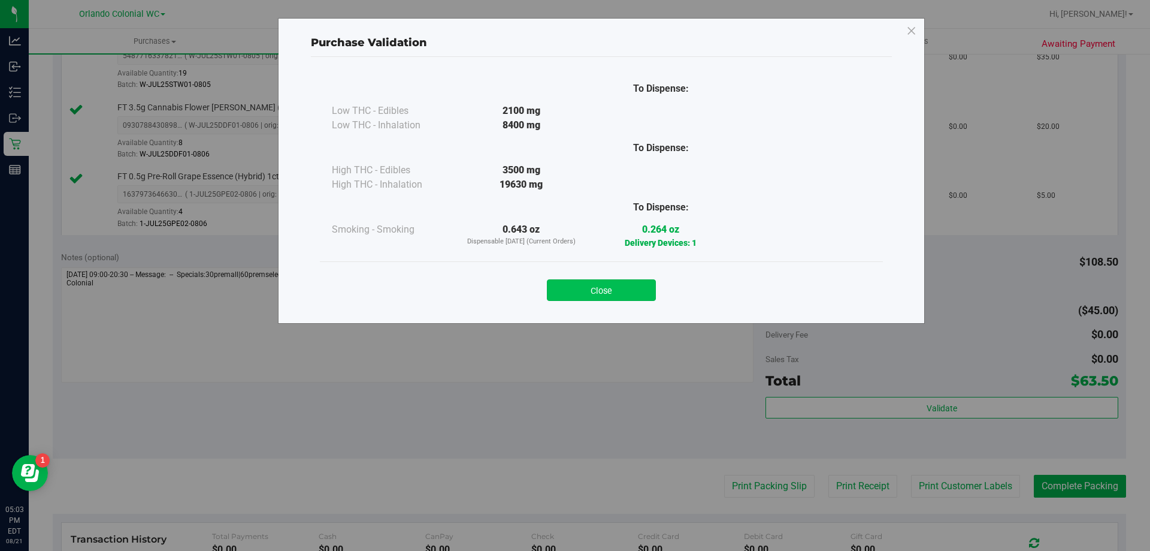
click at [607, 279] on button "Close" at bounding box center [601, 290] width 109 height 22
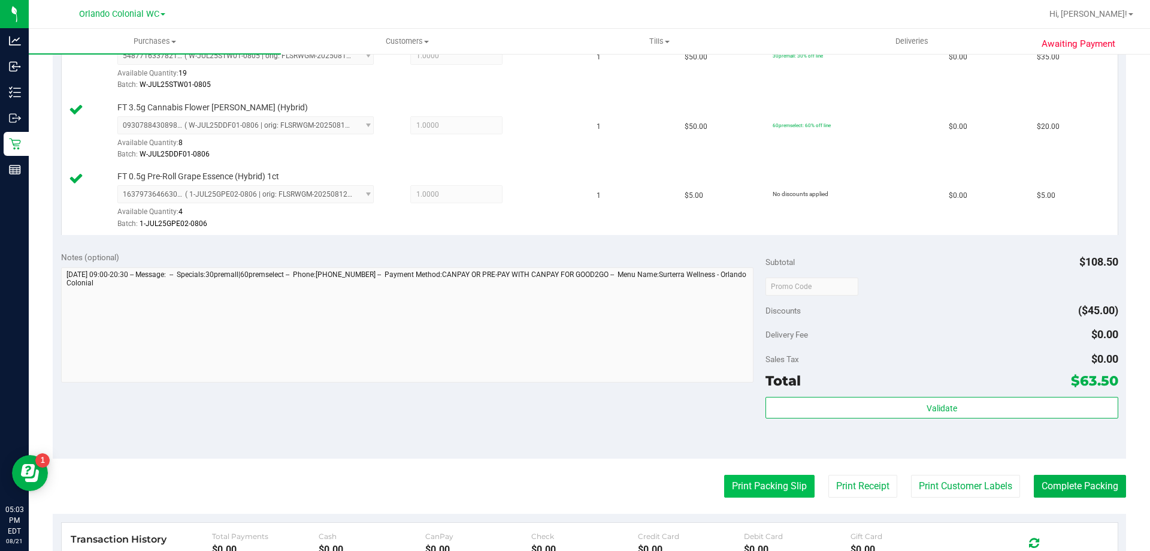
click at [772, 481] on button "Print Packing Slip" at bounding box center [769, 485] width 90 height 23
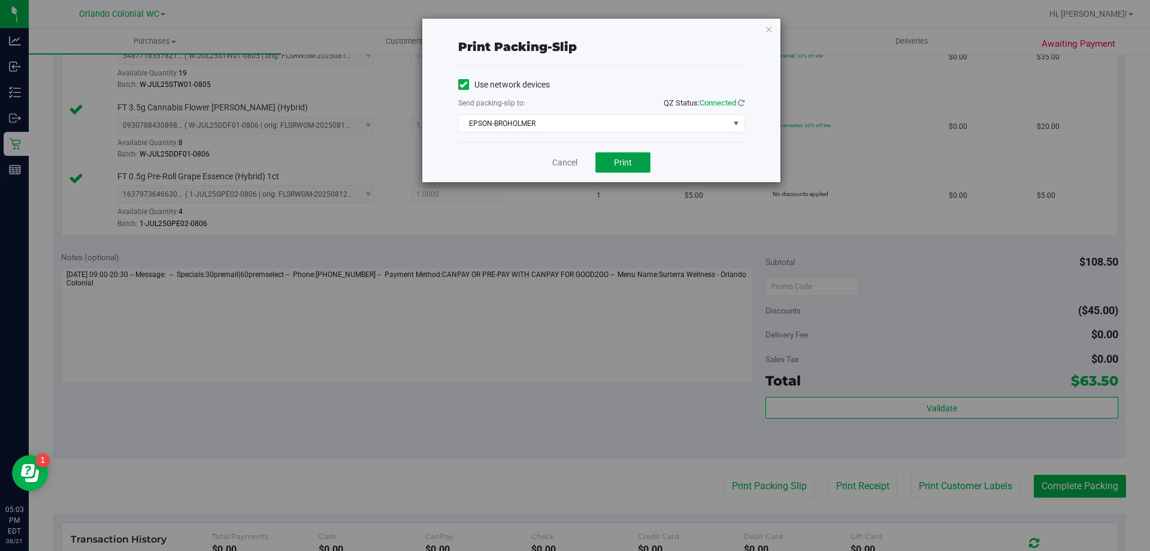
click at [630, 155] on button "Print" at bounding box center [622, 162] width 55 height 20
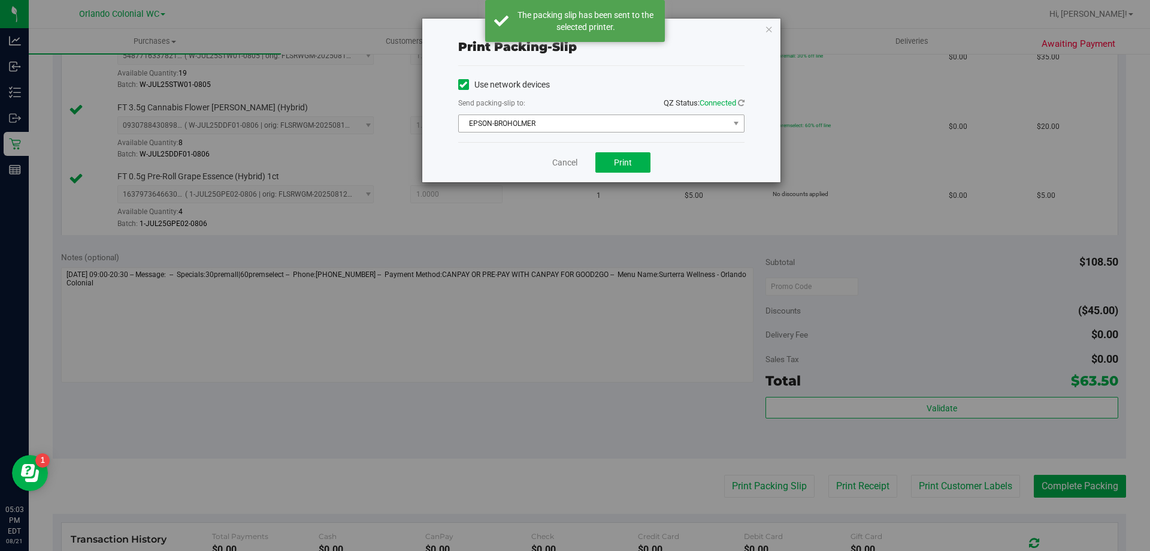
click at [714, 120] on span "EPSON-BROHOLMER" at bounding box center [594, 123] width 270 height 17
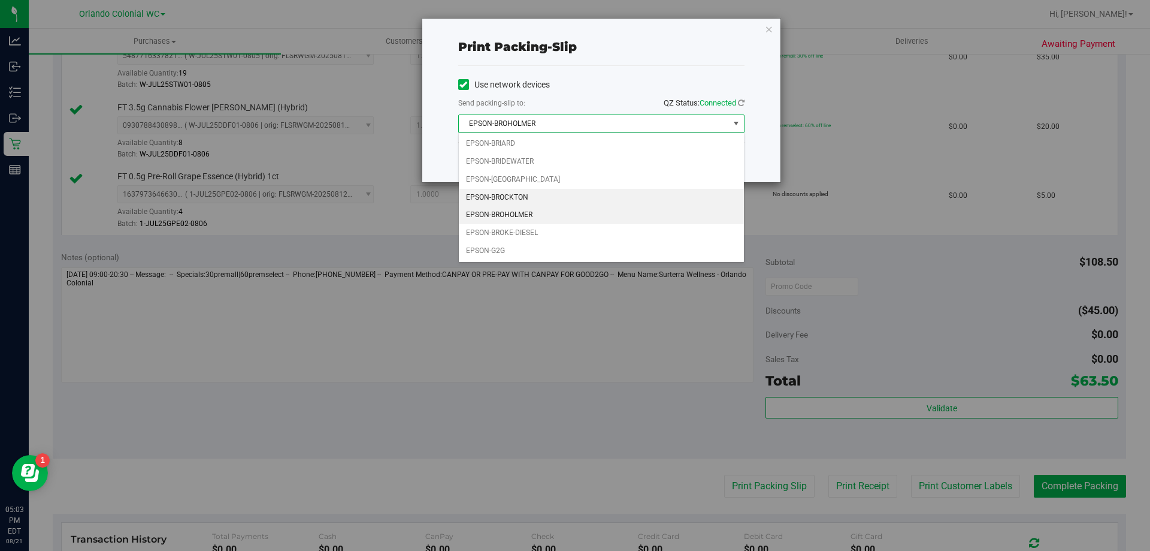
click at [518, 199] on li "EPSON-BROCKTON" at bounding box center [601, 198] width 285 height 18
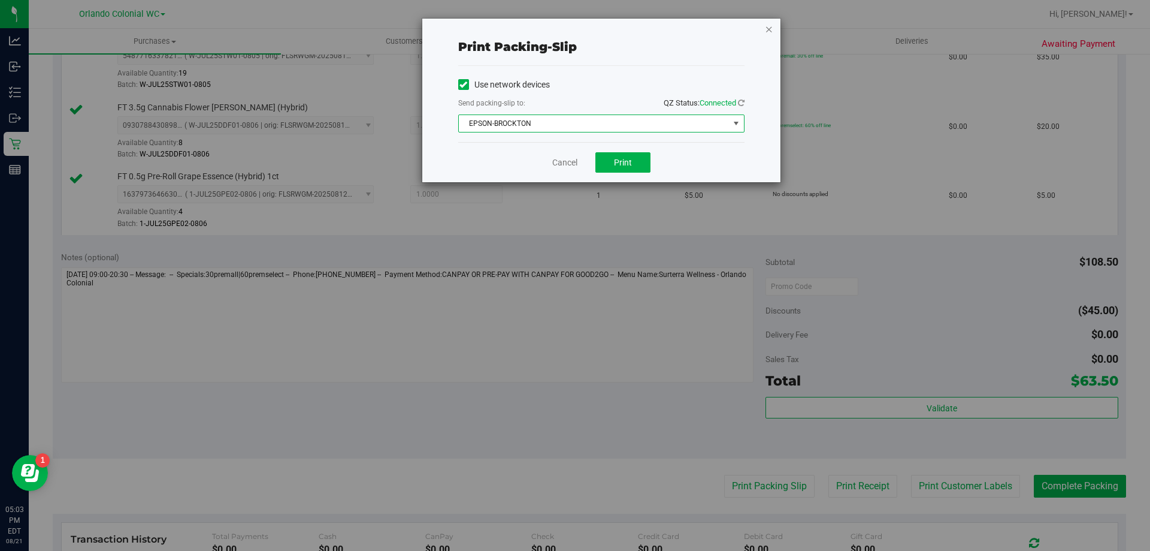
click at [768, 34] on icon "button" at bounding box center [769, 29] width 8 height 14
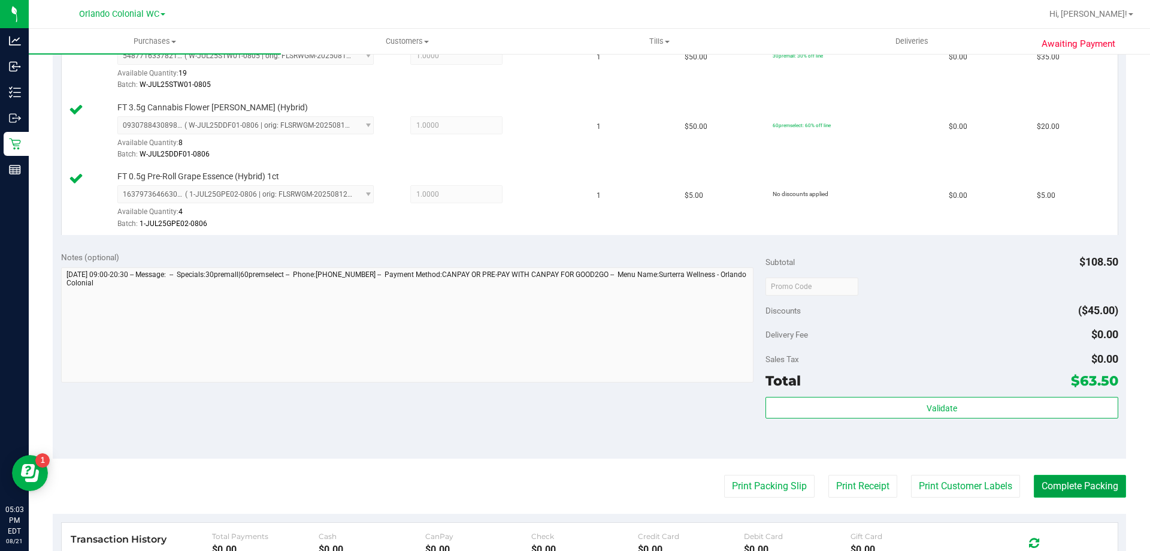
click at [1076, 489] on button "Complete Packing" at bounding box center [1080, 485] width 92 height 23
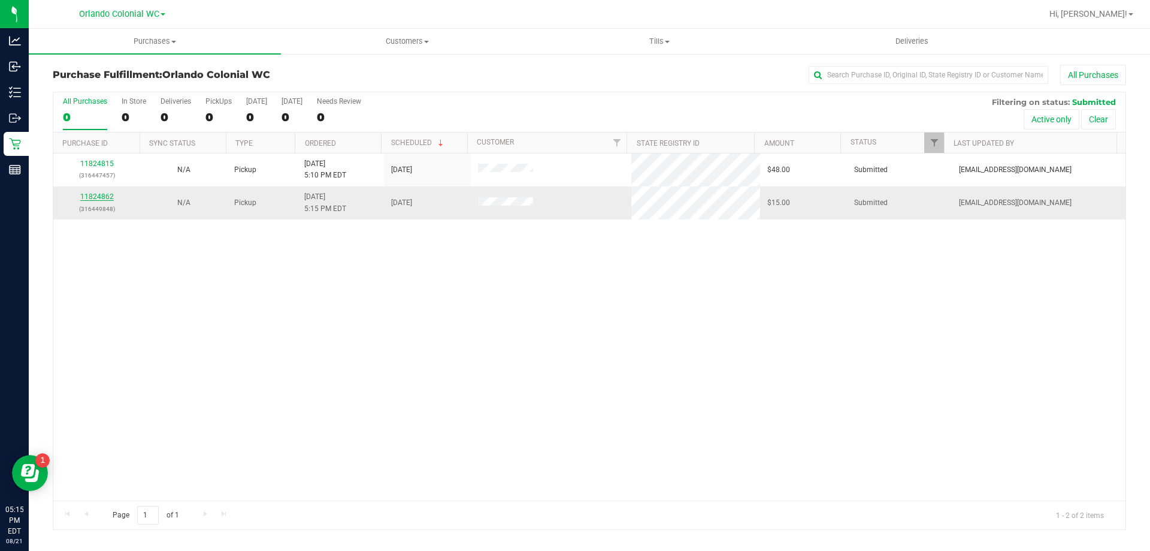
click at [104, 195] on link "11824862" at bounding box center [97, 196] width 34 height 8
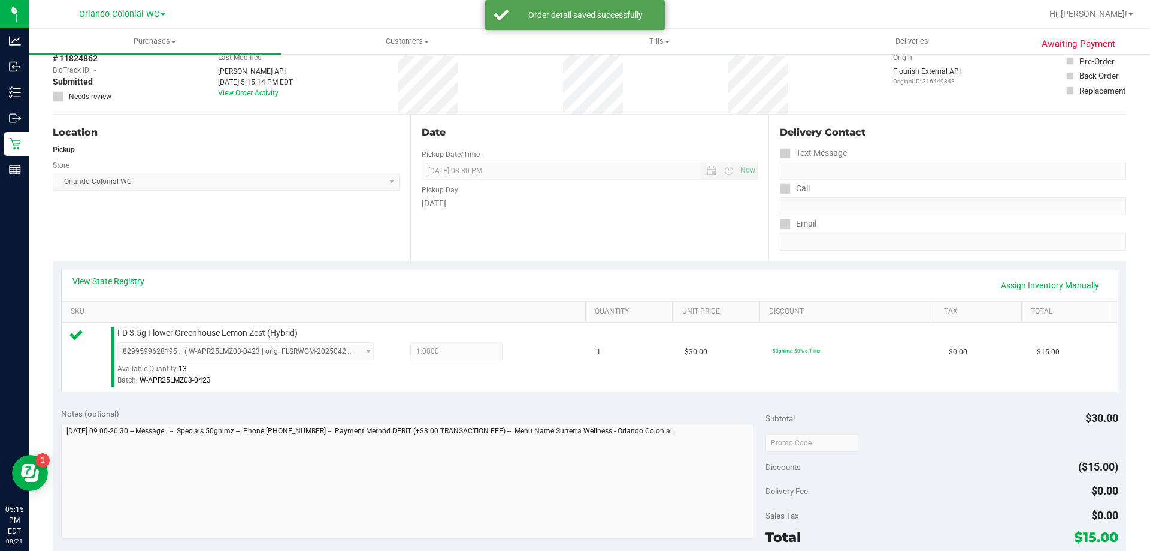
scroll to position [120, 0]
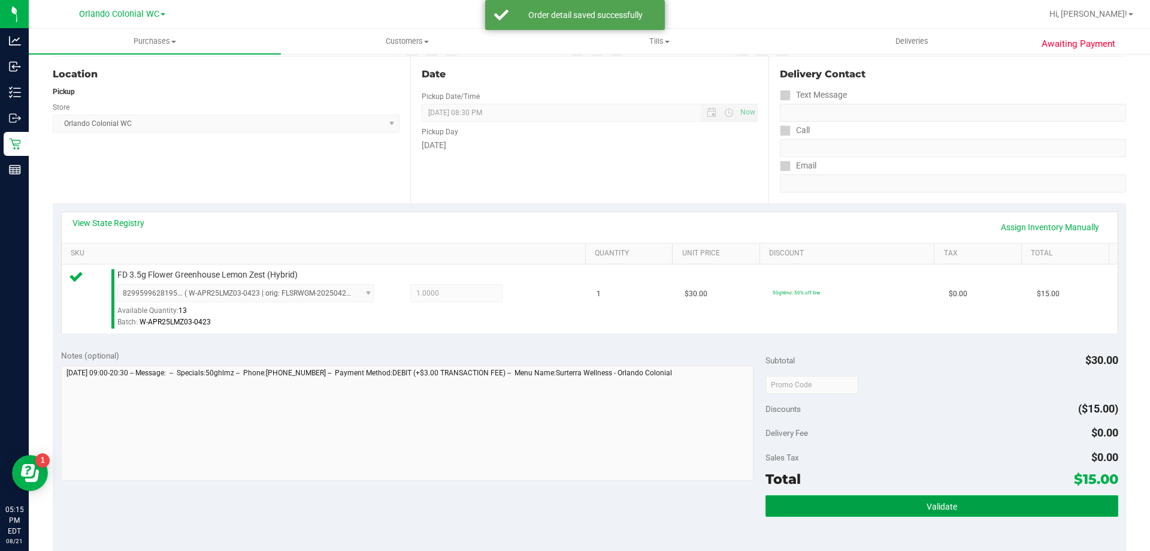
click at [881, 510] on button "Validate" at bounding box center [942, 506] width 352 height 22
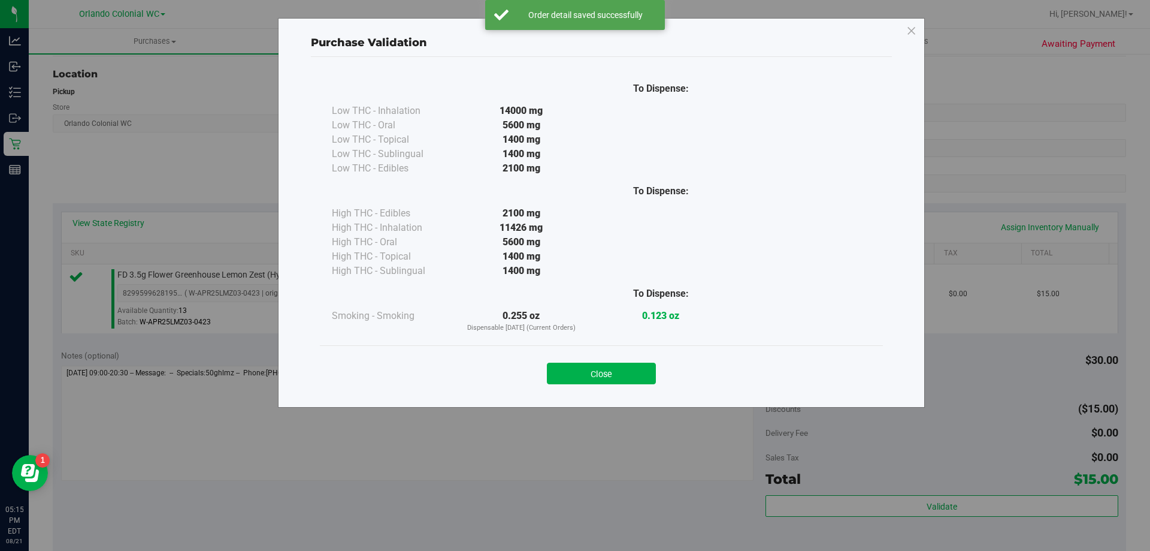
drag, startPoint x: 613, startPoint y: 376, endPoint x: 671, endPoint y: 375, distance: 57.5
click at [615, 376] on button "Close" at bounding box center [601, 373] width 109 height 22
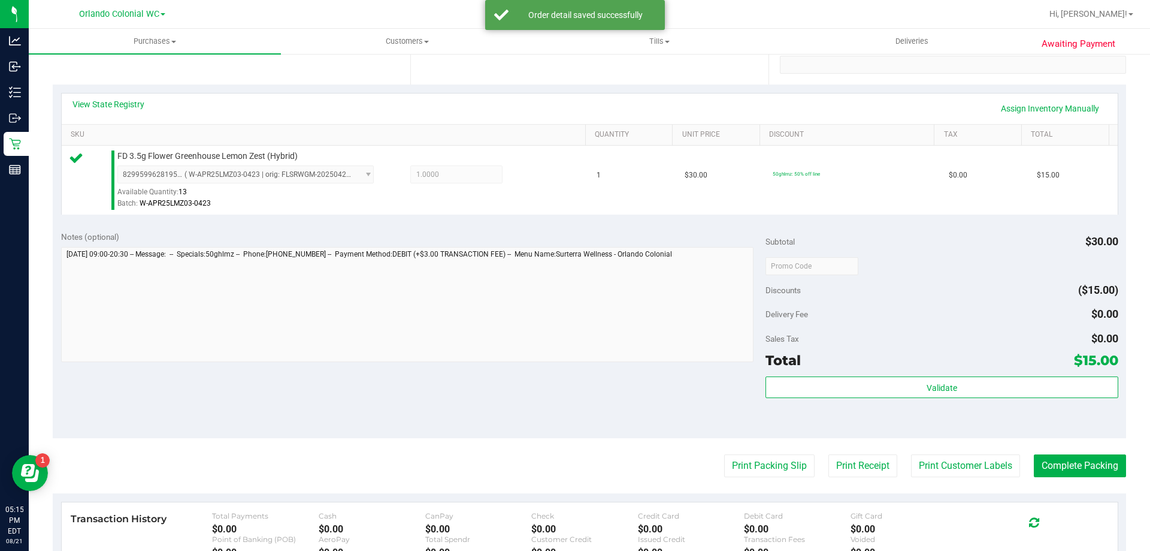
scroll to position [359, 0]
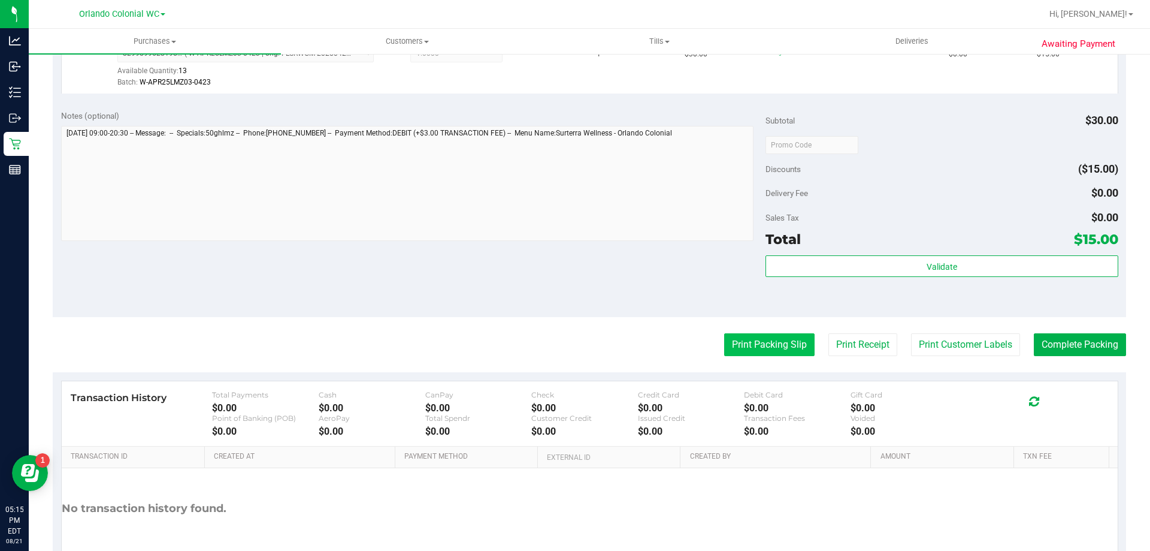
click at [761, 356] on purchase-details "Back Edit Purchase Cancel Purchase View Profile # 11824862 BioTrack ID: - Submi…" at bounding box center [589, 150] width 1073 height 891
click at [760, 346] on button "Print Packing Slip" at bounding box center [769, 344] width 90 height 23
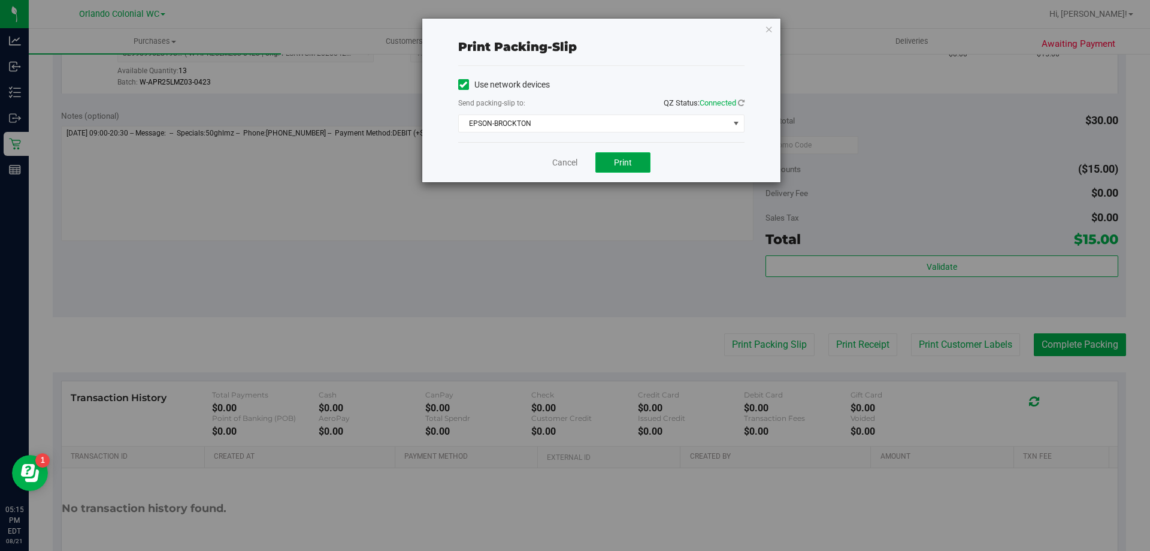
click at [624, 158] on span "Print" at bounding box center [623, 163] width 18 height 10
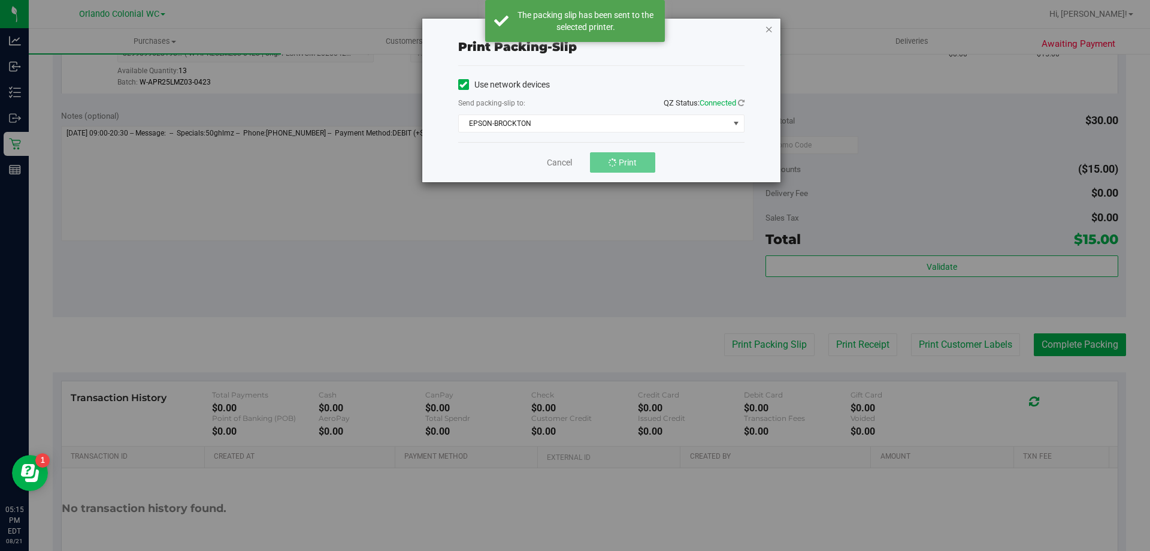
click at [771, 28] on icon "button" at bounding box center [769, 29] width 8 height 14
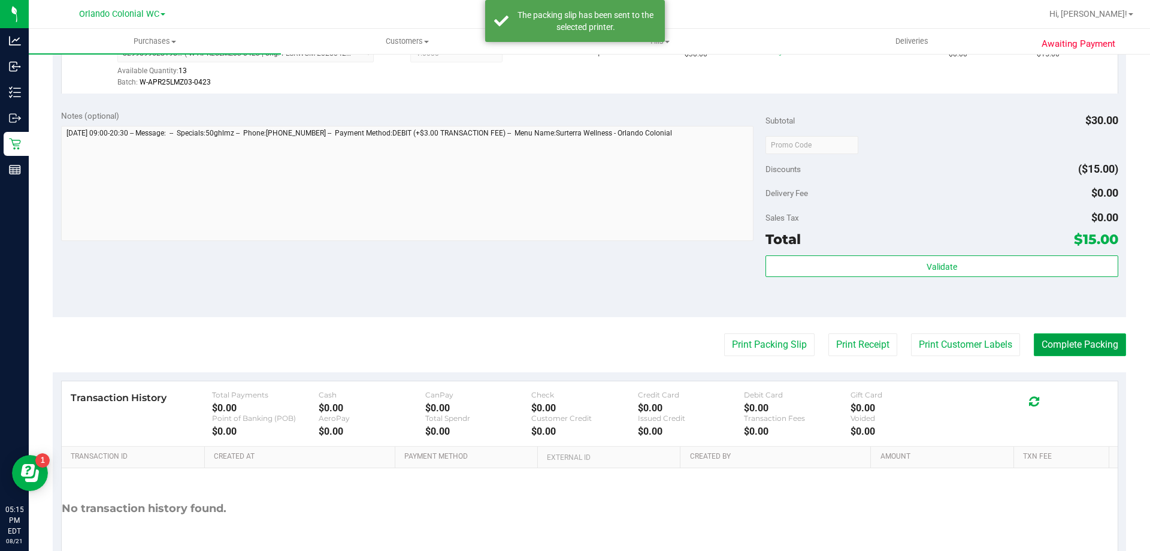
click at [1048, 343] on button "Complete Packing" at bounding box center [1080, 344] width 92 height 23
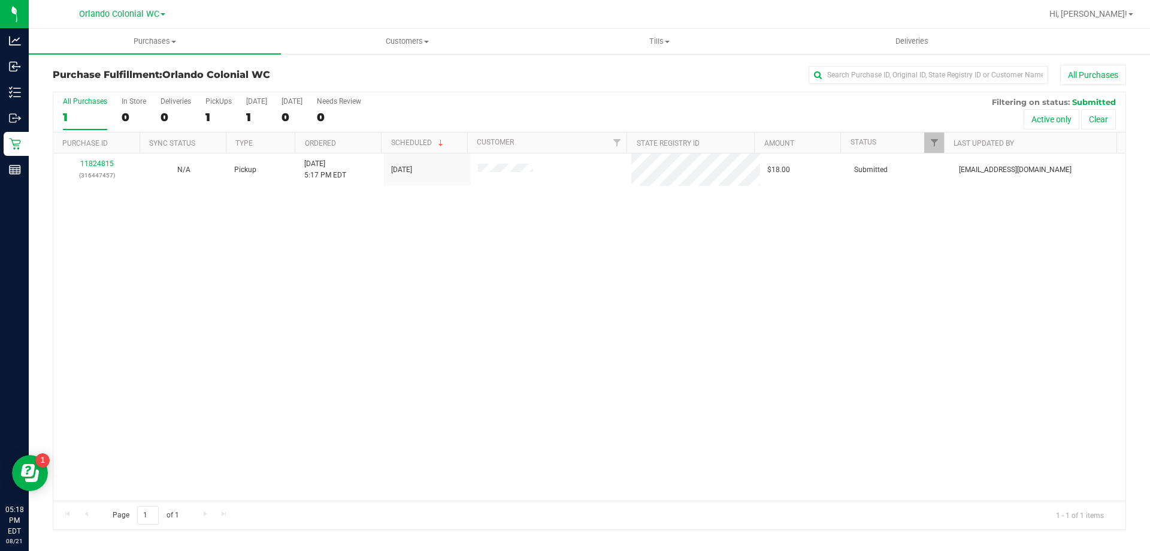
click at [270, 236] on div "11824815 (316447457) N/A Pickup 8/21/2025 5:17 PM EDT 8/21/2025 $18.00 Submitte…" at bounding box center [589, 326] width 1072 height 347
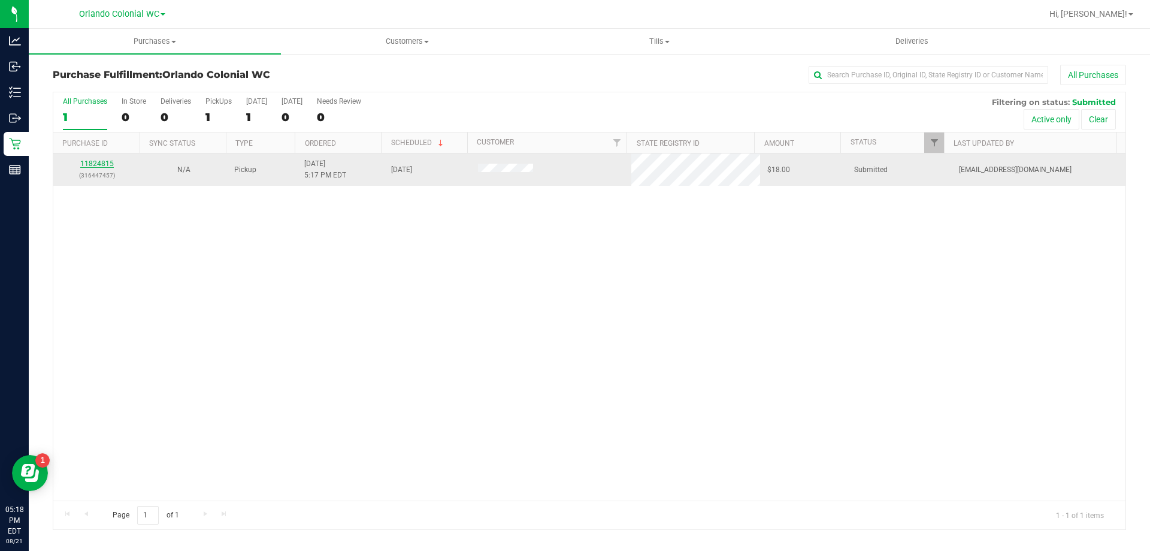
click at [103, 167] on link "11824815" at bounding box center [97, 163] width 34 height 8
